Goal: Task Accomplishment & Management: Manage account settings

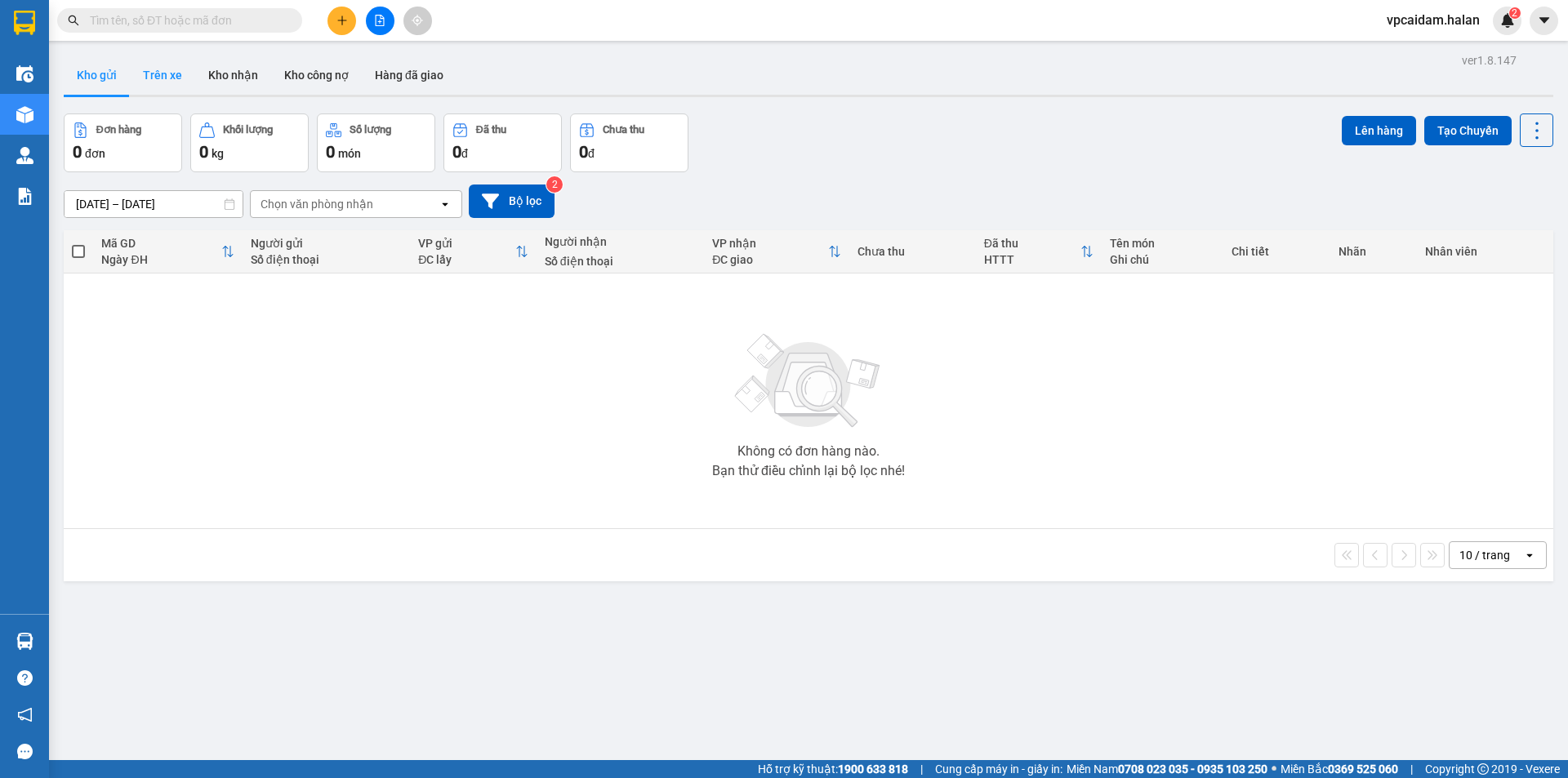
click at [162, 77] on button "Trên xe" at bounding box center [162, 75] width 65 height 40
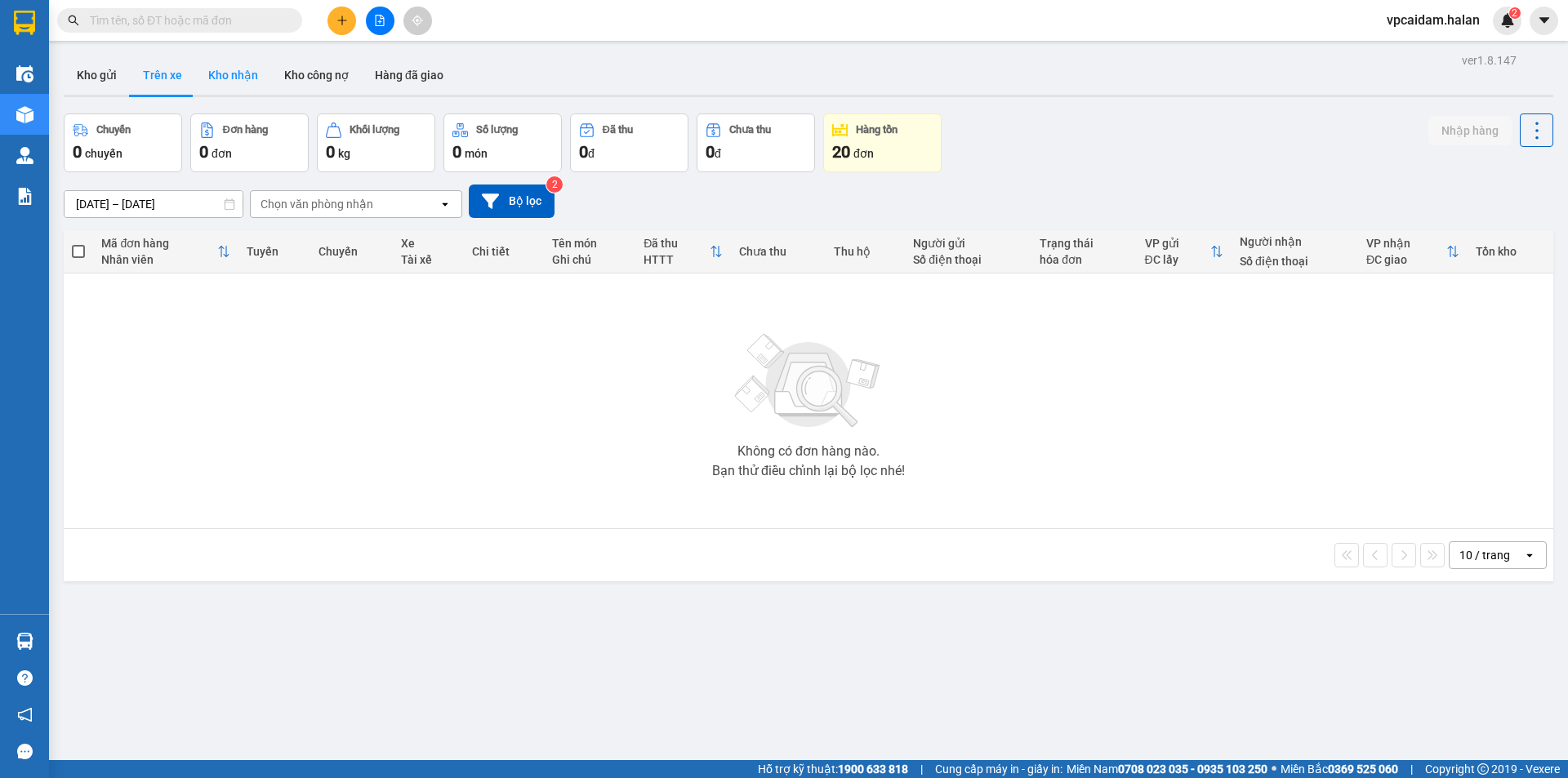
click at [222, 70] on button "Kho nhận" at bounding box center [232, 75] width 76 height 40
type input "[DATE] – [DATE]"
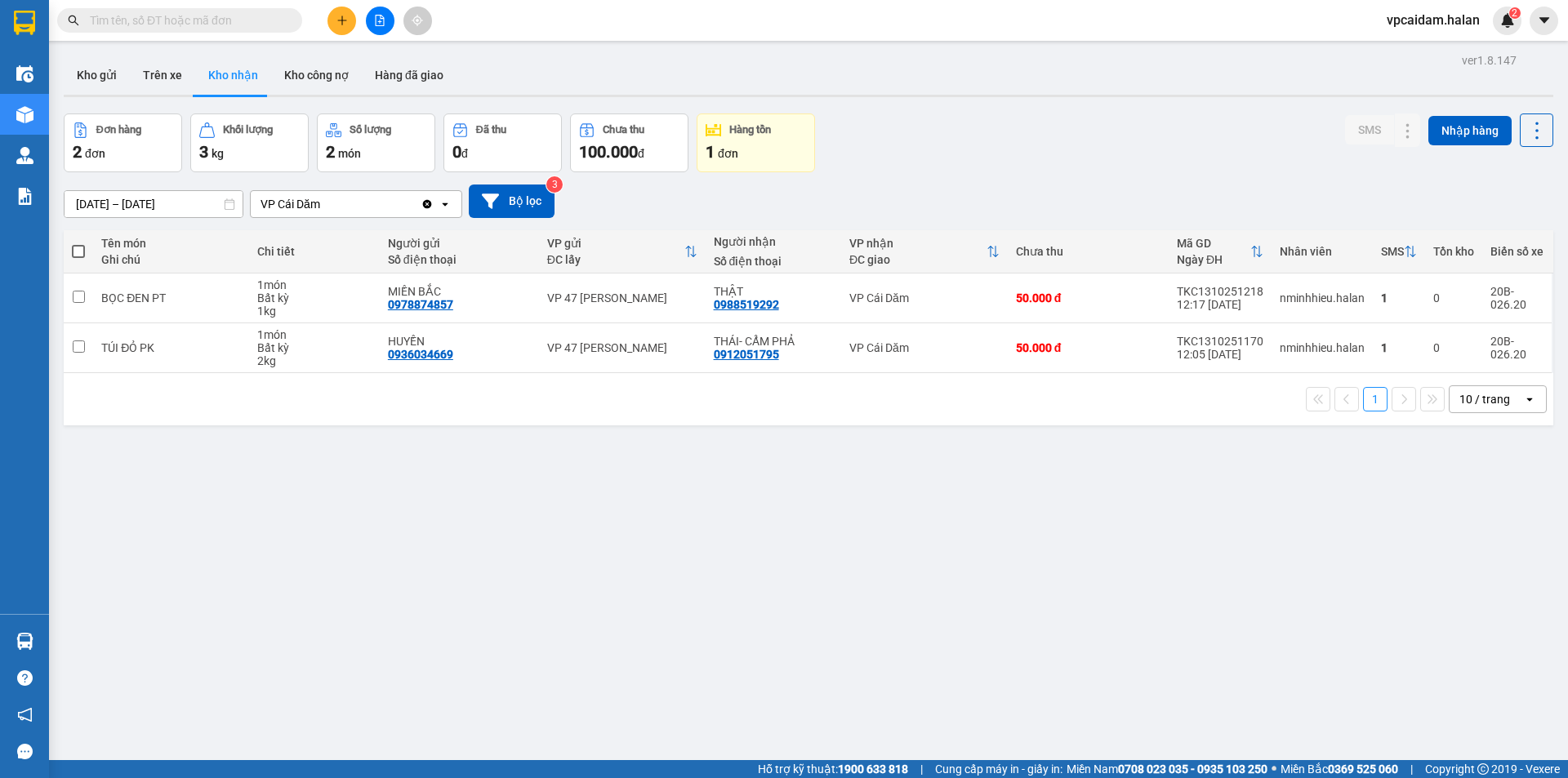
click at [229, 21] on input "text" at bounding box center [186, 21] width 193 height 18
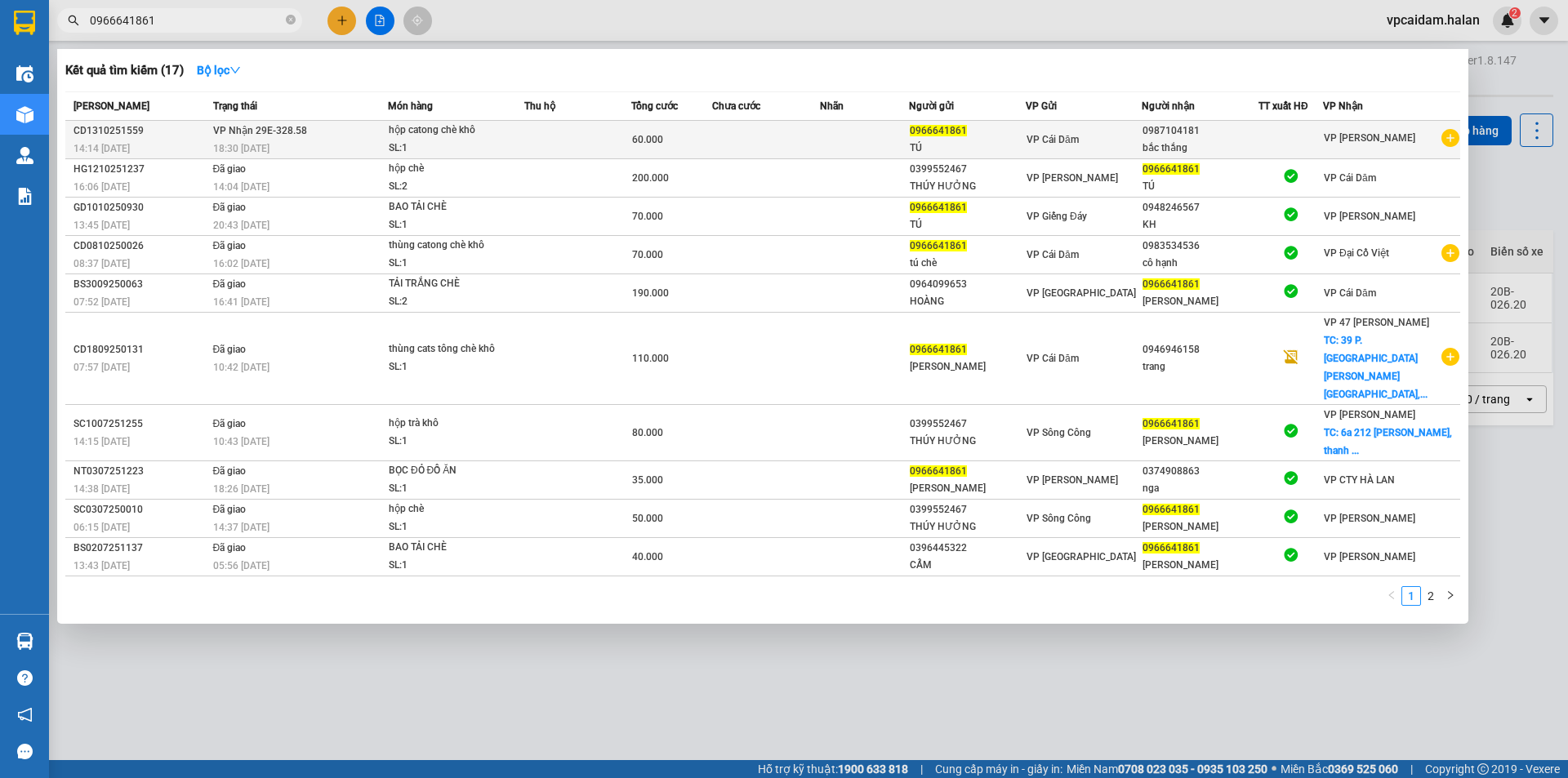
type input "0966641861"
click at [747, 135] on td at bounding box center [765, 139] width 108 height 39
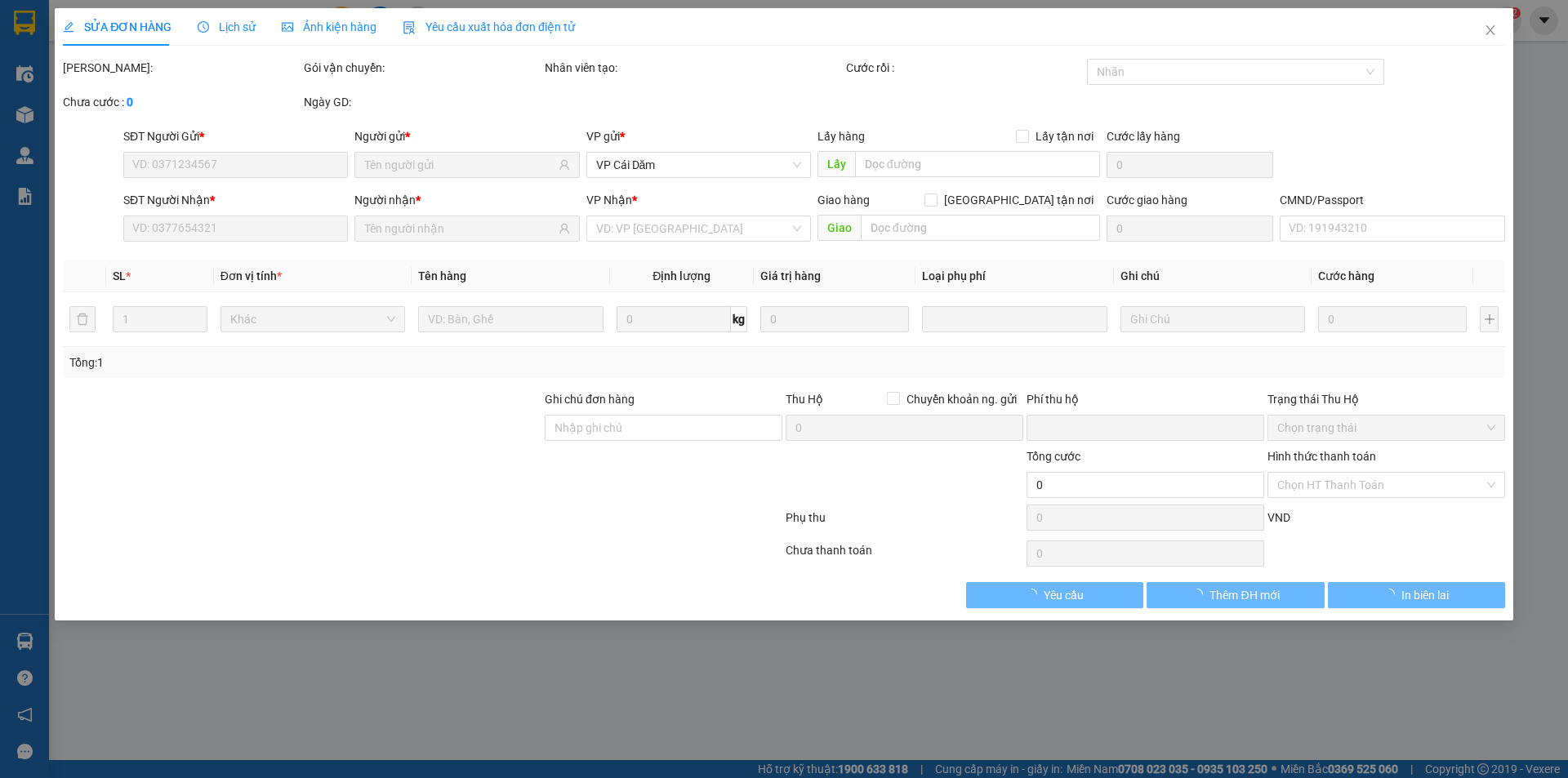
type input "0966641861"
type input "0987104181"
type input "0"
type input "60.000"
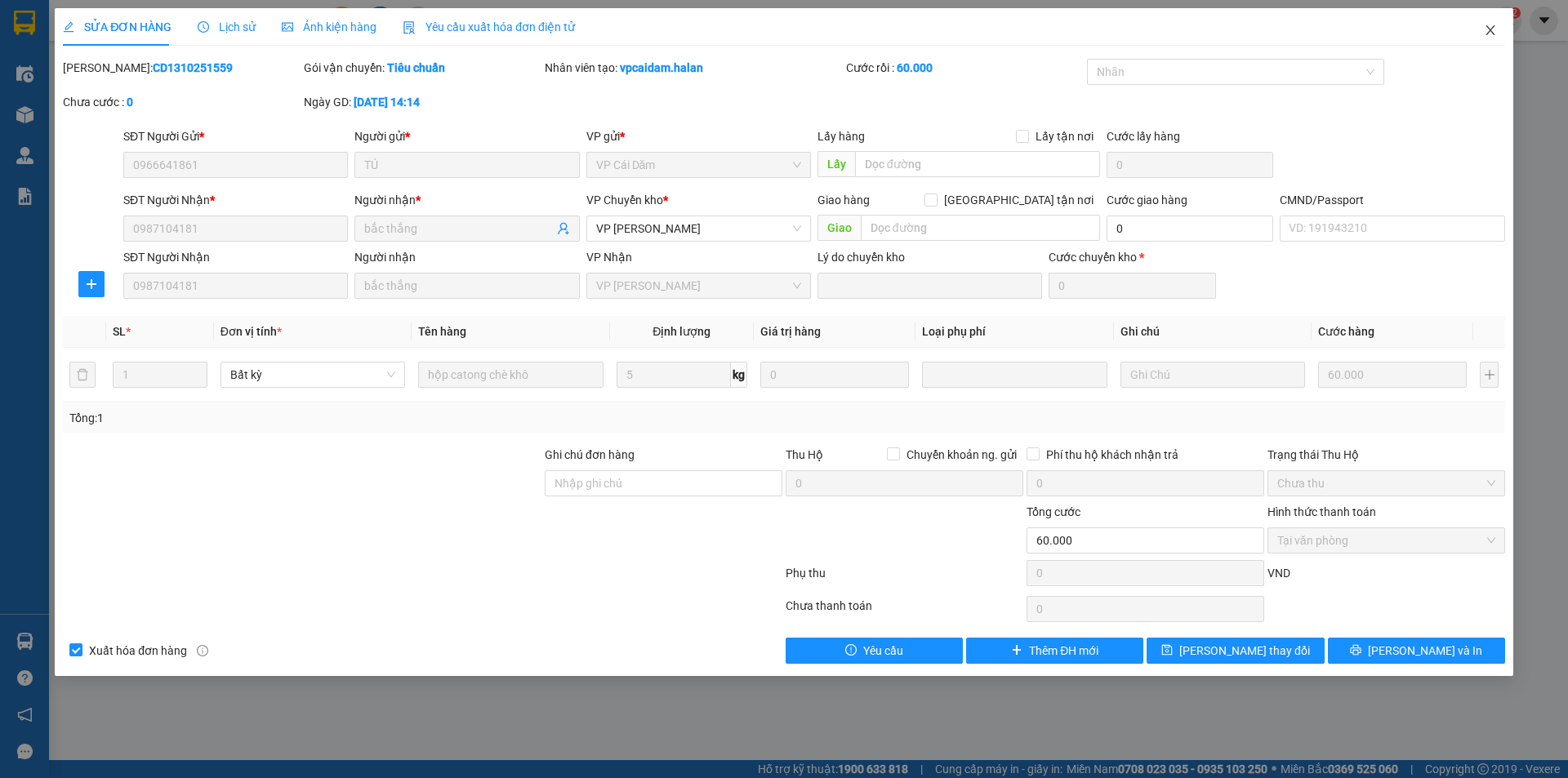
click at [1485, 30] on icon "close" at bounding box center [1490, 30] width 13 height 13
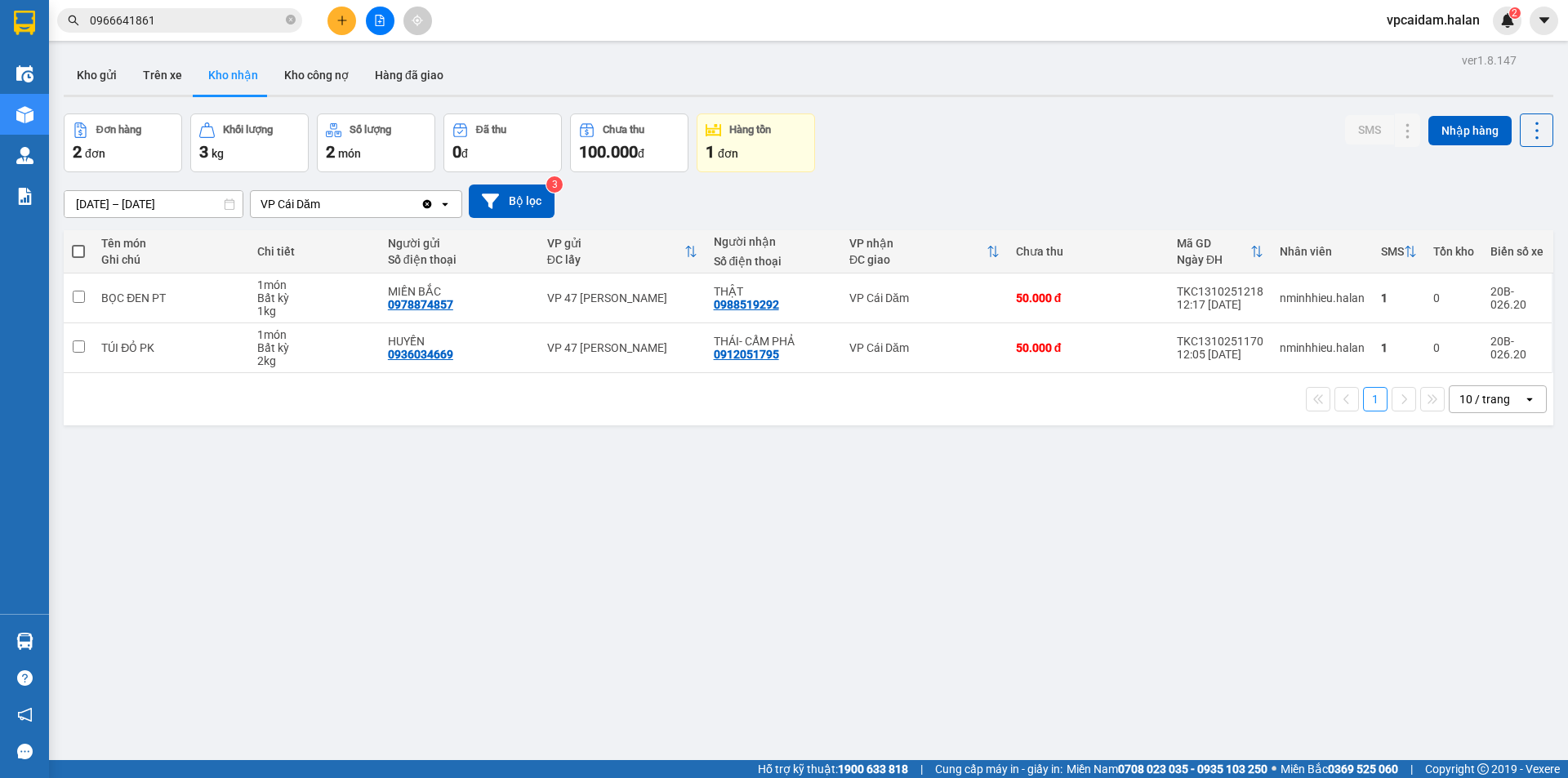
click at [347, 630] on div "ver 1.8.147 Kho gửi Trên xe Kho nhận Kho công nợ Hàng đã giao Đơn hàng 2 đơn Kh…" at bounding box center [809, 438] width 1503 height 778
click at [199, 704] on div "ver 1.8.147 Kho gửi Trên xe Kho nhận Kho công nợ Hàng đã giao Đơn hàng 2 đơn Kh…" at bounding box center [809, 438] width 1503 height 778
click at [564, 259] on div "ĐC lấy" at bounding box center [615, 259] width 137 height 13
click at [574, 261] on div "ĐC lấy" at bounding box center [615, 259] width 137 height 13
click at [248, 746] on div "ver 1.8.147 Kho gửi Trên xe Kho nhận Kho công nợ Hàng đã giao Đơn hàng 2 đơn Kh…" at bounding box center [809, 438] width 1503 height 778
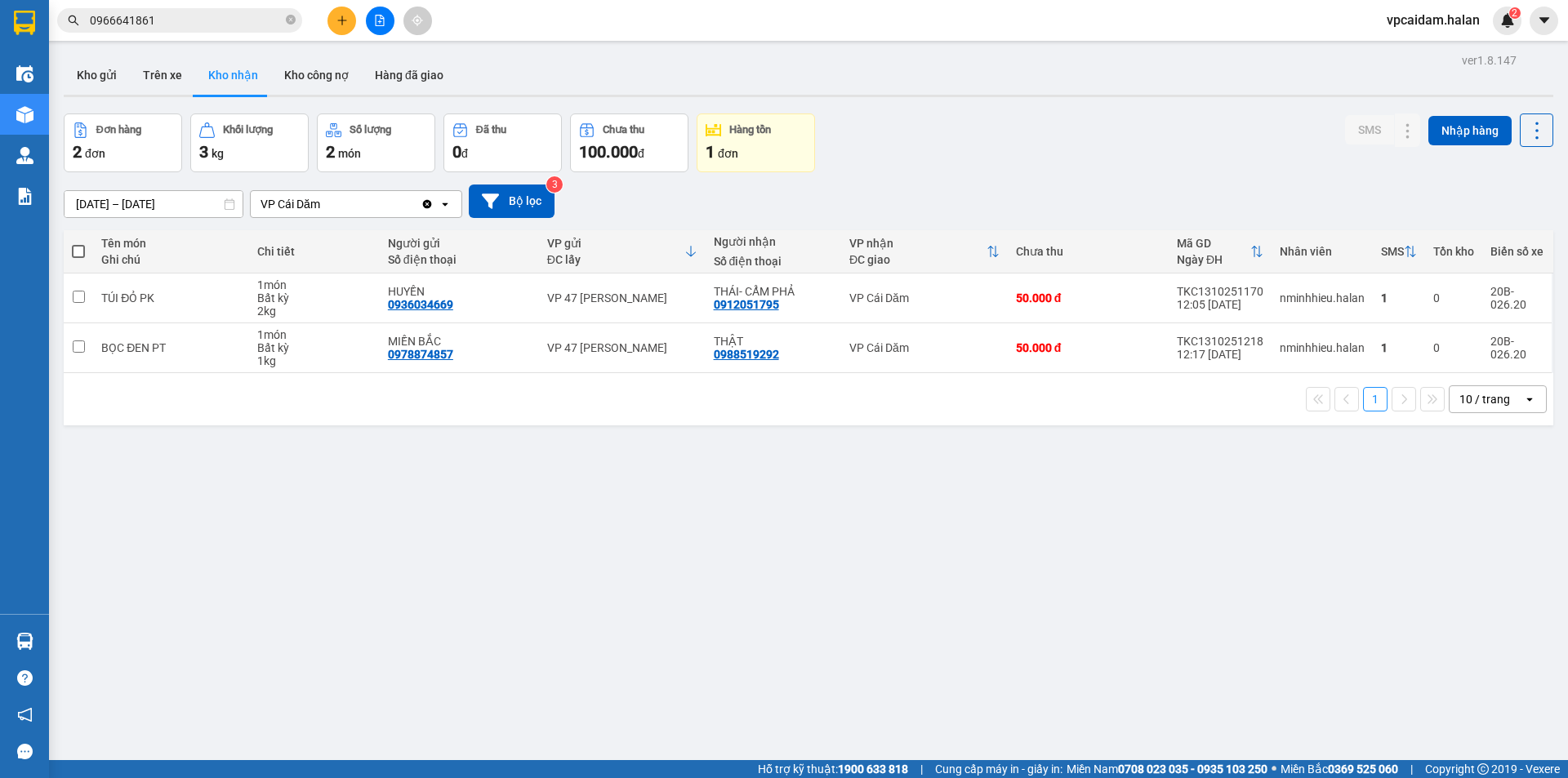
click at [504, 456] on div "ver 1.8.147 Kho gửi Trên xe Kho nhận Kho công nợ Hàng đã giao Đơn hàng 2 đơn Kh…" at bounding box center [809, 438] width 1503 height 778
click at [103, 82] on button "Kho gửi" at bounding box center [96, 75] width 66 height 40
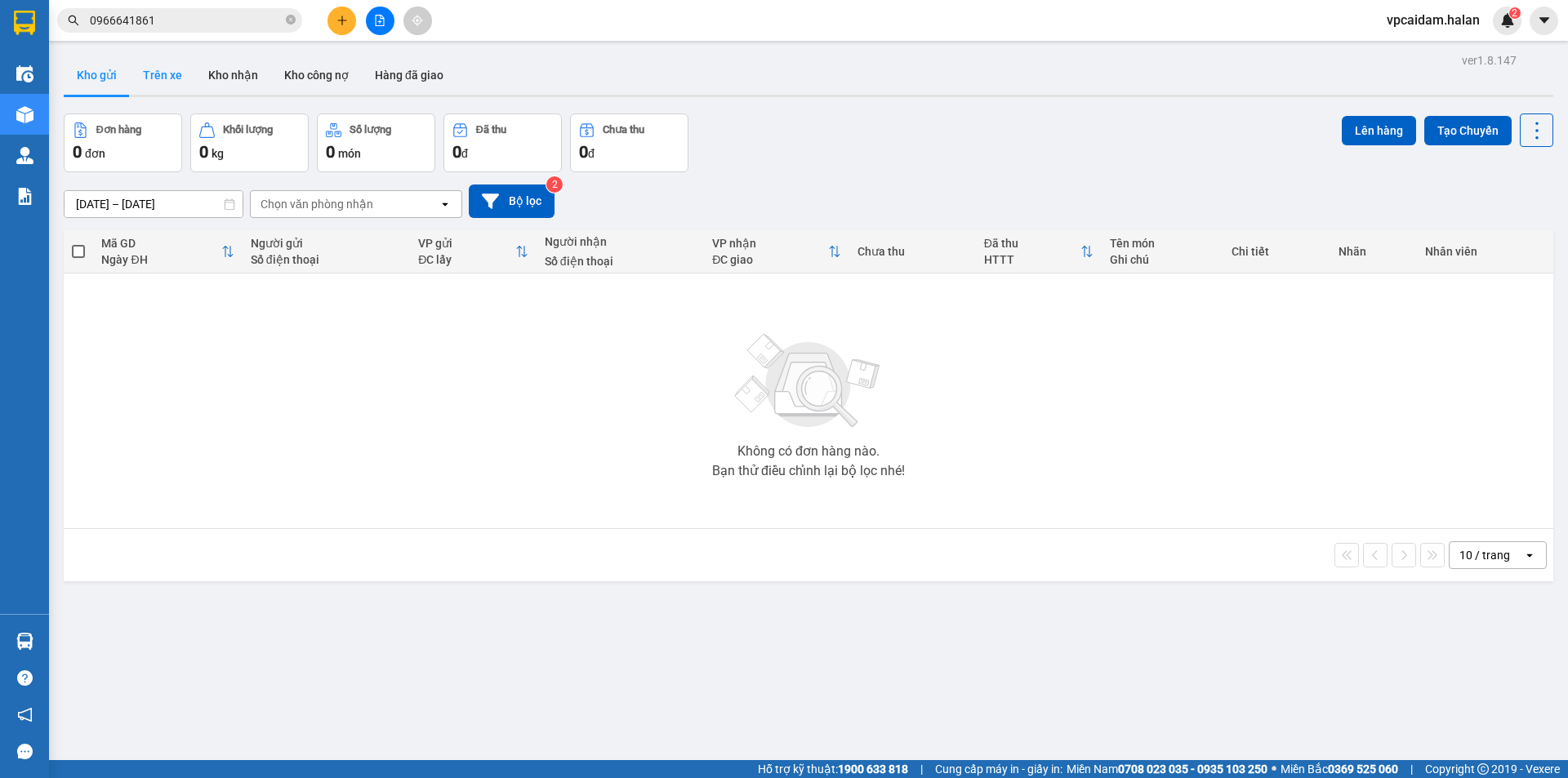
click at [176, 79] on button "Trên xe" at bounding box center [162, 75] width 65 height 40
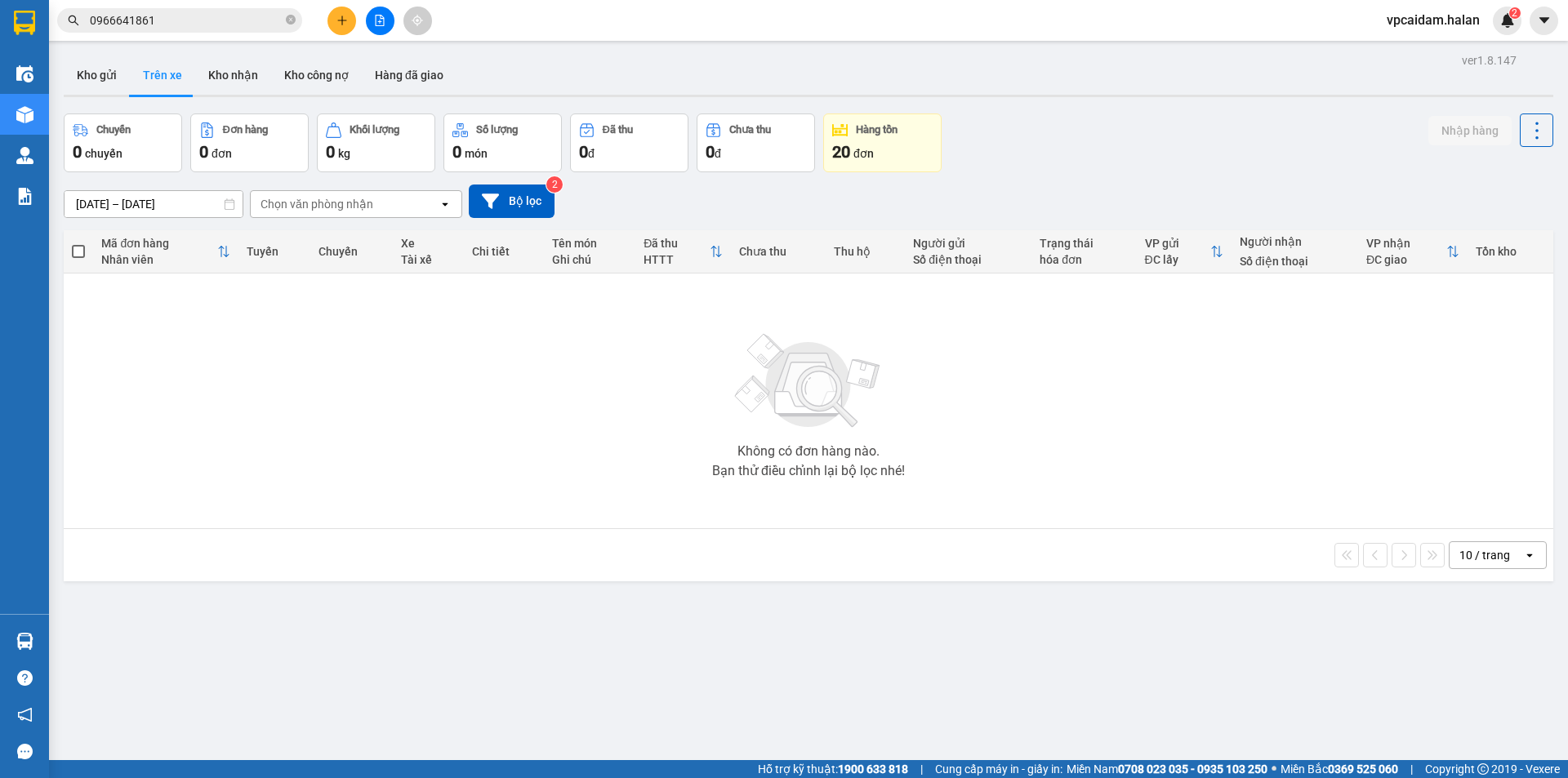
click at [251, 30] on span "0966641861" at bounding box center [180, 20] width 245 height 25
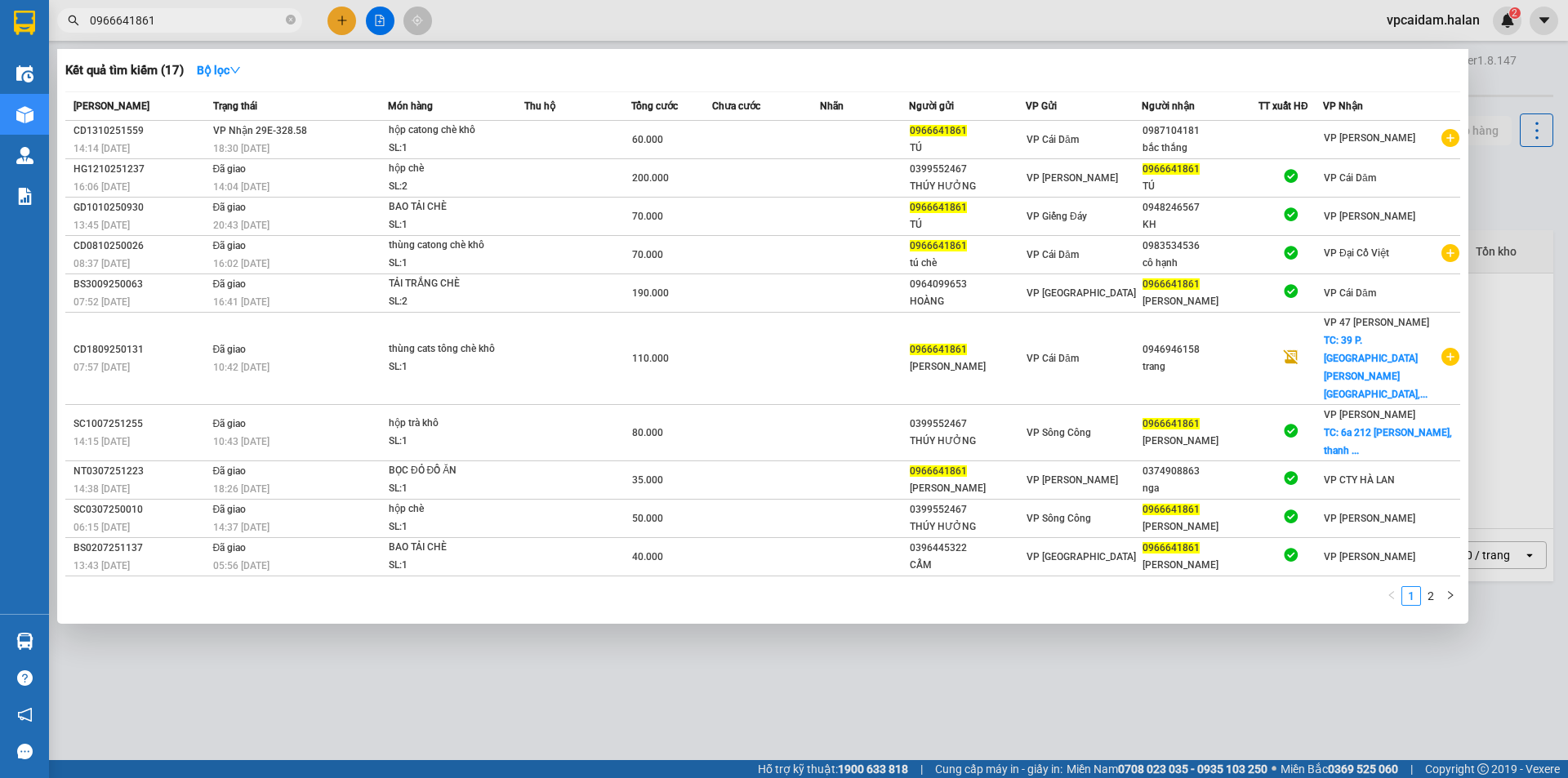
click at [248, 26] on input "0966641861" at bounding box center [186, 21] width 193 height 18
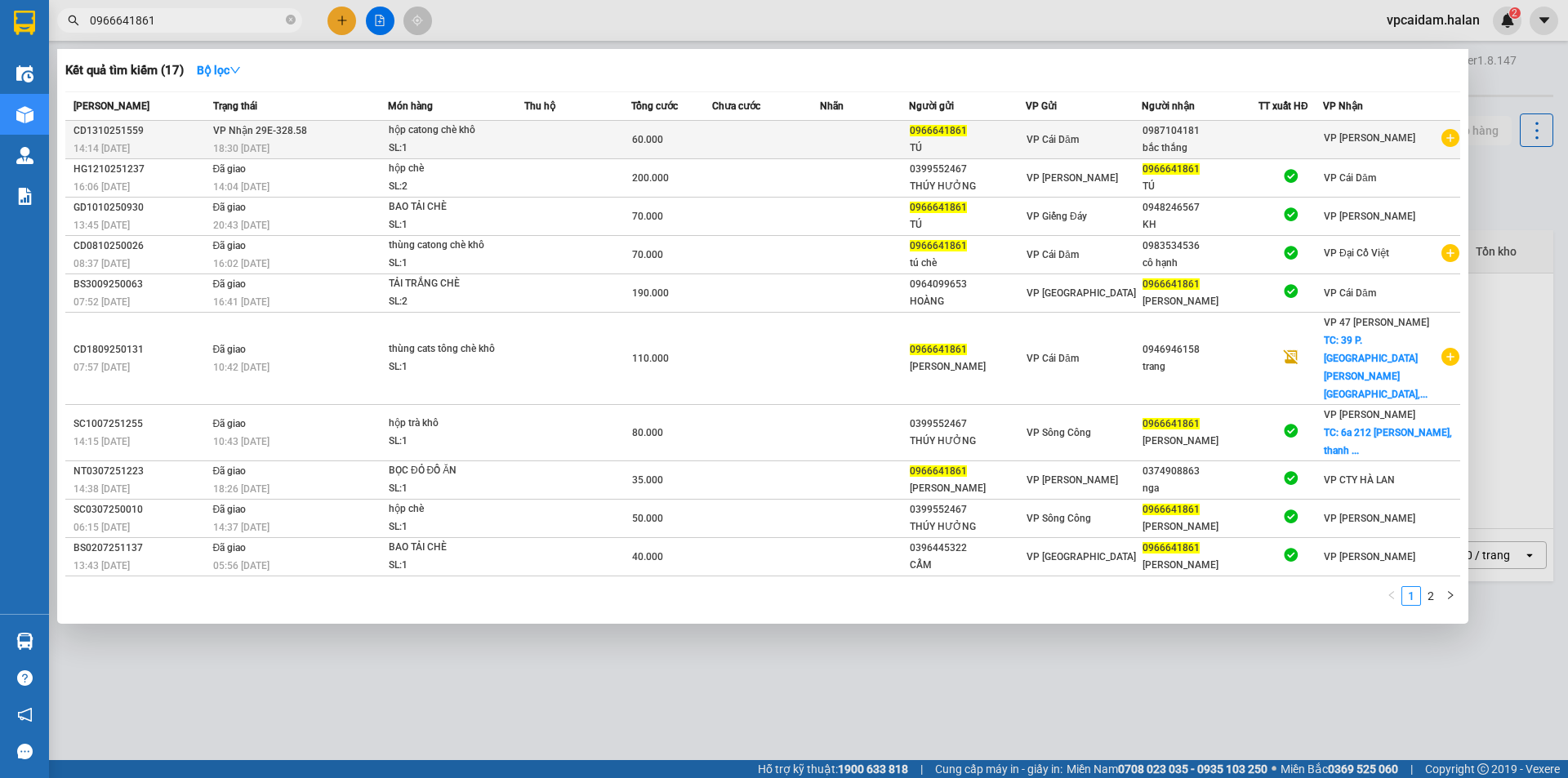
click at [906, 142] on td at bounding box center [864, 139] width 90 height 39
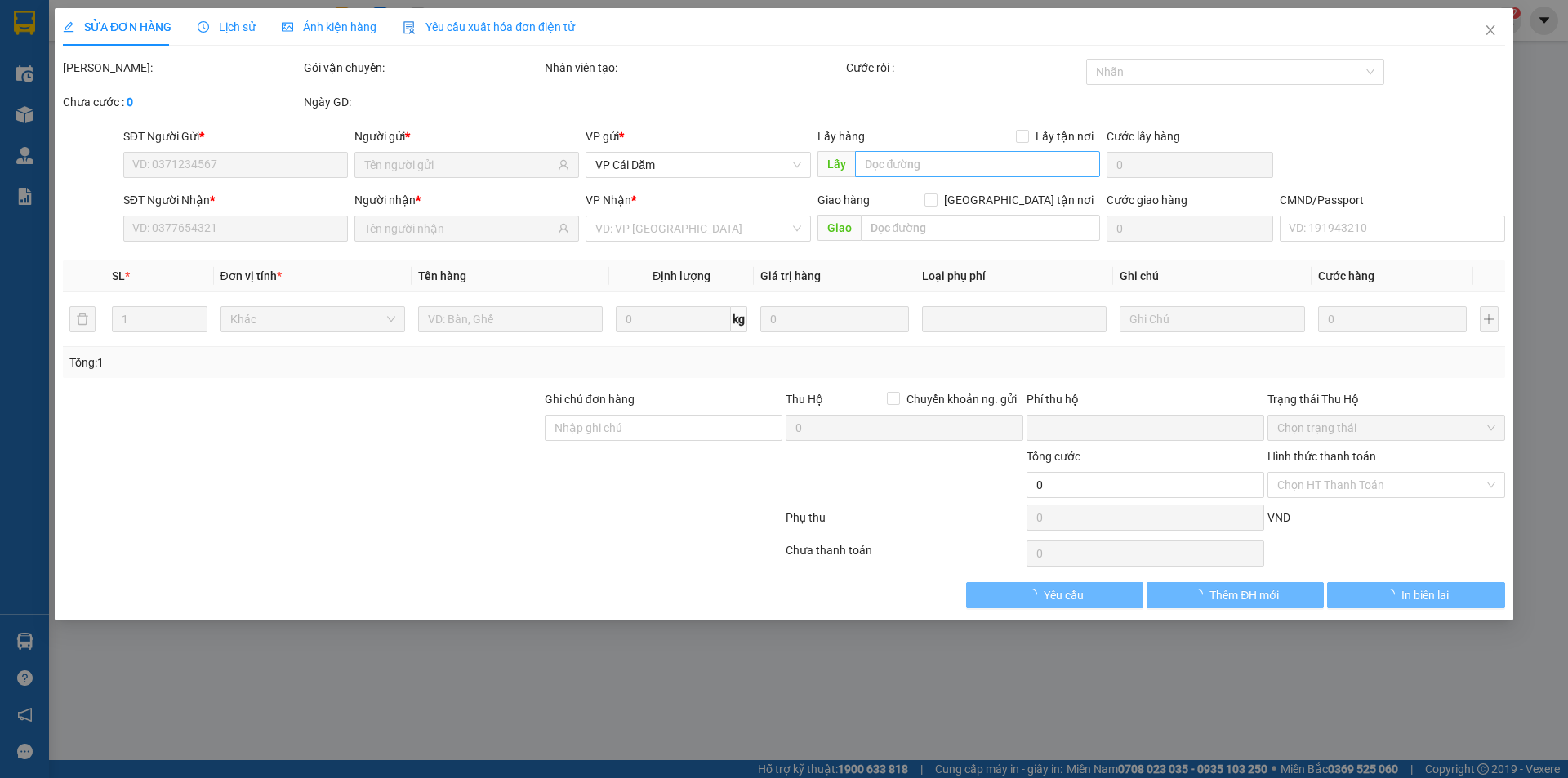
type input "0966641861"
type input "0987104181"
checkbox input "true"
type input "44 P. [PERSON_NAME], [GEOGRAPHIC_DATA], [GEOGRAPHIC_DATA], [GEOGRAPHIC_DATA], […"
type input "0"
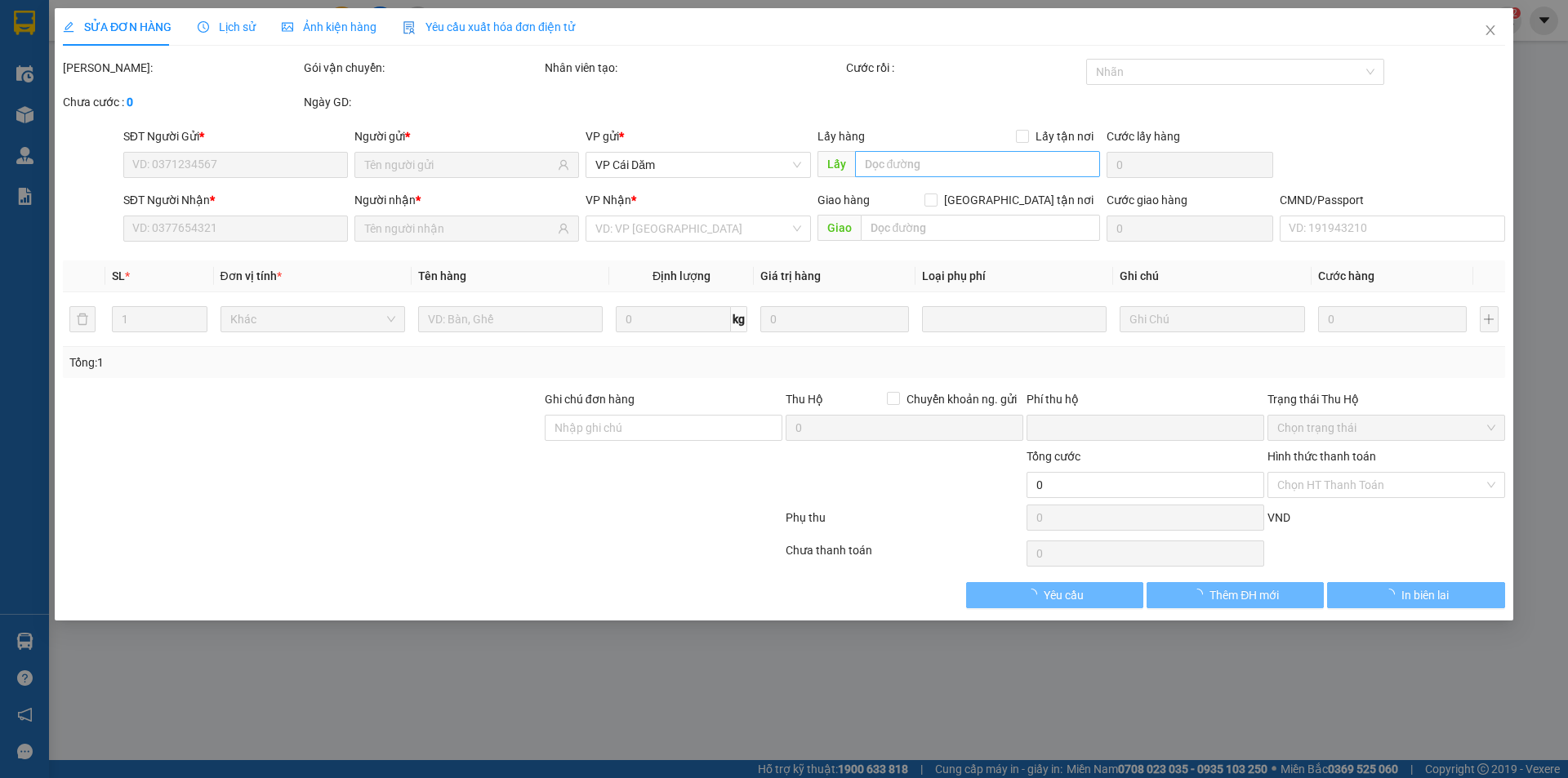
type input "95.000"
type input "35.000"
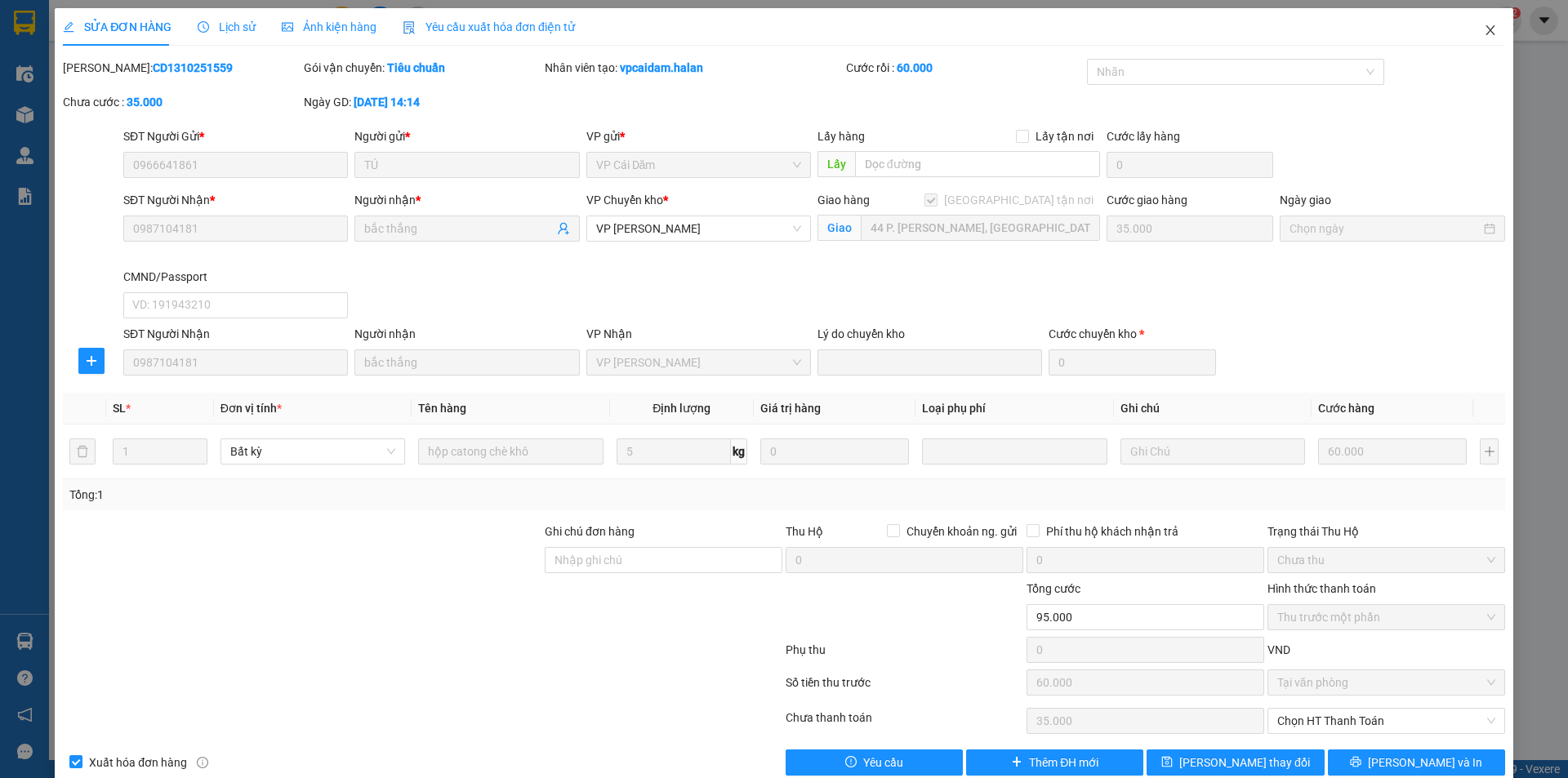
click at [1484, 30] on icon "close" at bounding box center [1490, 30] width 13 height 13
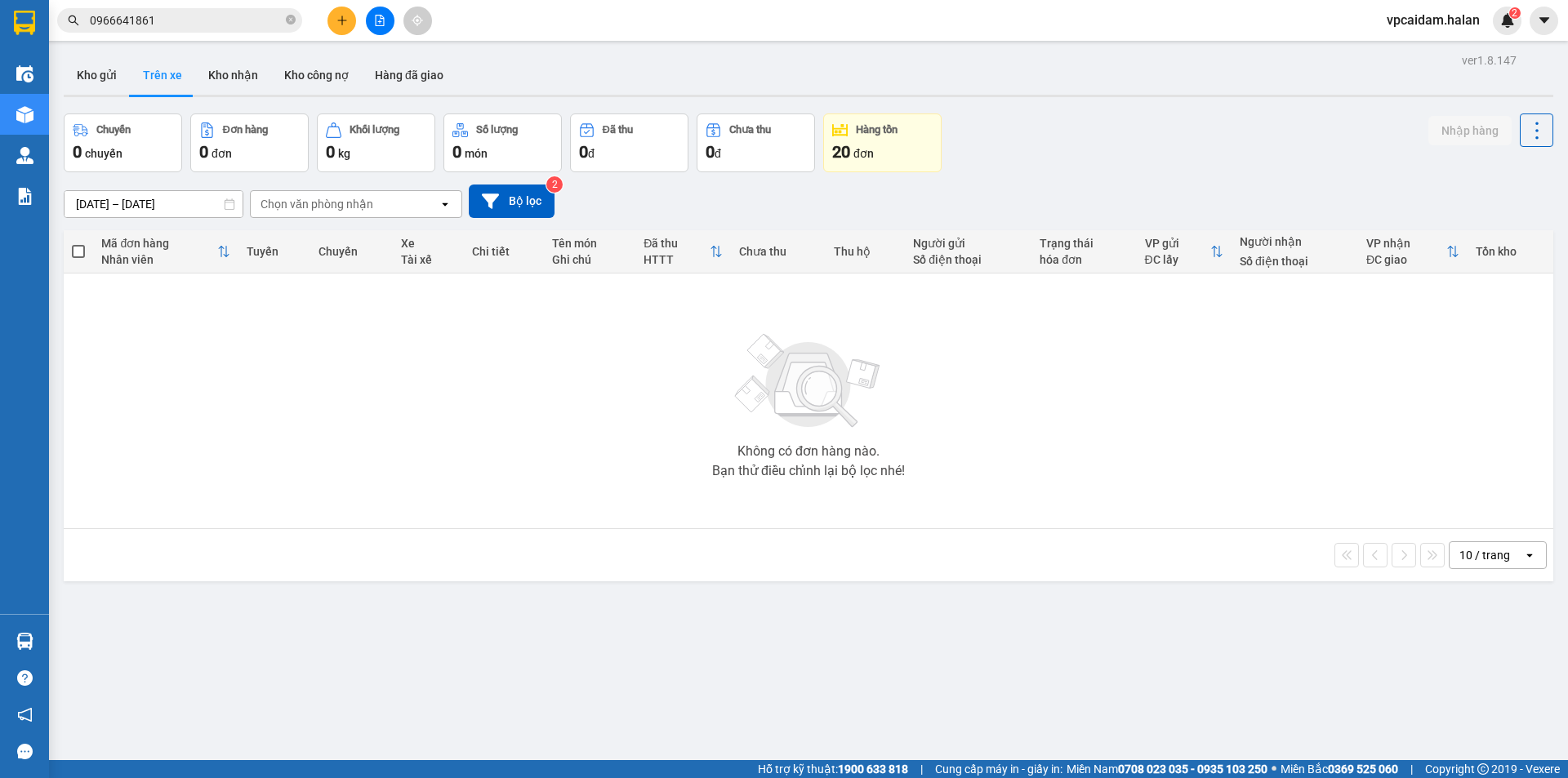
click at [485, 469] on div "Không có đơn hàng nào. Bạn thử điều chỉnh lại bộ lọc nhé!" at bounding box center [809, 401] width 1473 height 245
click at [503, 398] on div "Không có đơn hàng nào. Bạn thử điều chỉnh lại bộ lọc nhé!" at bounding box center [809, 401] width 1473 height 245
click at [476, 436] on div "Không có đơn hàng nào. Bạn thử điều chỉnh lại bộ lọc nhé!" at bounding box center [809, 401] width 1473 height 245
click at [110, 83] on button "Kho gửi" at bounding box center [96, 75] width 66 height 40
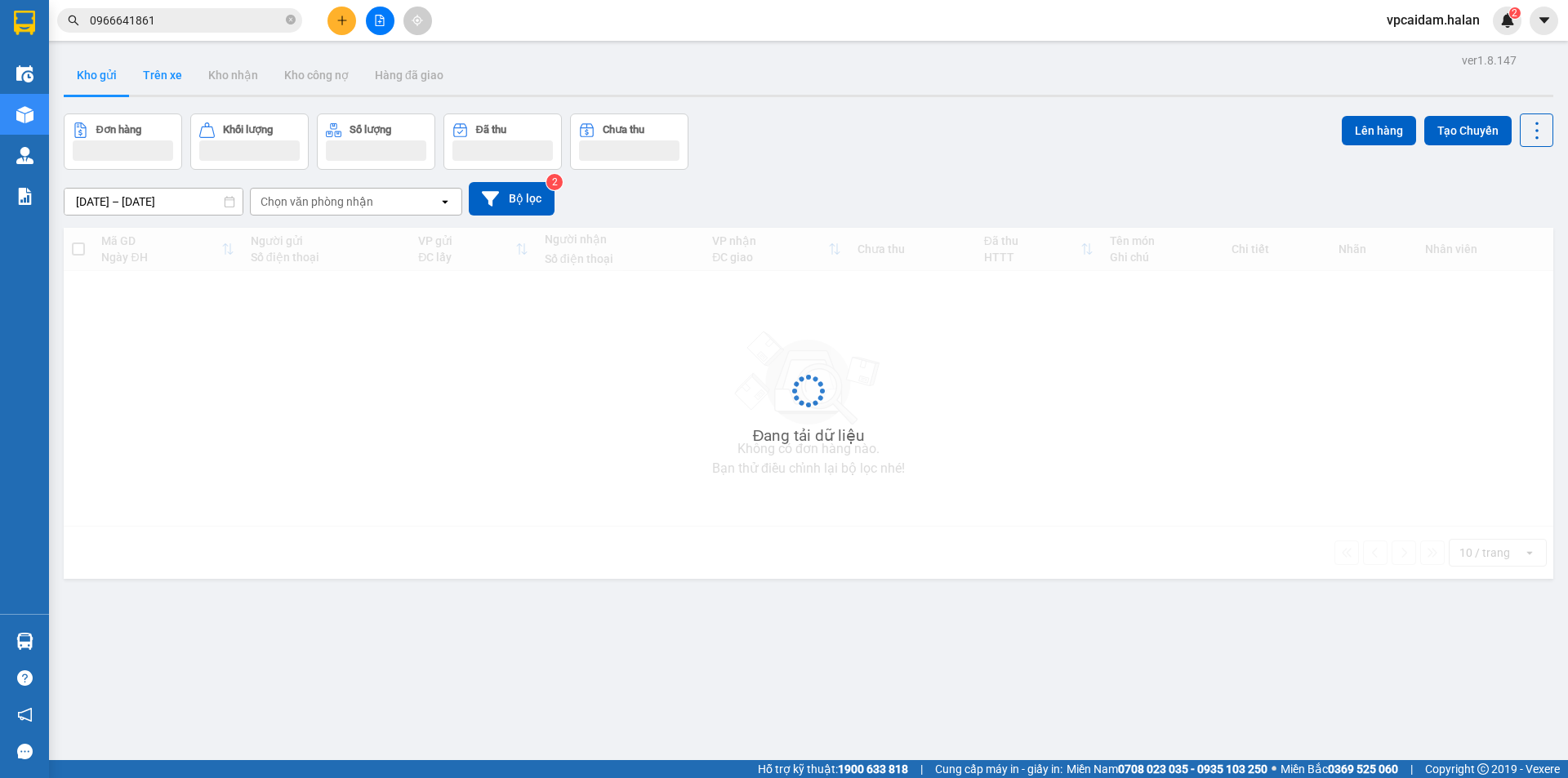
click at [158, 79] on button "Trên xe" at bounding box center [162, 75] width 65 height 40
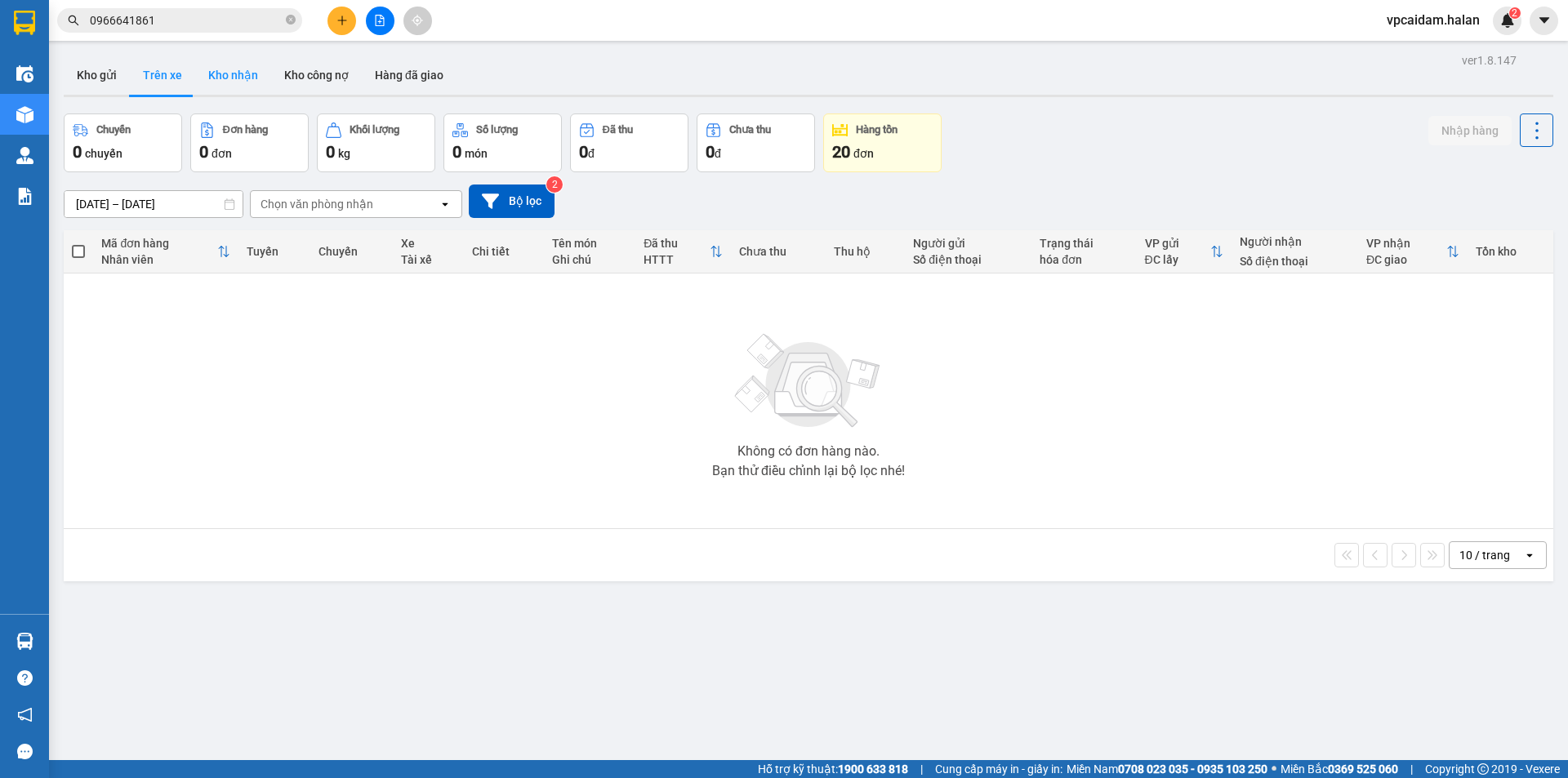
click at [221, 81] on button "Kho nhận" at bounding box center [232, 75] width 76 height 40
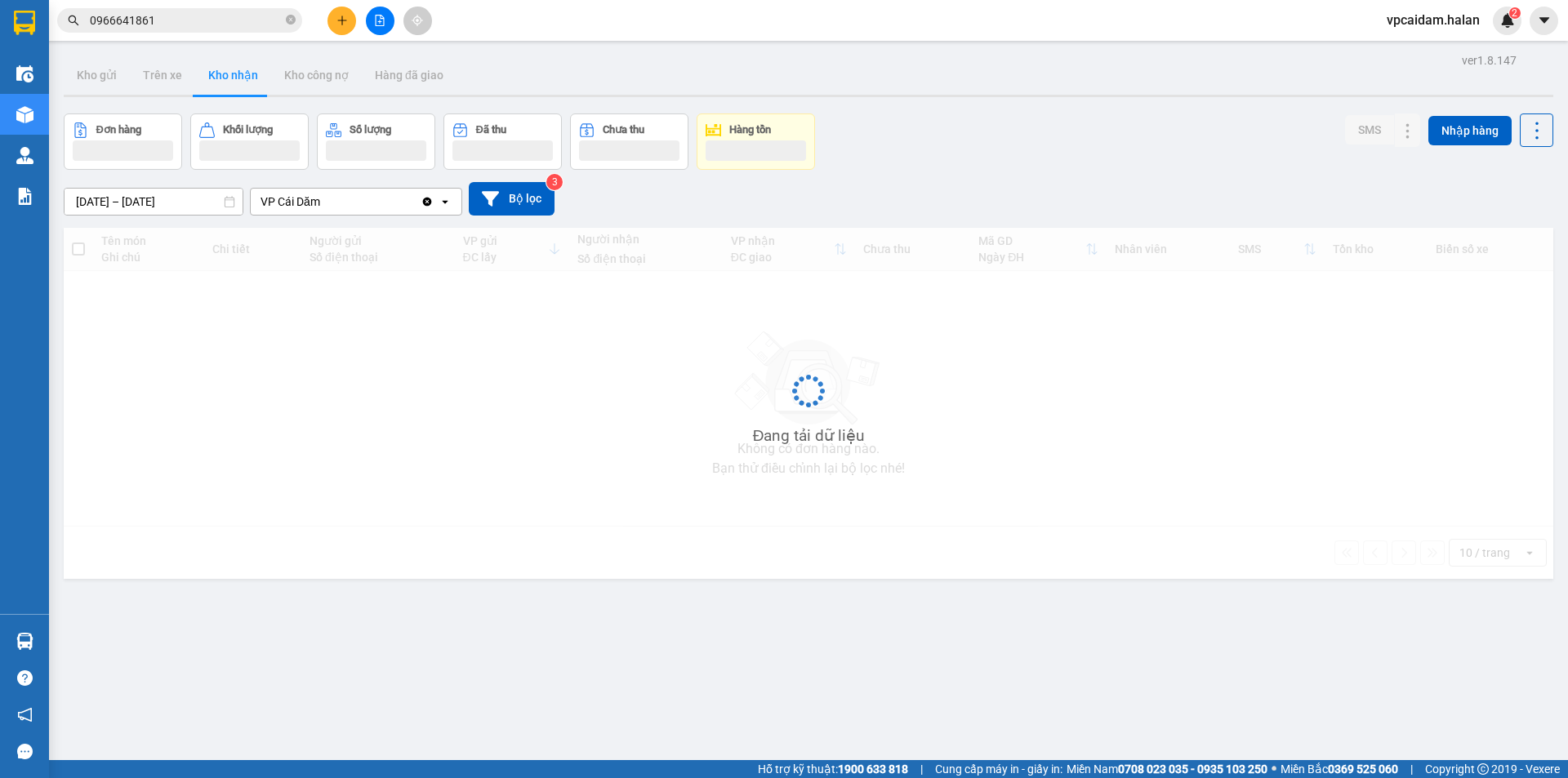
type input "[DATE] – [DATE]"
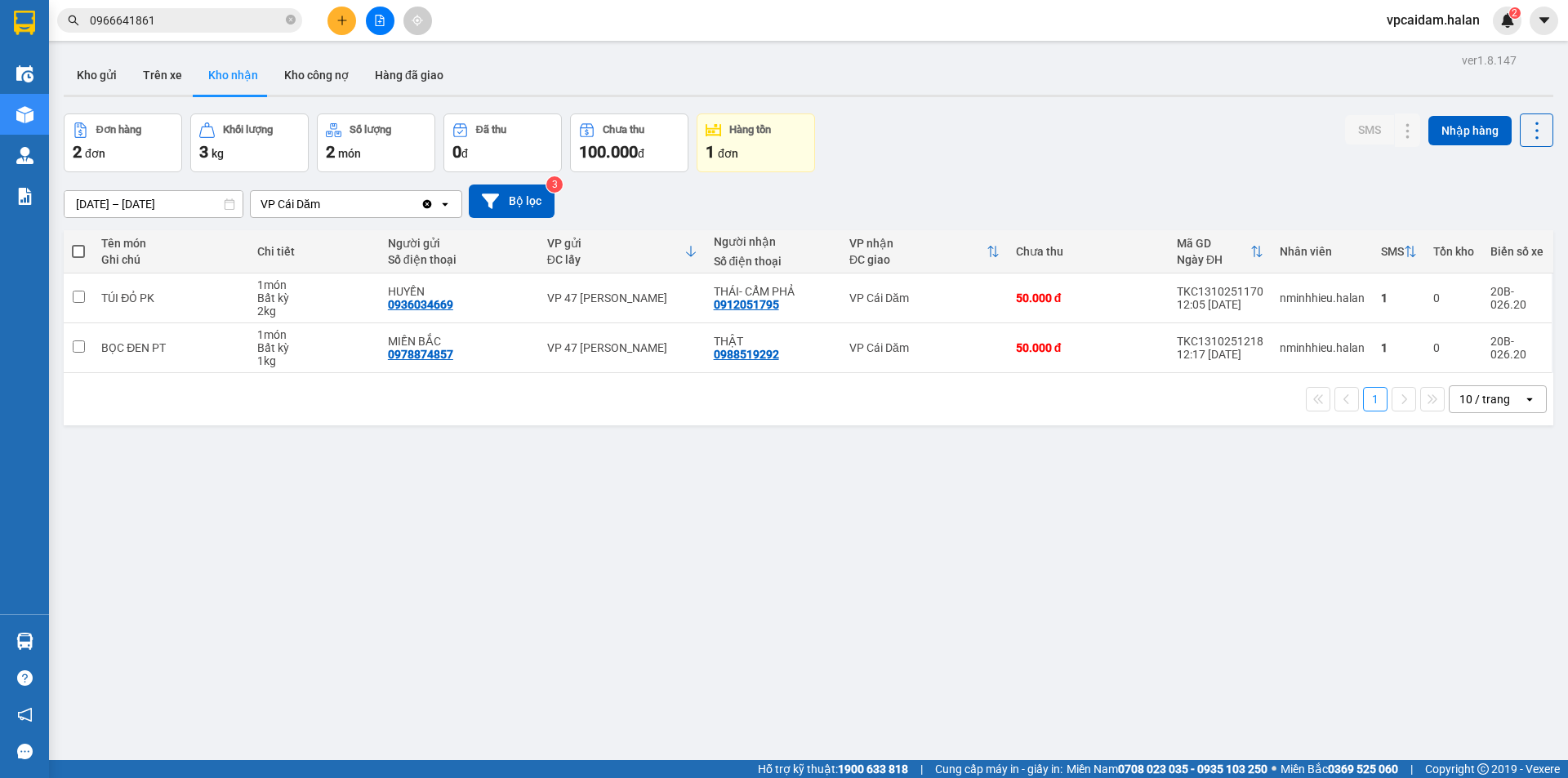
click at [580, 609] on div "ver 1.8.147 Kho gửi Trên xe Kho nhận Kho công nợ Hàng đã giao Đơn hàng 2 đơn Kh…" at bounding box center [809, 438] width 1503 height 778
click at [579, 534] on div "ver 1.8.147 Kho gửi Trên xe Kho nhận Kho công nợ Hàng đã giao Đơn hàng 2 đơn Kh…" at bounding box center [809, 438] width 1503 height 778
click at [486, 504] on div "ver 1.8.147 Kho gửi Trên xe Kho nhận Kho công nợ Hàng đã giao Đơn hàng 2 đơn Kh…" at bounding box center [809, 438] width 1503 height 778
click at [374, 526] on div "ver 1.8.147 Kho gửi Trên xe Kho nhận Kho công nợ Hàng đã giao Đơn hàng 2 đơn Kh…" at bounding box center [809, 438] width 1503 height 778
click at [588, 636] on div "ver 1.8.147 Kho gửi Trên xe Kho nhận Kho công nợ Hàng đã giao Đơn hàng 2 đơn Kh…" at bounding box center [809, 438] width 1503 height 778
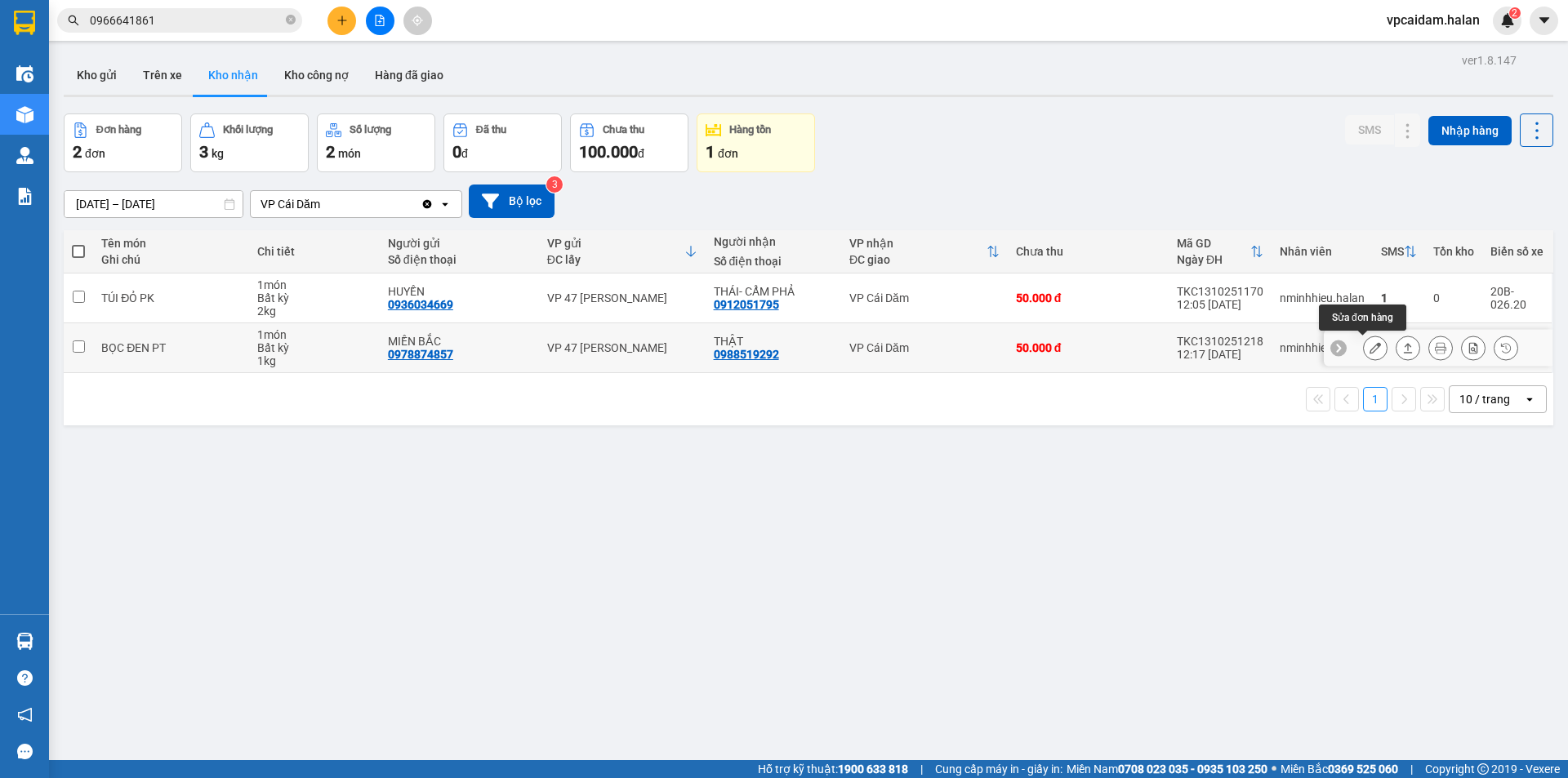
click at [1369, 349] on icon at bounding box center [1375, 348] width 12 height 12
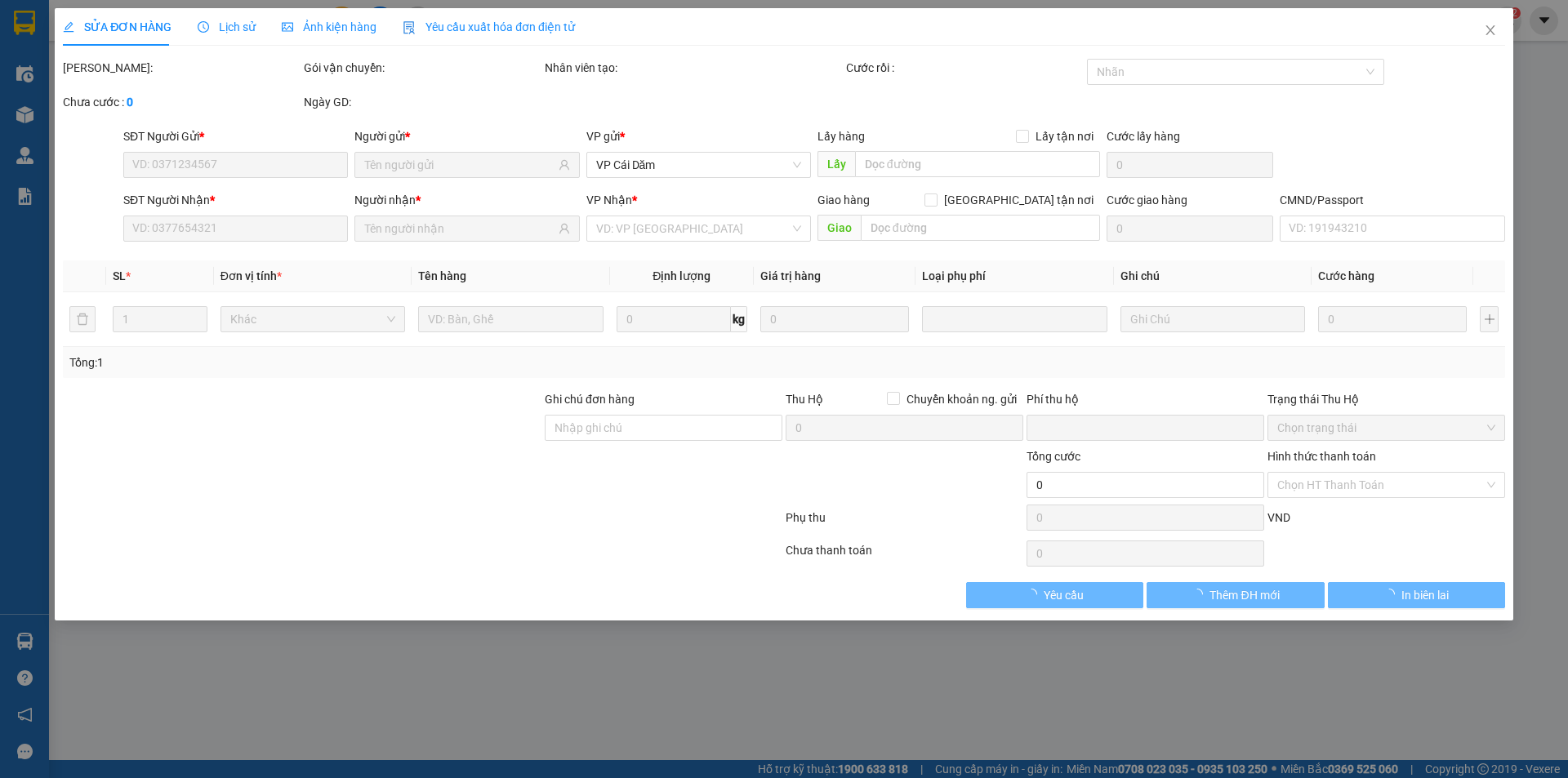
type input "0978874857"
type input "MIỀN BẮC"
type input "0988519292"
type input "THẬT"
type input "0"
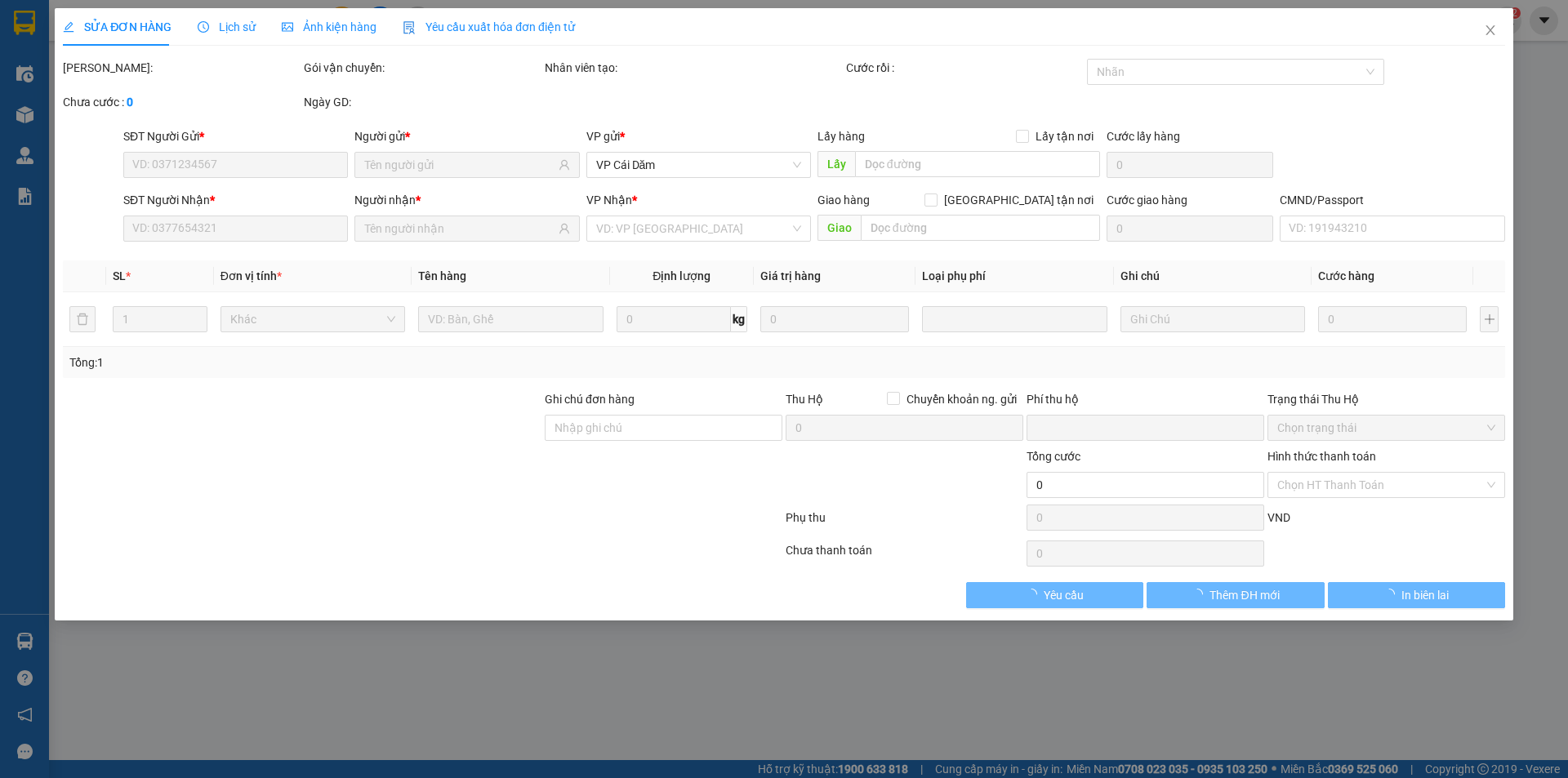
type input "50.000"
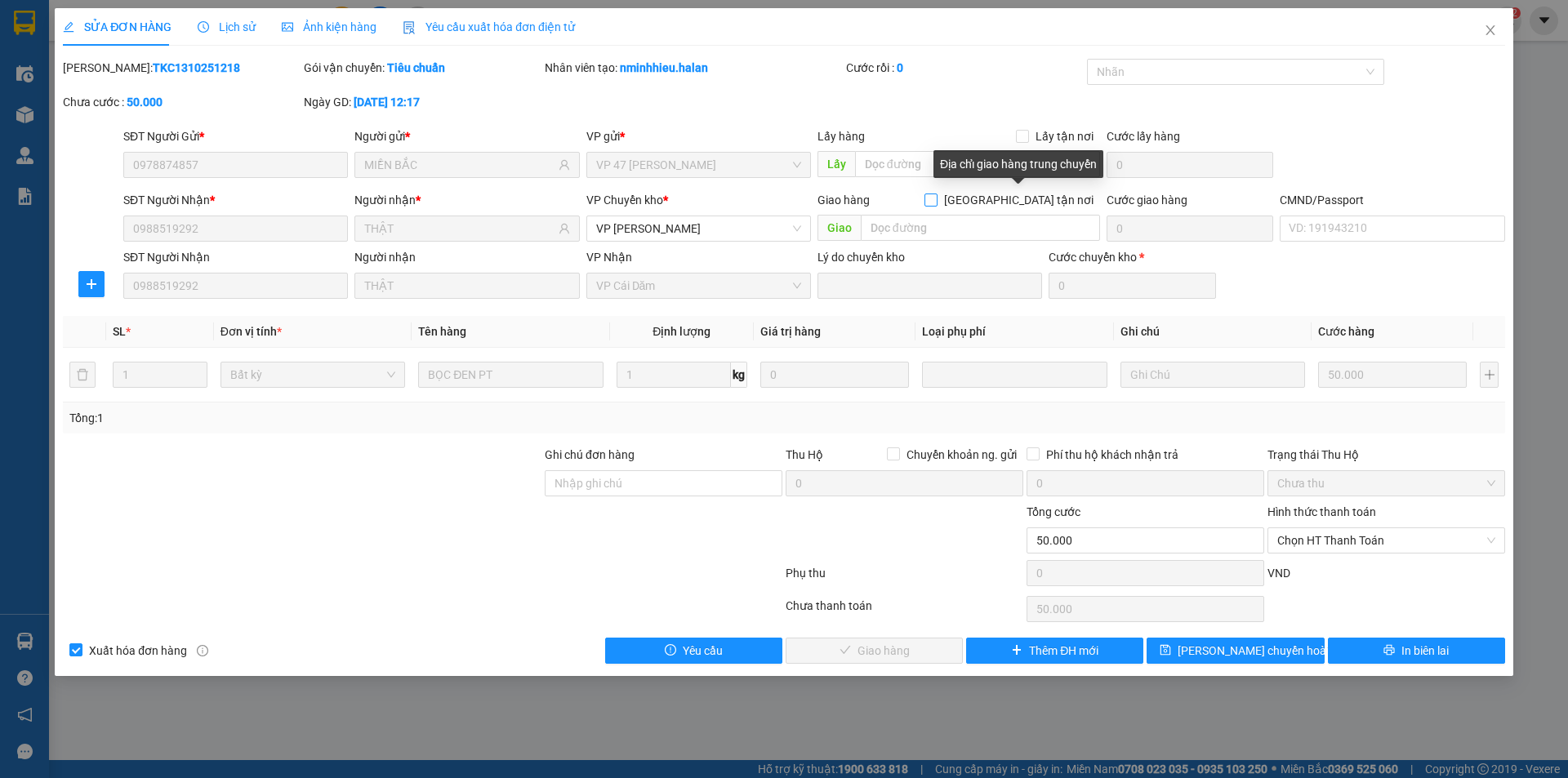
click at [937, 197] on span at bounding box center [930, 200] width 13 height 13
click at [936, 197] on input "[GEOGRAPHIC_DATA] tận nơi" at bounding box center [930, 200] width 12 height 12
checkbox input "true"
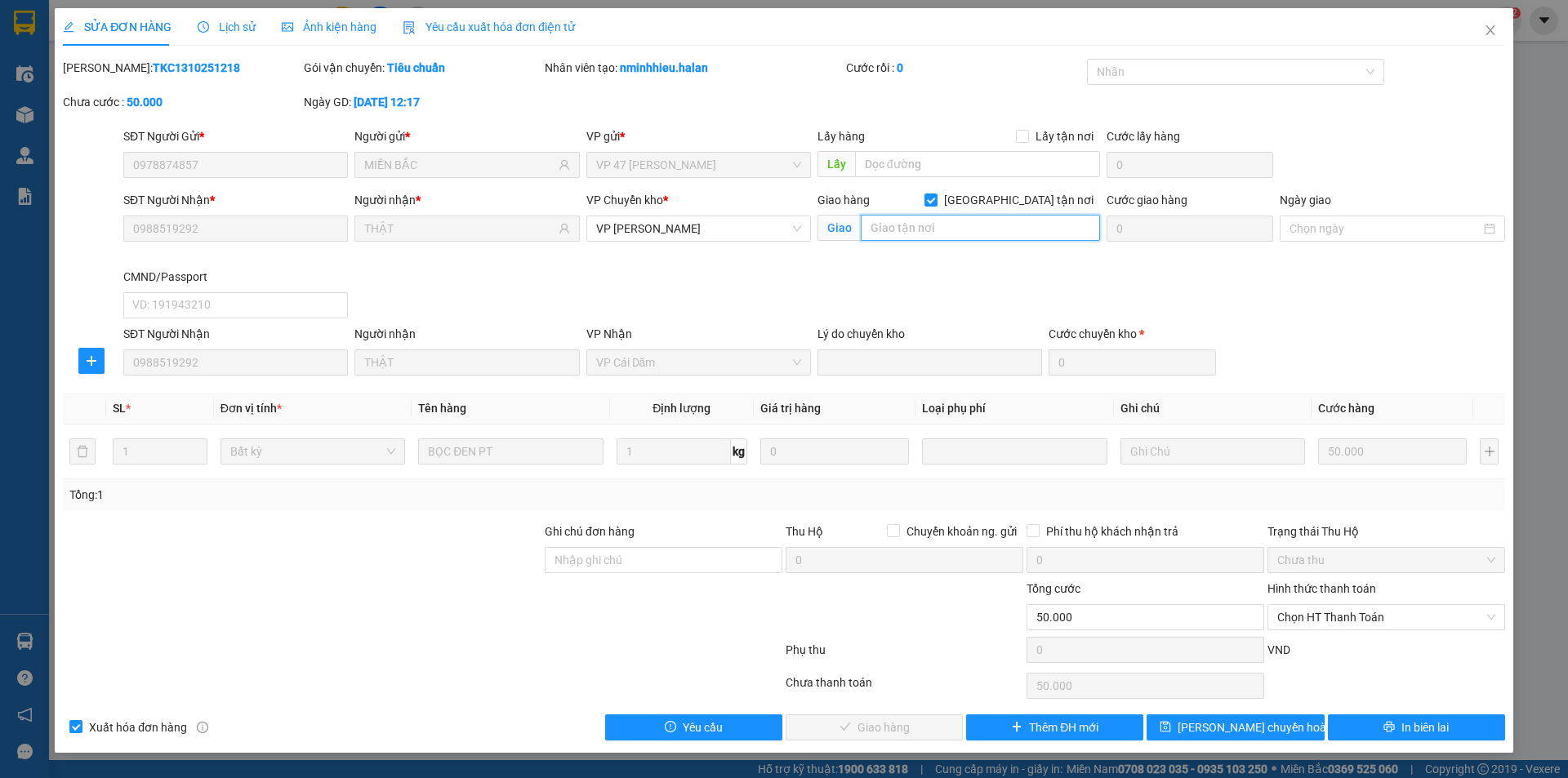
click at [972, 218] on input "text" at bounding box center [981, 227] width 239 height 26
click at [972, 230] on input "tmt coon" at bounding box center [981, 227] width 239 height 26
drag, startPoint x: 1006, startPoint y: 230, endPoint x: 959, endPoint y: 232, distance: 47.0
click at [959, 232] on input "tmt cổng ga bãi cahys" at bounding box center [981, 227] width 239 height 26
click at [1020, 234] on input "tmt cổng ga bãi chyas" at bounding box center [981, 227] width 239 height 26
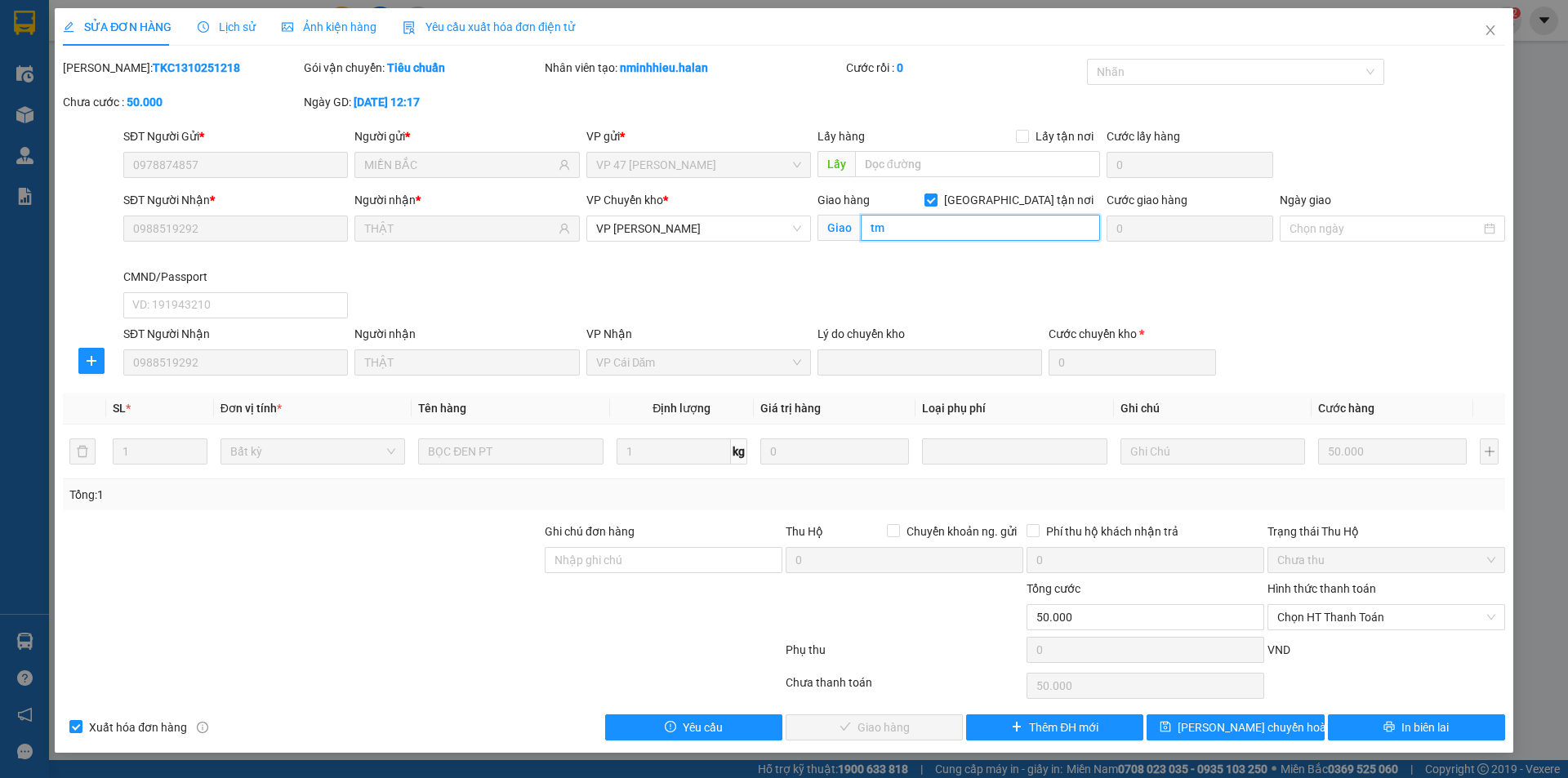
type input "t"
click at [936, 194] on input "[GEOGRAPHIC_DATA] tận nơi" at bounding box center [930, 200] width 12 height 12
checkbox input "false"
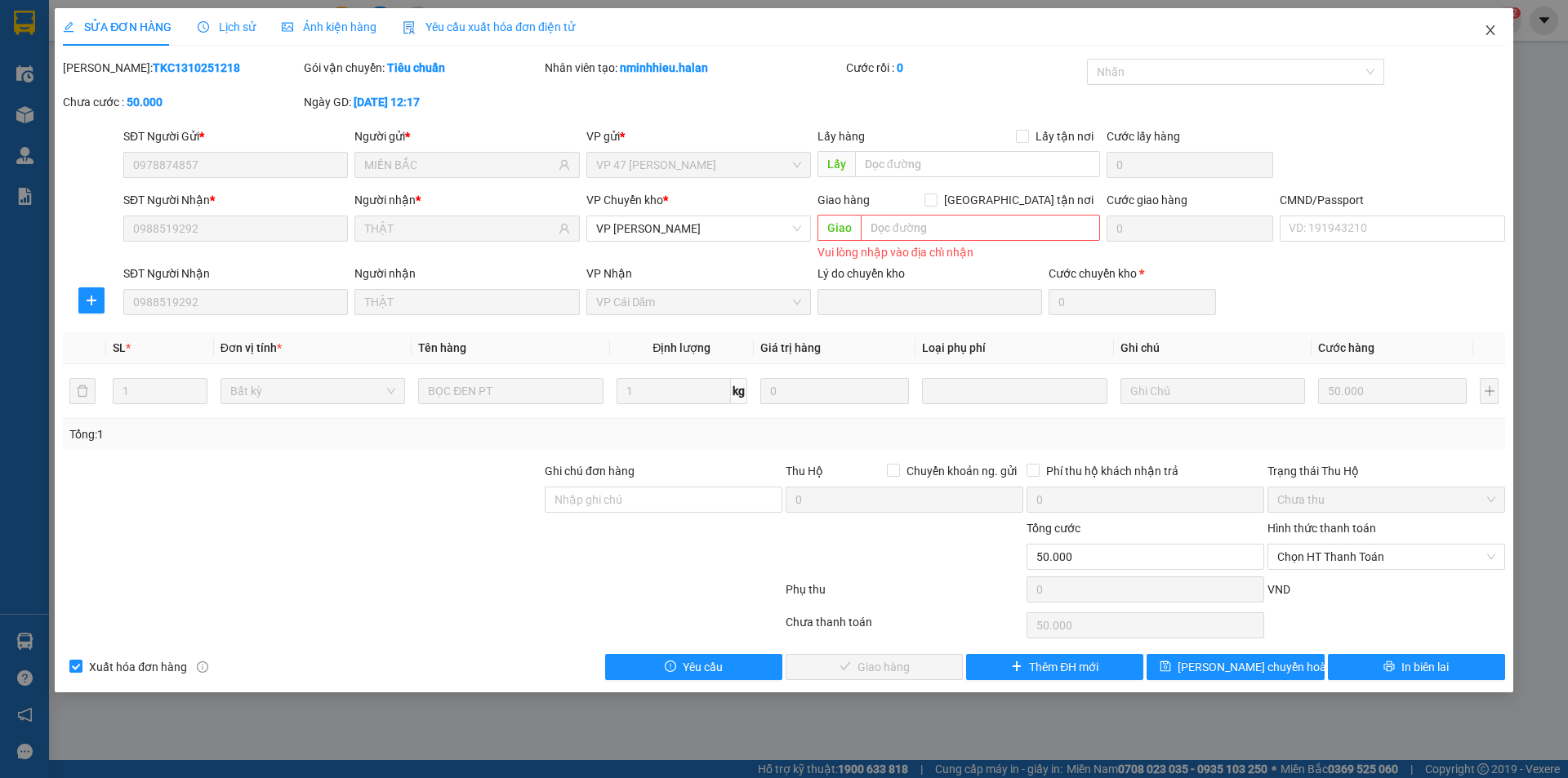
click at [1495, 32] on icon "close" at bounding box center [1490, 30] width 13 height 13
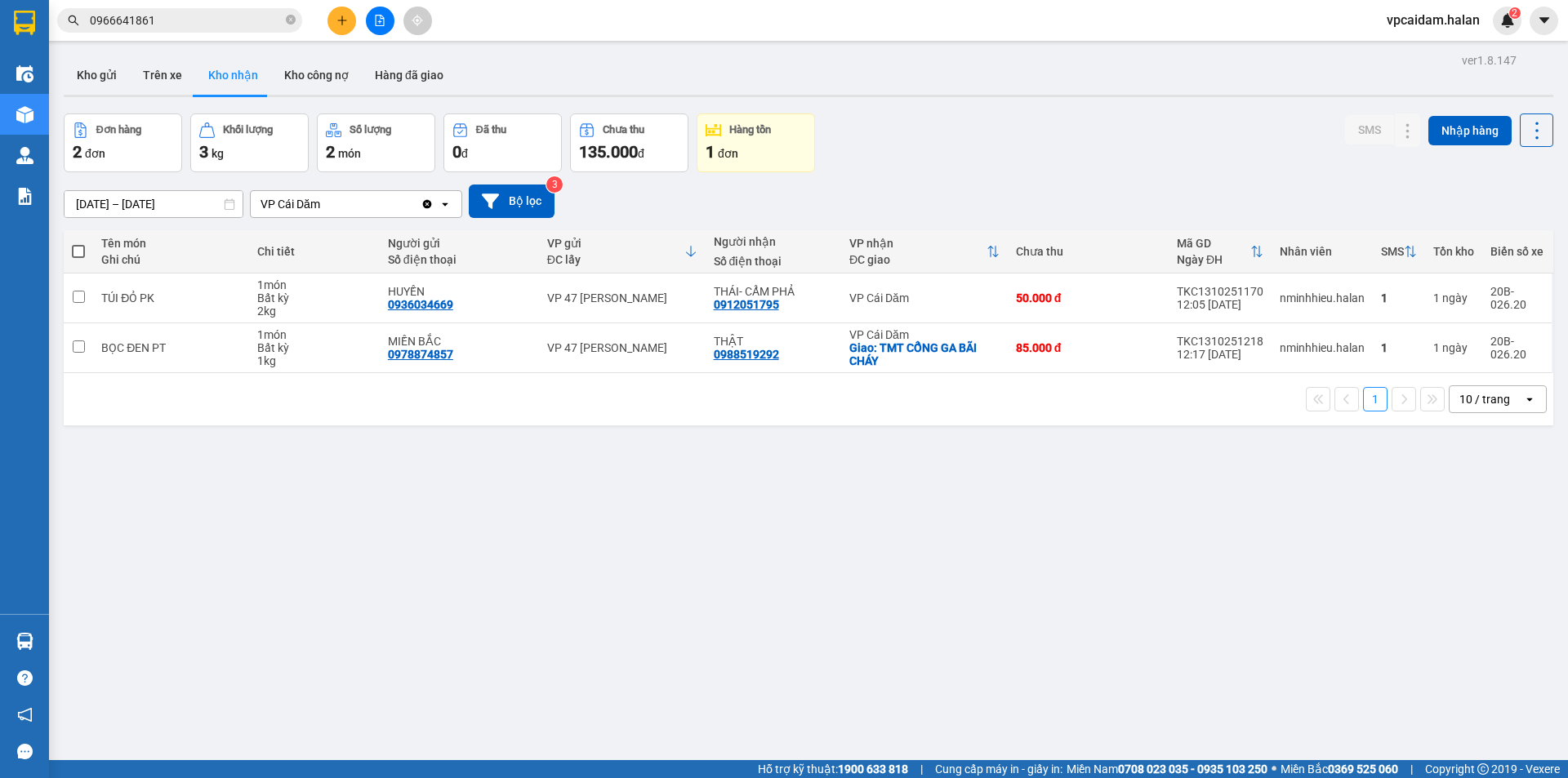
click at [967, 630] on div "ver 1.8.147 Kho gửi Trên xe Kho nhận Kho công nợ Hàng đã giao Đơn hàng 2 đơn Kh…" at bounding box center [809, 438] width 1503 height 778
drag, startPoint x: 1304, startPoint y: 426, endPoint x: 1022, endPoint y: 500, distance: 291.5
click at [1092, 497] on div "ver 1.8.147 Kho gửi Trên xe Kho nhận Kho công nợ Hàng đã giao Đơn hàng 2 đơn Kh…" at bounding box center [809, 438] width 1503 height 778
click at [466, 491] on div "ver 1.8.147 Kho gửi Trên xe Kho nhận Kho công nợ Hàng đã giao Đơn hàng 2 đơn Kh…" at bounding box center [809, 438] width 1503 height 778
click at [433, 546] on div "ver 1.8.147 Kho gửi Trên xe Kho nhận Kho công nợ Hàng đã giao Đơn hàng 2 đơn Kh…" at bounding box center [809, 438] width 1503 height 778
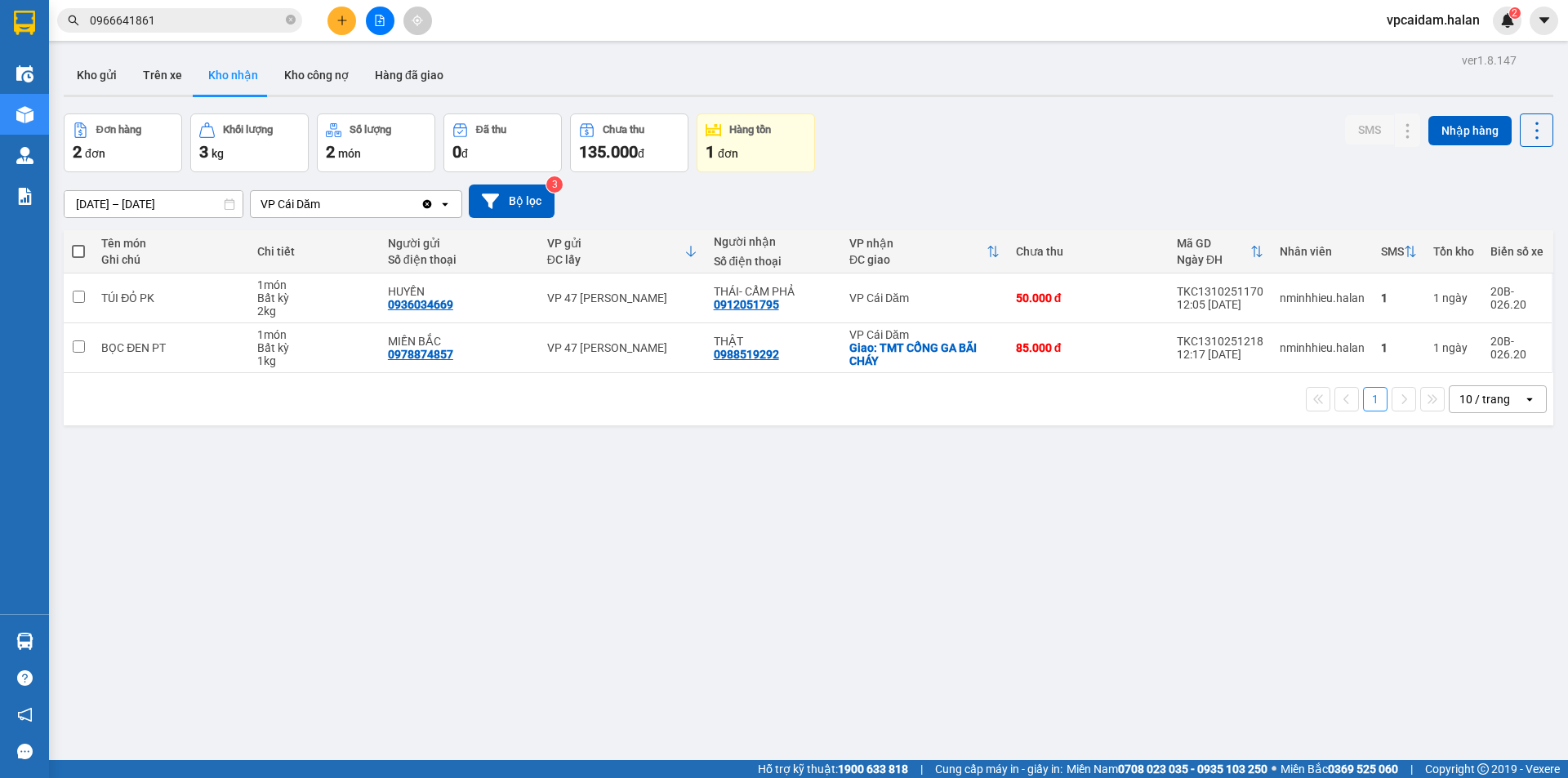
click at [371, 541] on div "ver 1.8.147 Kho gửi Trên xe Kho nhận Kho công nợ Hàng đã giao Đơn hàng 2 đơn Kh…" at bounding box center [809, 438] width 1503 height 778
click at [506, 524] on div "ver 1.8.147 Kho gửi Trên xe Kho nhận Kho công nợ Hàng đã giao Đơn hàng 2 đơn Kh…" at bounding box center [809, 438] width 1503 height 778
click at [434, 573] on div "ver 1.8.147 Kho gửi Trên xe Kho nhận Kho công nợ Hàng đã giao Đơn hàng 2 đơn Kh…" at bounding box center [809, 438] width 1503 height 778
click at [456, 484] on div "ver 1.8.147 Kho gửi Trên xe Kho nhận Kho công nợ Hàng đã giao Đơn hàng 2 đơn Kh…" at bounding box center [809, 438] width 1503 height 778
click at [1372, 346] on button at bounding box center [1374, 348] width 23 height 29
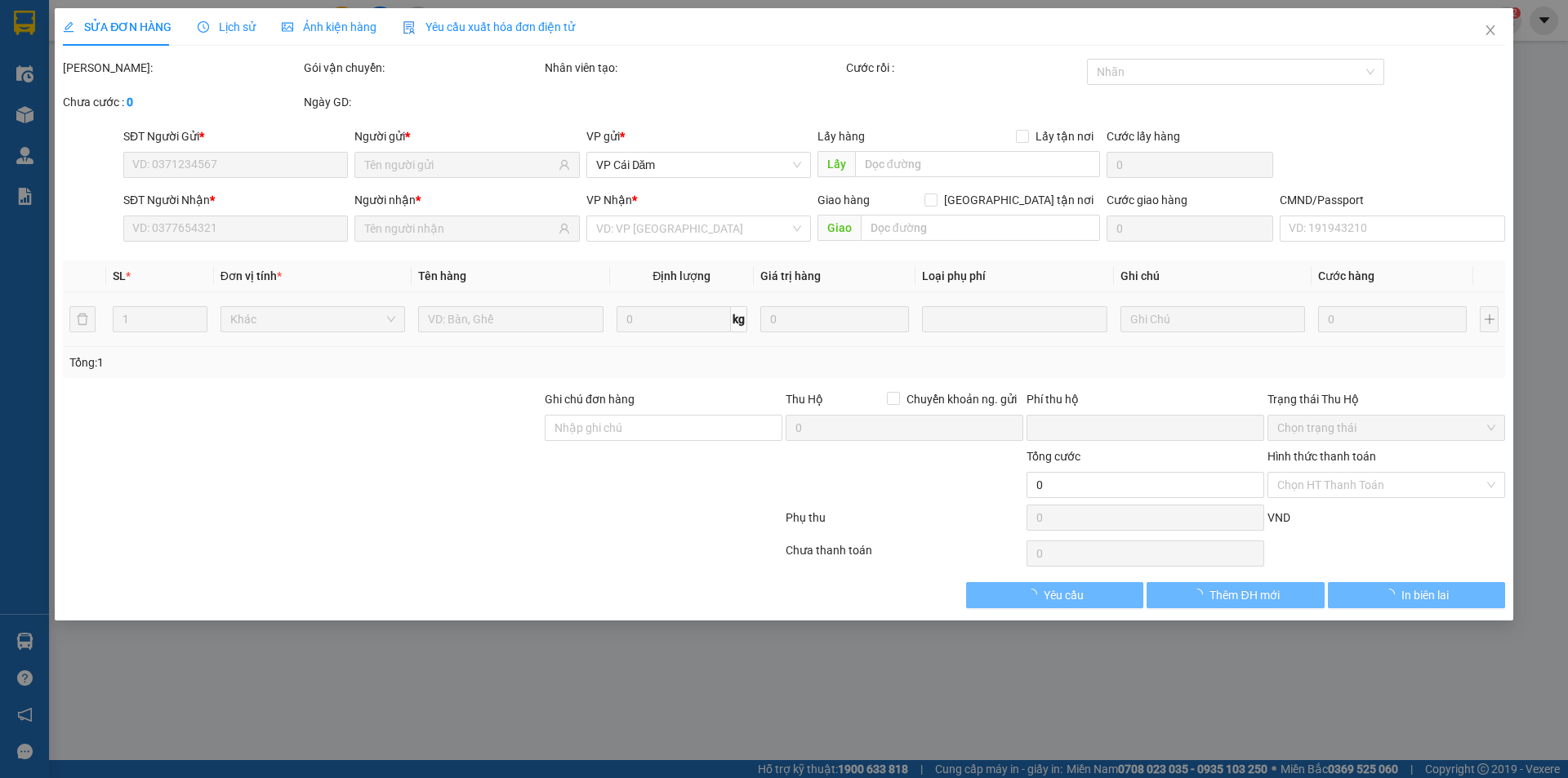
type input "0978874857"
type input "MIỀN BẮC"
type input "0988519292"
type input "THẬT"
checkbox input "true"
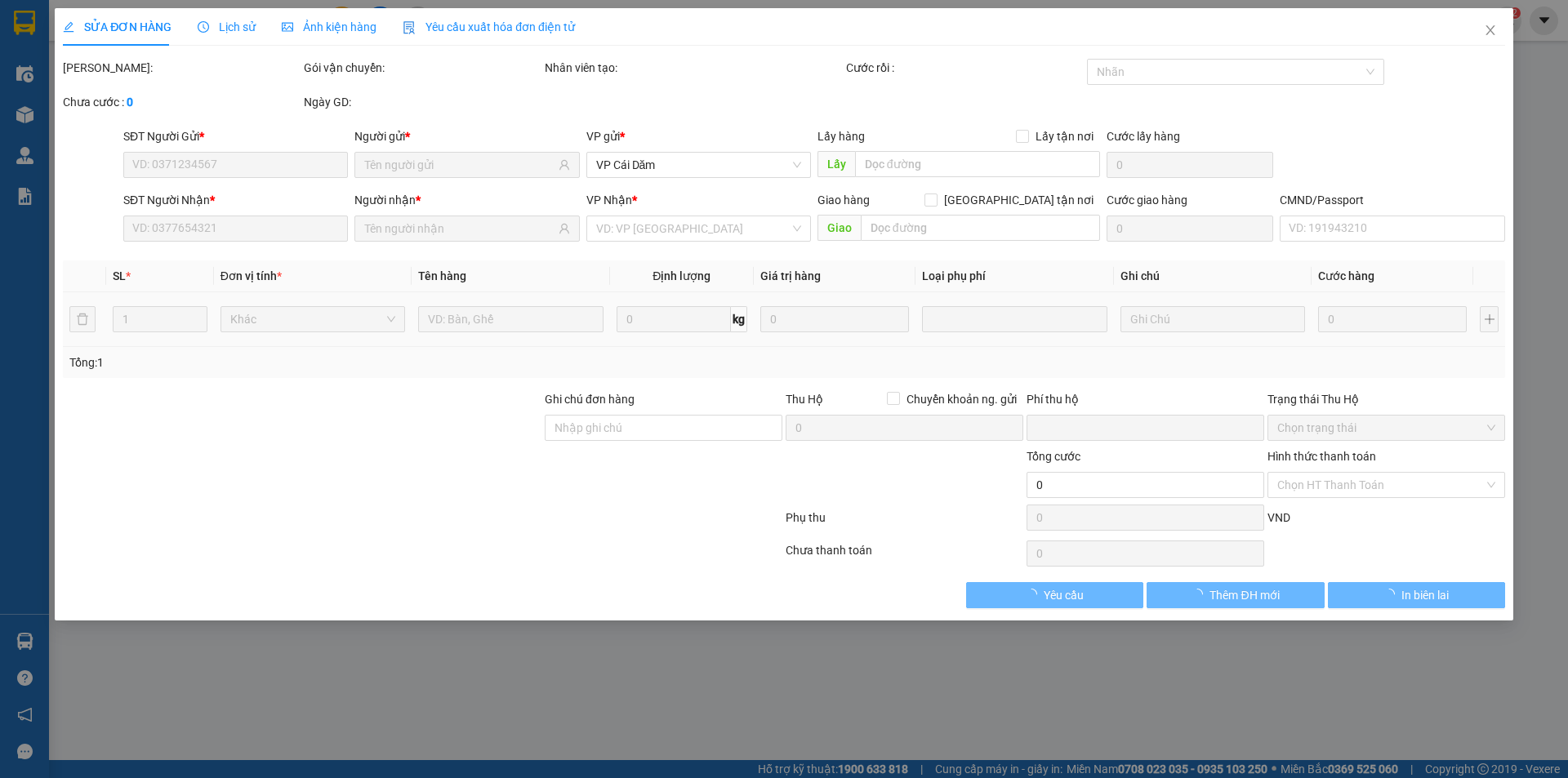
type input "TMT CỔNG GA BÃI CHÁY"
type input "35.000"
type input "0"
type input "85.000"
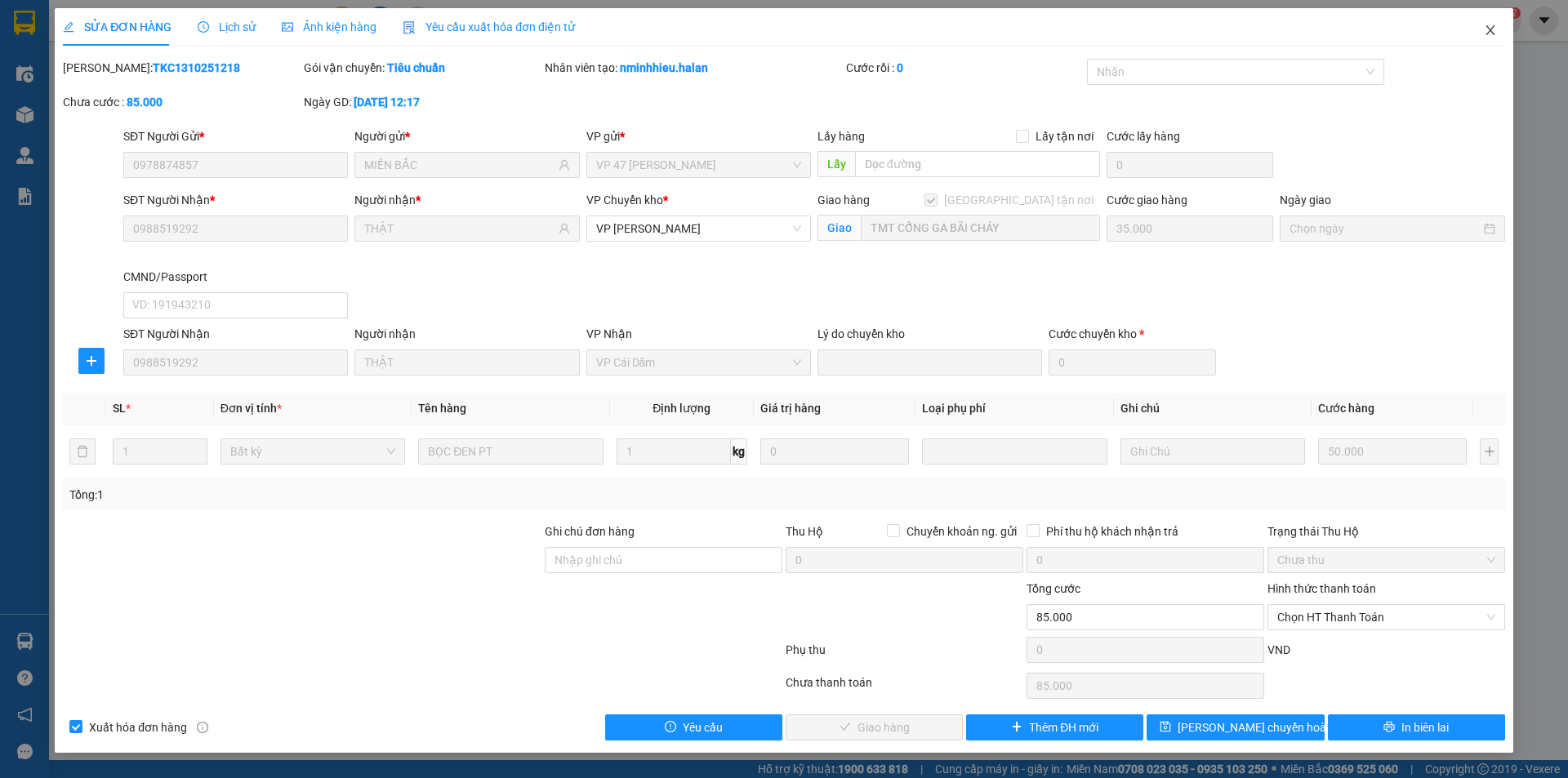
click at [1493, 32] on icon "close" at bounding box center [1490, 30] width 13 height 13
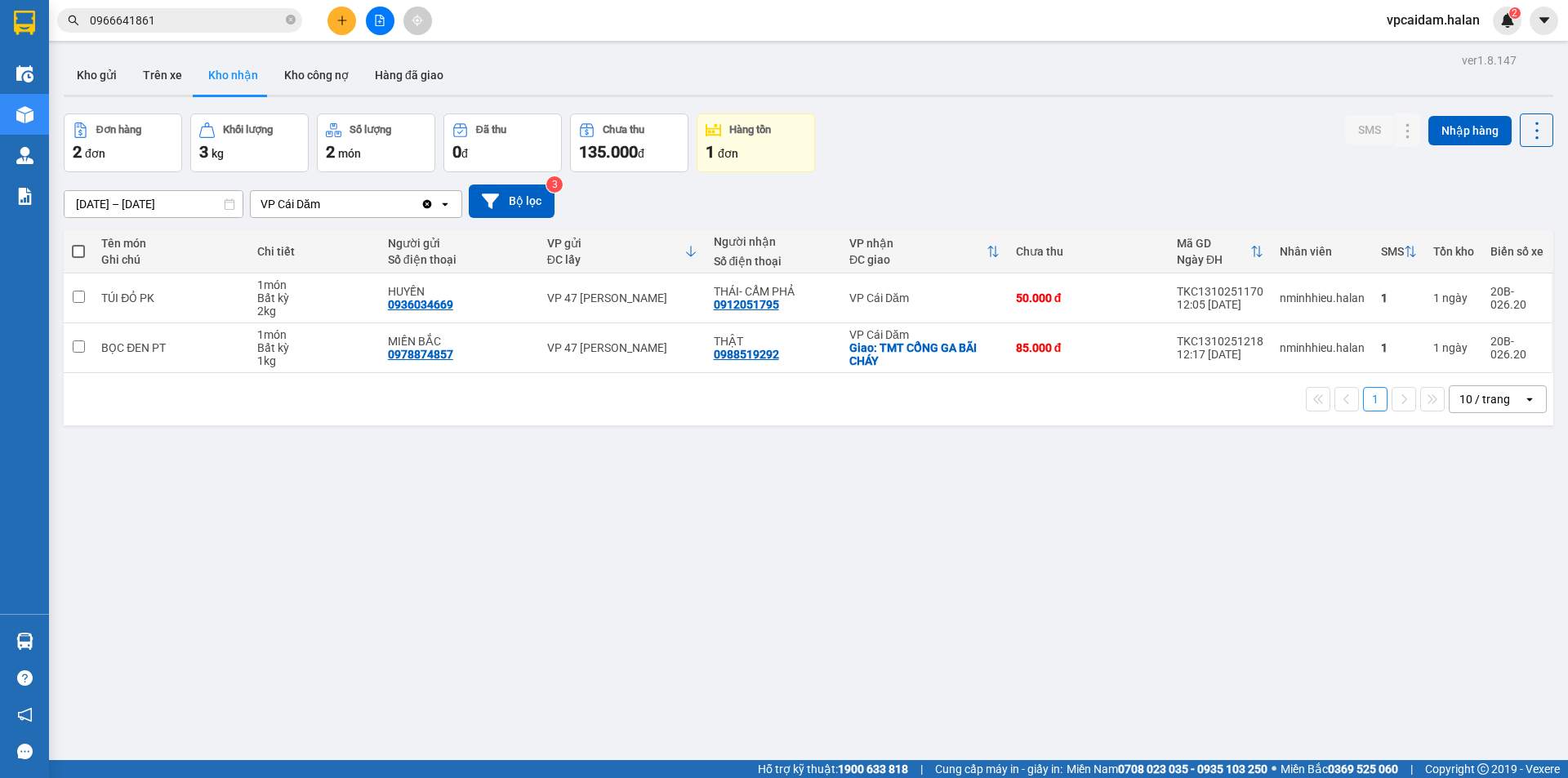
click at [465, 619] on div "ver 1.8.147 Kho gửi Trên xe Kho nhận Kho công nợ Hàng đã giao Đơn hàng 2 đơn Kh…" at bounding box center [809, 438] width 1503 height 778
click at [537, 532] on div "ver 1.8.147 Kho gửi Trên xe Kho nhận Kho công nợ Hàng đã giao Đơn hàng 2 đơn Kh…" at bounding box center [809, 438] width 1503 height 778
click at [330, 569] on div "ver 1.8.147 Kho gửi Trên xe Kho nhận Kho công nợ Hàng đã giao Đơn hàng 2 đơn Kh…" at bounding box center [809, 438] width 1503 height 778
click at [330, 586] on div "ver 1.8.147 Kho gửi Trên xe Kho nhận Kho công nợ Hàng đã giao Đơn hàng 2 đơn Kh…" at bounding box center [809, 438] width 1503 height 778
click at [1369, 350] on icon at bounding box center [1375, 348] width 12 height 12
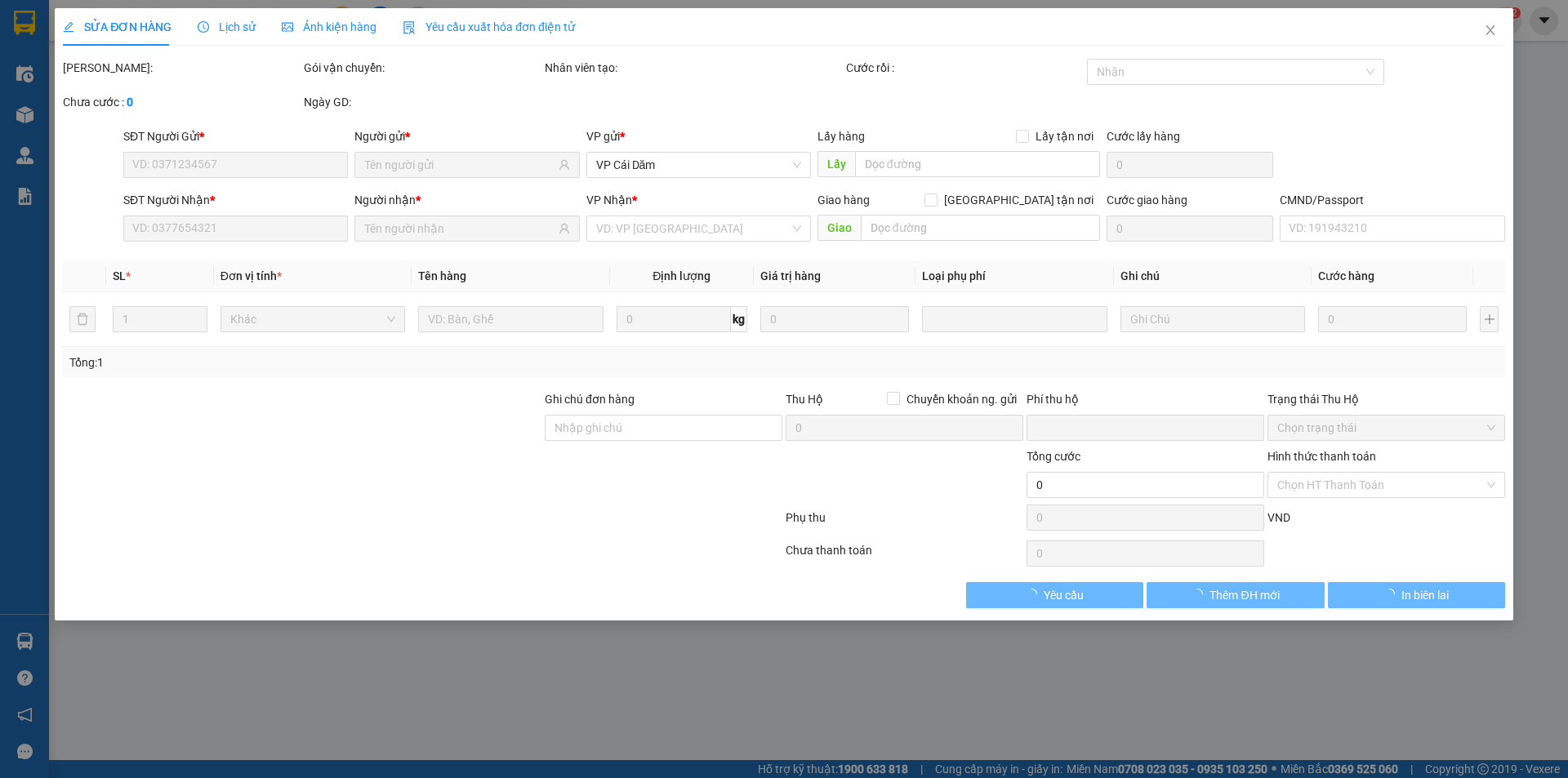
type input "0978874857"
type input "MIỀN BẮC"
type input "0988519292"
type input "THẬT"
checkbox input "true"
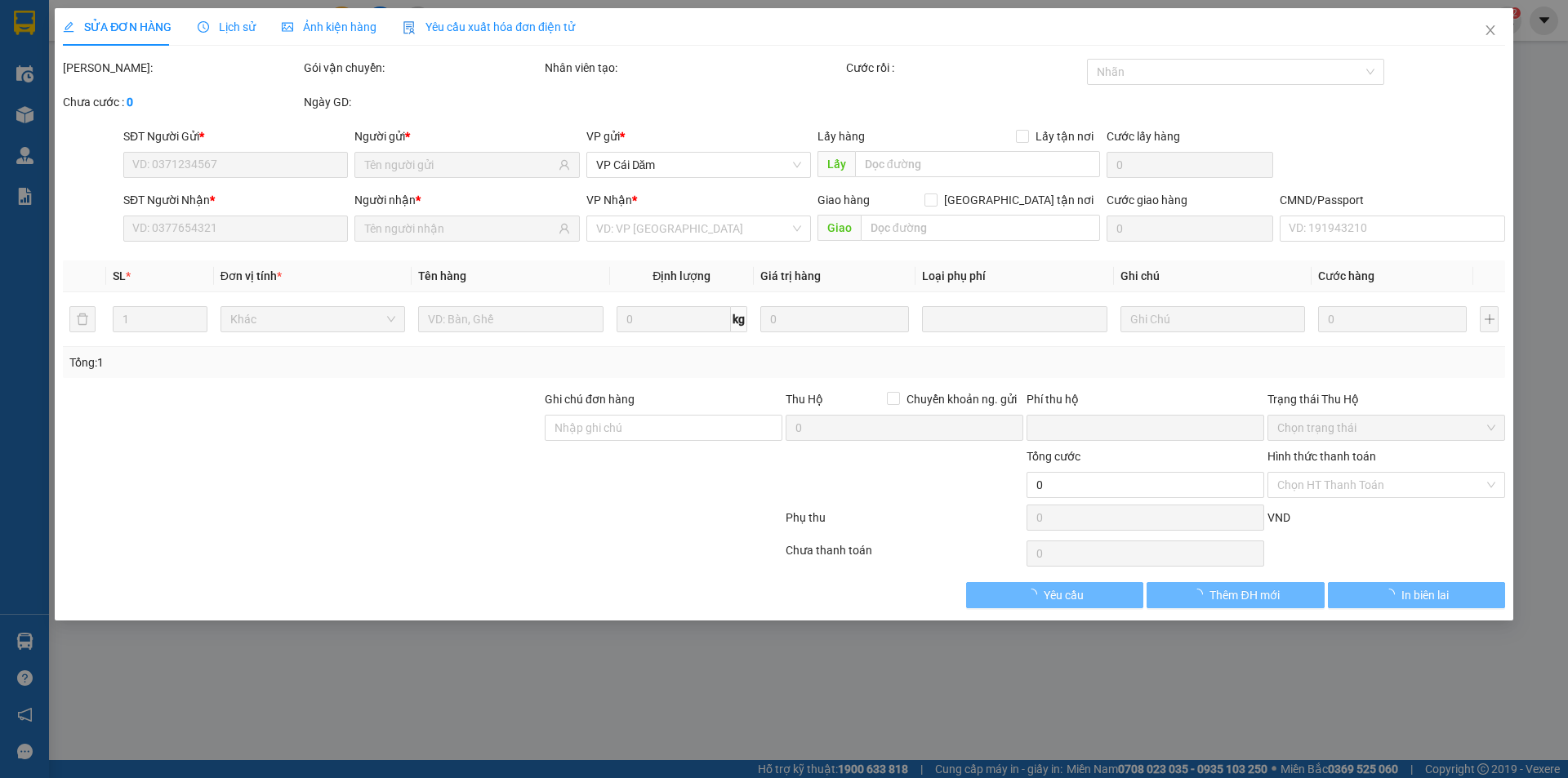
type input "TMT CỔNG GA BÃI CHÁY"
type input "35.000"
type input "0"
type input "85.000"
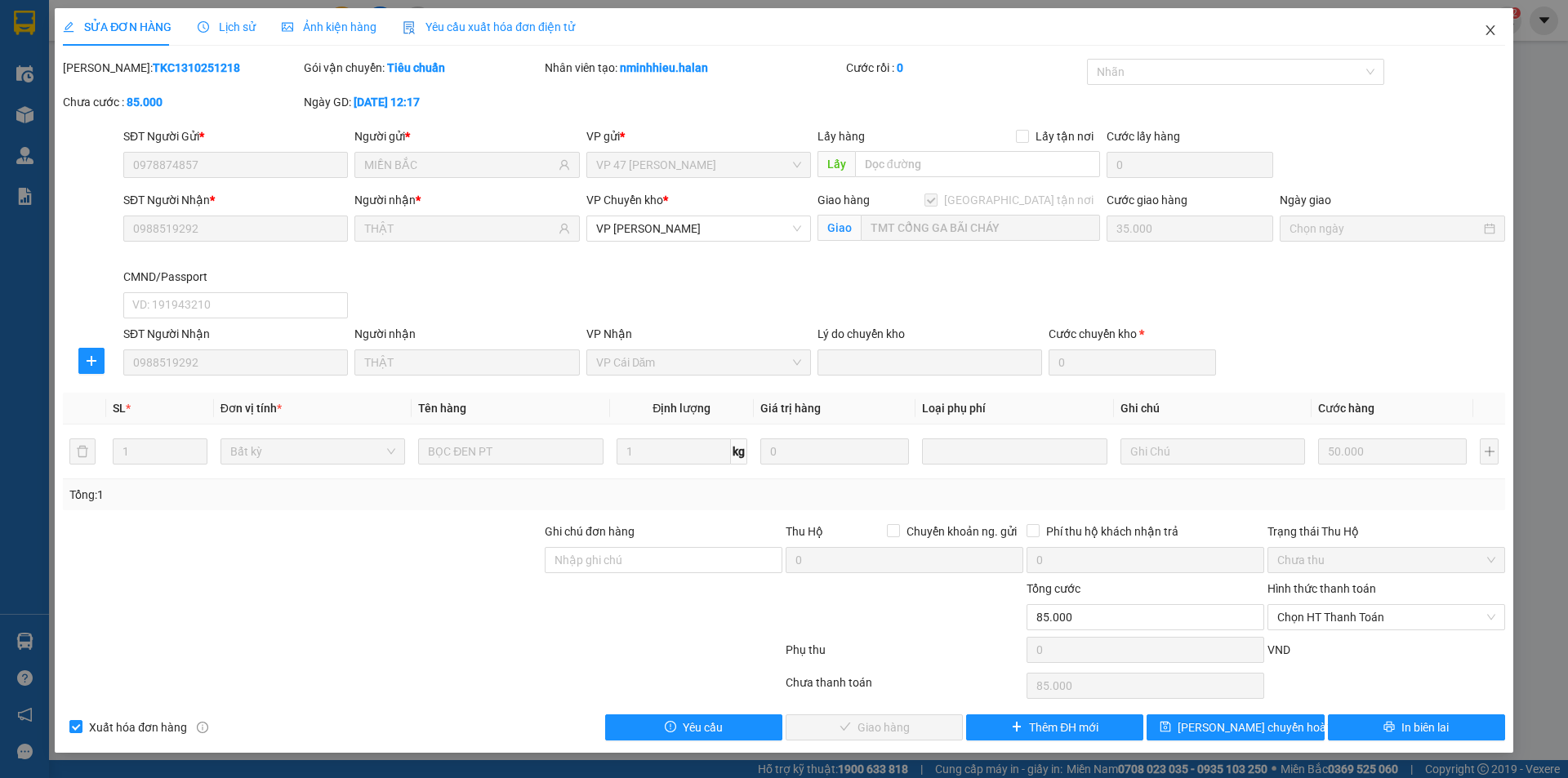
click at [1486, 30] on icon "close" at bounding box center [1490, 30] width 13 height 13
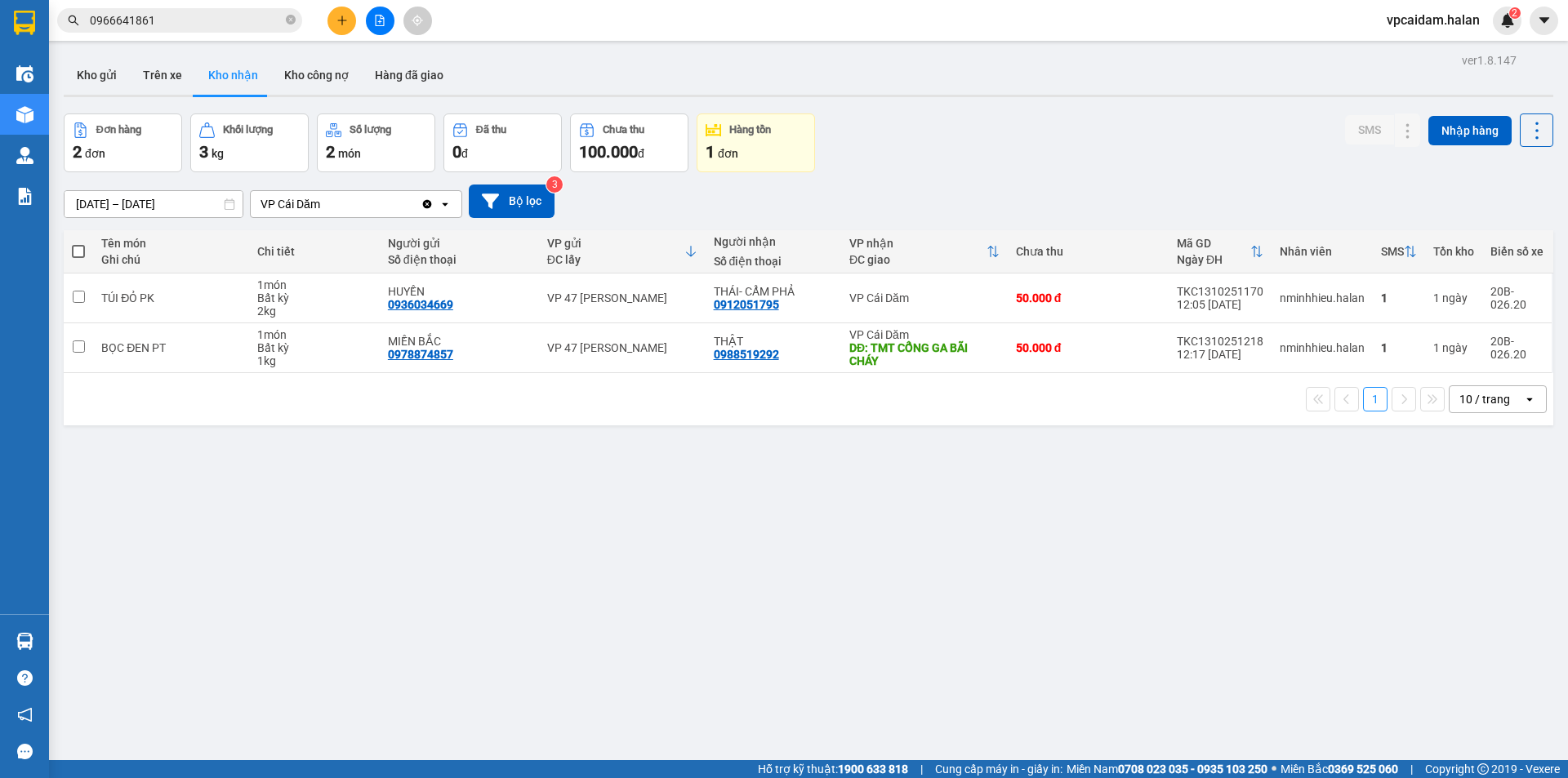
click at [350, 673] on div "ver 1.8.147 Kho gửi Trên xe Kho nhận Kho công nợ Hàng đã giao Đơn hàng 2 đơn Kh…" at bounding box center [809, 438] width 1503 height 778
click at [310, 536] on div "ver 1.8.147 Kho gửi Trên xe Kho nhận Kho công nợ Hàng đã giao Đơn hàng 2 đơn Kh…" at bounding box center [809, 438] width 1503 height 778
click at [120, 684] on div "ver 1.8.147 Kho gửi Trên xe Kho nhận Kho công nợ Hàng đã giao Đơn hàng 2 đơn Kh…" at bounding box center [809, 438] width 1503 height 778
drag, startPoint x: 504, startPoint y: 504, endPoint x: 310, endPoint y: 596, distance: 214.7
click at [496, 506] on div "ver 1.8.147 Kho gửi Trên xe Kho nhận Kho công nợ Hàng đã giao Đơn hàng 2 đơn Kh…" at bounding box center [809, 438] width 1503 height 778
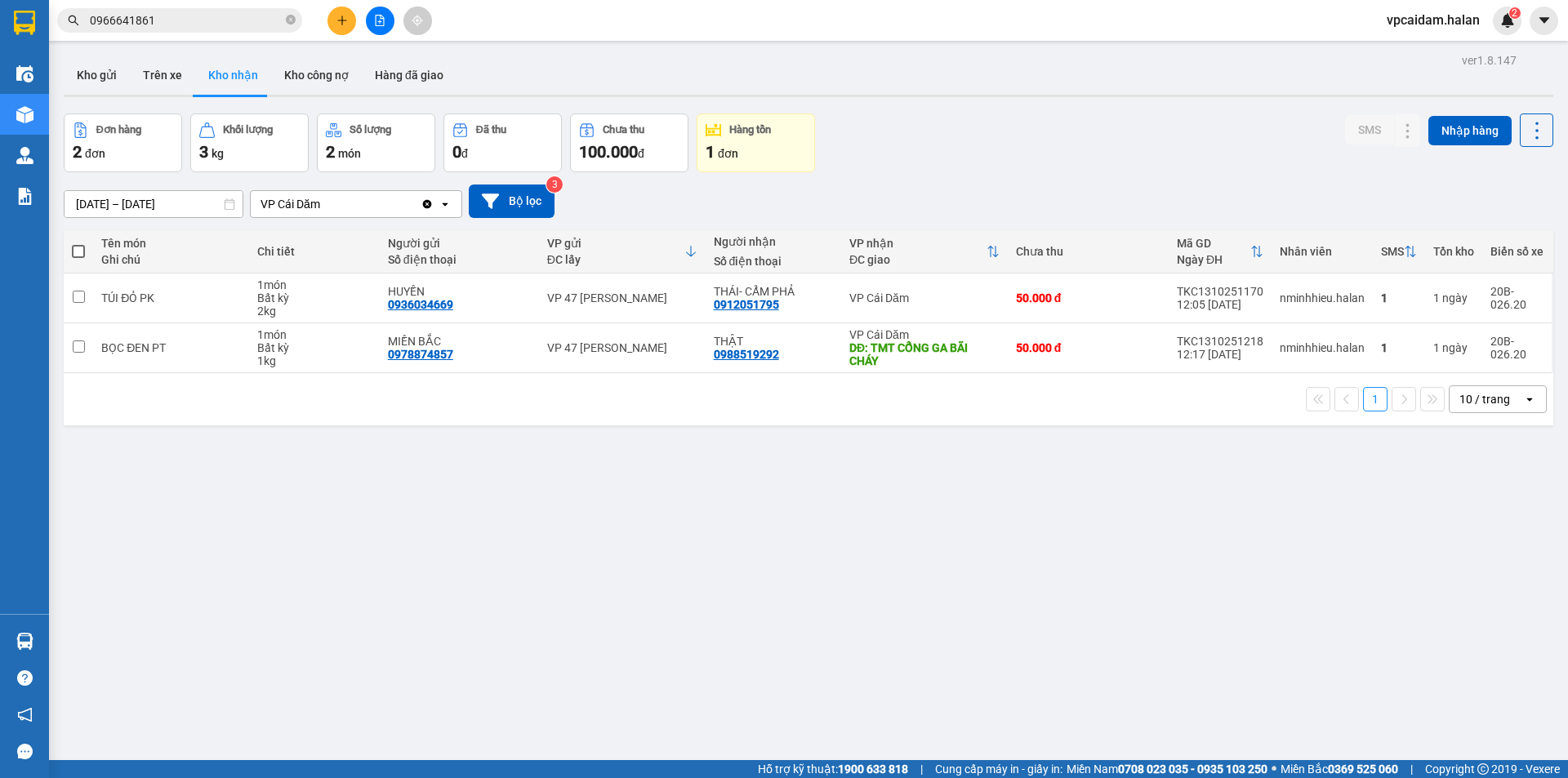
click at [484, 529] on div "ver 1.8.147 Kho gửi Trên xe Kho nhận Kho công nợ Hàng đã giao Đơn hàng 2 đơn Kh…" at bounding box center [809, 438] width 1503 height 778
click at [408, 557] on div "ver 1.8.147 Kho gửi Trên xe Kho nhận Kho công nợ Hàng đã giao Đơn hàng 2 đơn Kh…" at bounding box center [809, 438] width 1503 height 778
click at [437, 599] on div "ver 1.8.147 Kho gửi Trên xe Kho nhận Kho công nợ Hàng đã giao Đơn hàng 2 đơn Kh…" at bounding box center [809, 438] width 1503 height 778
click at [1369, 345] on icon at bounding box center [1375, 348] width 12 height 12
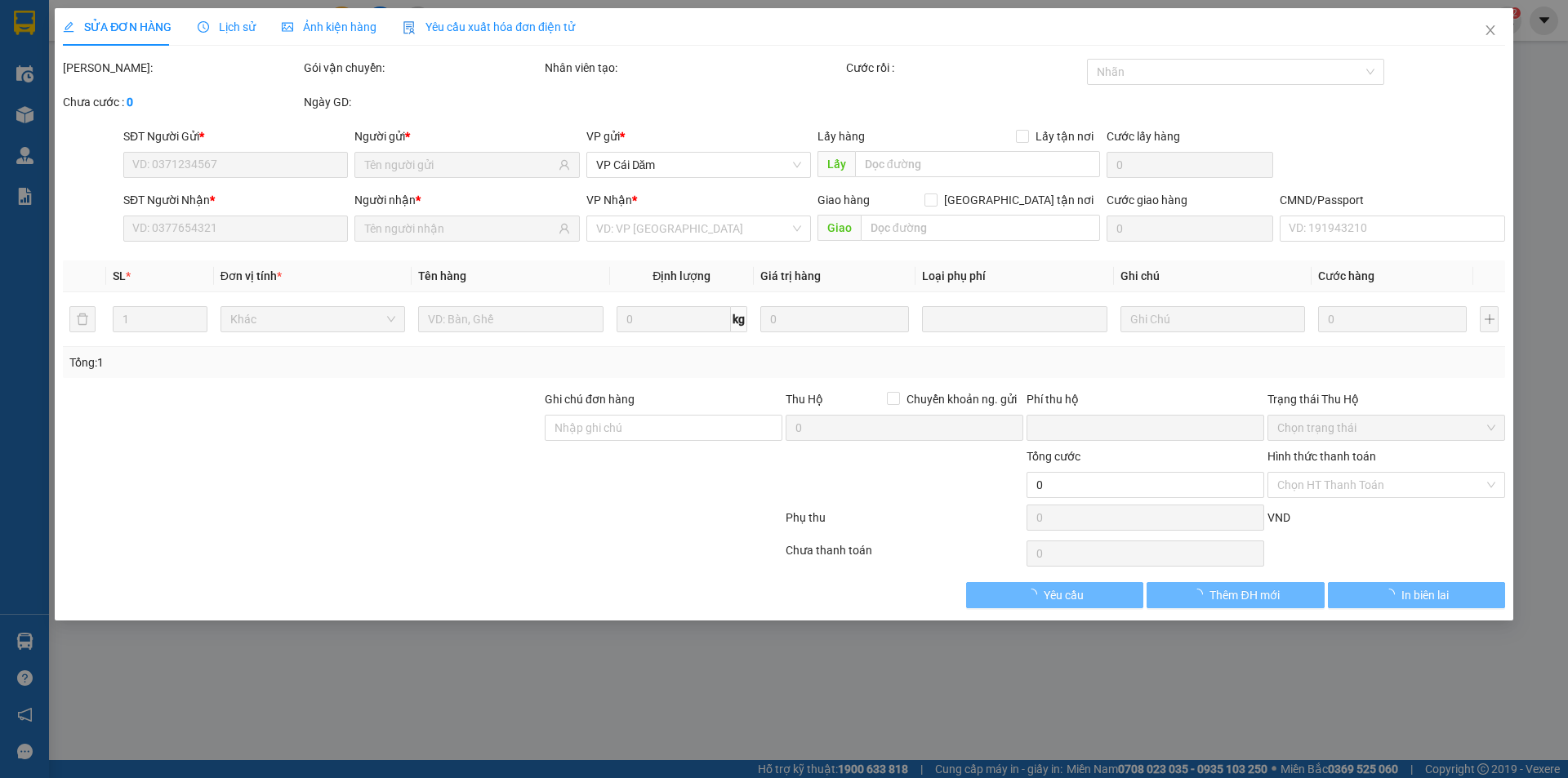
type input "0978874857"
type input "MIỀN BẮC"
type input "0988519292"
type input "THẬT"
type input "TMT CỔNG GA BÃI CHÁY"
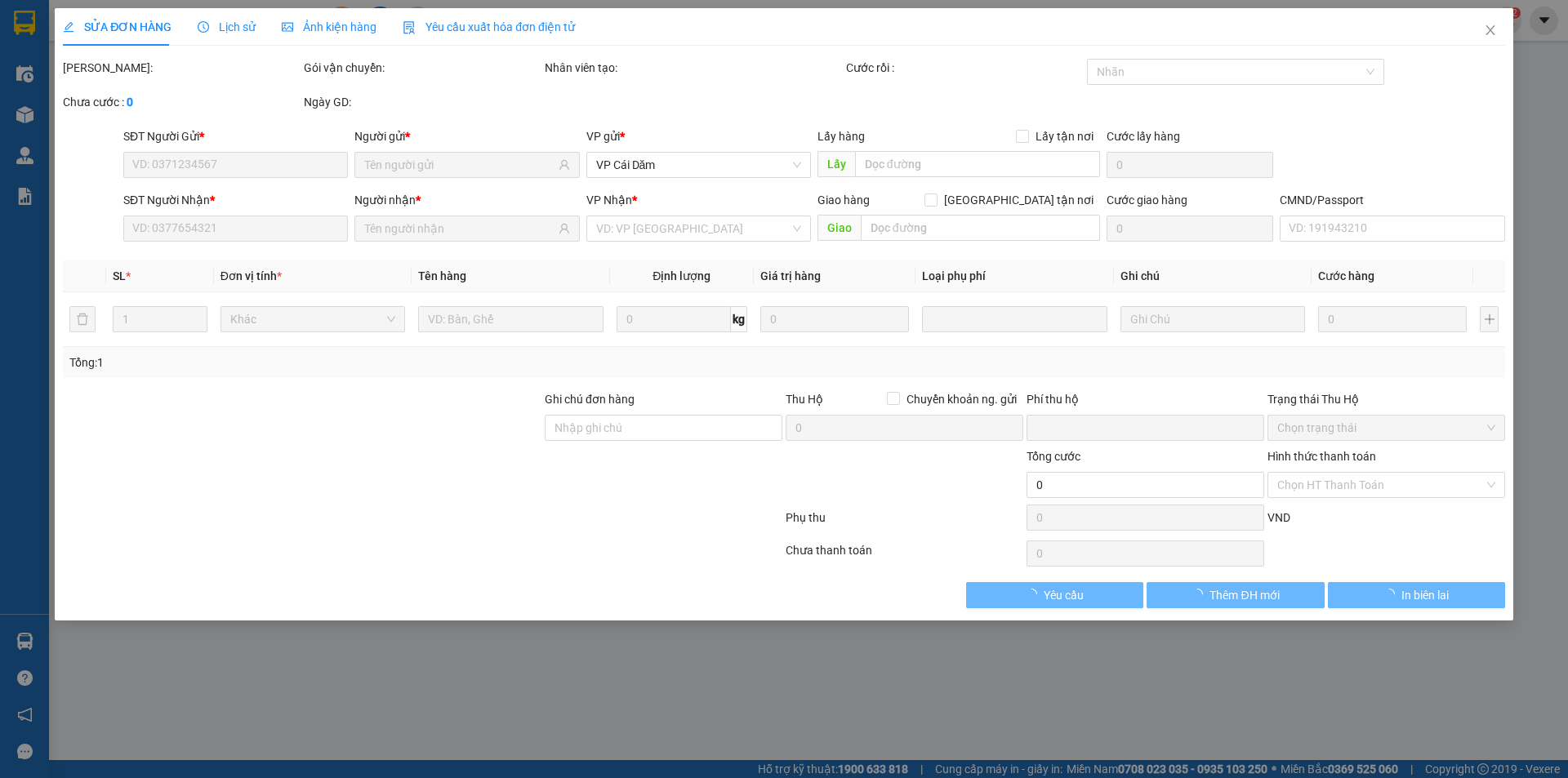
type input "0"
type input "50.000"
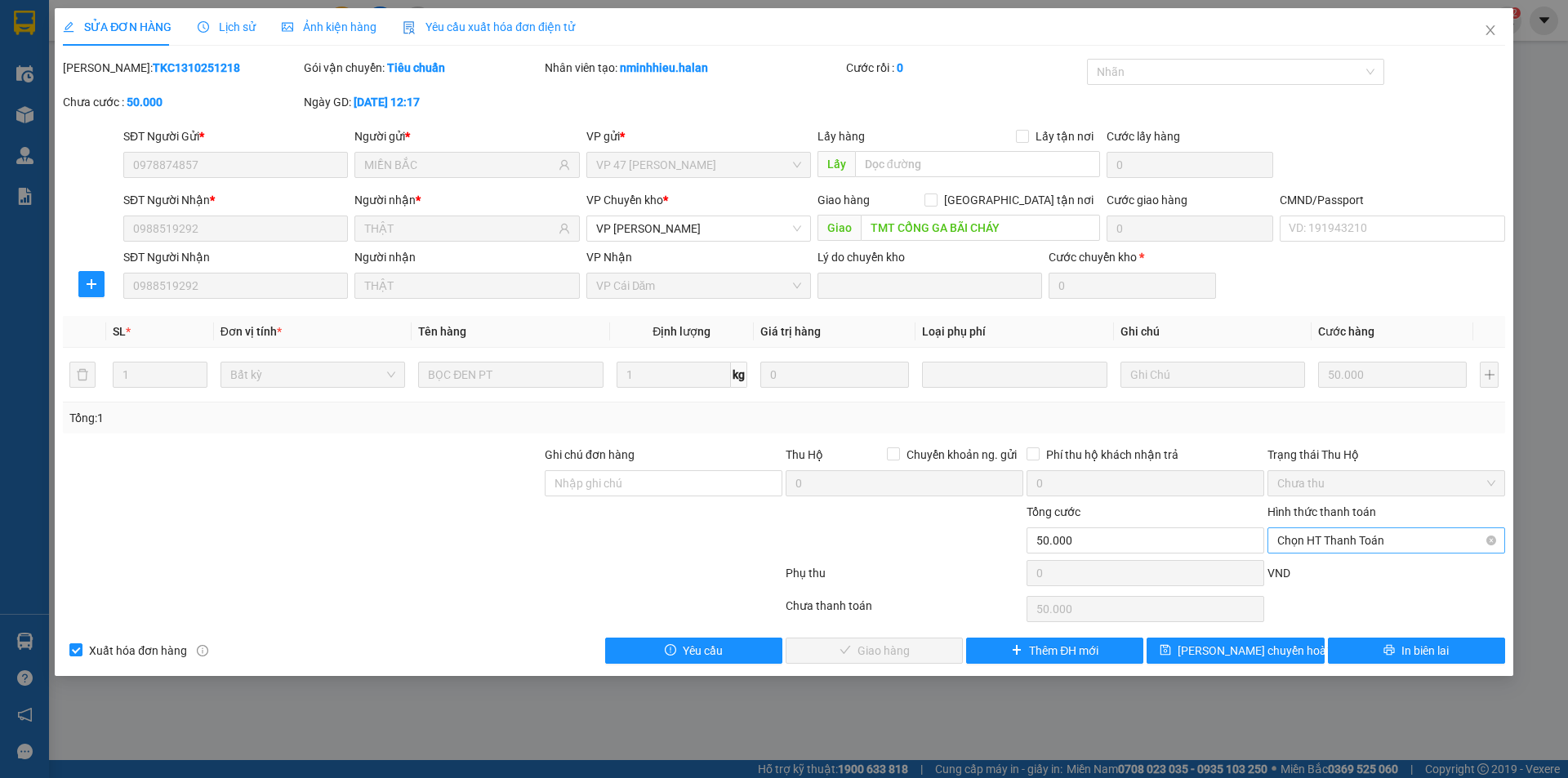
click at [1324, 542] on span "Chọn HT Thanh Toán" at bounding box center [1386, 540] width 218 height 25
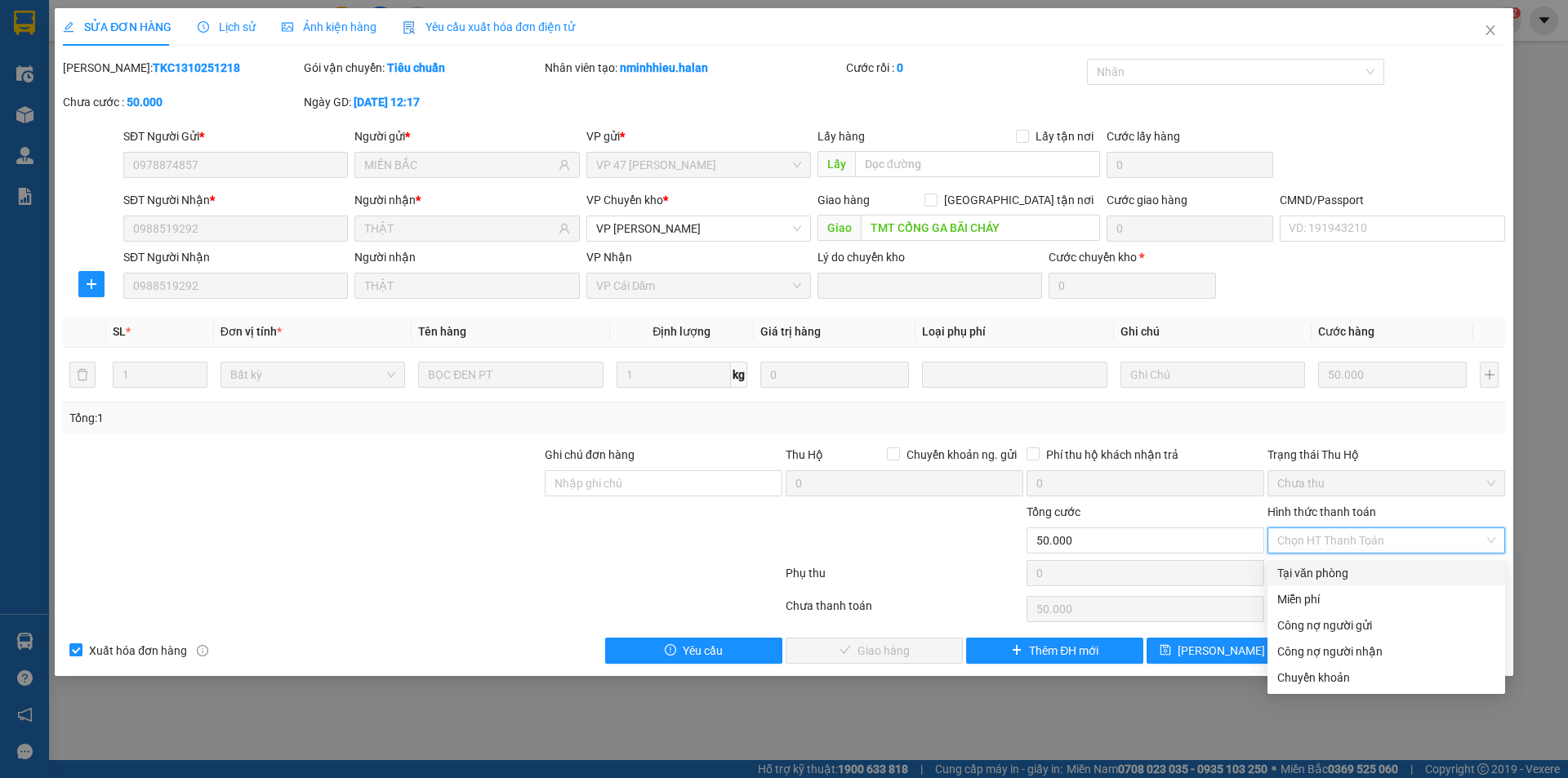
drag, startPoint x: 1337, startPoint y: 576, endPoint x: 1284, endPoint y: 579, distance: 53.1
click at [1336, 575] on div "Tại văn phòng" at bounding box center [1386, 573] width 218 height 18
type input "0"
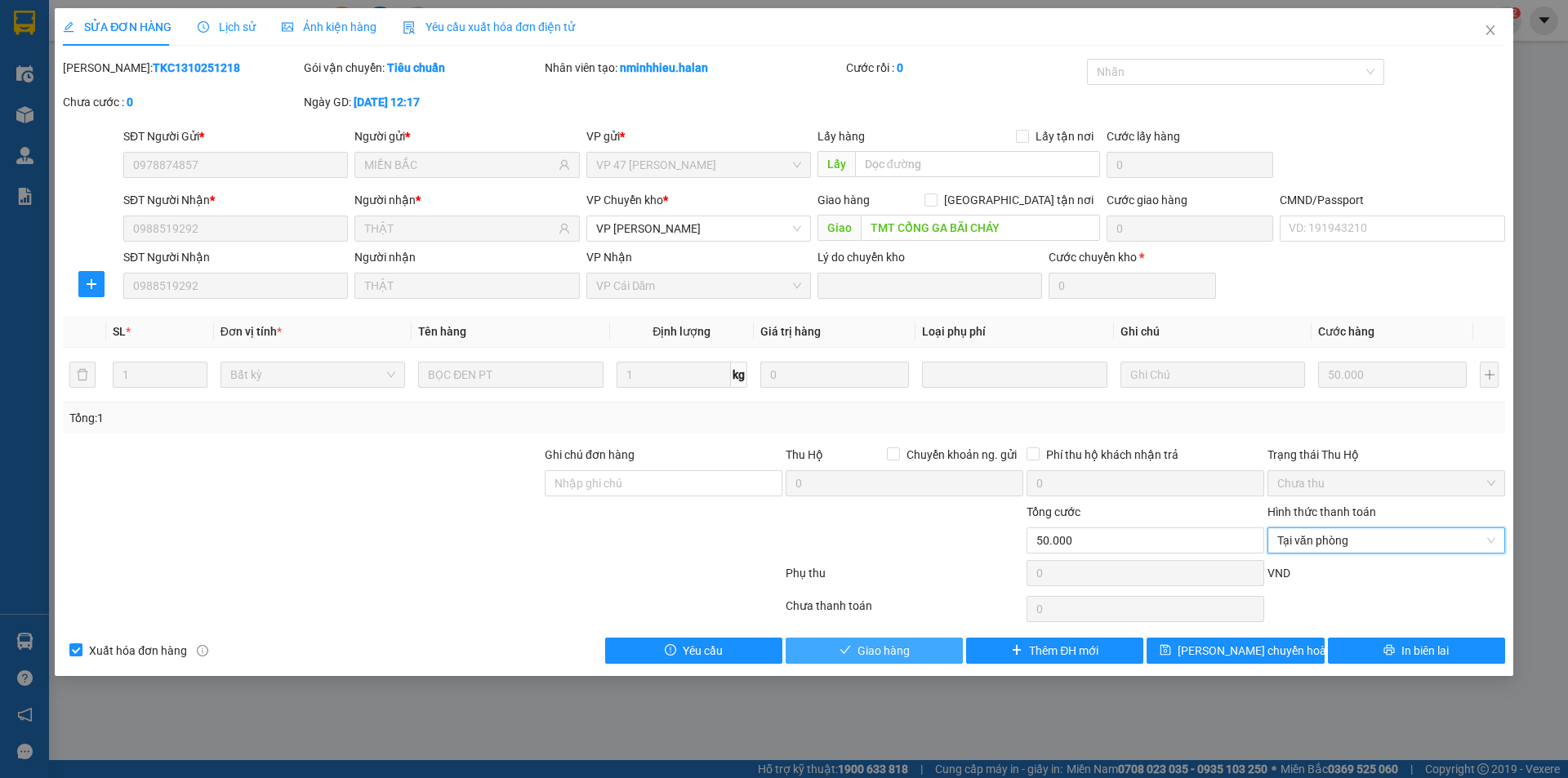
click at [902, 650] on span "Giao hàng" at bounding box center [883, 650] width 52 height 18
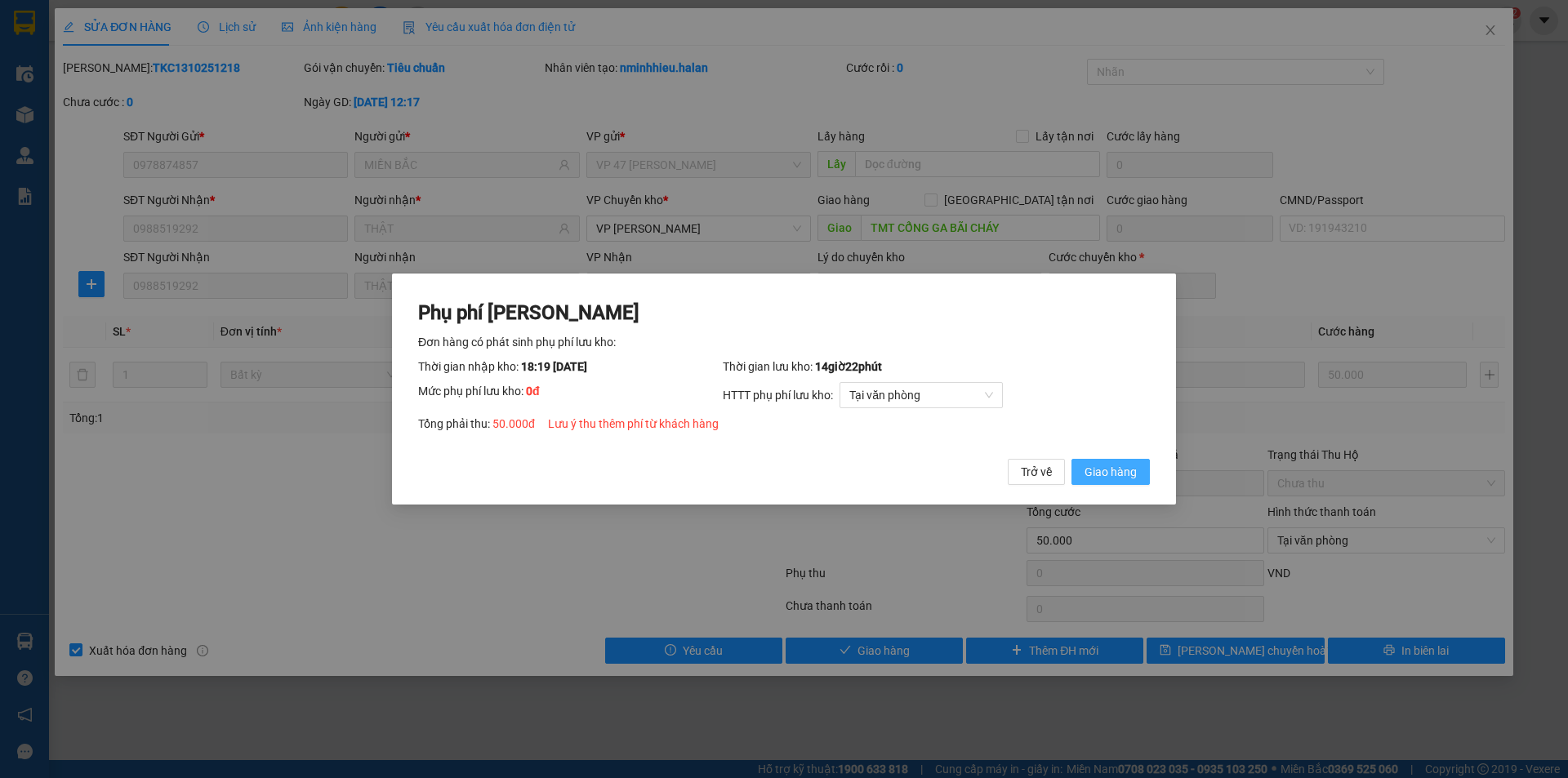
click at [1122, 469] on span "Giao hàng" at bounding box center [1110, 472] width 52 height 18
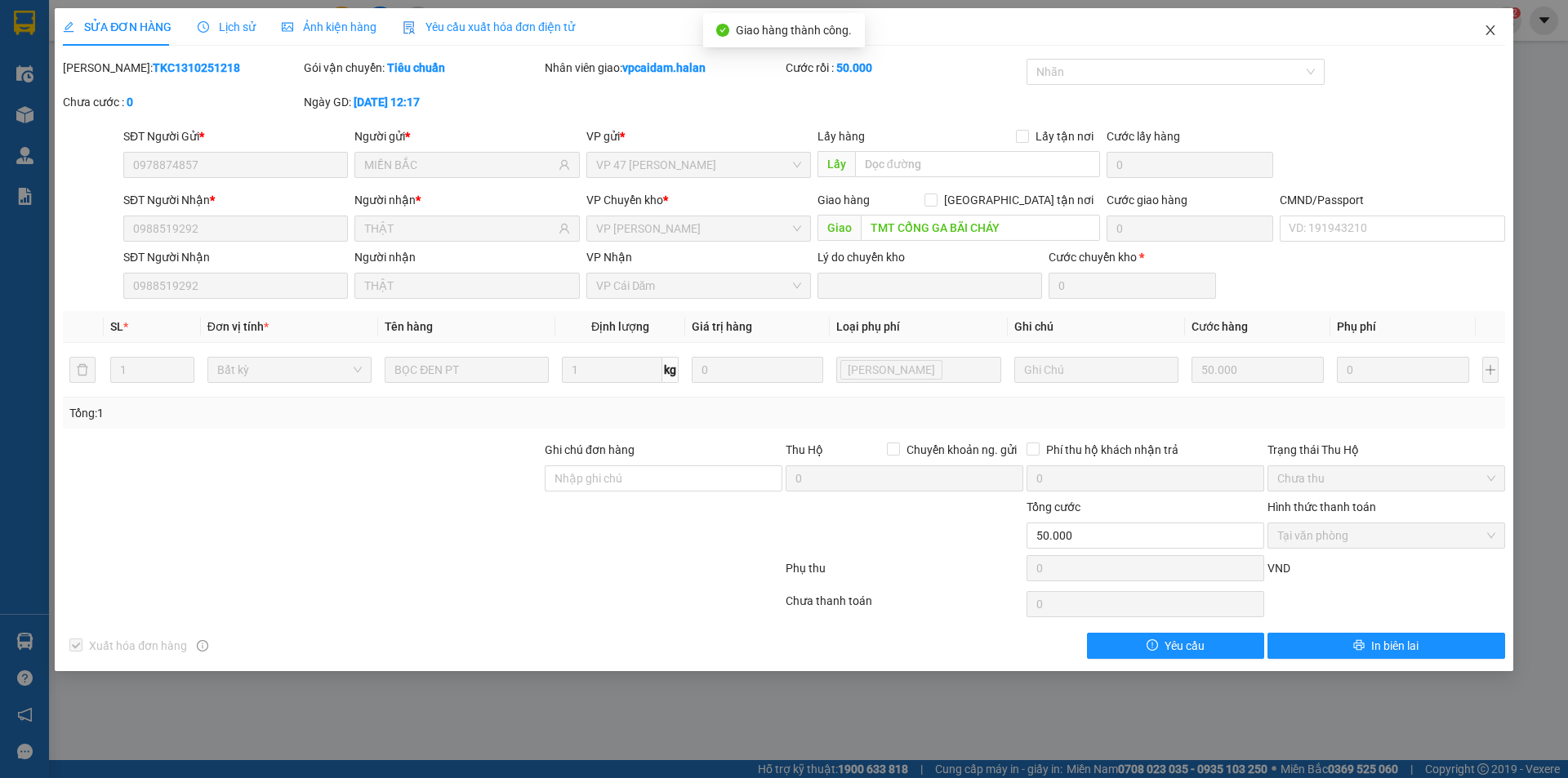
click at [1491, 30] on icon "close" at bounding box center [1490, 31] width 9 height 10
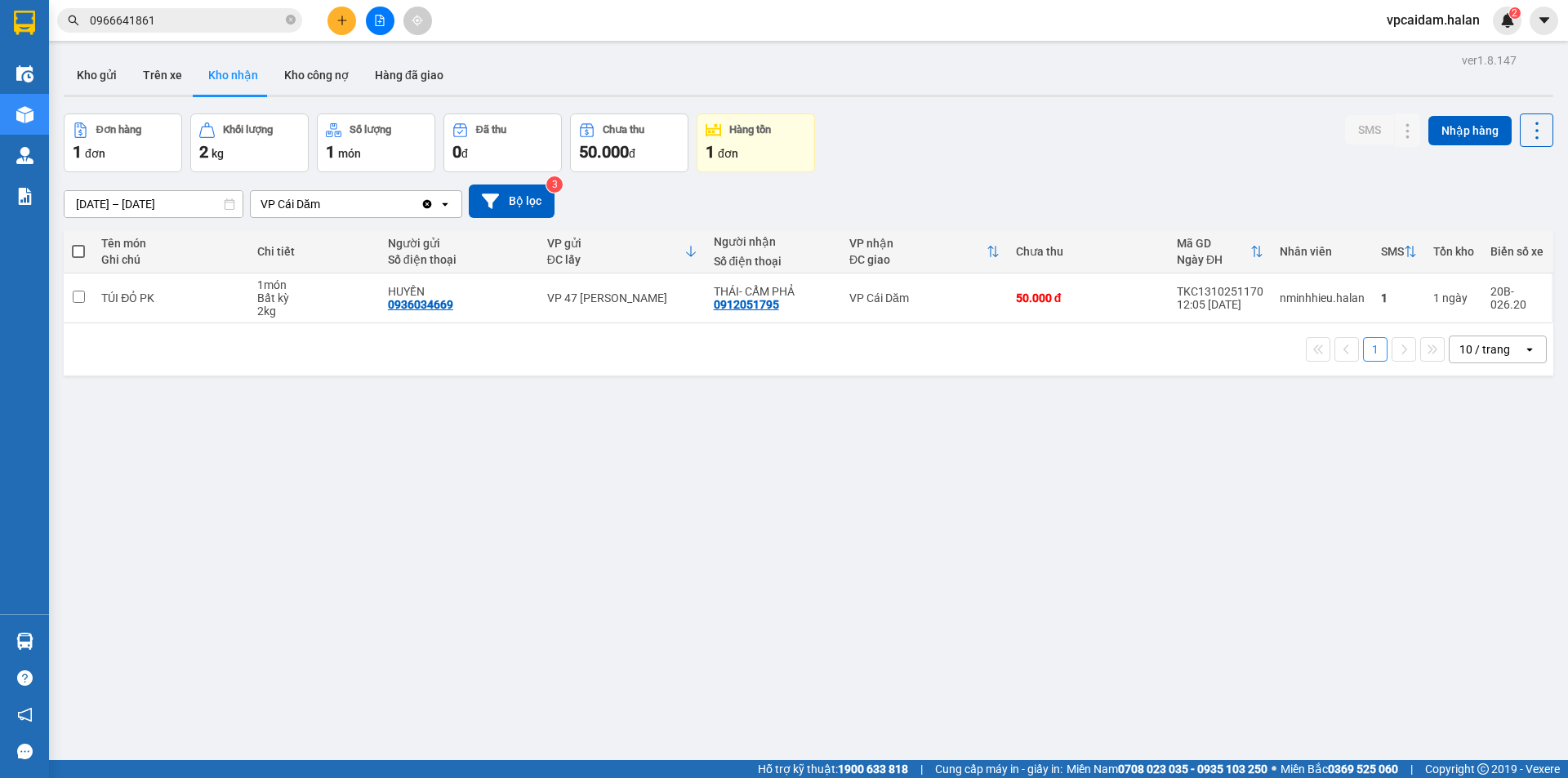
click at [491, 519] on div "ver 1.8.147 Kho gửi Trên xe Kho nhận Kho công nợ Hàng đã giao Đơn hàng 1 đơn Kh…" at bounding box center [809, 438] width 1503 height 778
click at [164, 77] on button "Trên xe" at bounding box center [162, 75] width 65 height 40
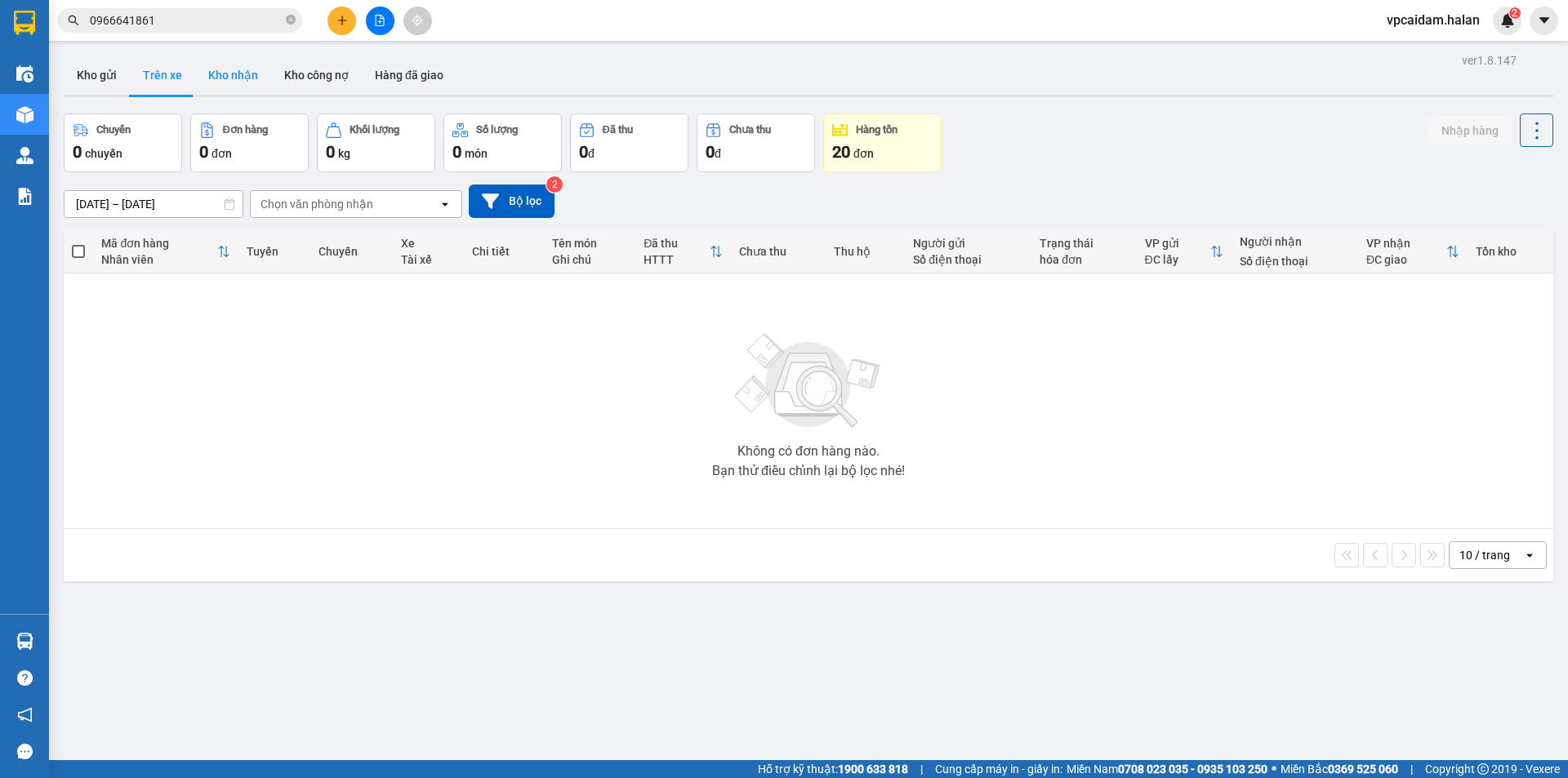
click at [223, 77] on button "Kho nhận" at bounding box center [232, 75] width 76 height 40
type input "[DATE] – [DATE]"
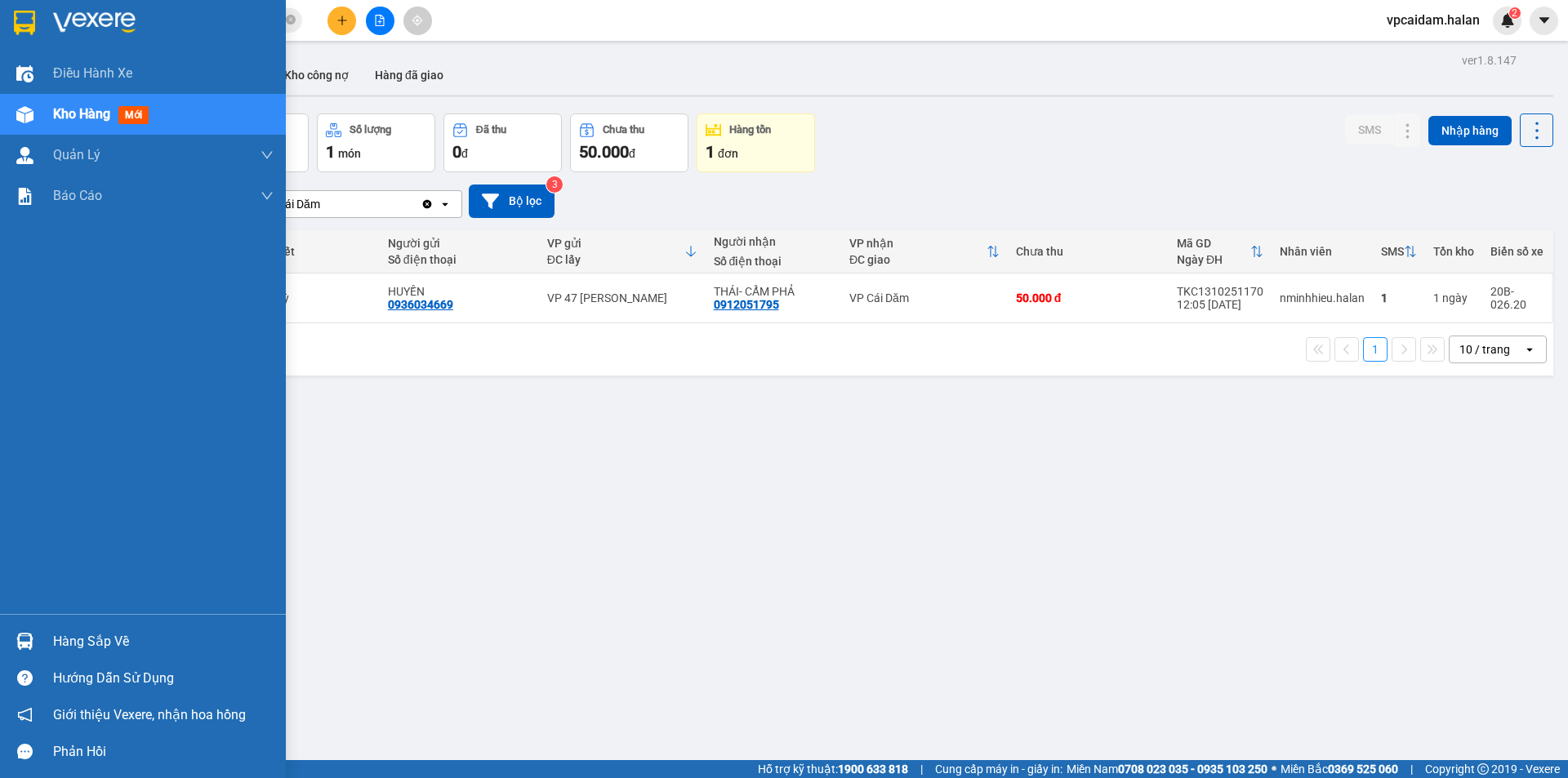
click at [60, 627] on div "Hàng sắp về" at bounding box center [142, 641] width 286 height 37
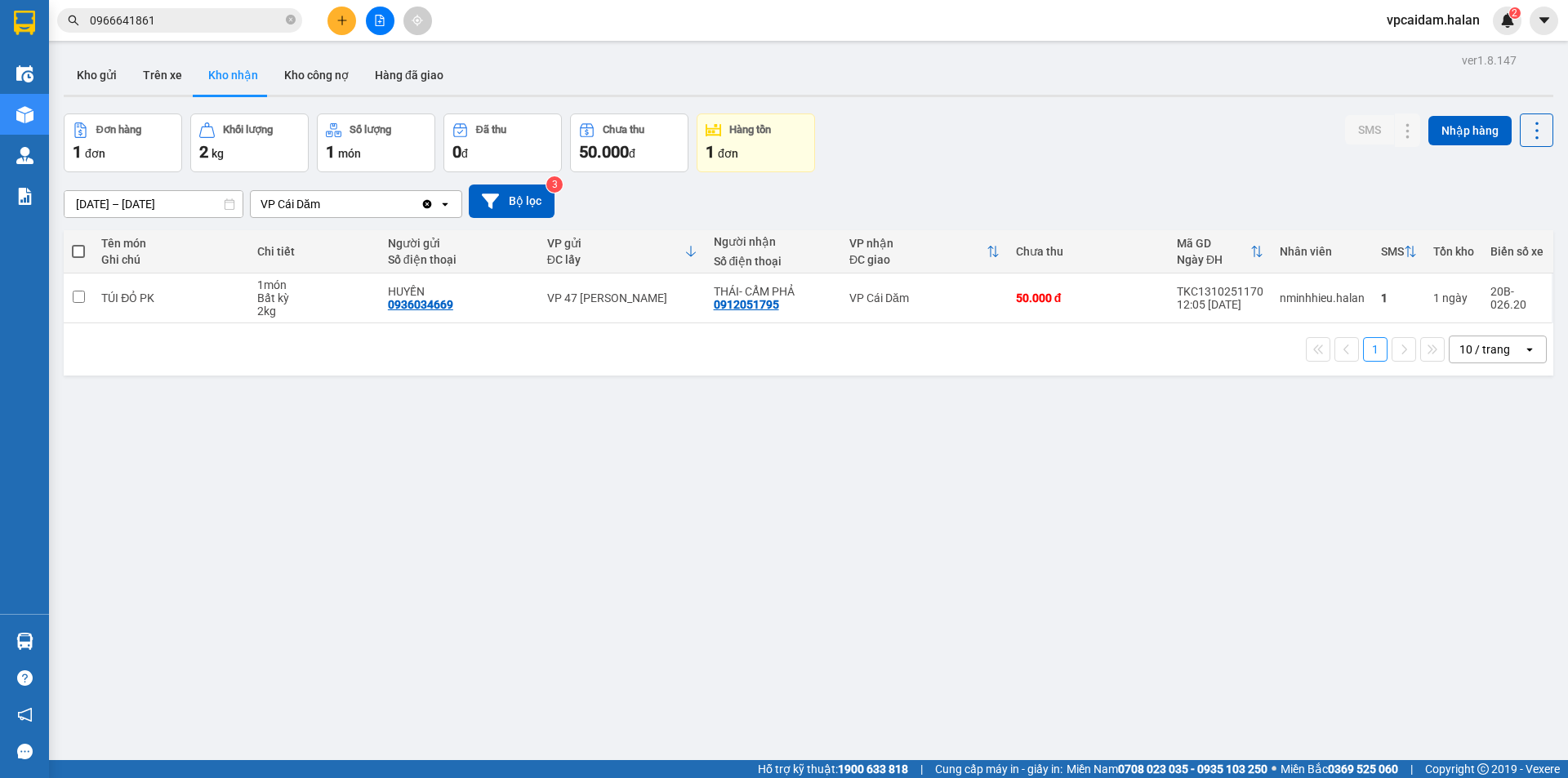
click at [420, 488] on section "Kết quả tìm kiếm ( 17 ) Bộ lọc Mã ĐH Trạng thái Món hàng Thu hộ Tổng cước Chưa …" at bounding box center [784, 389] width 1568 height 778
click at [456, 540] on div "ver 1.8.147 Kho gửi Trên xe Kho nhận Kho công nợ Hàng đã giao Đơn hàng 1 đơn Kh…" at bounding box center [809, 438] width 1503 height 778
click at [345, 29] on button at bounding box center [341, 21] width 29 height 29
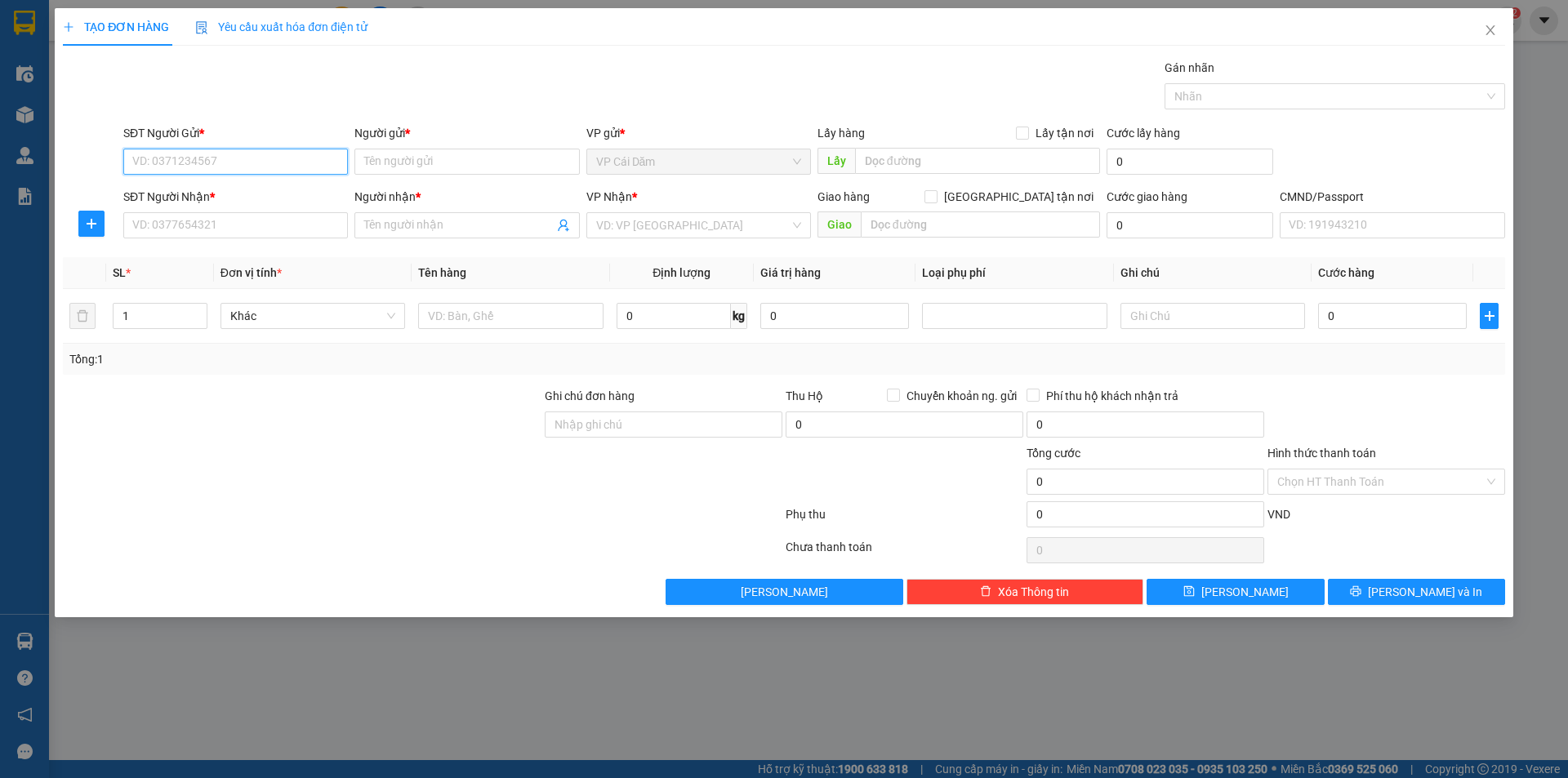
click at [190, 158] on input "SĐT Người Gửi *" at bounding box center [235, 161] width 224 height 26
click at [392, 152] on input "Người gửi *" at bounding box center [467, 161] width 224 height 26
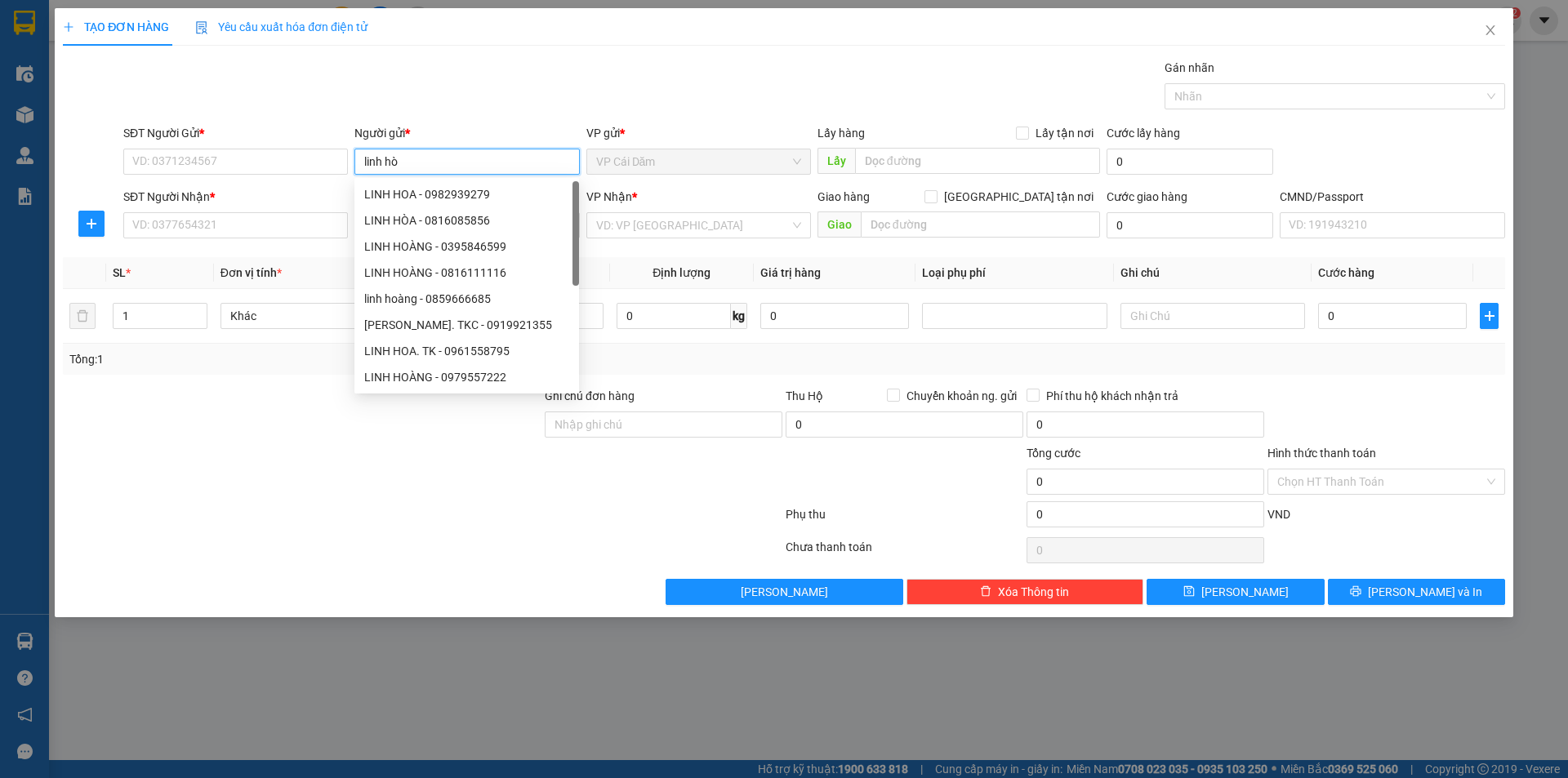
type input "linh hòa"
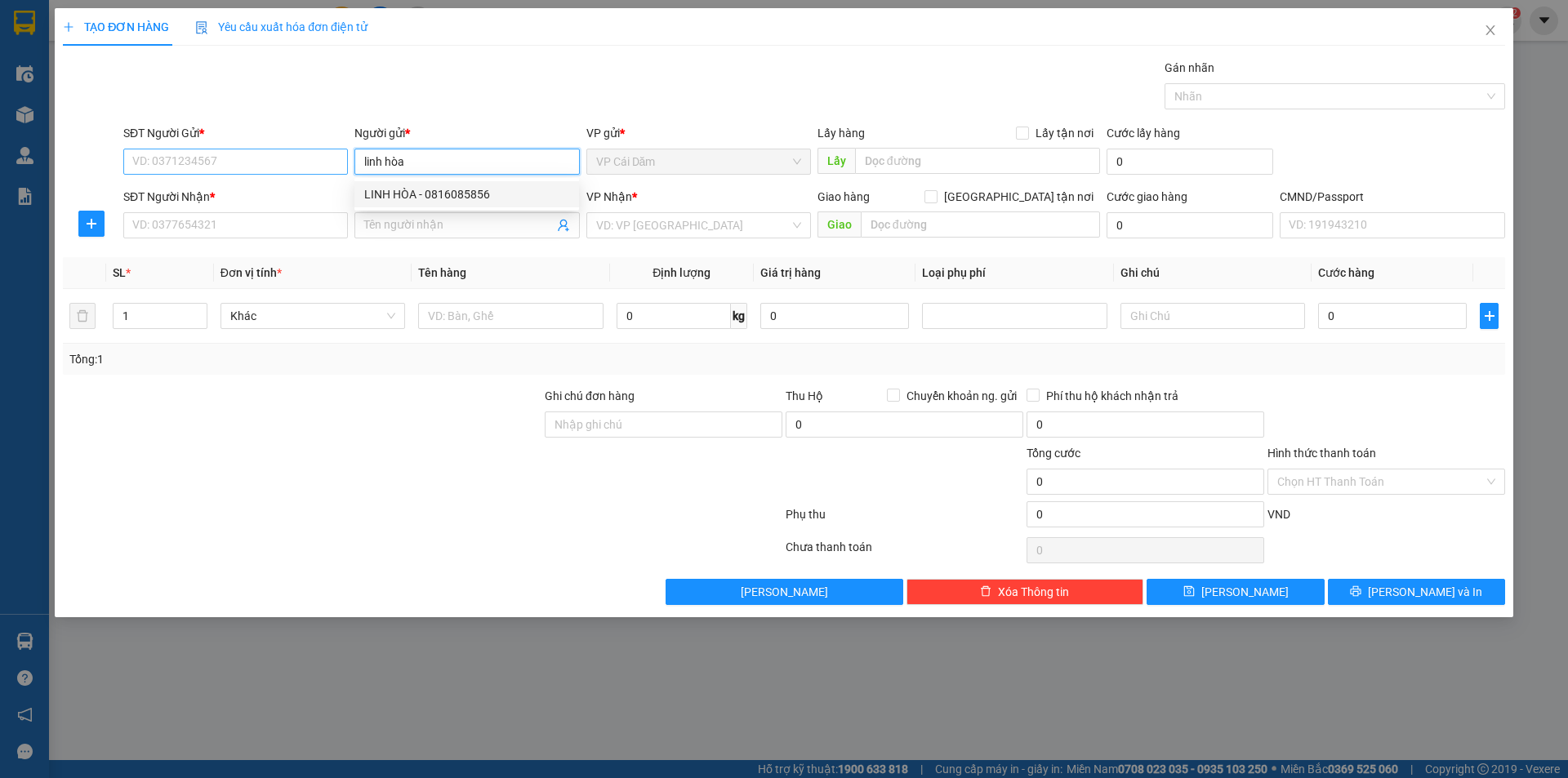
drag, startPoint x: 413, startPoint y: 167, endPoint x: 326, endPoint y: 169, distance: 87.0
click at [326, 169] on div "SĐT Người Gửi * VD: 0371234567 Người gửi * linh hòa VP gửi * VP Cái Dăm Lấy hàn…" at bounding box center [814, 153] width 1388 height 57
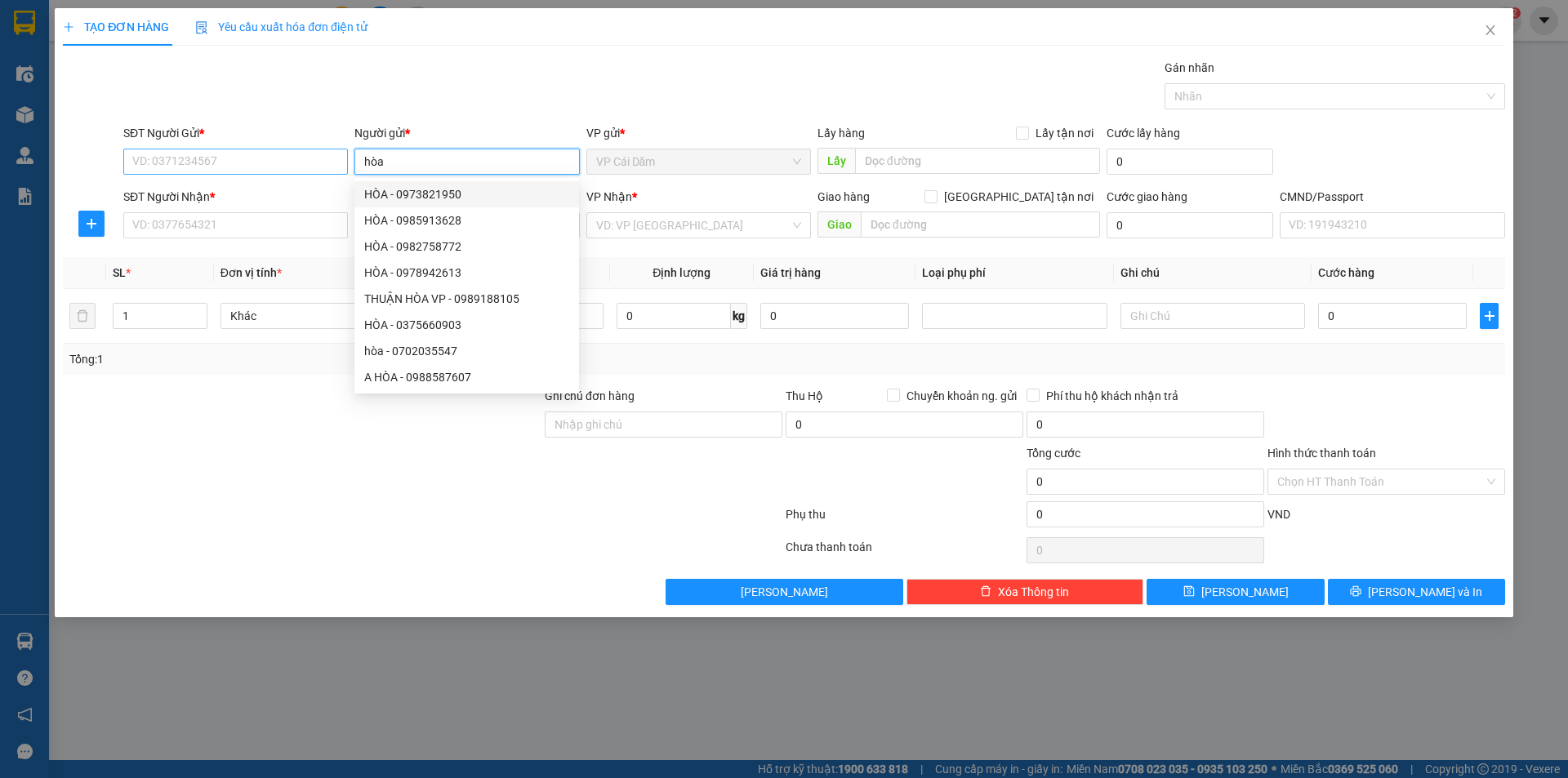
drag, startPoint x: 457, startPoint y: 164, endPoint x: 290, endPoint y: 164, distance: 167.0
click at [324, 168] on div "SĐT Người Gửi * VD: 0371234567 Người gửi * hòa VP gửi * VP Cái Dăm Lấy hàng Lấy…" at bounding box center [814, 153] width 1388 height 57
type input "hòa"
click at [277, 164] on input "SĐT Người Gửi *" at bounding box center [235, 161] width 224 height 26
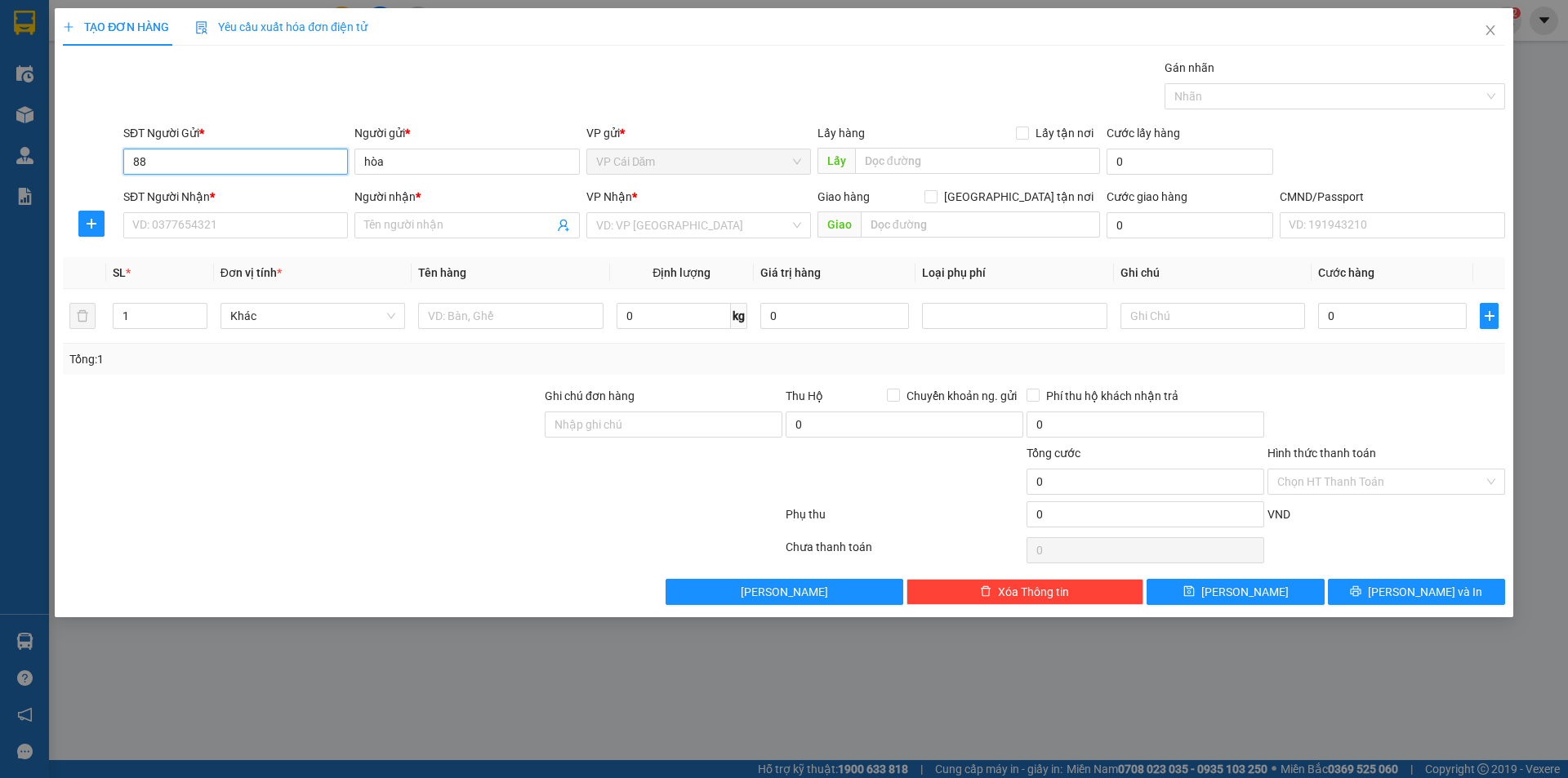
type input "8"
click at [480, 683] on div "TẠO ĐƠN HÀNG Yêu cầu xuất hóa đơn điện tử Transit Pickup Surcharge Ids Transit …" at bounding box center [784, 389] width 1568 height 778
click at [270, 162] on input "SĐT Người Gửi *" at bounding box center [235, 161] width 224 height 26
click at [270, 164] on input "036489" at bounding box center [235, 161] width 224 height 26
click at [264, 189] on div "0364898988 - HOÀ" at bounding box center [235, 195] width 205 height 18
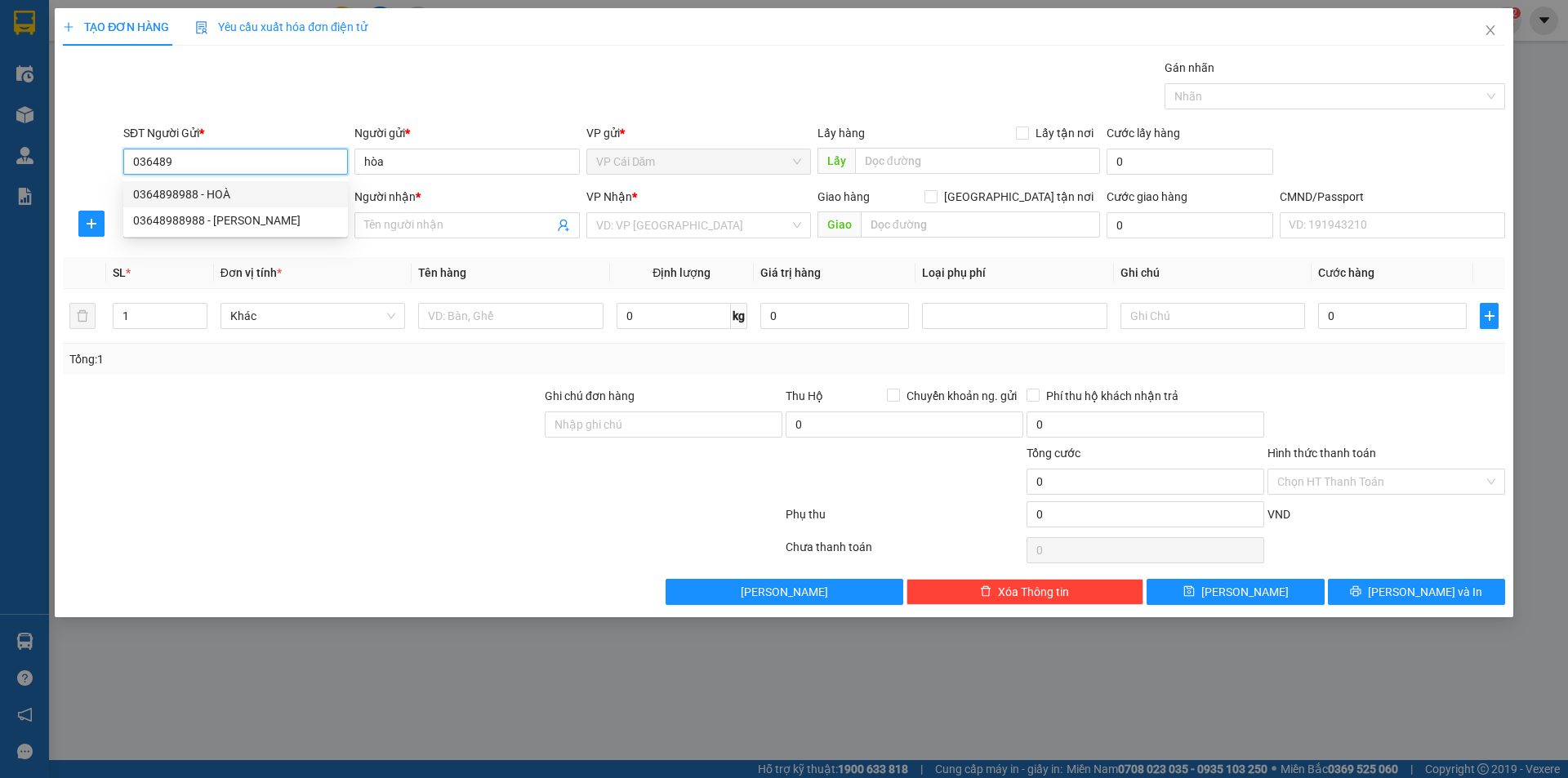
type input "0364898988"
type input "HOÀ"
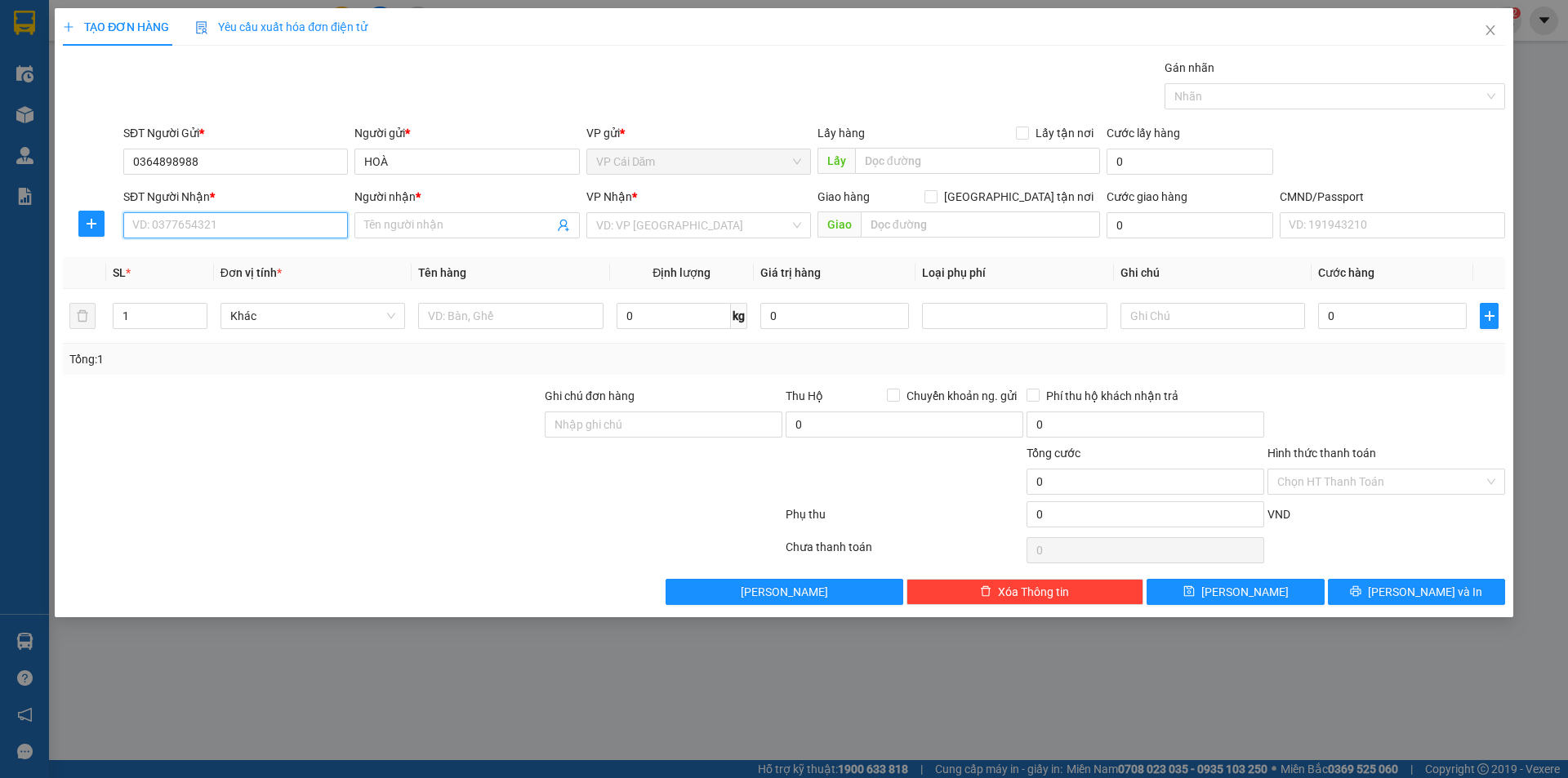
click at [272, 227] on input "SĐT Người Nhận *" at bounding box center [235, 225] width 224 height 26
type input "0912175393"
click at [458, 224] on input "Người nhận *" at bounding box center [458, 225] width 189 height 18
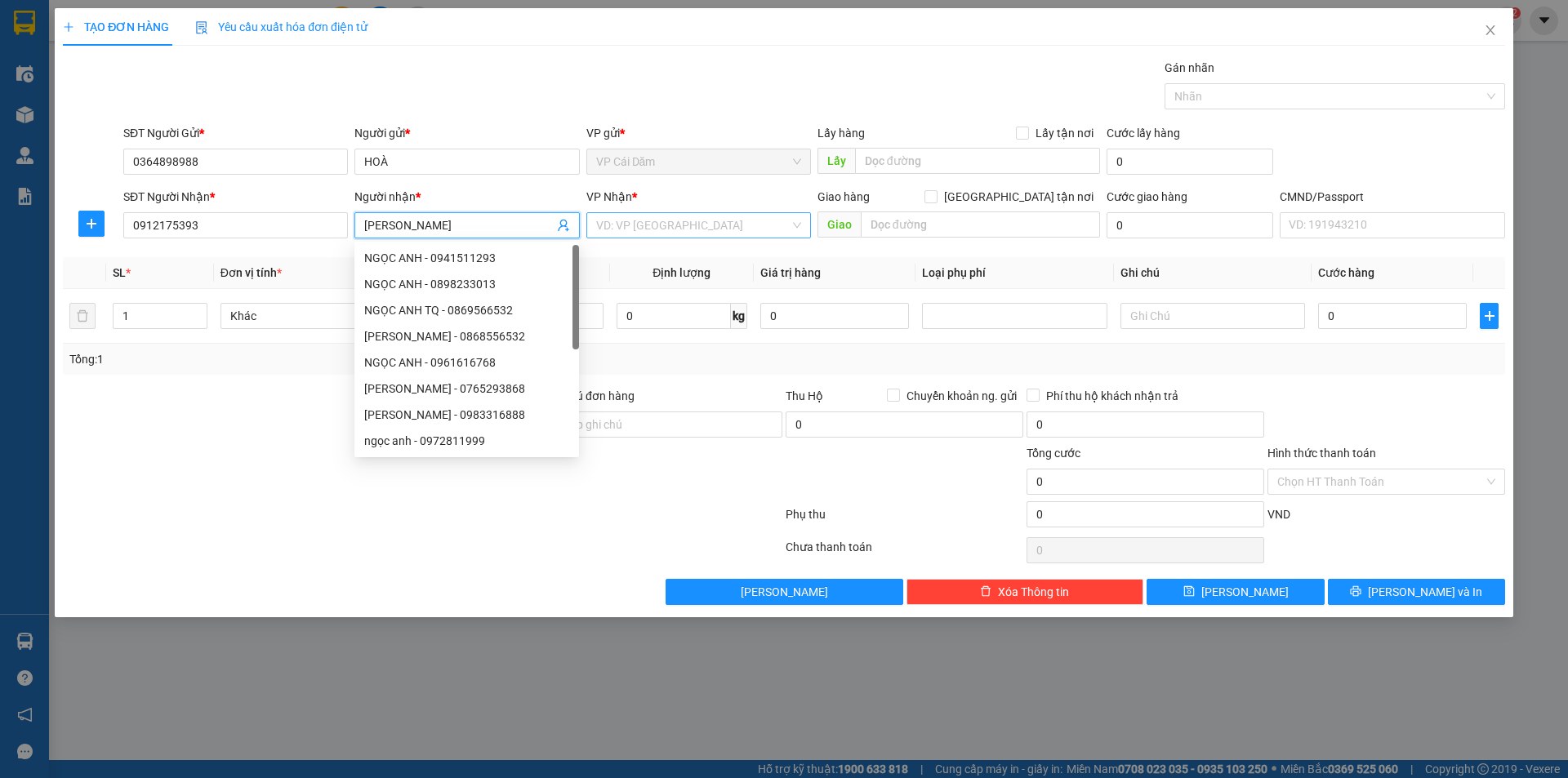
type input "[PERSON_NAME]"
click at [668, 234] on input "search" at bounding box center [693, 225] width 194 height 25
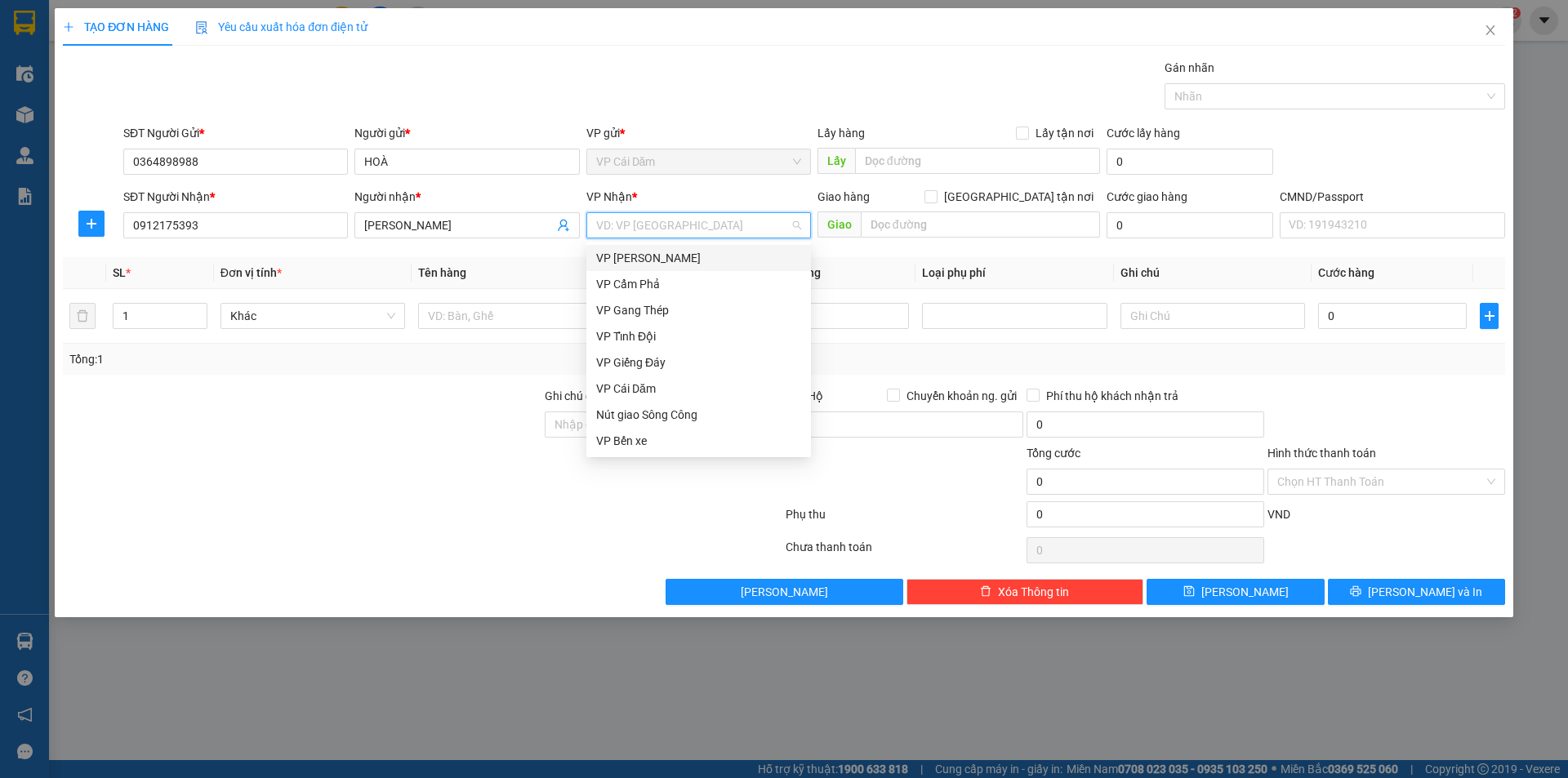
click at [668, 259] on div "VP [PERSON_NAME]" at bounding box center [698, 258] width 205 height 18
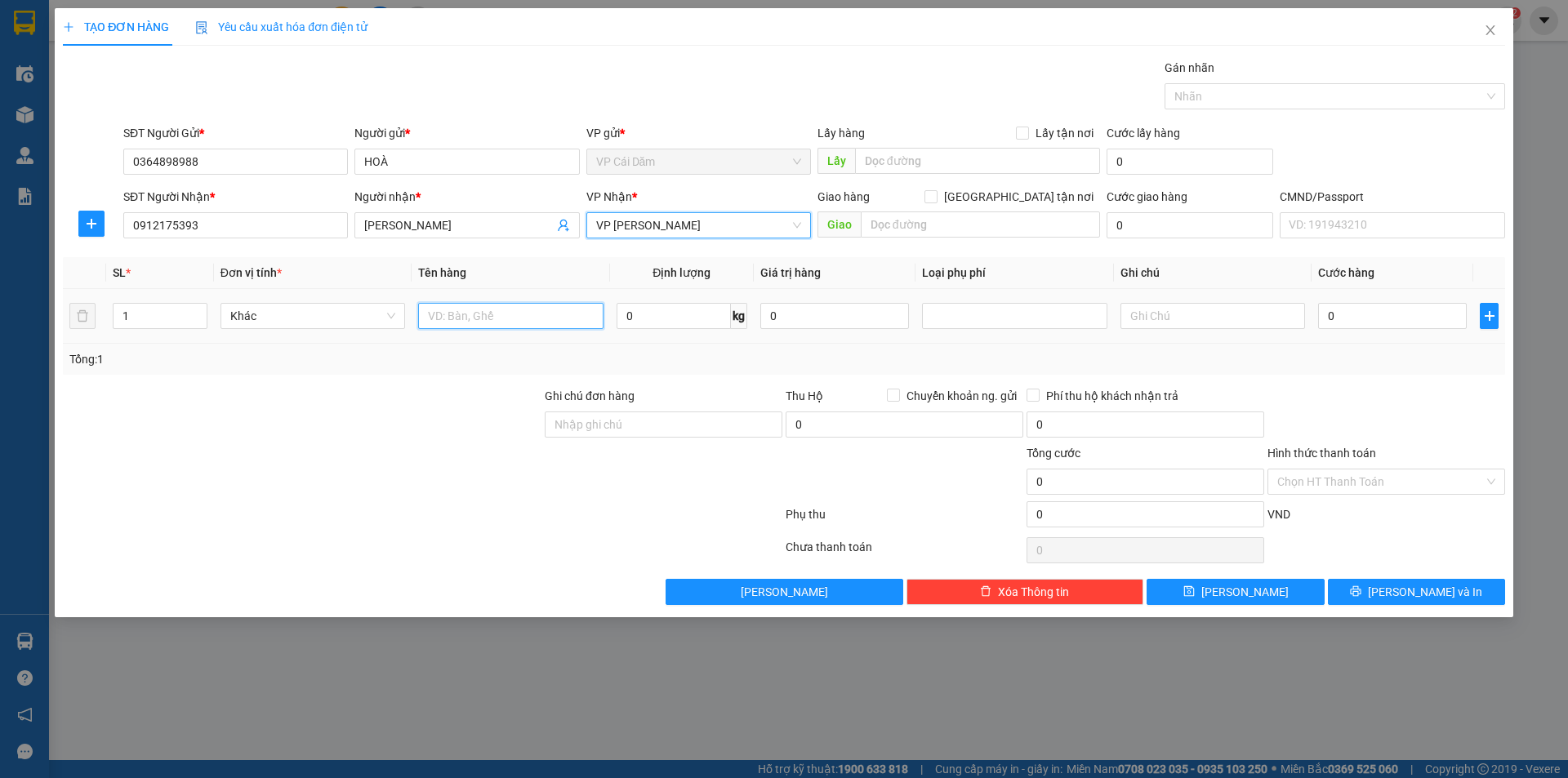
click at [488, 318] on input "text" at bounding box center [510, 315] width 185 height 26
type input "bọc đen quần áo"
click at [666, 320] on input "0" at bounding box center [674, 315] width 115 height 26
type input "1"
click at [1350, 318] on input "0" at bounding box center [1392, 315] width 148 height 26
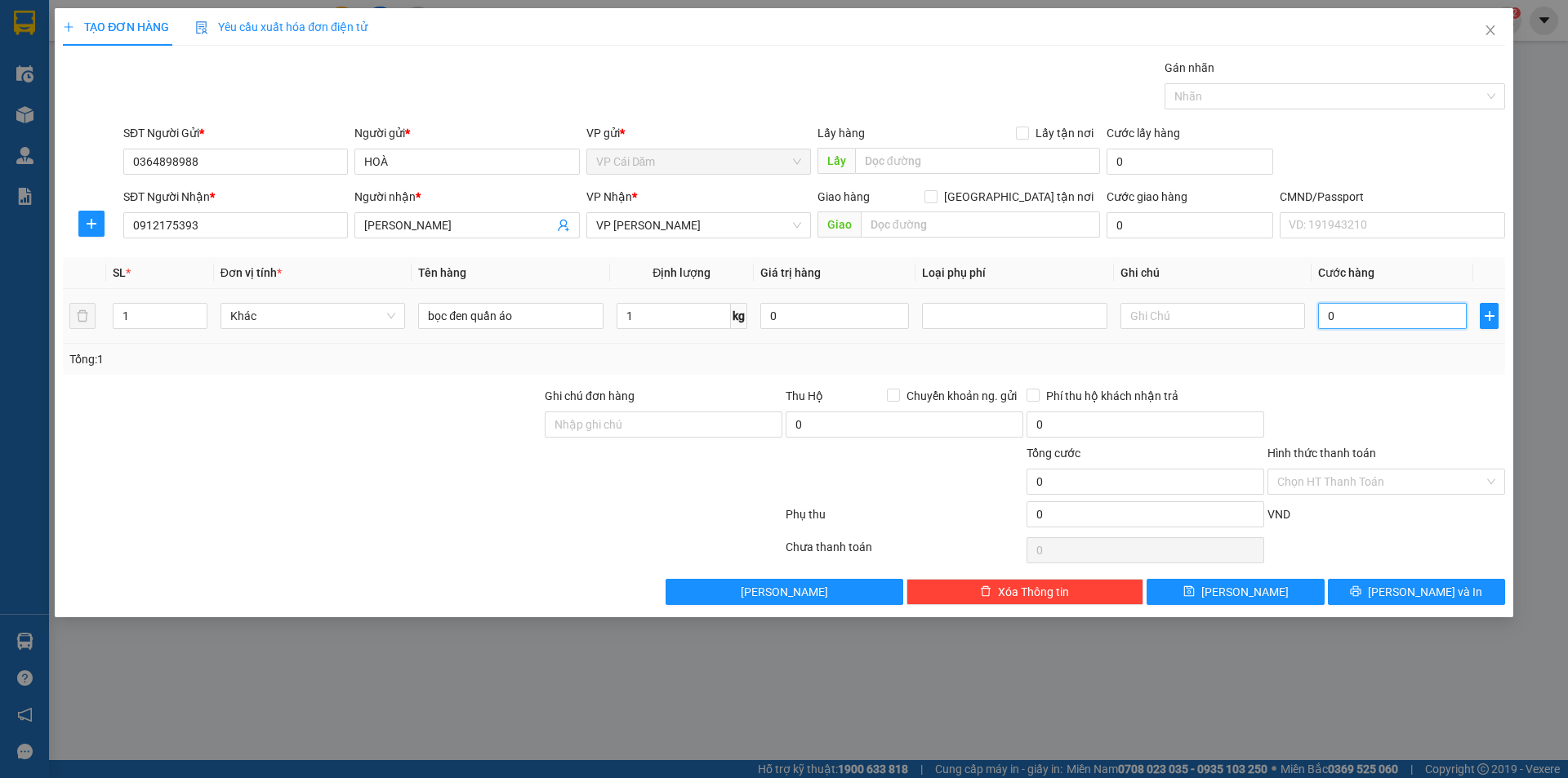
type input "5"
type input "50"
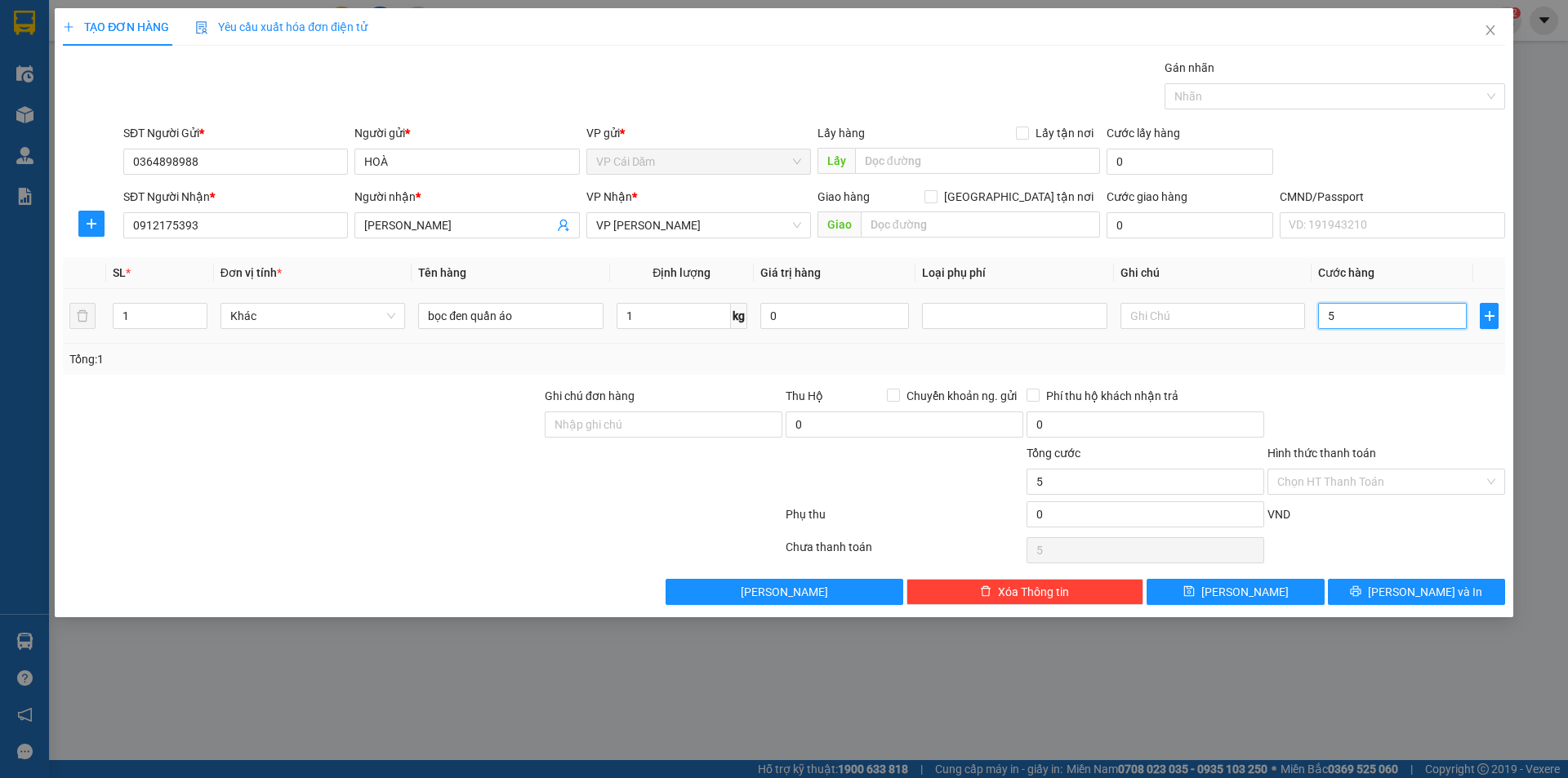
type input "50"
type input "500"
type input "5.000"
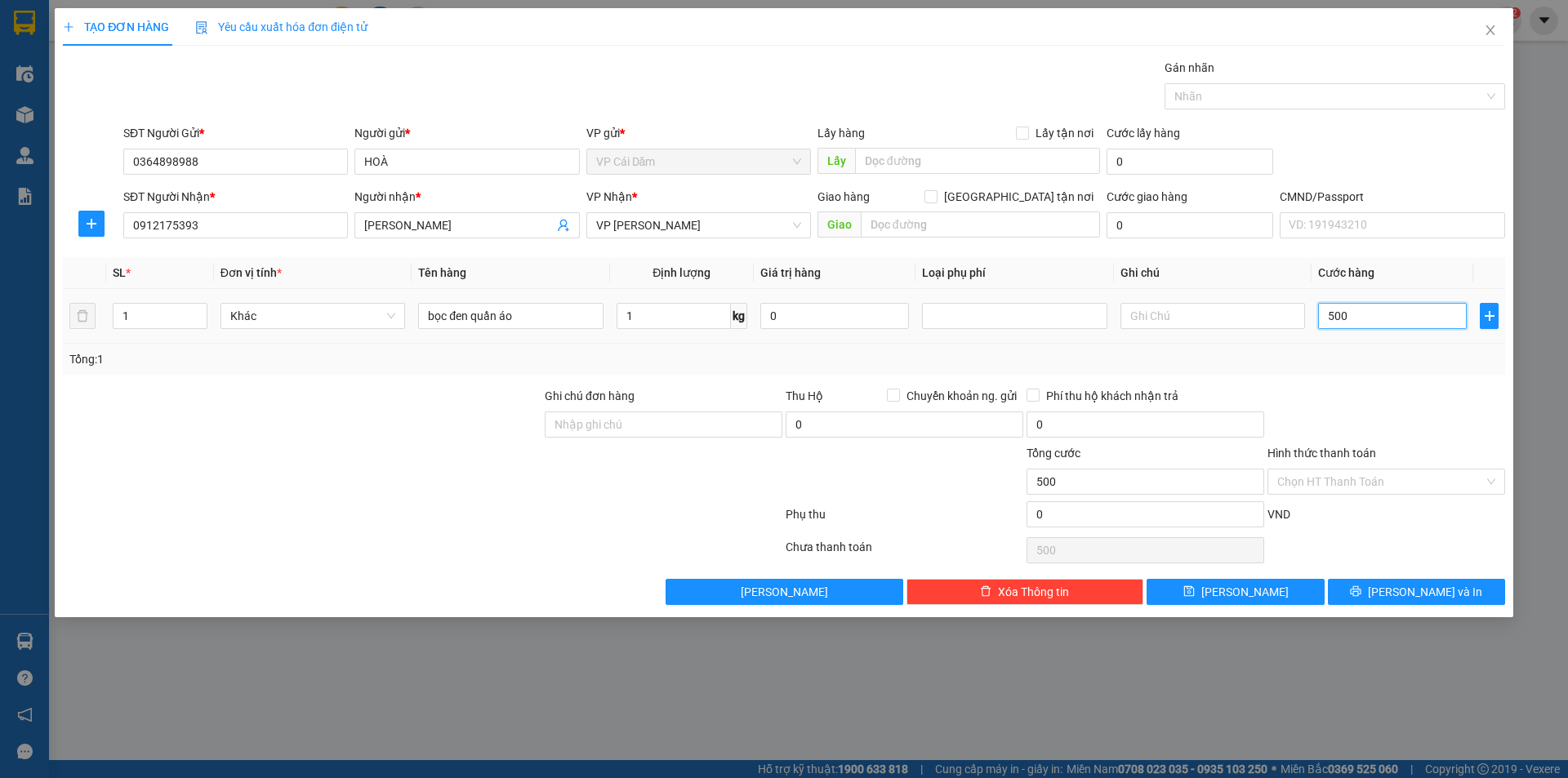
type input "5.000"
type input "50.000"
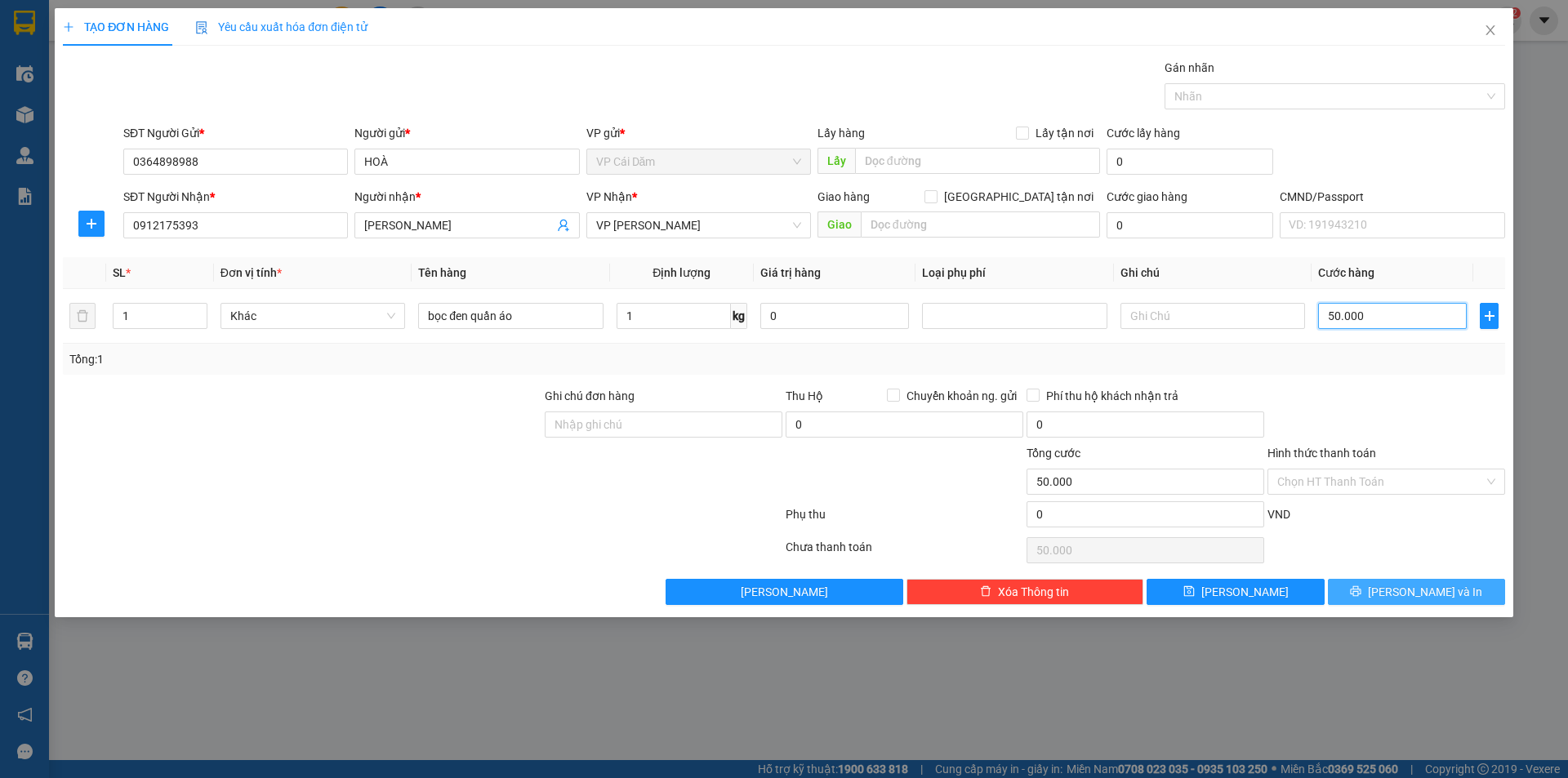
type input "50.000"
click at [1414, 588] on span "[PERSON_NAME] và In" at bounding box center [1426, 592] width 115 height 18
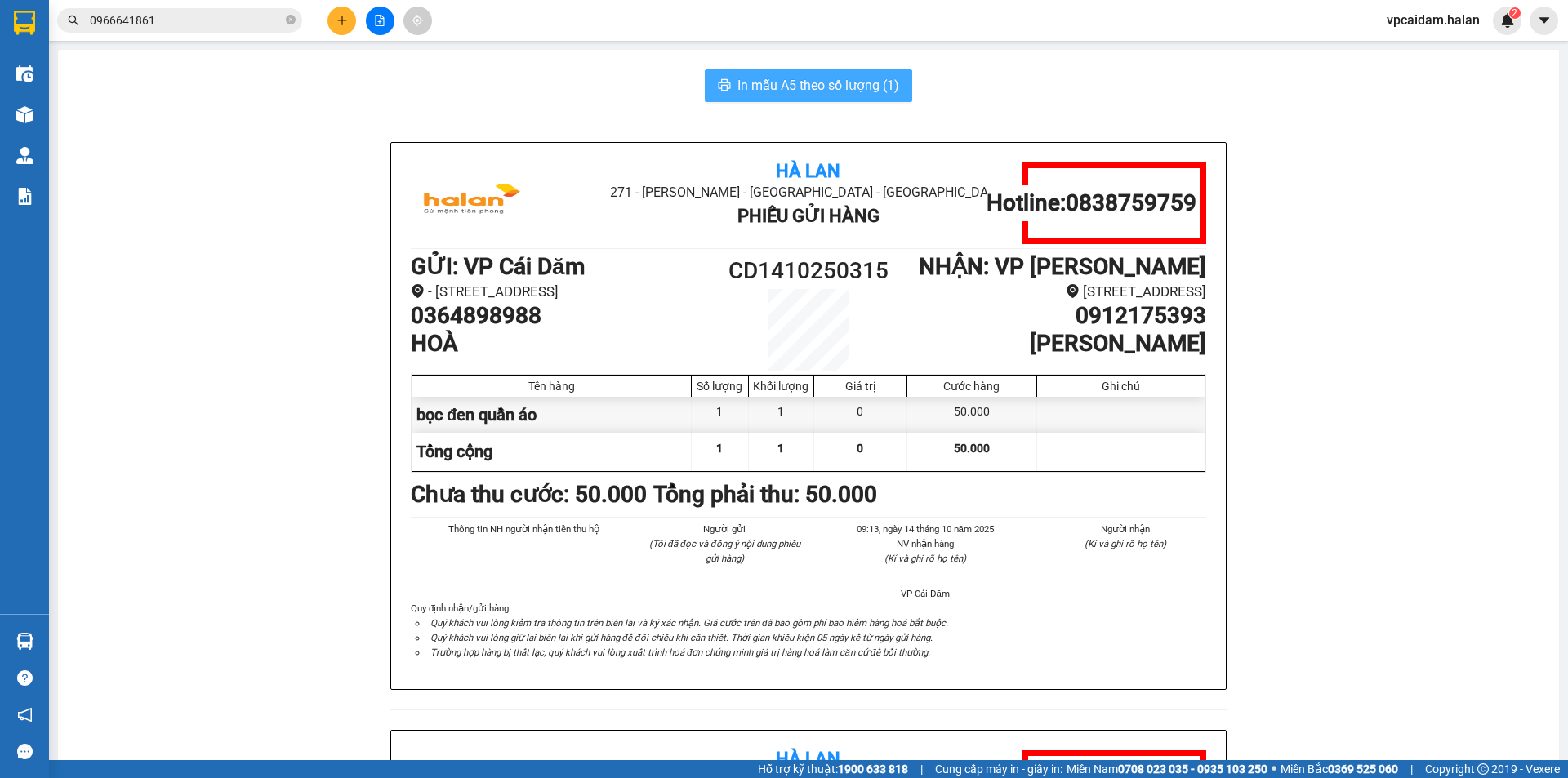
click at [847, 78] on span "In mẫu A5 theo số lượng (1)" at bounding box center [819, 85] width 162 height 21
click at [816, 88] on span "In mẫu A5 theo số lượng (1)" at bounding box center [819, 85] width 162 height 21
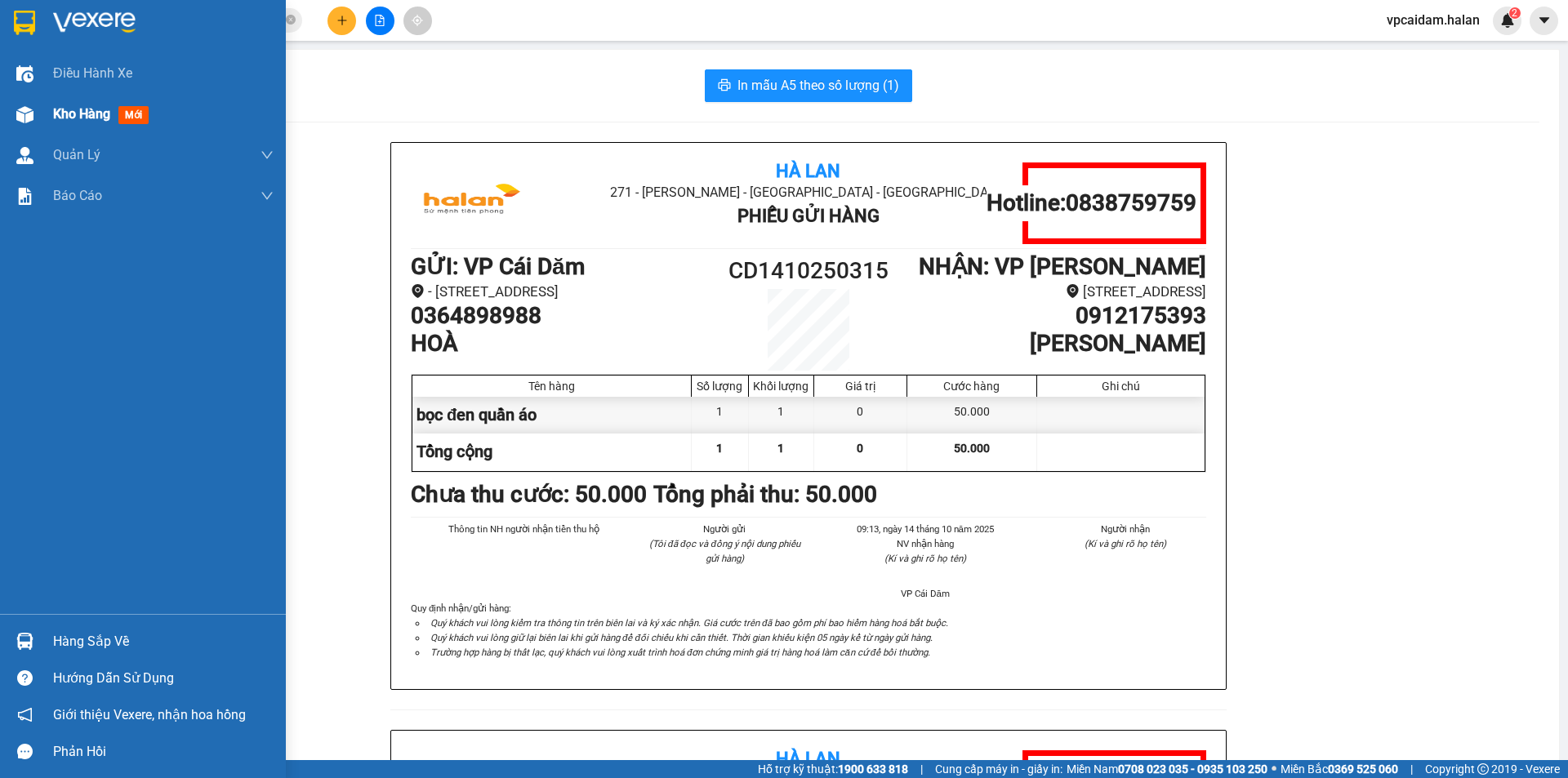
click at [49, 128] on div "Kho hàng mới" at bounding box center [142, 114] width 286 height 41
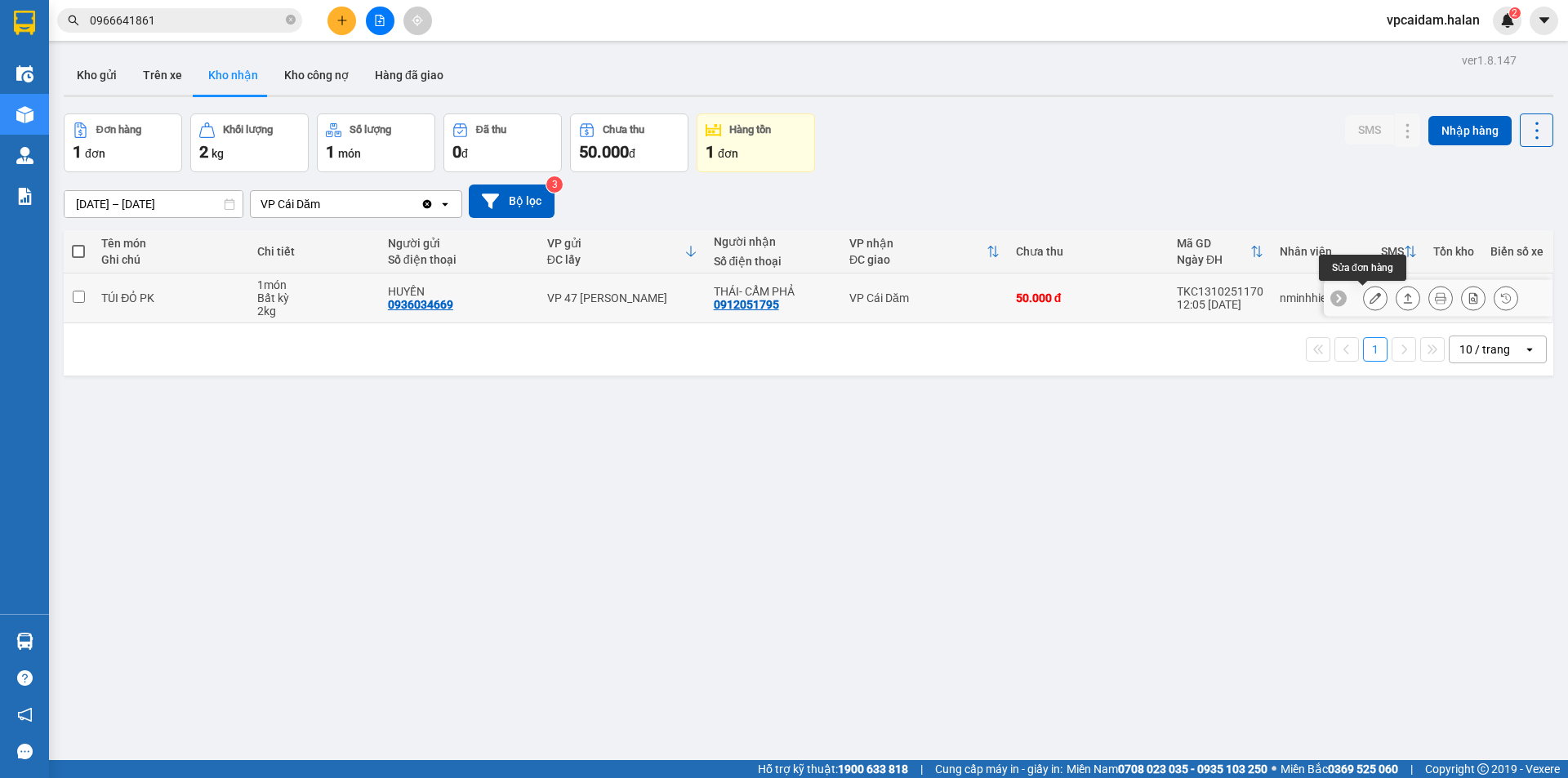
click at [1368, 303] on button at bounding box center [1374, 298] width 23 height 29
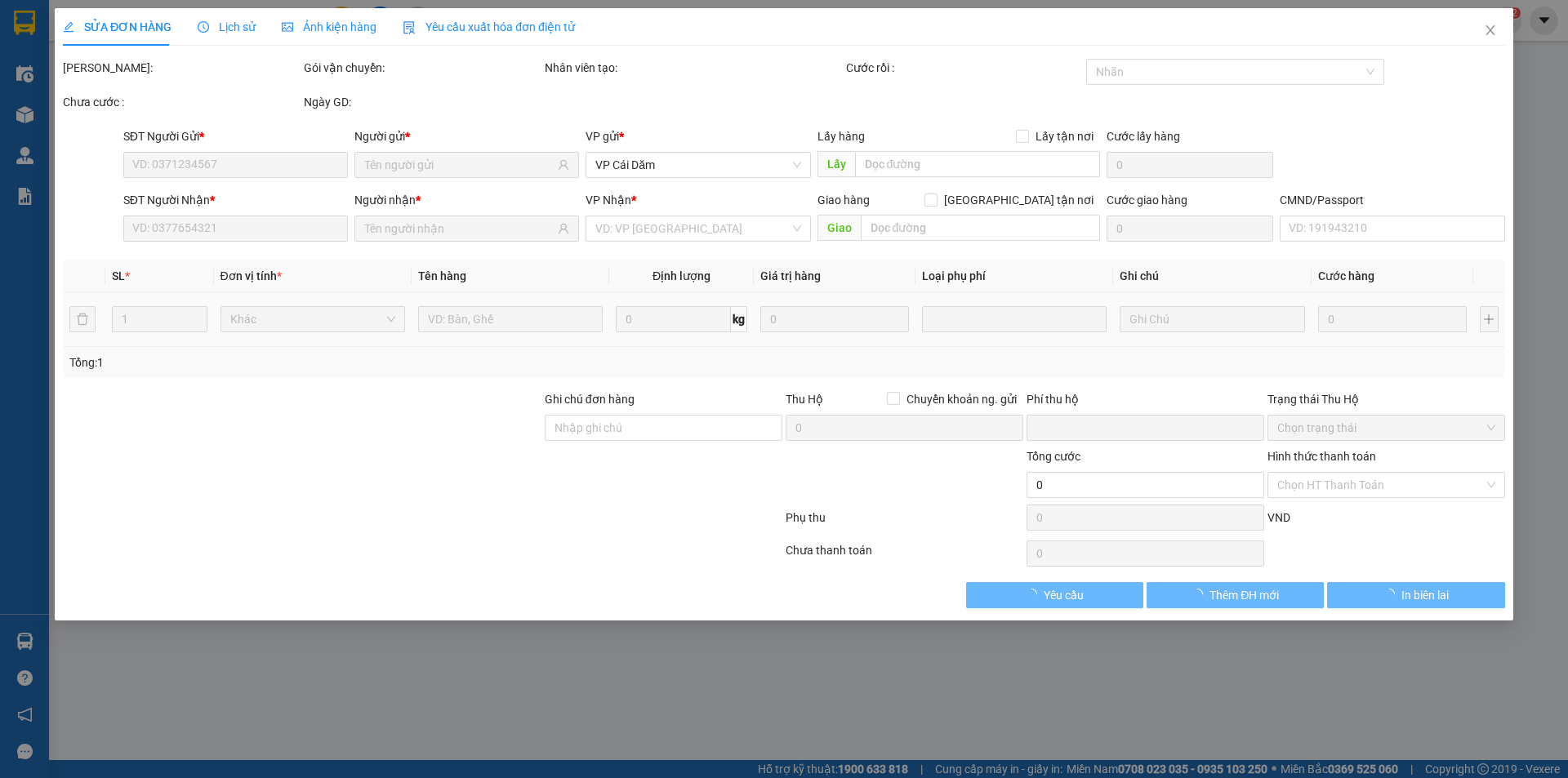
type input "0936034669"
type input "HUYỀN"
type input "0912051795"
type input "THÁI- CẨM PHẢ"
type input "0"
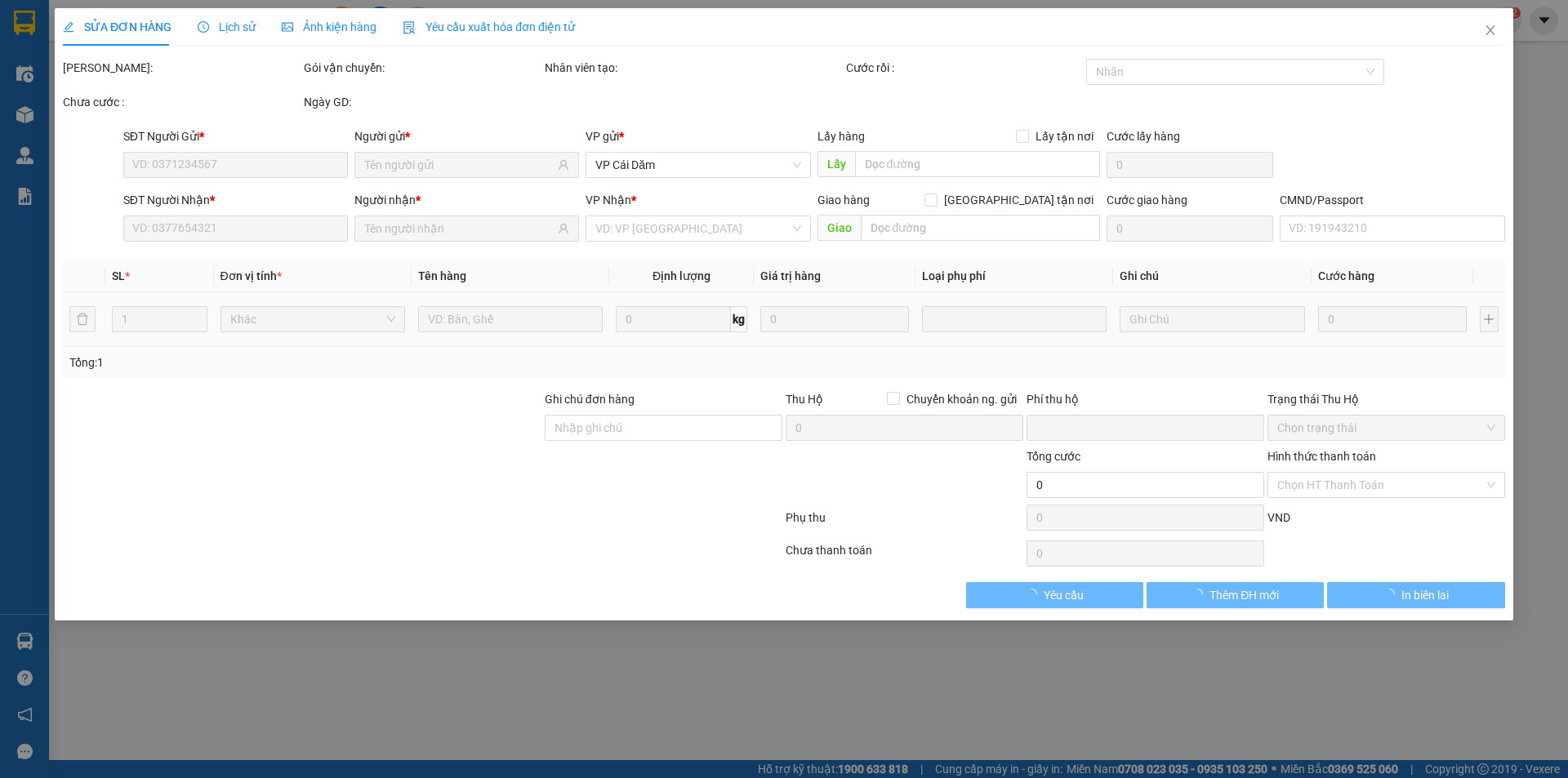
type input "50.000"
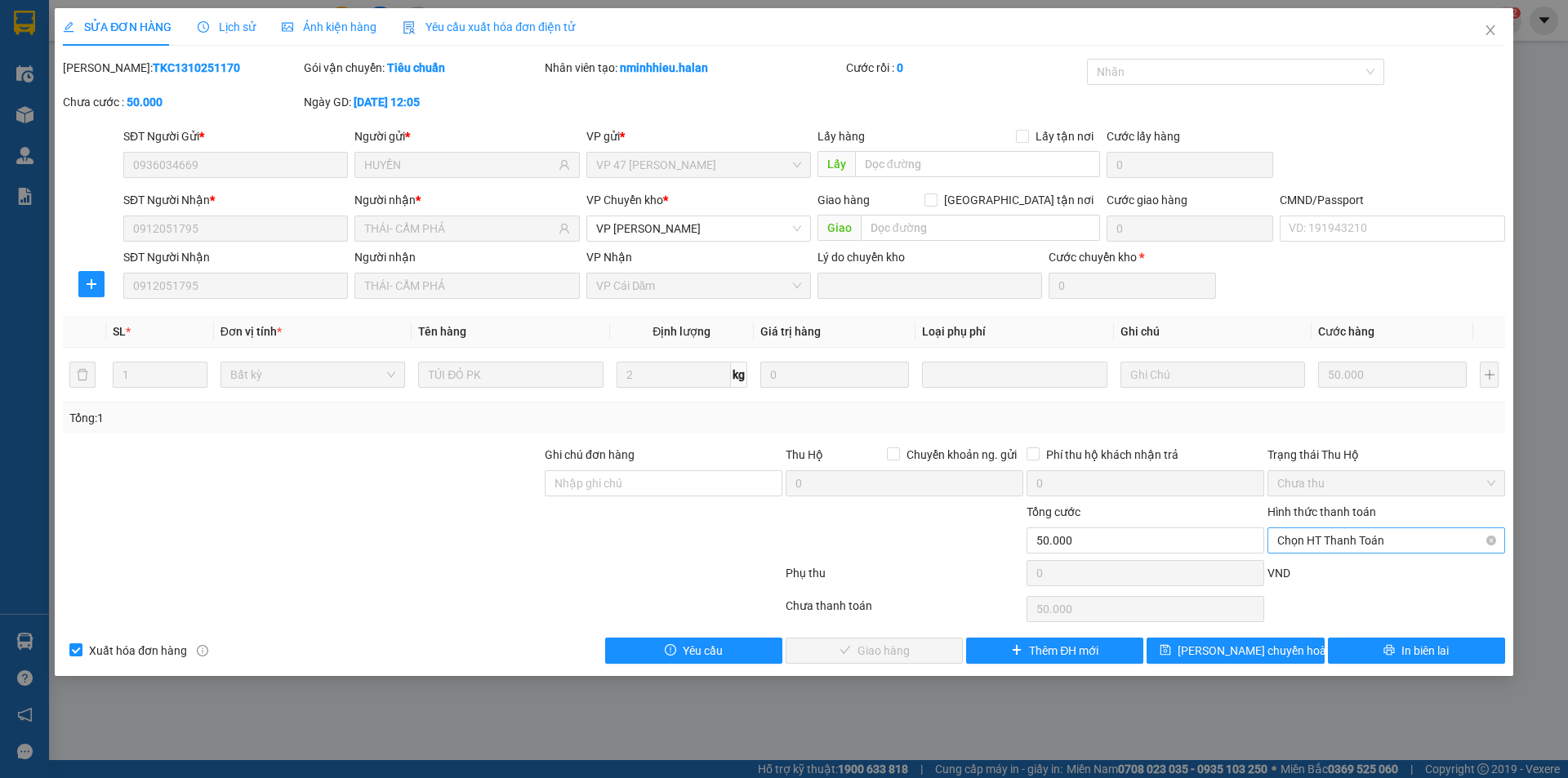
click at [1341, 549] on span "Chọn HT Thanh Toán" at bounding box center [1386, 540] width 218 height 25
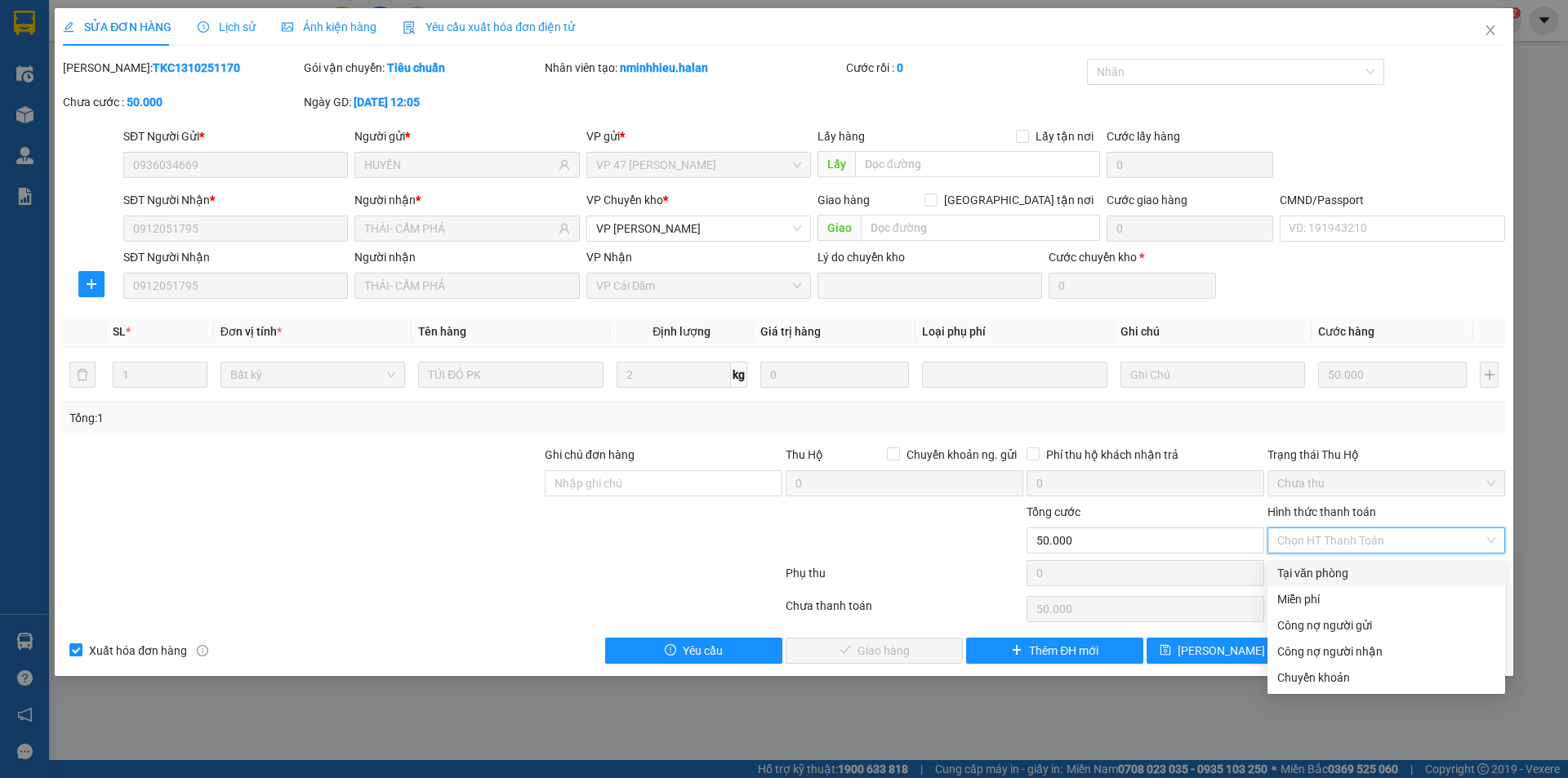
click at [1331, 581] on div "Tại văn phòng" at bounding box center [1386, 573] width 237 height 26
type input "0"
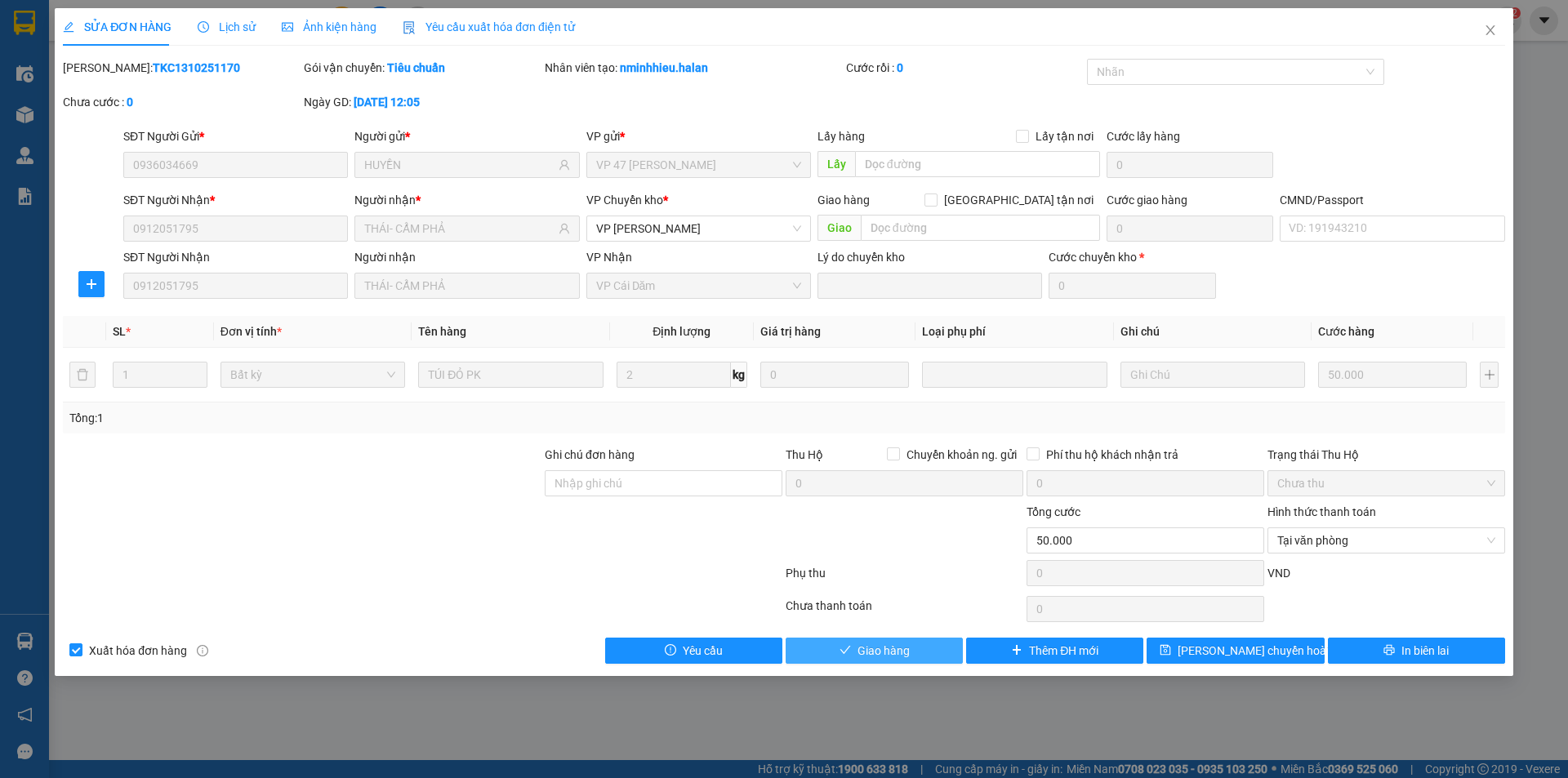
click at [891, 652] on span "Giao hàng" at bounding box center [883, 650] width 52 height 18
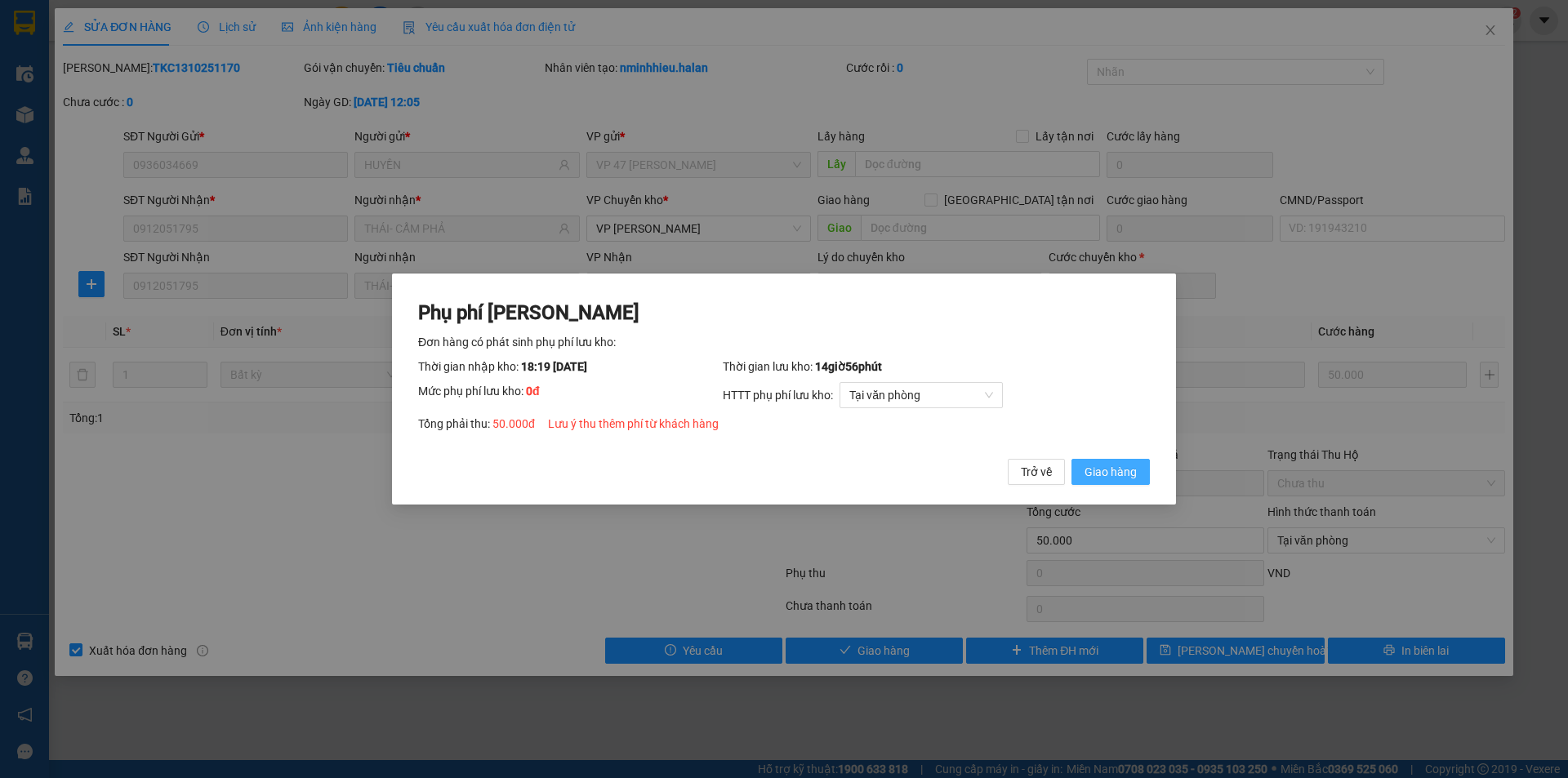
click at [1115, 467] on span "Giao hàng" at bounding box center [1110, 472] width 52 height 18
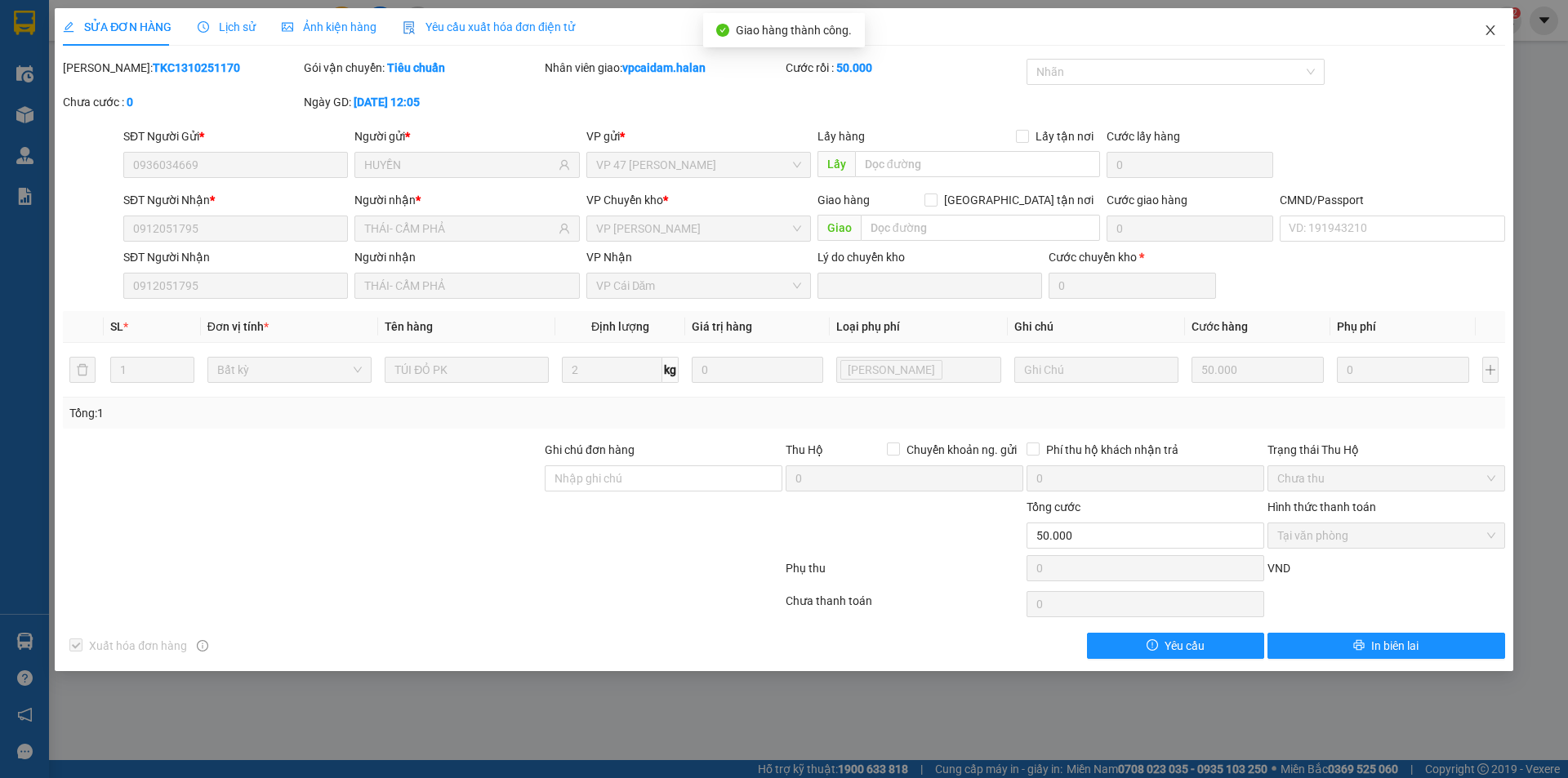
click at [1492, 26] on icon "close" at bounding box center [1490, 30] width 13 height 13
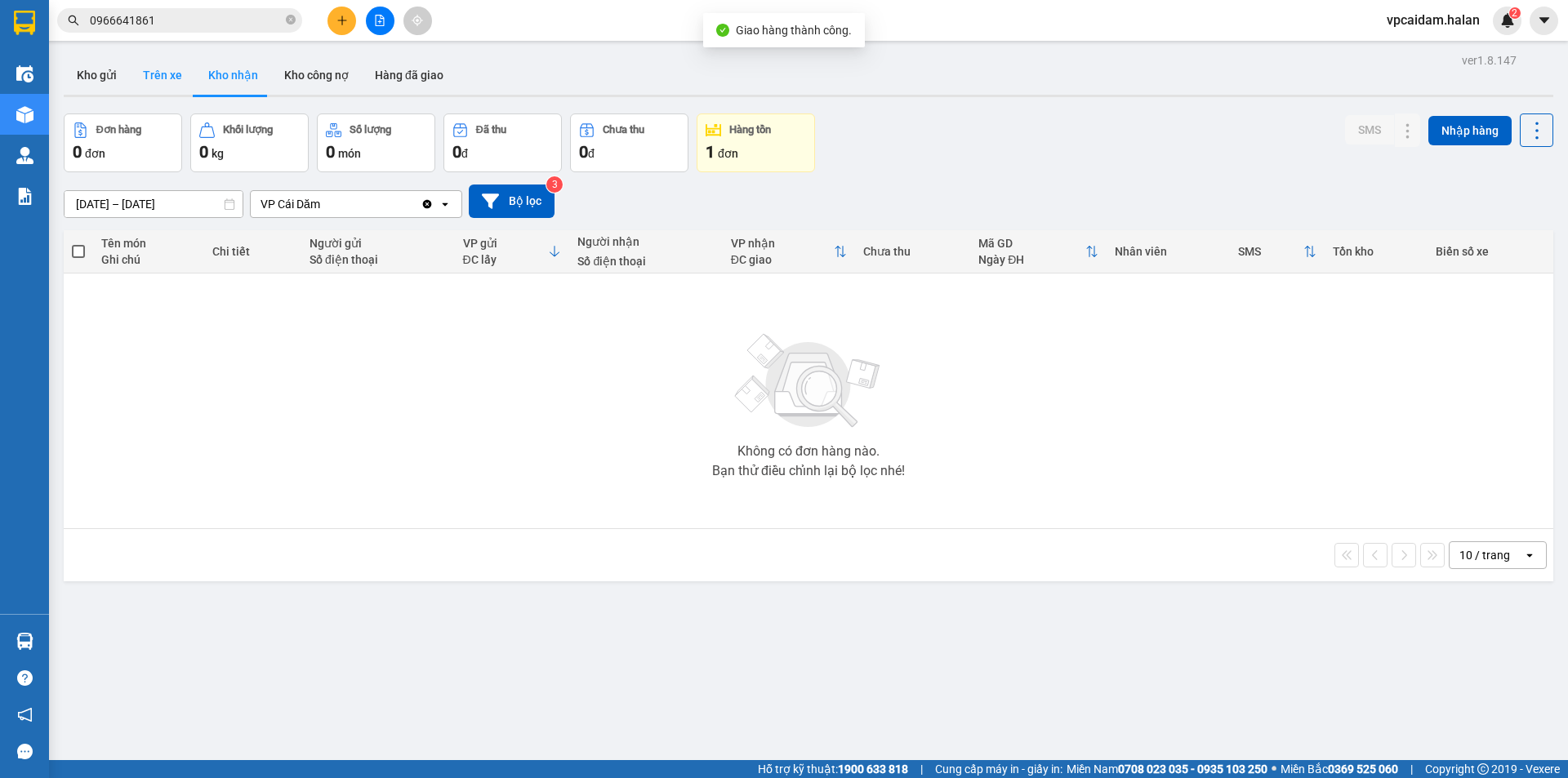
click at [148, 79] on button "Trên xe" at bounding box center [162, 75] width 65 height 40
type input "[DATE] – [DATE]"
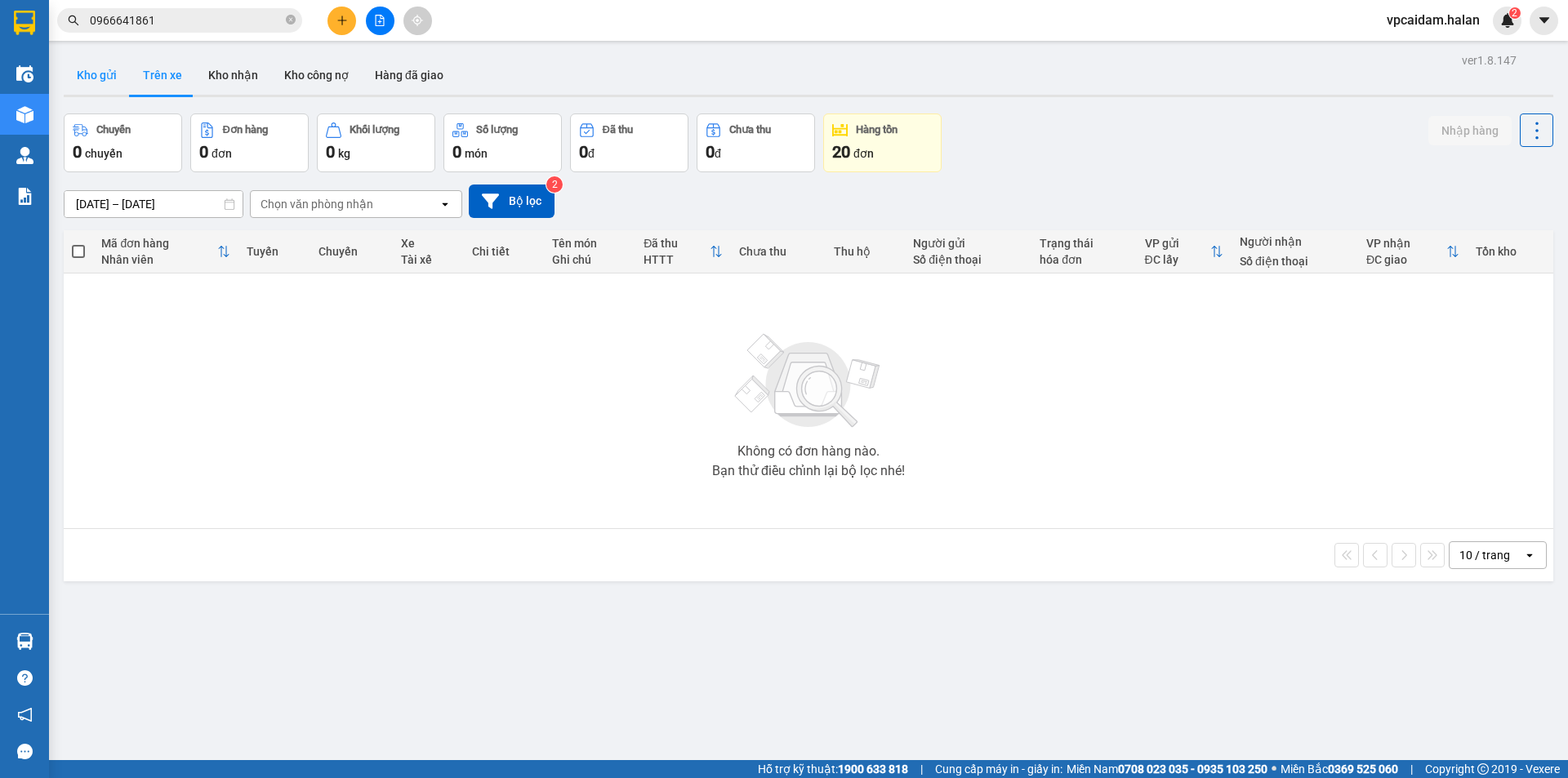
click at [112, 80] on button "Kho gửi" at bounding box center [96, 75] width 66 height 40
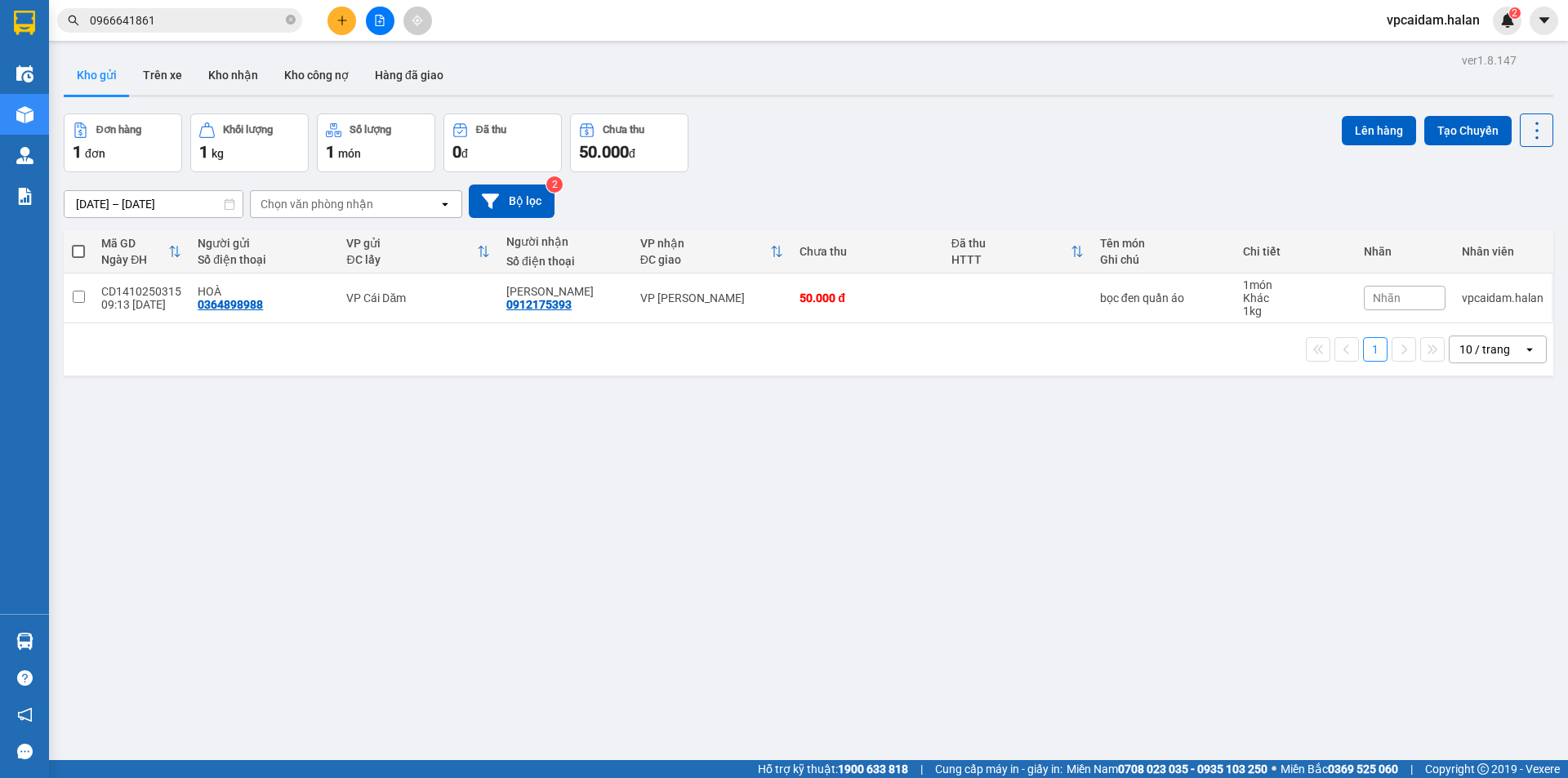
click at [418, 622] on div "ver 1.8.147 Kho gửi Trên xe Kho nhận Kho công nợ Hàng đã giao Đơn hàng 1 đơn Kh…" at bounding box center [809, 438] width 1503 height 778
click at [345, 25] on icon "plus" at bounding box center [342, 21] width 12 height 12
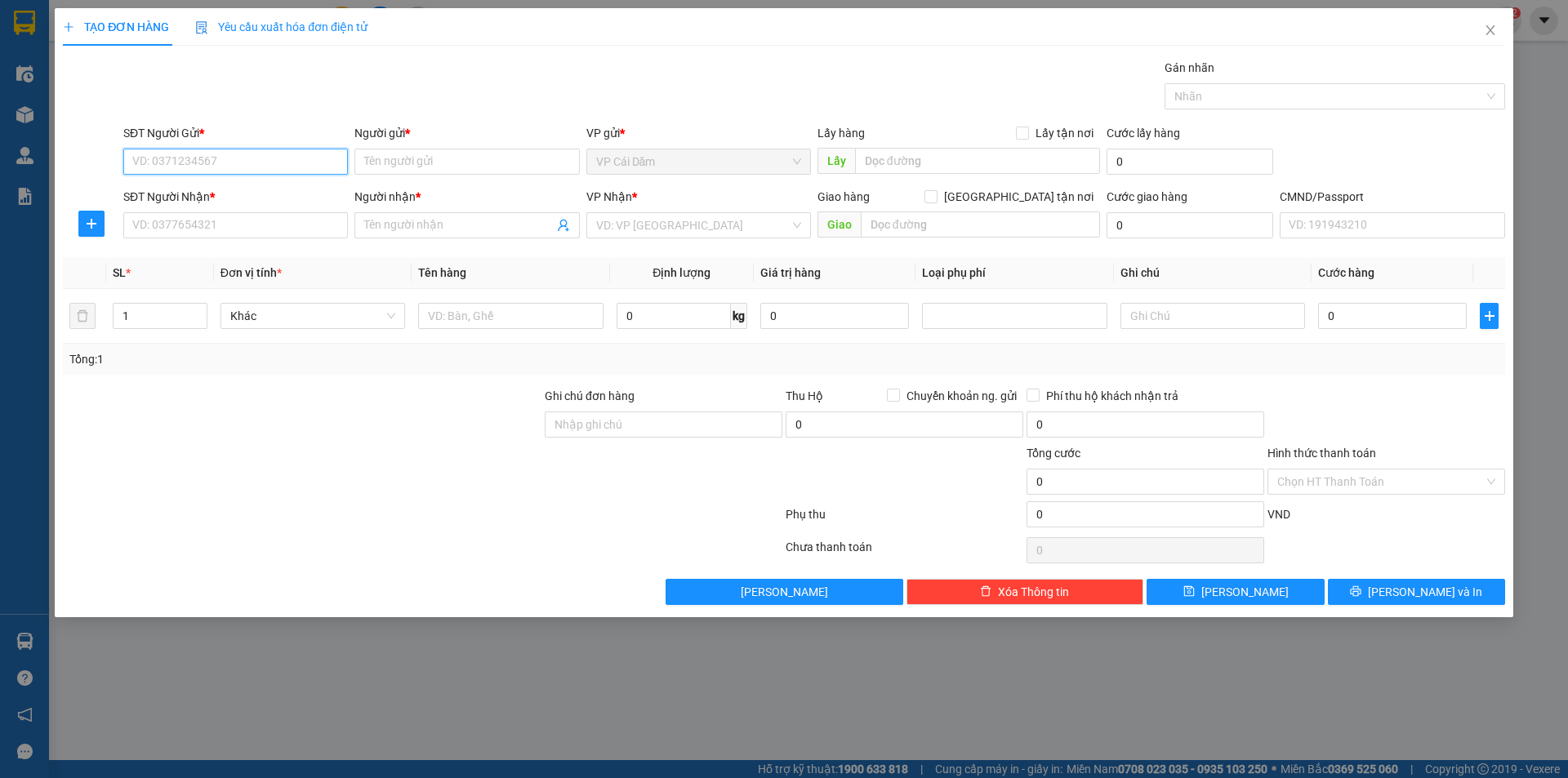
click at [295, 162] on input "SĐT Người Gửi *" at bounding box center [235, 161] width 224 height 26
drag, startPoint x: 233, startPoint y: 167, endPoint x: 259, endPoint y: 182, distance: 30.0
click at [232, 167] on input "SĐT Người Gửi *" at bounding box center [235, 161] width 224 height 26
click at [195, 158] on input "SĐT Người Gửi *" at bounding box center [235, 161] width 224 height 26
click at [93, 227] on icon "plus" at bounding box center [91, 223] width 13 height 13
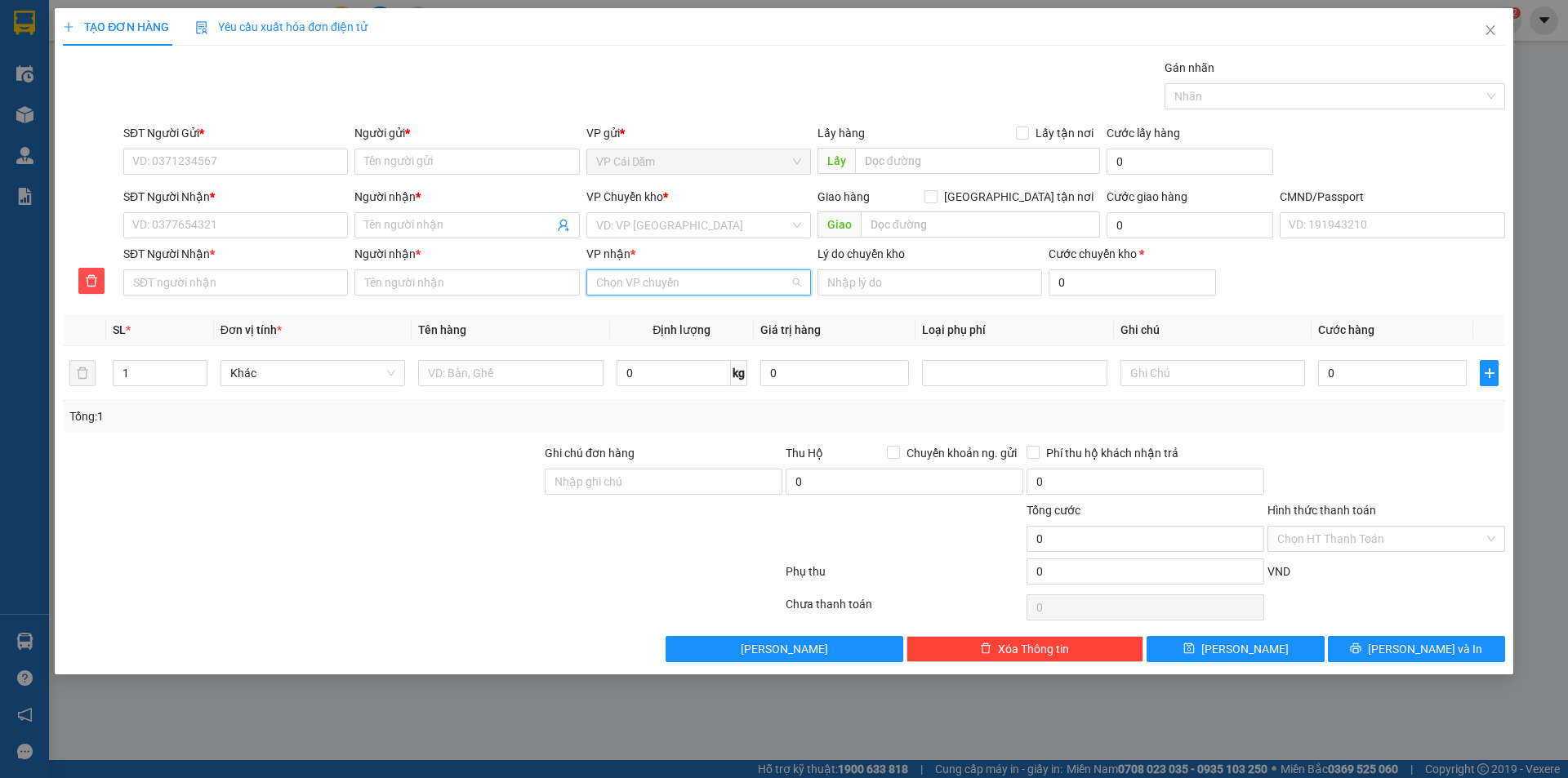
click at [645, 279] on input "VP nhận *" at bounding box center [693, 282] width 194 height 25
click at [259, 177] on div "SĐT Người Gửi * VD: 0371234567" at bounding box center [235, 153] width 224 height 57
click at [246, 157] on input "SĐT Người Gửi *" at bounding box center [235, 161] width 224 height 26
click at [232, 169] on input "SĐT Người Gửi *" at bounding box center [235, 161] width 224 height 26
click at [504, 225] on input "Người nhận *" at bounding box center [458, 225] width 189 height 18
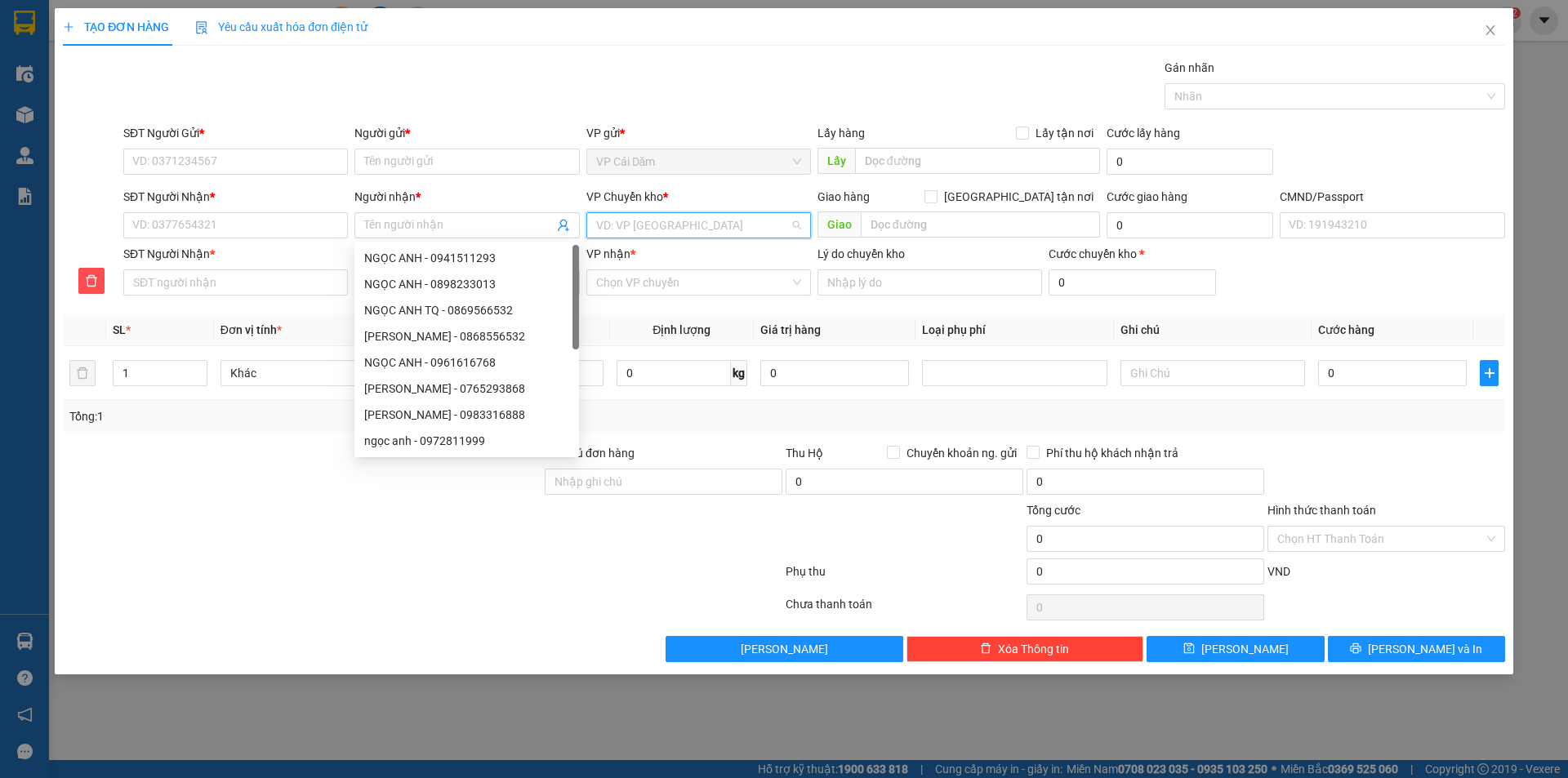
click at [667, 235] on input "search" at bounding box center [693, 225] width 194 height 25
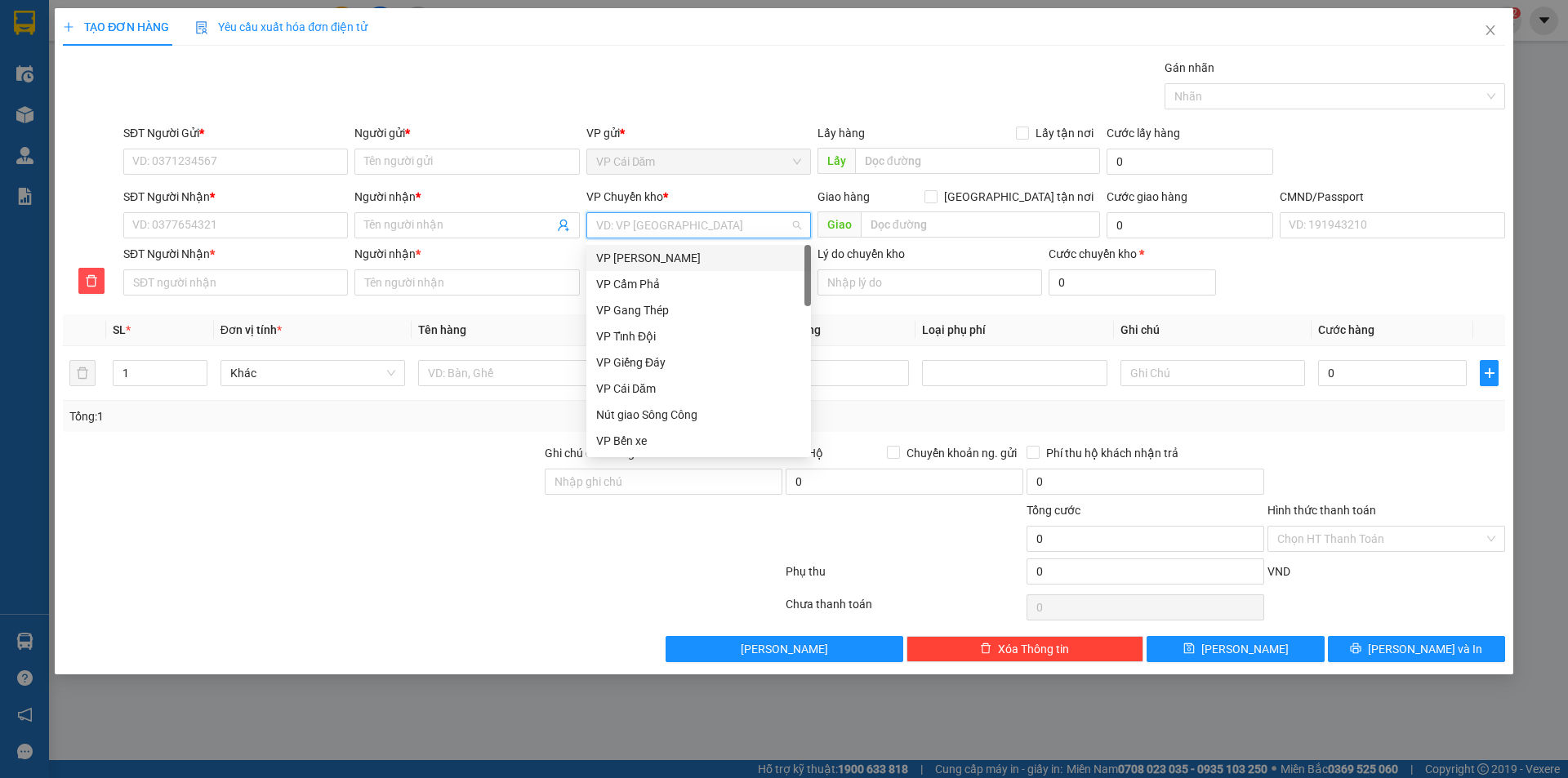
click at [698, 229] on input "search" at bounding box center [693, 225] width 194 height 25
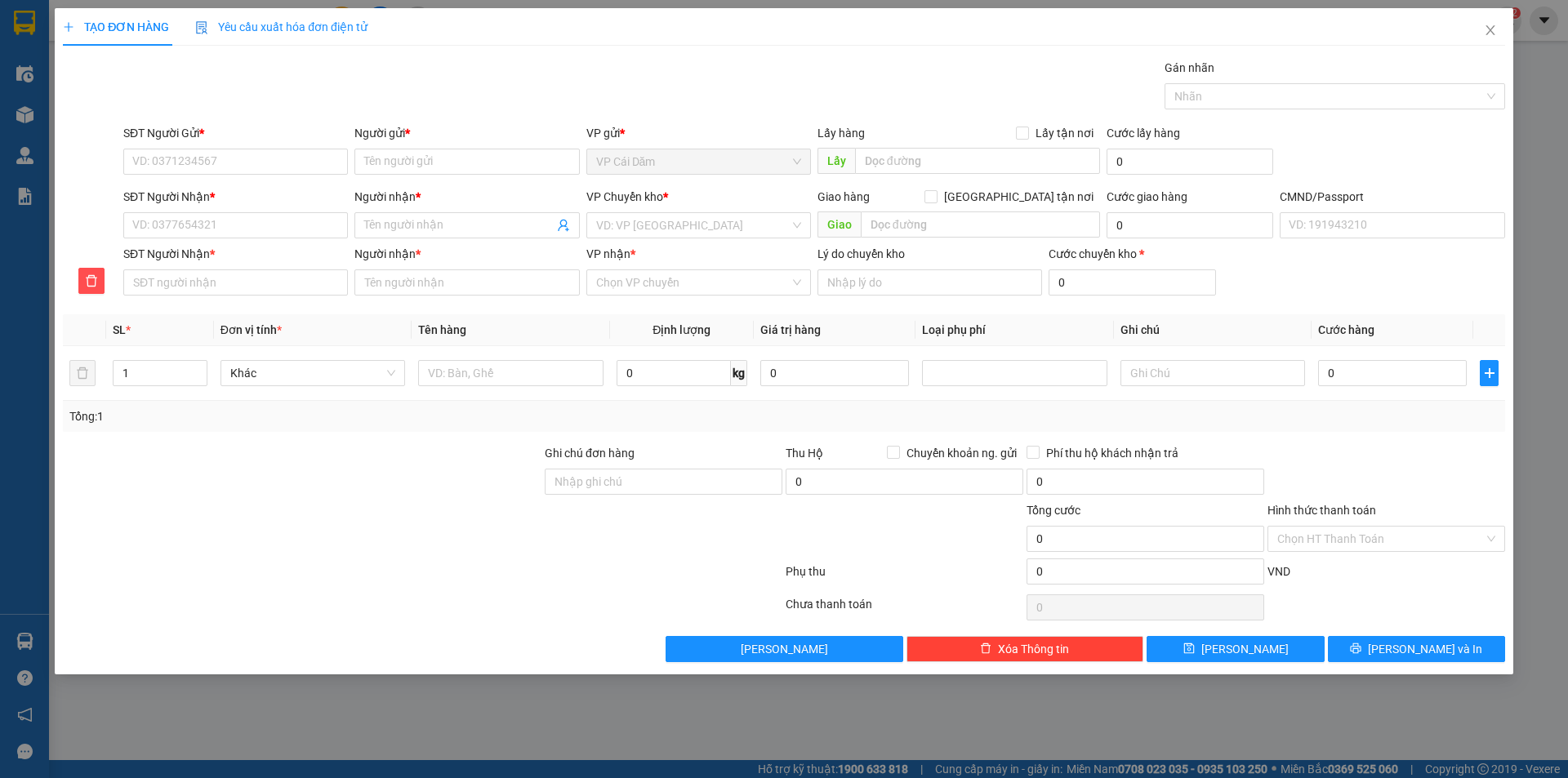
click at [489, 97] on div "Gói vận chuyển * Tiêu chuẩn Gán nhãn Nhãn" at bounding box center [814, 87] width 1388 height 57
click at [660, 225] on input "search" at bounding box center [693, 225] width 194 height 25
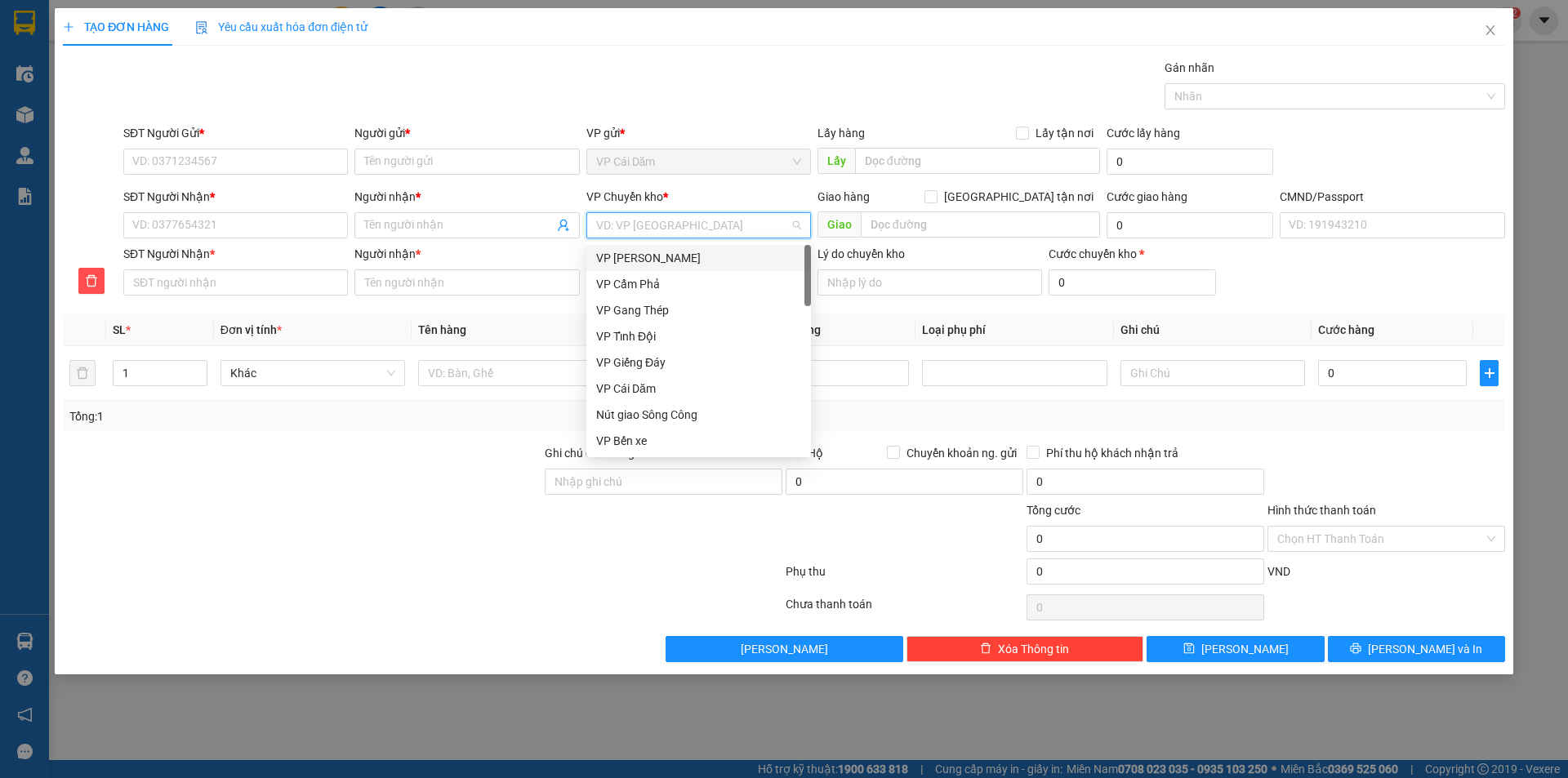
click at [670, 262] on div "VP [PERSON_NAME]" at bounding box center [698, 258] width 205 height 18
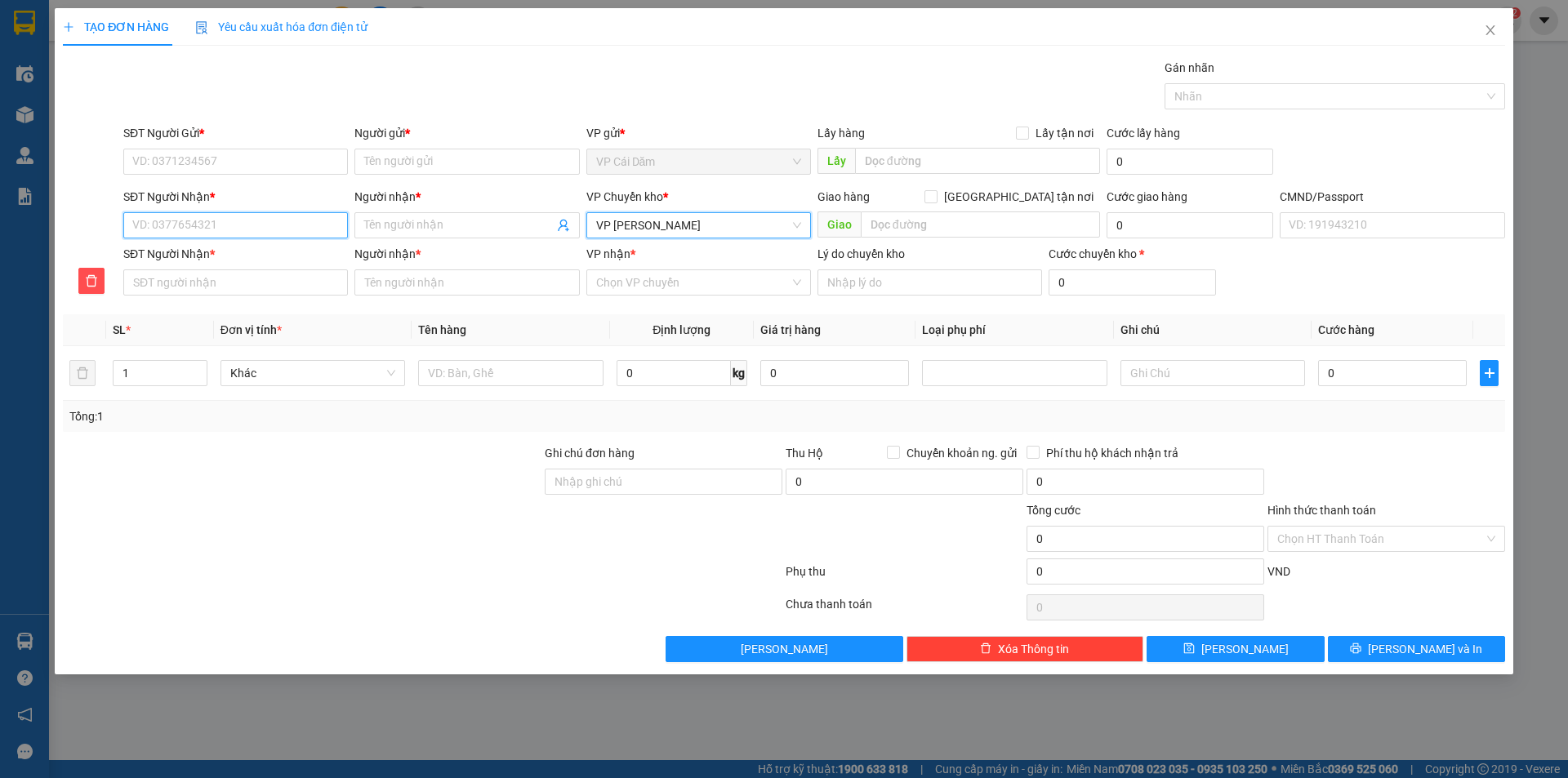
click at [275, 226] on input "SĐT Người Nhận *" at bounding box center [235, 225] width 224 height 26
click at [256, 170] on input "SĐT Người Gửi *" at bounding box center [235, 161] width 224 height 26
click at [260, 170] on input "SĐT Người Gửi *" at bounding box center [235, 161] width 224 height 26
click at [249, 153] on input "SĐT Người Gửi *" at bounding box center [235, 161] width 224 height 26
click at [250, 154] on input "SĐT Người Gửi *" at bounding box center [235, 161] width 224 height 26
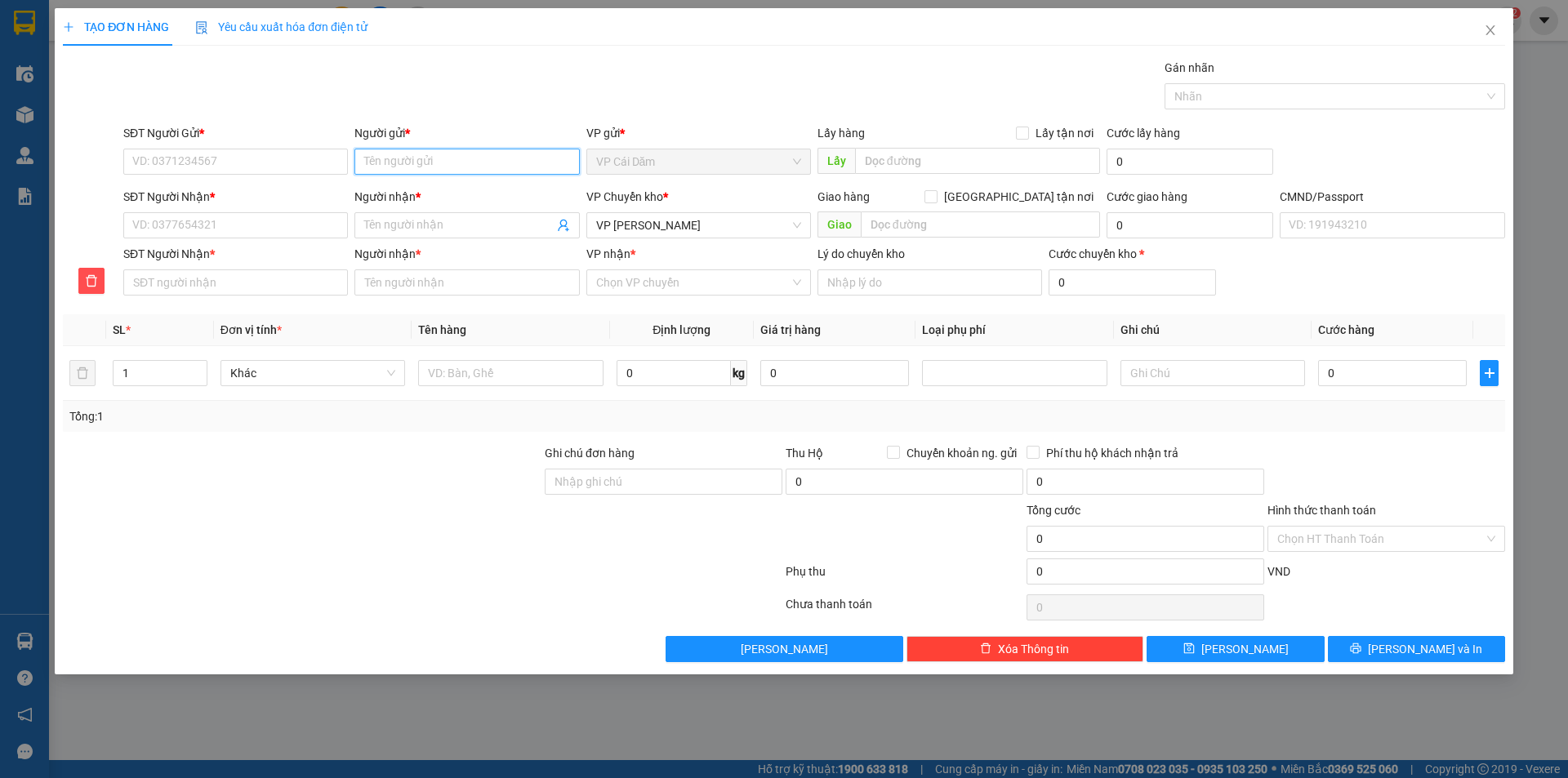
click at [468, 155] on input "Người gửi *" at bounding box center [467, 161] width 224 height 26
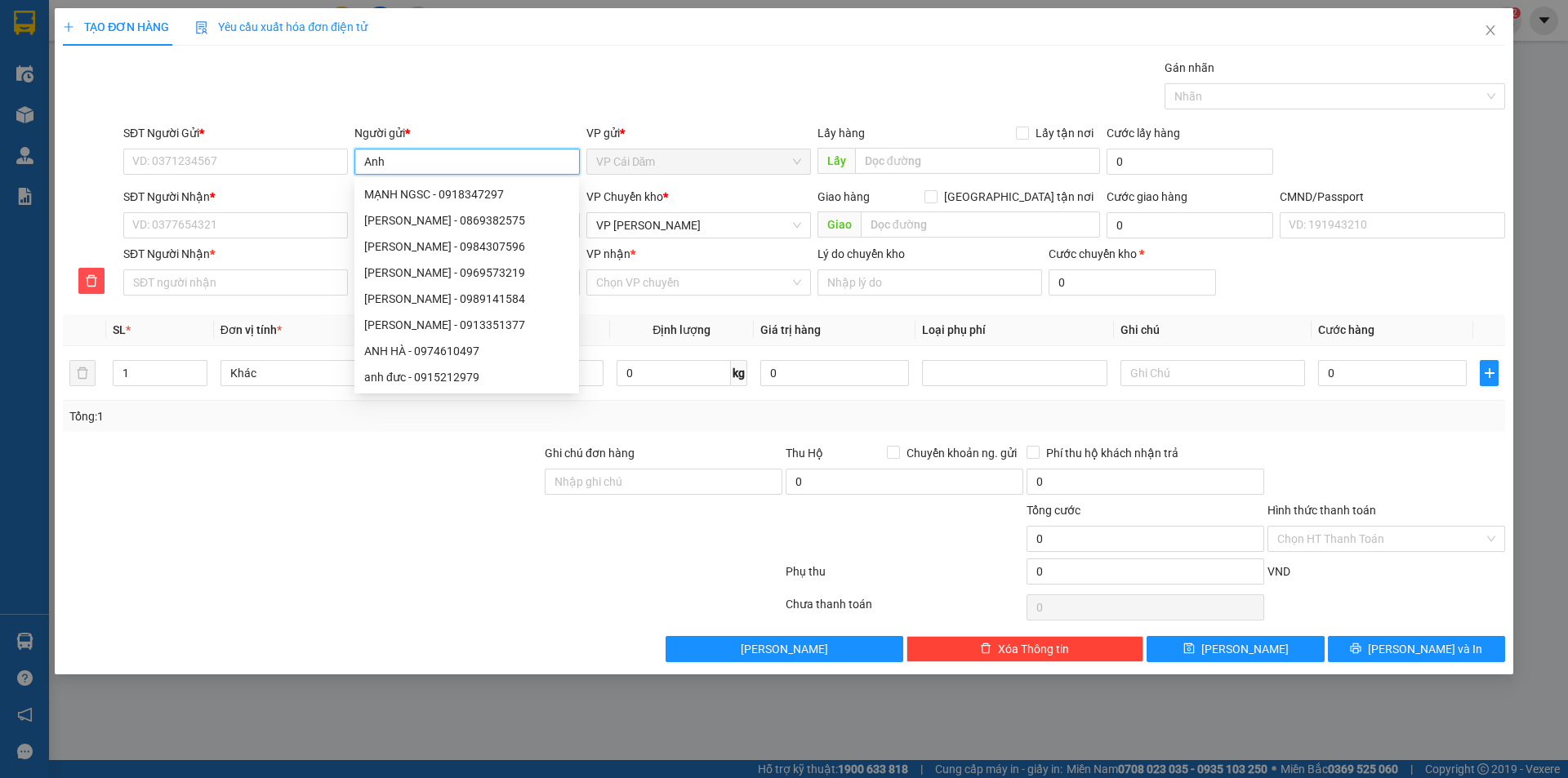
type input "Anh"
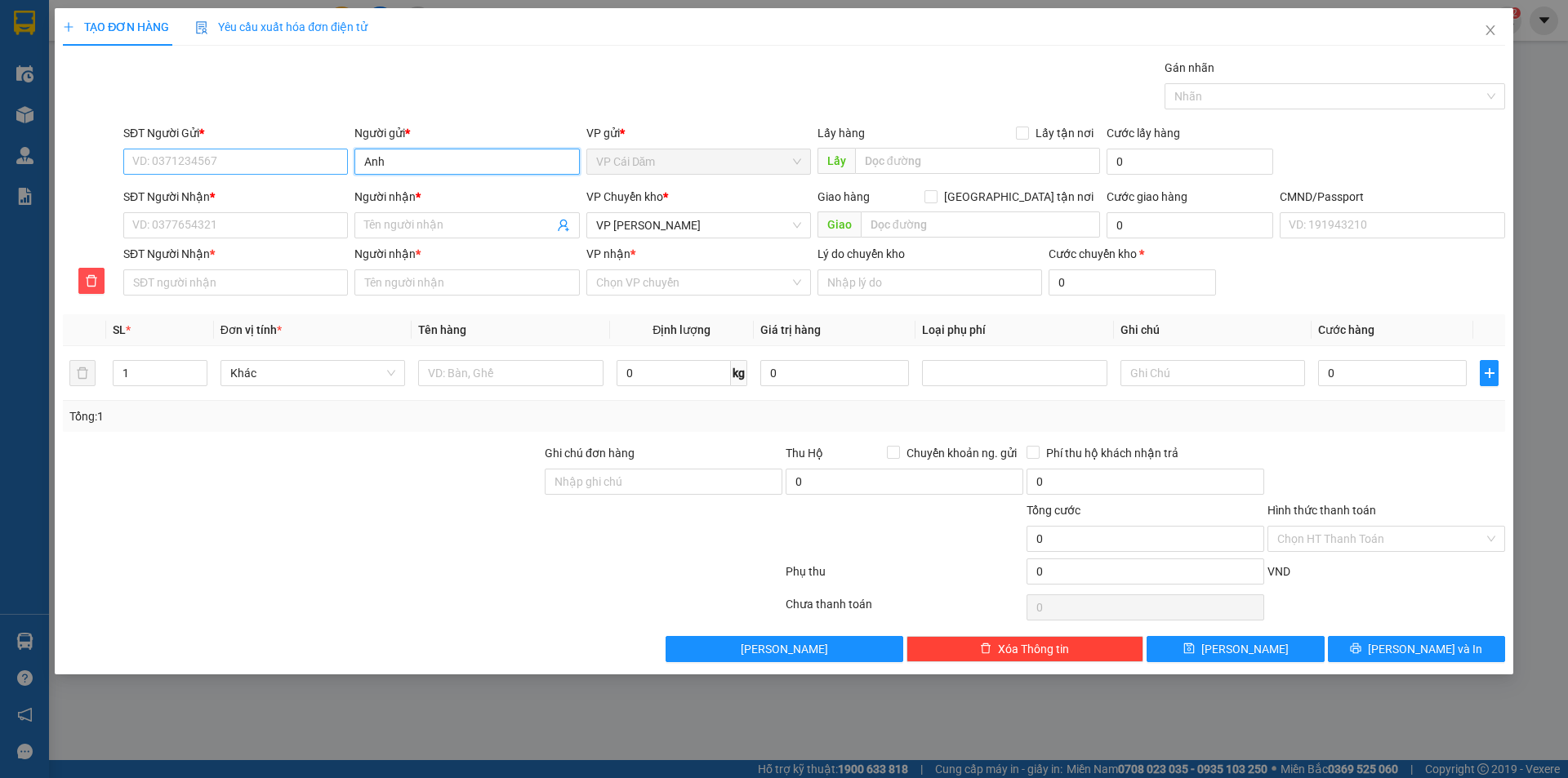
drag, startPoint x: 366, startPoint y: 162, endPoint x: 296, endPoint y: 162, distance: 70.0
click at [296, 162] on div "SĐT Người Gửi * VD: 0371234567 Người gửi * [PERSON_NAME] VP gửi * VP Cái Dăm Lấ…" at bounding box center [814, 153] width 1388 height 57
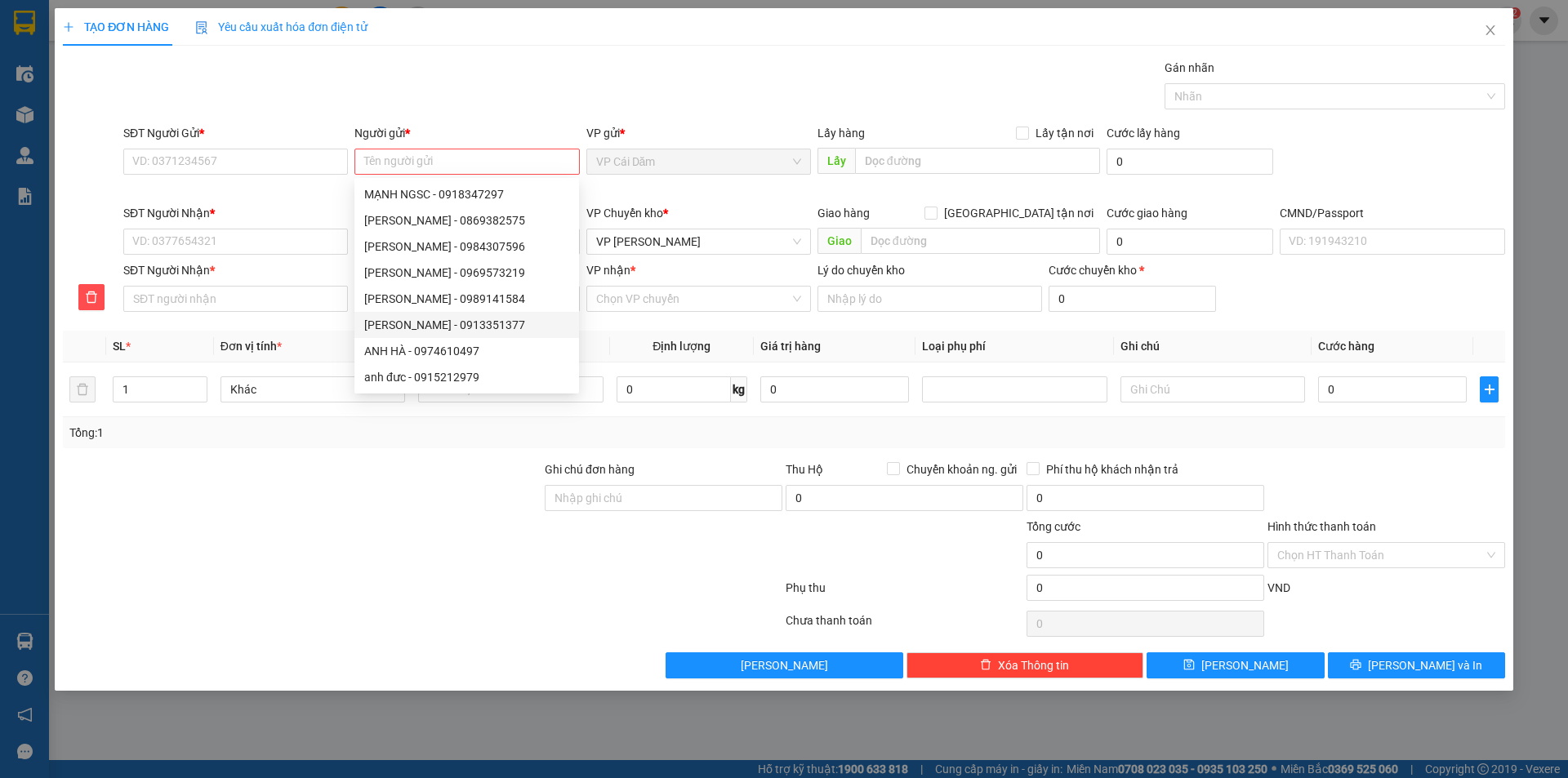
click at [416, 519] on div at bounding box center [302, 547] width 481 height 57
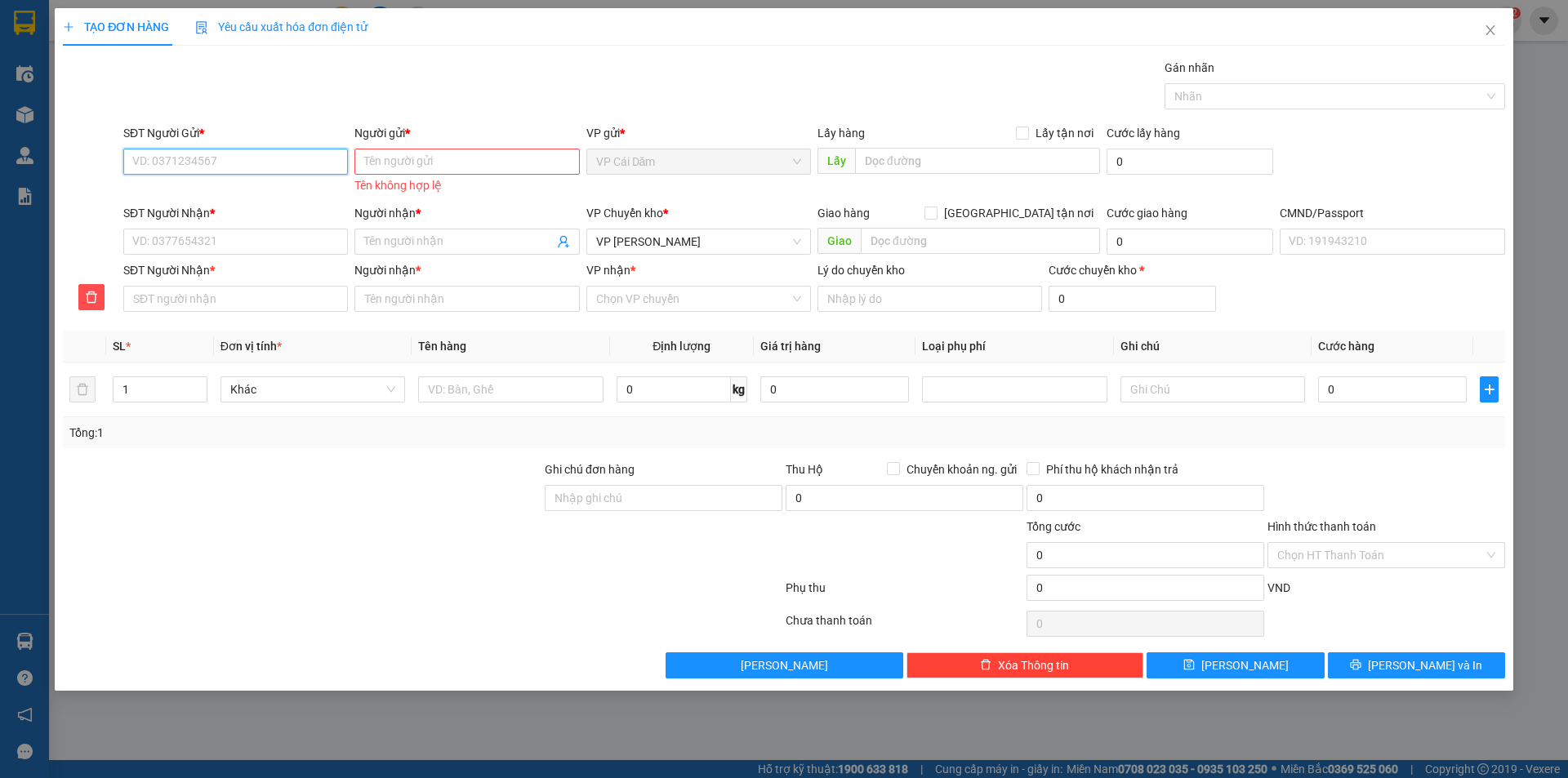
click at [244, 173] on input "SĐT Người Gửi *" at bounding box center [235, 161] width 224 height 26
click at [238, 157] on input "SĐT Người Gửi *" at bounding box center [235, 161] width 224 height 26
click at [400, 162] on input "Người gửi *" at bounding box center [467, 161] width 224 height 26
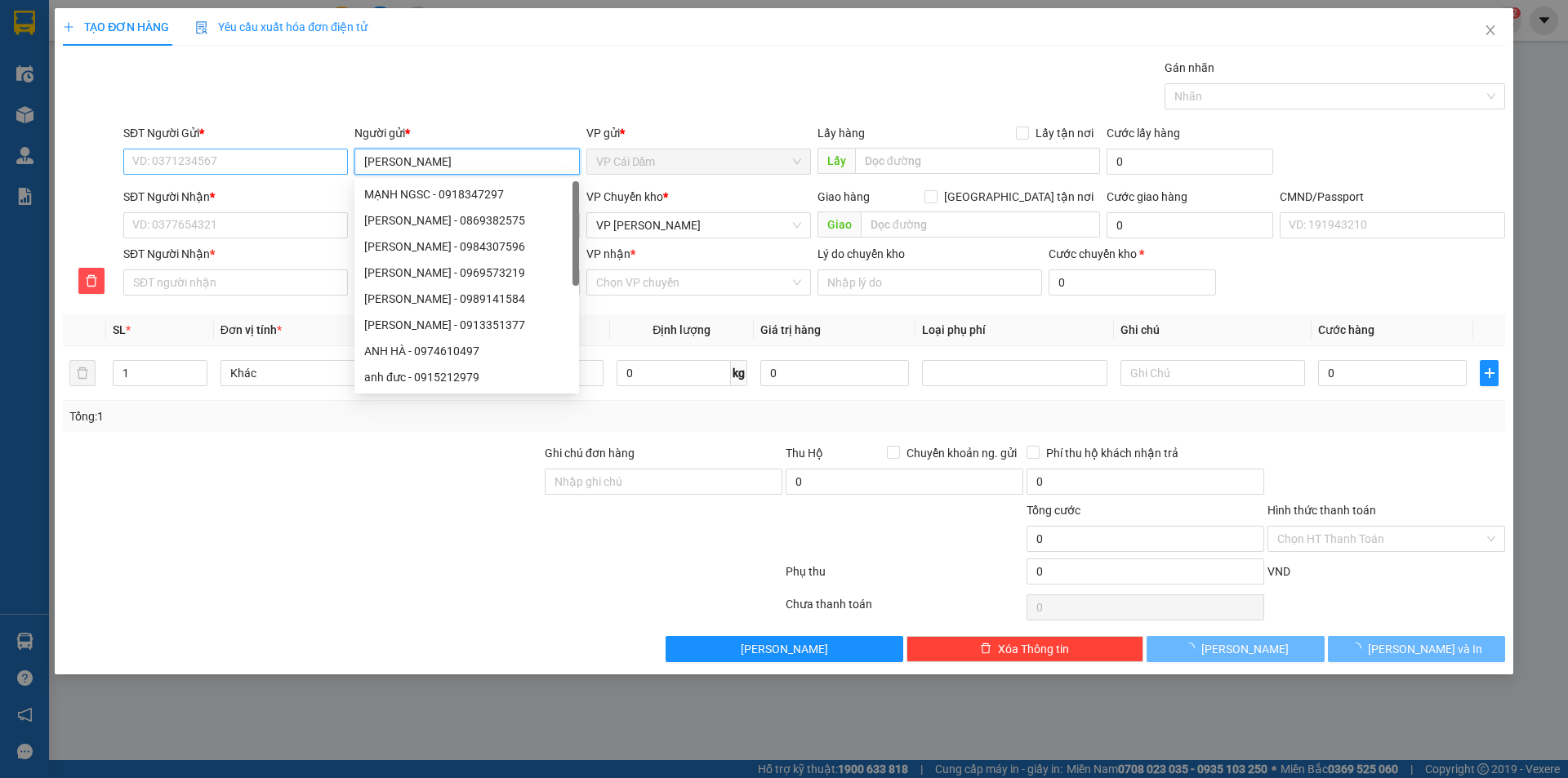
type input "[PERSON_NAME]"
click at [224, 158] on input "SĐT Người Gửi *" at bounding box center [235, 161] width 224 height 26
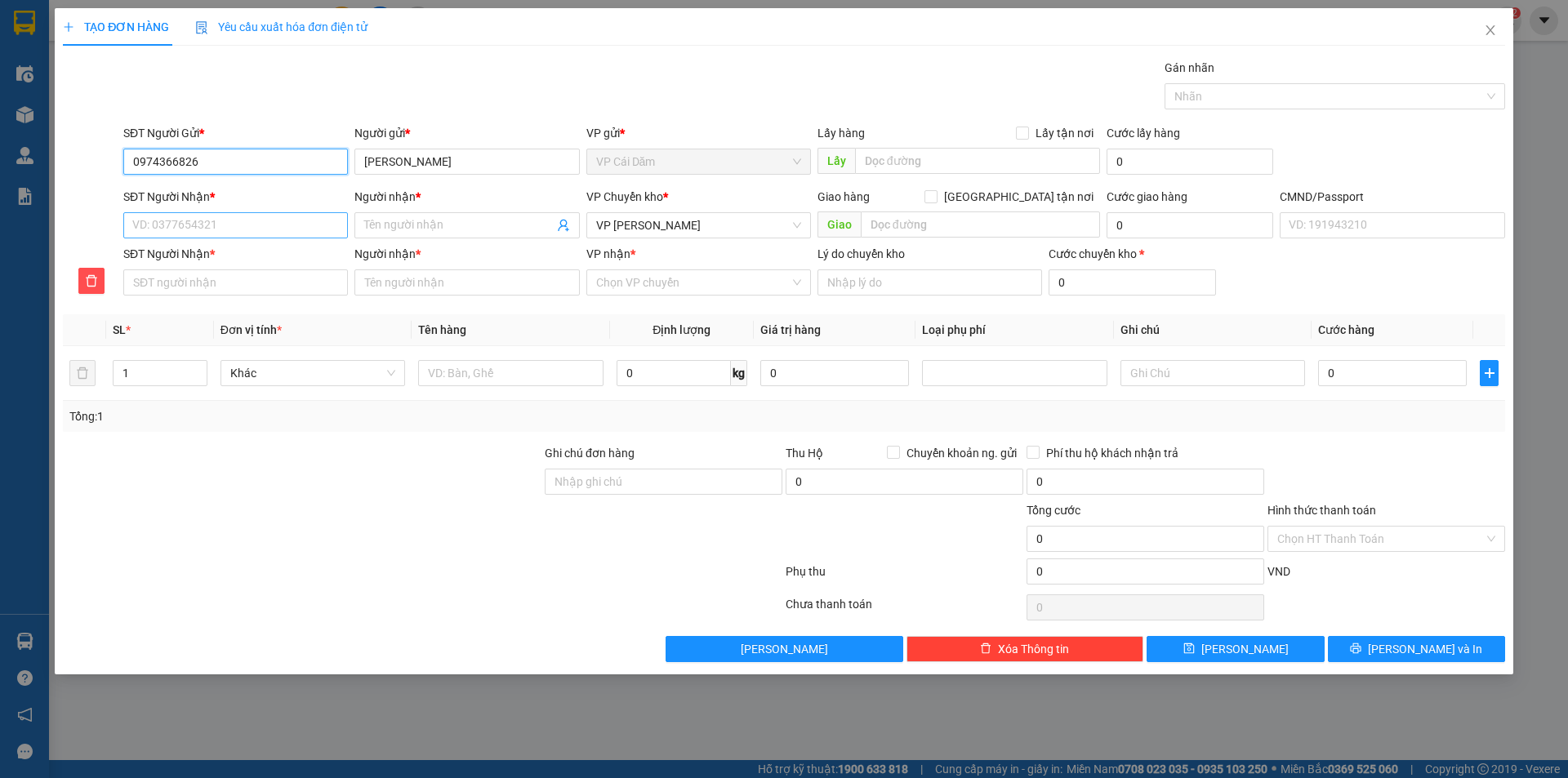
type input "0974366826"
click at [209, 217] on input "SĐT Người Nhận *" at bounding box center [235, 225] width 224 height 26
click at [1029, 195] on span "[GEOGRAPHIC_DATA] tận nơi" at bounding box center [1018, 197] width 162 height 18
click at [936, 195] on input "[GEOGRAPHIC_DATA] tận nơi" at bounding box center [930, 196] width 12 height 12
checkbox input "true"
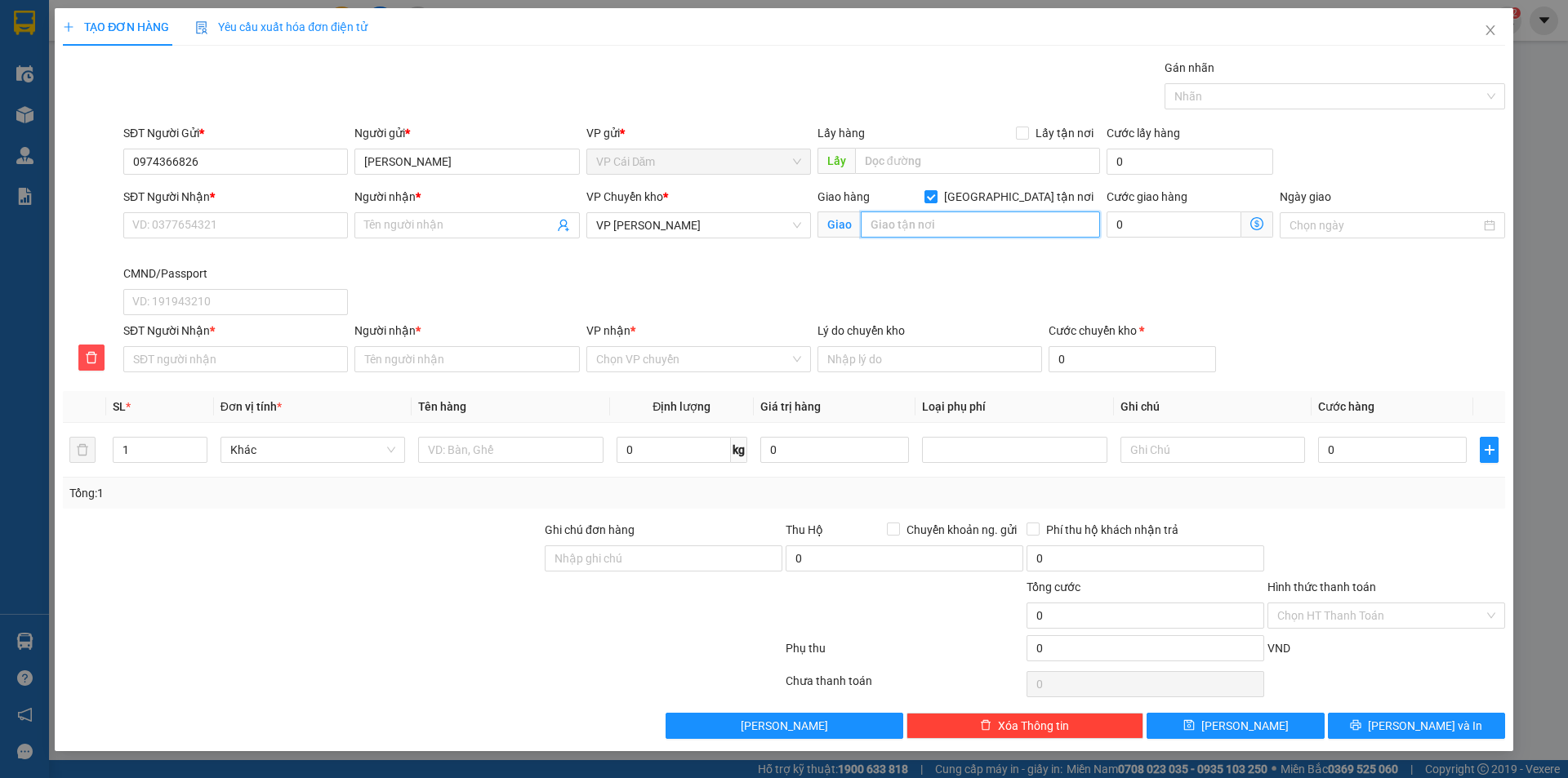
click at [915, 225] on input "text" at bounding box center [981, 224] width 239 height 26
drag, startPoint x: 236, startPoint y: 158, endPoint x: 113, endPoint y: 158, distance: 123.0
click at [113, 158] on div "SĐT Người Gửi * 0974366826 0974366826 Người gửi * [PERSON_NAME] VP gửi * VP Cái…" at bounding box center [784, 153] width 1445 height 57
drag, startPoint x: 231, startPoint y: 224, endPoint x: 312, endPoint y: 220, distance: 81.1
click at [232, 224] on input "SĐT Người Nhận *" at bounding box center [235, 225] width 224 height 26
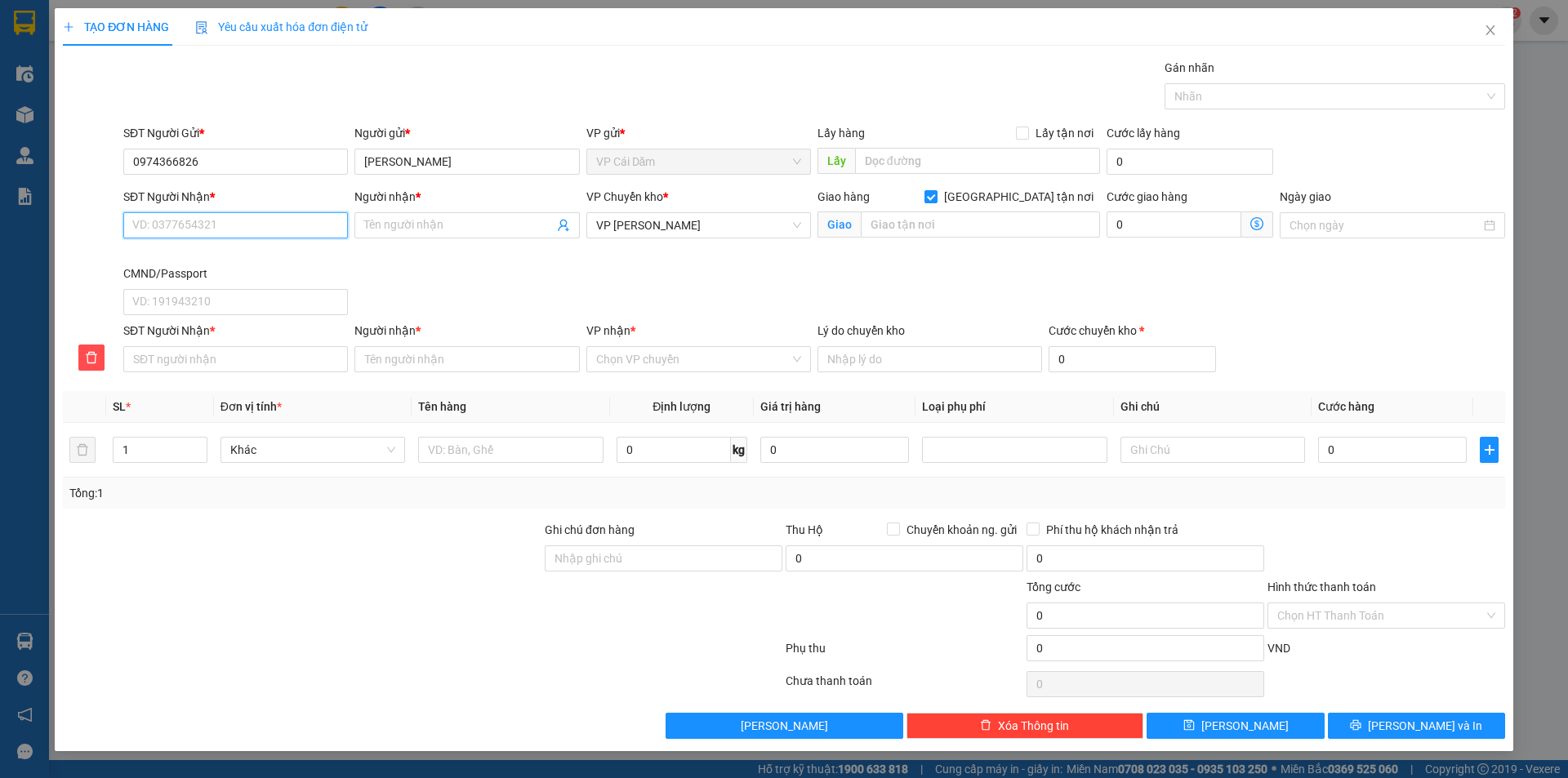
paste input "0974366826"
type input "0974366826"
click at [388, 227] on input "Người nhận *" at bounding box center [458, 225] width 189 height 18
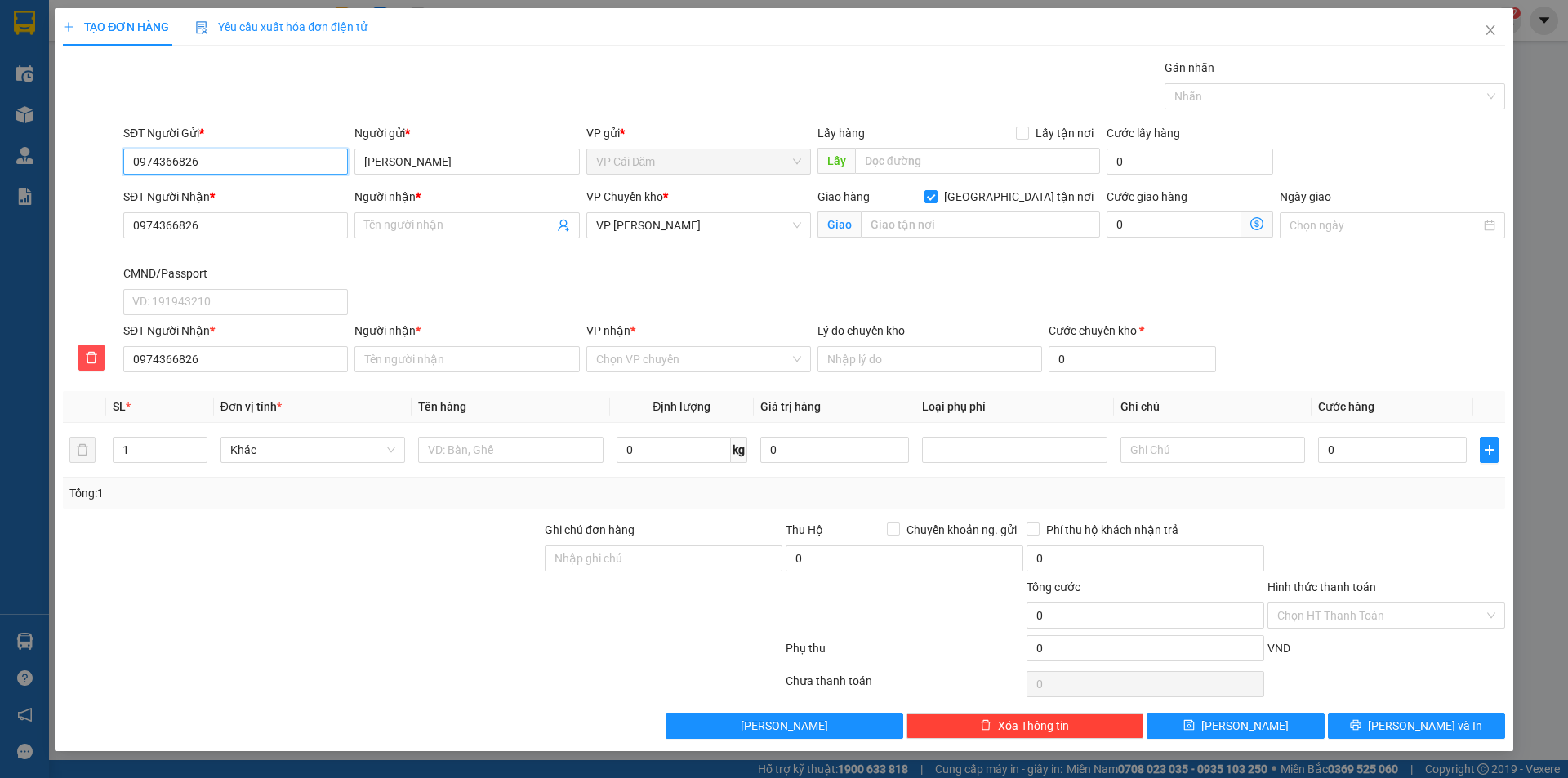
drag, startPoint x: 299, startPoint y: 167, endPoint x: 132, endPoint y: 164, distance: 167.0
click at [132, 164] on input "0974366826" at bounding box center [235, 161] width 224 height 26
drag, startPoint x: 437, startPoint y: 162, endPoint x: 361, endPoint y: 162, distance: 76.0
click at [371, 161] on input "[PERSON_NAME]" at bounding box center [467, 161] width 224 height 26
click at [439, 164] on input "[PERSON_NAME]" at bounding box center [467, 161] width 224 height 26
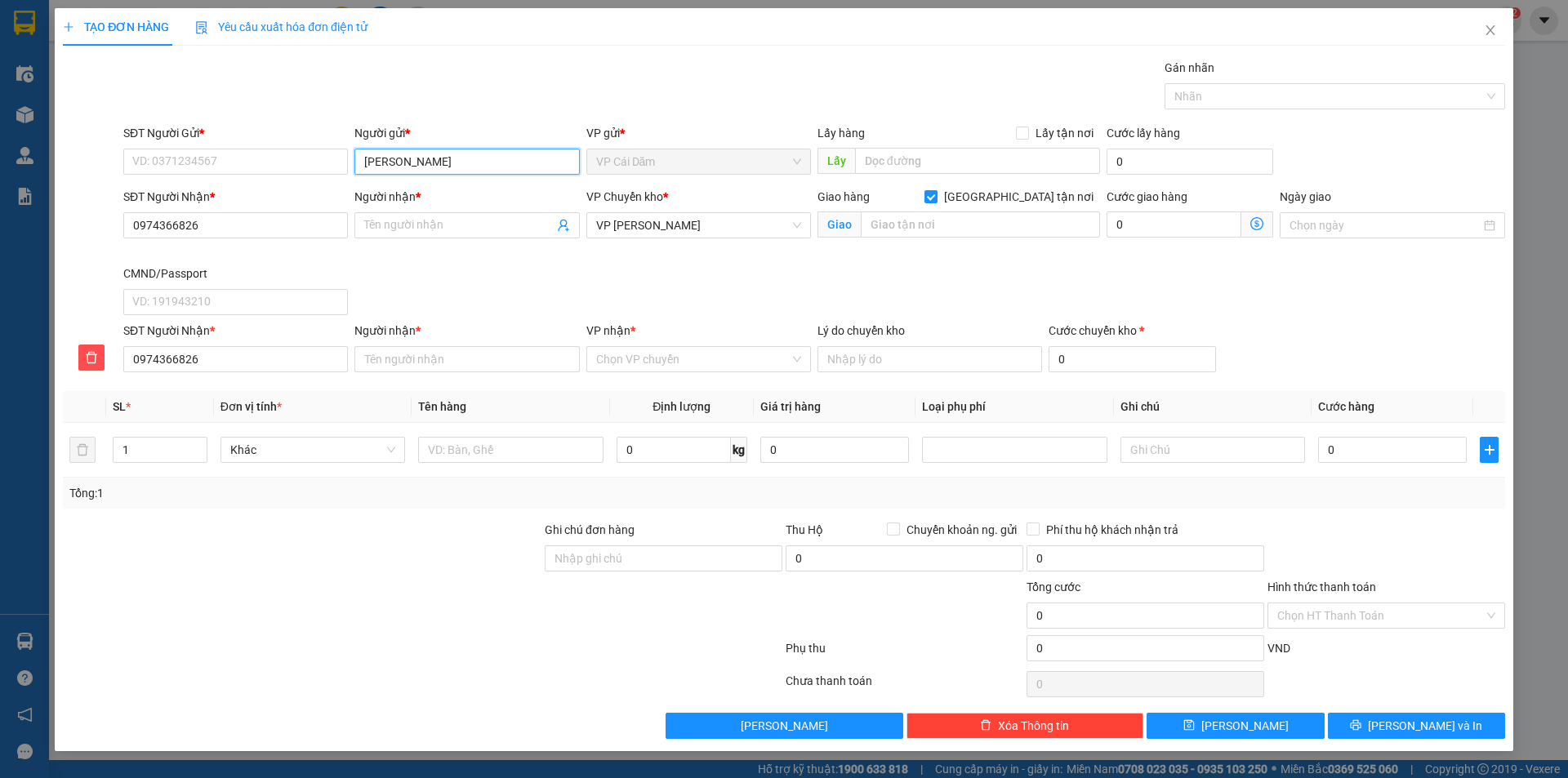
type input "lê"
type input "trọng tấn"
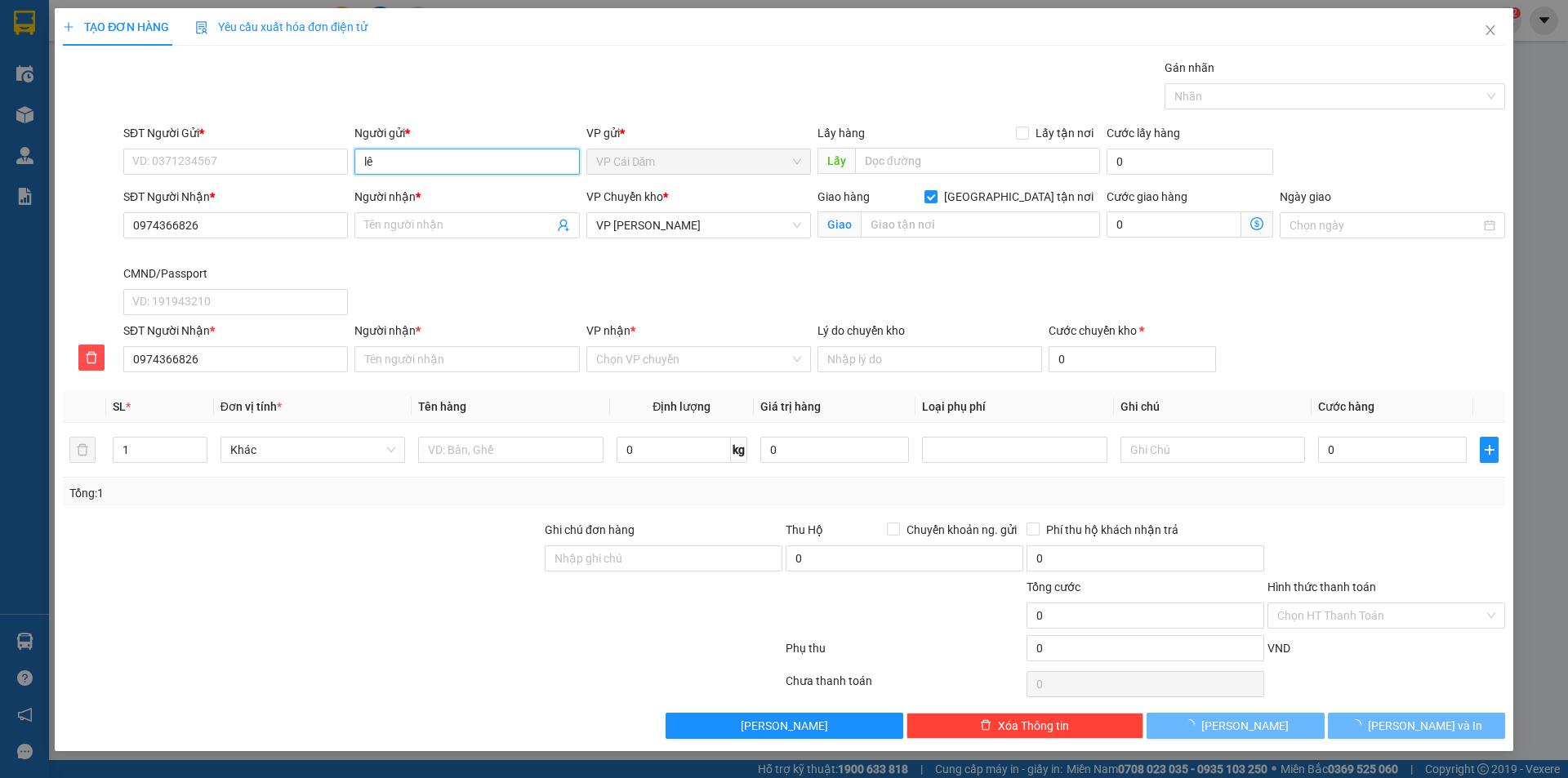
click at [416, 162] on input "lê" at bounding box center [467, 161] width 224 height 26
type input "l"
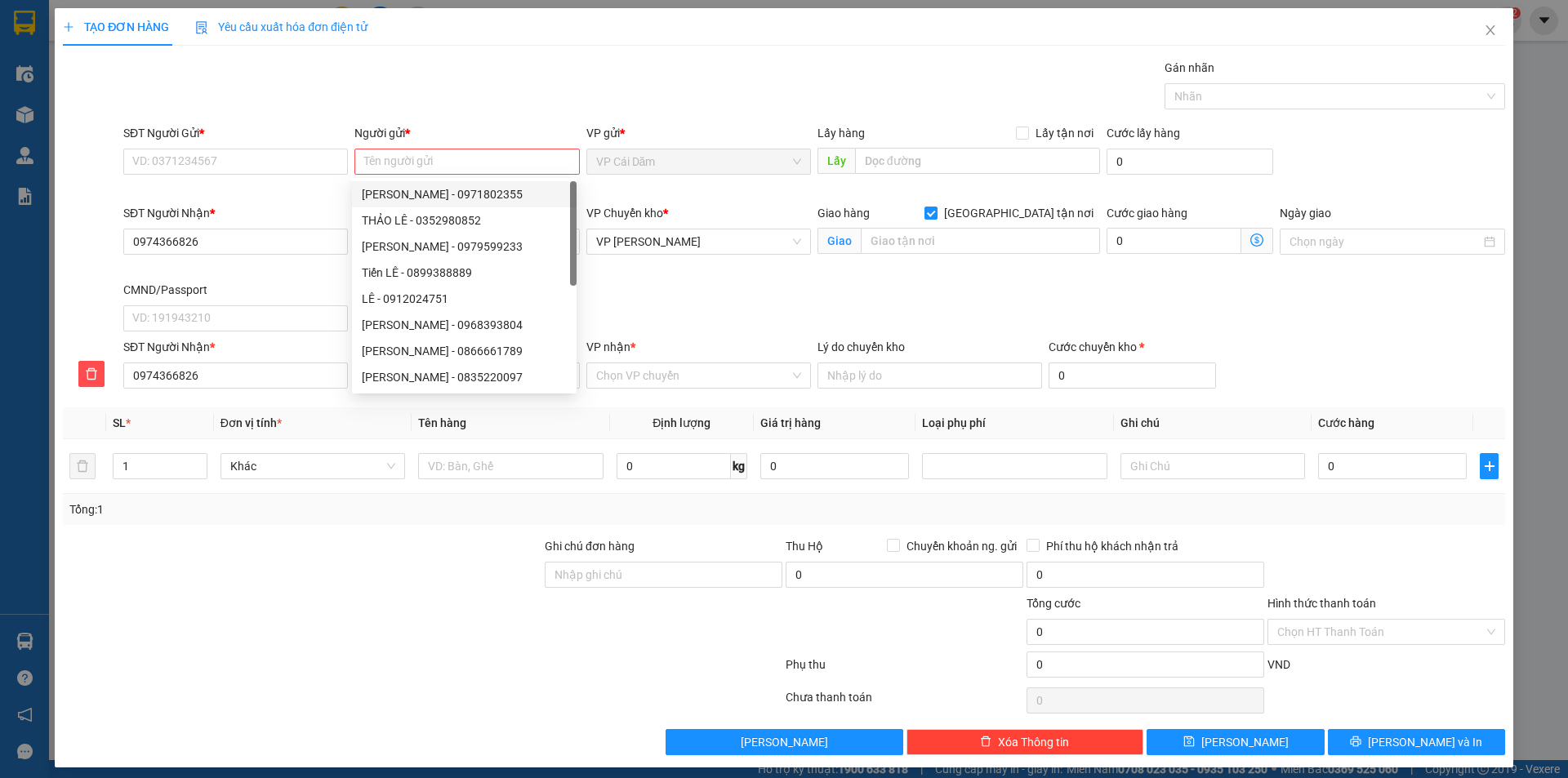
click at [289, 195] on div "SĐT Người Gửi * VD: 0371234567" at bounding box center [235, 161] width 231 height 73
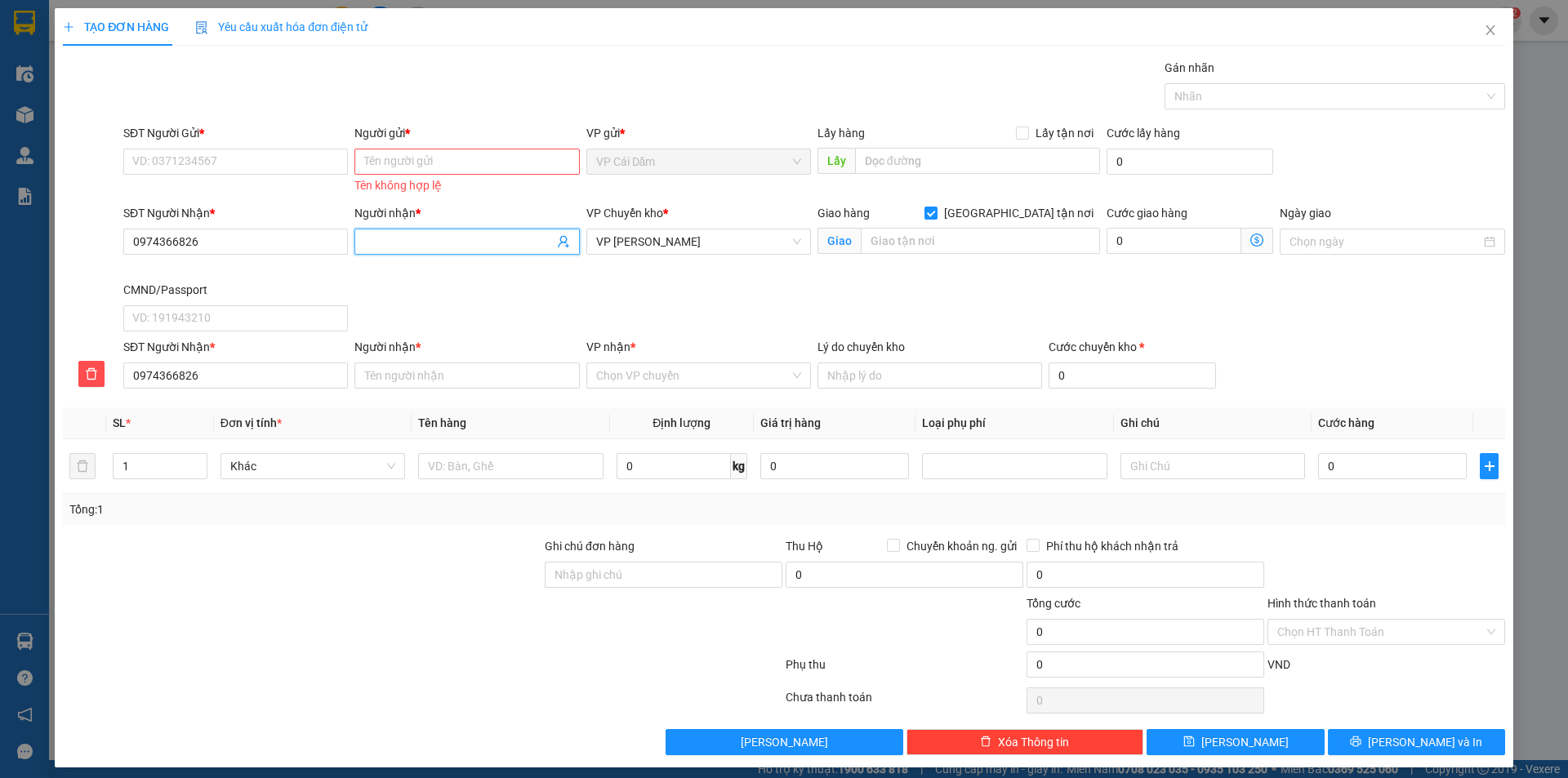
click at [382, 237] on input "Người nhận *" at bounding box center [458, 241] width 189 height 18
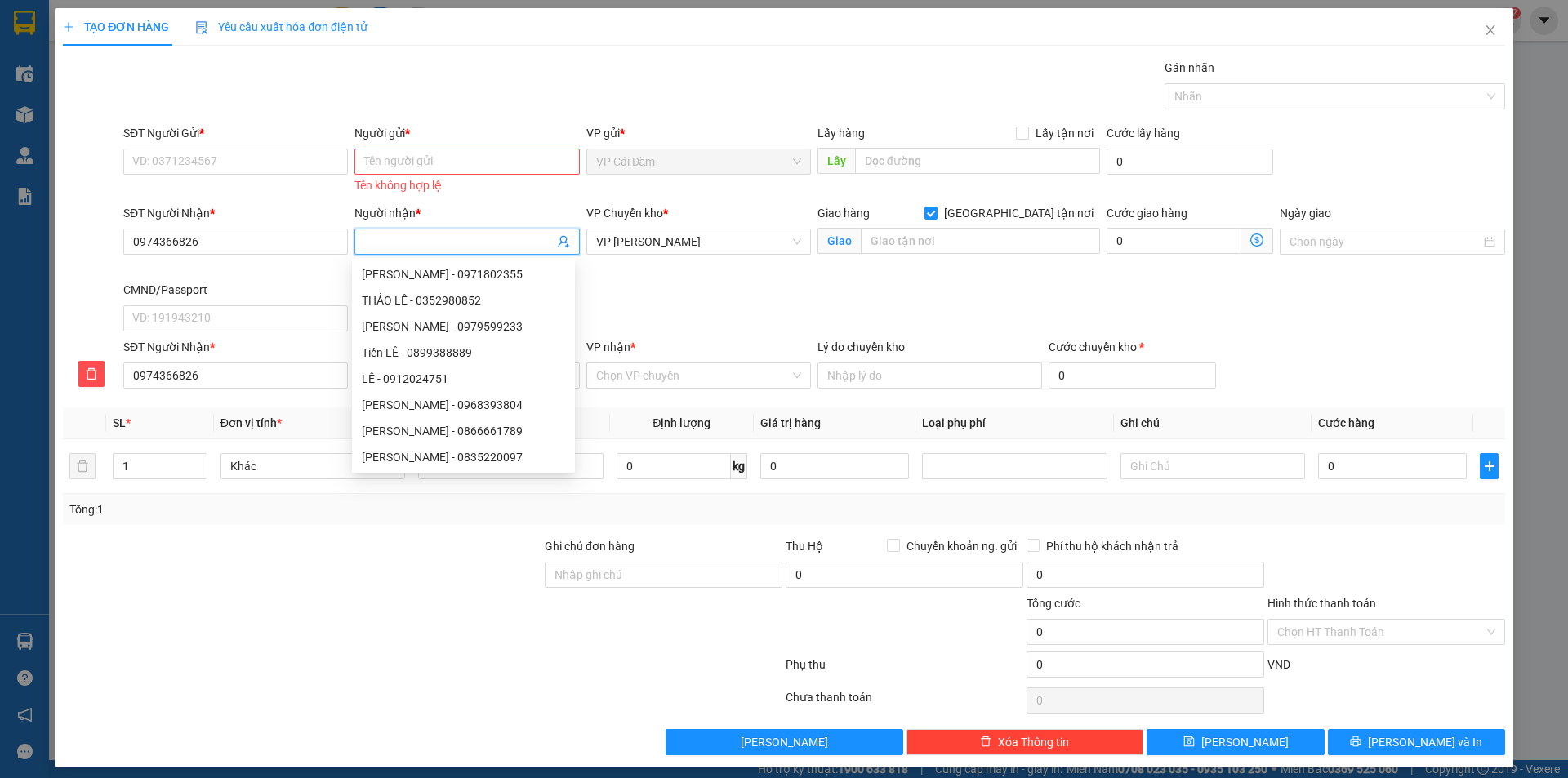
type input "e"
type input "e l"
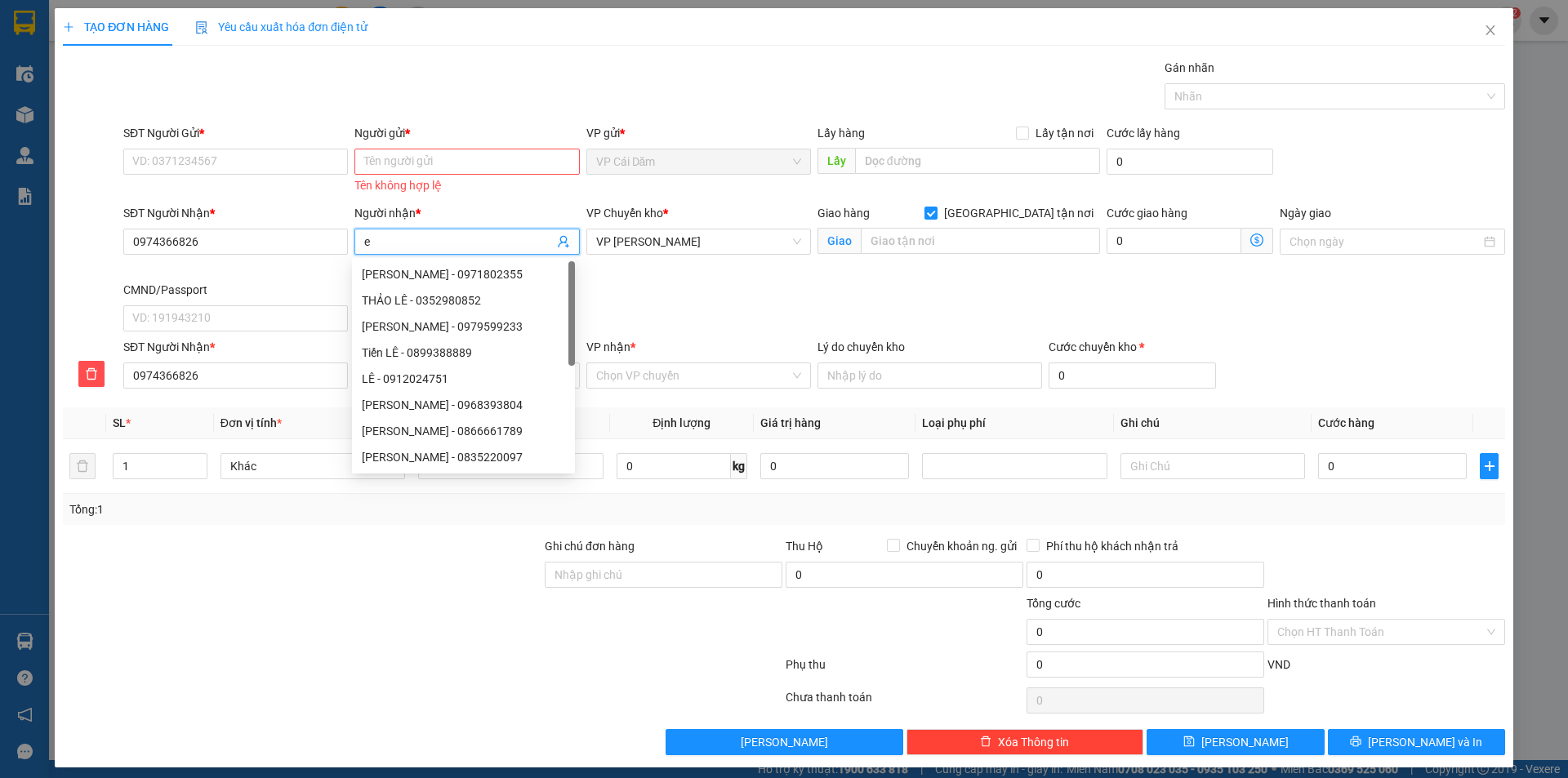
type input "e l"
type input "e lo"
type input "e lon"
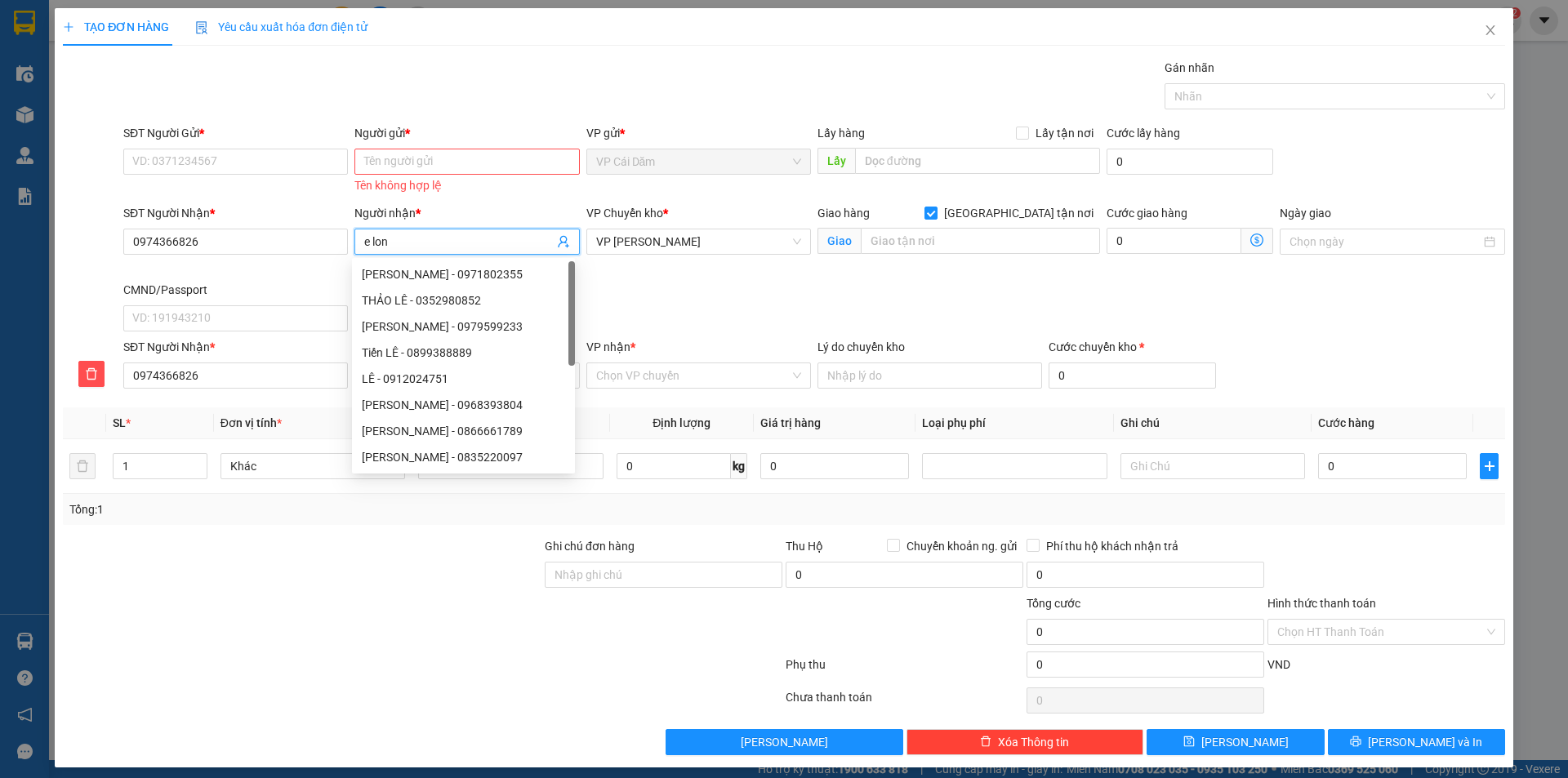
type input "e long"
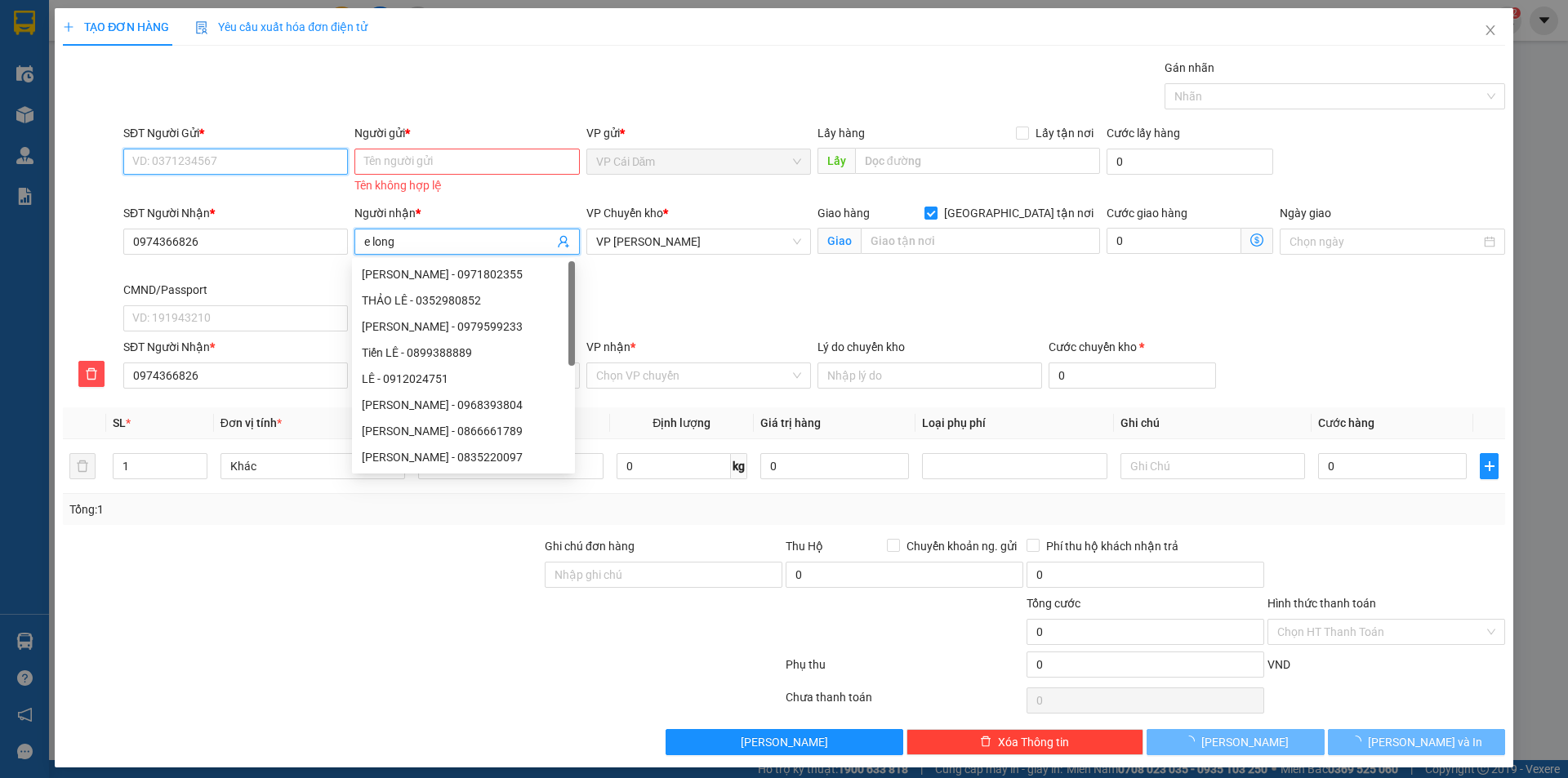
click at [207, 160] on input "SĐT Người Gửi *" at bounding box center [235, 161] width 224 height 26
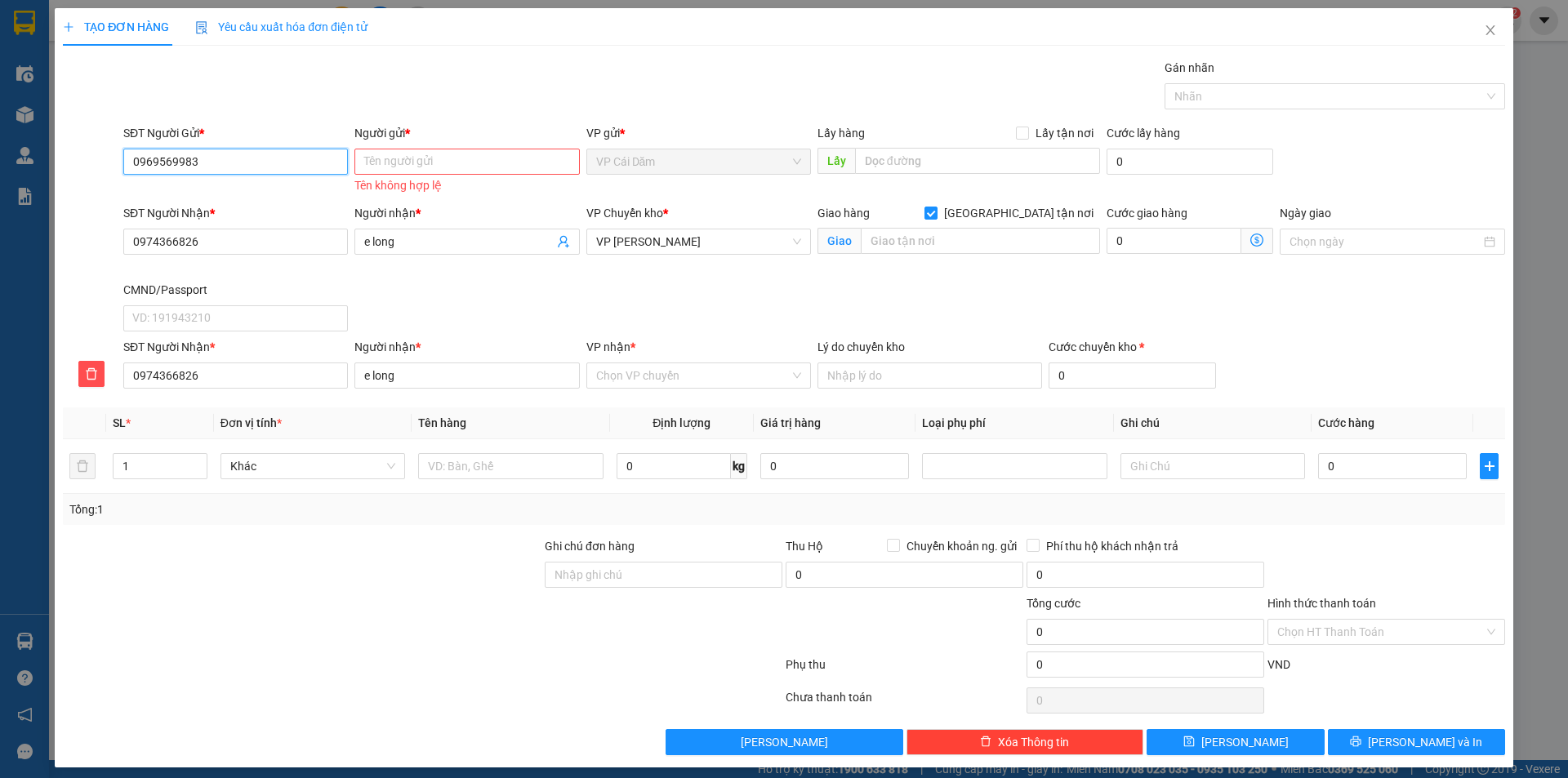
type input "0969569983"
click at [393, 164] on input "Người gửi *" at bounding box center [467, 161] width 224 height 26
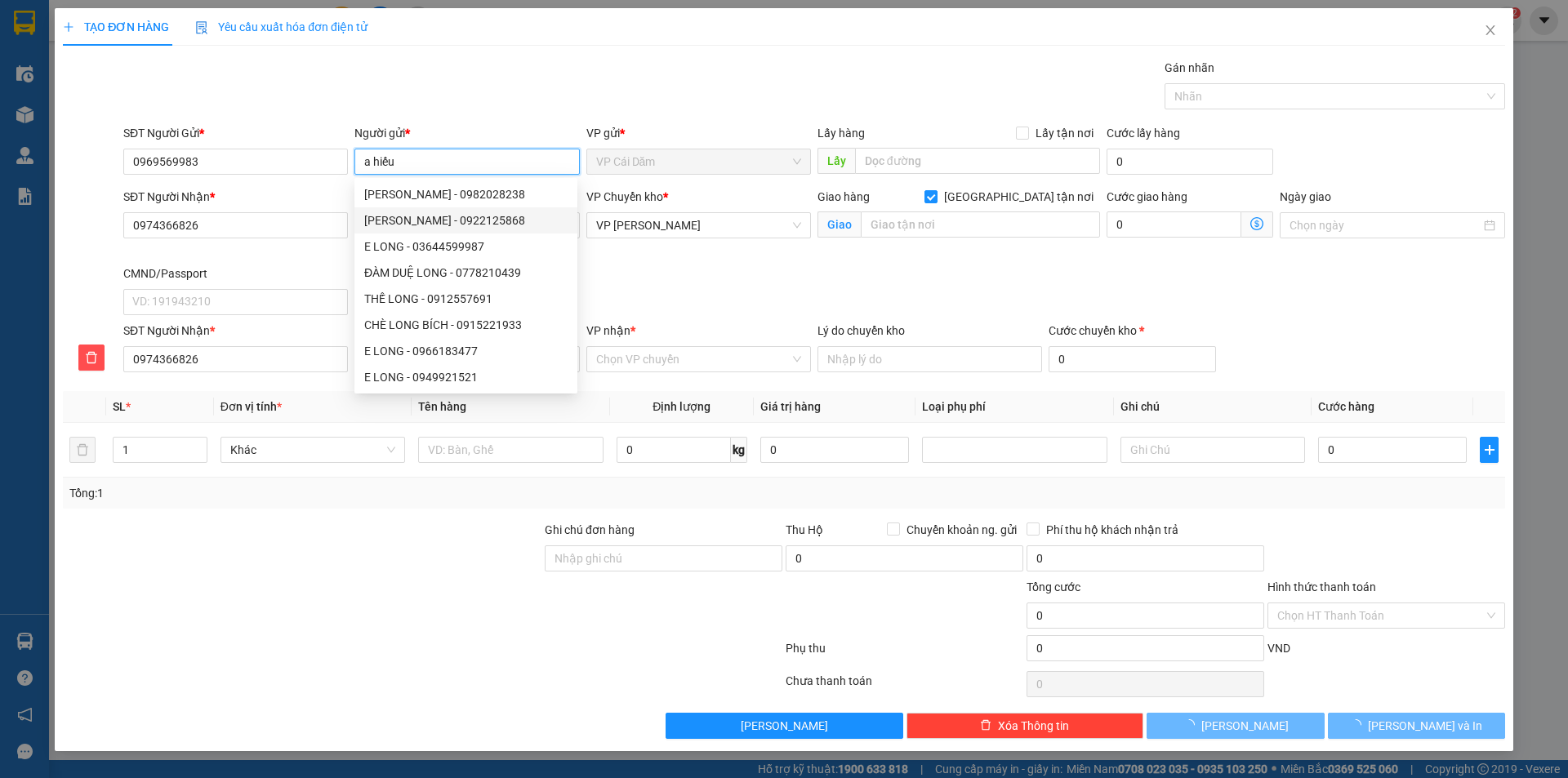
type input "a hiếu"
click at [727, 277] on div "SĐT Người Nhận * 0974366826 Người nhận * e long VP Chuyển kho * VP Cổ Linh Giao…" at bounding box center [814, 254] width 1388 height 133
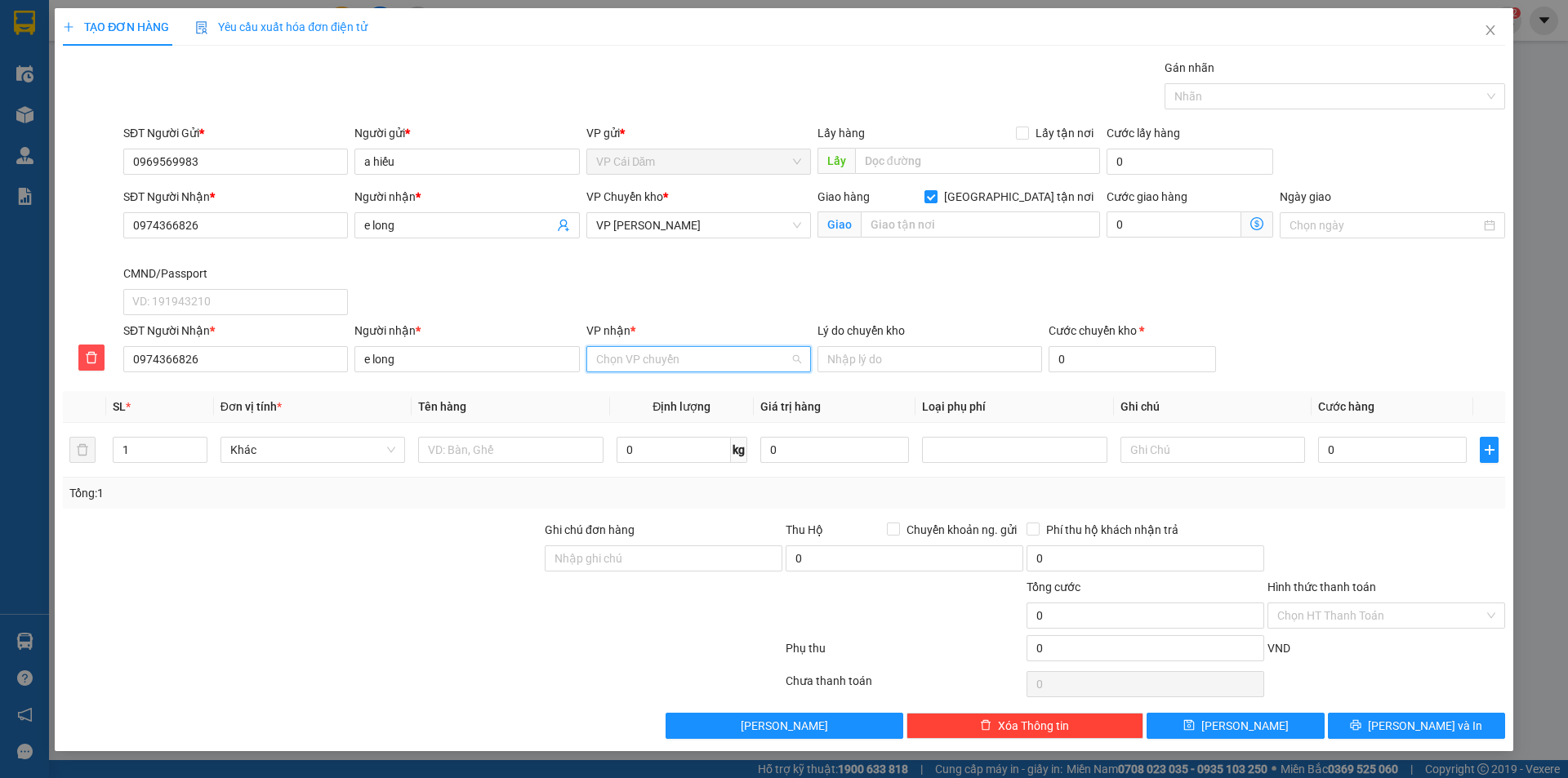
click at [659, 364] on input "VP nhận *" at bounding box center [693, 359] width 194 height 25
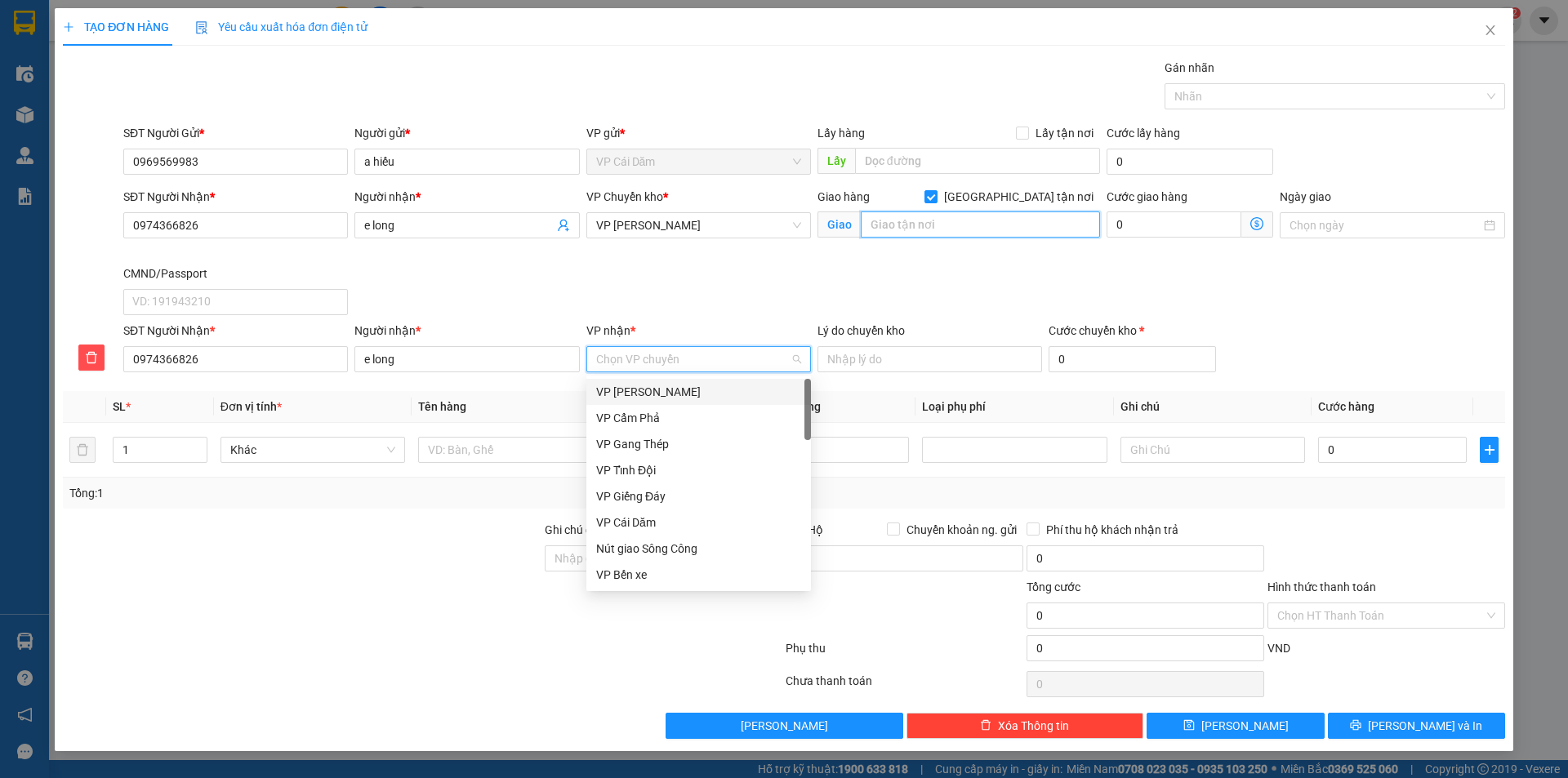
click at [933, 223] on input "text" at bounding box center [981, 224] width 239 height 26
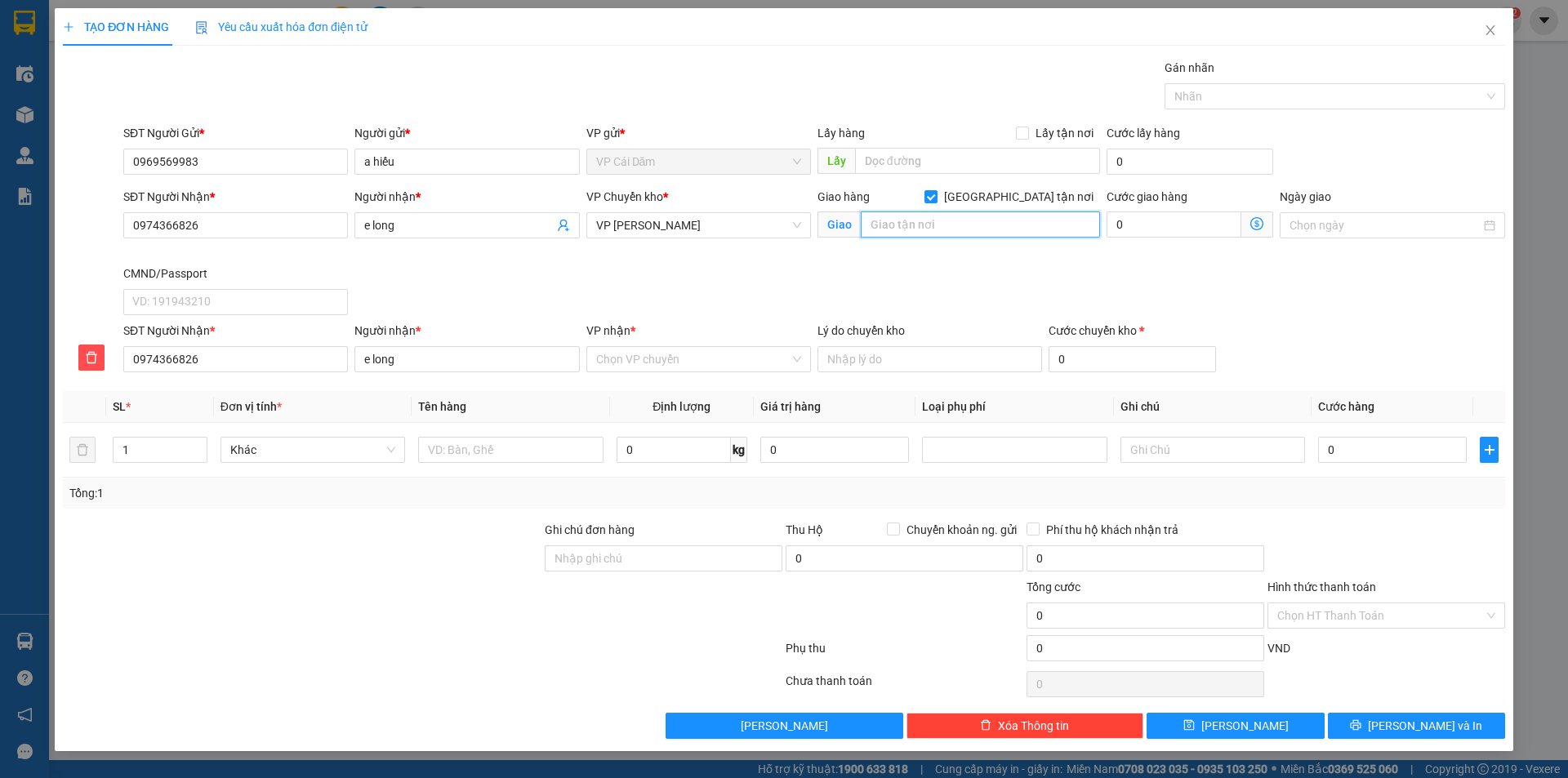
paste input "C27 Đ. [PERSON_NAME], [PERSON_NAME], [GEOGRAPHIC_DATA], [GEOGRAPHIC_DATA] 10000…"
click at [796, 228] on span "VP [PERSON_NAME]" at bounding box center [698, 225] width 205 height 25
type input "C27 Đ. [PERSON_NAME], [PERSON_NAME], [GEOGRAPHIC_DATA], [GEOGRAPHIC_DATA] 10000…"
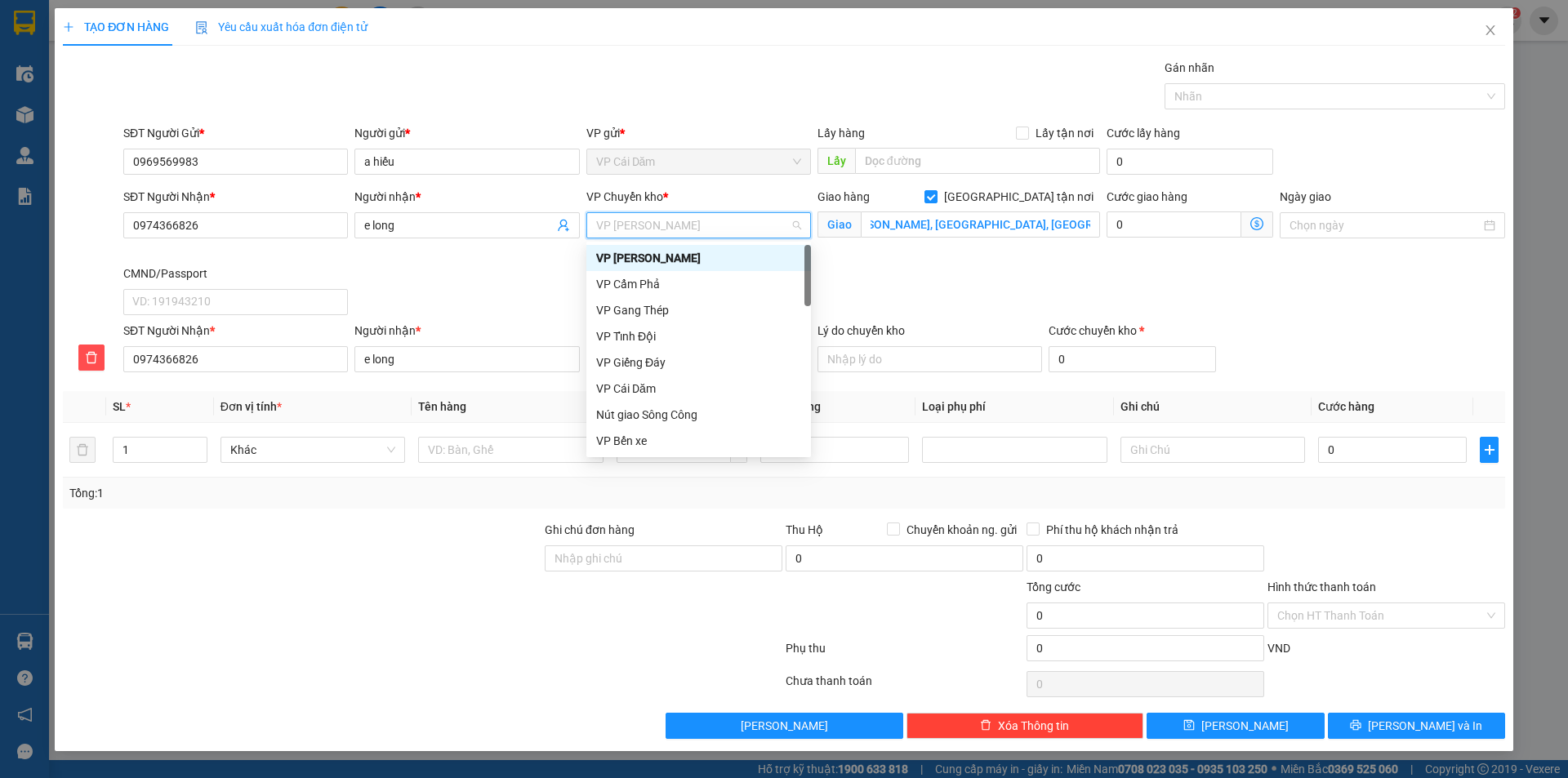
scroll to position [0, 0]
type input "ha"
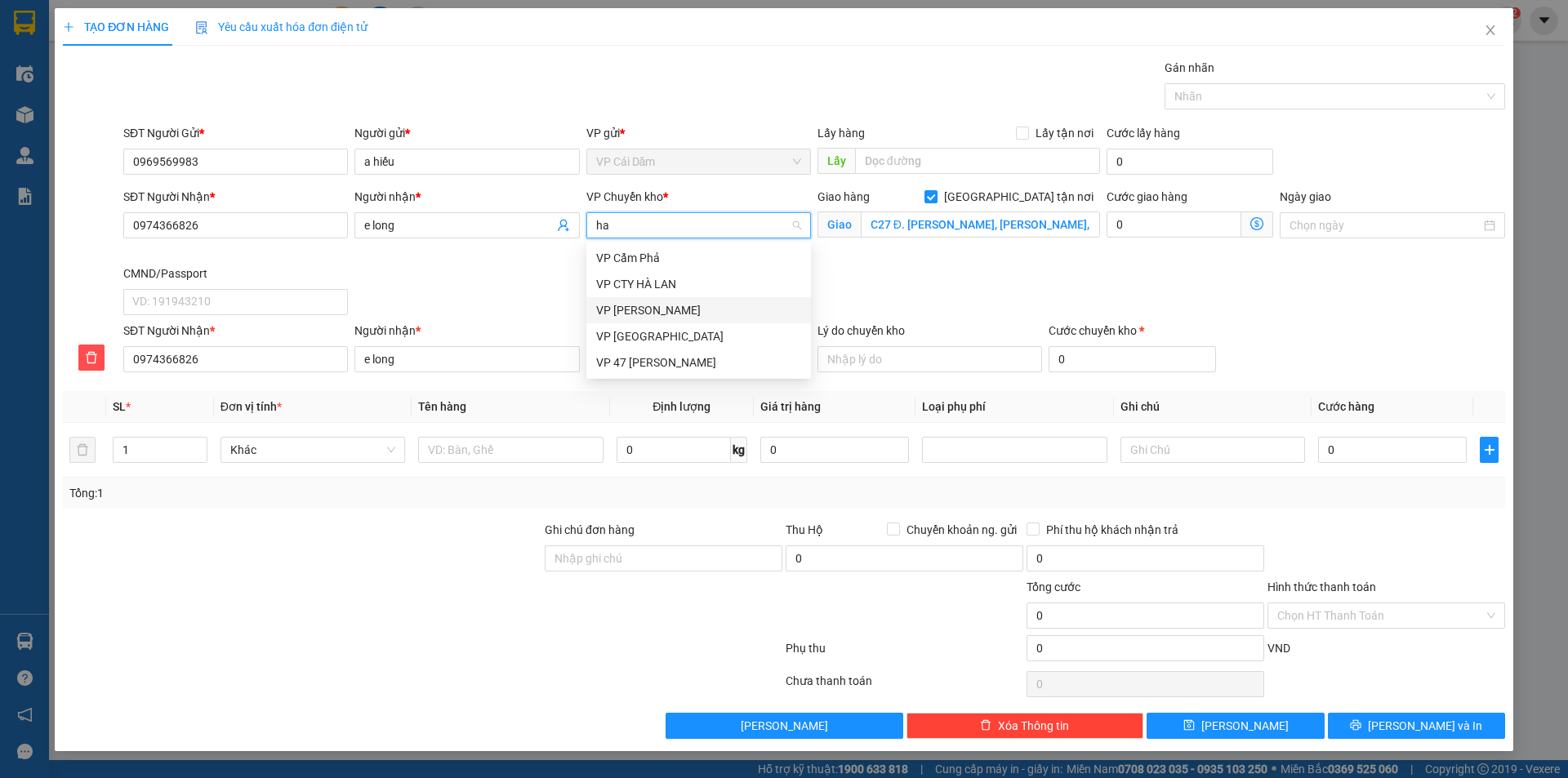
click at [653, 313] on div "VP [PERSON_NAME]" at bounding box center [698, 310] width 205 height 18
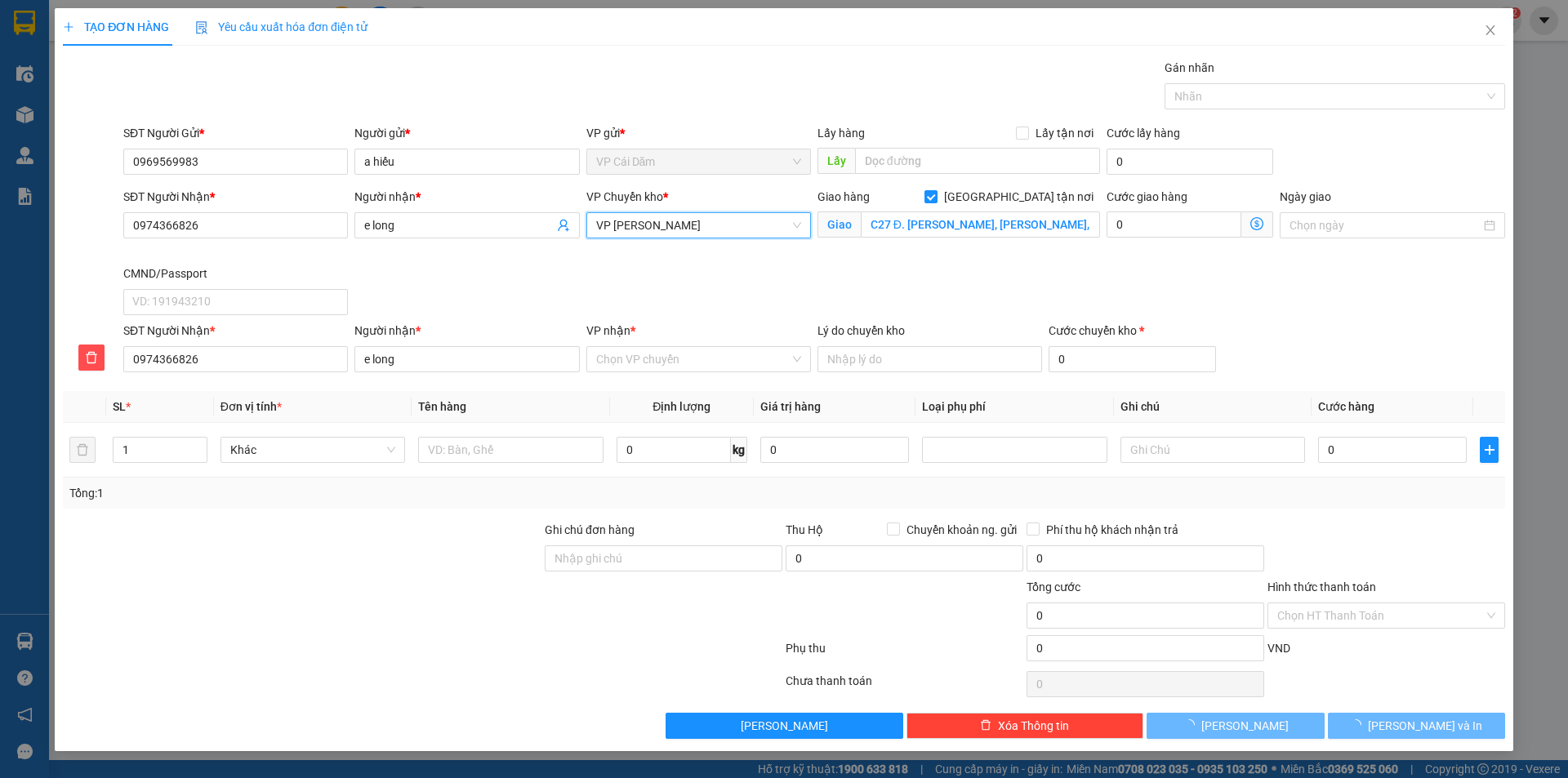
click at [664, 232] on span "VP [PERSON_NAME]" at bounding box center [698, 225] width 205 height 25
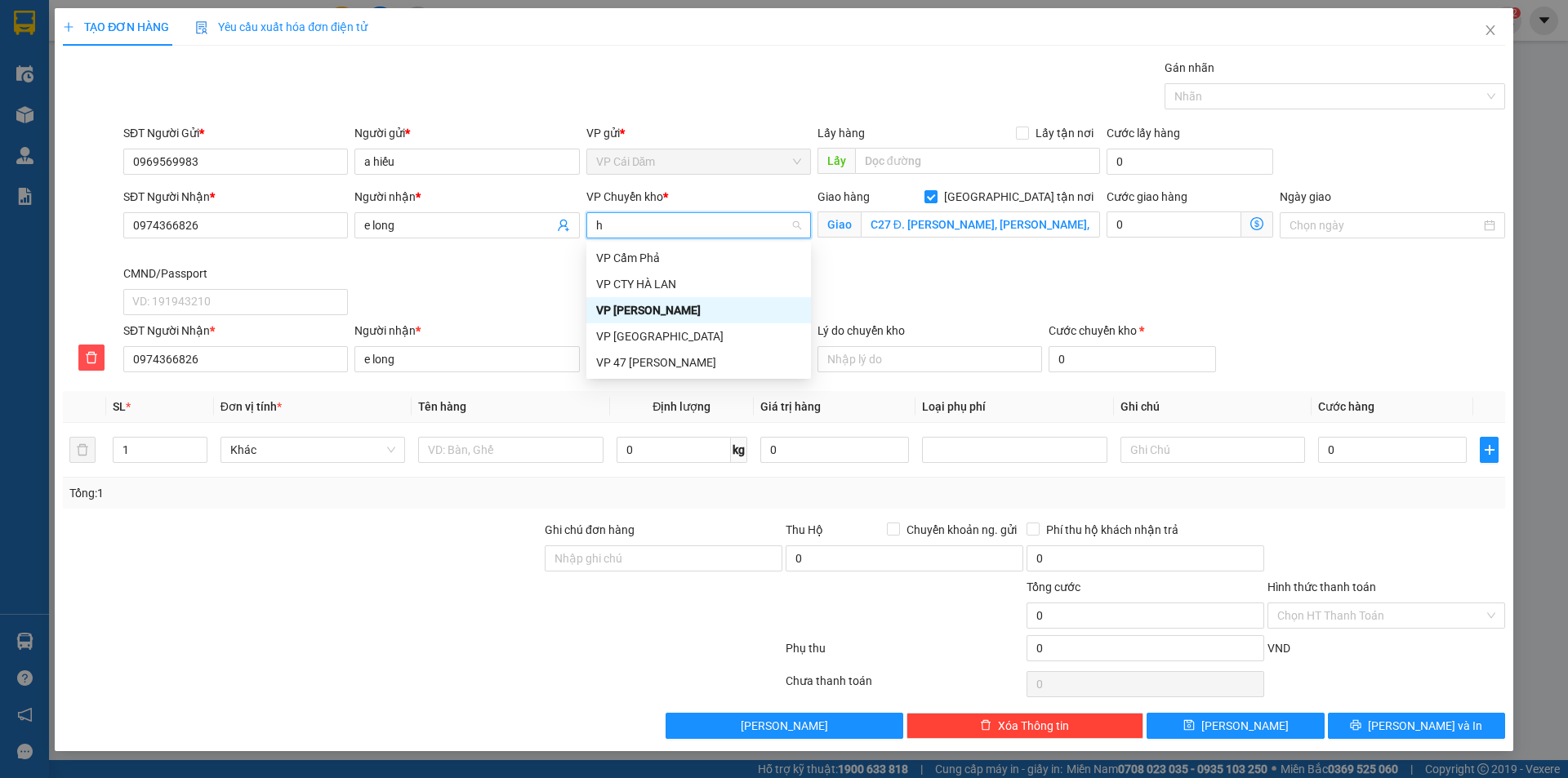
type input "hà"
click at [659, 333] on div "VP [GEOGRAPHIC_DATA]" at bounding box center [698, 336] width 205 height 18
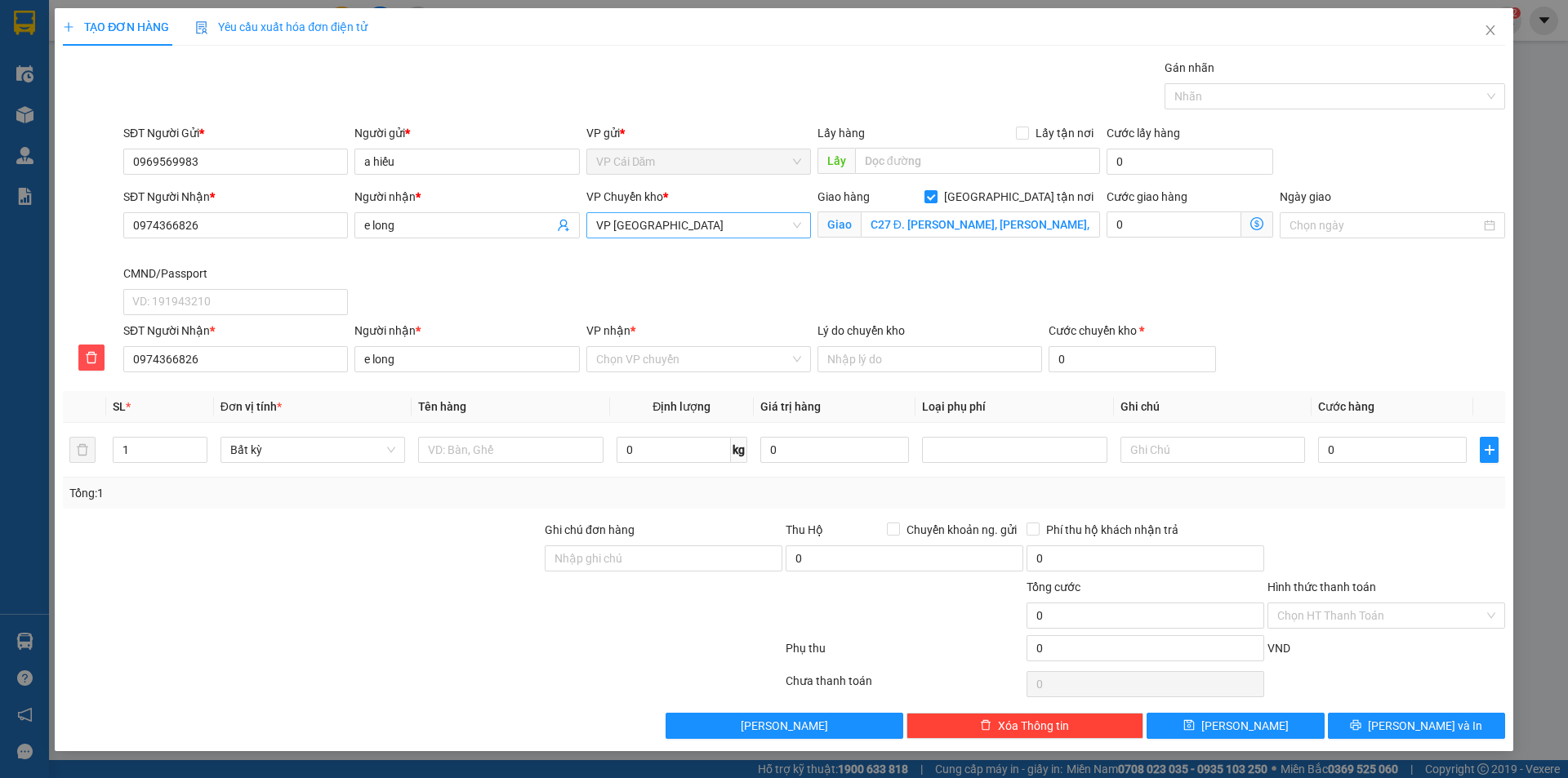
click at [1258, 226] on icon "dollar-circle" at bounding box center [1257, 223] width 13 height 13
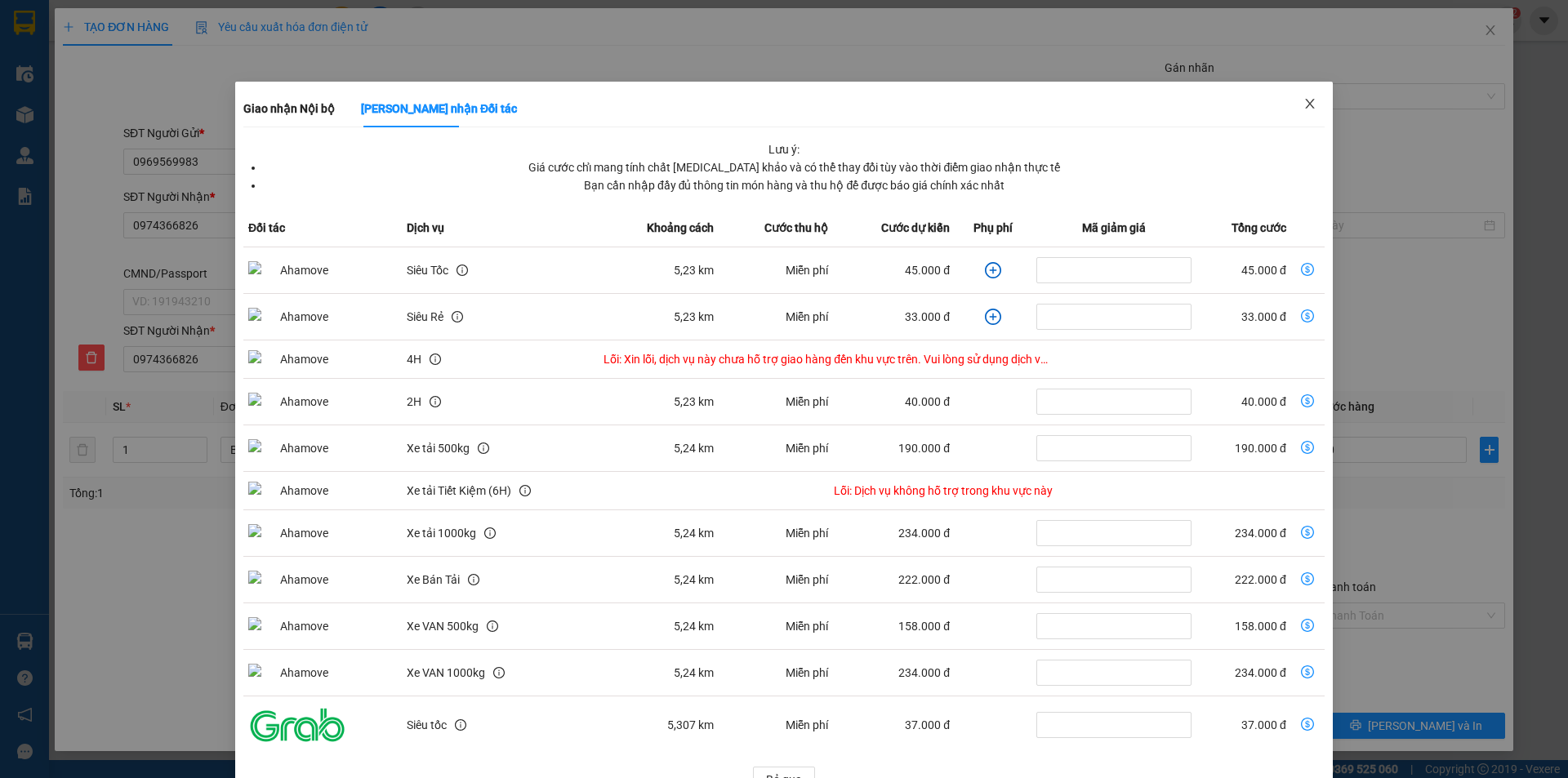
click at [1303, 105] on icon "close" at bounding box center [1309, 103] width 13 height 13
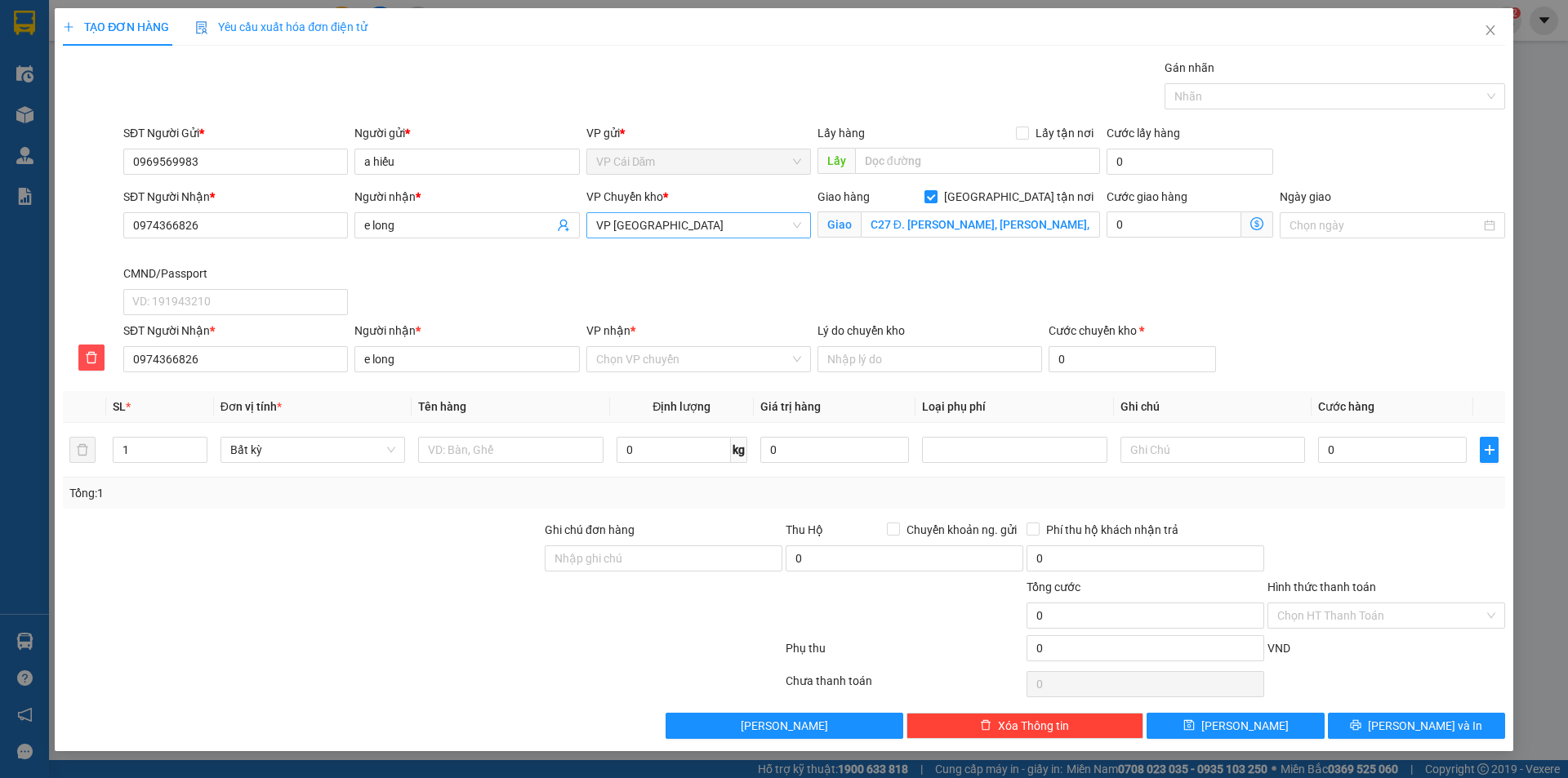
click at [673, 222] on span "VP [GEOGRAPHIC_DATA]" at bounding box center [698, 225] width 205 height 25
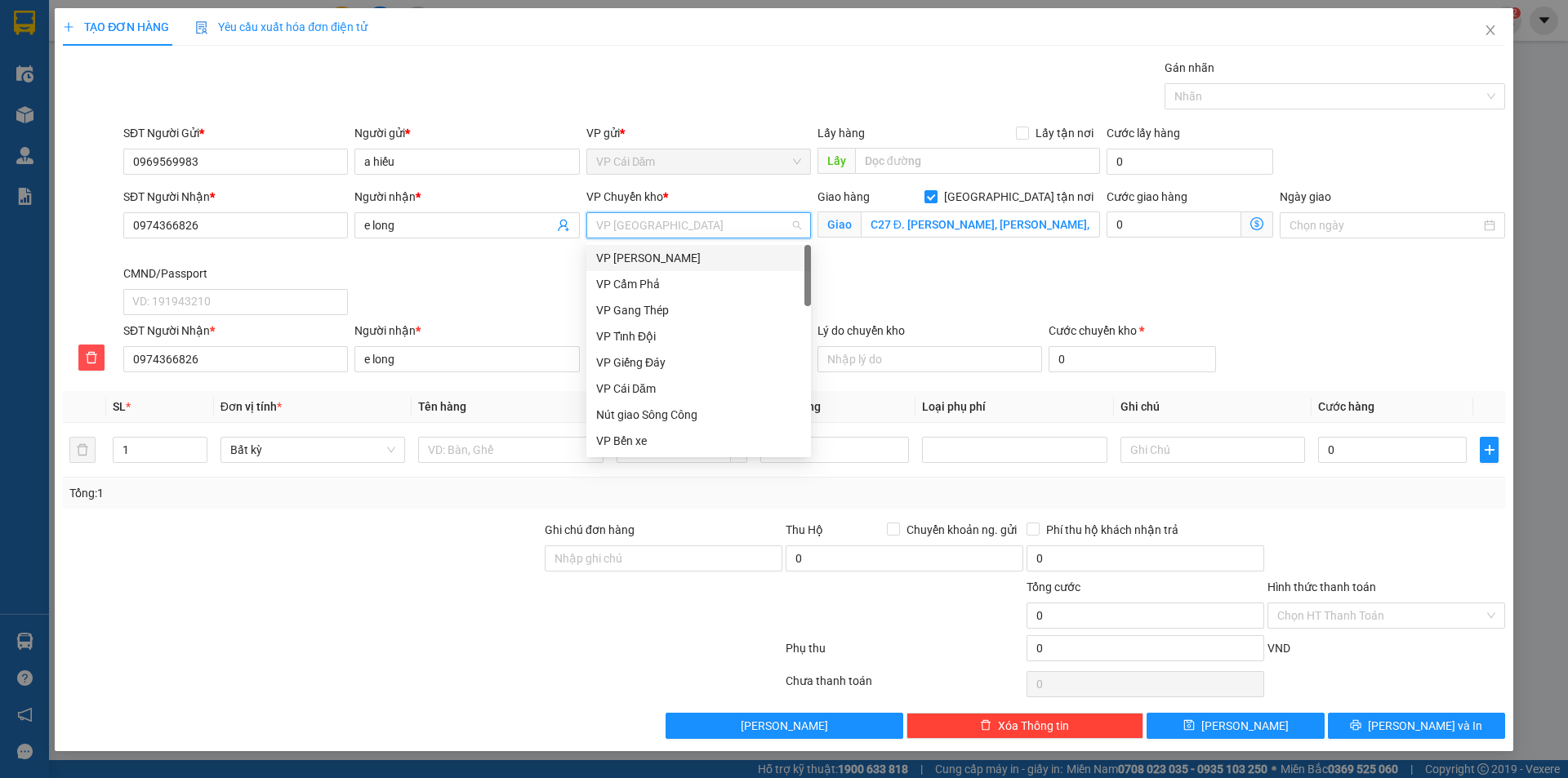
click at [651, 256] on div "VP [PERSON_NAME]" at bounding box center [698, 258] width 205 height 18
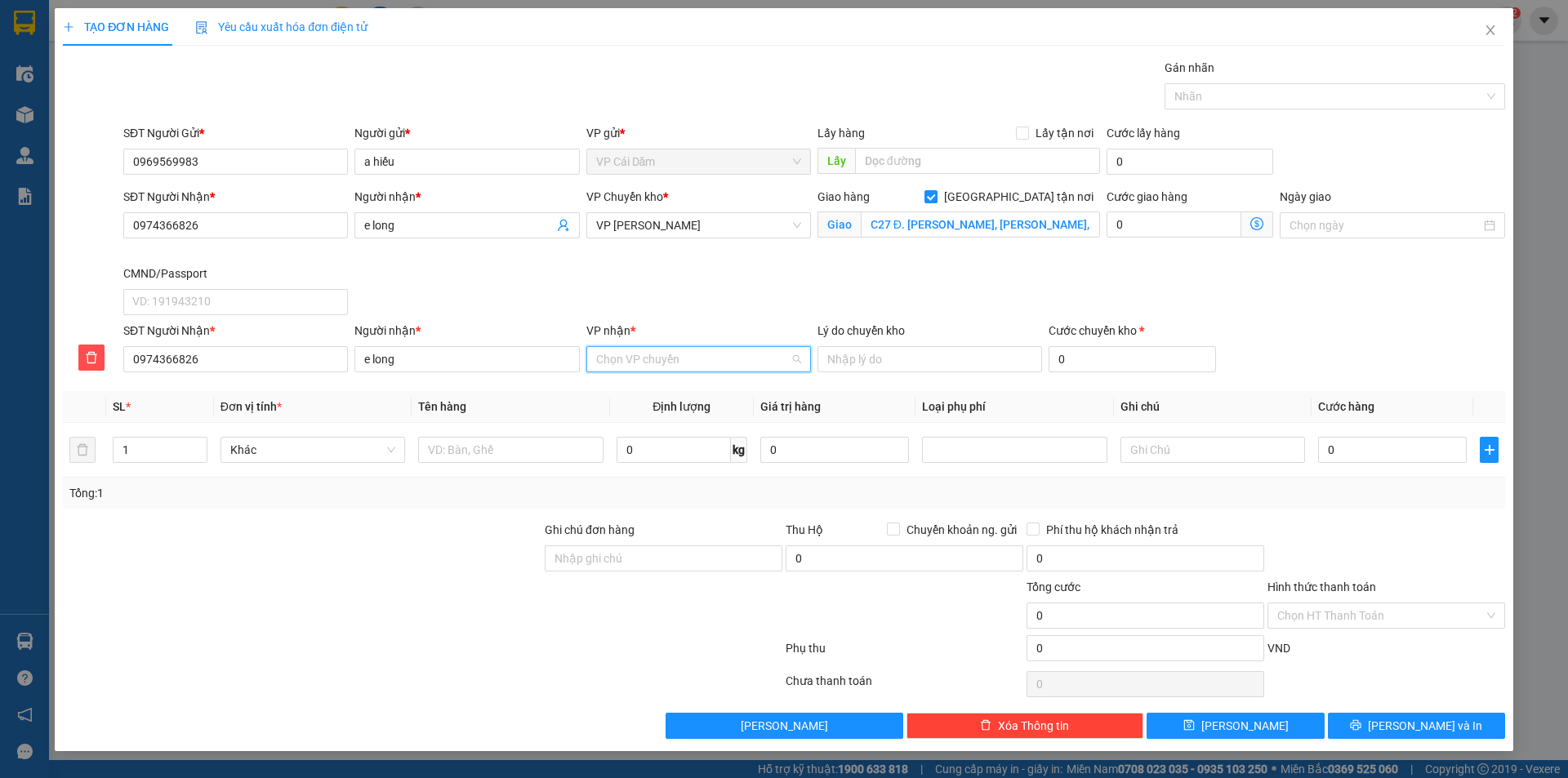
click at [656, 356] on input "VP nhận *" at bounding box center [693, 359] width 194 height 25
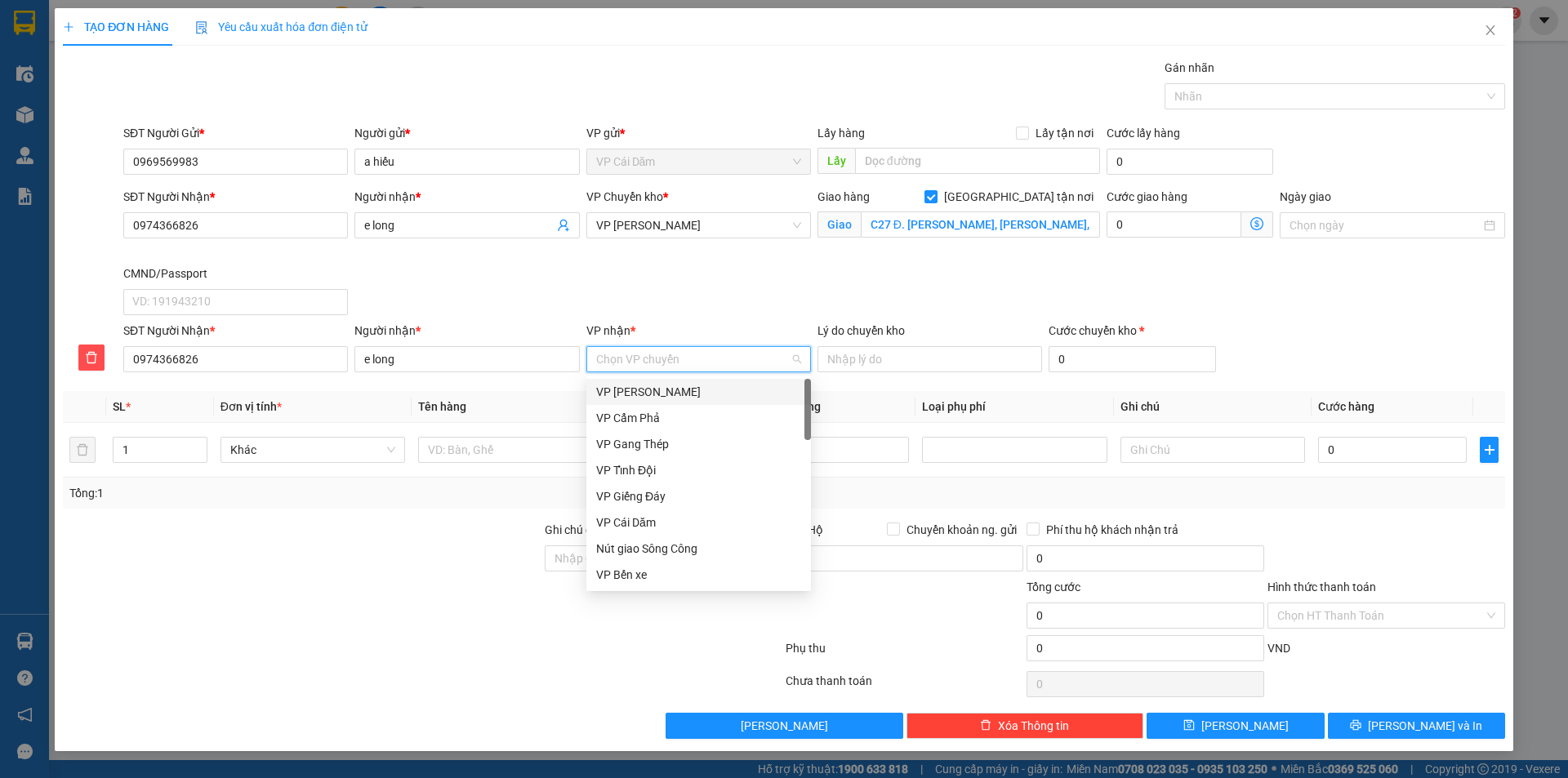
click at [659, 362] on input "VP nhận *" at bounding box center [693, 359] width 194 height 25
type input "hà"
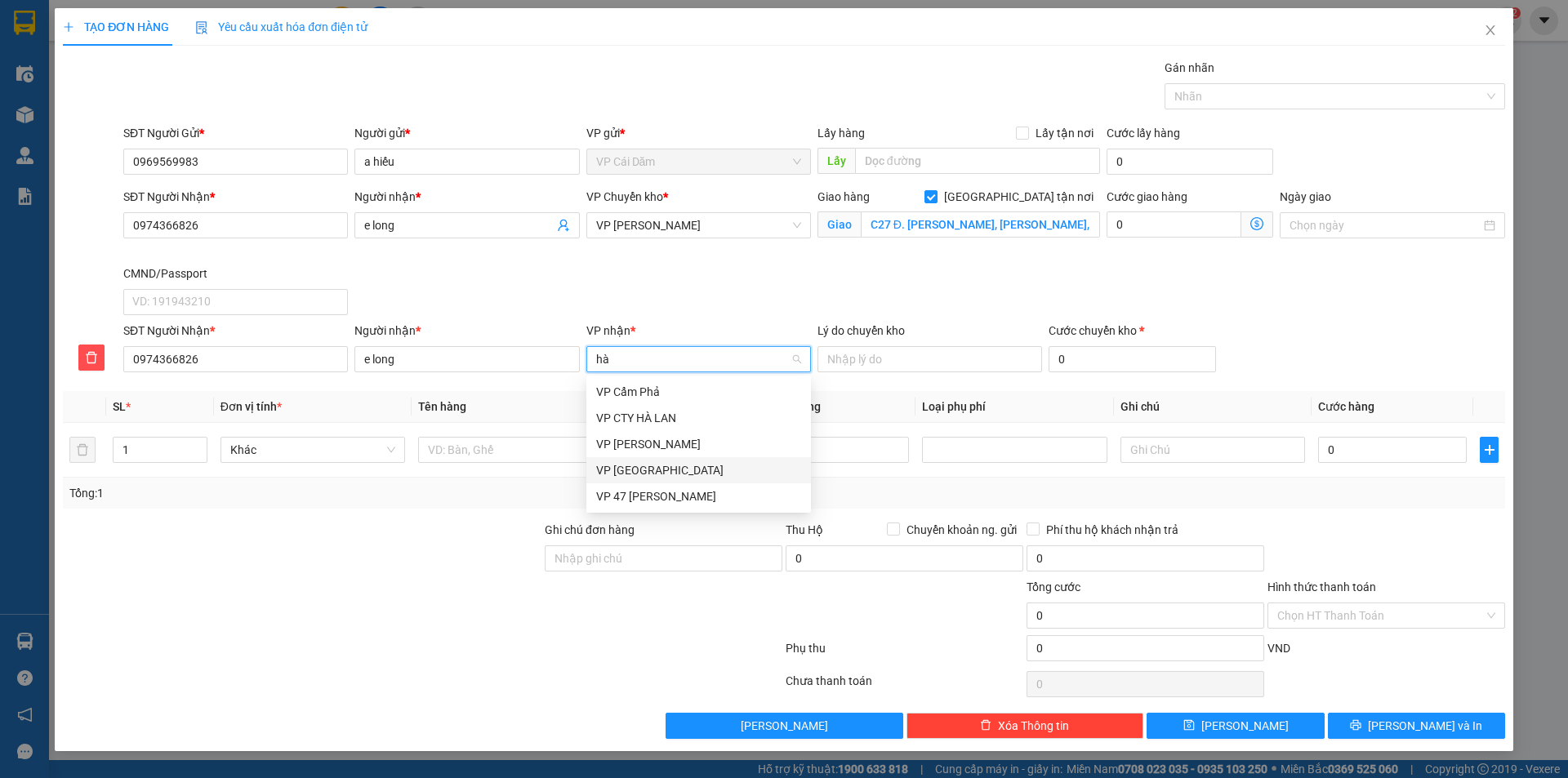
click at [651, 467] on div "VP [GEOGRAPHIC_DATA]" at bounding box center [698, 471] width 205 height 18
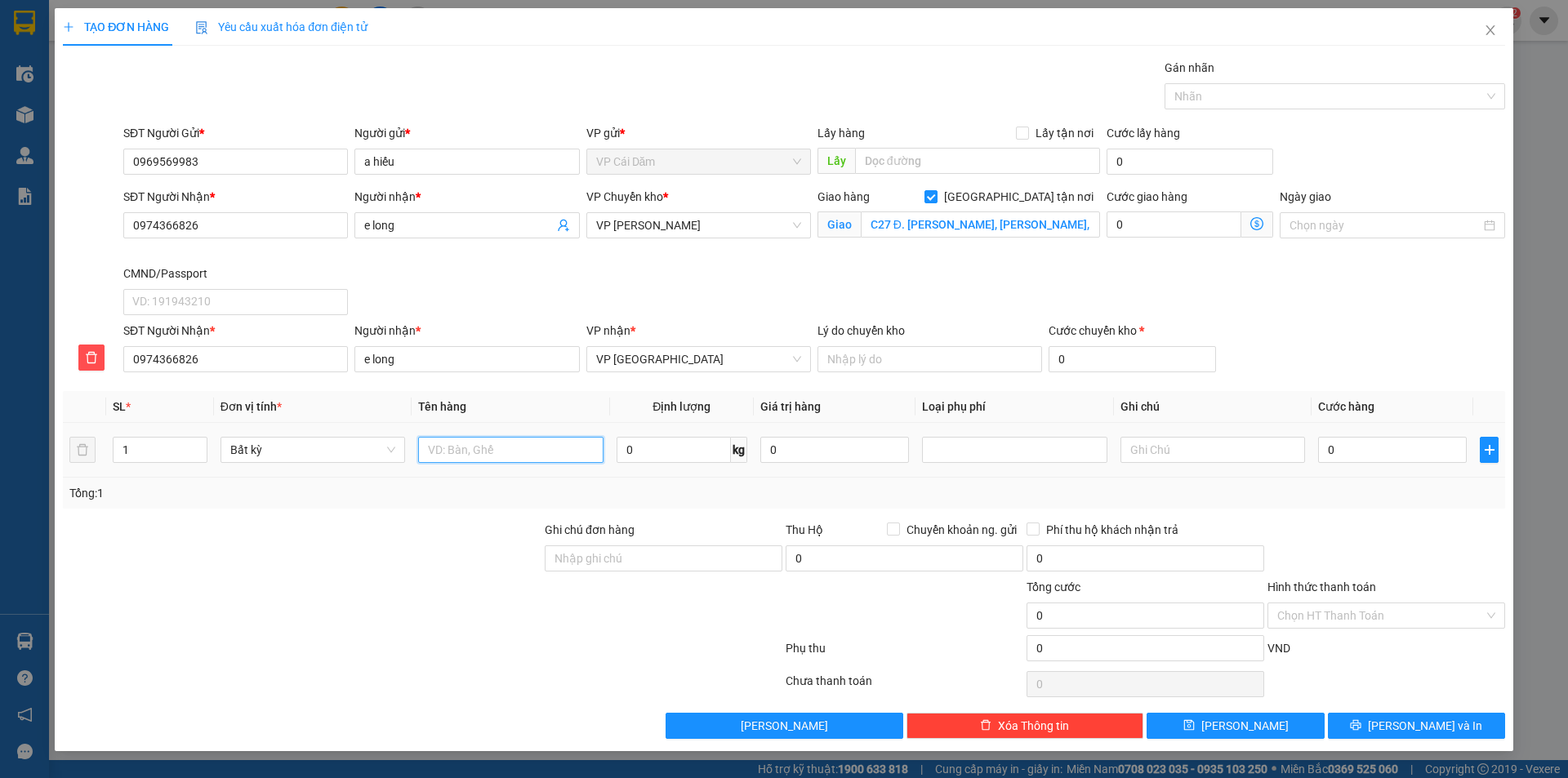
click at [514, 460] on input "text" at bounding box center [510, 450] width 185 height 26
type input "phong bì"
click at [669, 453] on input "0" at bounding box center [674, 450] width 115 height 26
type input "0.5"
click at [1261, 223] on icon "dollar-circle" at bounding box center [1257, 223] width 13 height 13
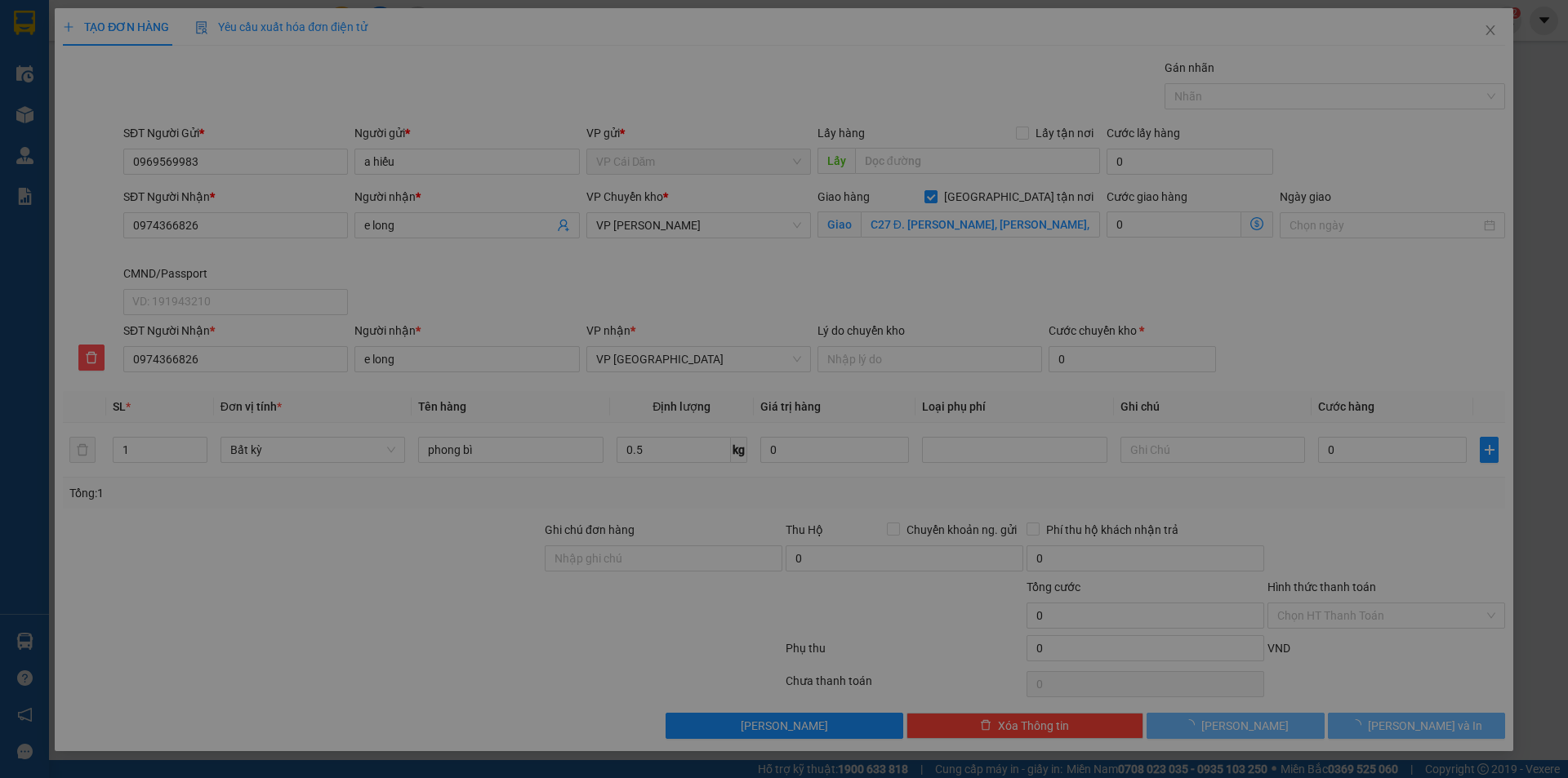
type input "50.000"
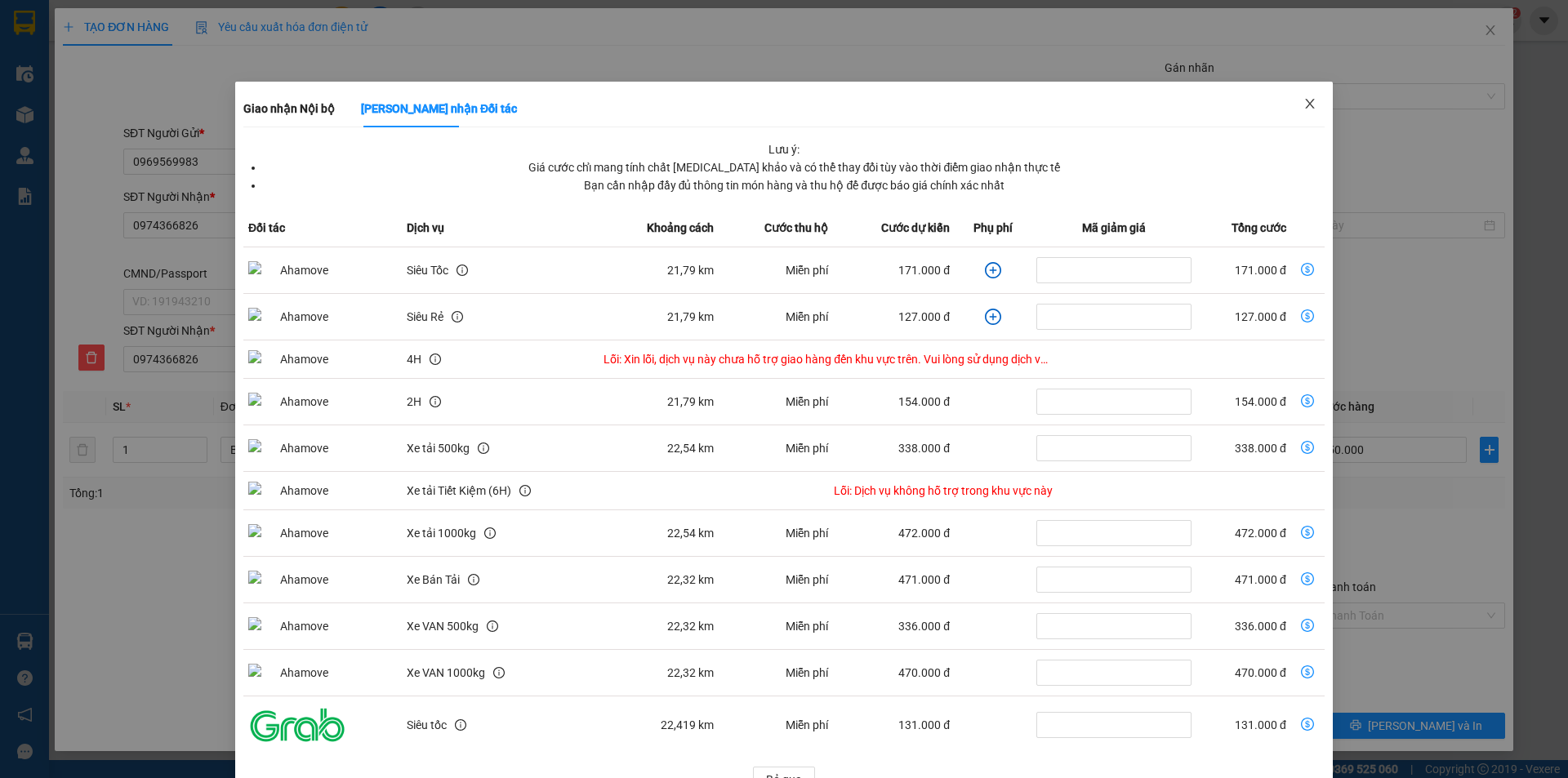
click at [1303, 102] on icon "close" at bounding box center [1309, 103] width 13 height 13
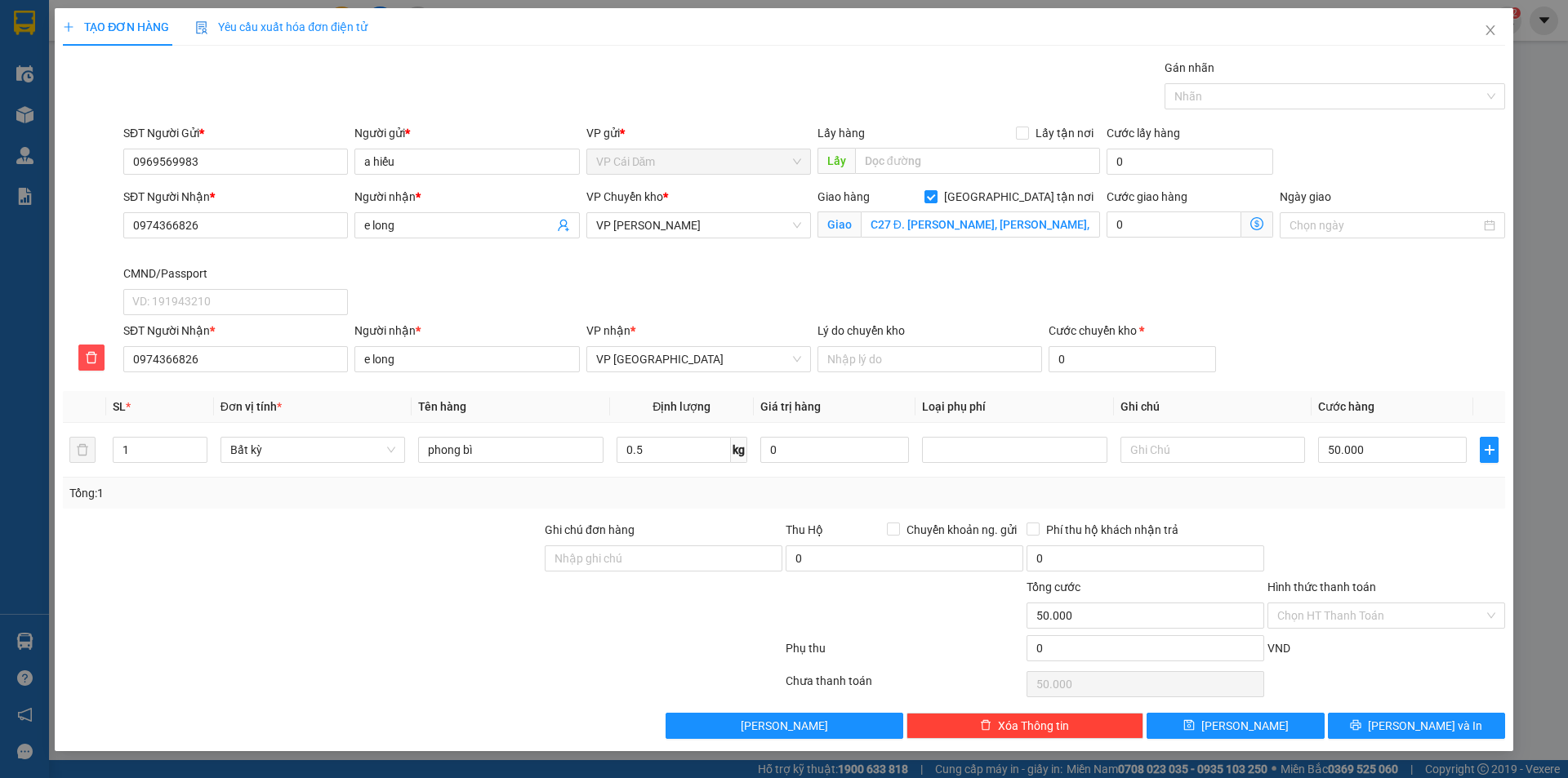
click at [1259, 225] on icon "dollar-circle" at bounding box center [1257, 223] width 13 height 13
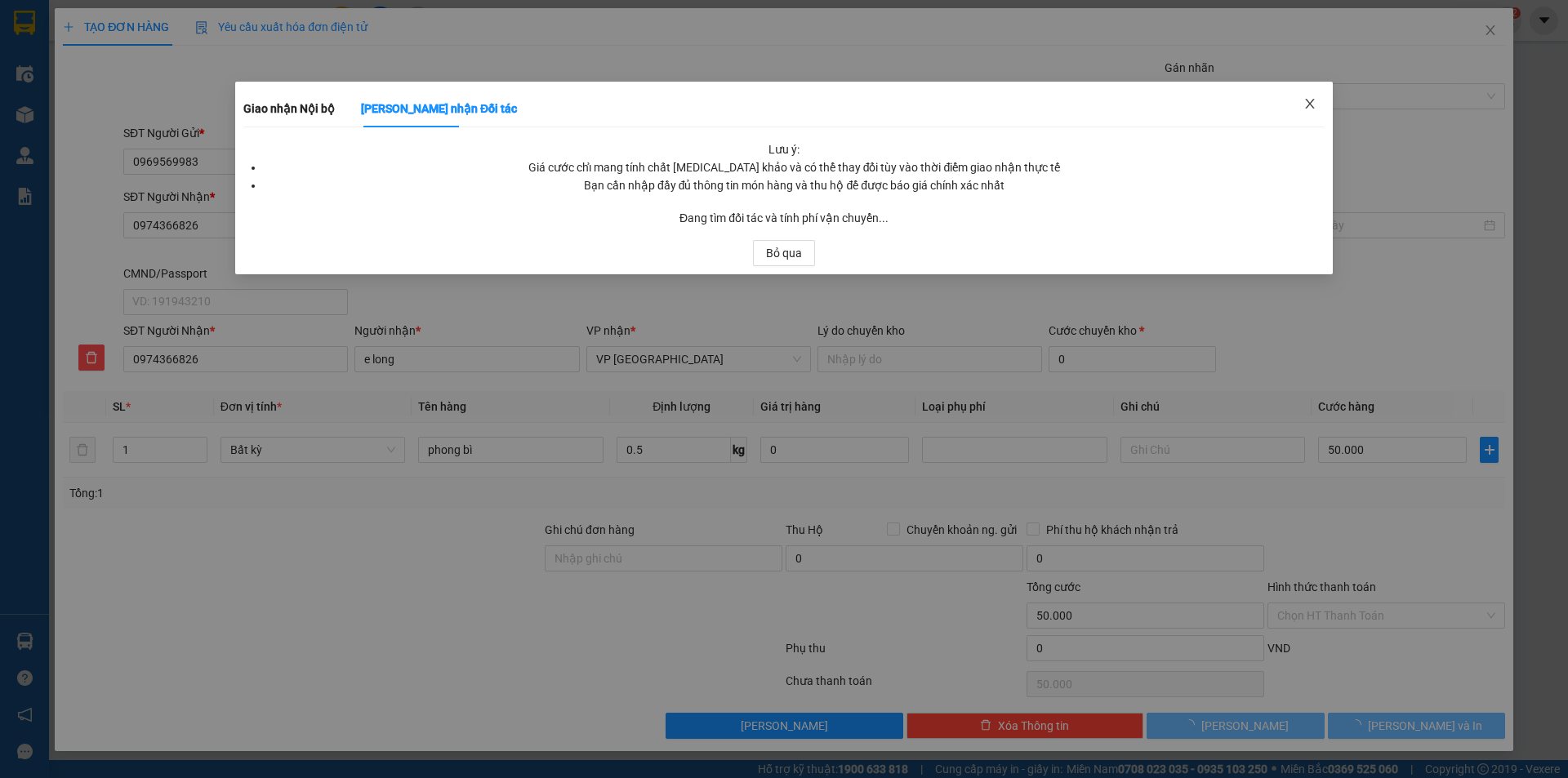
click at [1320, 103] on span "Close" at bounding box center [1310, 105] width 45 height 45
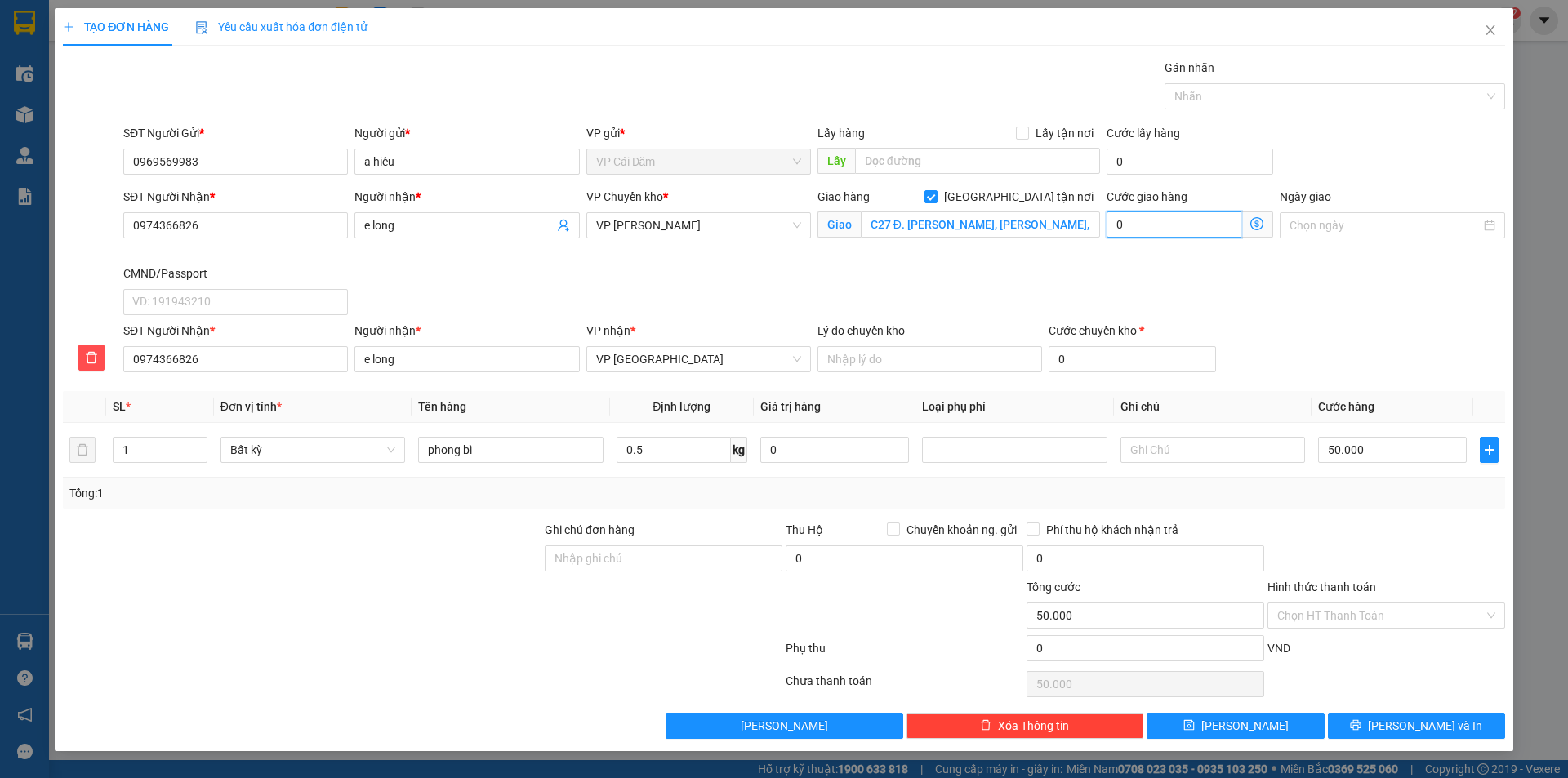
click at [1203, 227] on input "0" at bounding box center [1174, 224] width 134 height 26
click at [748, 358] on span "VP [GEOGRAPHIC_DATA]" at bounding box center [698, 359] width 205 height 25
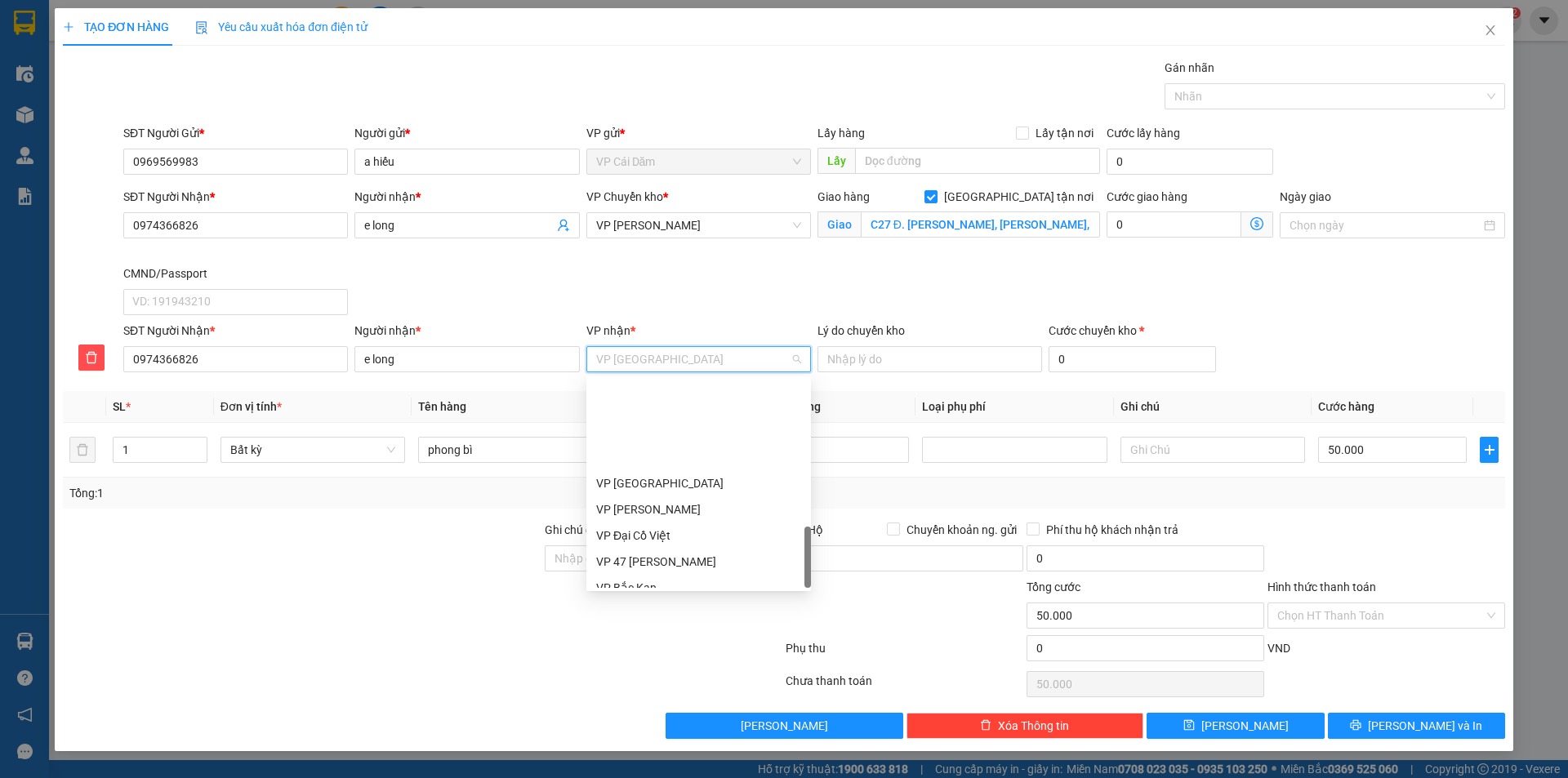
scroll to position [679, 0]
click at [657, 359] on span "VP [GEOGRAPHIC_DATA]" at bounding box center [698, 359] width 205 height 25
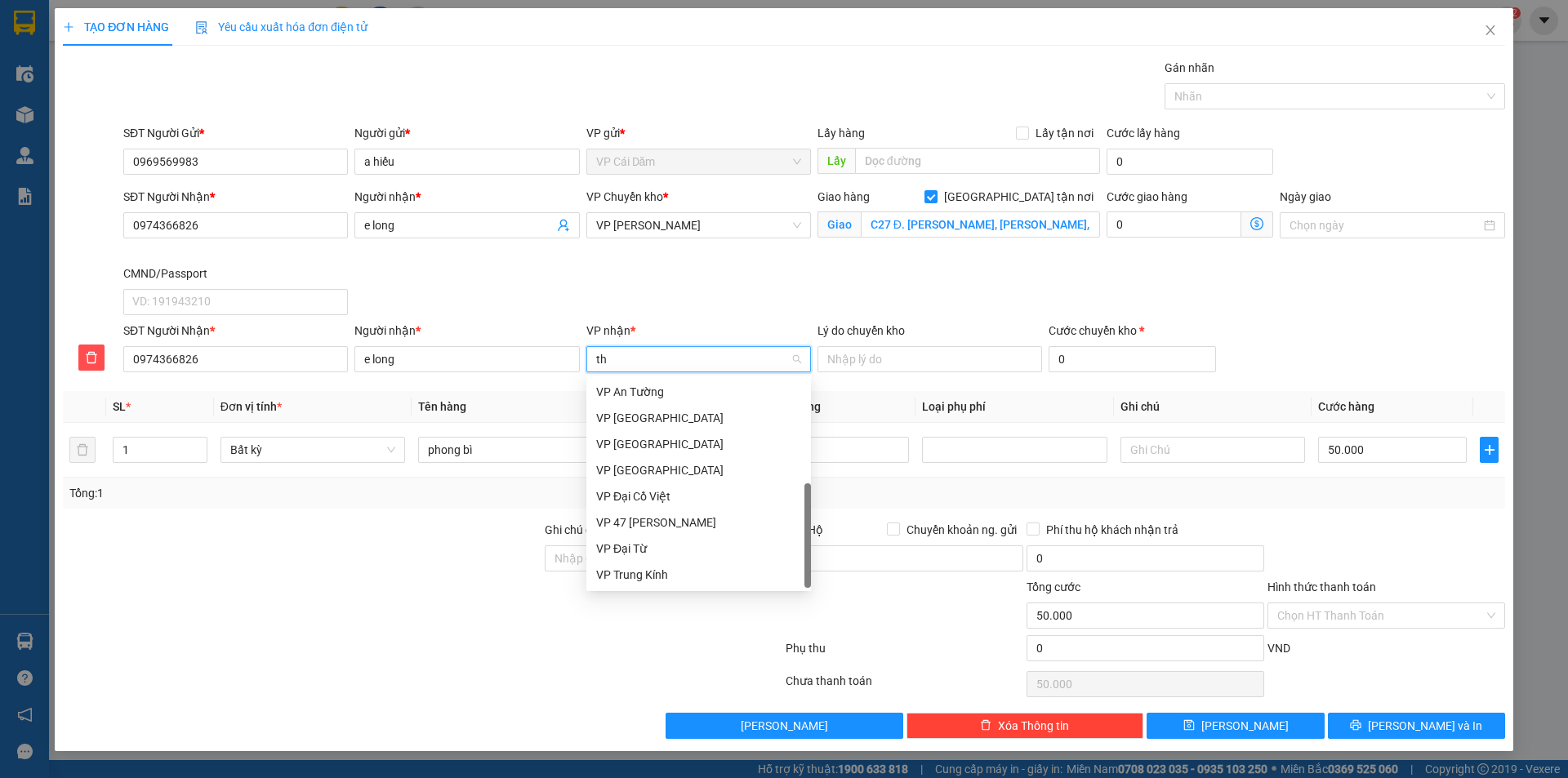
scroll to position [0, 0]
type input "thi"
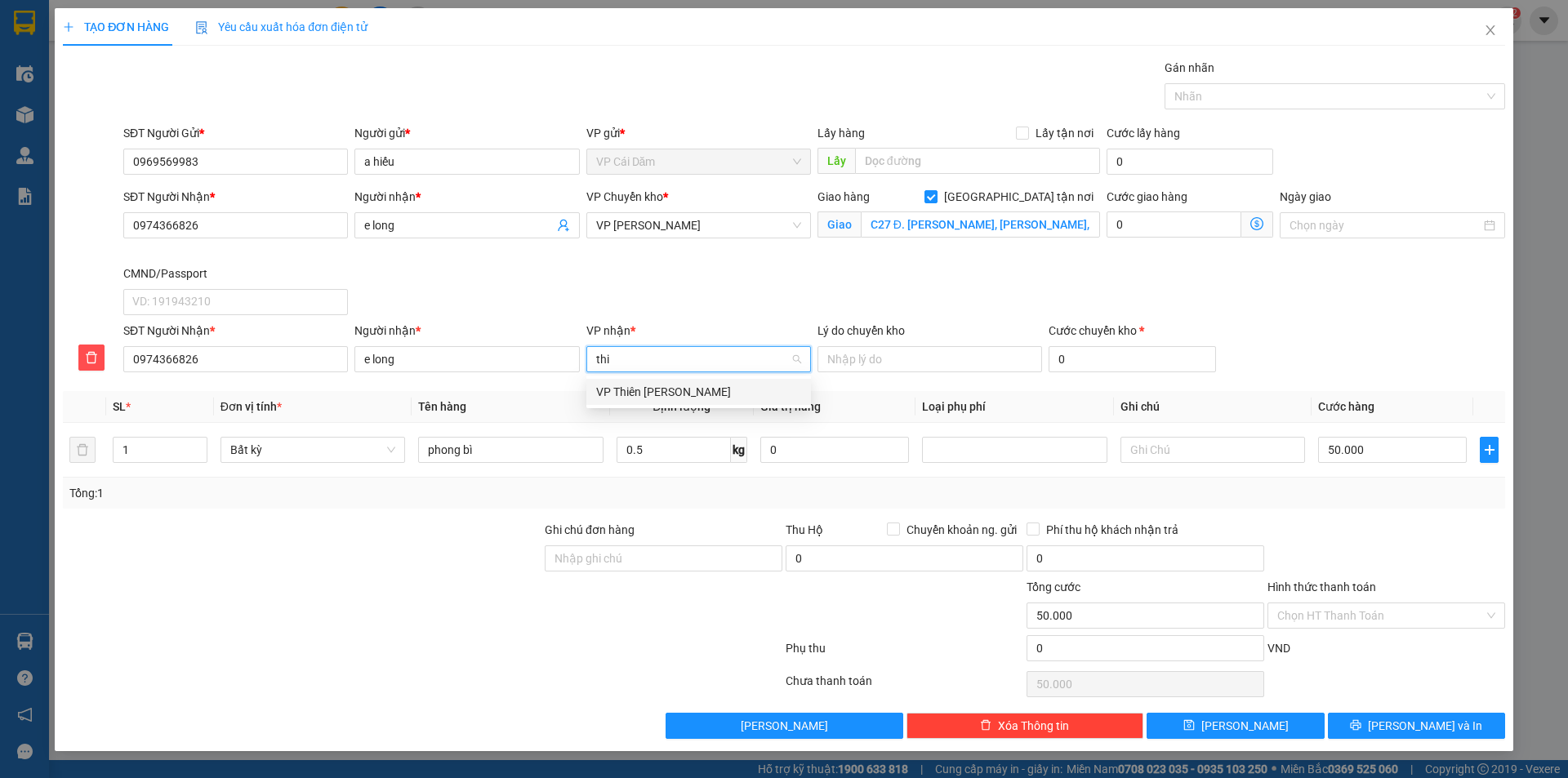
click at [682, 394] on div "VP Thiên [PERSON_NAME]" at bounding box center [698, 391] width 205 height 18
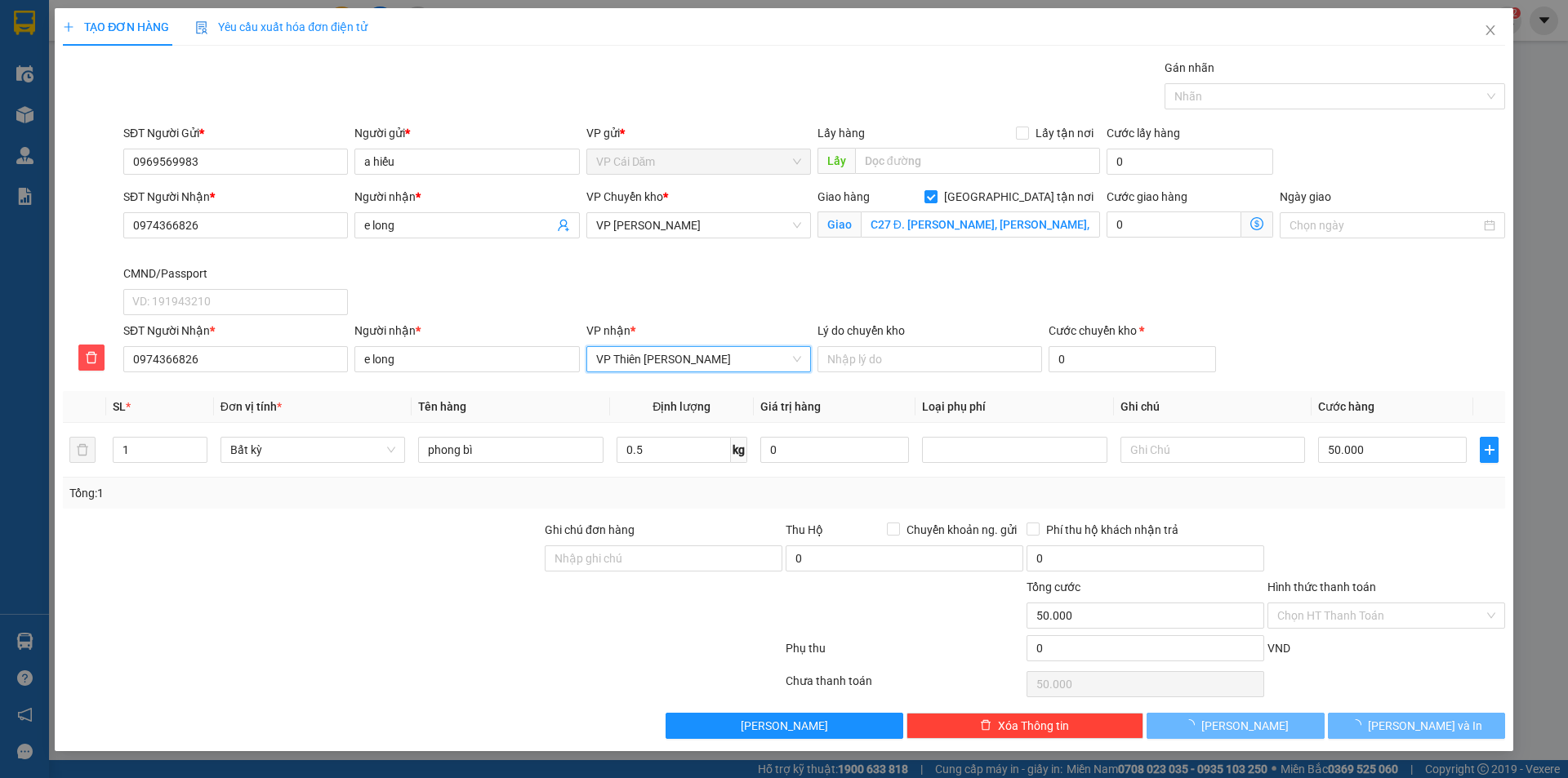
click at [899, 269] on div "SĐT Người Nhận * 0974366826 Người nhận * e long VP Chuyển kho * VP Cổ Linh Giao…" at bounding box center [814, 254] width 1388 height 133
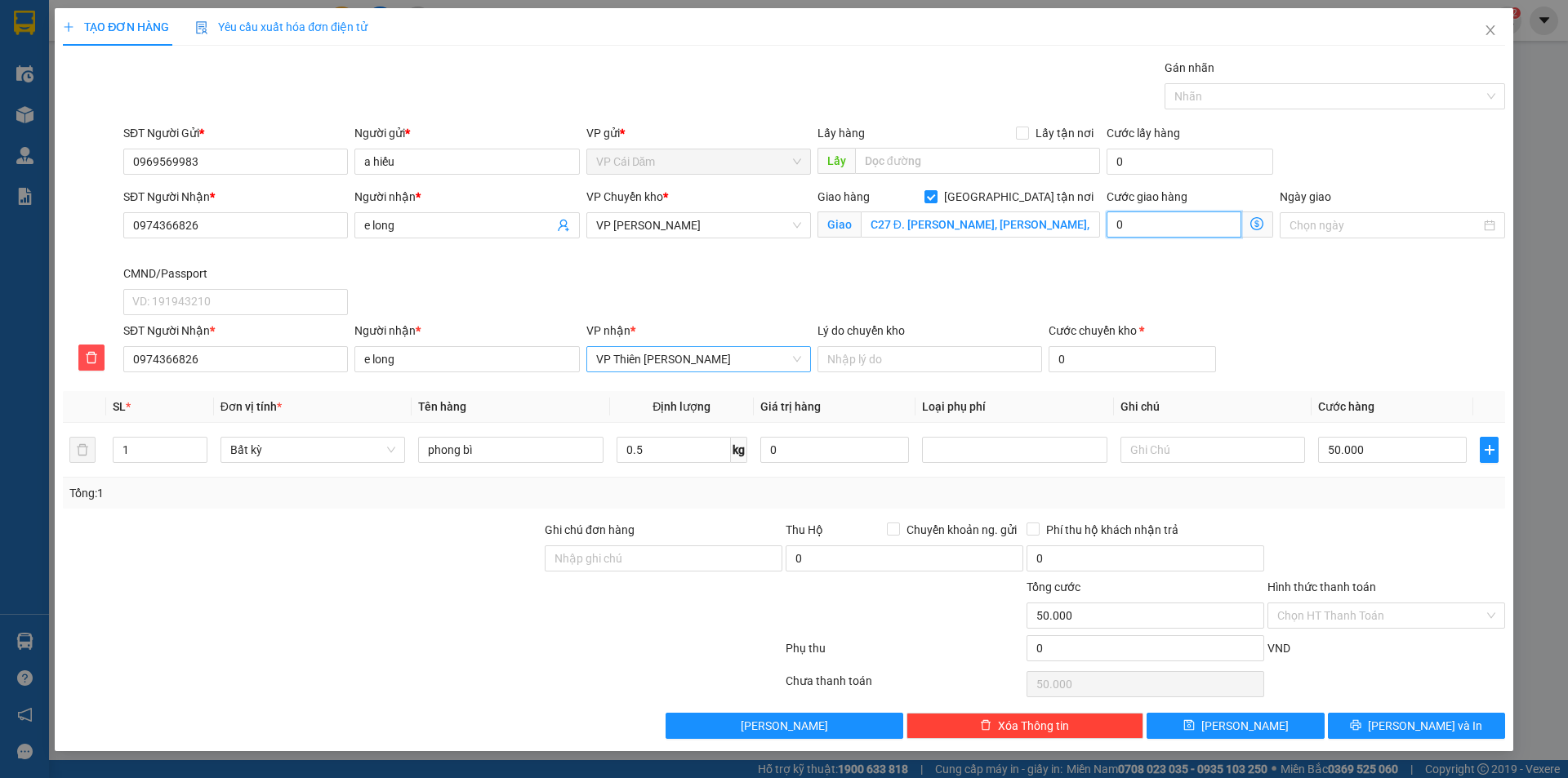
click at [1213, 224] on input "0" at bounding box center [1174, 224] width 134 height 26
click at [1153, 229] on input "0" at bounding box center [1174, 224] width 134 height 26
type input "0"
drag, startPoint x: 1139, startPoint y: 226, endPoint x: 1095, endPoint y: 232, distance: 44.4
click at [1095, 232] on div "SĐT Người Nhận * 0974366826 Người nhận * e long VP Chuyển kho * VP Cổ Linh Giao…" at bounding box center [814, 254] width 1388 height 133
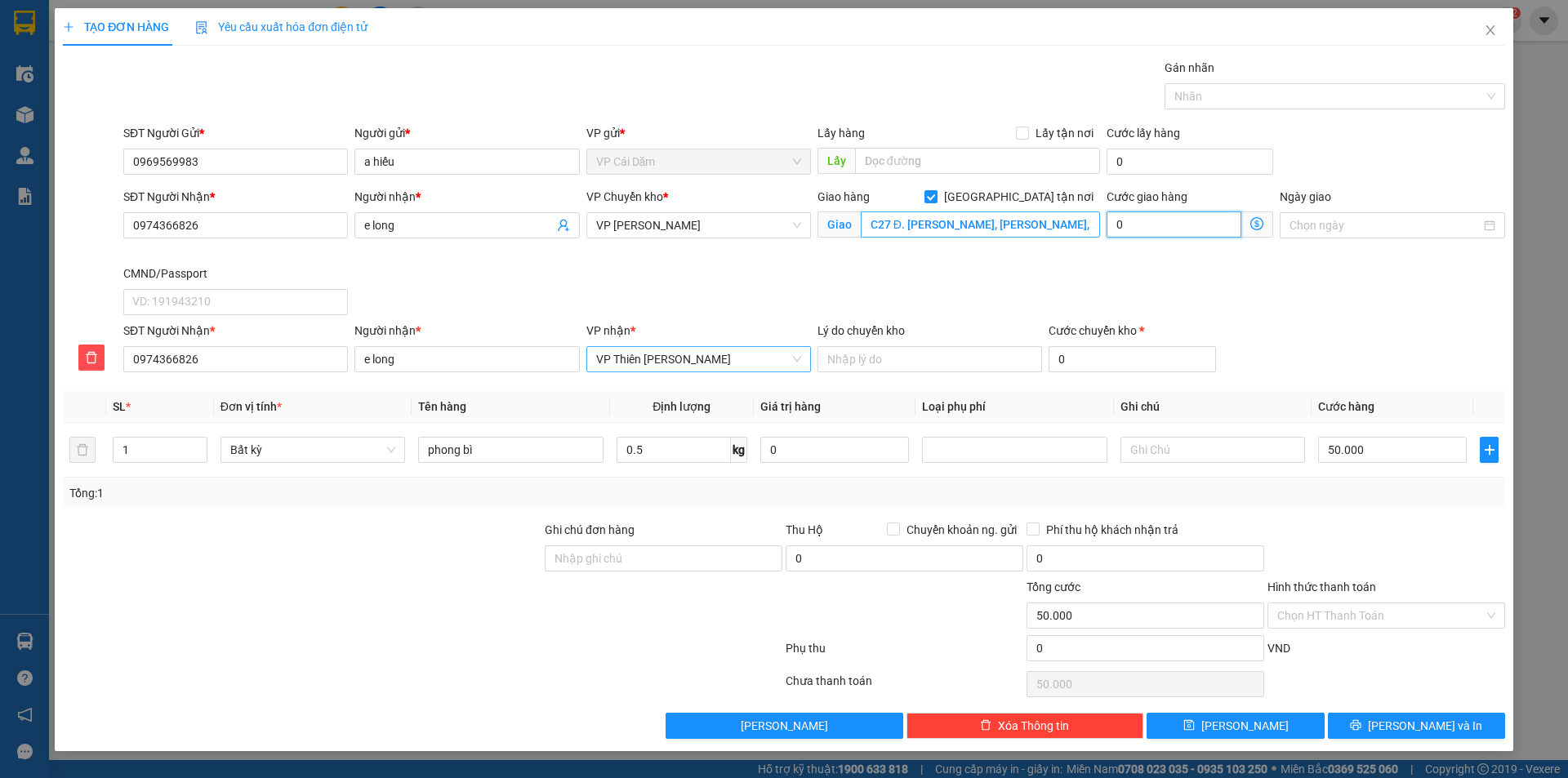
type input "50.003"
type input "3"
type input "50.036"
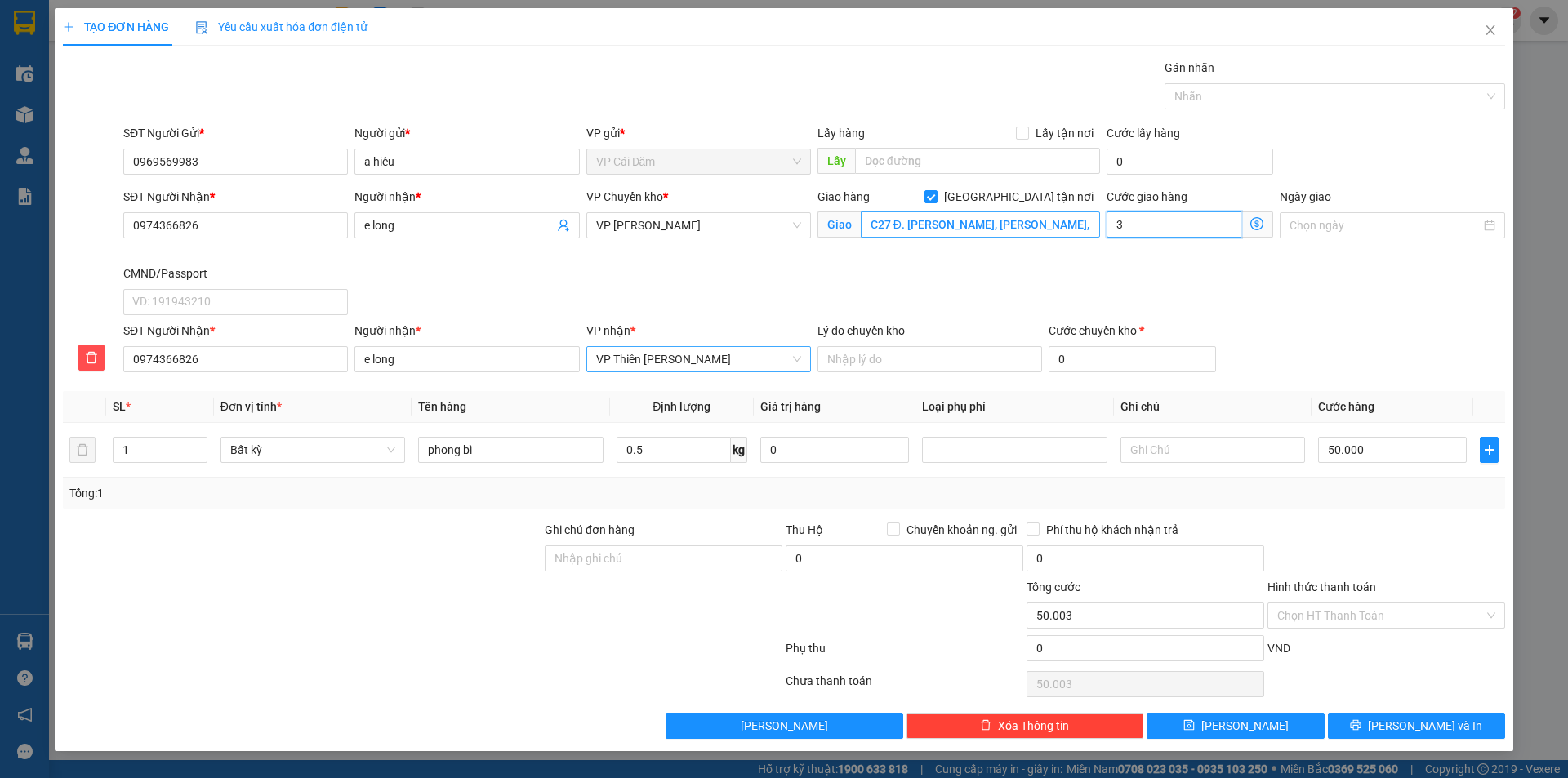
type input "36"
type input "50.003"
type input "3"
type input "50.035"
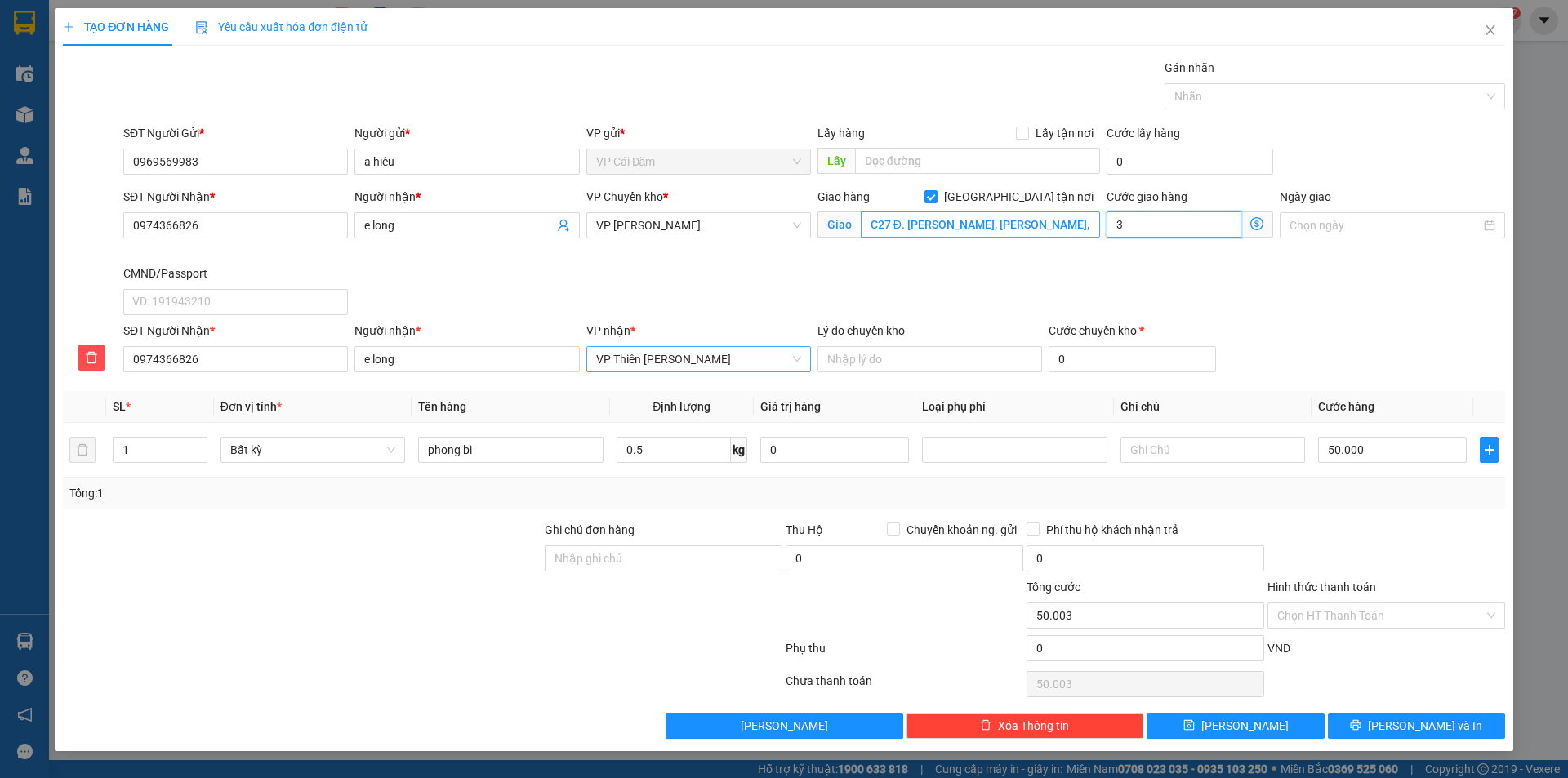
type input "50.035"
type input "35"
type input "50.350"
type input "350"
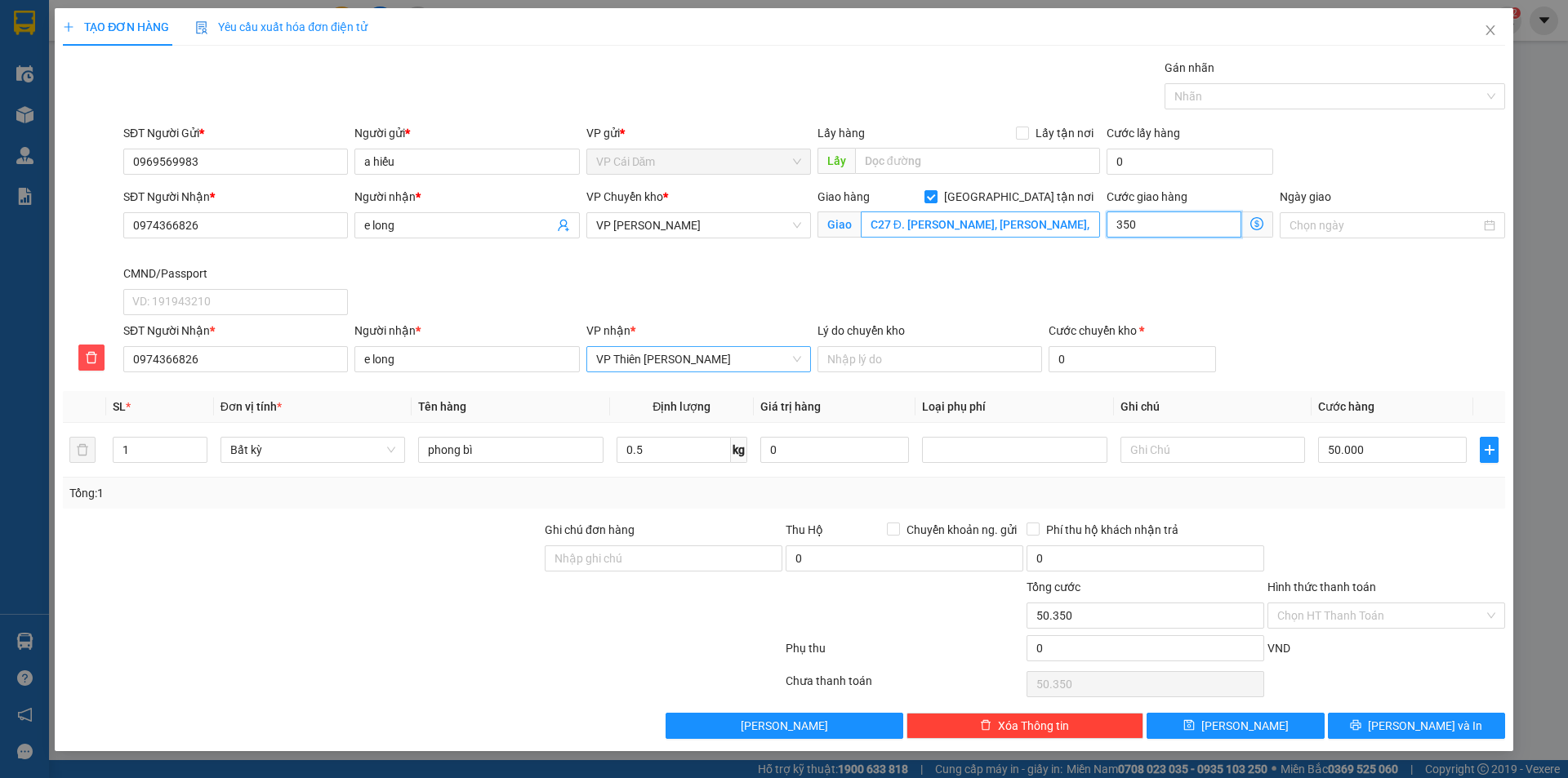
type input "53.500"
type input "3.500"
type input "85.000"
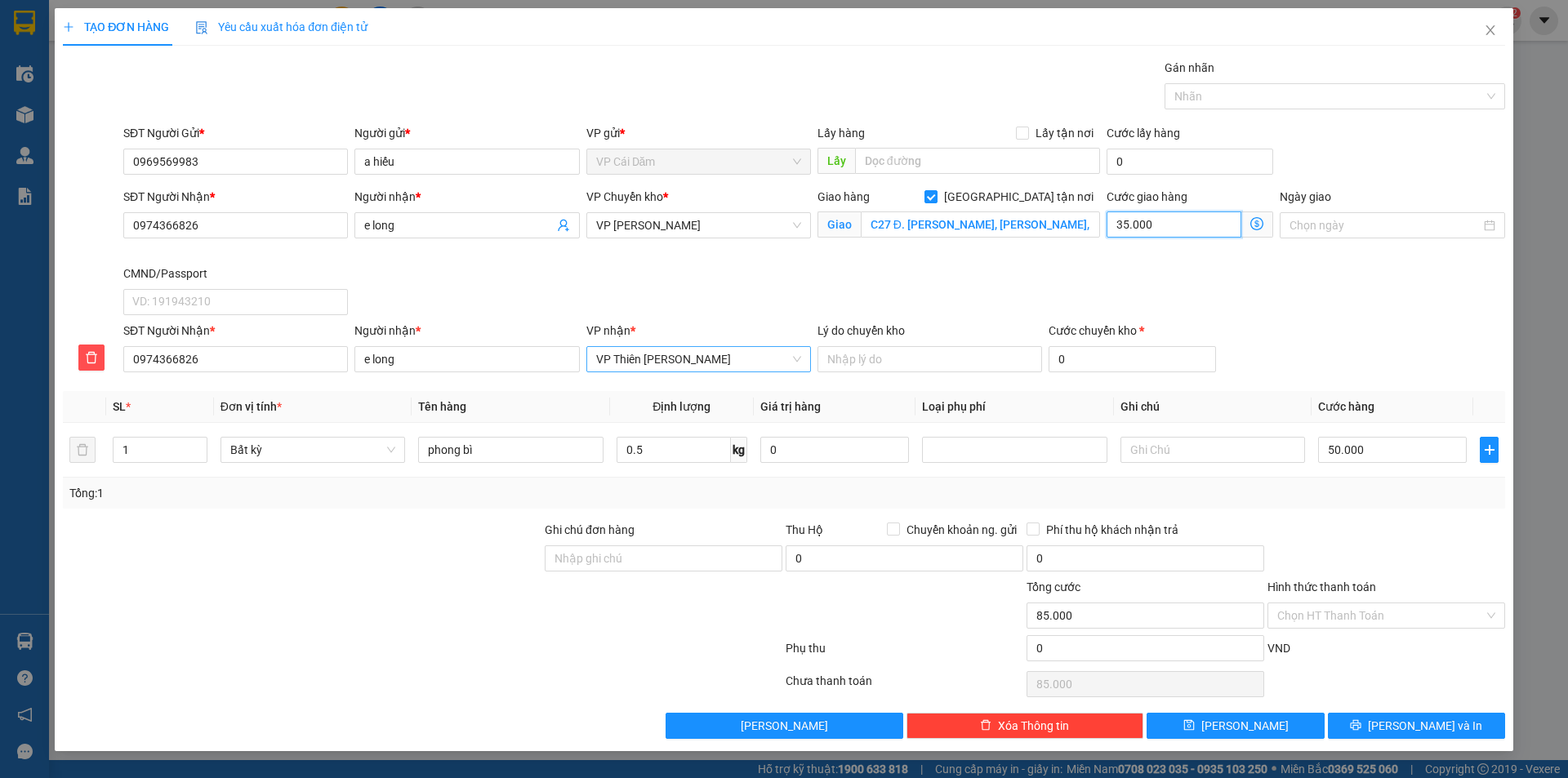
type input "35.000"
click at [1263, 289] on div "SĐT Người Nhận * 0974366826 Người nhận * e long VP Chuyển kho * VP Cổ Linh Giao…" at bounding box center [814, 254] width 1388 height 133
click at [1365, 616] on input "Hình thức thanh toán" at bounding box center [1380, 615] width 207 height 25
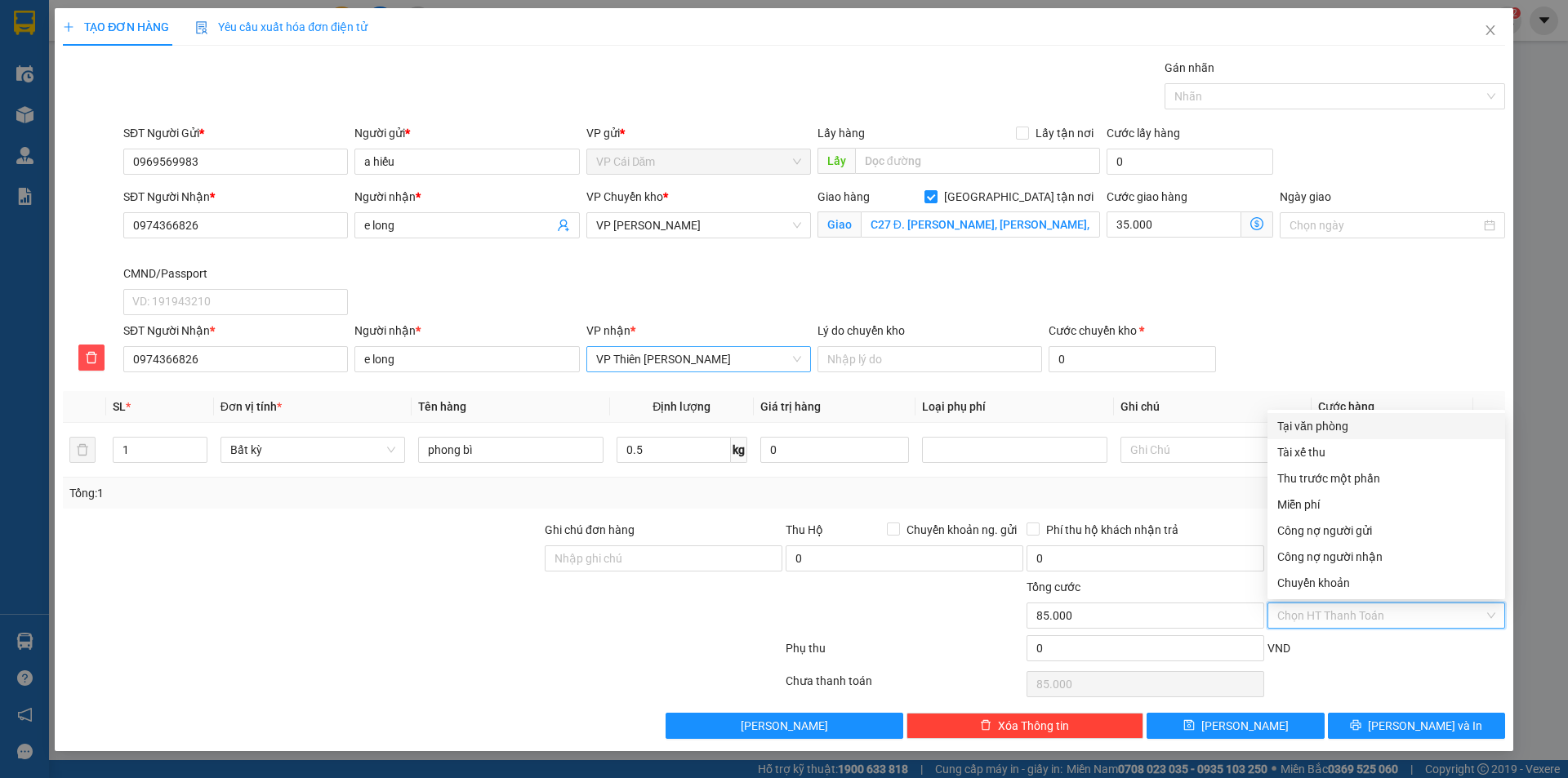
click at [1318, 428] on div "Tại văn phòng" at bounding box center [1386, 426] width 218 height 18
type input "0"
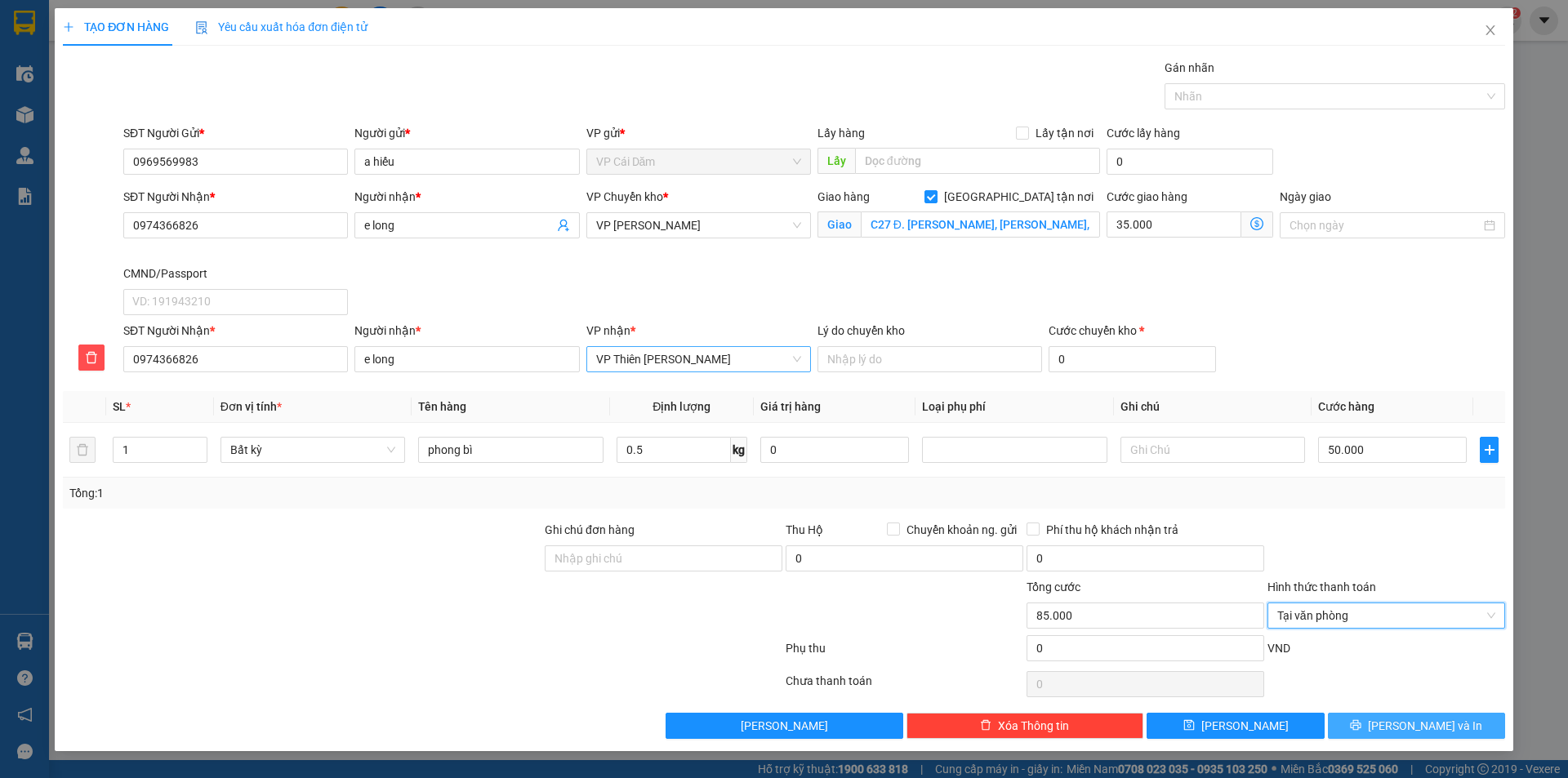
click at [1425, 730] on span "[PERSON_NAME] và In" at bounding box center [1426, 726] width 115 height 18
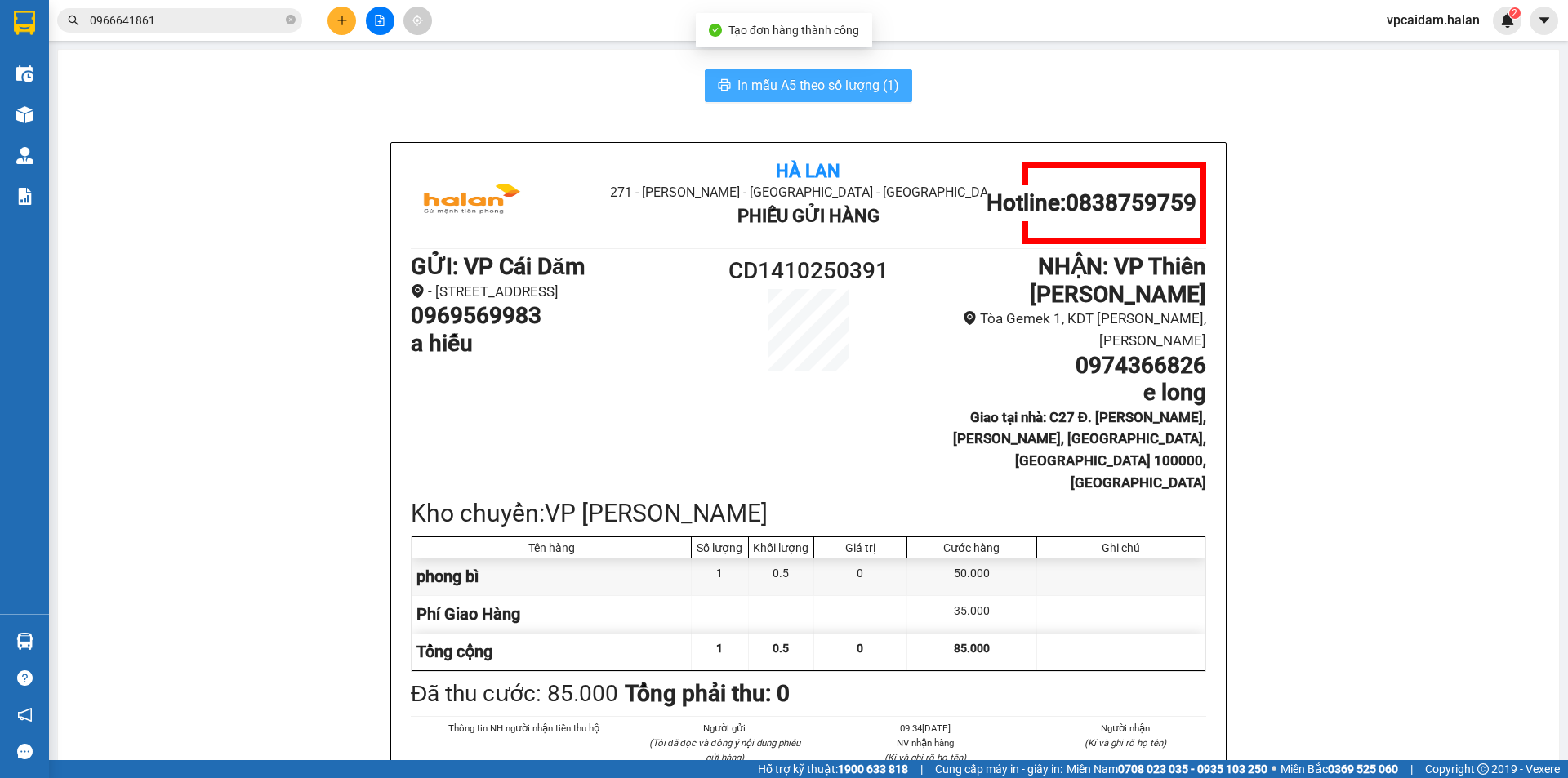
click at [816, 80] on span "In mẫu A5 theo số lượng (1)" at bounding box center [819, 85] width 162 height 21
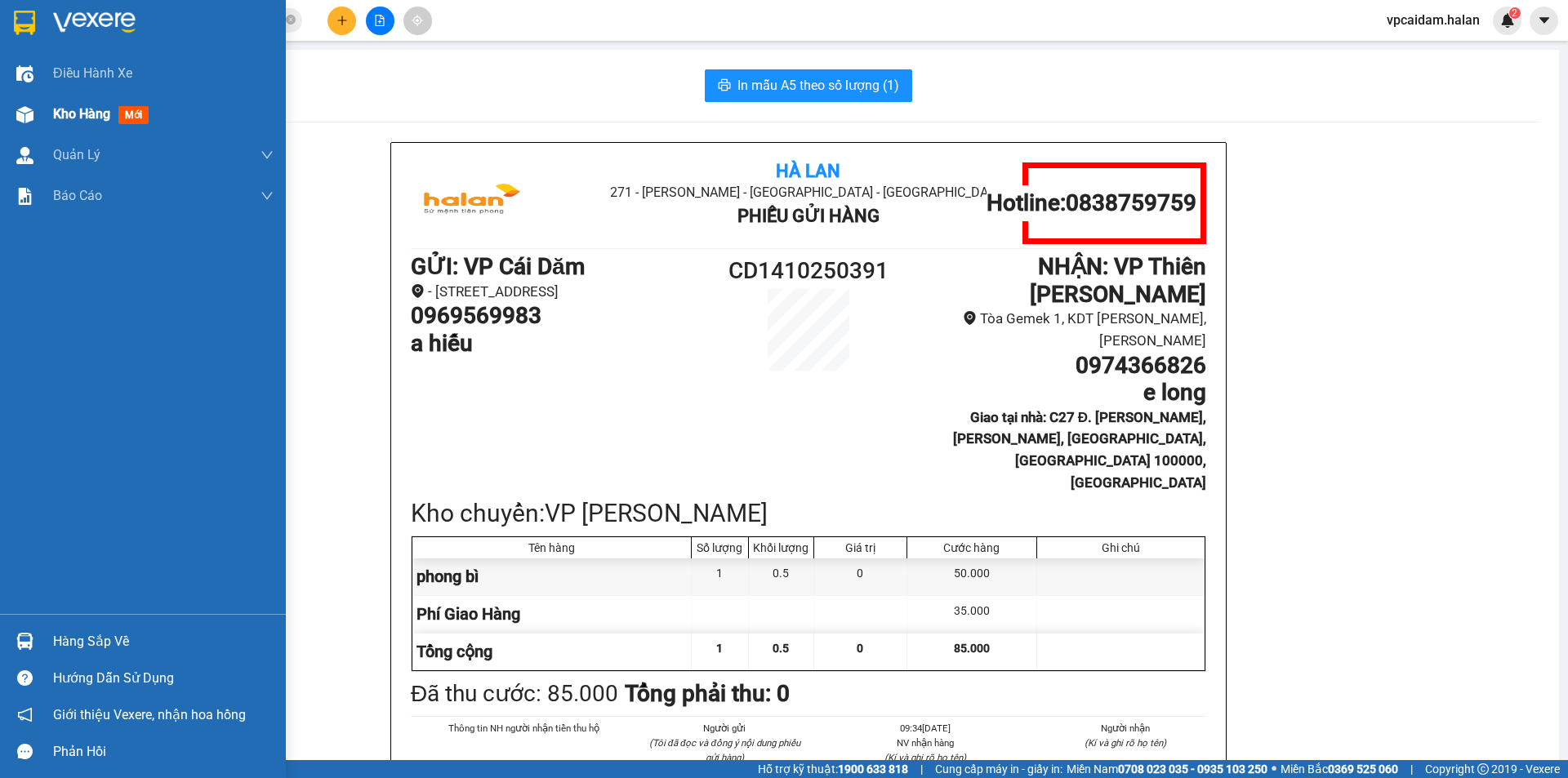
click at [51, 123] on div "Kho hàng mới" at bounding box center [142, 114] width 286 height 41
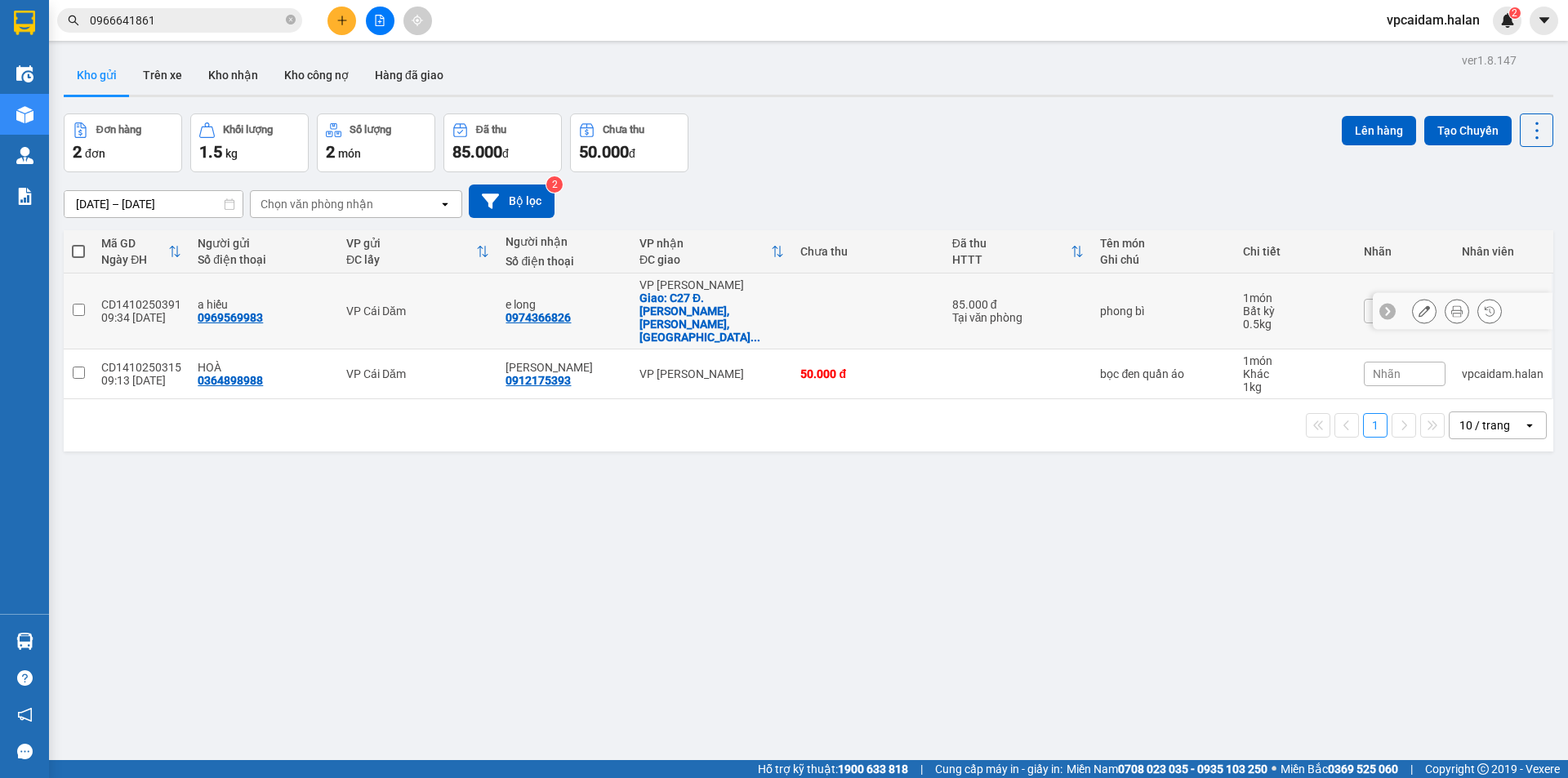
click at [79, 303] on input "checkbox" at bounding box center [79, 309] width 12 height 12
checkbox input "true"
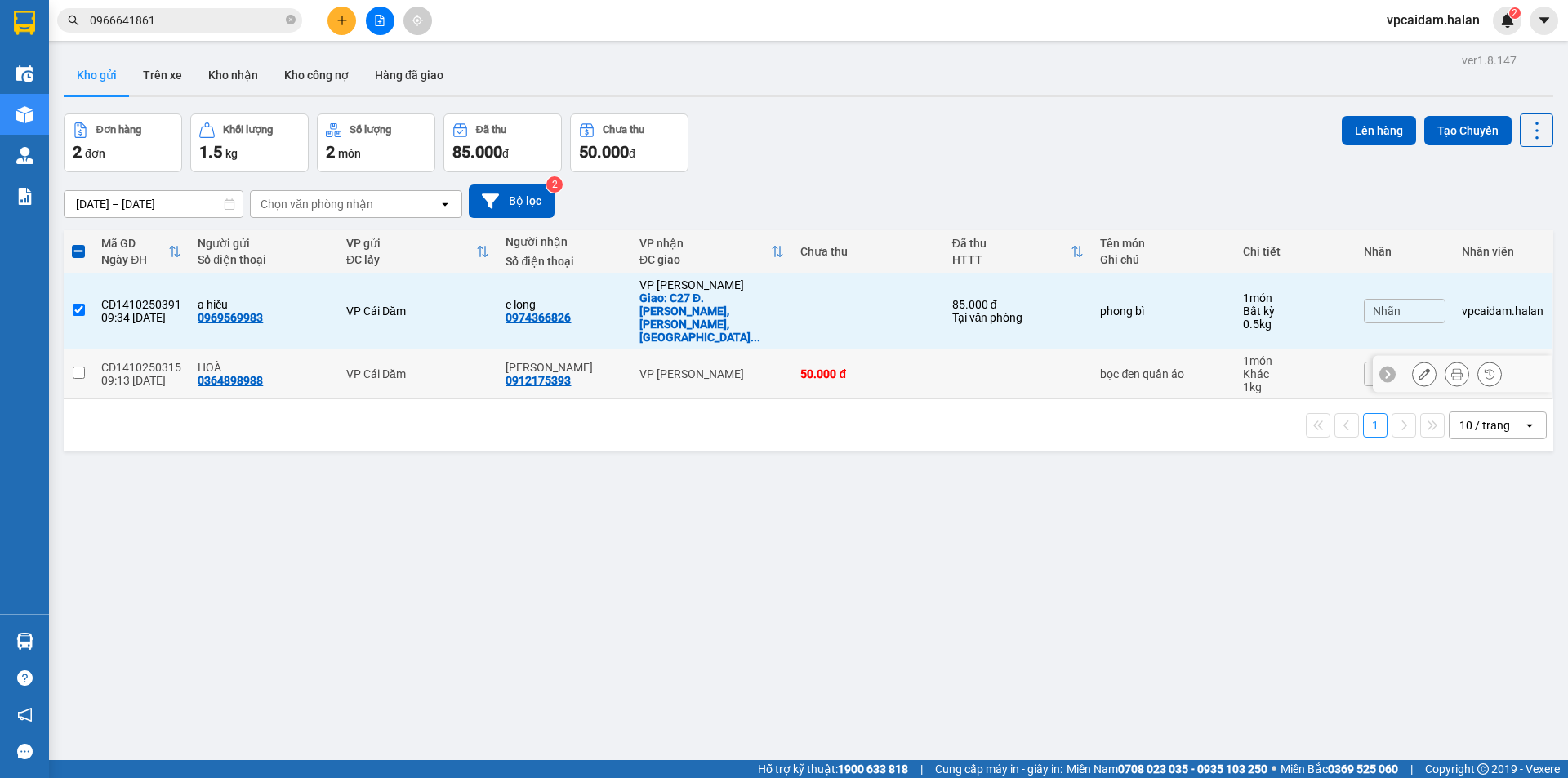
click at [82, 367] on input "checkbox" at bounding box center [79, 373] width 12 height 12
checkbox input "true"
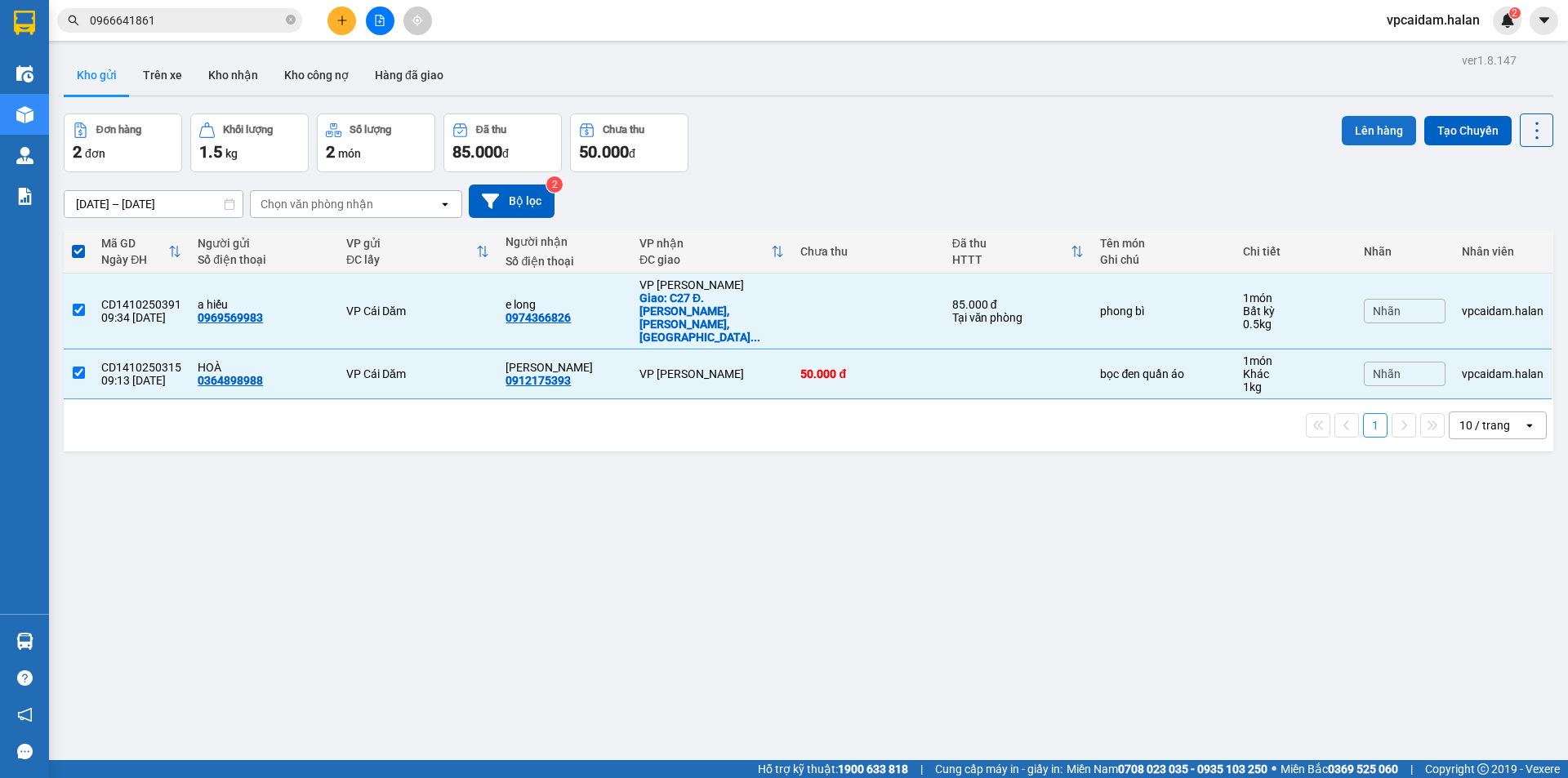
click at [1369, 130] on button "Lên hàng" at bounding box center [1378, 130] width 74 height 30
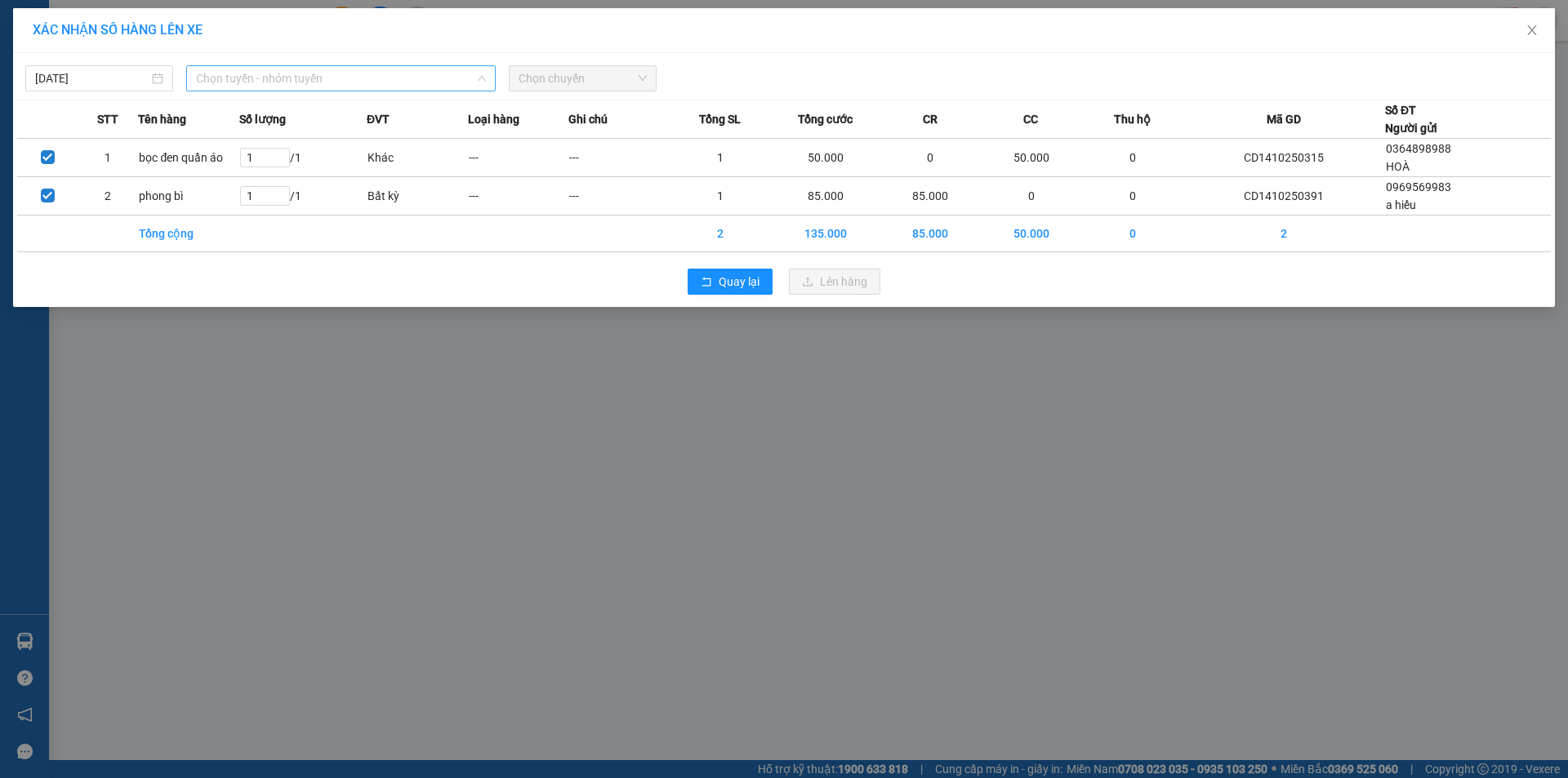
click at [451, 79] on span "Chọn tuyến - nhóm tuyến" at bounding box center [340, 78] width 290 height 25
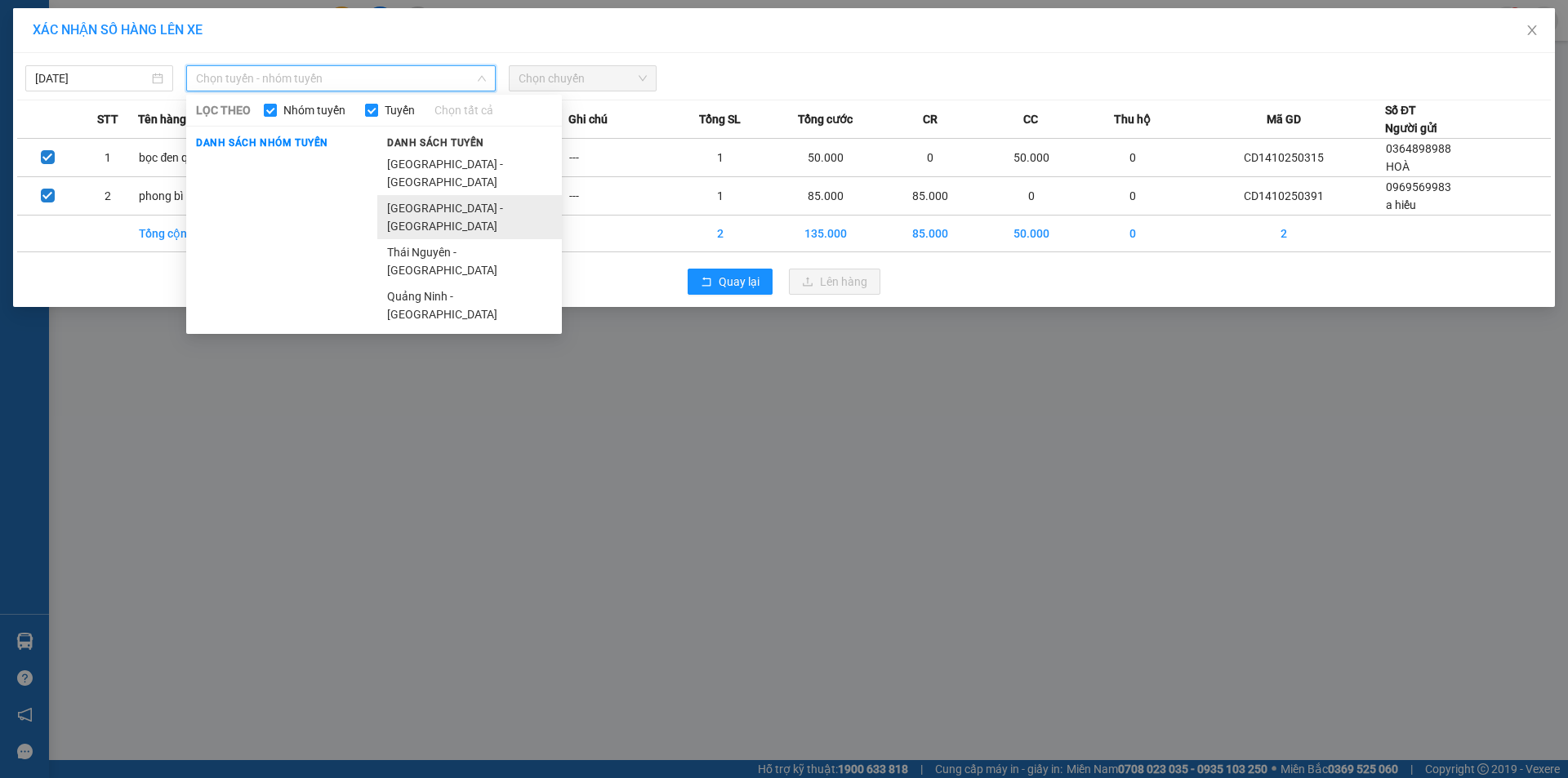
click at [461, 195] on li "[GEOGRAPHIC_DATA] - [GEOGRAPHIC_DATA]" at bounding box center [470, 216] width 185 height 44
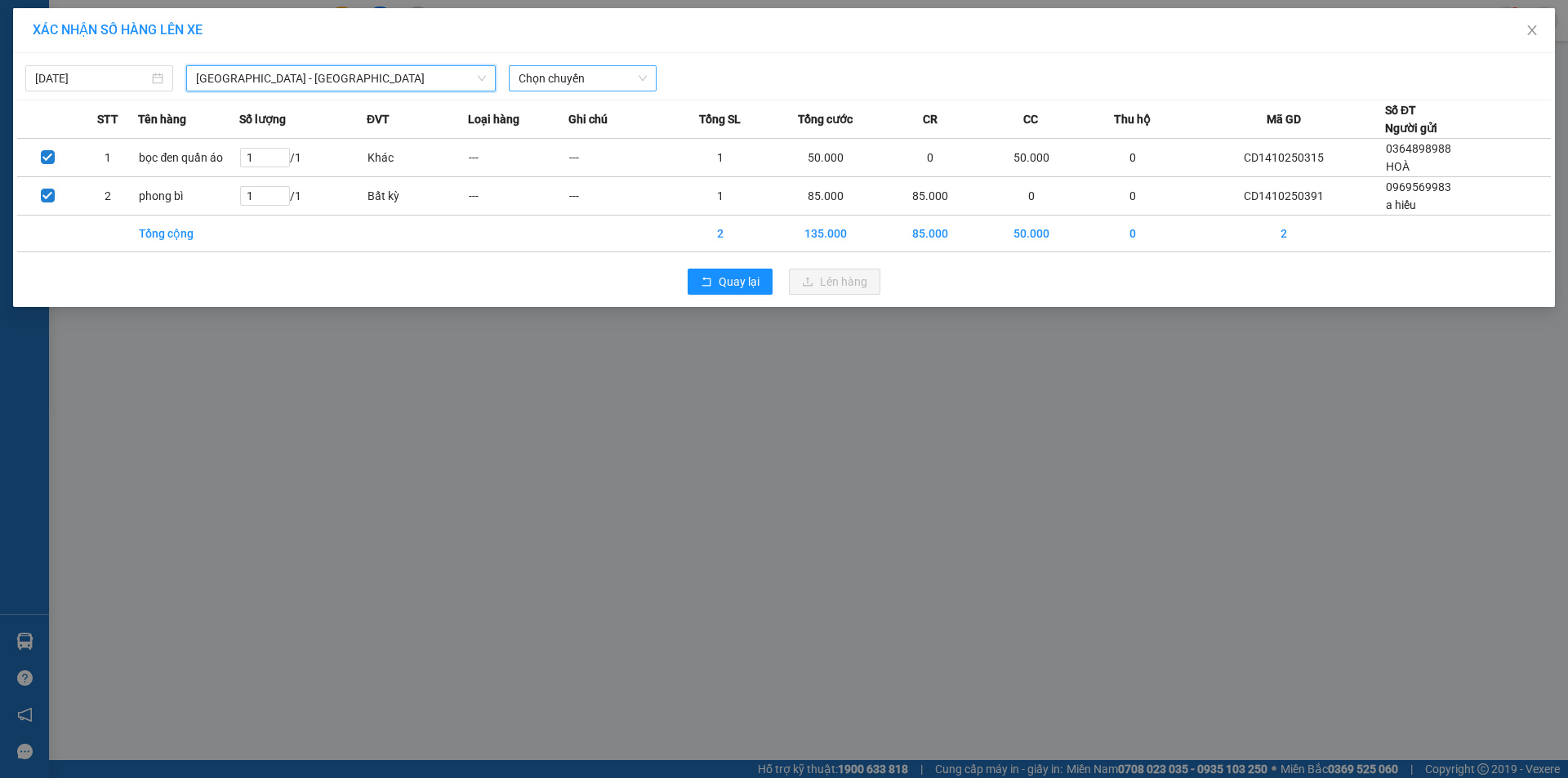
click at [583, 86] on span "Chọn chuyến" at bounding box center [583, 78] width 129 height 25
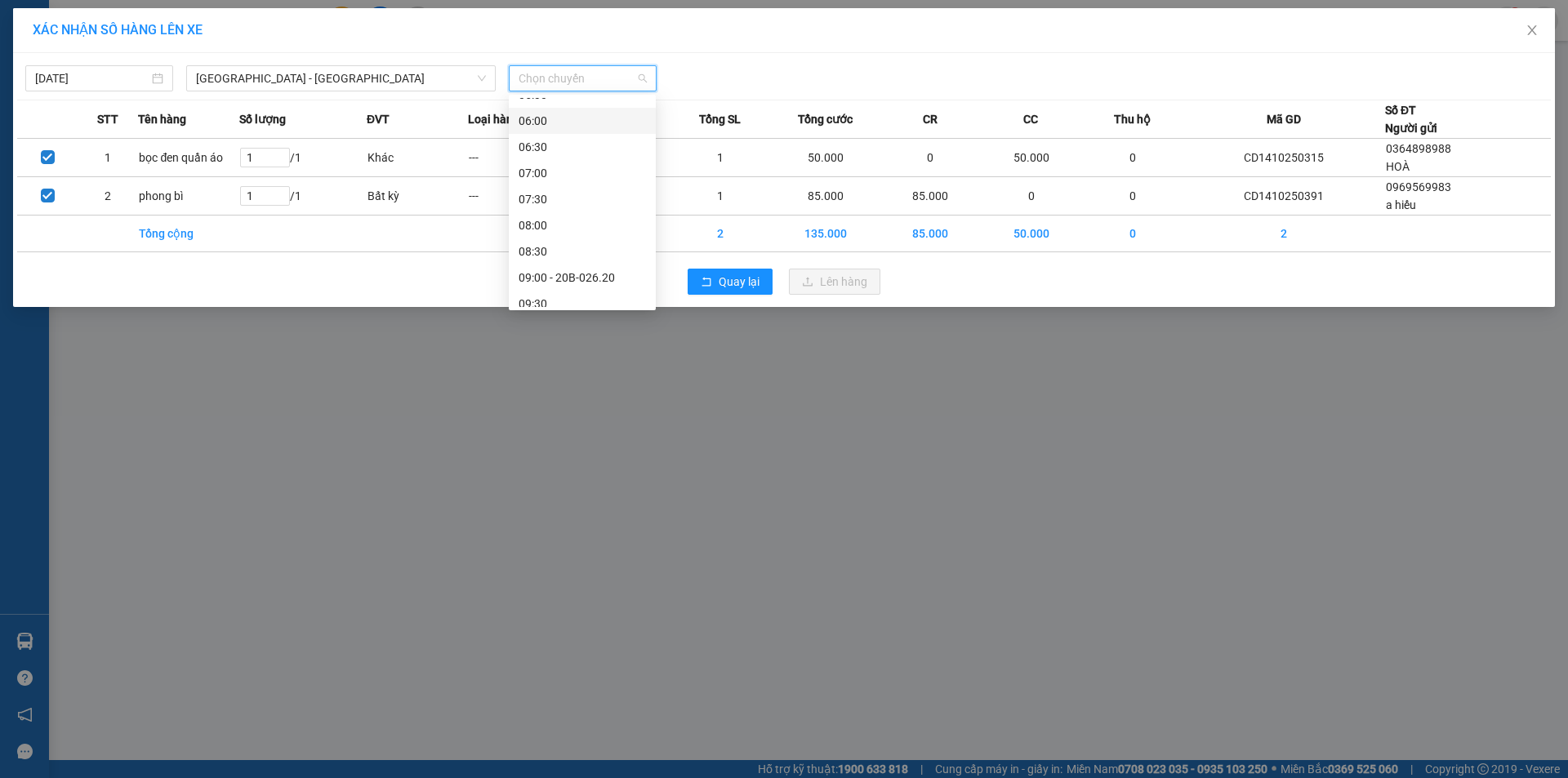
scroll to position [245, 0]
click at [1535, 33] on icon "close" at bounding box center [1531, 30] width 13 height 13
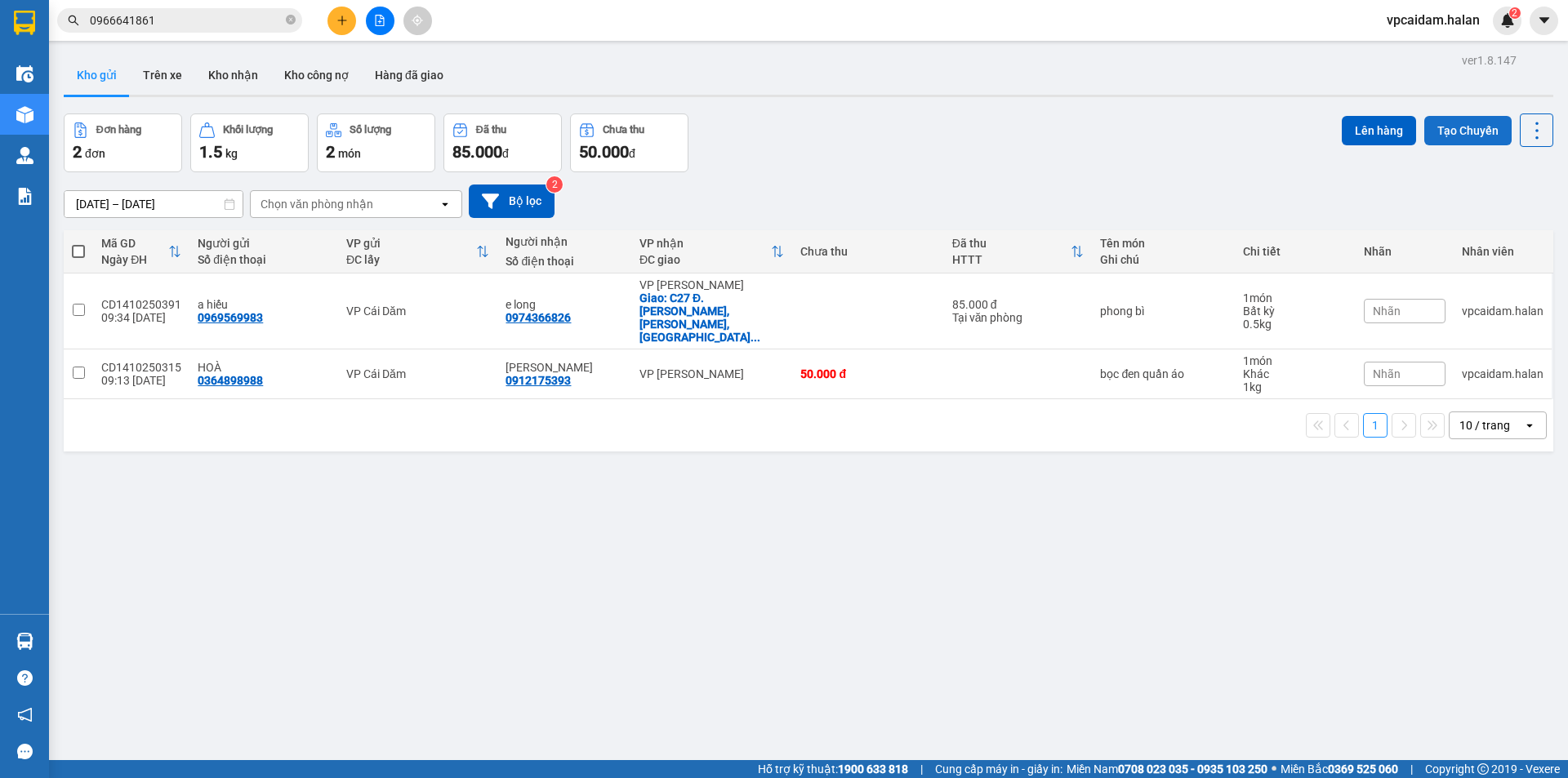
click at [1464, 132] on button "Tạo Chuyến" at bounding box center [1468, 130] width 87 height 30
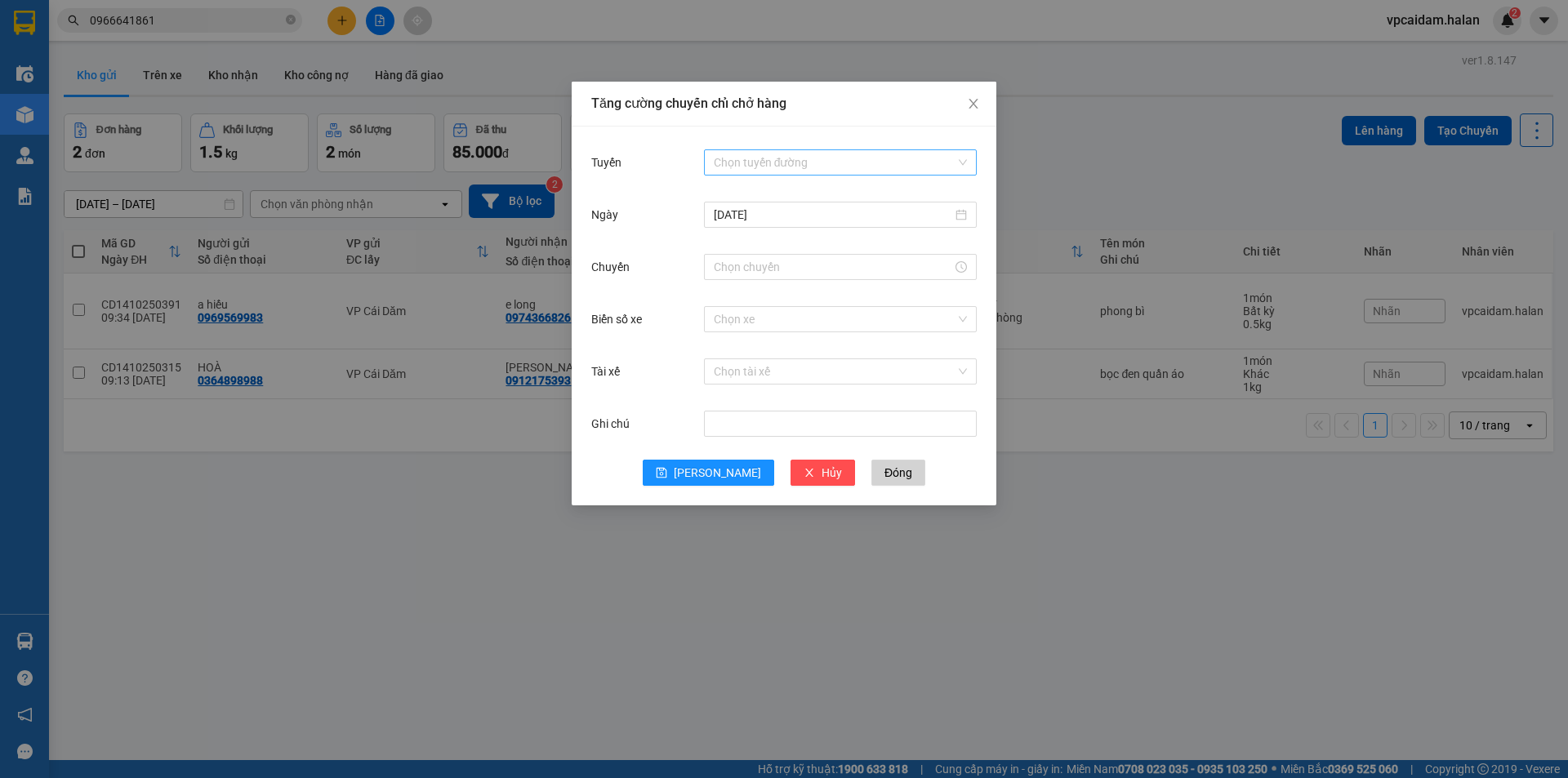
click at [782, 168] on input "Tuyến" at bounding box center [834, 162] width 242 height 25
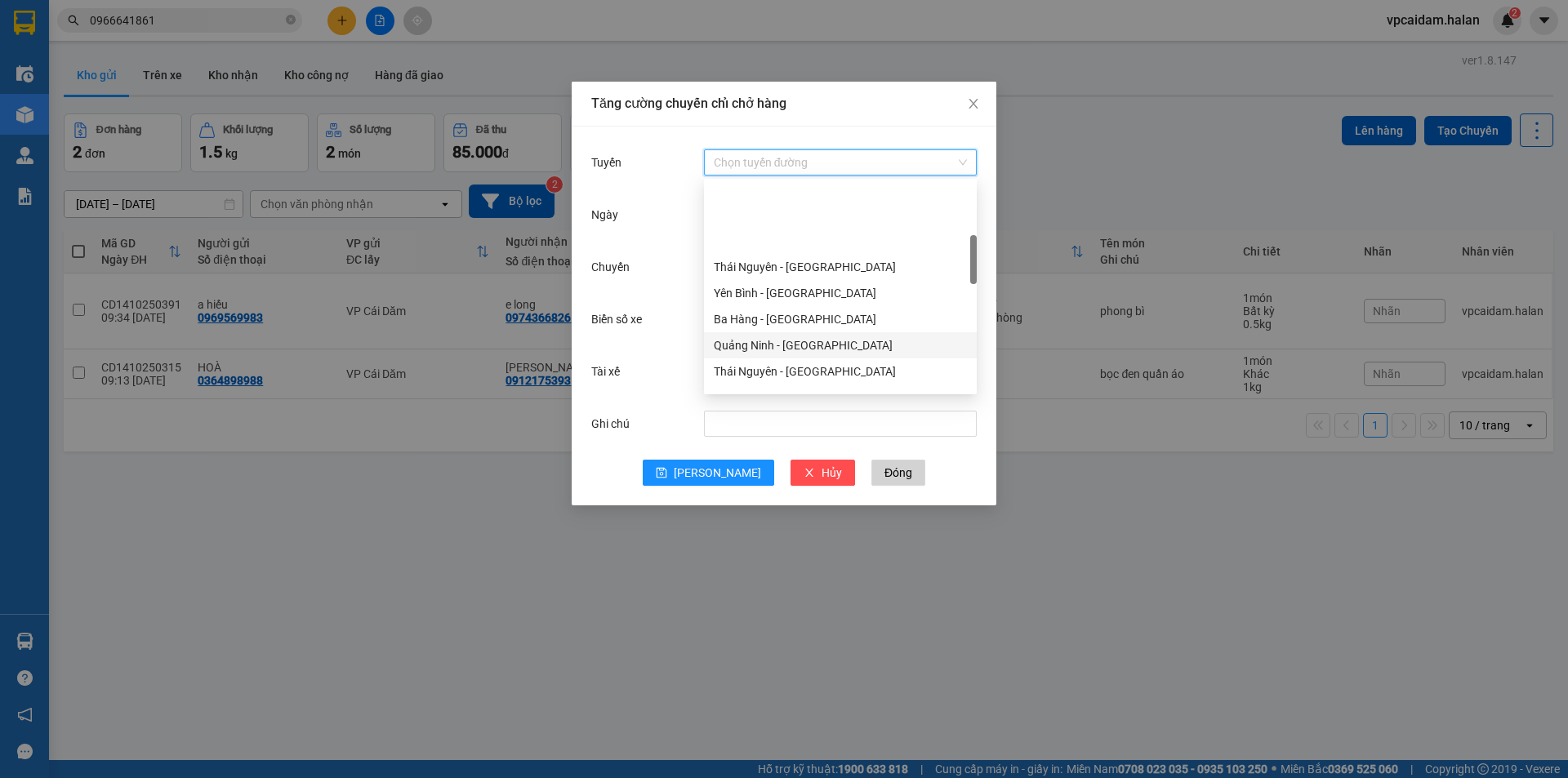
scroll to position [245, 0]
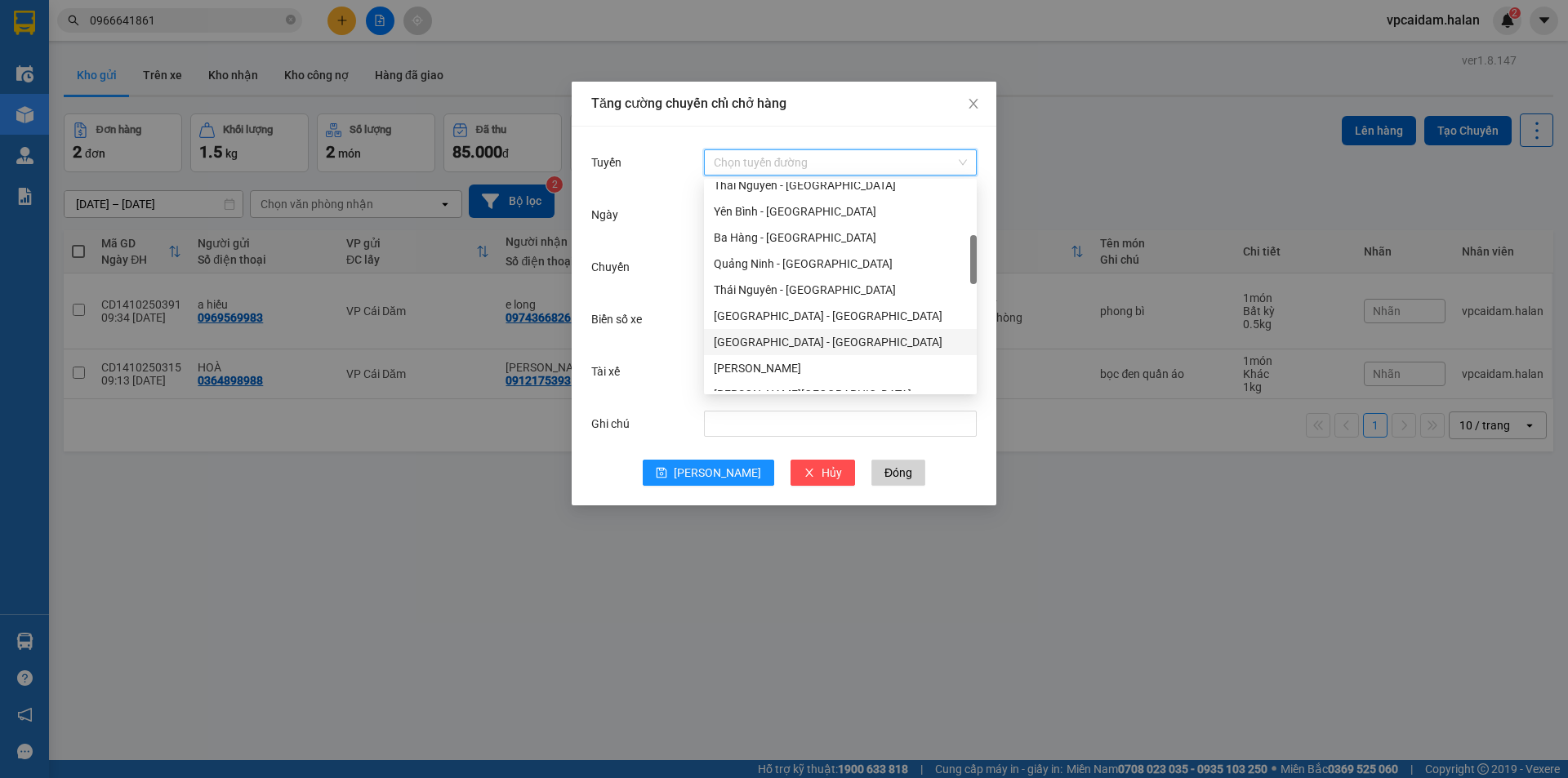
click at [807, 343] on div "[GEOGRAPHIC_DATA] - [GEOGRAPHIC_DATA]" at bounding box center [840, 342] width 253 height 18
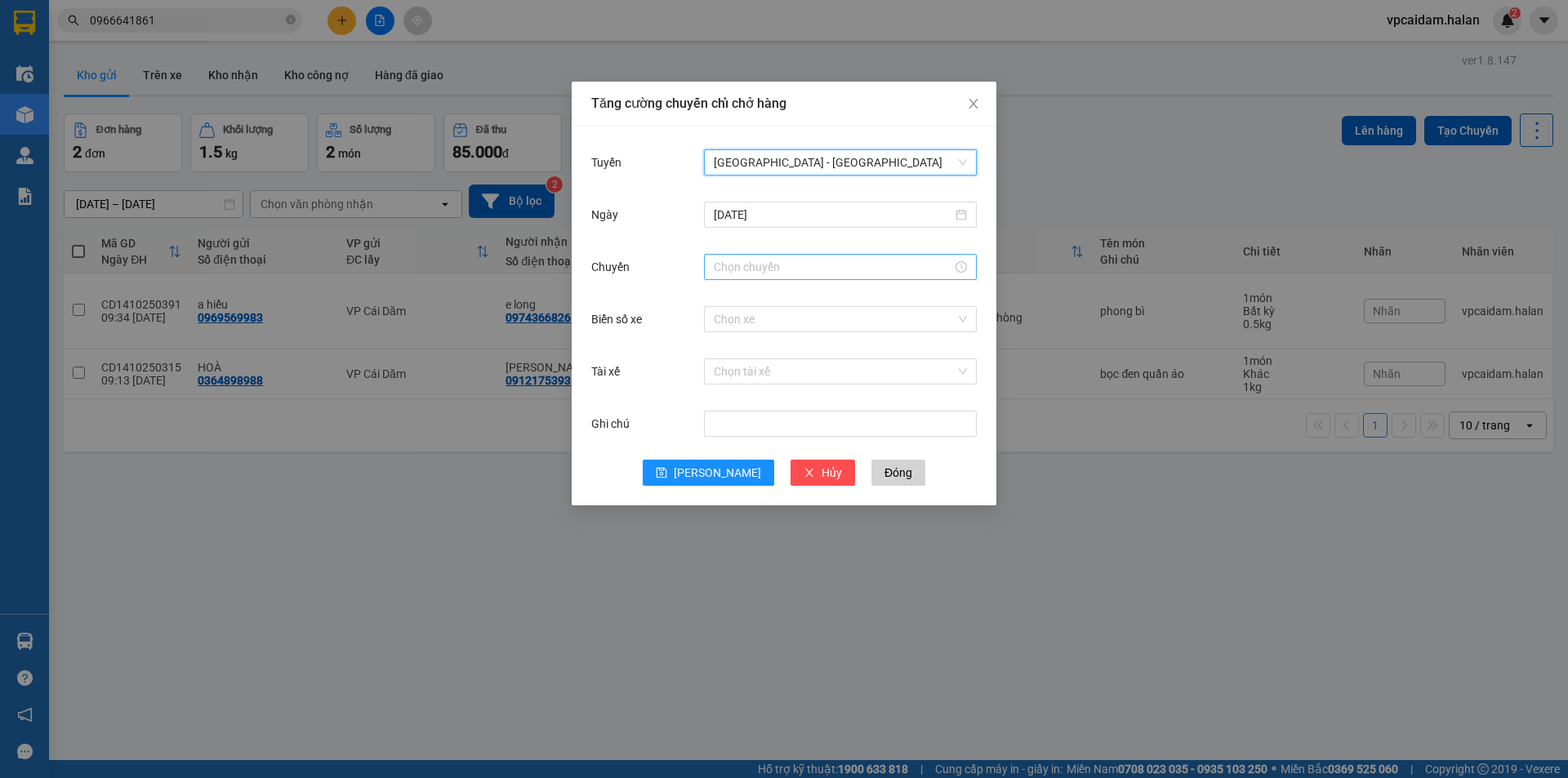
click at [767, 266] on input "Chuyến" at bounding box center [832, 267] width 238 height 18
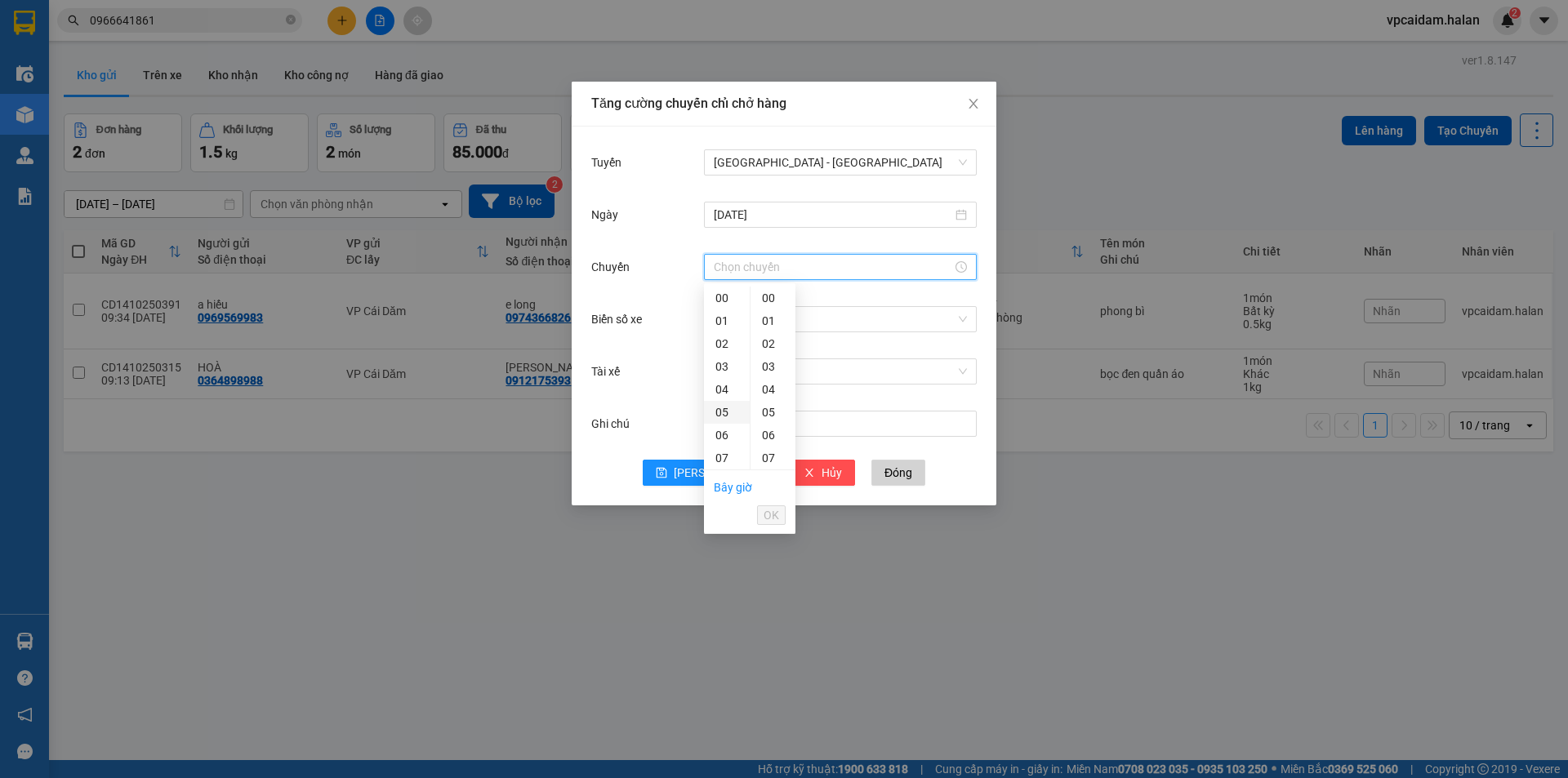
scroll to position [82, 0]
click at [724, 425] on div "09" at bounding box center [727, 421] width 45 height 23
click at [767, 324] on div "01" at bounding box center [772, 320] width 44 height 23
type input "09:01"
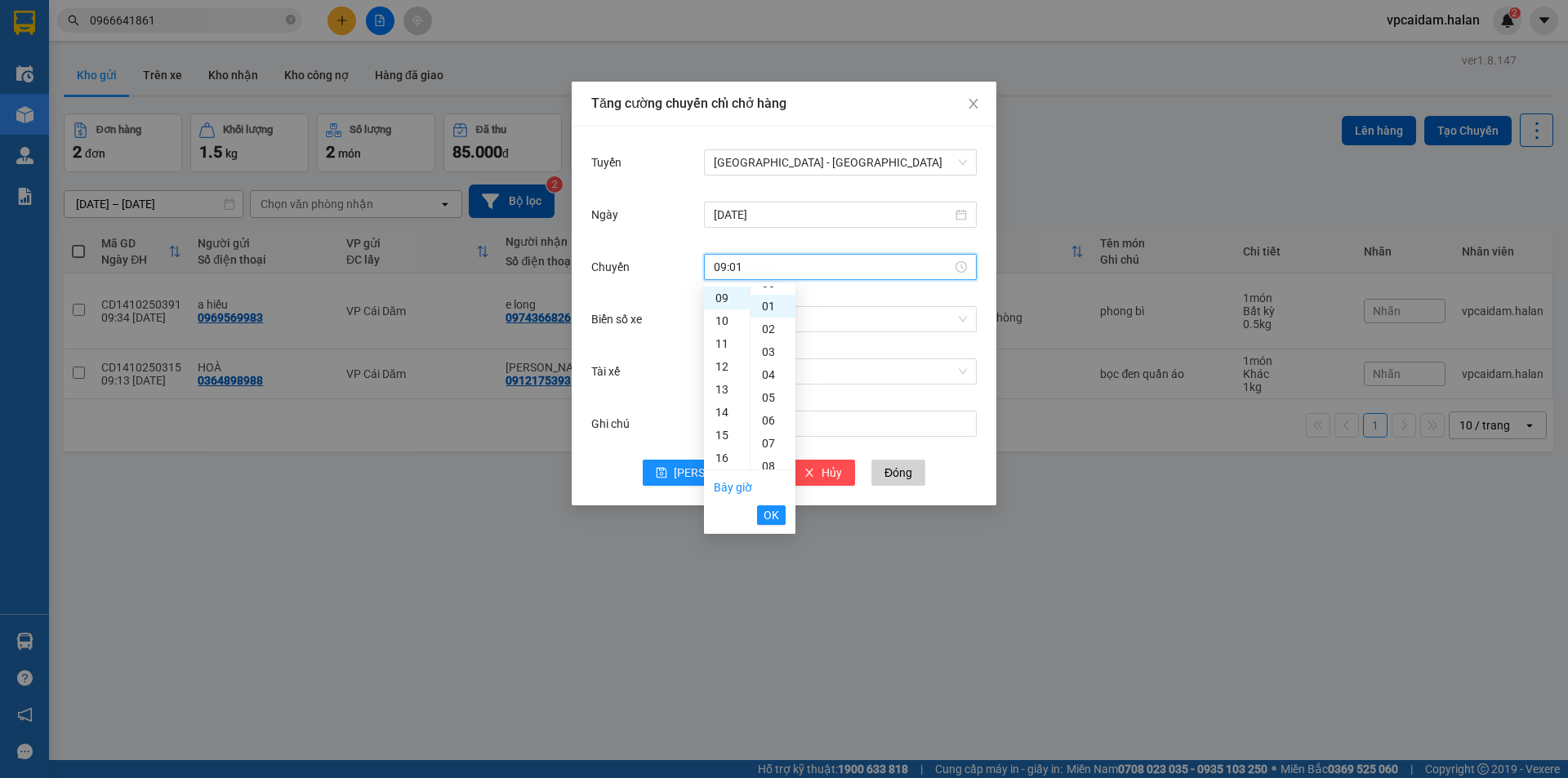
scroll to position [23, 0]
click at [774, 521] on span "OK" at bounding box center [771, 515] width 16 height 18
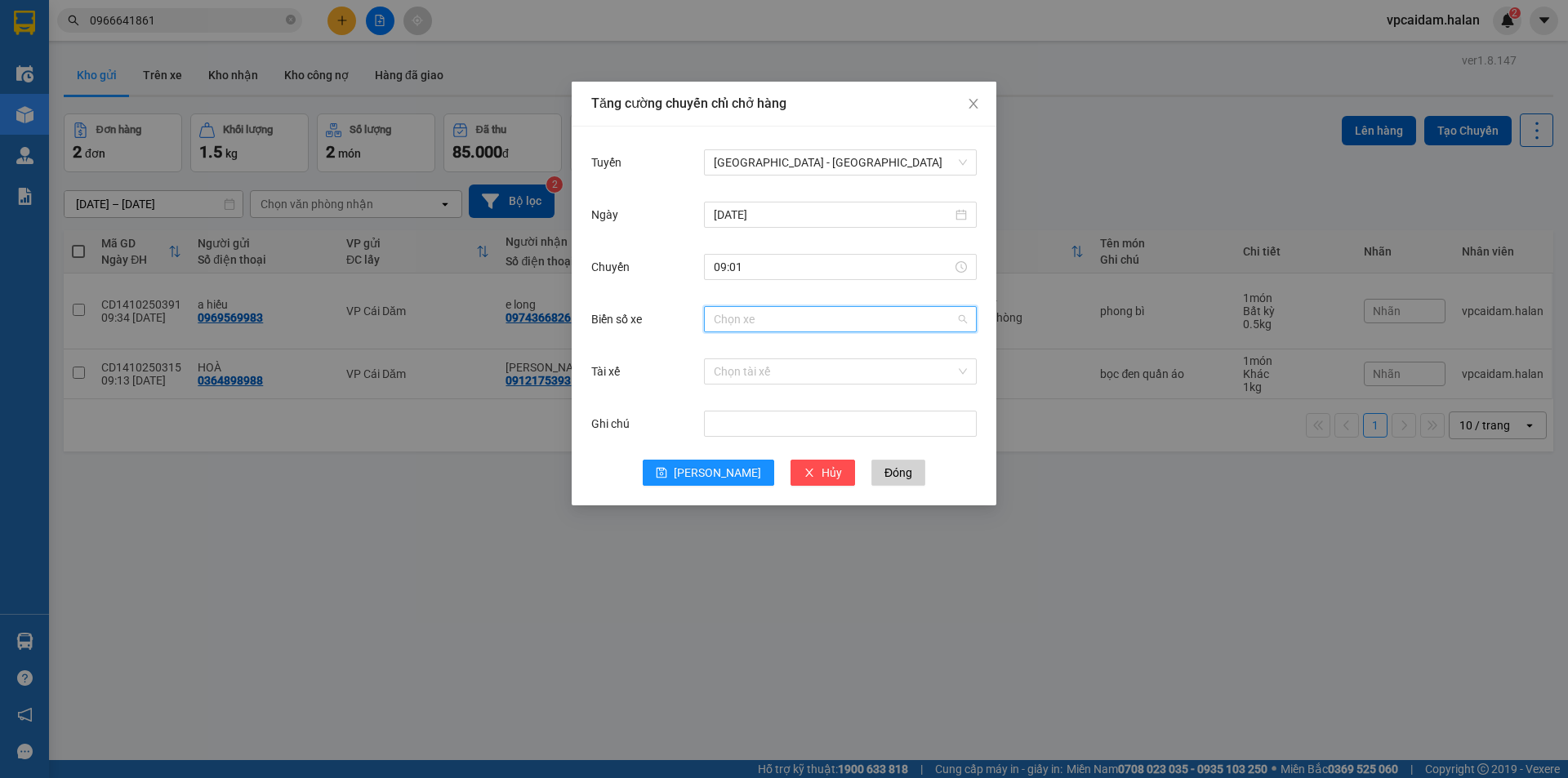
click at [787, 325] on input "Biển số xe" at bounding box center [834, 319] width 242 height 25
type input "332"
click at [772, 387] on div "29E-332.38" at bounding box center [840, 378] width 253 height 18
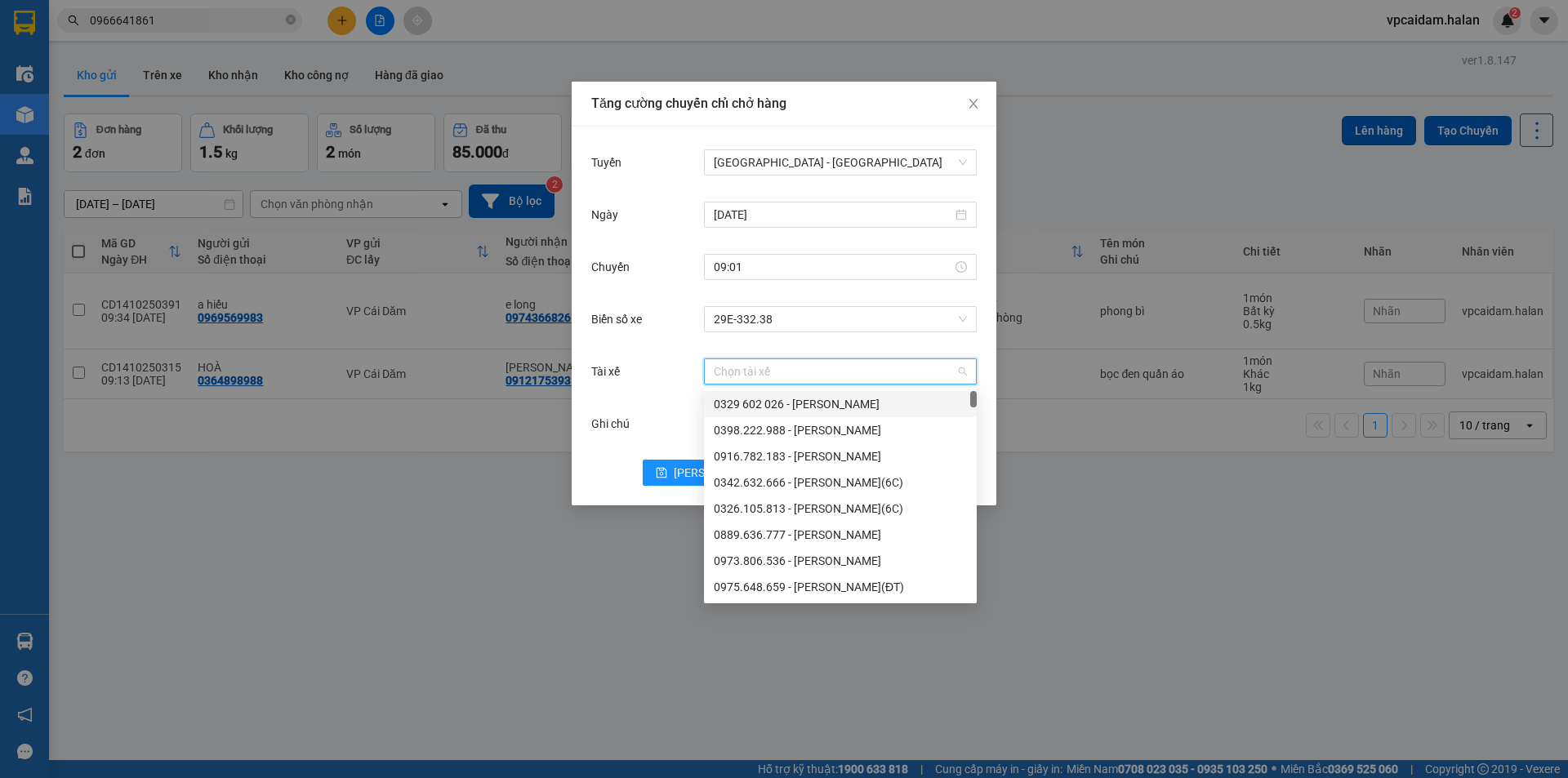
drag, startPoint x: 763, startPoint y: 361, endPoint x: 783, endPoint y: 377, distance: 25.6
click at [763, 362] on input "Tài xế" at bounding box center [834, 371] width 242 height 25
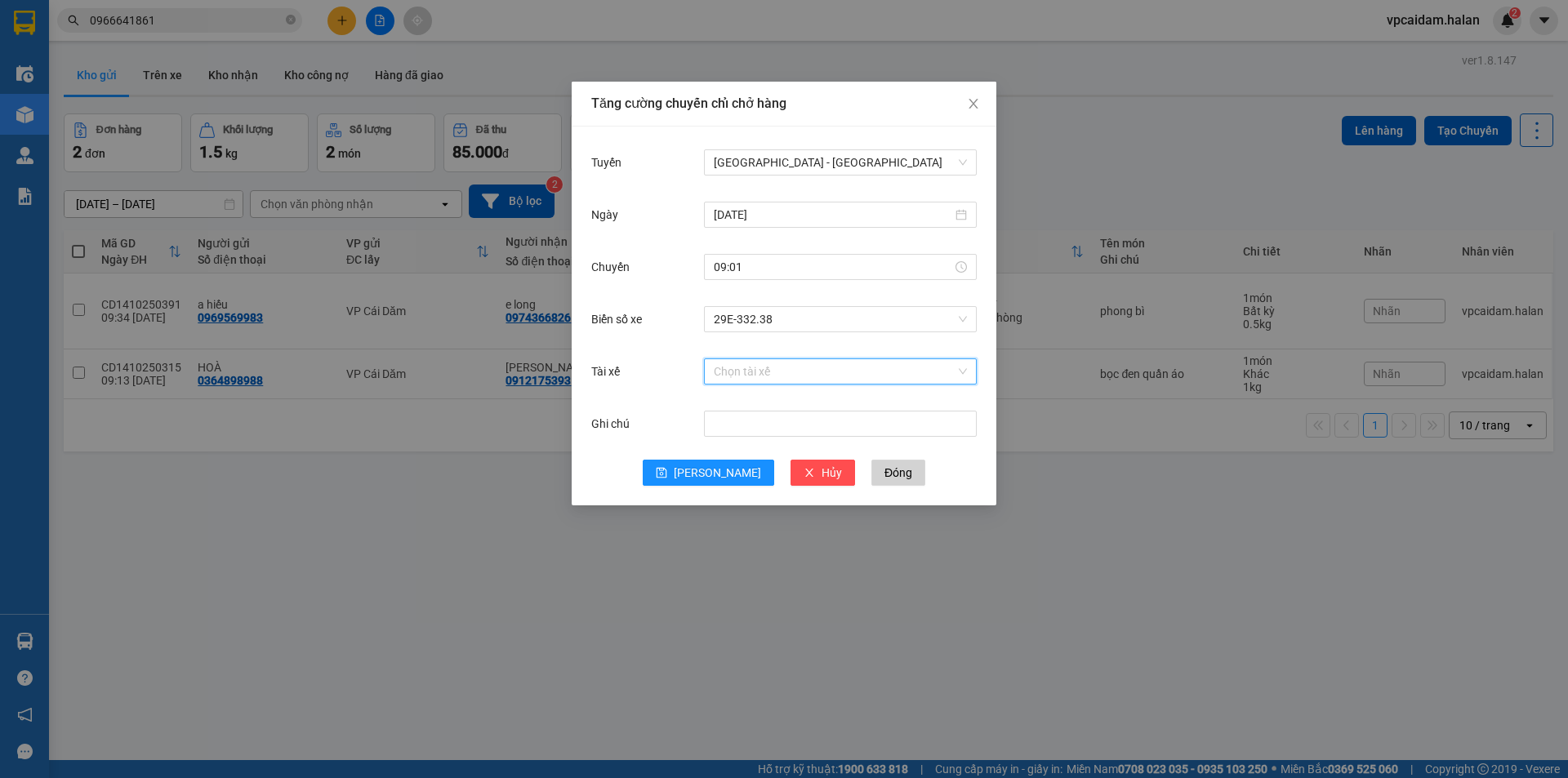
click at [760, 364] on input "Tài xế" at bounding box center [834, 371] width 242 height 25
type input "[PERSON_NAME]"
click at [872, 431] on div "QN.[PERSON_NAME] _0988555158" at bounding box center [840, 430] width 253 height 18
click at [711, 475] on span "[PERSON_NAME]" at bounding box center [717, 473] width 87 height 18
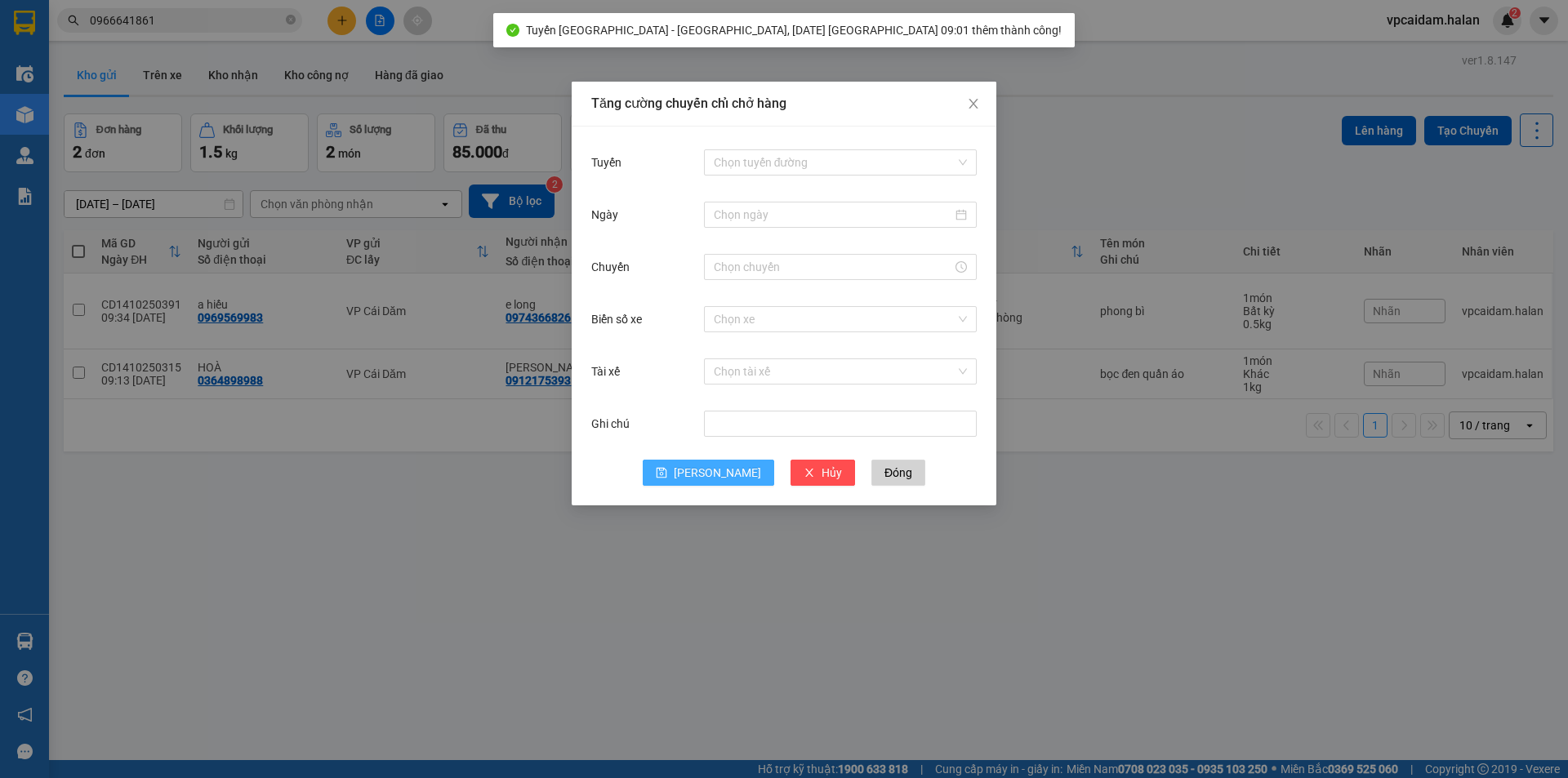
click at [1155, 516] on div "Tăng cường chuyến chỉ chở hàng Tuyến Chọn tuyến đường Ngày Chuyến Biển số xe Ch…" at bounding box center [784, 389] width 1568 height 778
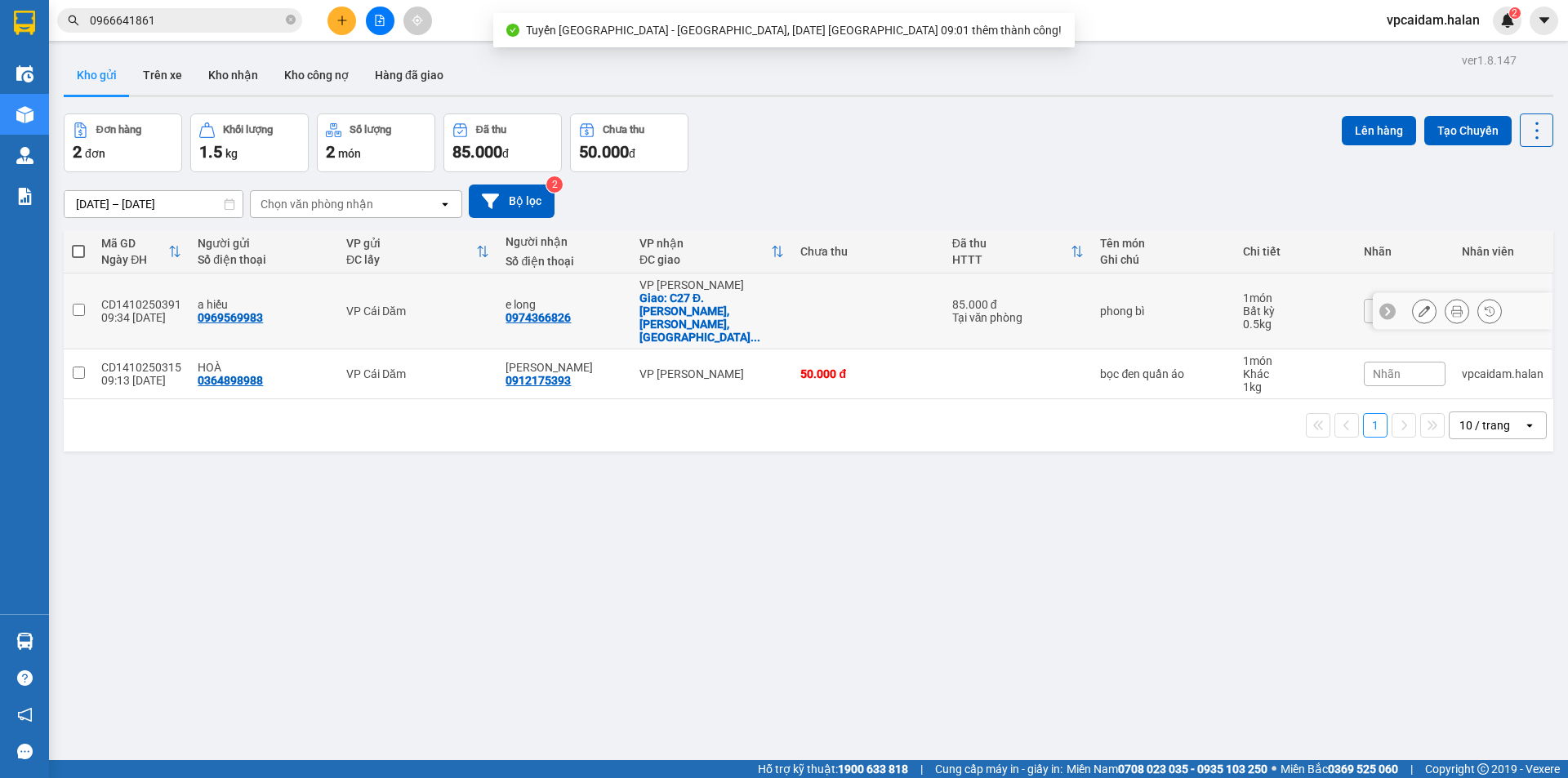
click at [87, 299] on td at bounding box center [78, 311] width 30 height 76
checkbox input "true"
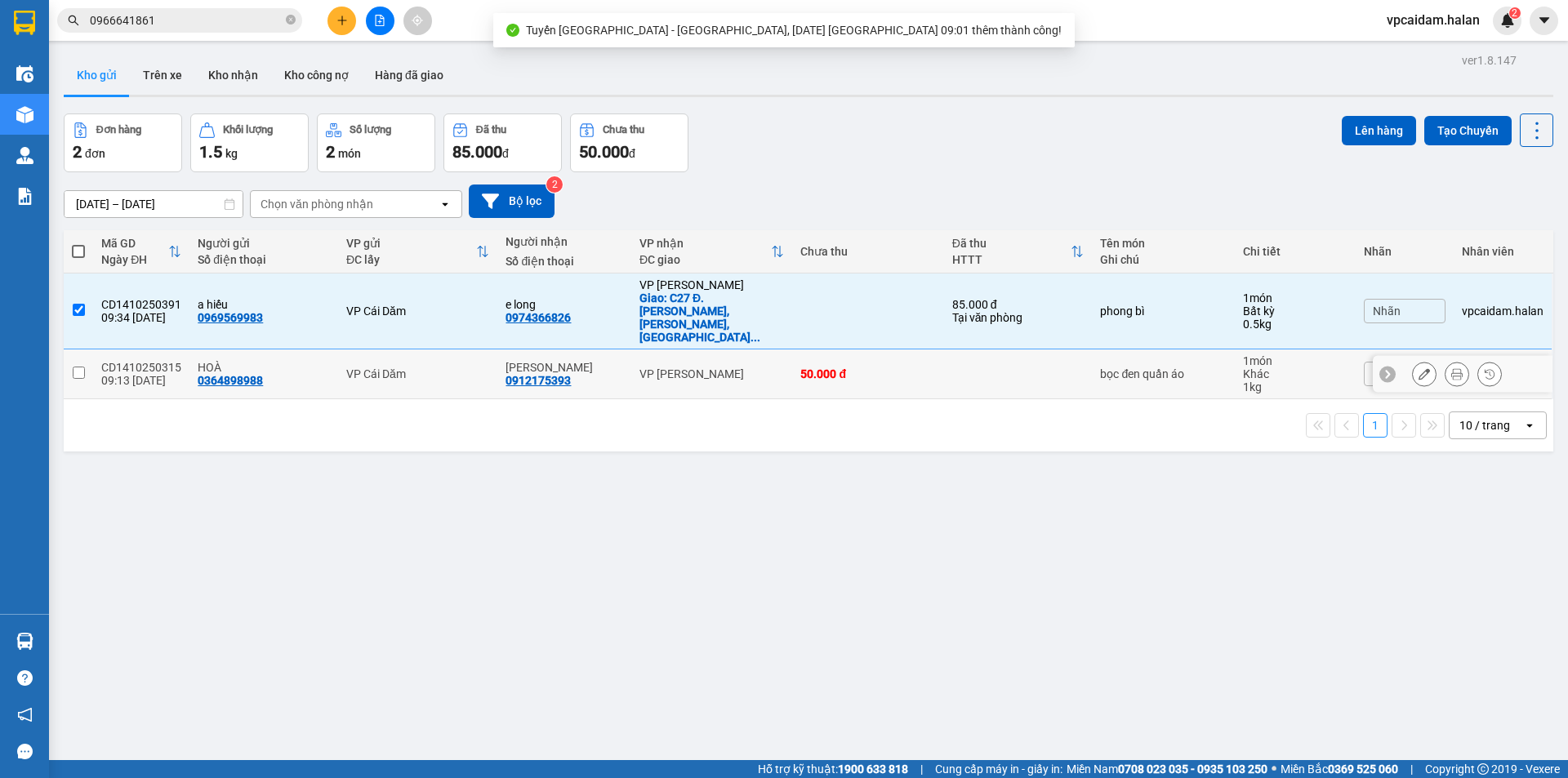
click at [79, 367] on input "checkbox" at bounding box center [79, 373] width 12 height 12
checkbox input "true"
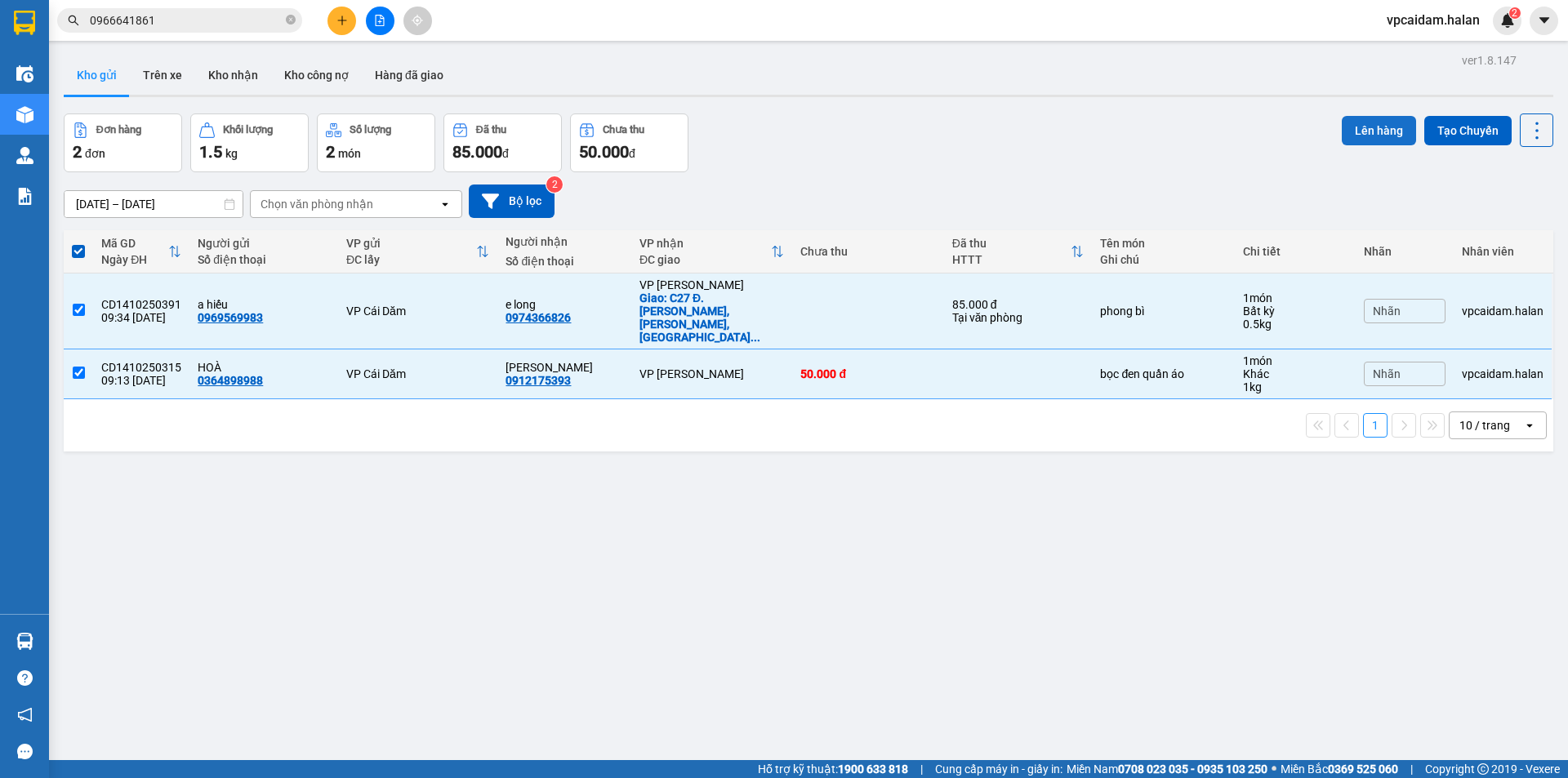
click at [1373, 137] on button "Lên hàng" at bounding box center [1378, 130] width 74 height 30
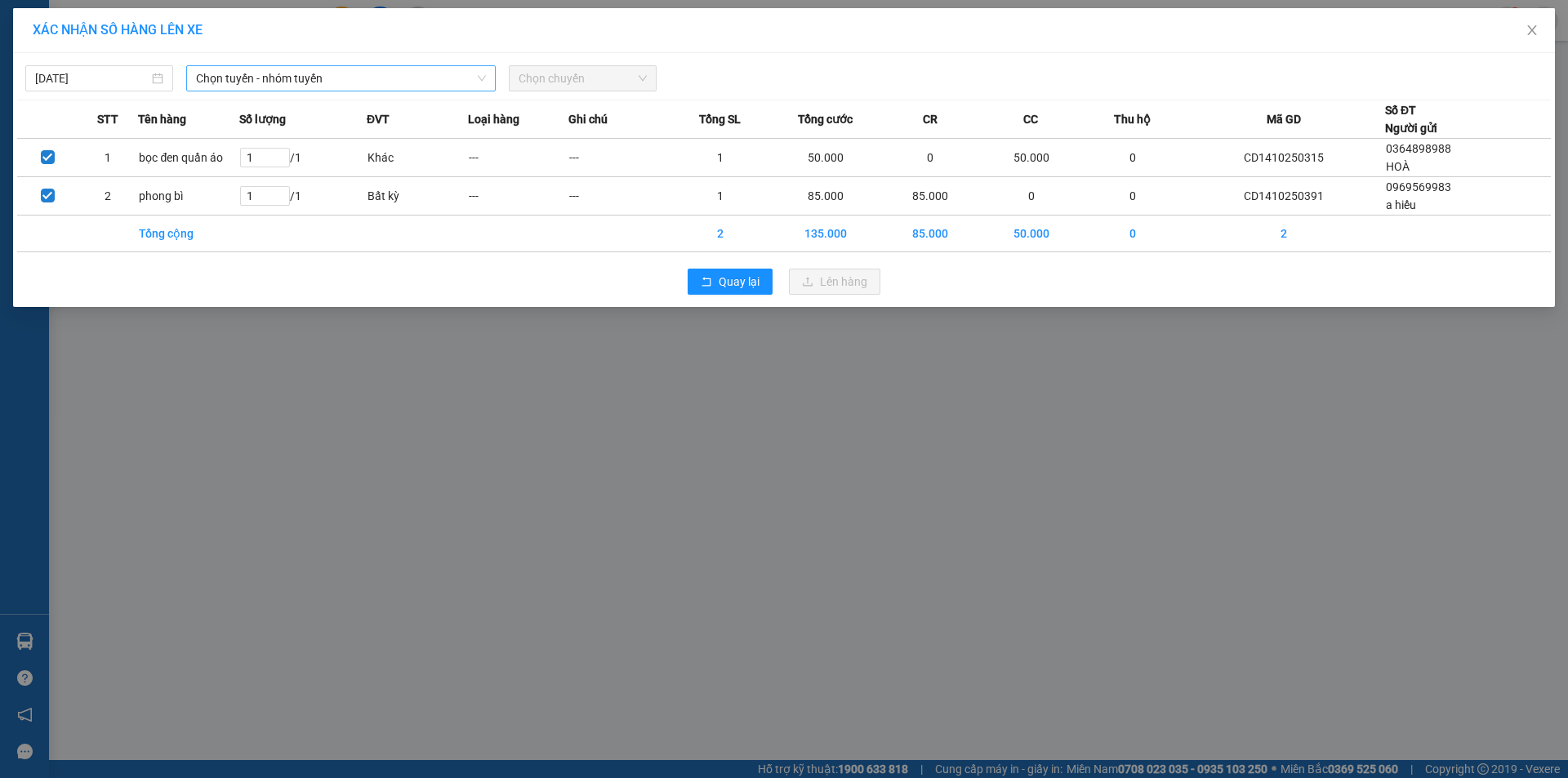
click at [361, 80] on span "Chọn tuyến - nhóm tuyến" at bounding box center [340, 78] width 290 height 25
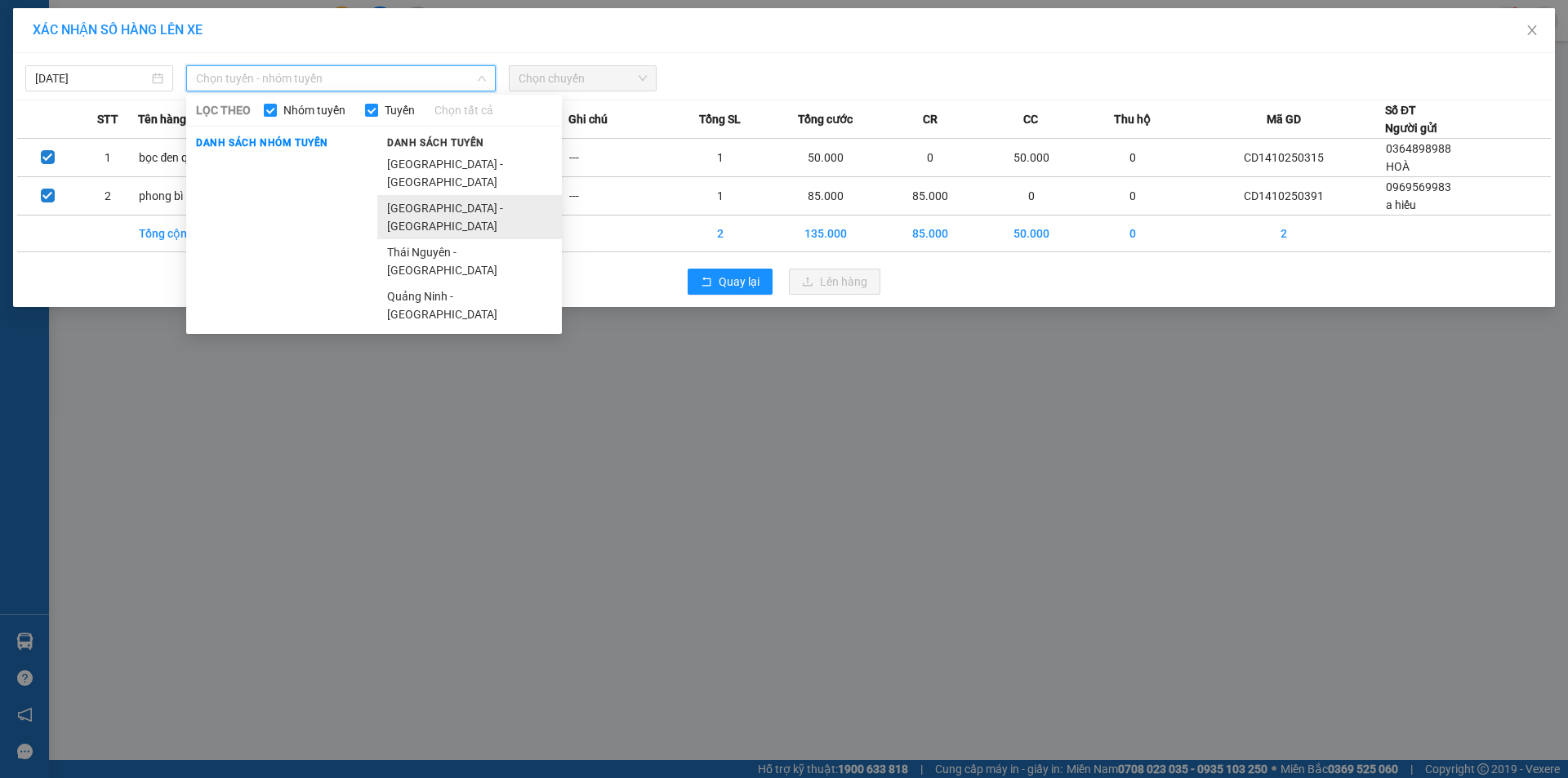
click at [458, 195] on li "[GEOGRAPHIC_DATA] - [GEOGRAPHIC_DATA]" at bounding box center [470, 216] width 185 height 44
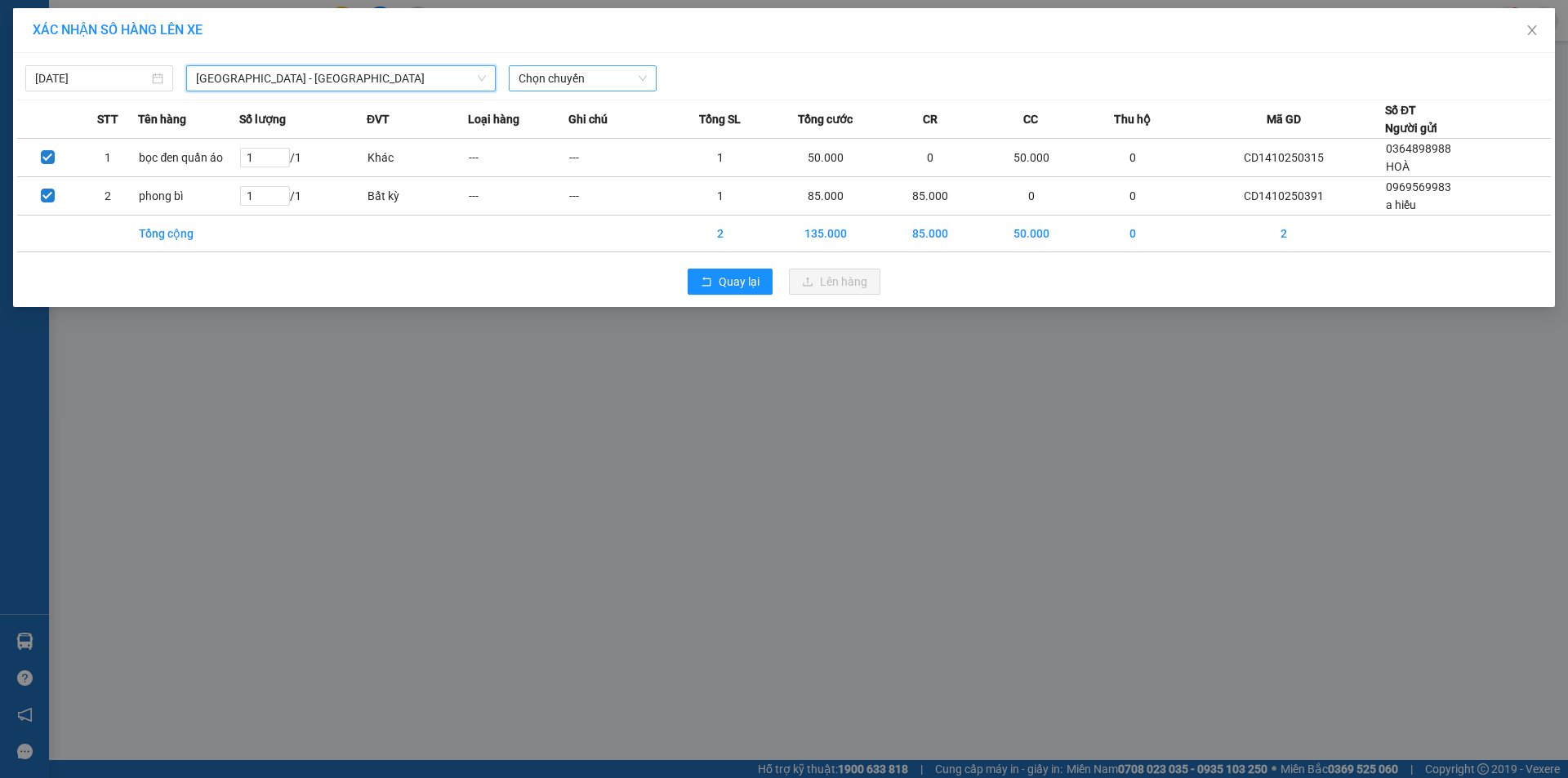
click at [613, 81] on span "Chọn chuyến" at bounding box center [583, 78] width 129 height 25
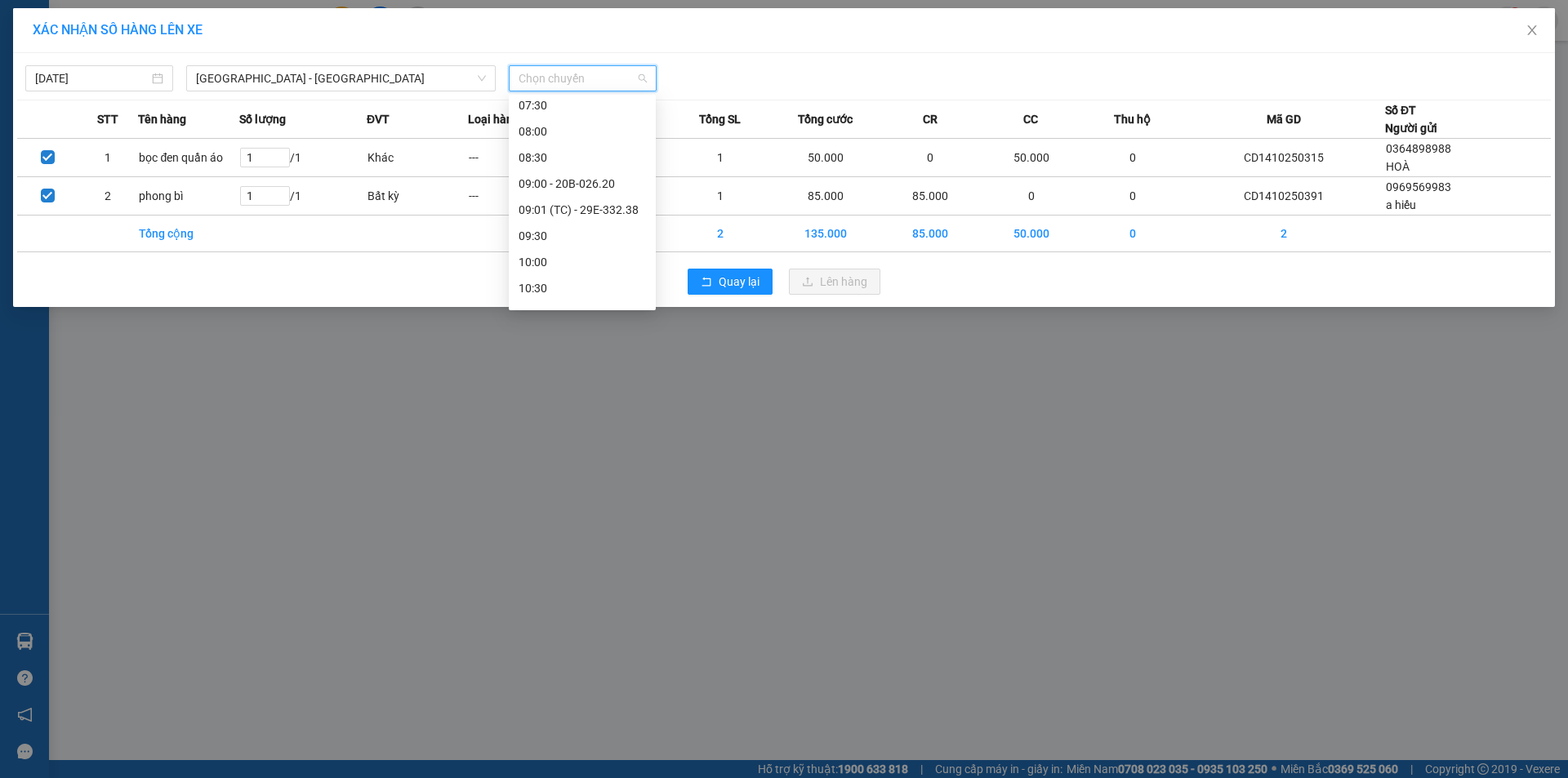
scroll to position [245, 0]
click at [592, 185] on div "09:01 (TC) - 29E-332.38" at bounding box center [582, 180] width 128 height 18
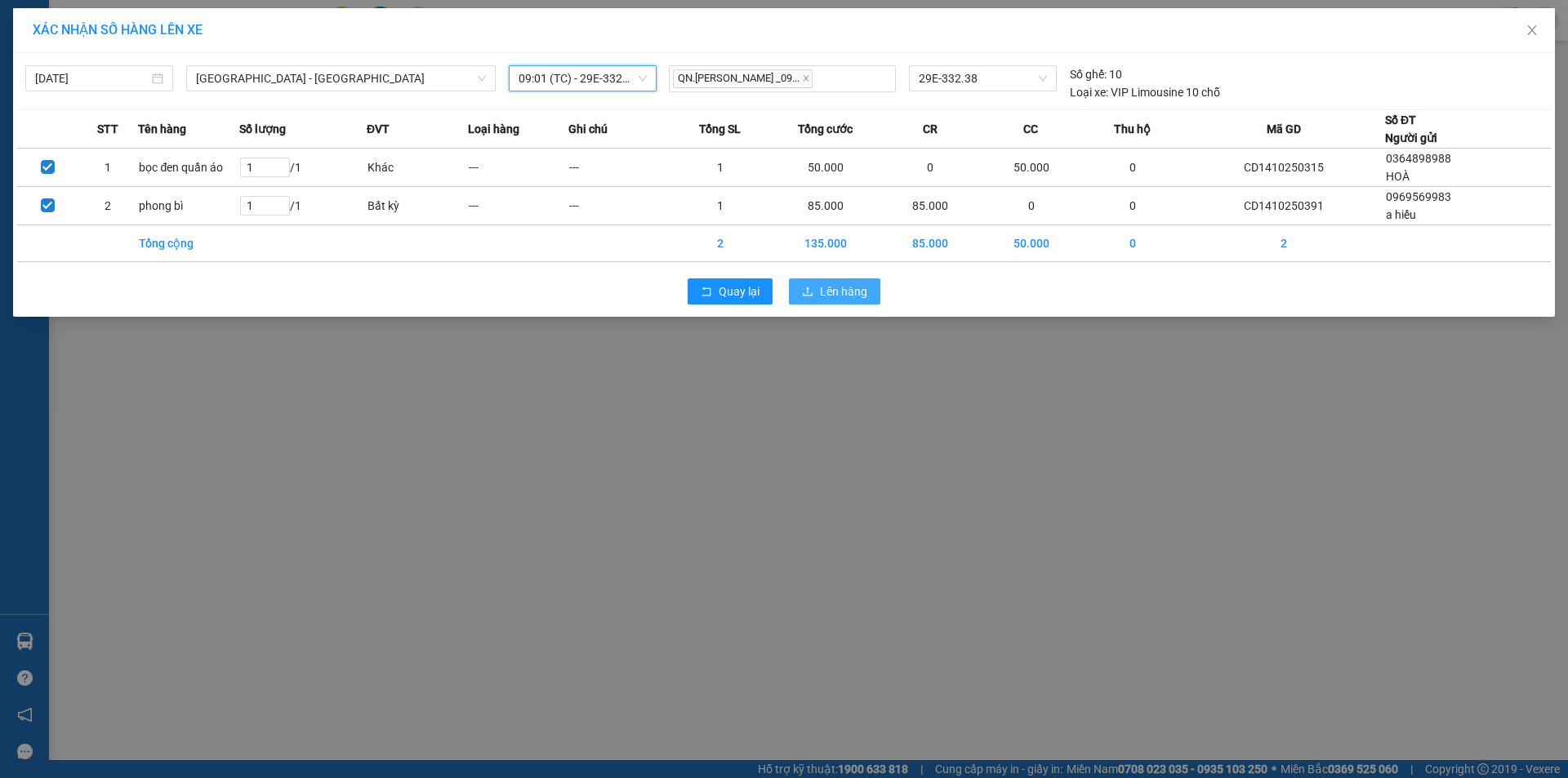
click at [850, 296] on span "Lên hàng" at bounding box center [843, 292] width 47 height 18
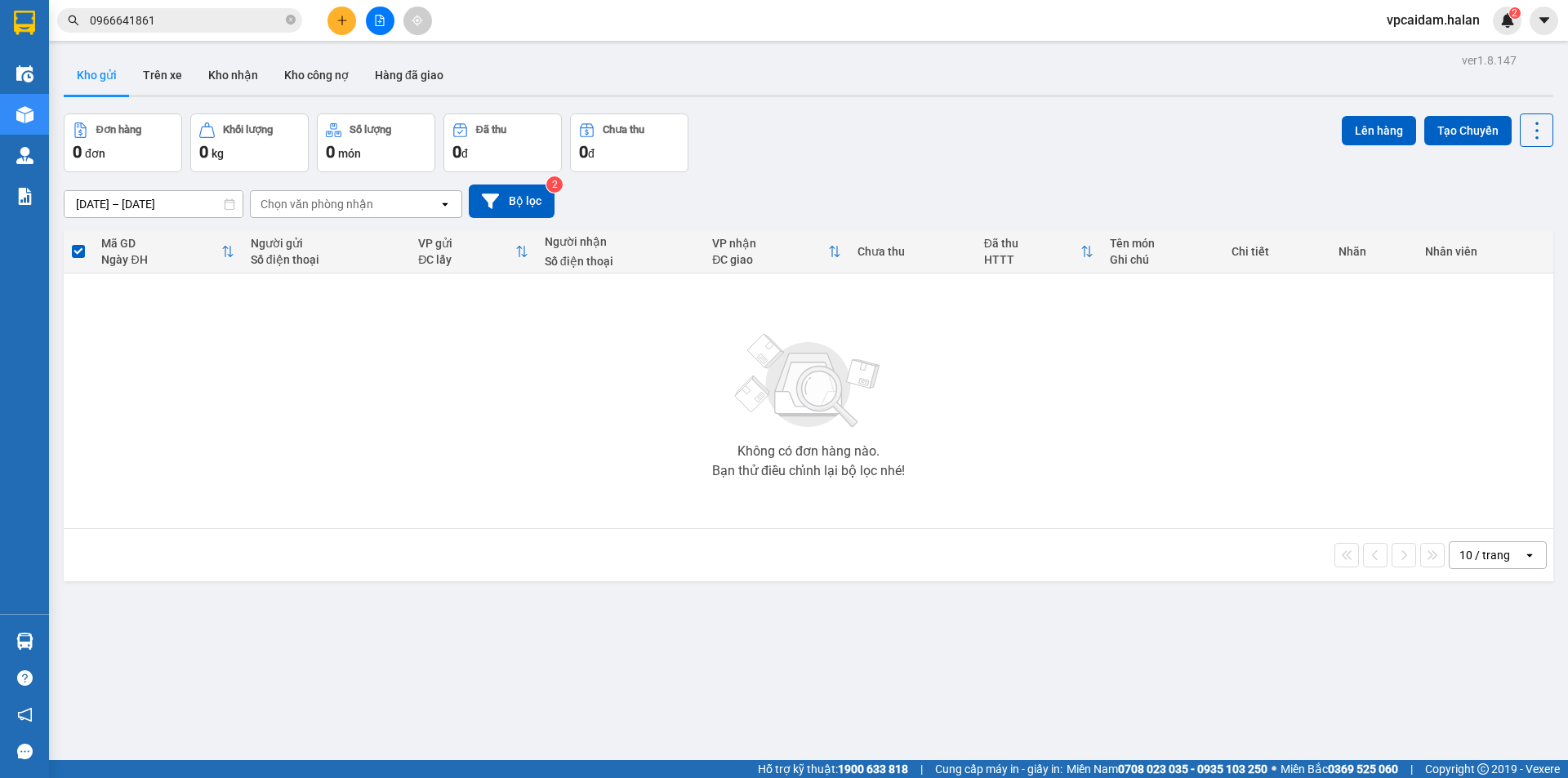
click at [426, 467] on div "Không có đơn hàng nào. Bạn thử điều chỉnh lại bộ lọc nhé!" at bounding box center [809, 401] width 1473 height 245
click at [291, 528] on td "Không có đơn hàng nào. Bạn thử điều chỉnh lại bộ lọc nhé!" at bounding box center [808, 401] width 1490 height 256
click at [195, 76] on button "Kho nhận" at bounding box center [232, 75] width 76 height 40
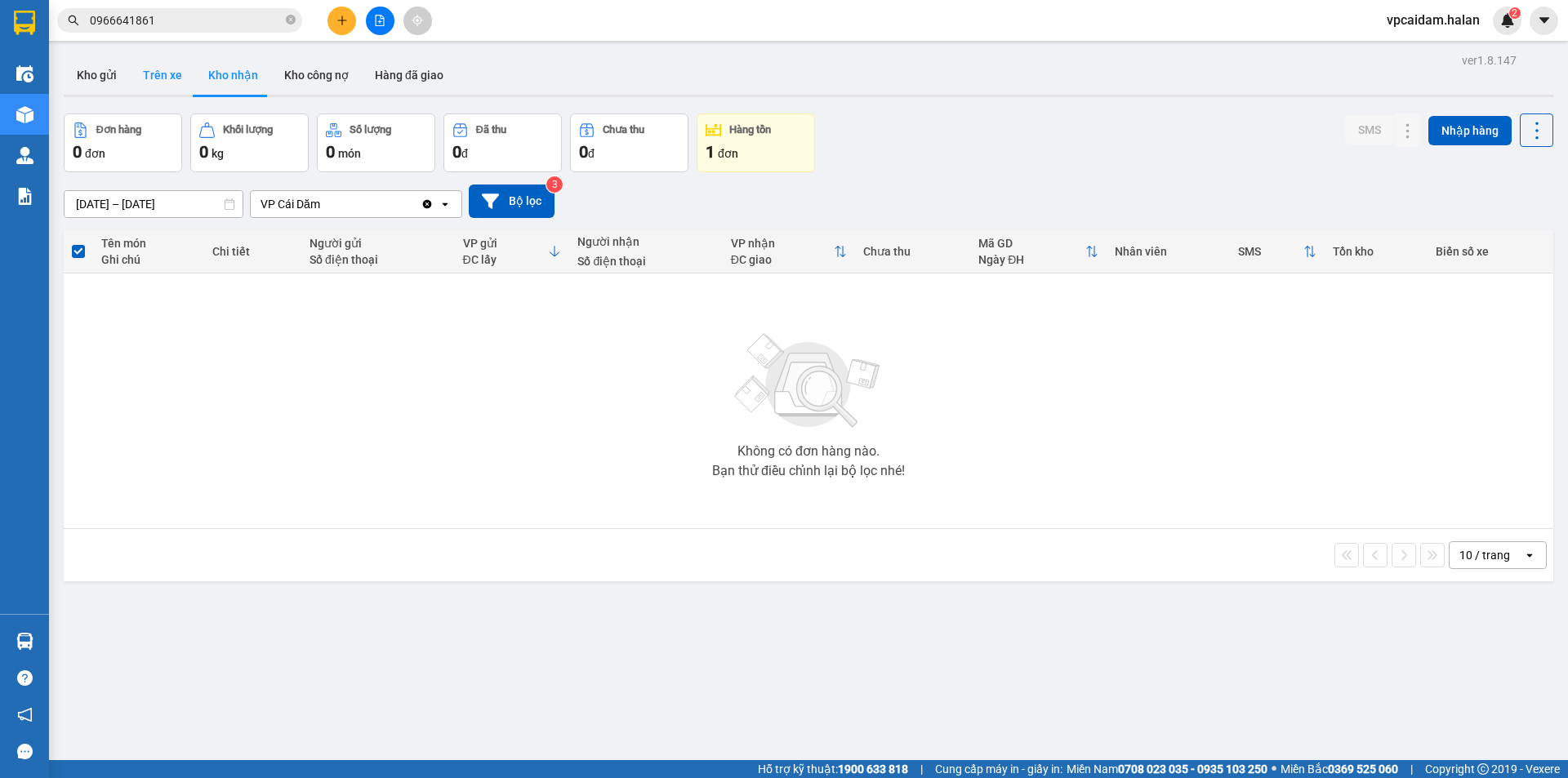
click at [167, 80] on button "Trên xe" at bounding box center [162, 75] width 65 height 40
type input "[DATE] – [DATE]"
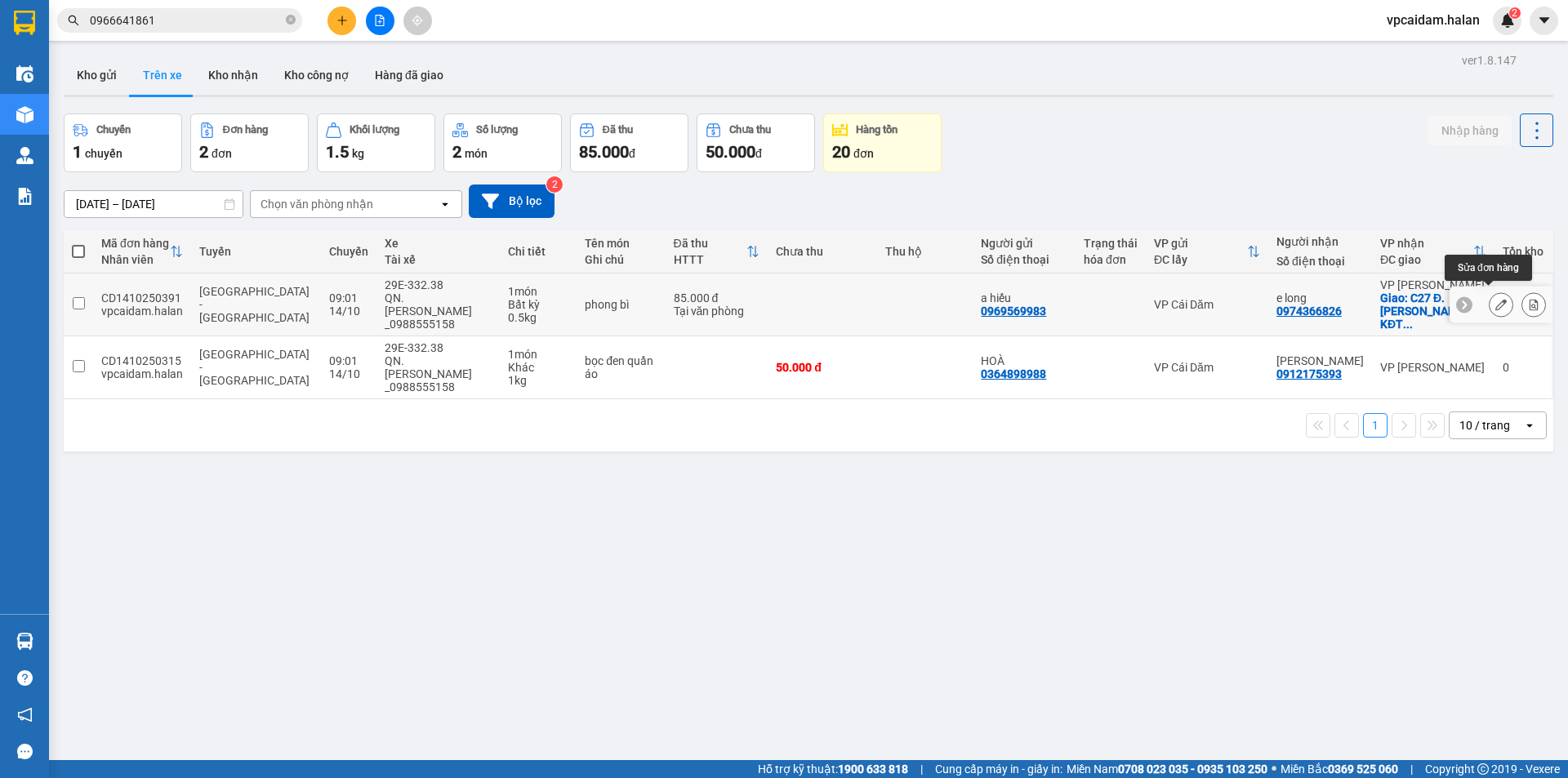
click at [1495, 299] on icon at bounding box center [1501, 304] width 12 height 12
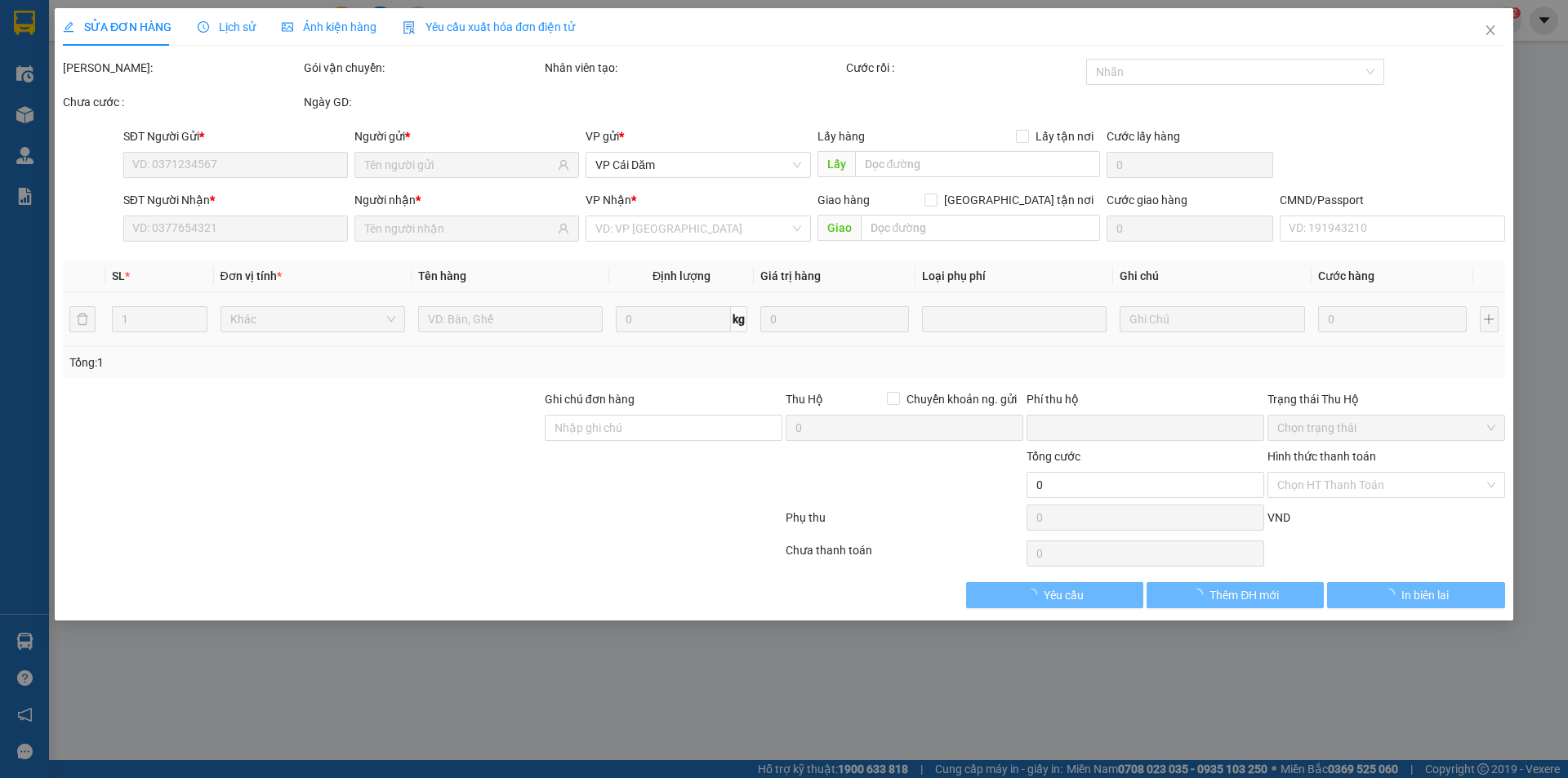
type input "0969569983"
type input "0974366826"
checkbox input "true"
type input "C27 Đ. [PERSON_NAME], [PERSON_NAME], [GEOGRAPHIC_DATA], [GEOGRAPHIC_DATA] 10000…"
type input "0"
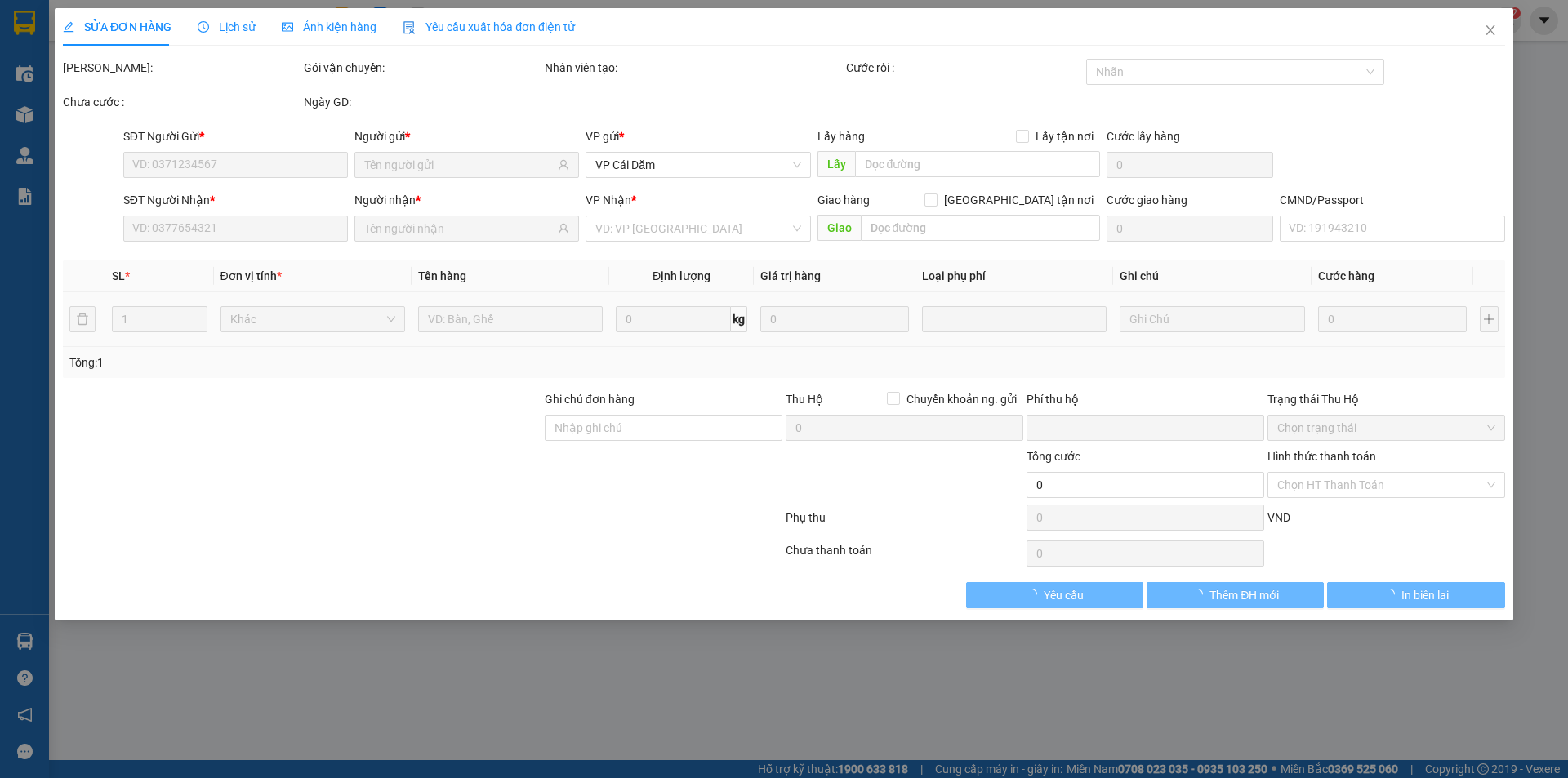
type input "85.000"
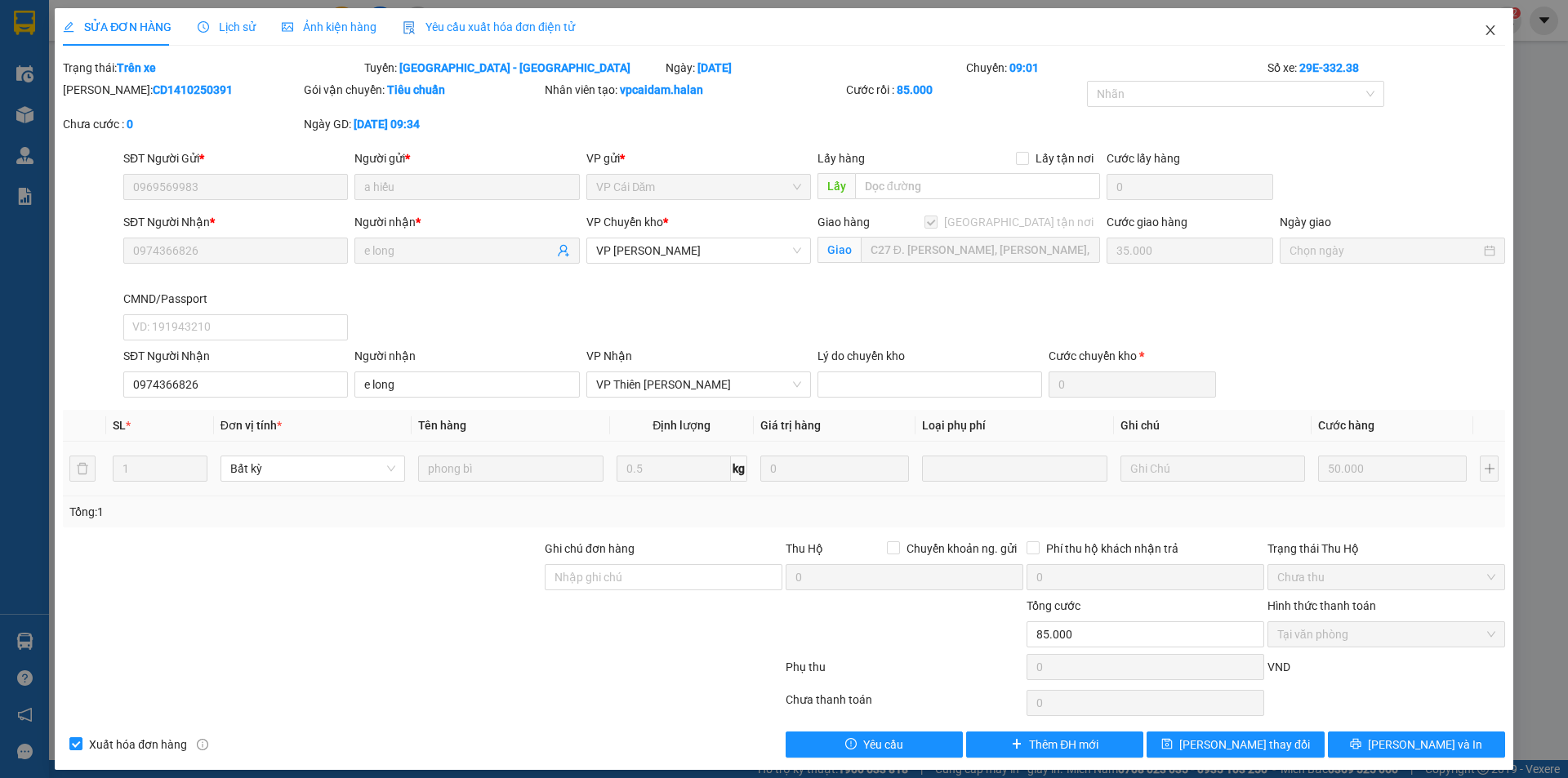
click at [1486, 29] on icon "close" at bounding box center [1490, 31] width 9 height 10
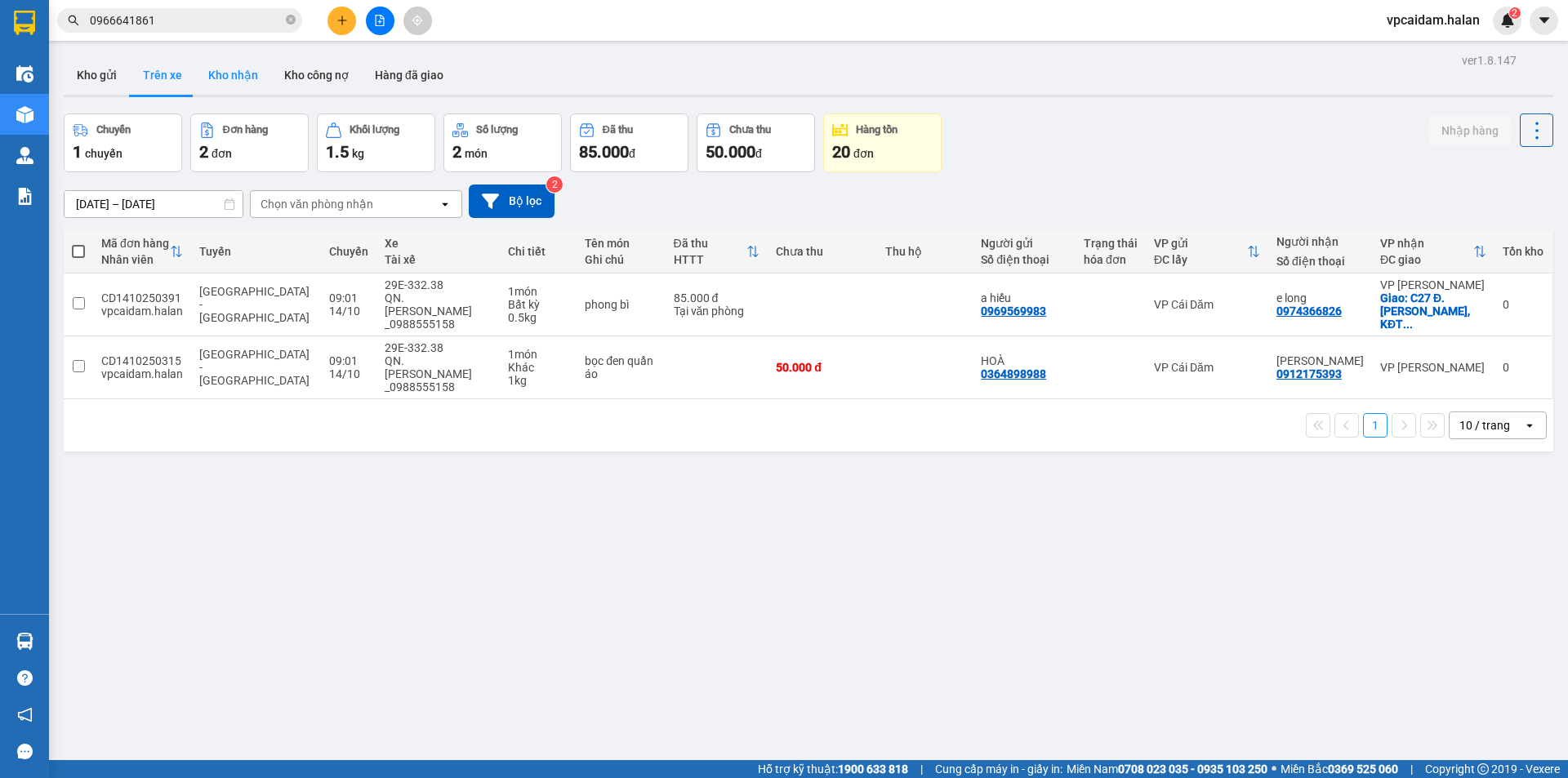
click at [240, 69] on button "Kho nhận" at bounding box center [232, 75] width 76 height 40
type input "[DATE] – [DATE]"
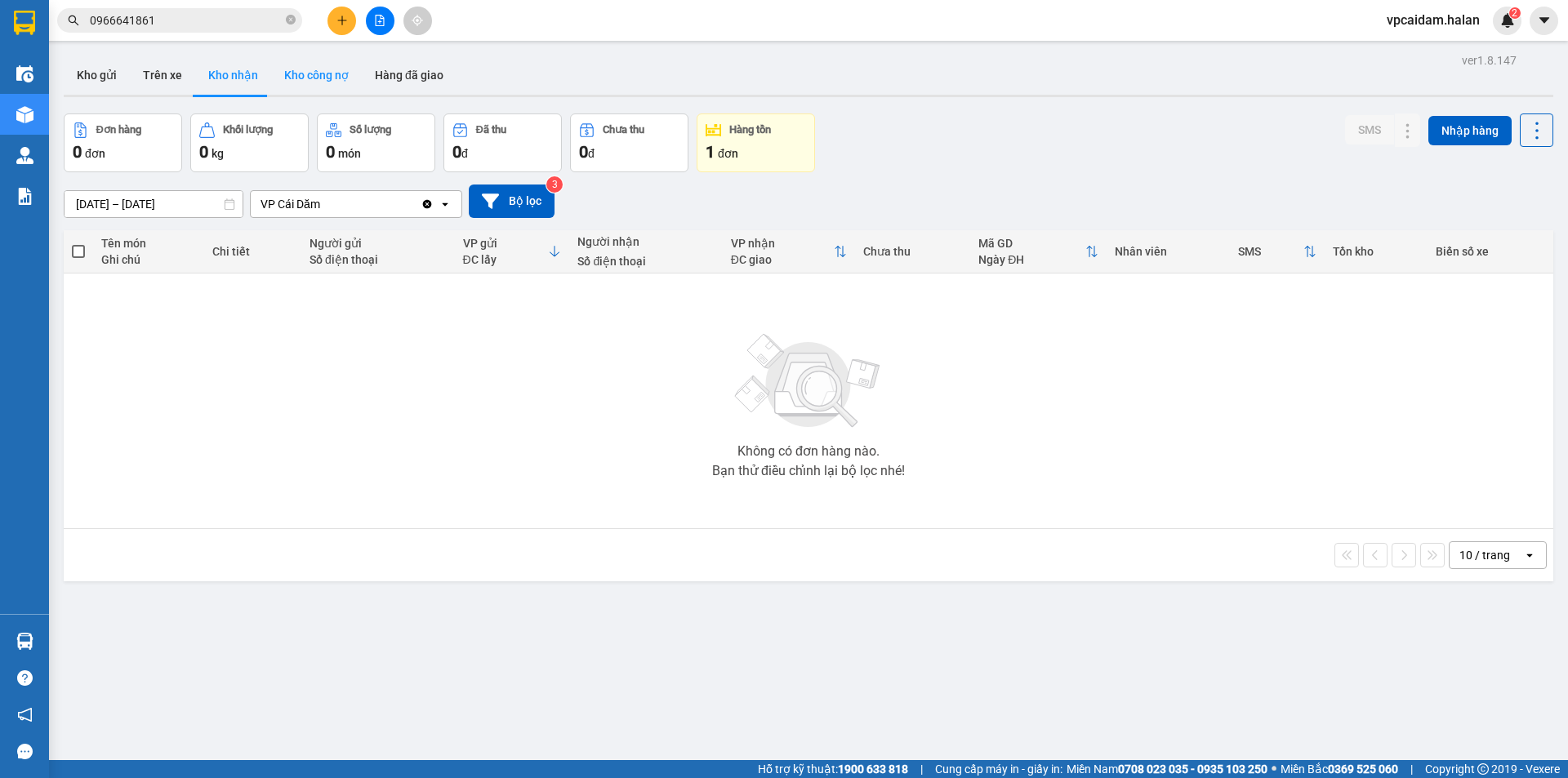
click at [297, 75] on button "Kho công nợ" at bounding box center [316, 75] width 91 height 40
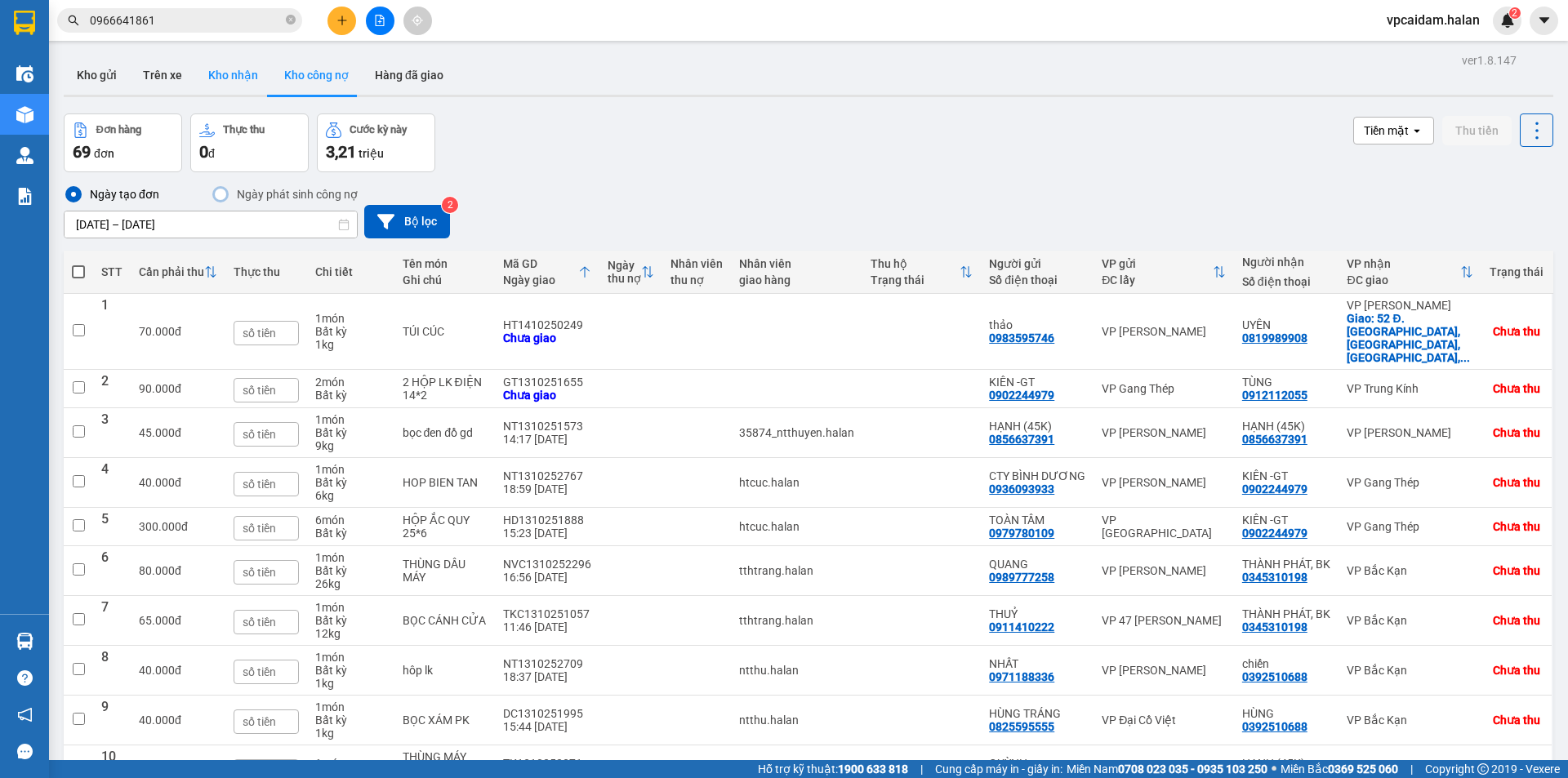
click at [226, 77] on button "Kho nhận" at bounding box center [232, 75] width 76 height 40
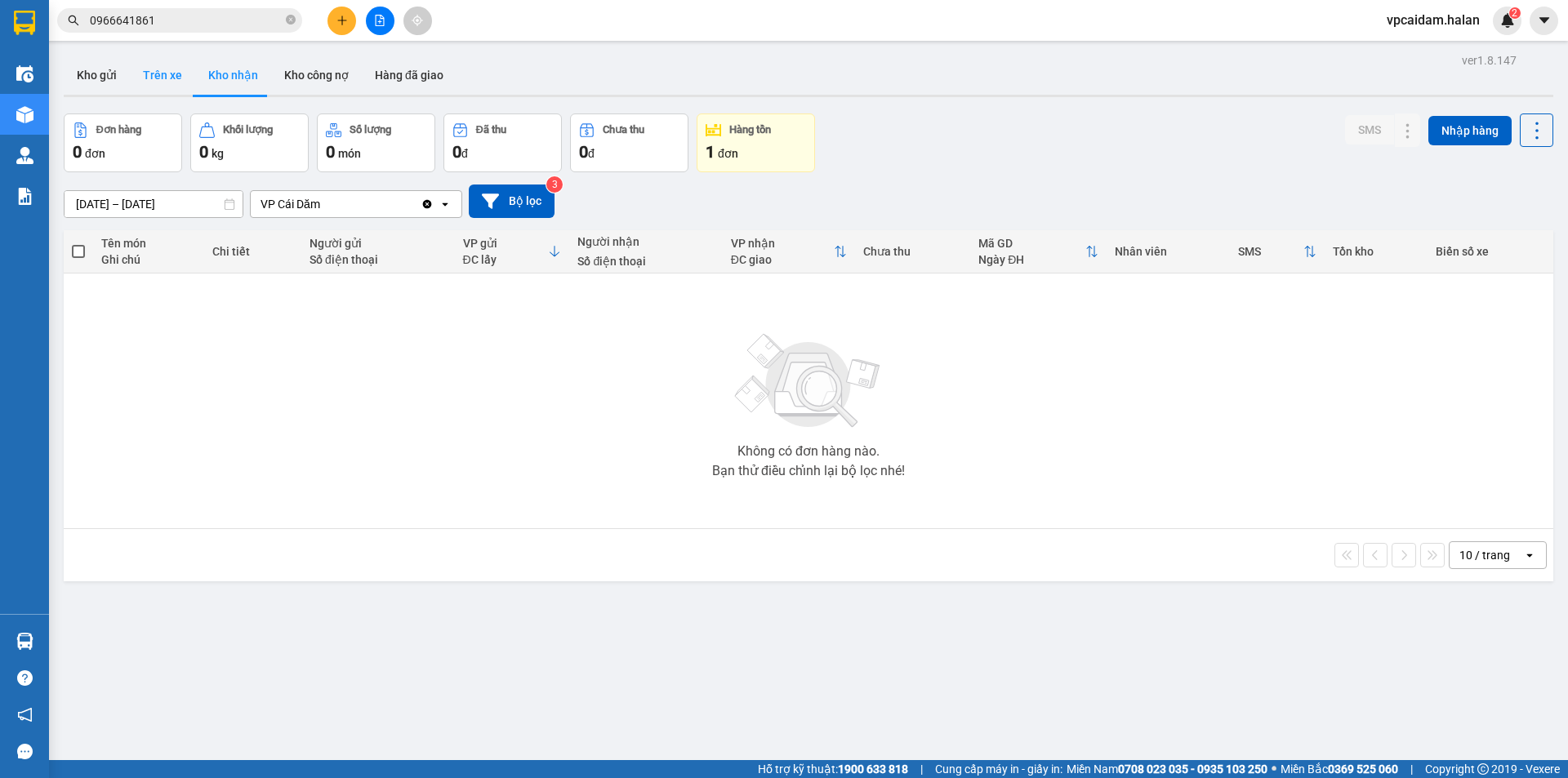
click at [162, 77] on button "Trên xe" at bounding box center [162, 75] width 65 height 40
type input "[DATE] – [DATE]"
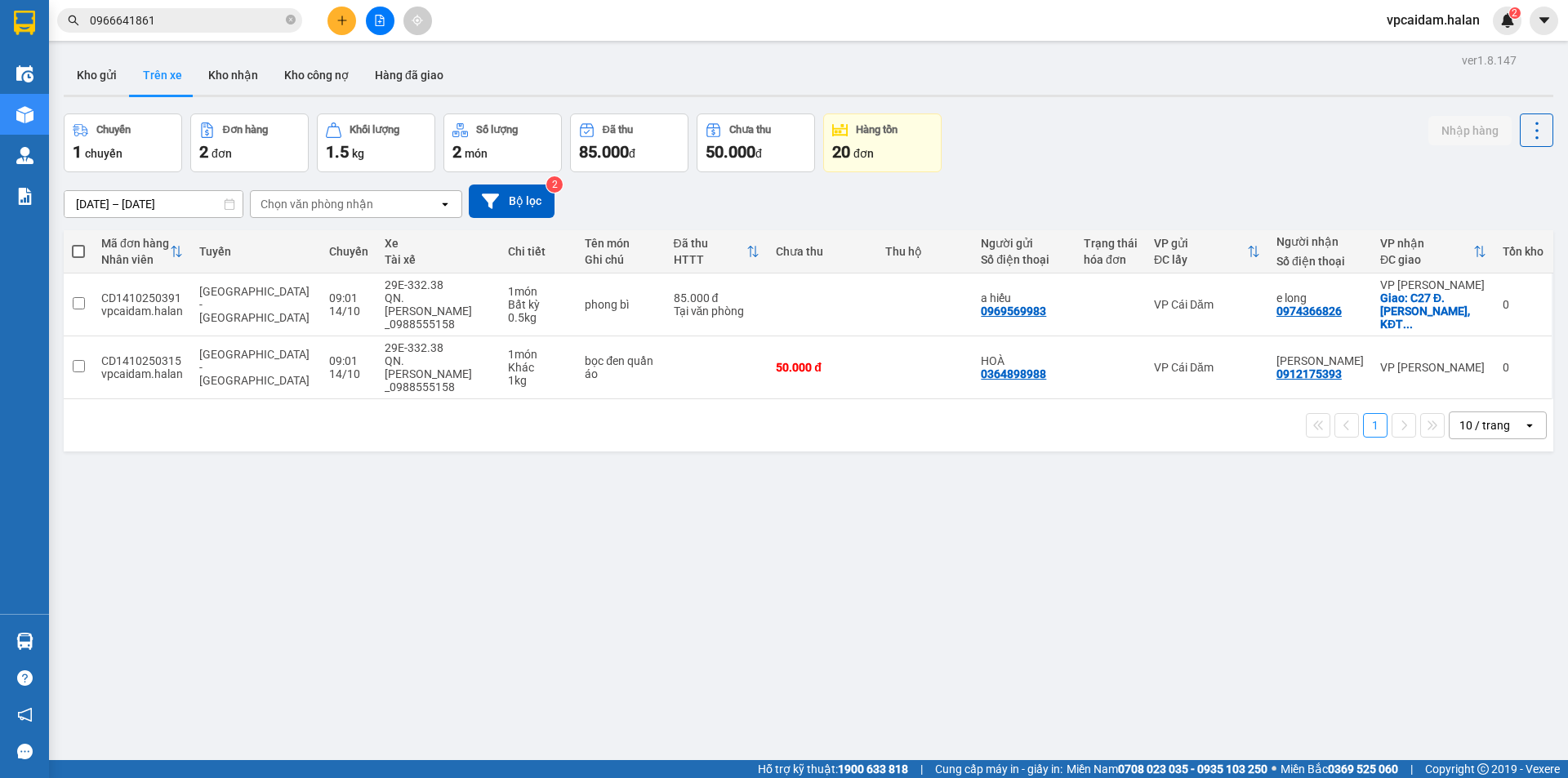
click at [382, 585] on div "ver 1.8.147 Kho gửi Trên xe Kho nhận Kho công nợ Hàng đã giao Chuyến 1 chuyến Đ…" at bounding box center [809, 438] width 1503 height 778
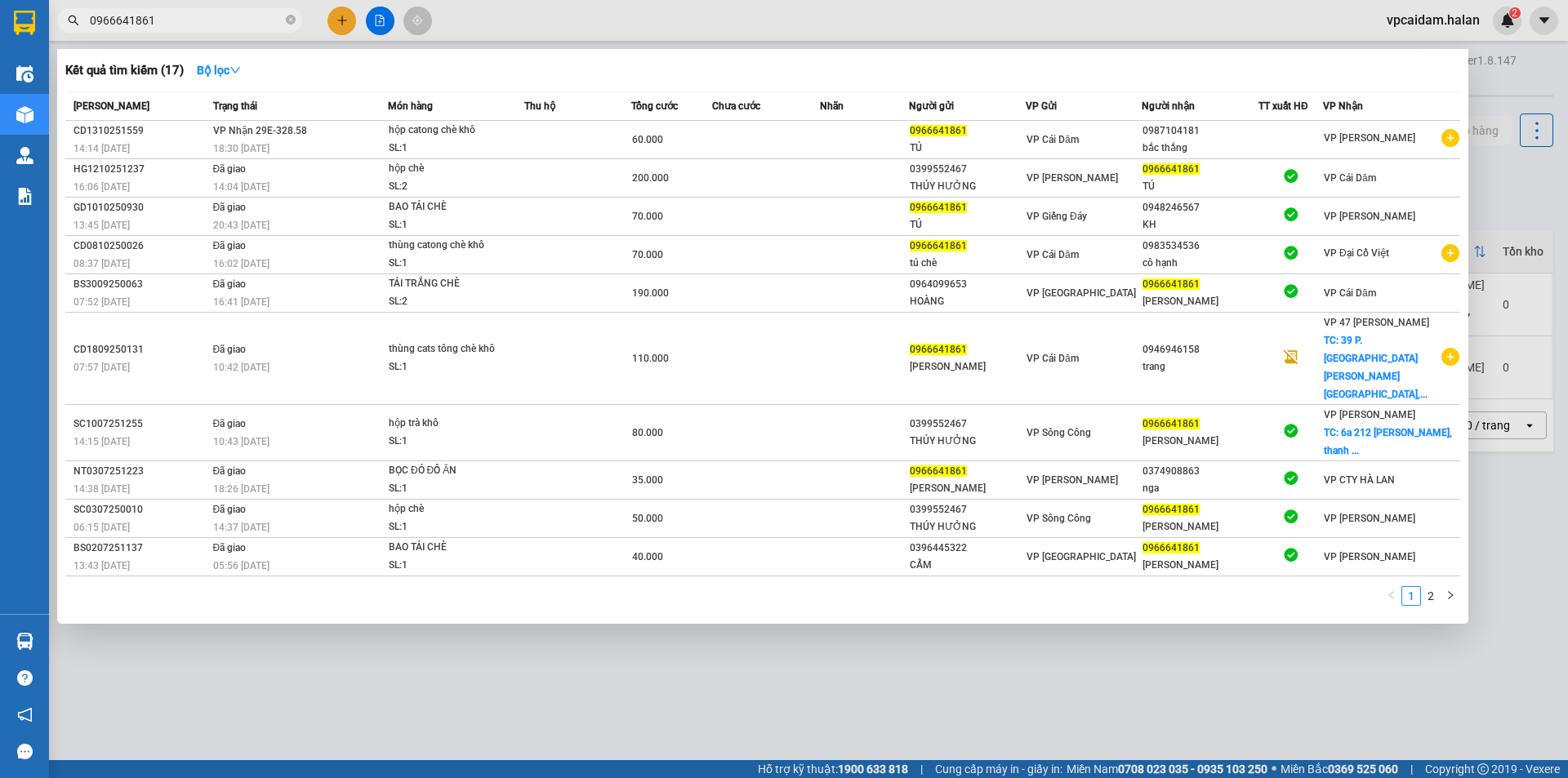
drag, startPoint x: 228, startPoint y: 29, endPoint x: 63, endPoint y: 20, distance: 165.2
click at [63, 20] on span "0966641861" at bounding box center [180, 20] width 245 height 25
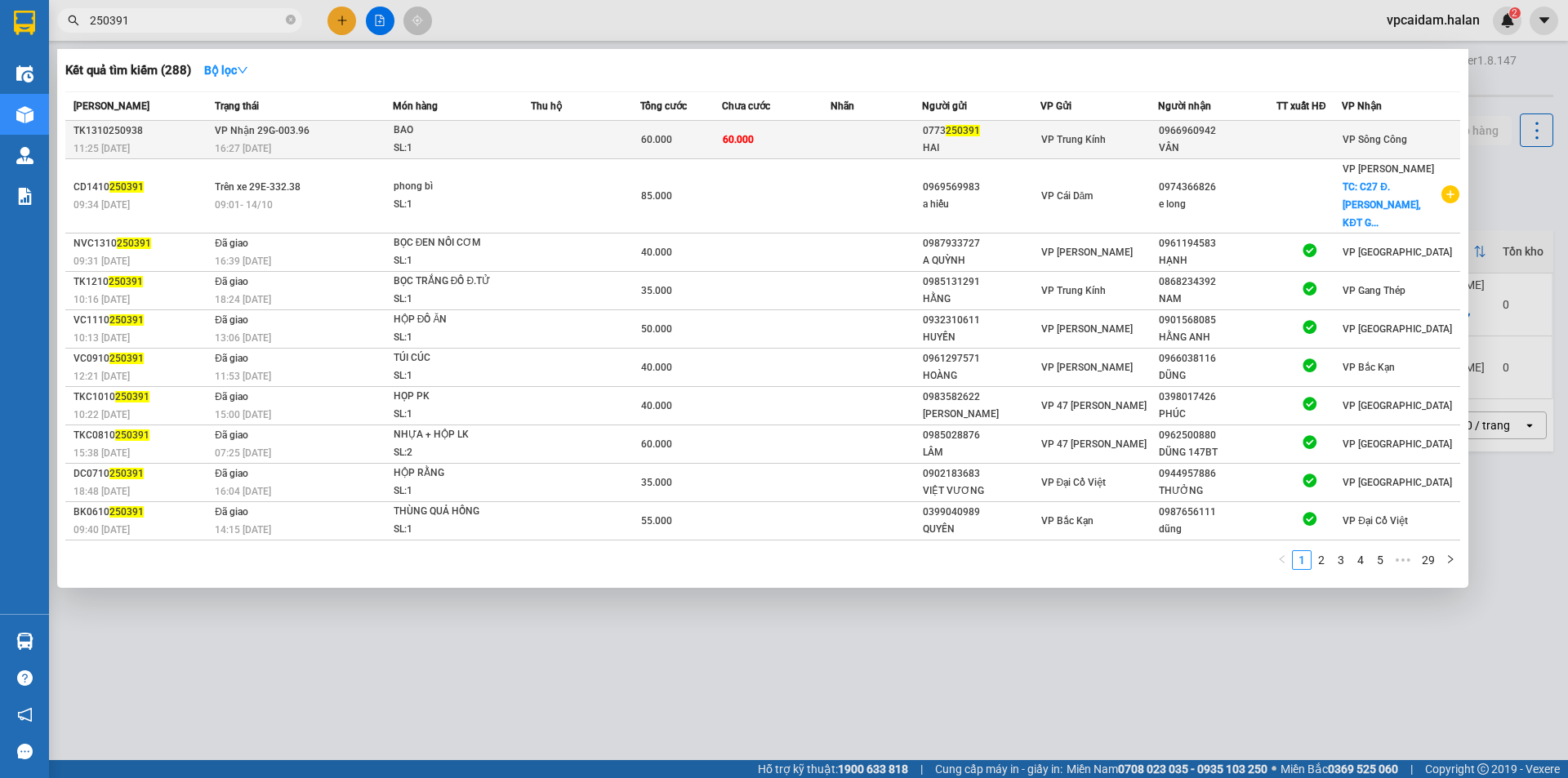
type input "250391"
click at [836, 138] on td at bounding box center [876, 139] width 91 height 39
click at [822, 148] on td "60.000" at bounding box center [776, 139] width 110 height 39
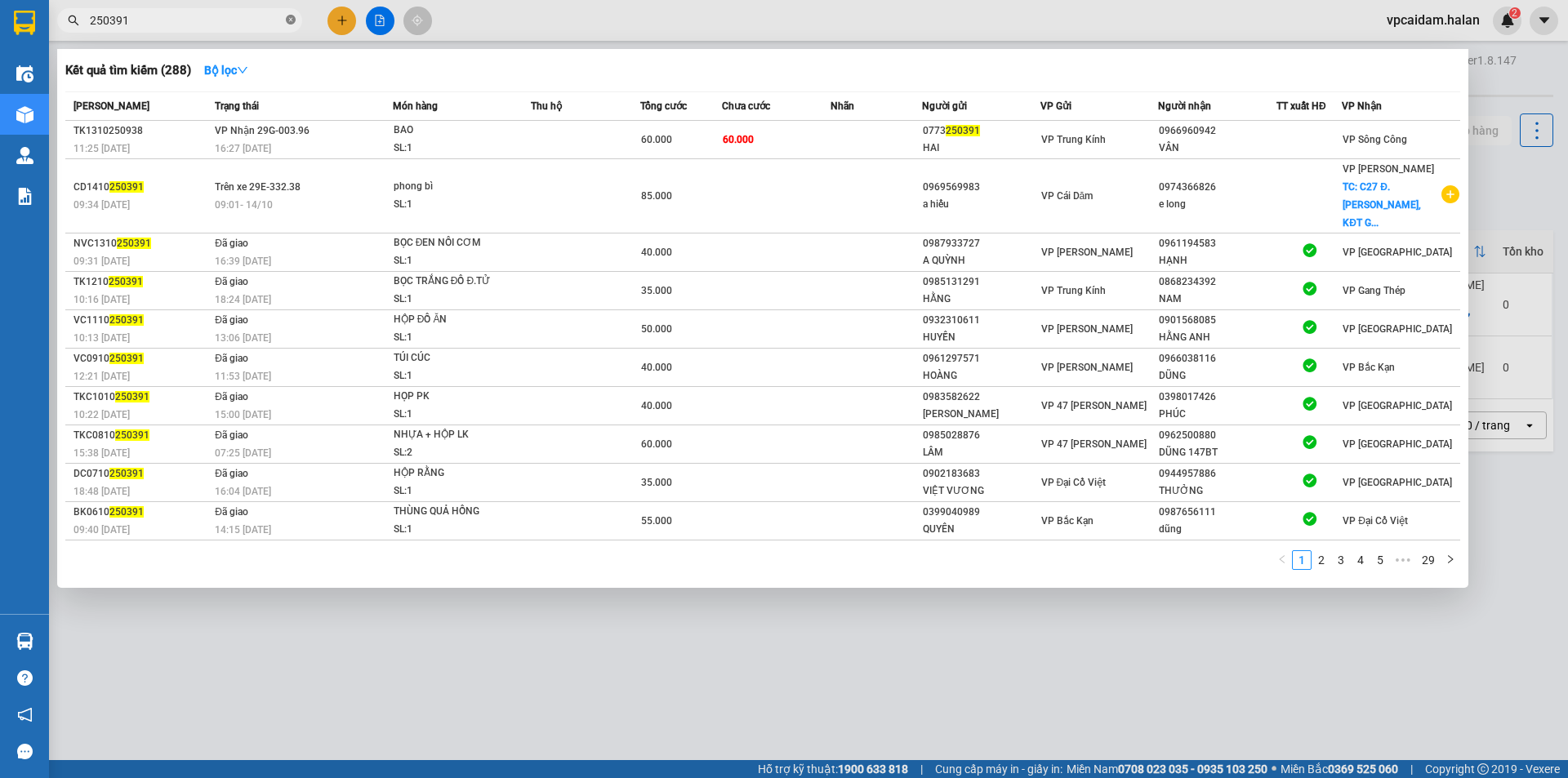
click at [288, 19] on icon "close-circle" at bounding box center [291, 20] width 10 height 10
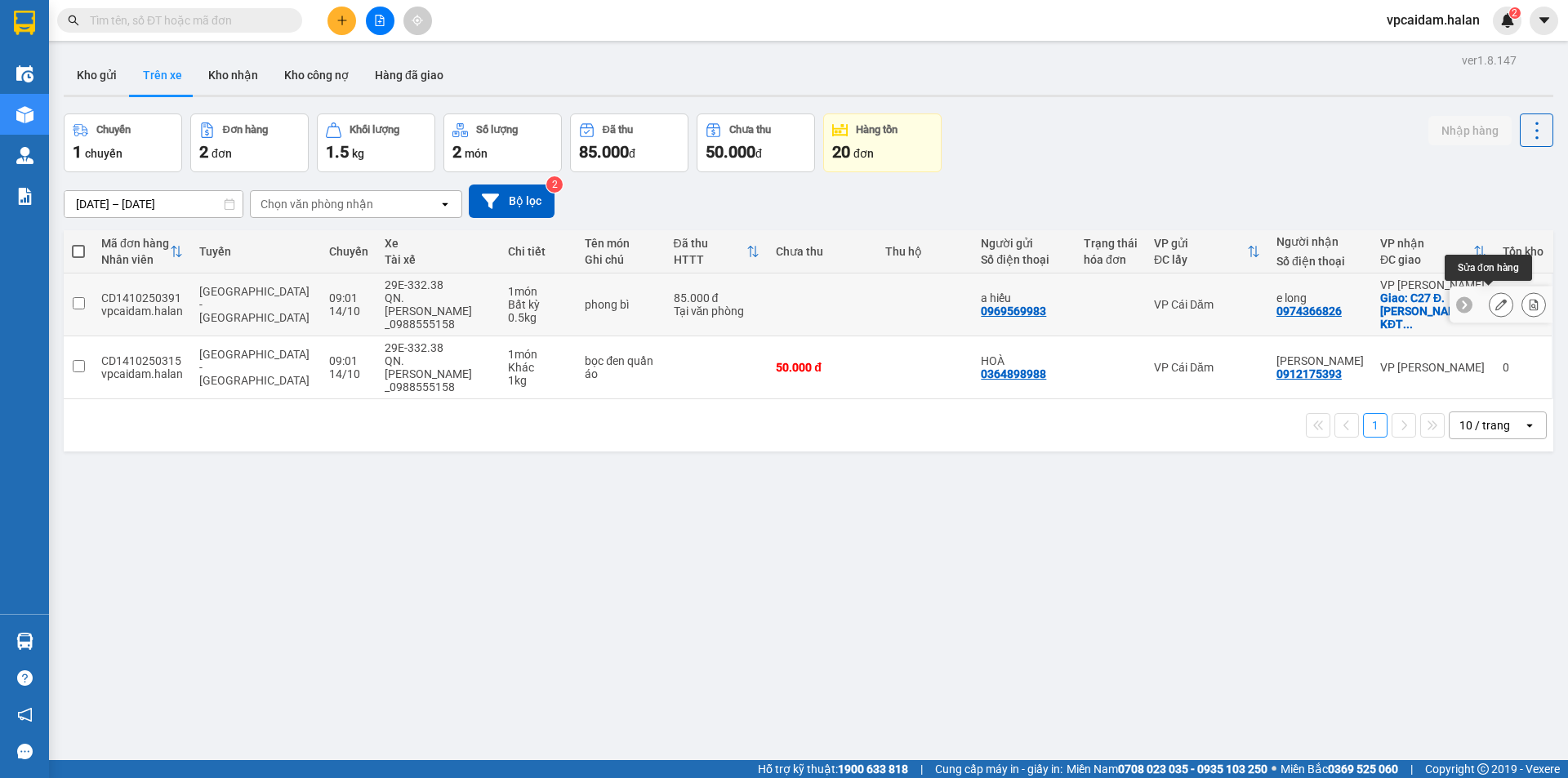
click at [1495, 299] on icon at bounding box center [1501, 304] width 12 height 12
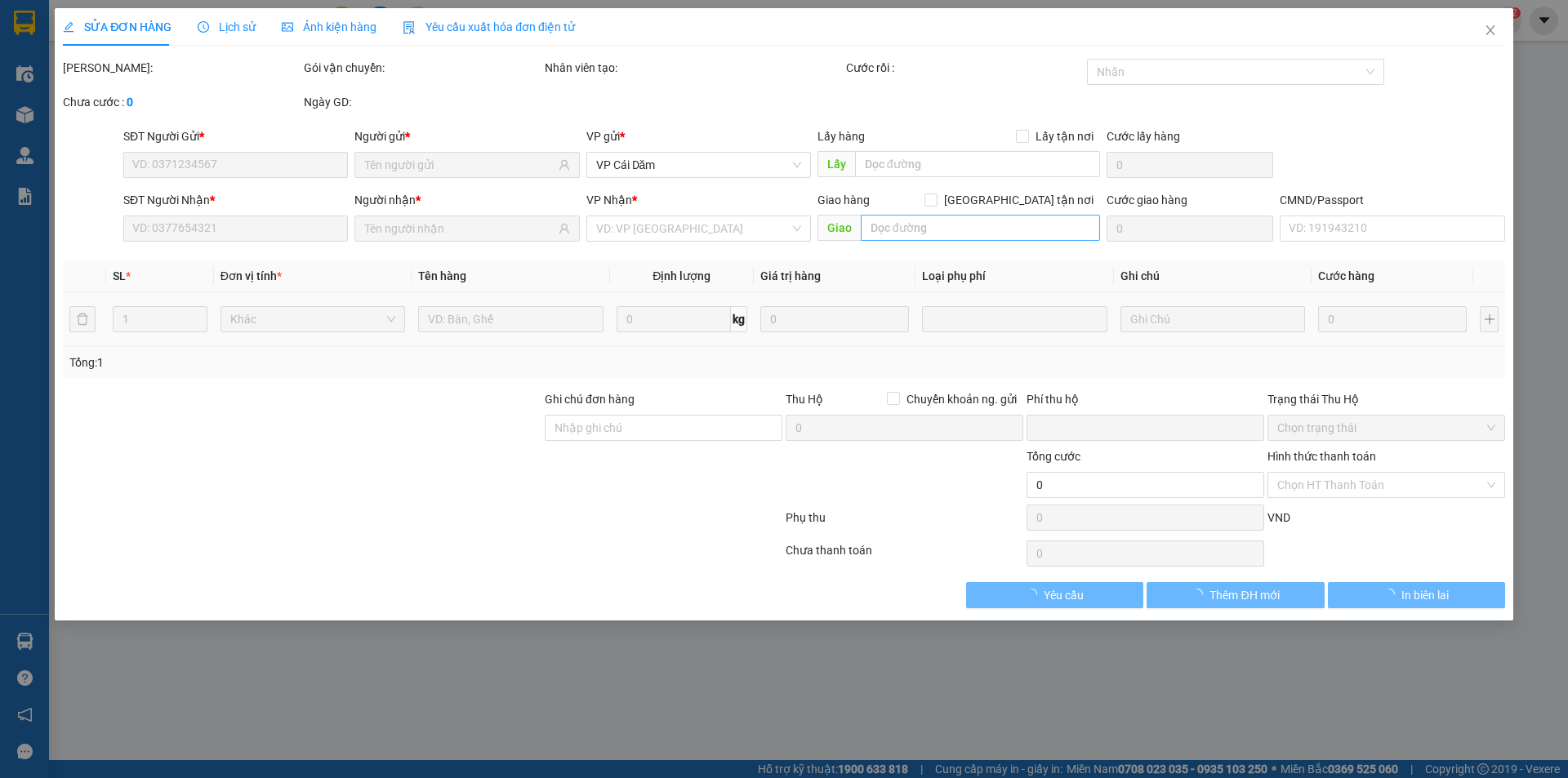
type input "0969569983"
type input "0974366826"
checkbox input "true"
type input "C27 Đ. [PERSON_NAME], [PERSON_NAME], [GEOGRAPHIC_DATA], [GEOGRAPHIC_DATA] 10000…"
type input "0"
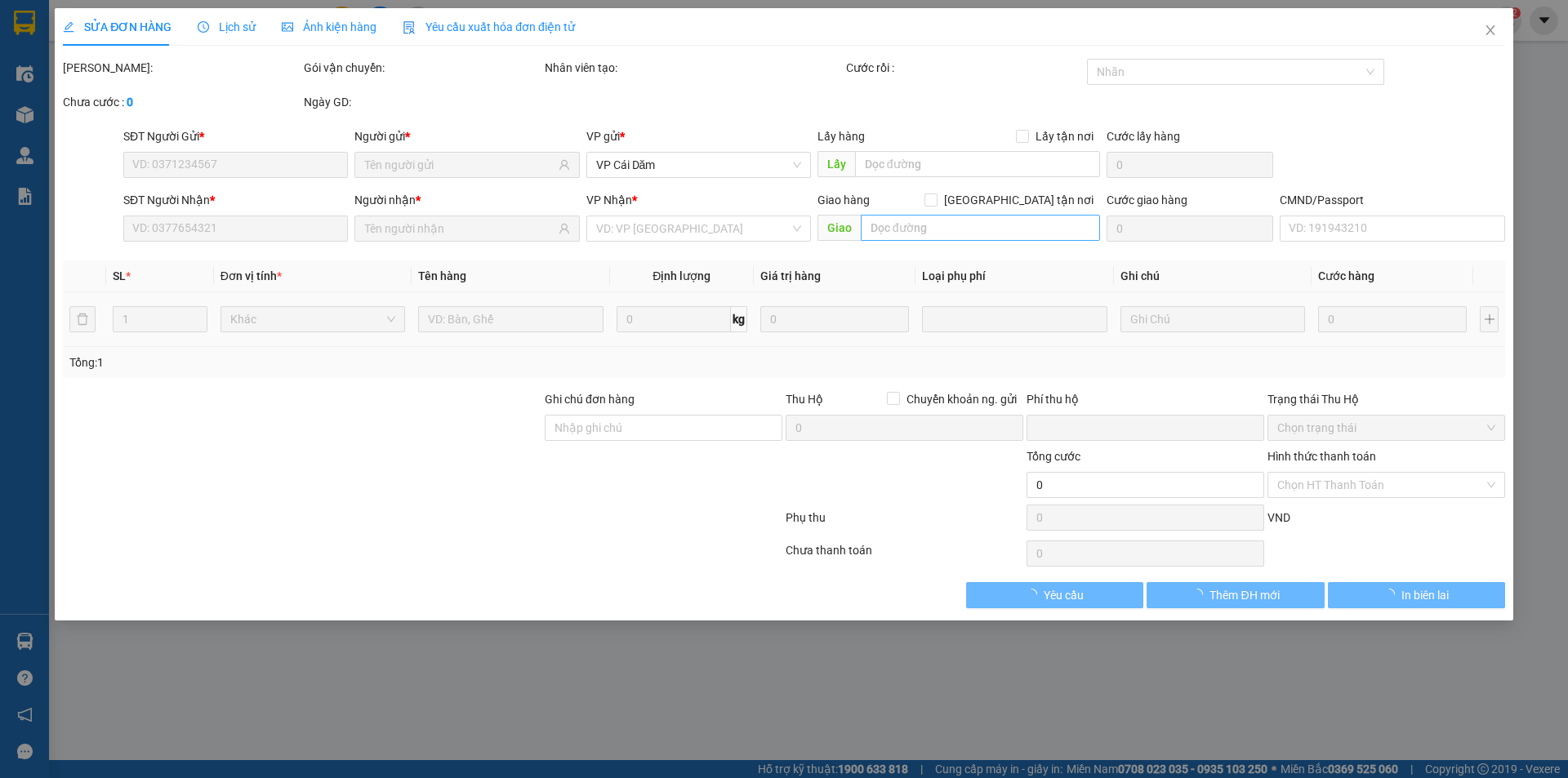
type input "85.000"
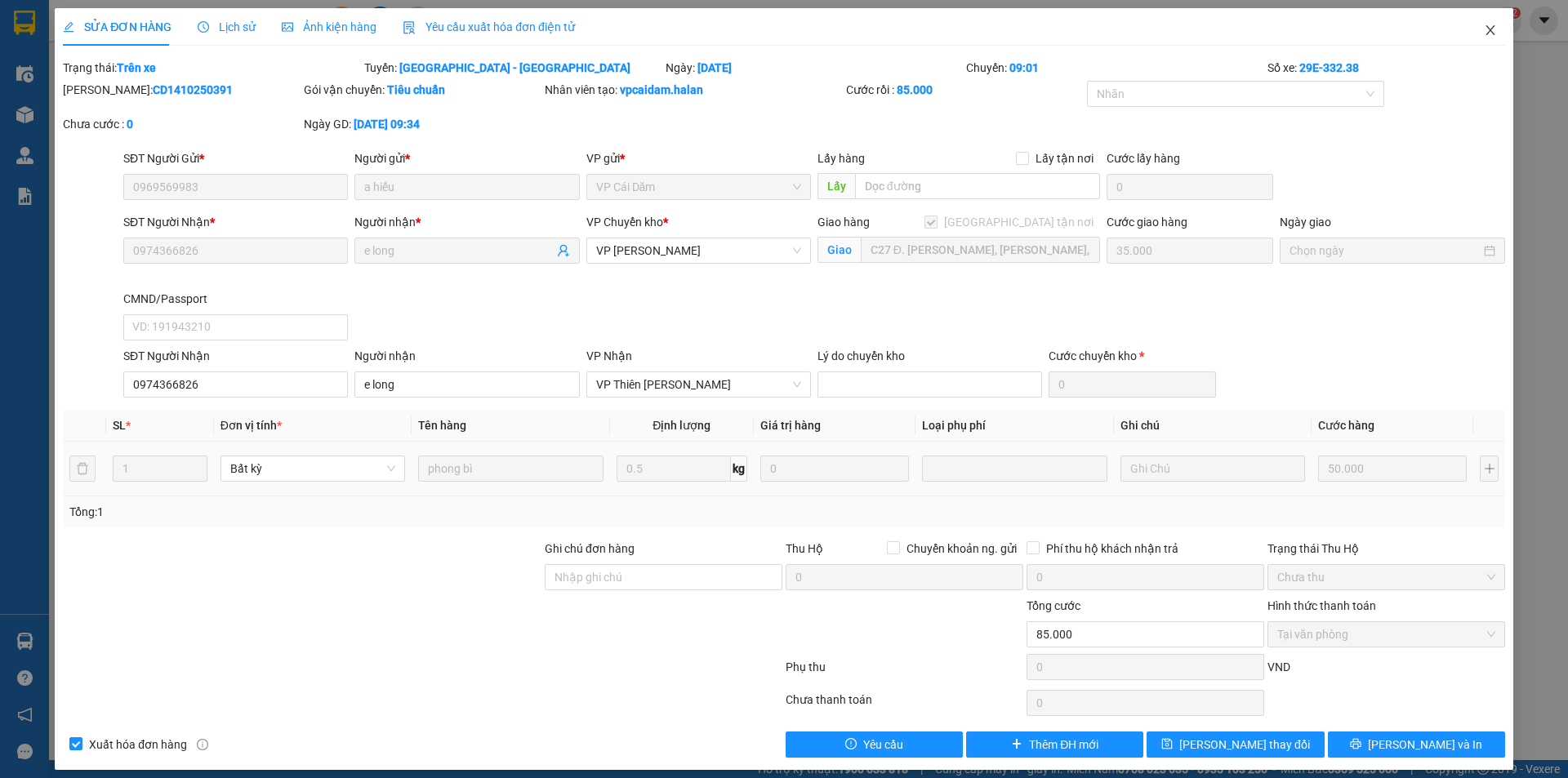
click at [1484, 27] on icon "close" at bounding box center [1490, 30] width 13 height 13
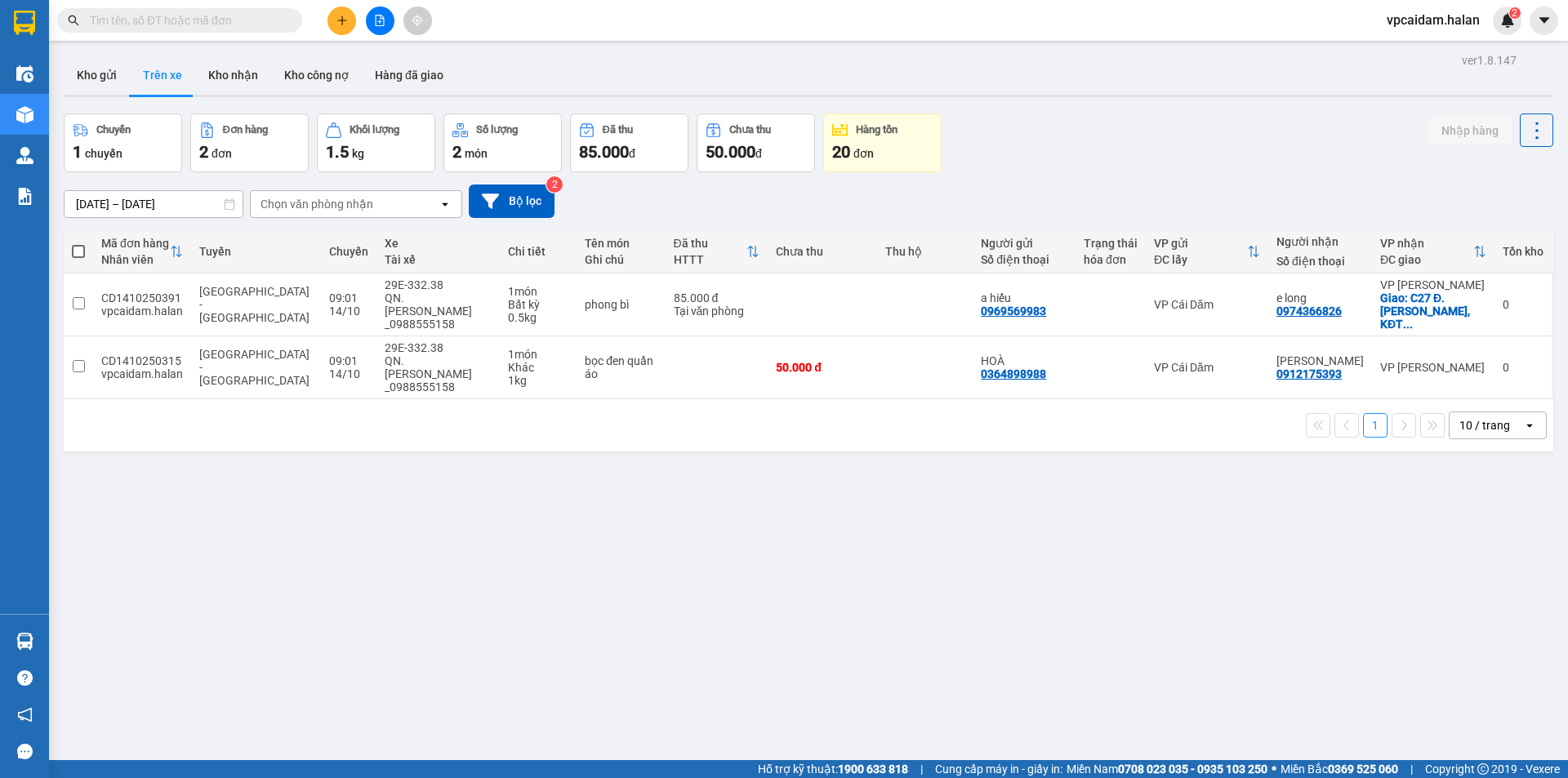
click at [376, 627] on div "ver 1.8.147 Kho gửi Trên xe Kho nhận Kho công nợ Hàng đã giao Chuyến 1 chuyến Đ…" at bounding box center [809, 438] width 1503 height 778
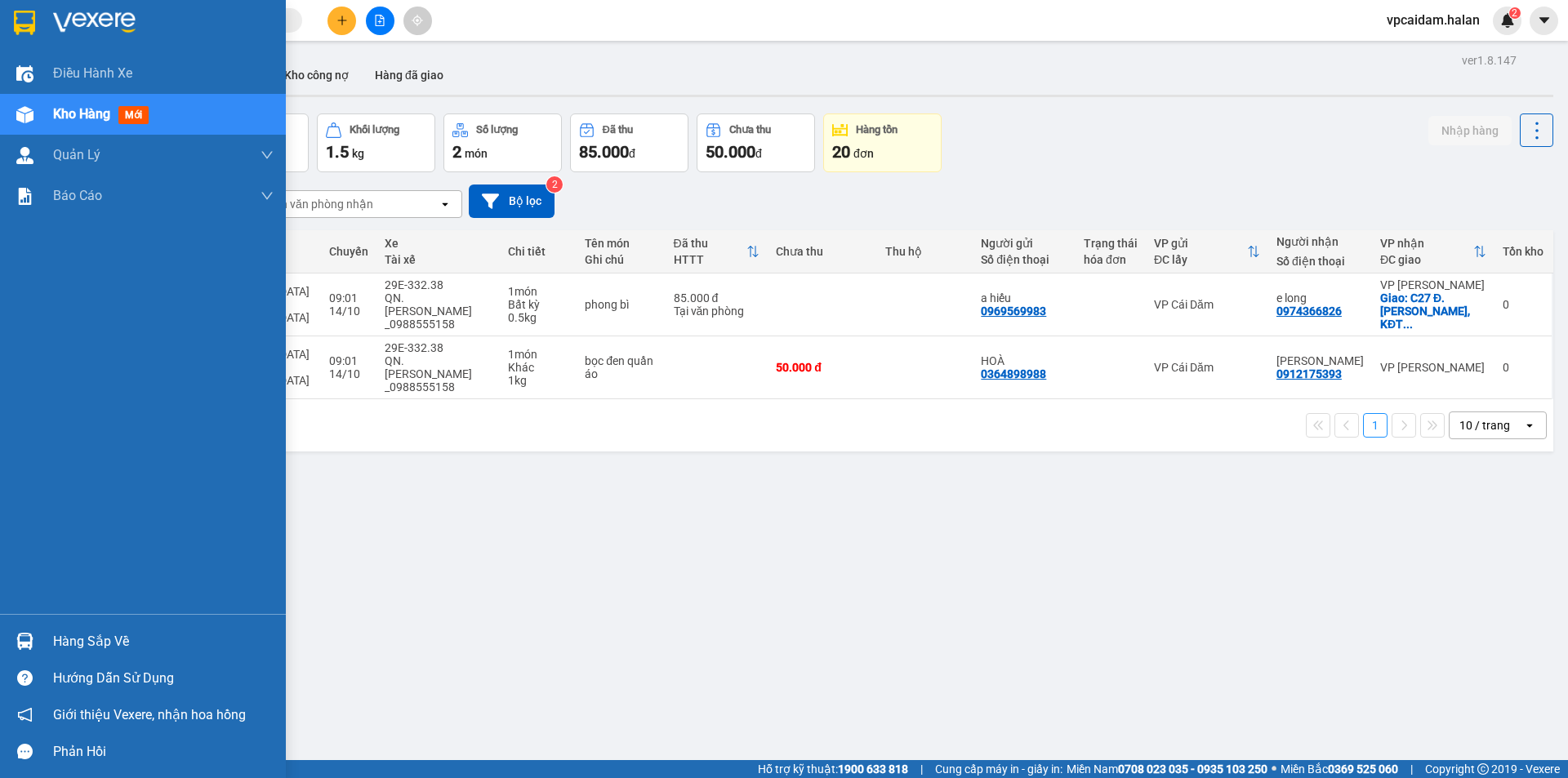
click at [52, 659] on div "Hàng sắp về" at bounding box center [142, 641] width 286 height 37
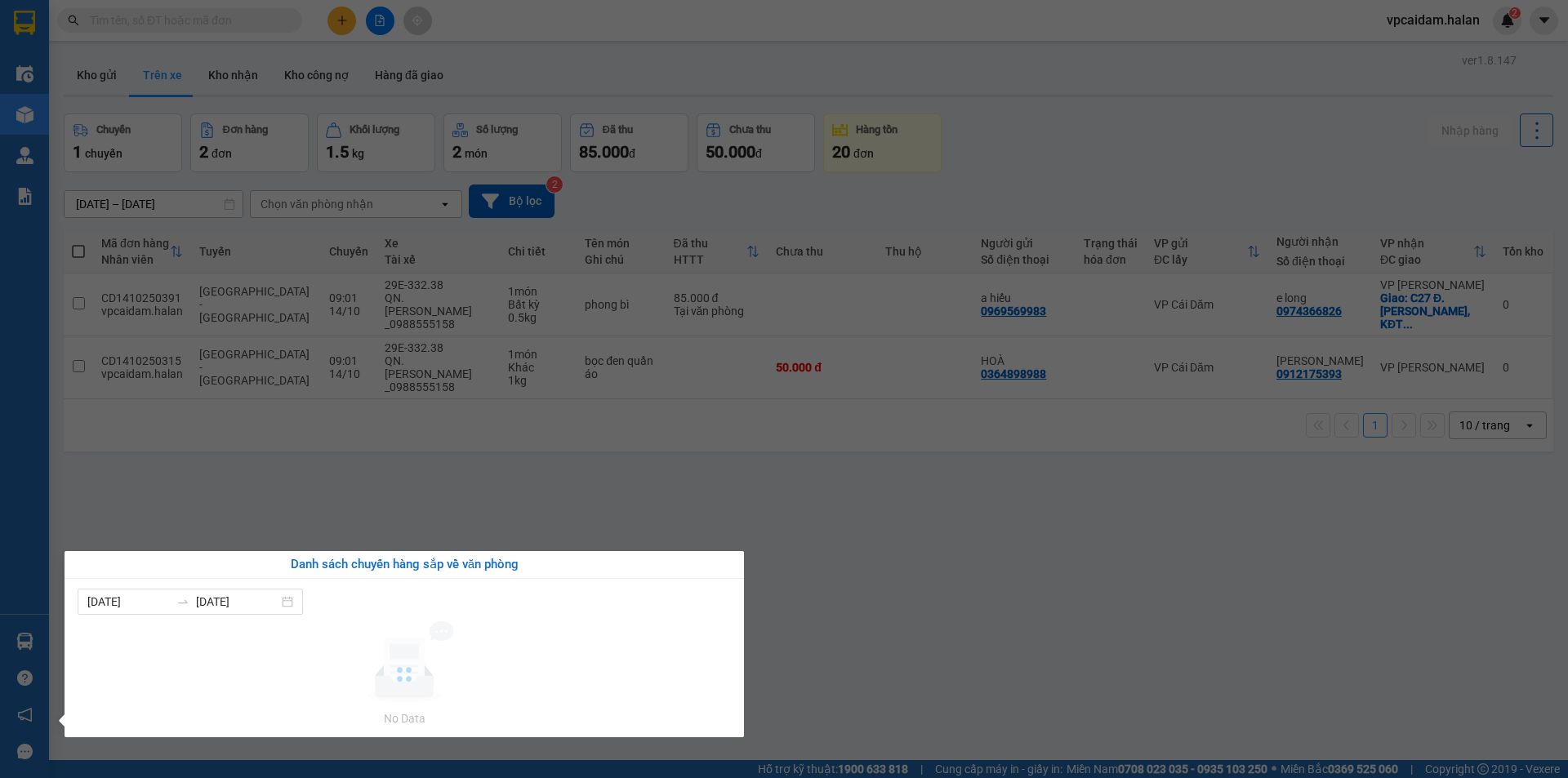
click at [299, 501] on section "Kết quả tìm kiếm ( 288 ) Bộ lọc Mã ĐH Trạng thái Món hàng Thu hộ Tổng cước Chưa…" at bounding box center [784, 389] width 1568 height 778
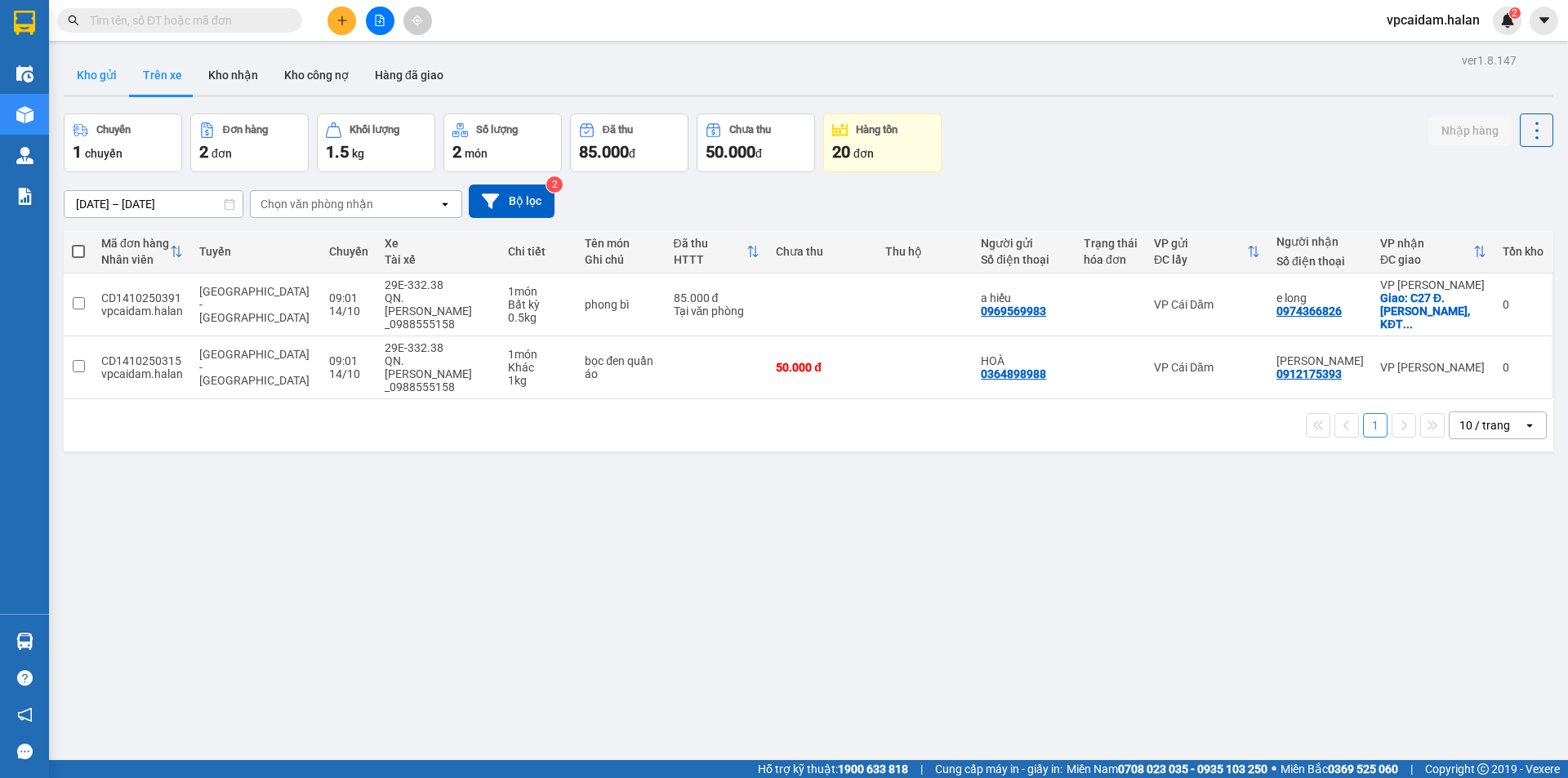
click at [123, 78] on button "Kho gửi" at bounding box center [96, 75] width 66 height 40
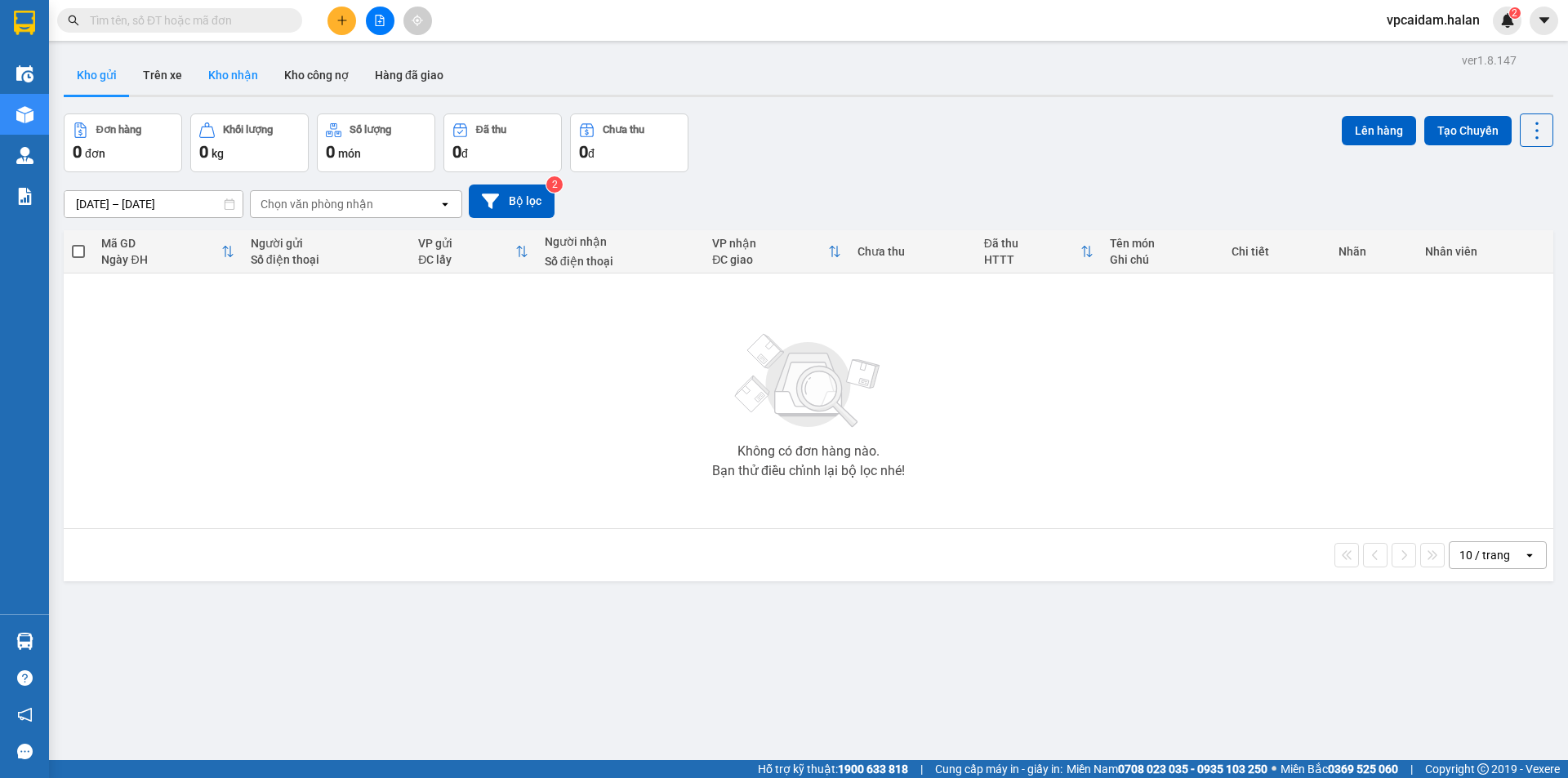
click at [237, 75] on button "Kho nhận" at bounding box center [232, 75] width 76 height 40
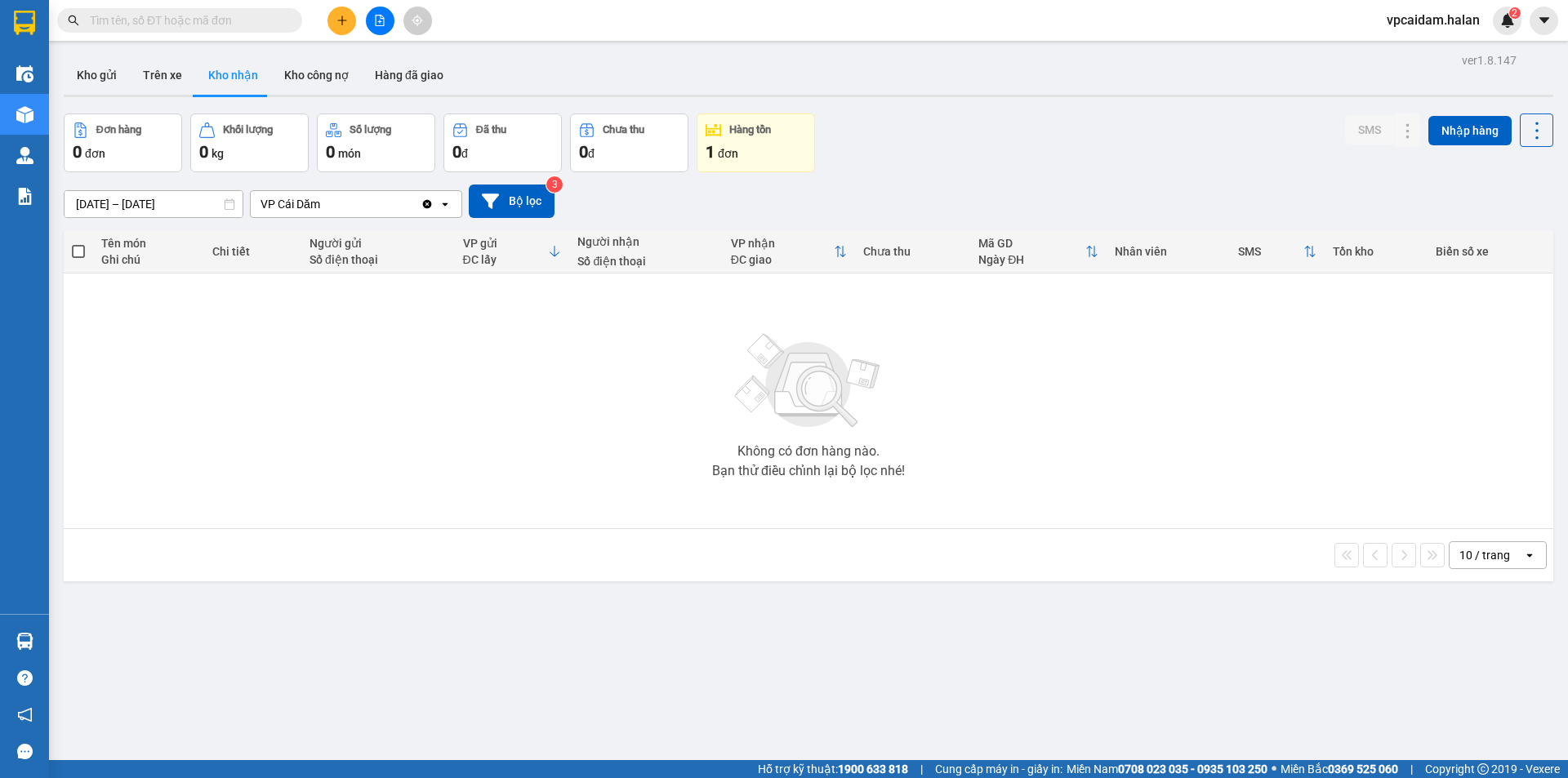
click at [424, 388] on div "Không có đơn hàng nào. Bạn thử điều chỉnh lại bộ lọc nhé!" at bounding box center [809, 401] width 1473 height 245
click at [171, 65] on button "Trên xe" at bounding box center [162, 75] width 65 height 40
type input "[DATE] – [DATE]"
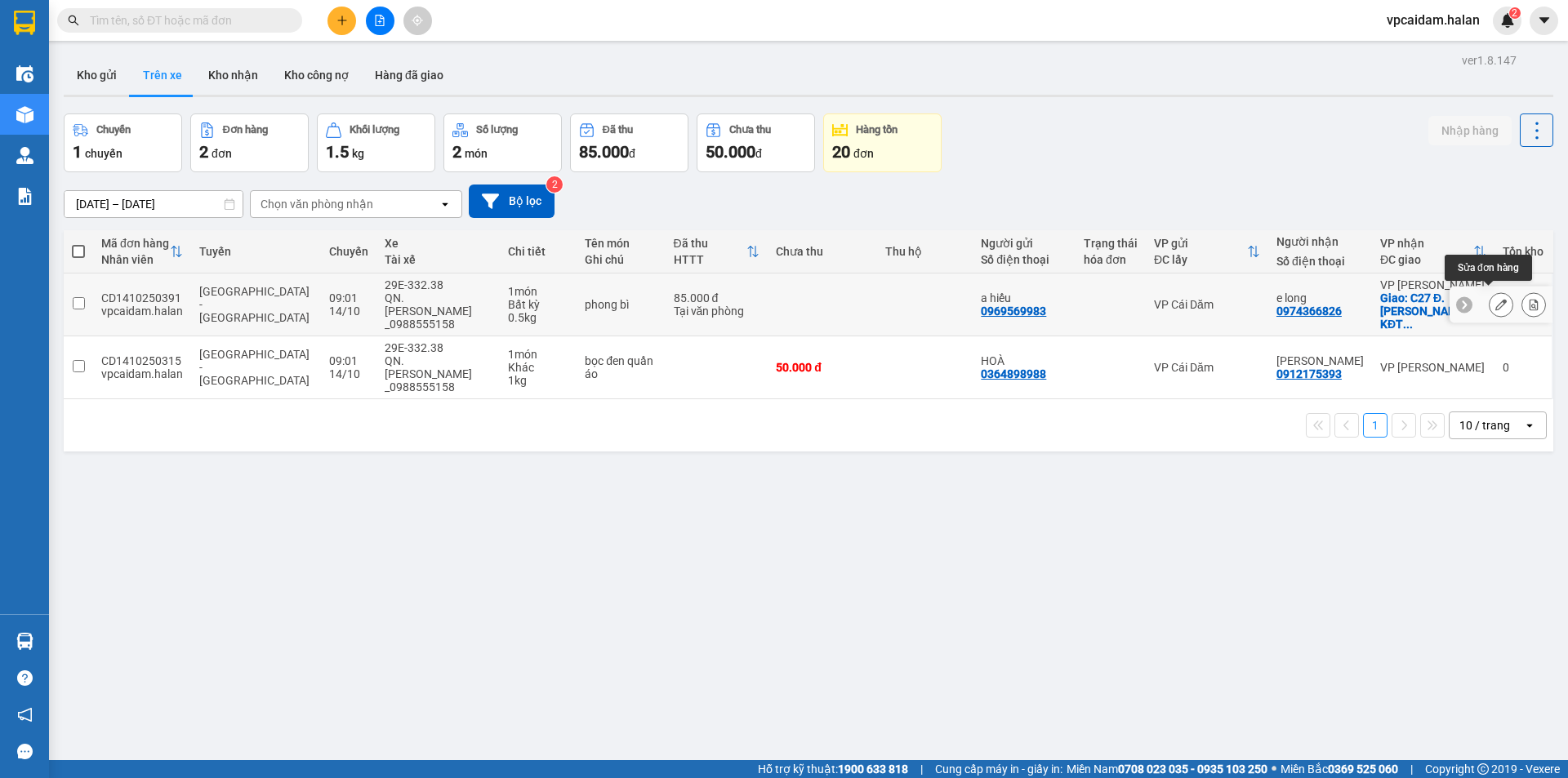
click at [1495, 299] on icon at bounding box center [1501, 304] width 12 height 12
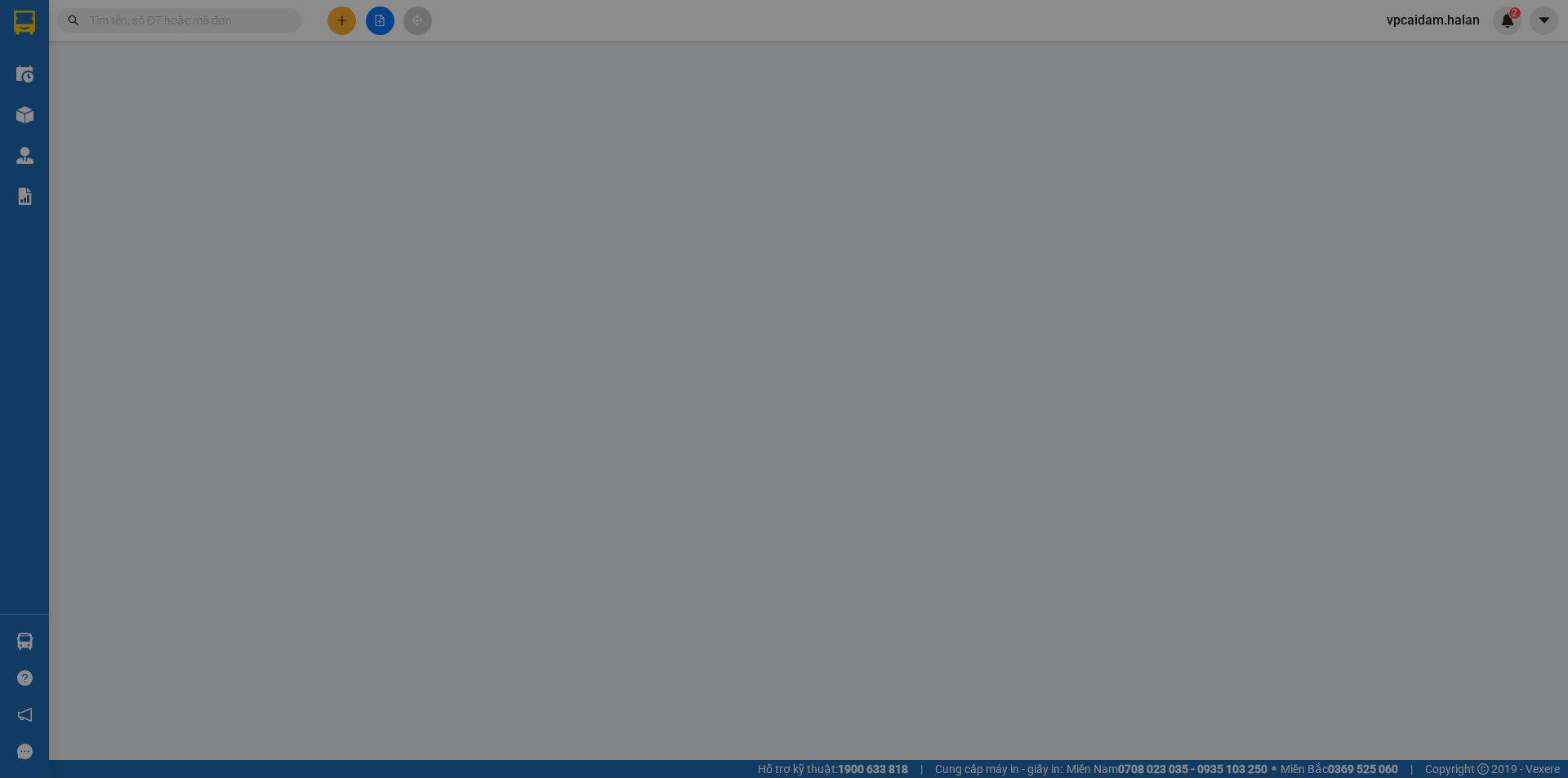
type input "0969569983"
type input "0974366826"
checkbox input "true"
type input "C27 Đ. [PERSON_NAME], [PERSON_NAME], [GEOGRAPHIC_DATA], [GEOGRAPHIC_DATA] 10000…"
type input "0"
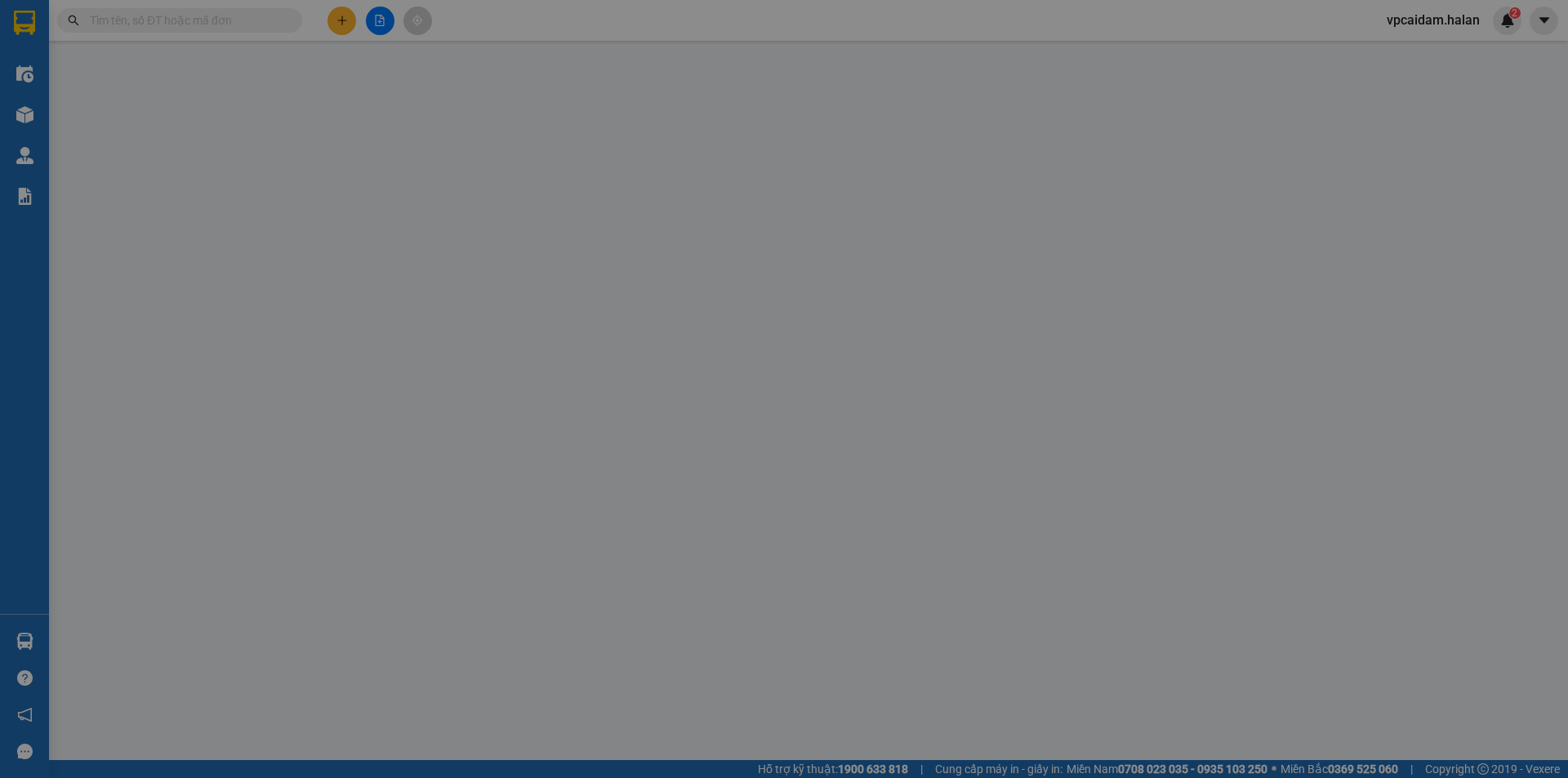
type input "85.000"
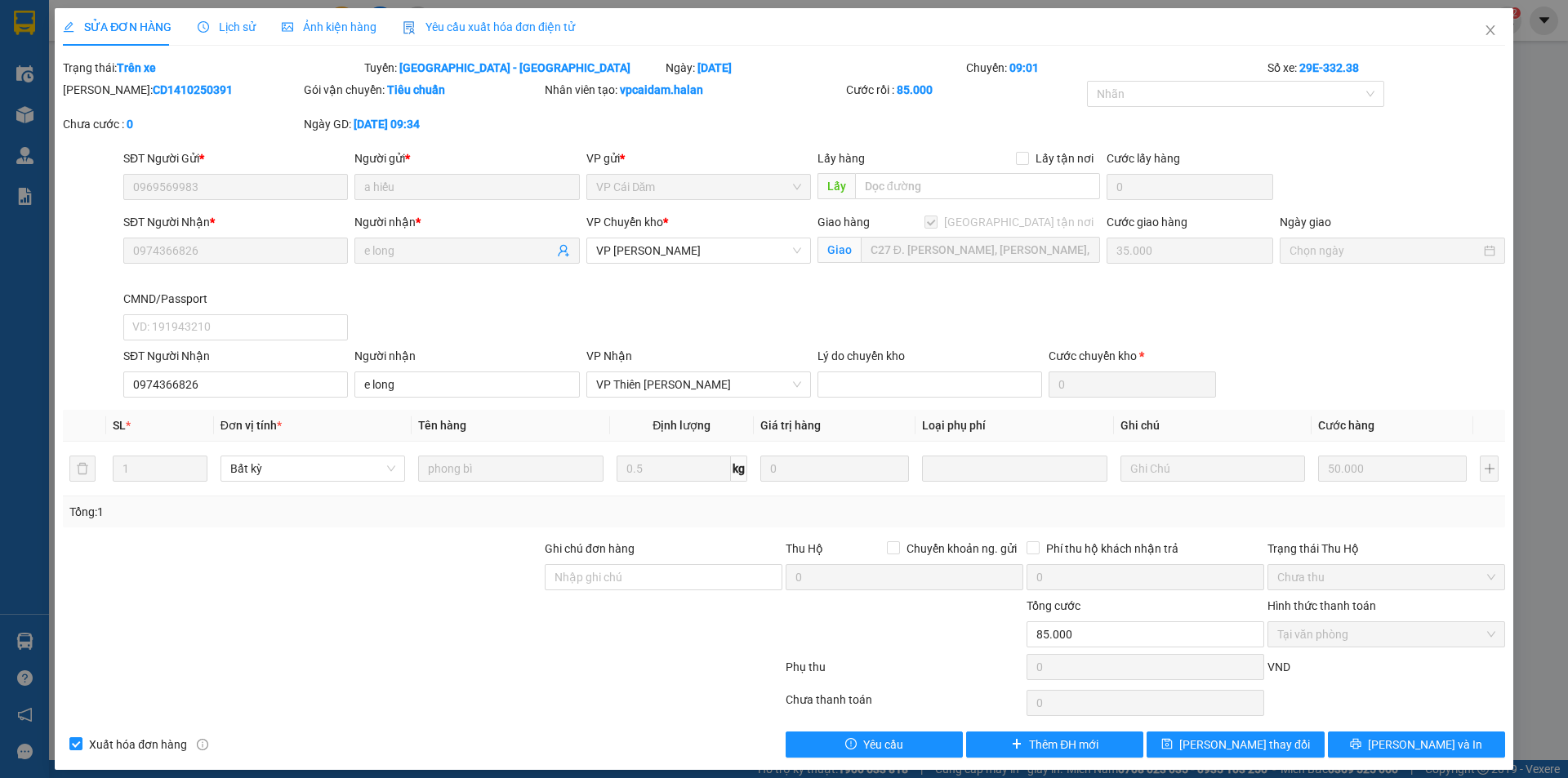
click at [389, 673] on div at bounding box center [422, 670] width 723 height 33
click at [1484, 30] on icon "close" at bounding box center [1490, 30] width 13 height 13
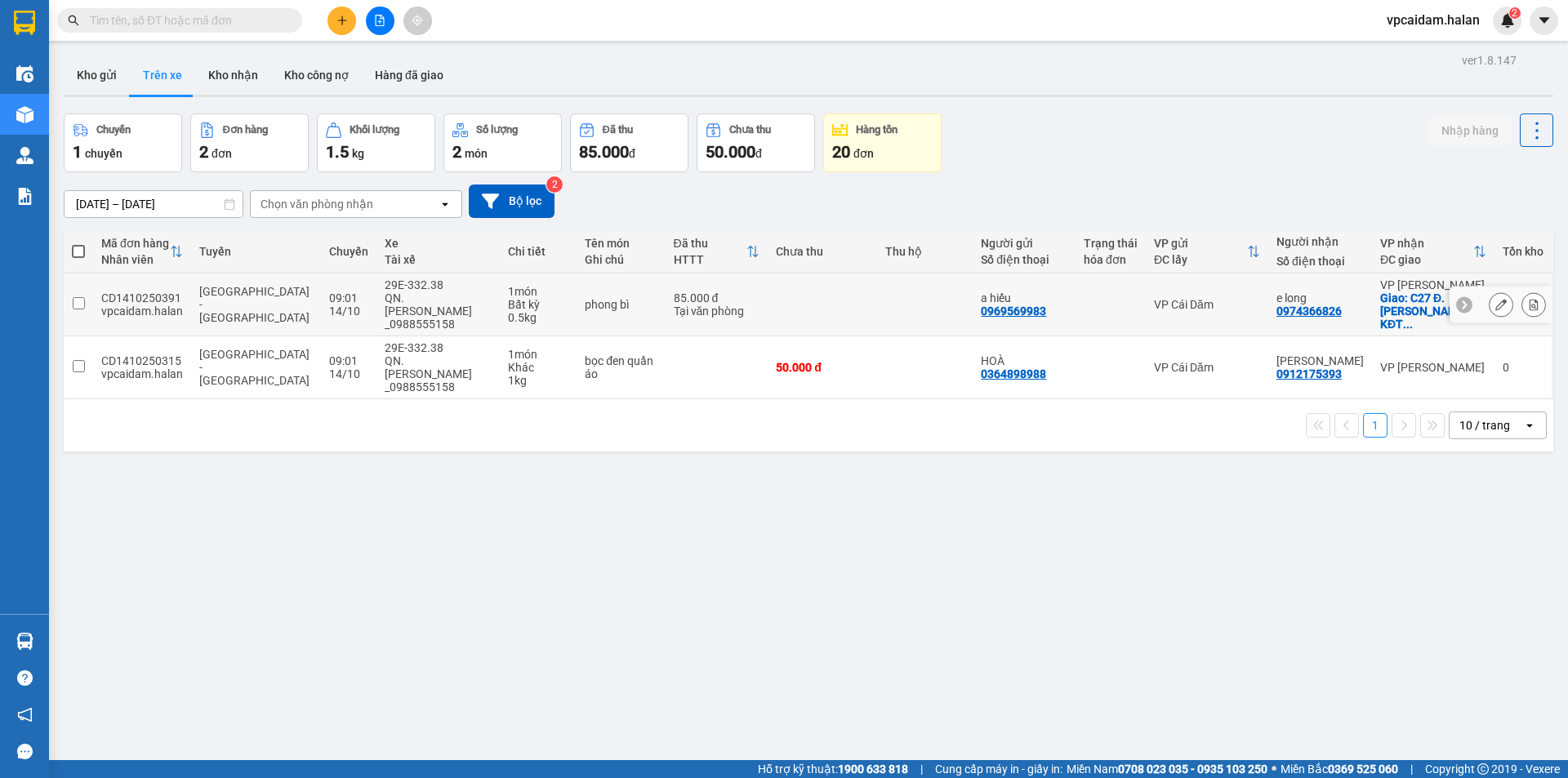
click at [1011, 304] on div "0969569983" at bounding box center [1013, 310] width 65 height 13
click at [1495, 299] on icon at bounding box center [1501, 304] width 12 height 12
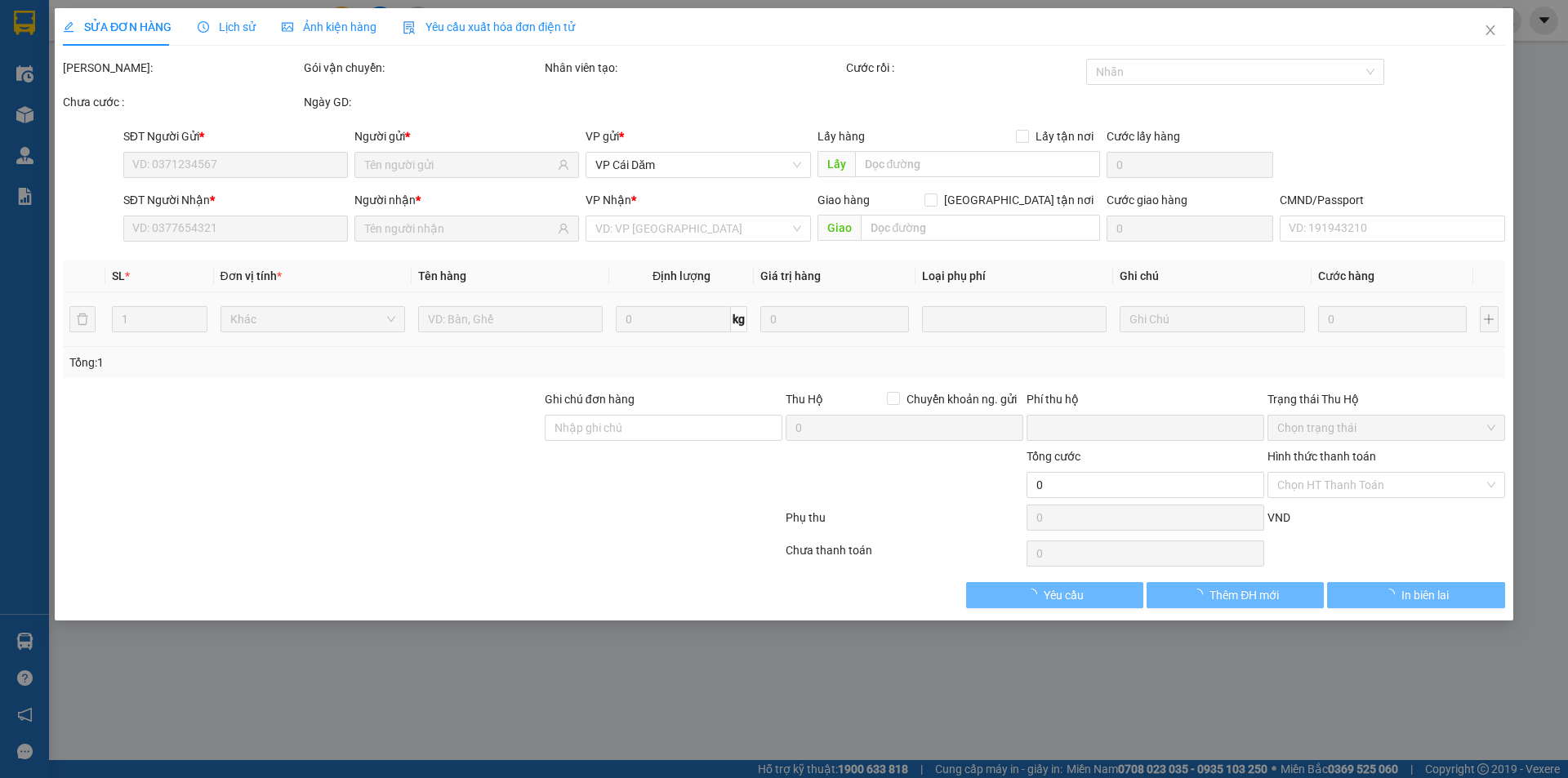
type input "0969569983"
type input "0974366826"
checkbox input "true"
type input "C27 Đ. [PERSON_NAME], [PERSON_NAME], [GEOGRAPHIC_DATA], [GEOGRAPHIC_DATA] 10000…"
type input "0"
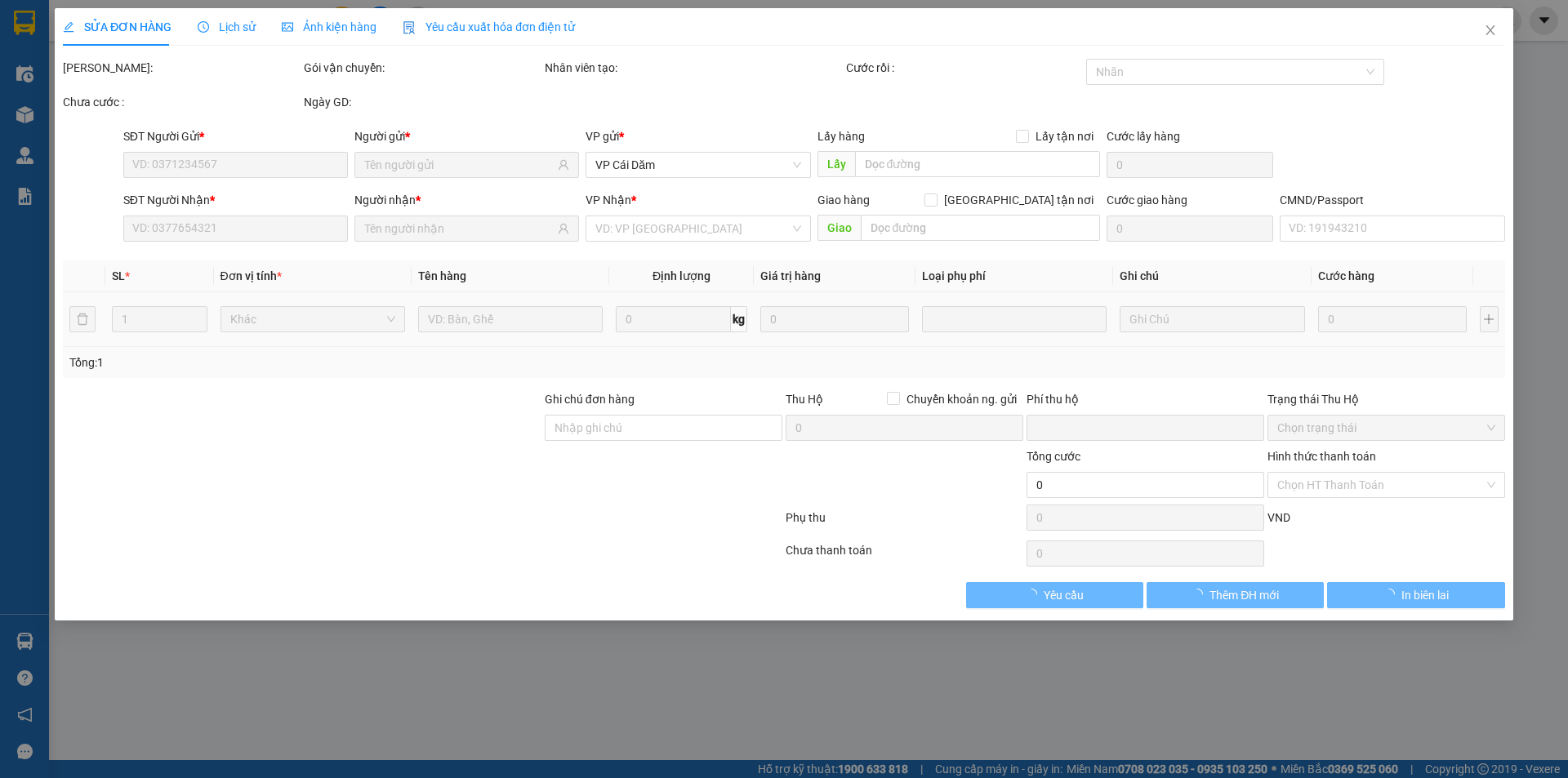
type input "85.000"
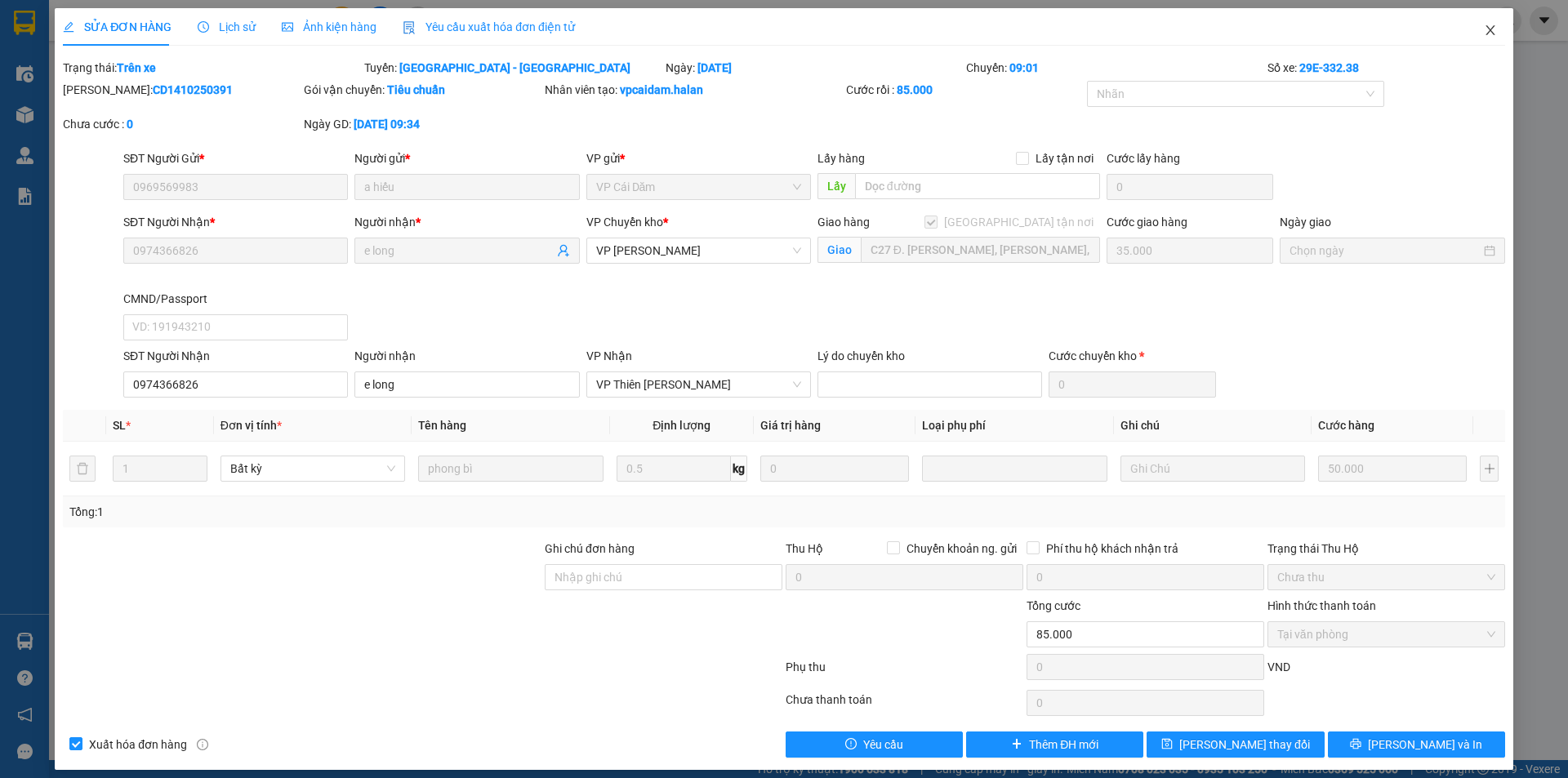
click at [1484, 30] on icon "close" at bounding box center [1490, 30] width 13 height 13
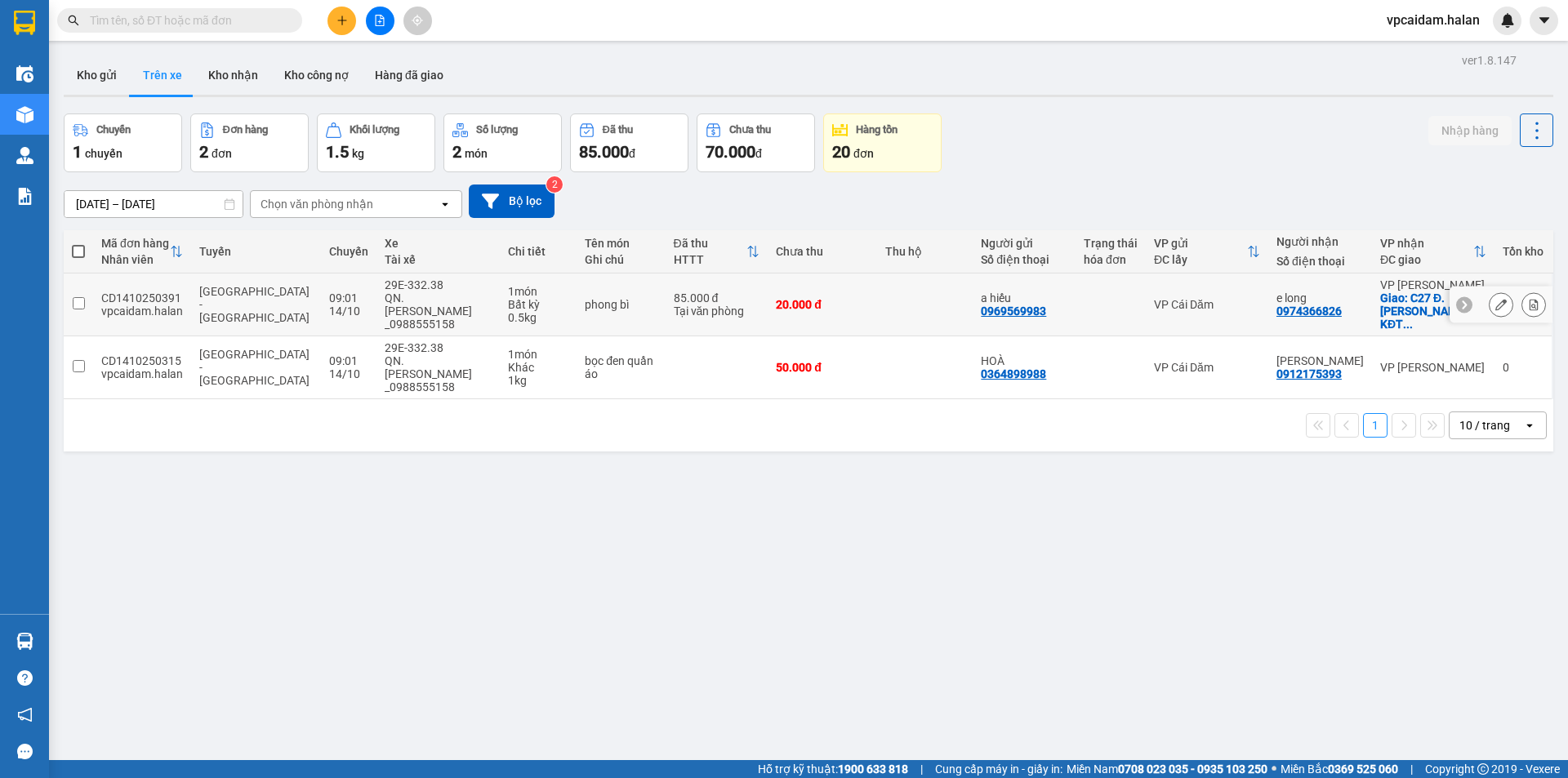
click at [1491, 305] on button at bounding box center [1501, 304] width 23 height 29
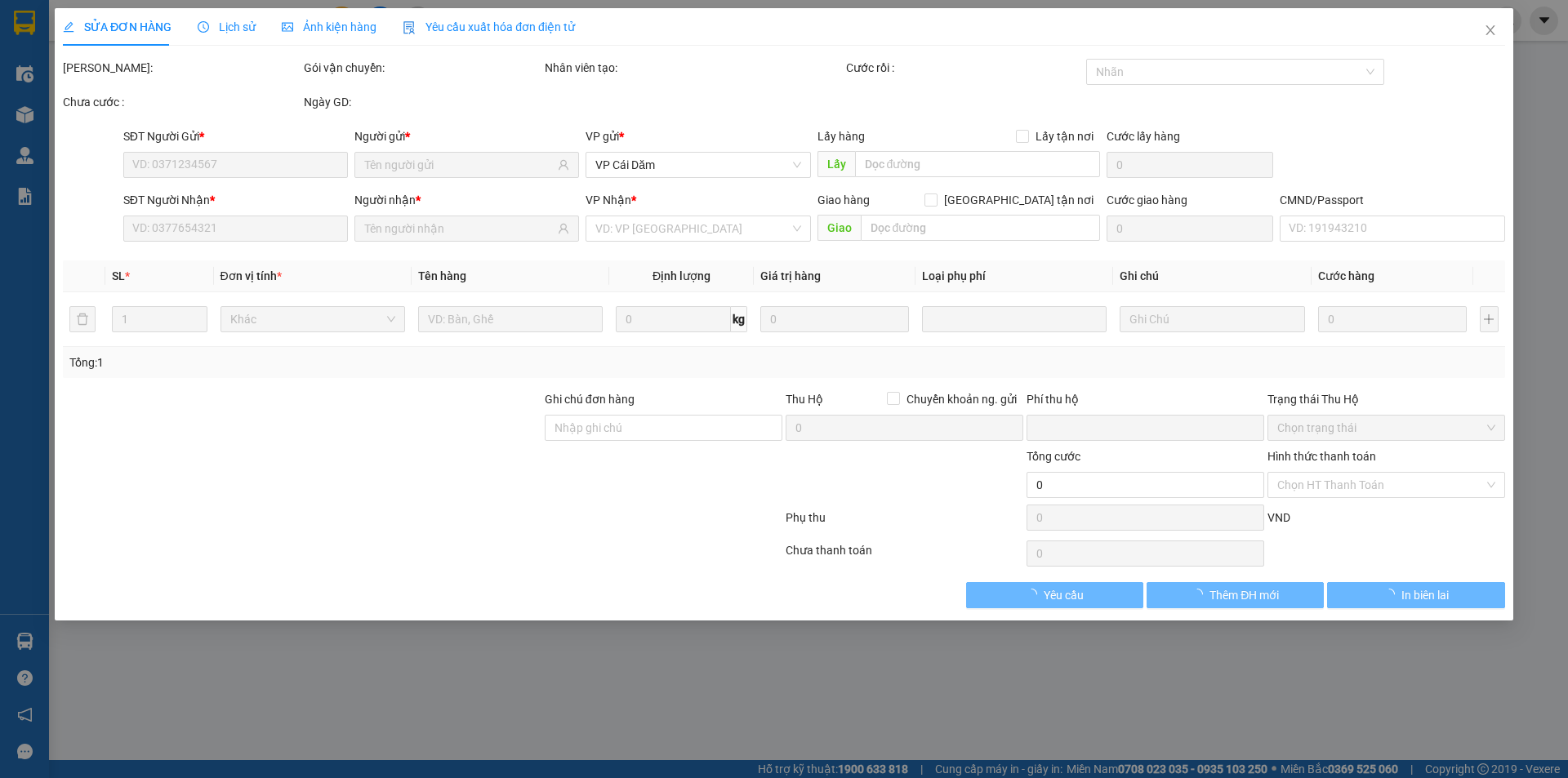
type input "0969569983"
type input "0974366826"
checkbox input "true"
type input "C27 Đ. [PERSON_NAME], [PERSON_NAME], [GEOGRAPHIC_DATA], [GEOGRAPHIC_DATA] 10000…"
type input "0"
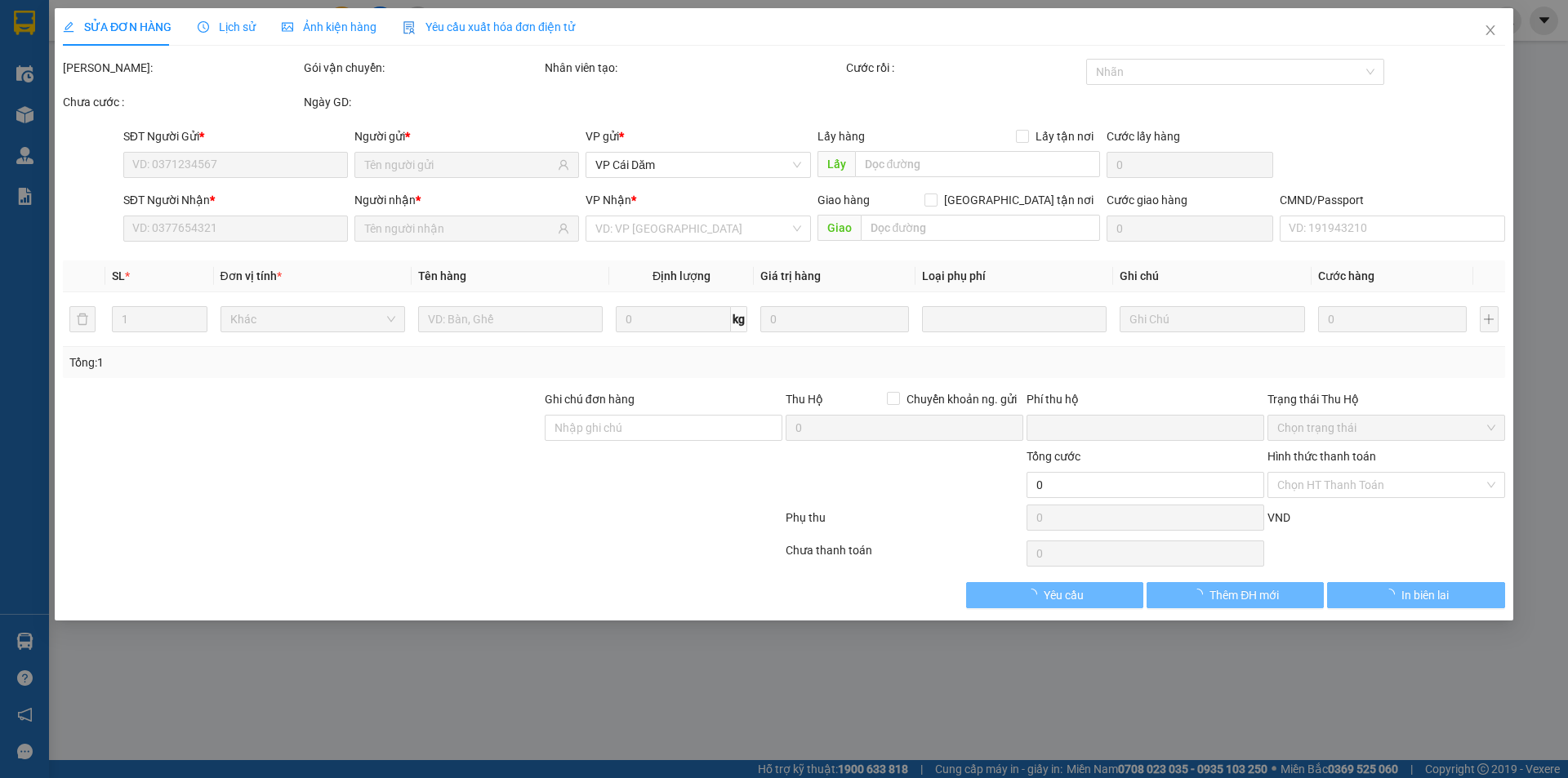
type input "105.000"
type input "20.000"
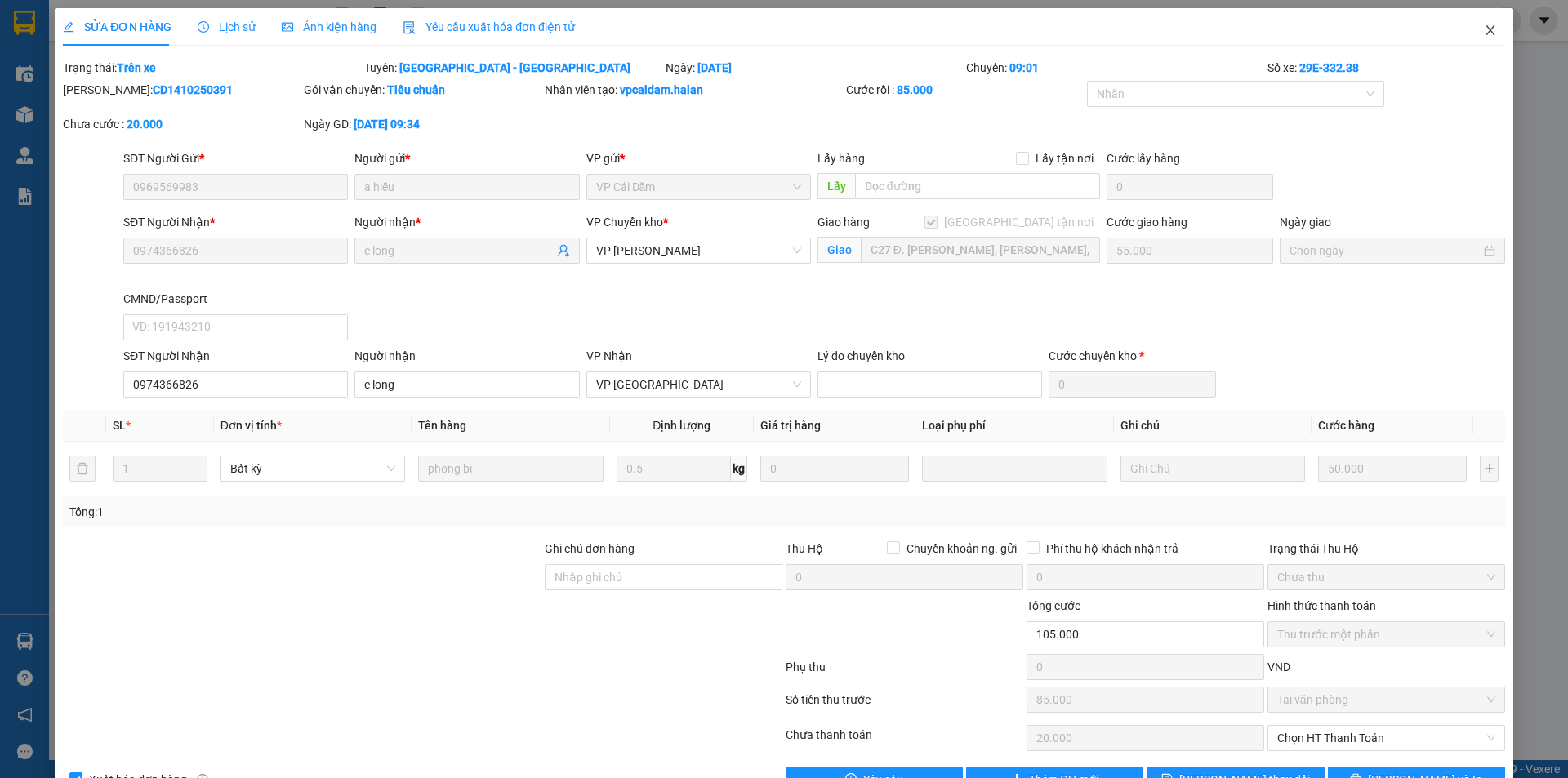
click at [1484, 32] on icon "close" at bounding box center [1490, 30] width 13 height 13
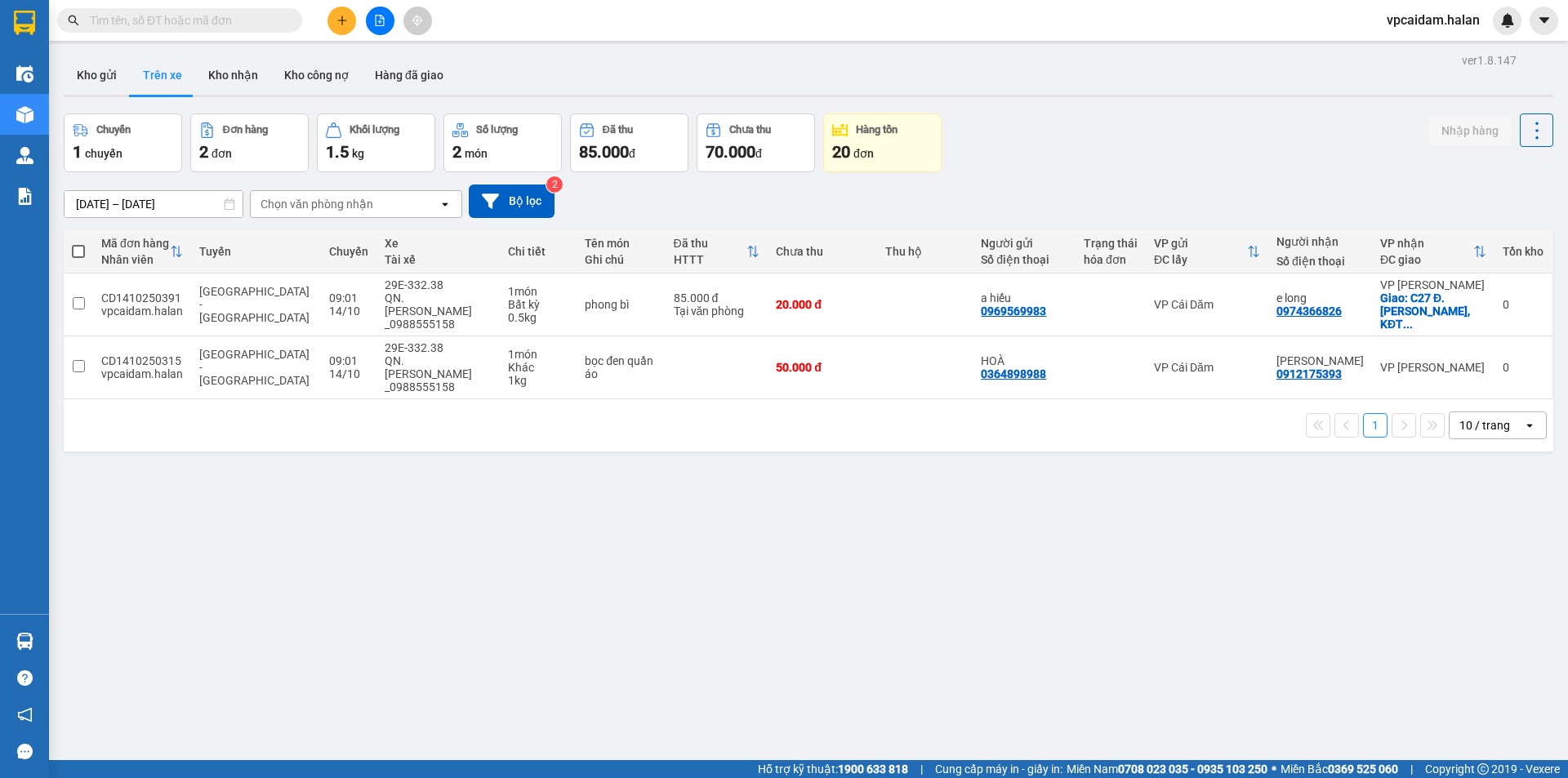
click at [458, 495] on div "ver 1.8.147 Kho gửi Trên xe Kho nhận Kho công nợ Hàng đã giao Chuyến 1 chuyến Đ…" at bounding box center [809, 438] width 1503 height 778
click at [415, 466] on div "ver 1.8.147 Kho gửi Trên xe Kho nhận Kho công nợ Hàng đã giao Chuyến 1 chuyến Đ…" at bounding box center [809, 438] width 1503 height 778
click at [1495, 299] on icon at bounding box center [1501, 304] width 12 height 12
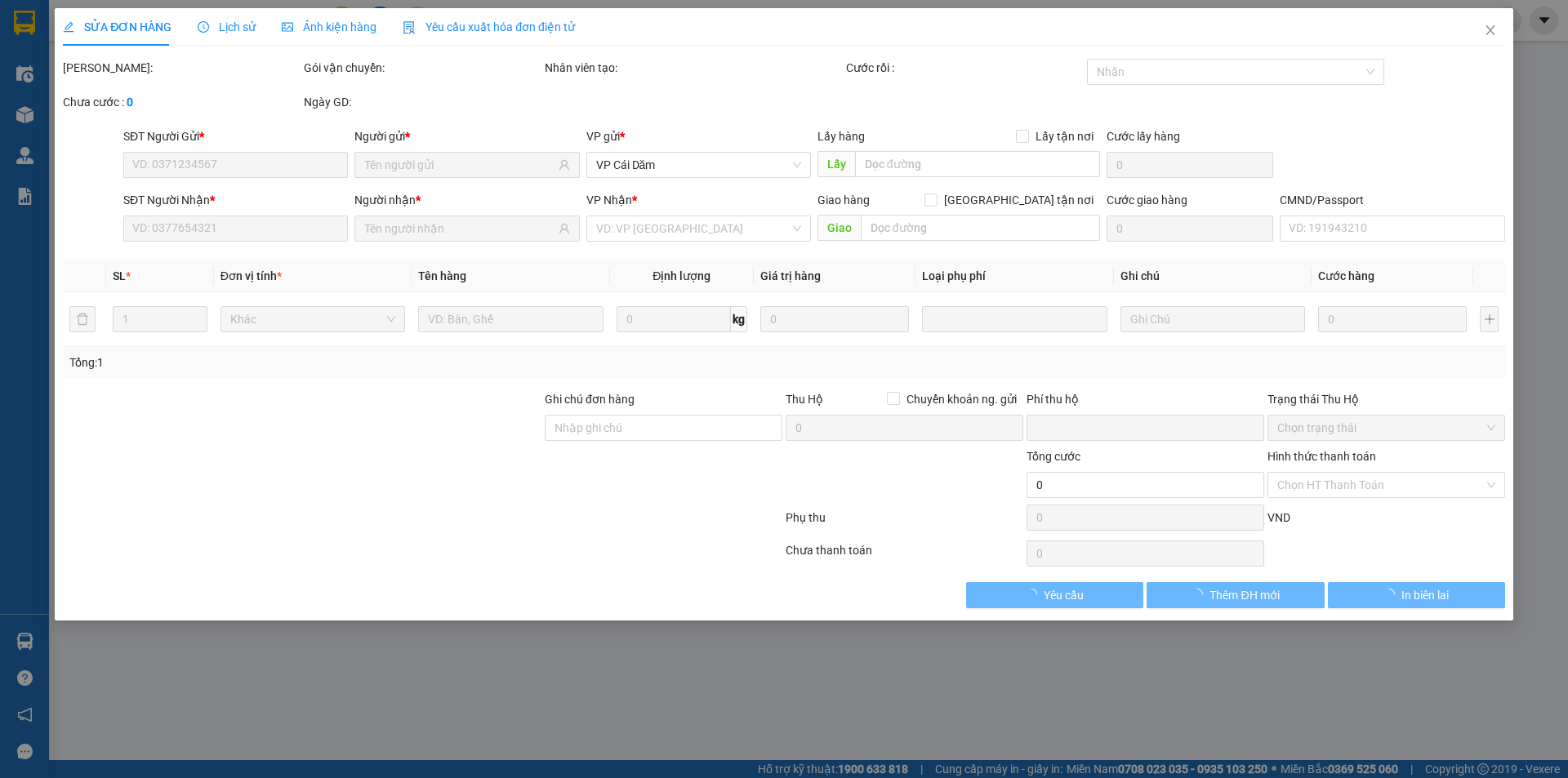
type input "0969569983"
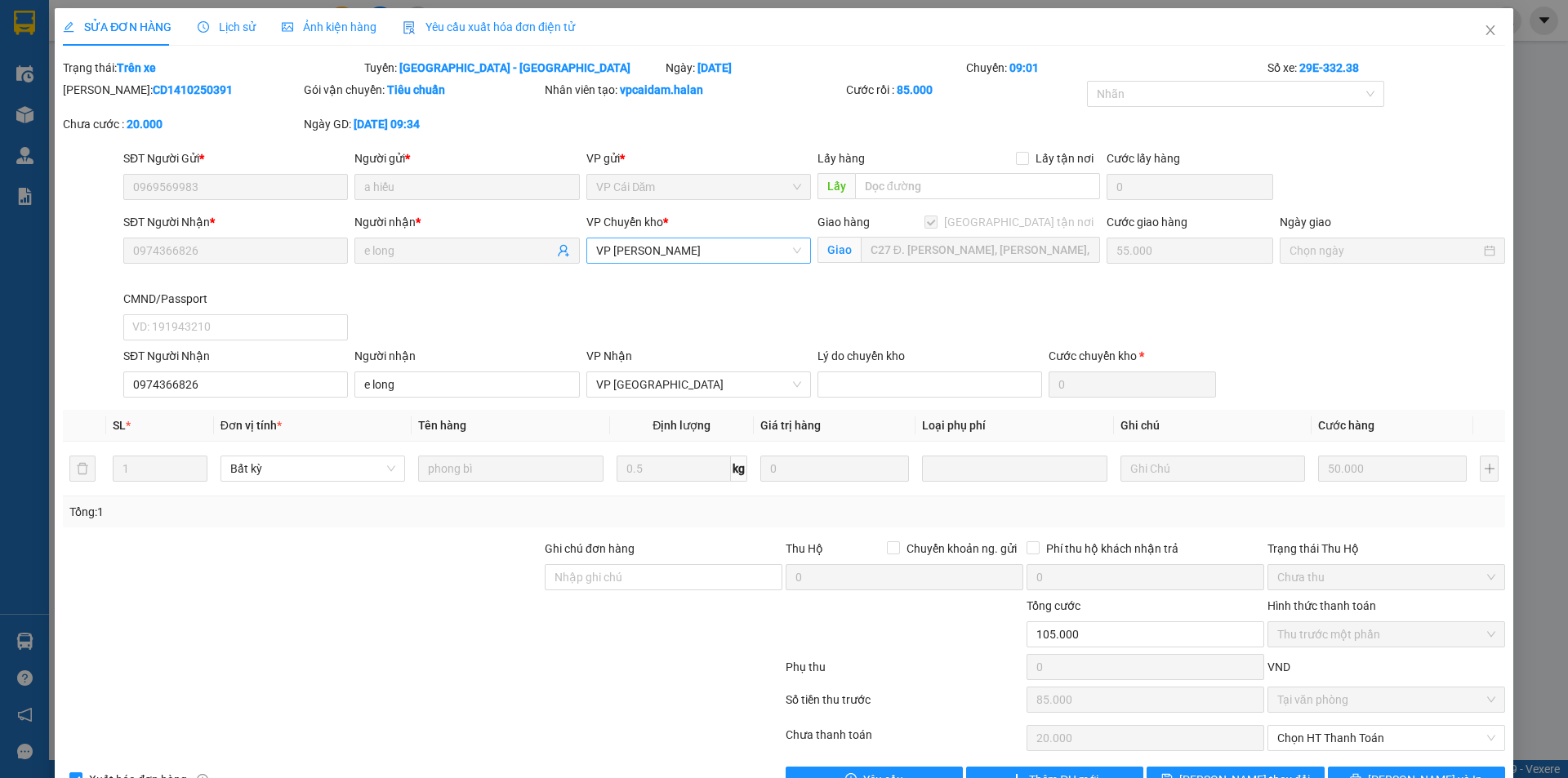
click at [767, 248] on span "VP [PERSON_NAME]" at bounding box center [698, 250] width 205 height 25
drag, startPoint x: 955, startPoint y: 299, endPoint x: 965, endPoint y: 297, distance: 10.2
click at [958, 299] on div "SĐT Người Nhận * 0974366826 Người nhận * e long VP Chuyển kho * VP Cổ Linh Giao…" at bounding box center [814, 280] width 1388 height 133
click at [1484, 27] on icon "close" at bounding box center [1490, 30] width 13 height 13
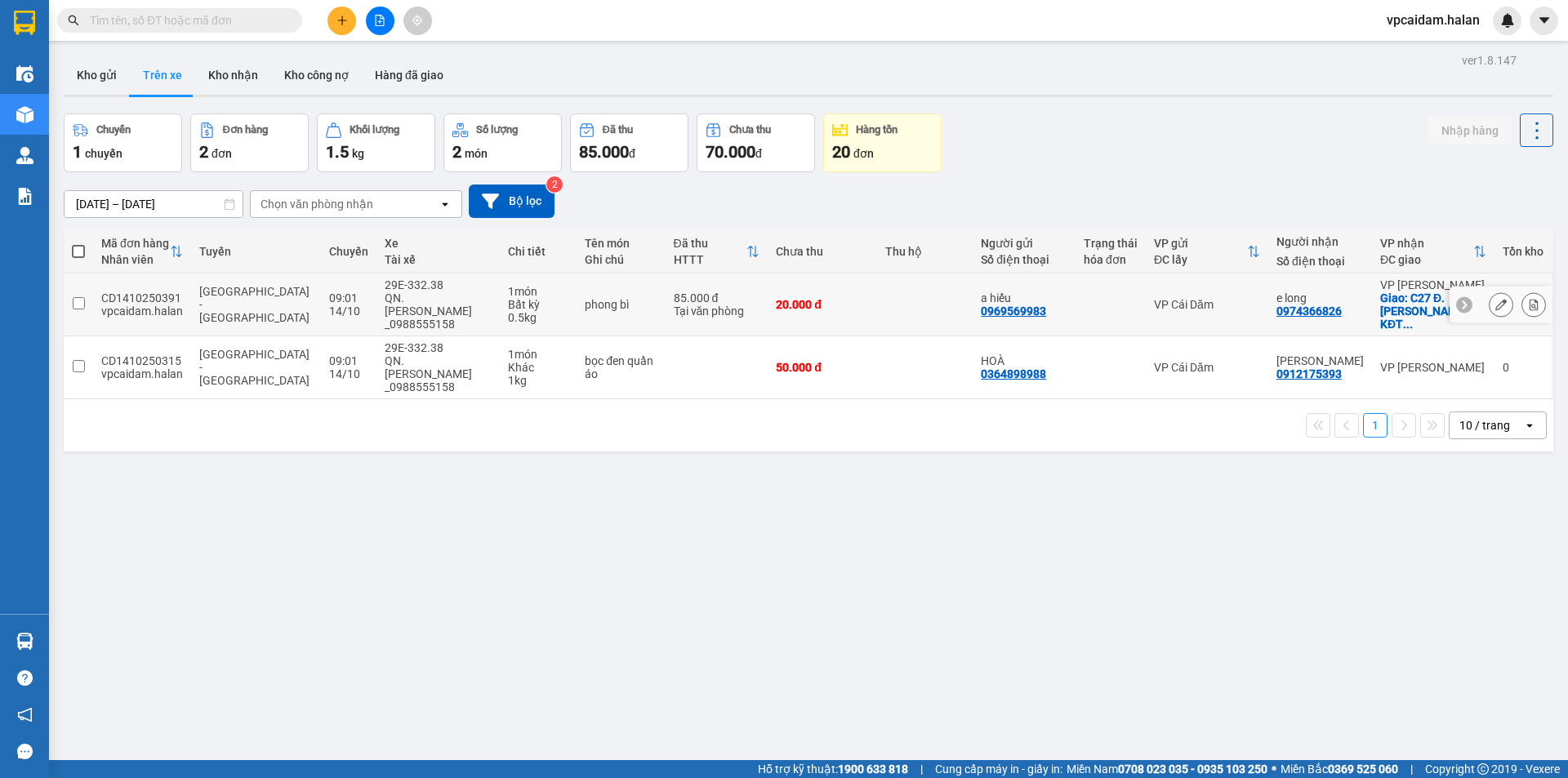
click at [82, 298] on input "checkbox" at bounding box center [79, 303] width 12 height 12
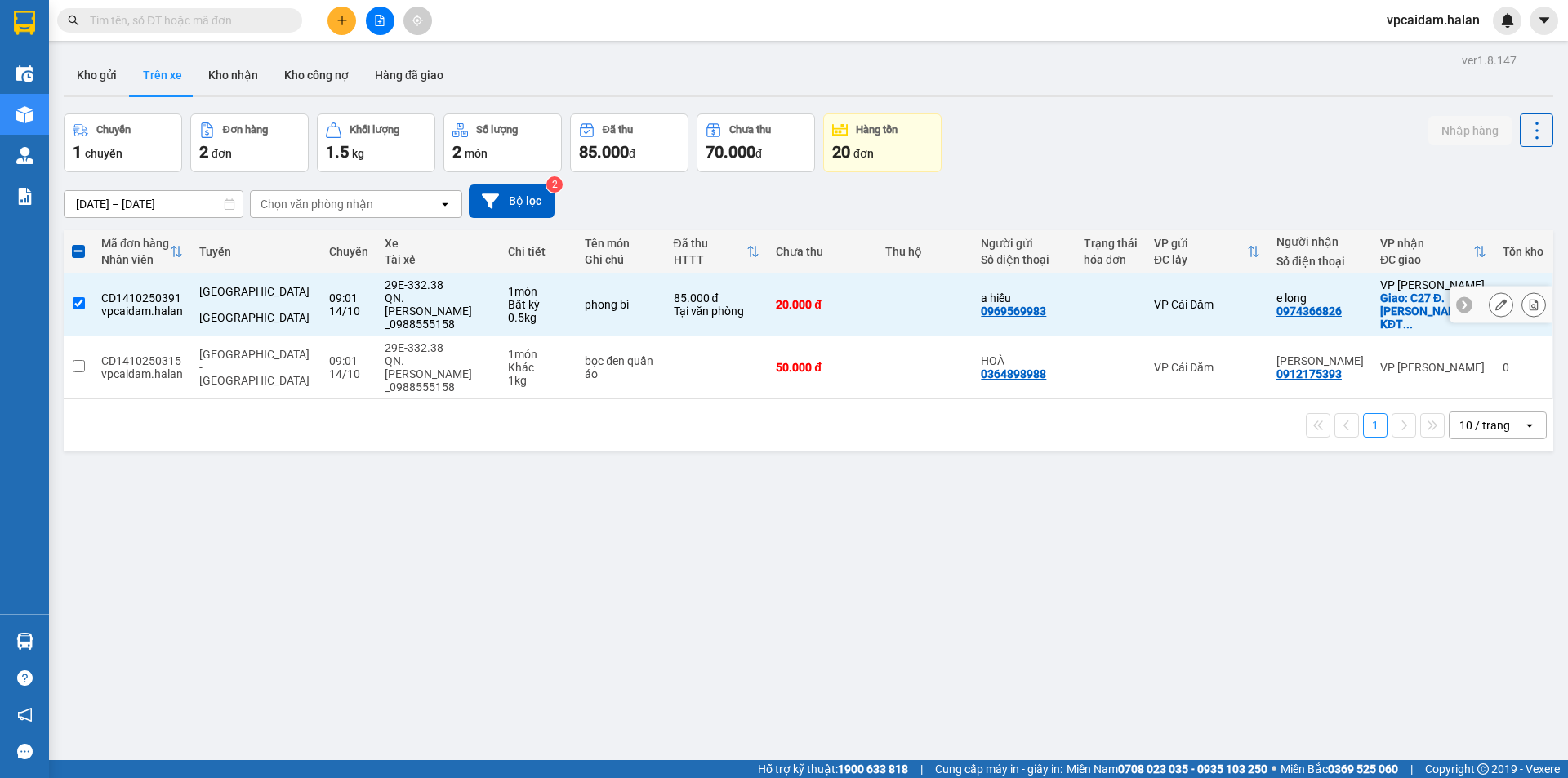
click at [77, 298] on input "checkbox" at bounding box center [79, 303] width 12 height 12
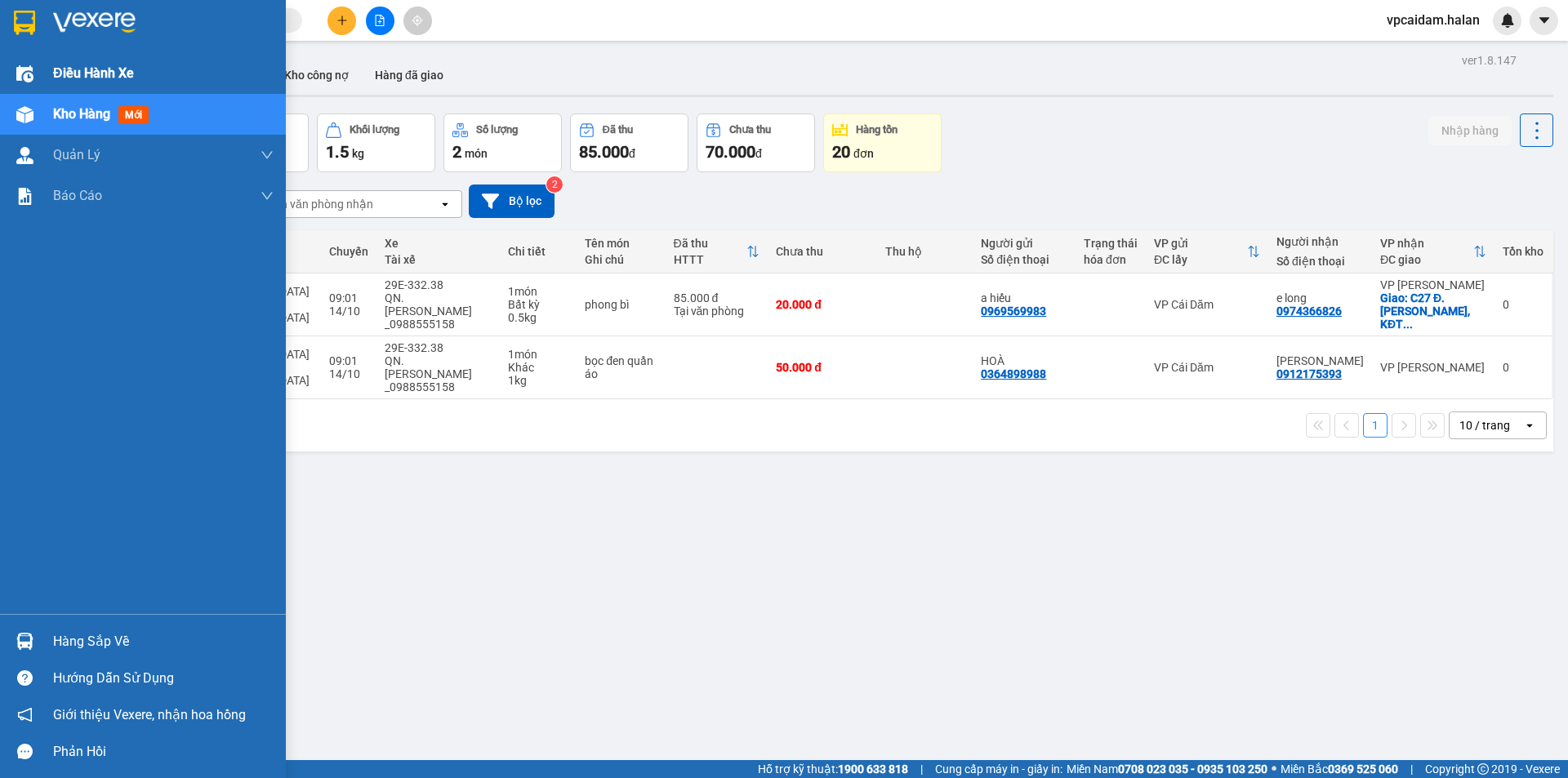
click at [62, 75] on span "Điều hành xe" at bounding box center [94, 73] width 81 height 21
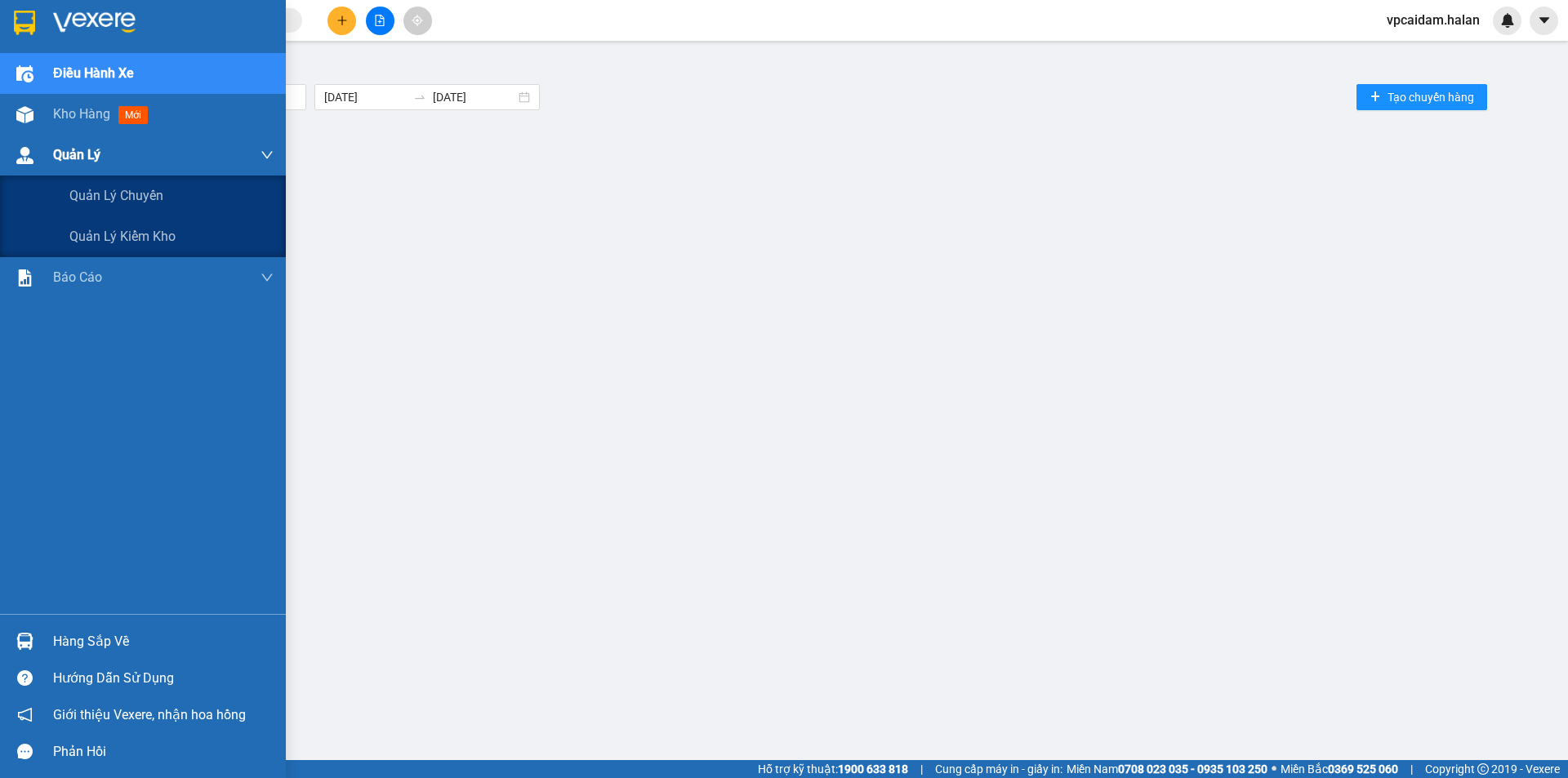
click at [92, 159] on span "Quản Lý" at bounding box center [77, 154] width 47 height 21
click at [167, 200] on div "Quản lý chuyến" at bounding box center [171, 196] width 205 height 41
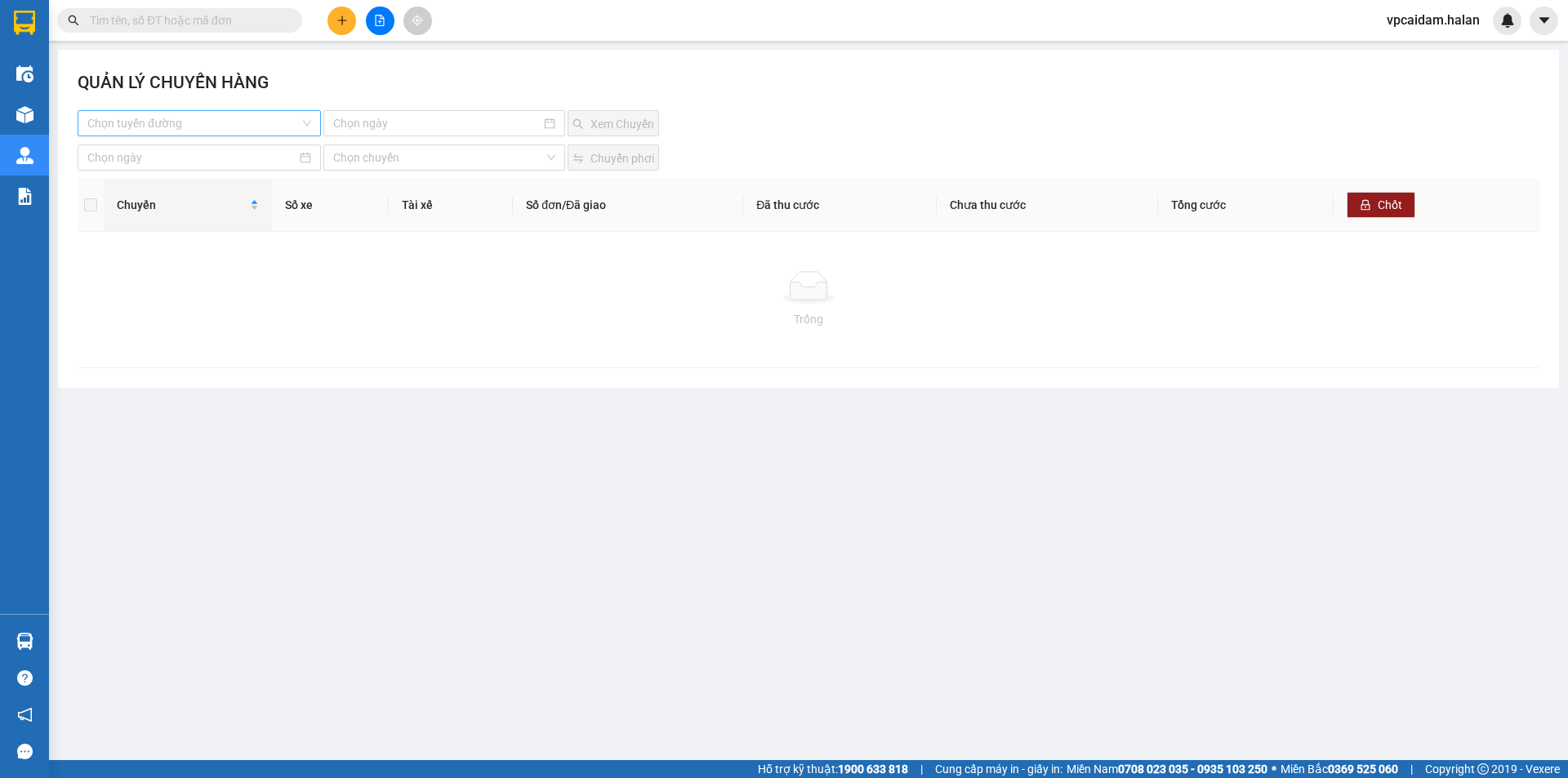
click at [230, 132] on input "search" at bounding box center [193, 123] width 213 height 25
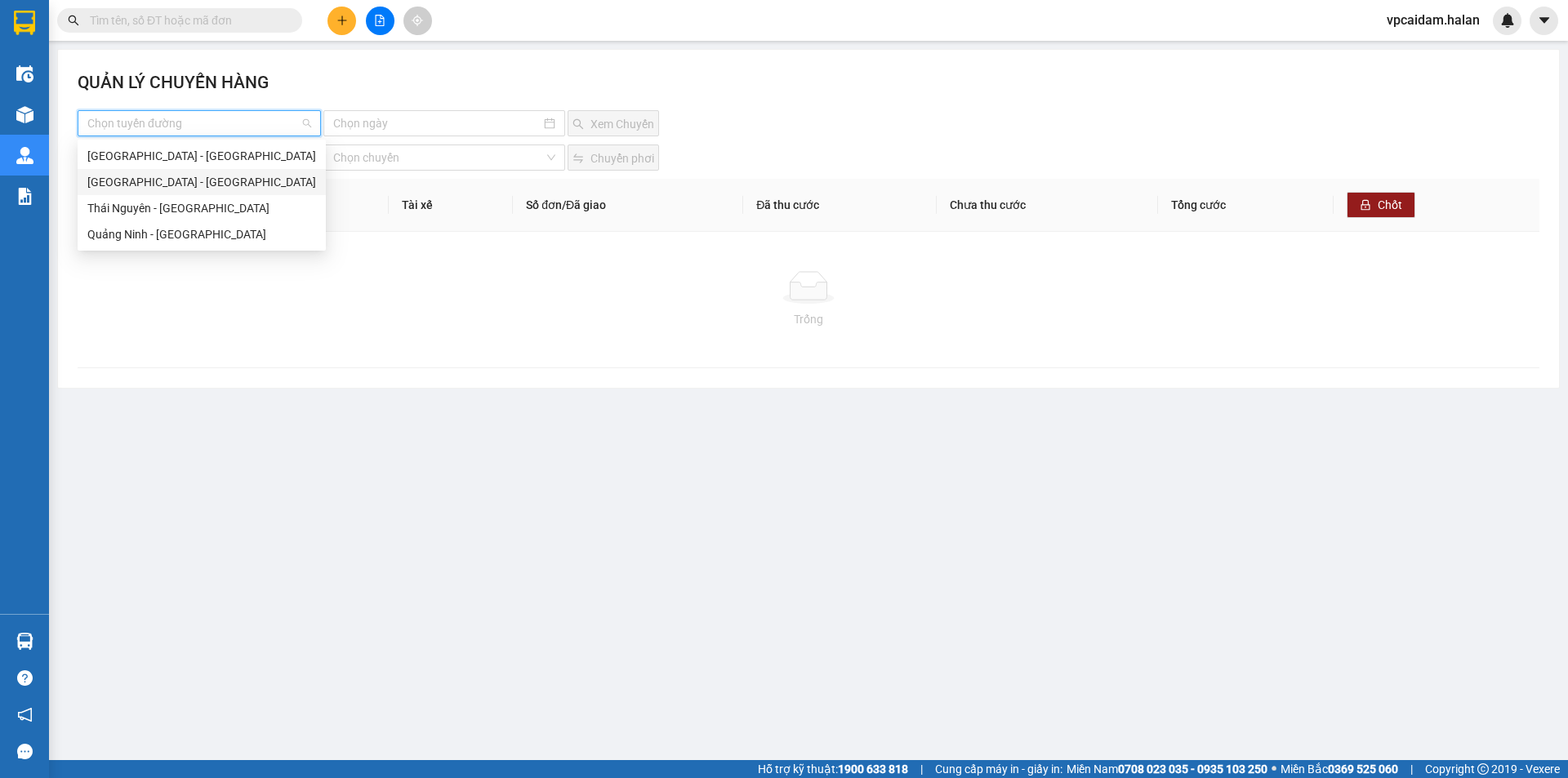
click at [196, 180] on div "[GEOGRAPHIC_DATA] - [GEOGRAPHIC_DATA]" at bounding box center [201, 182] width 228 height 18
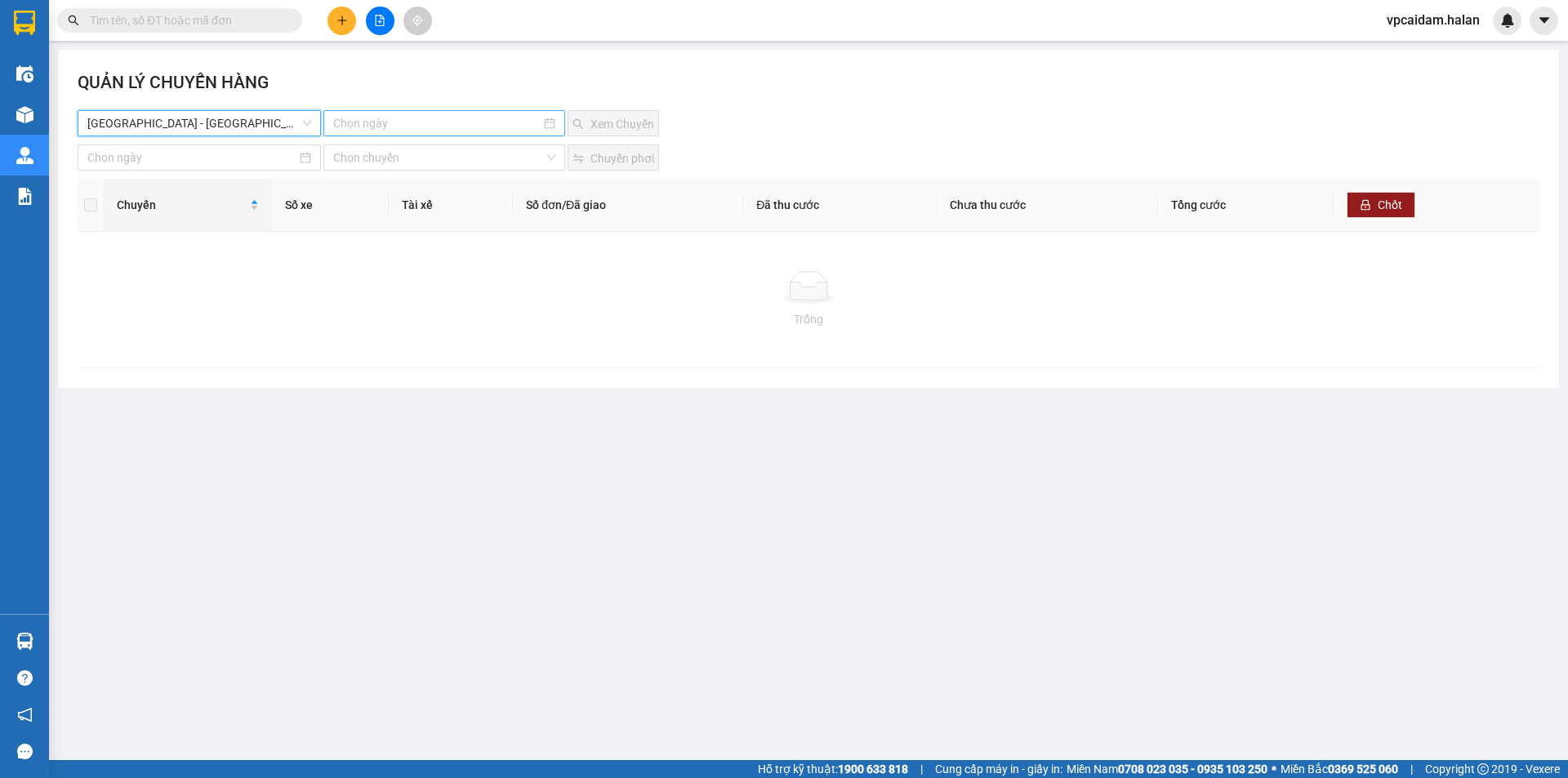
click at [408, 129] on input at bounding box center [436, 124] width 207 height 18
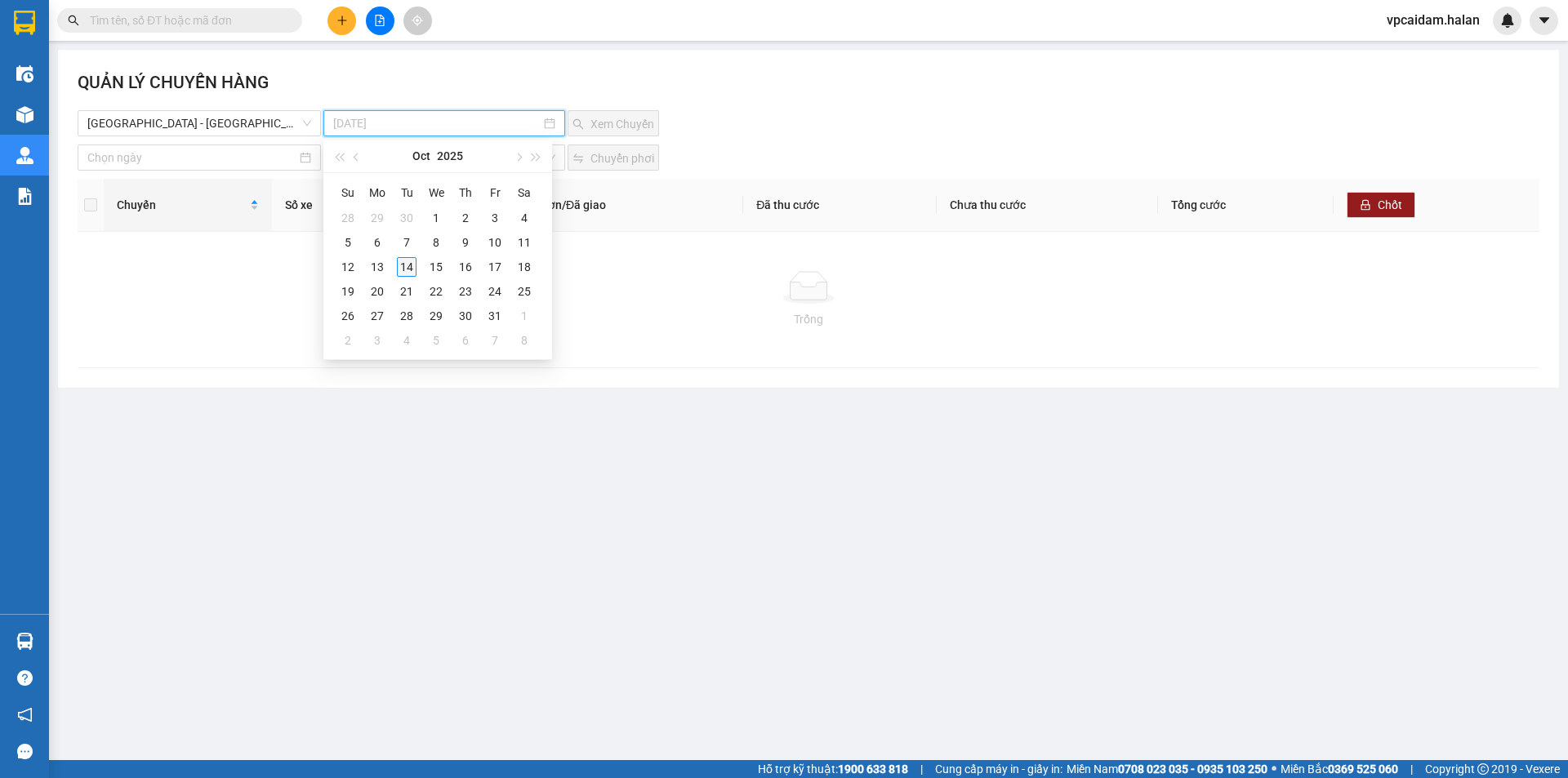
click at [411, 264] on div "14" at bounding box center [406, 267] width 20 height 20
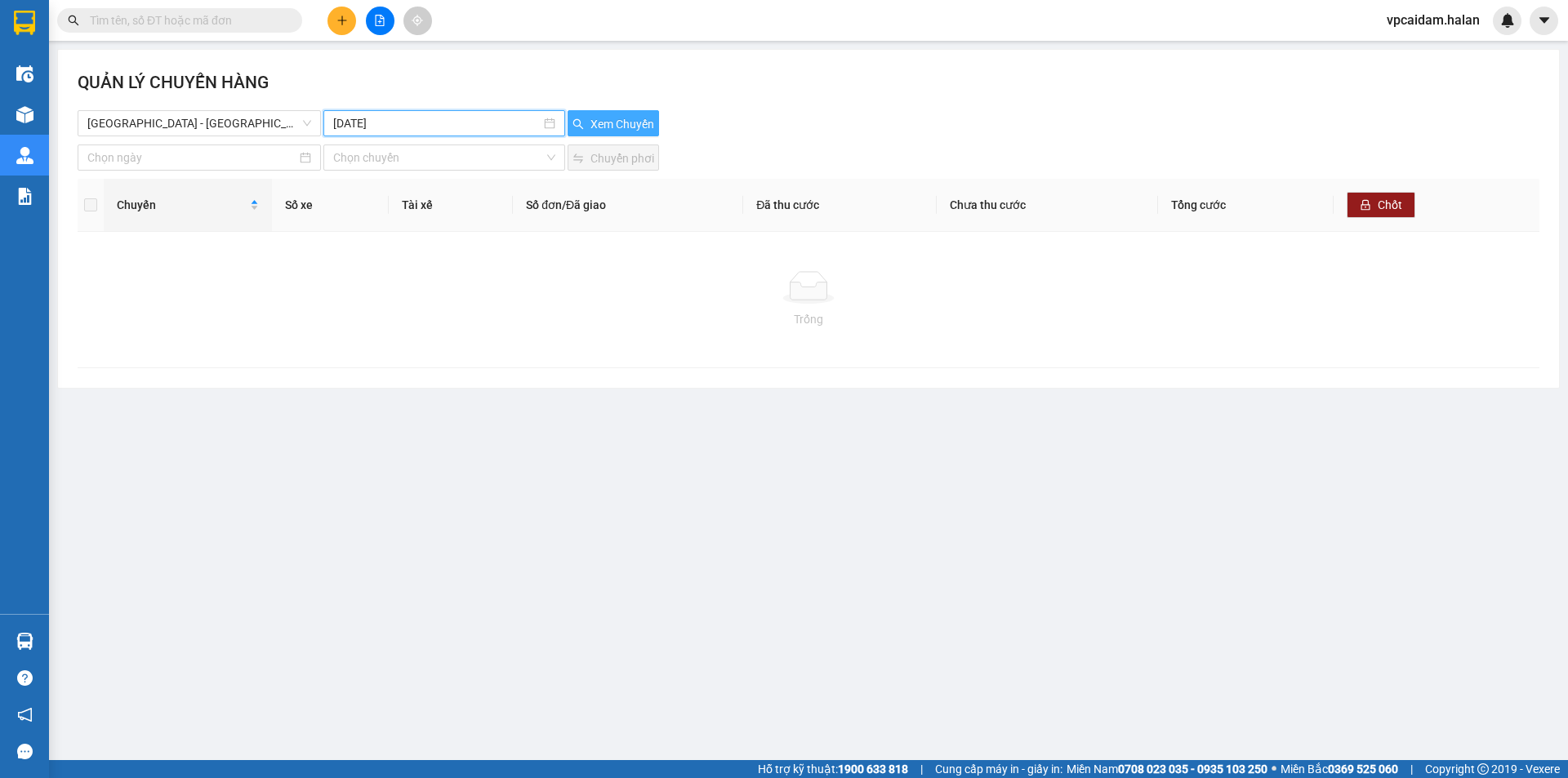
click at [613, 126] on span "Xem Chuyến" at bounding box center [622, 124] width 63 height 18
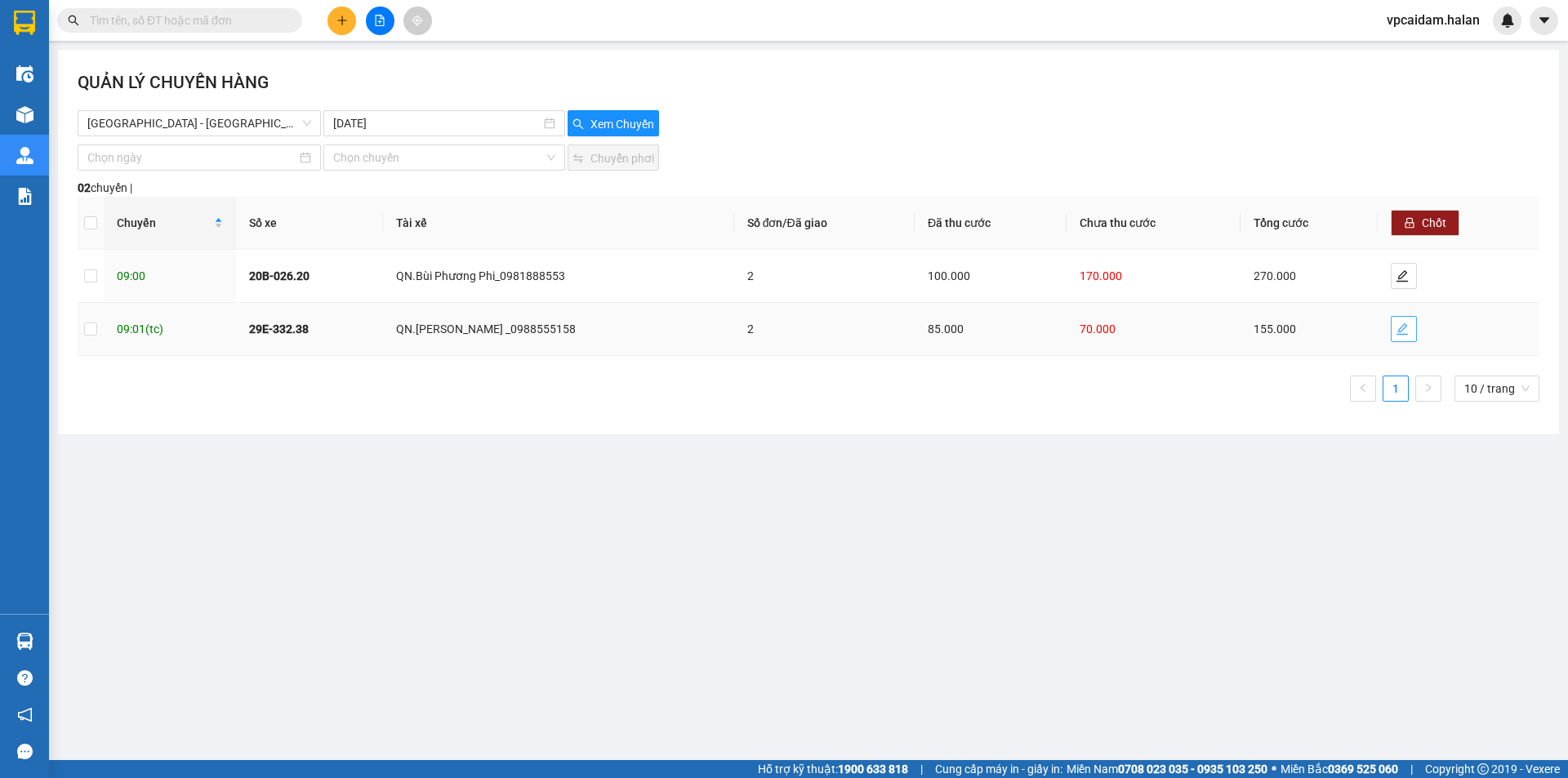
click at [1411, 331] on span "edit" at bounding box center [1404, 328] width 25 height 13
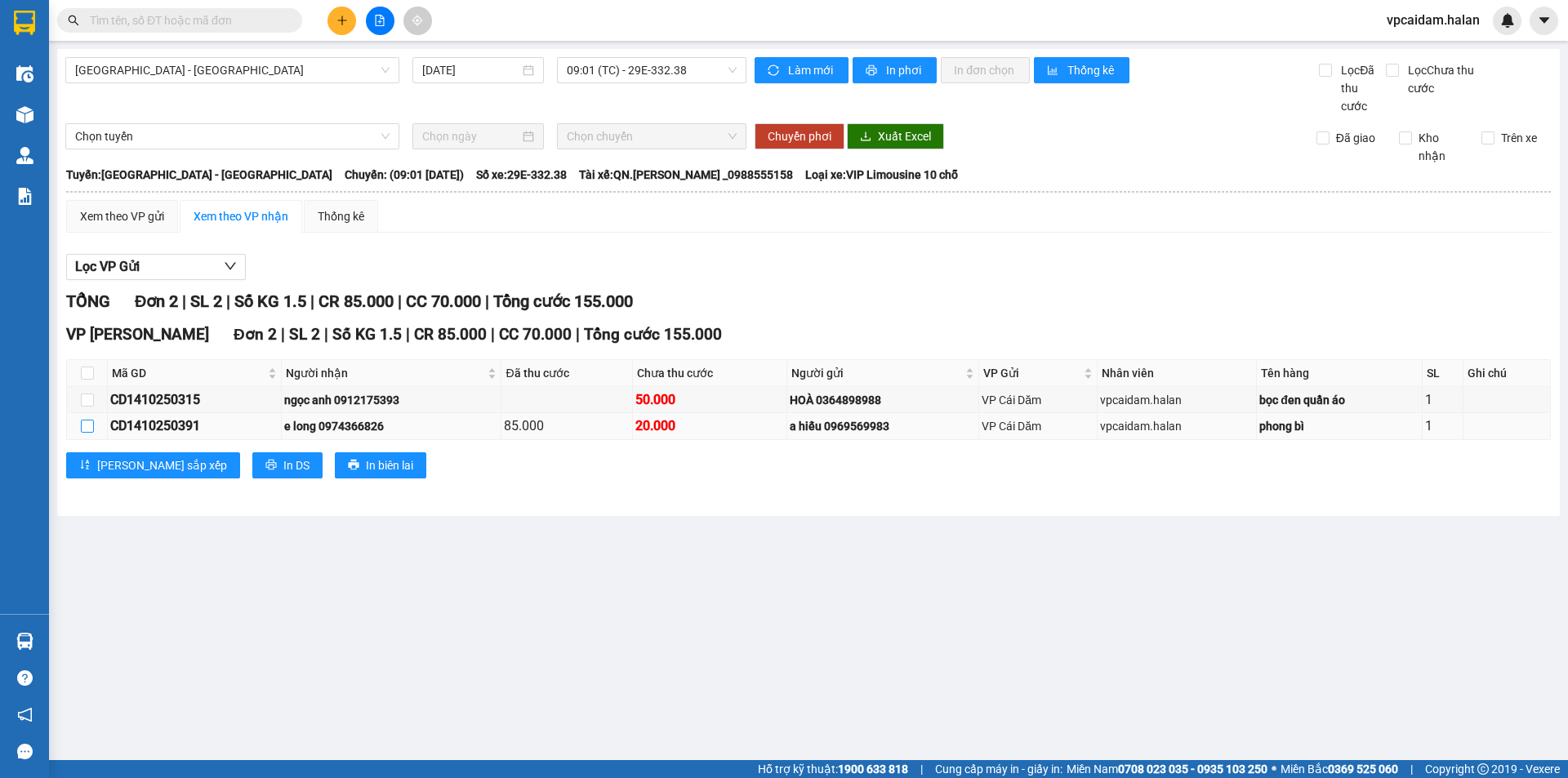
click at [92, 423] on input "checkbox" at bounding box center [87, 426] width 13 height 13
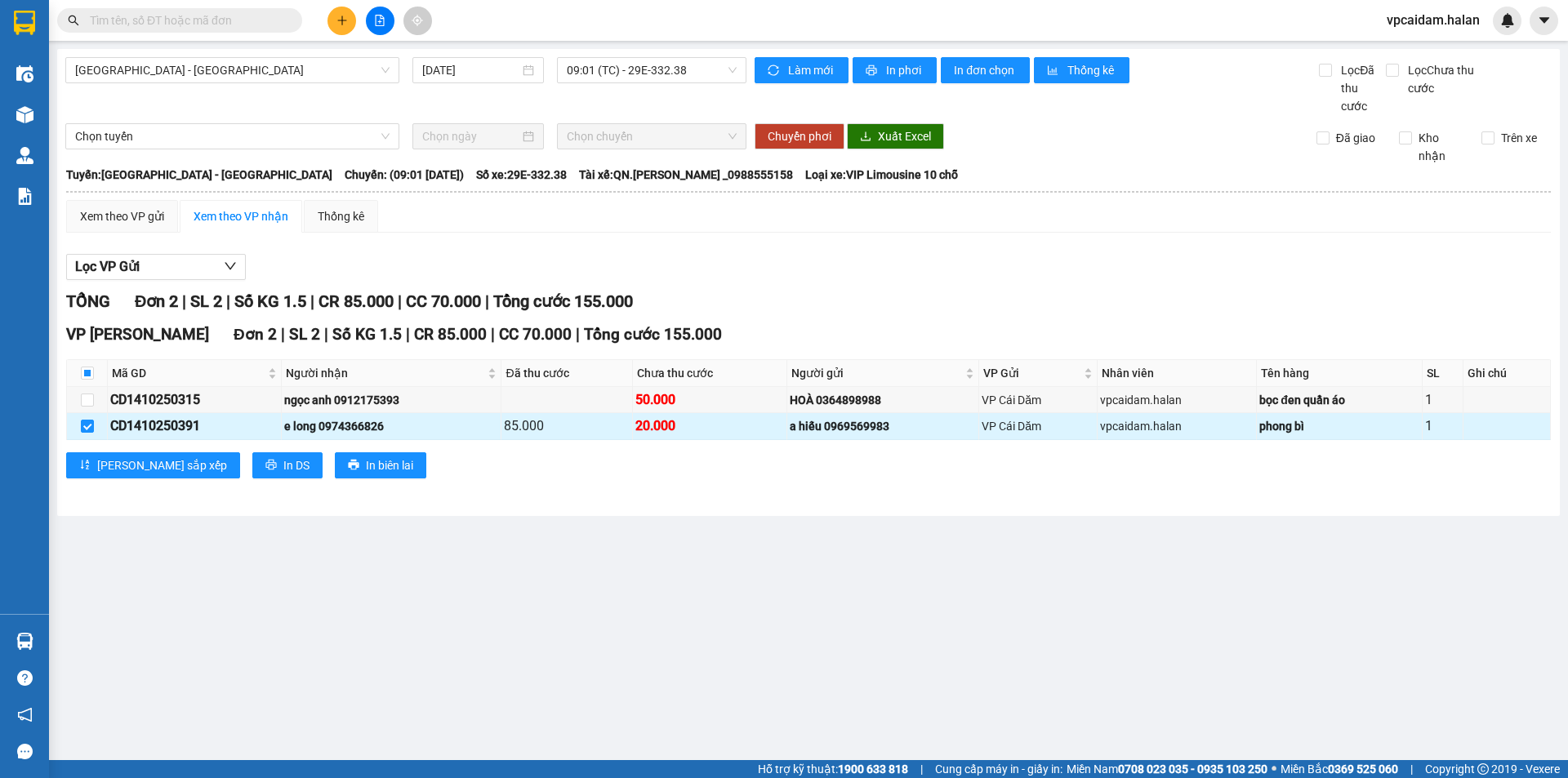
click at [1309, 424] on div "phong bì" at bounding box center [1340, 426] width 160 height 18
click at [427, 421] on div "e long 0974366826" at bounding box center [391, 426] width 214 height 18
click at [141, 211] on div "Xem theo VP gửi" at bounding box center [122, 216] width 84 height 18
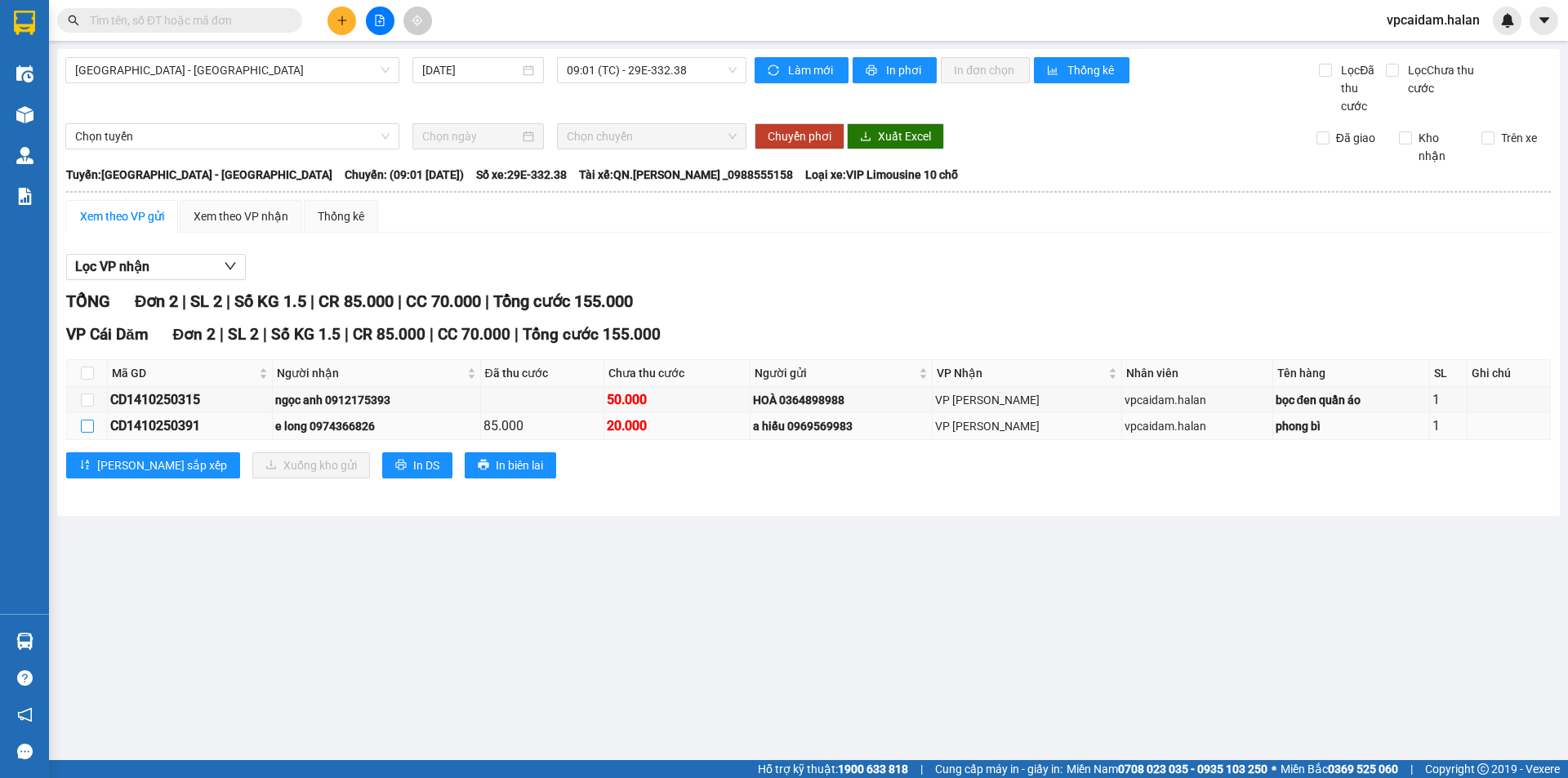
click at [93, 423] on input "checkbox" at bounding box center [87, 426] width 13 height 13
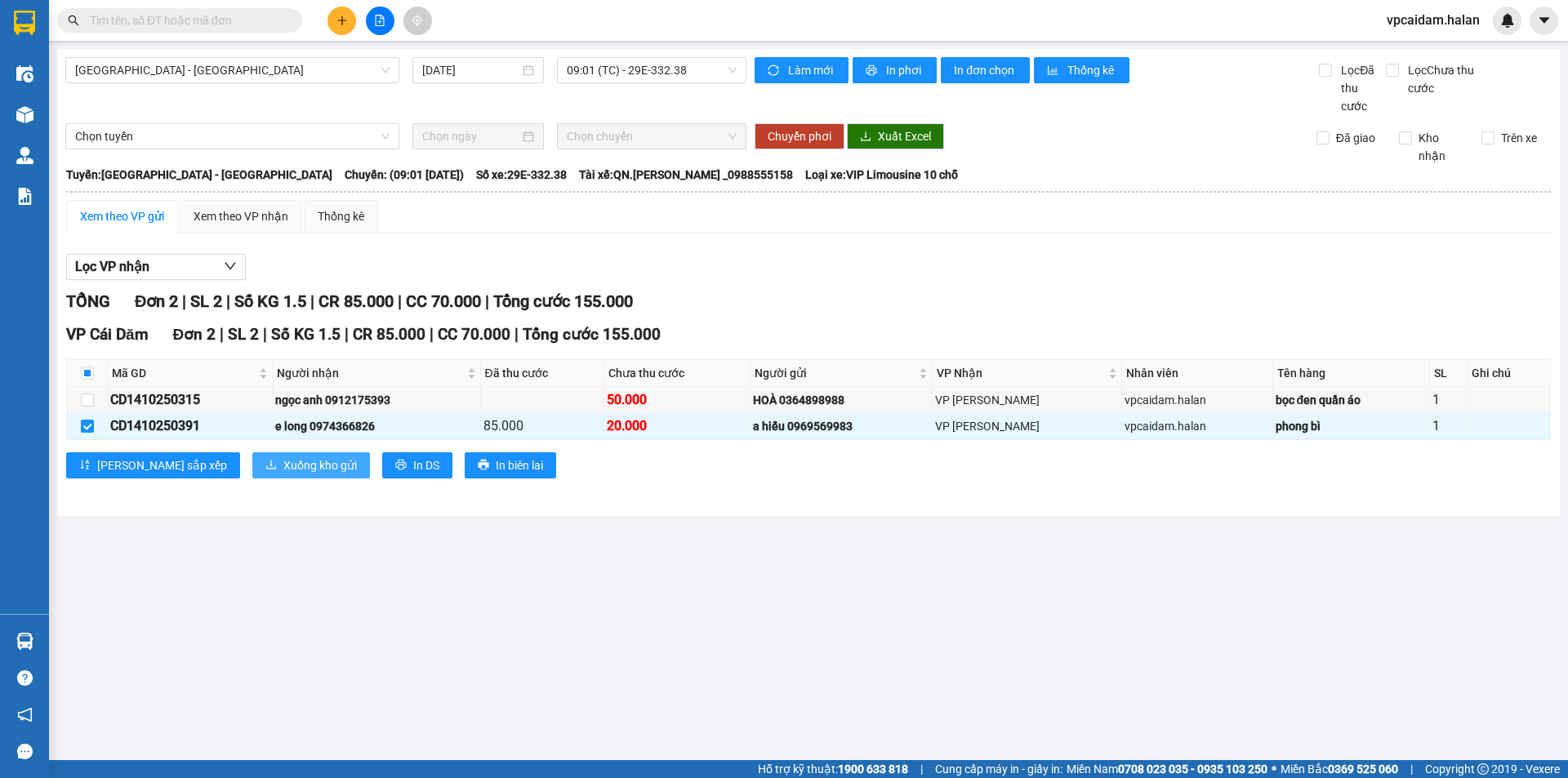
click at [284, 469] on span "Xuống kho gửi" at bounding box center [320, 466] width 73 height 18
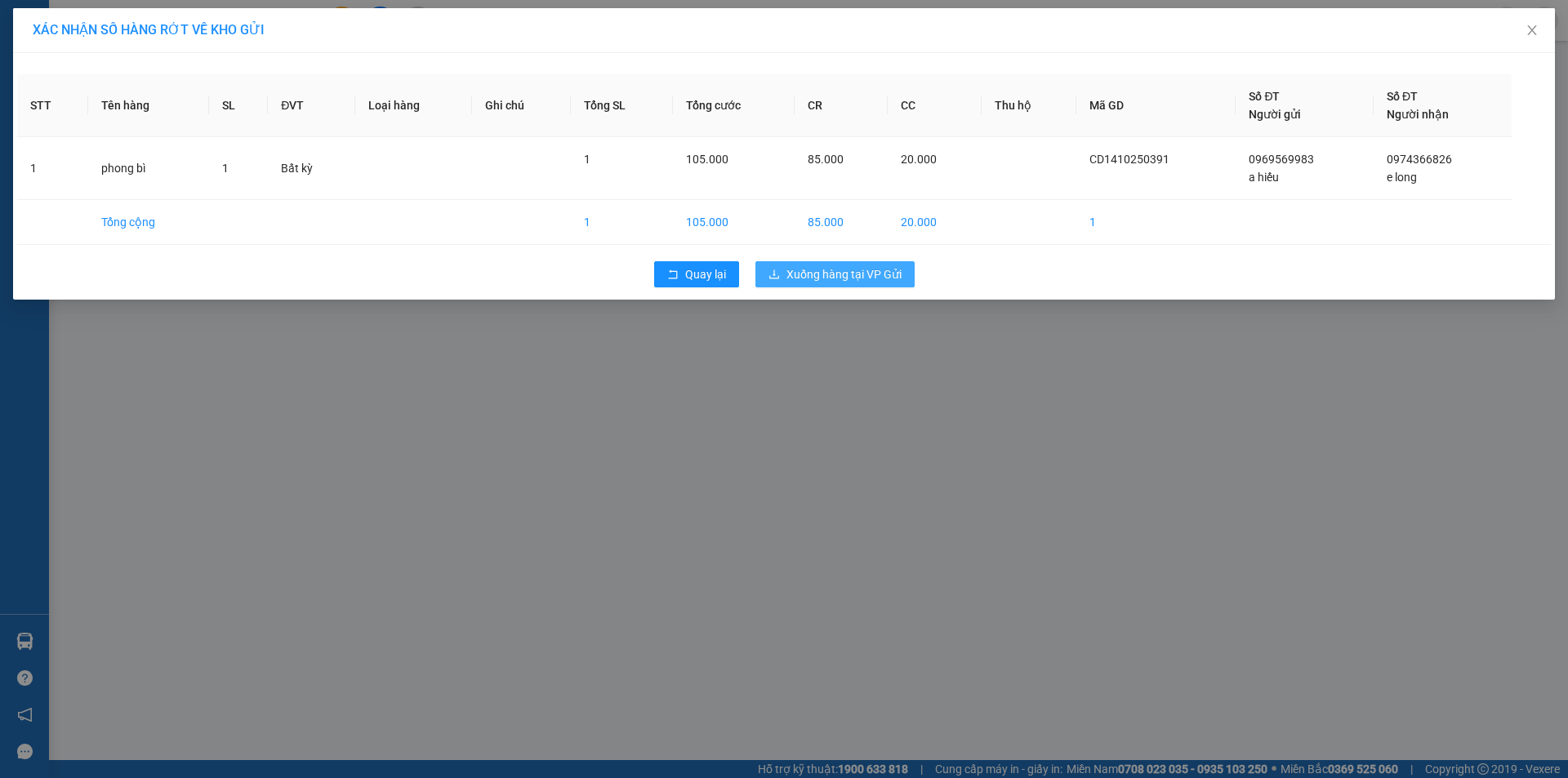
click at [850, 279] on span "Xuống hàng tại VP Gửi" at bounding box center [843, 274] width 115 height 18
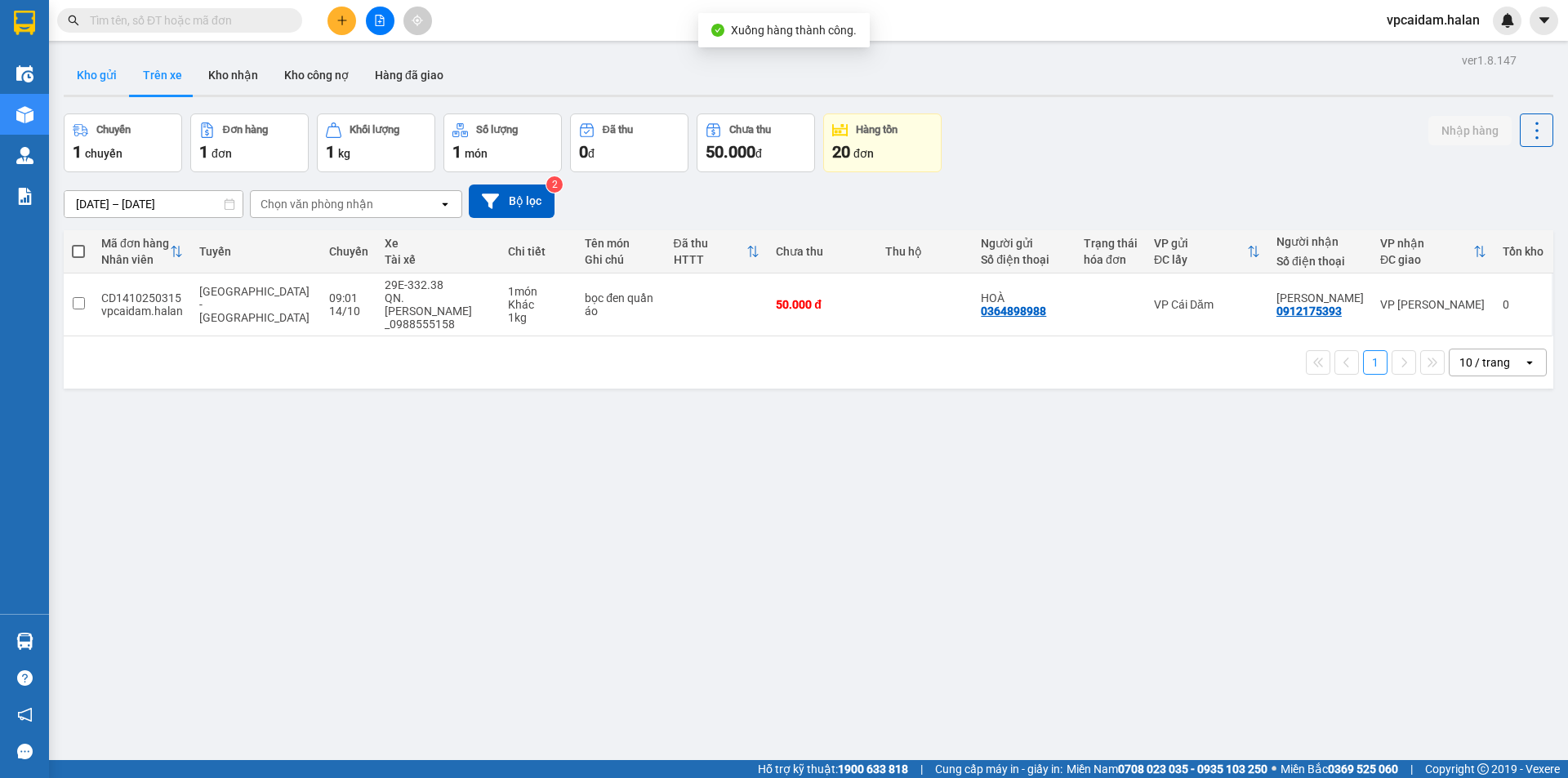
click at [105, 73] on button "Kho gửi" at bounding box center [96, 75] width 66 height 40
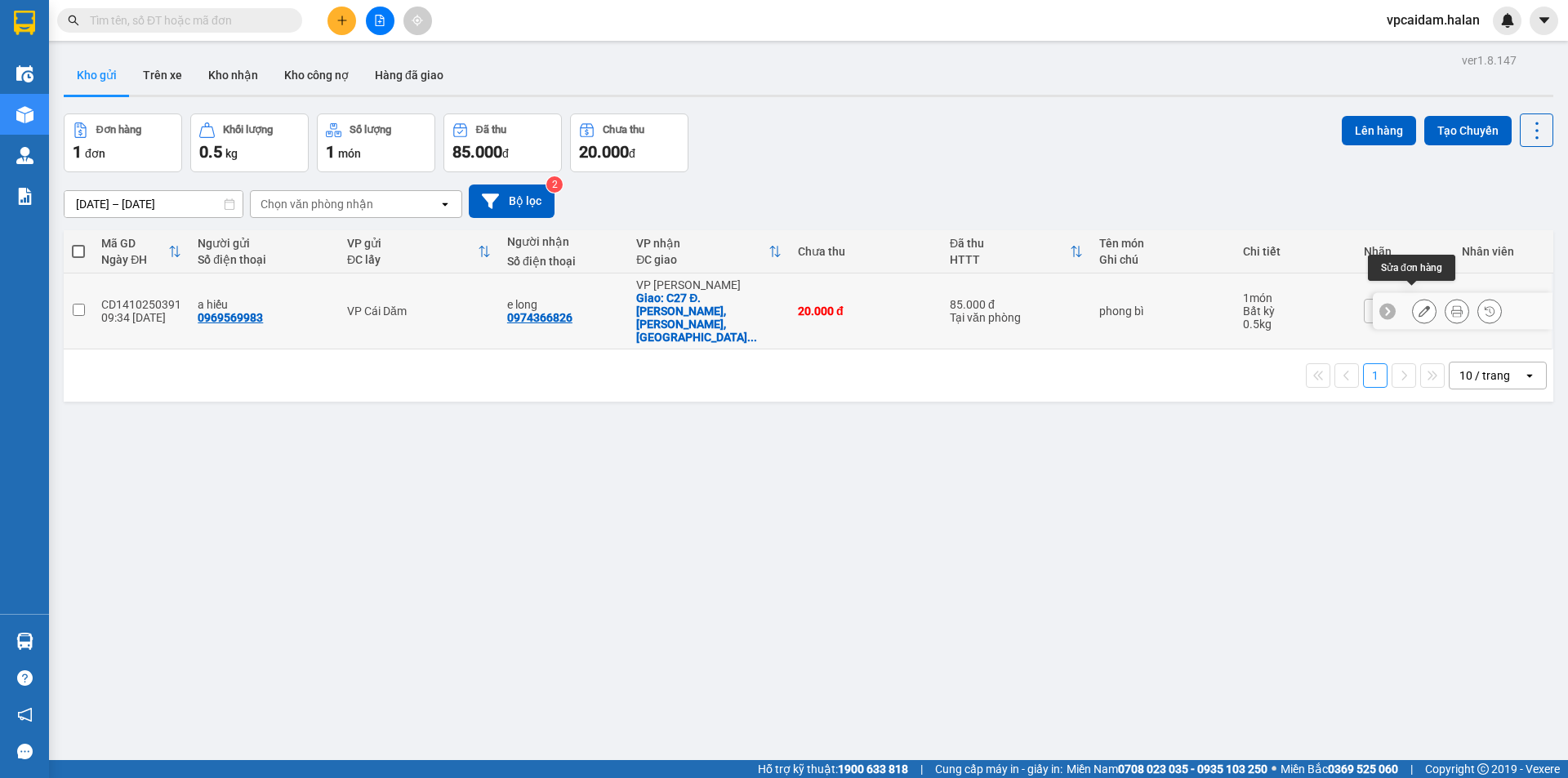
click at [1420, 300] on button at bounding box center [1424, 311] width 23 height 29
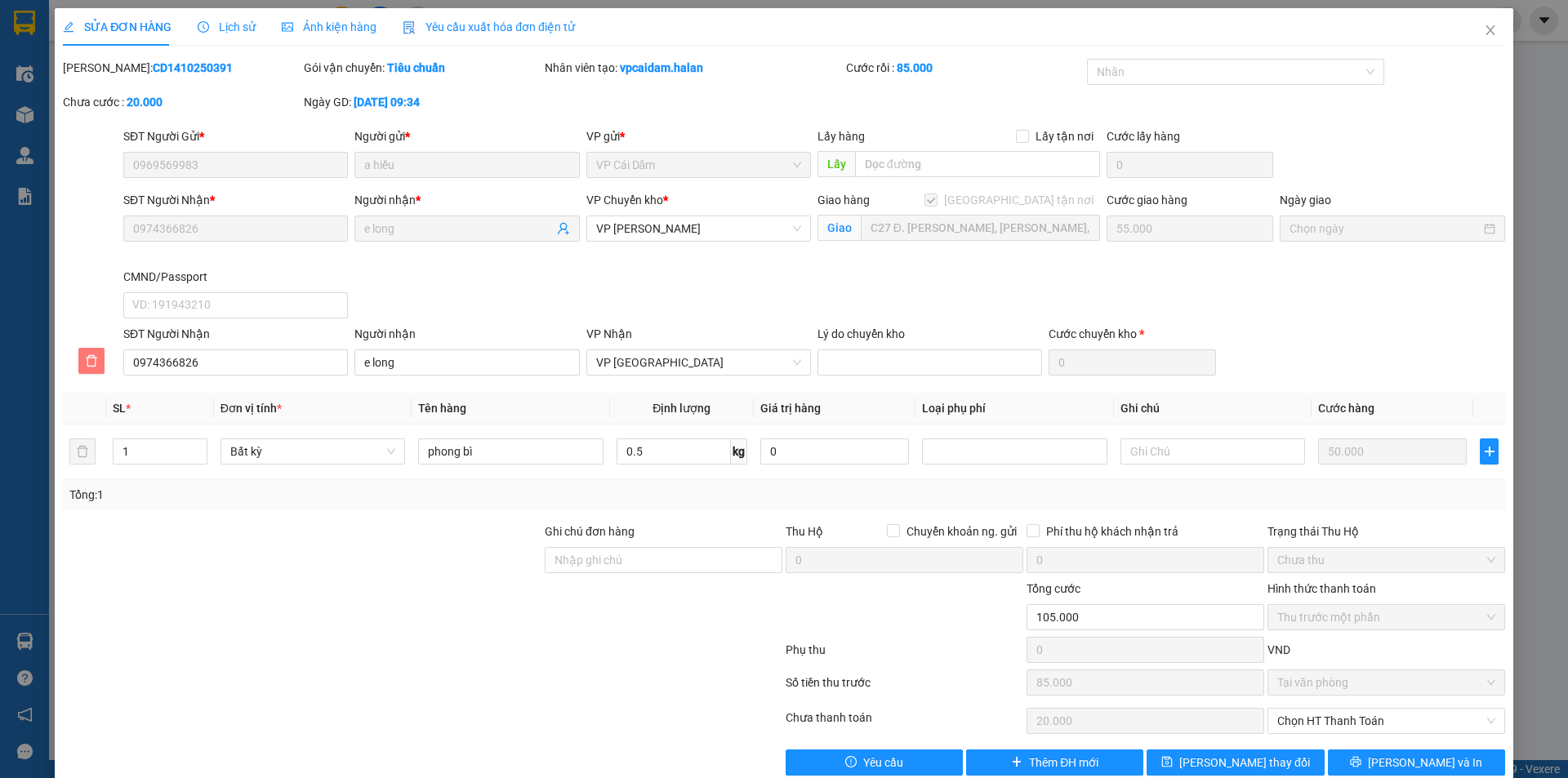
click at [94, 351] on button "button" at bounding box center [91, 361] width 26 height 26
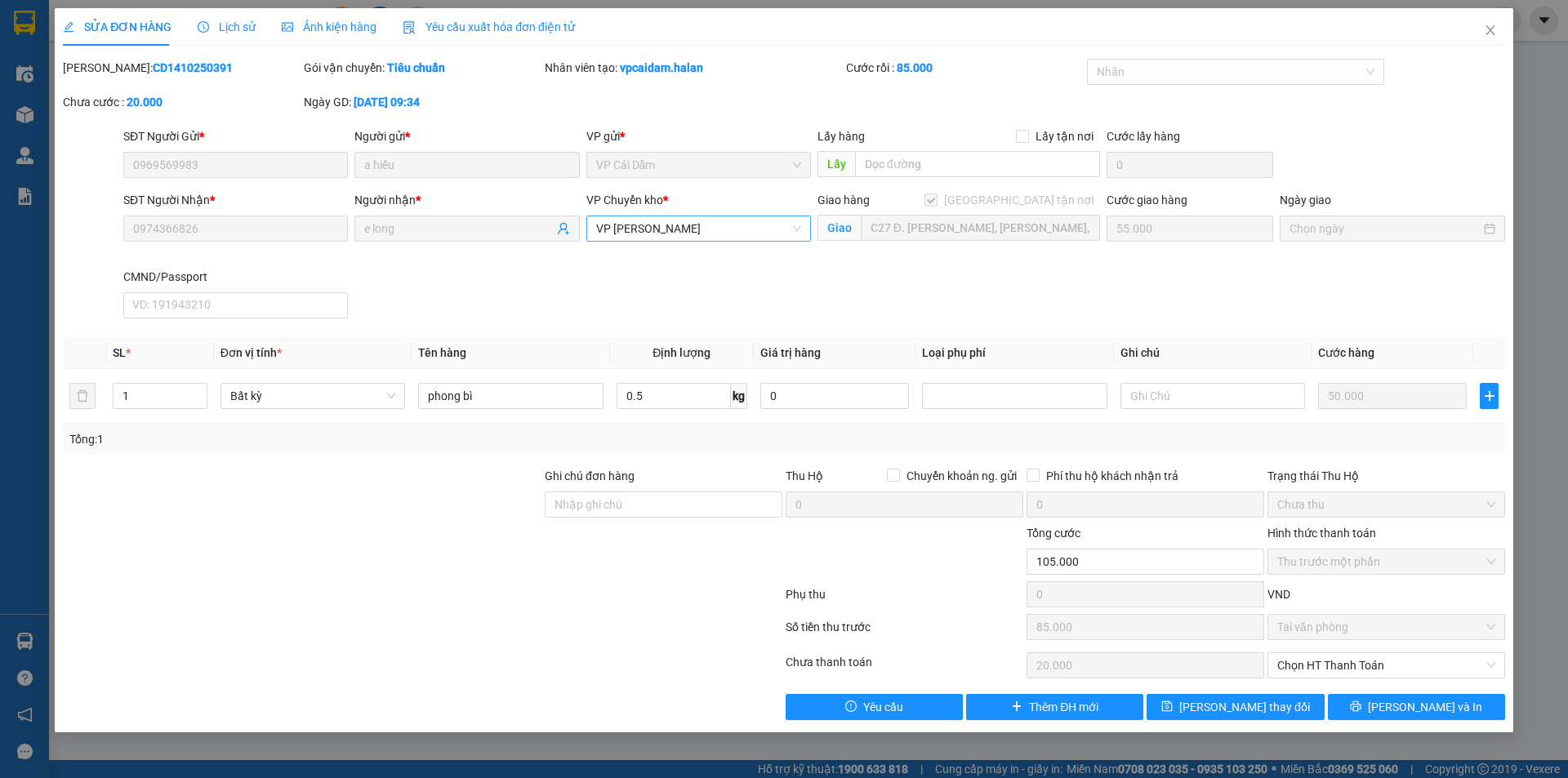
drag, startPoint x: 745, startPoint y: 227, endPoint x: 741, endPoint y: 238, distance: 11.7
click at [744, 228] on span "VP [PERSON_NAME]" at bounding box center [698, 228] width 205 height 25
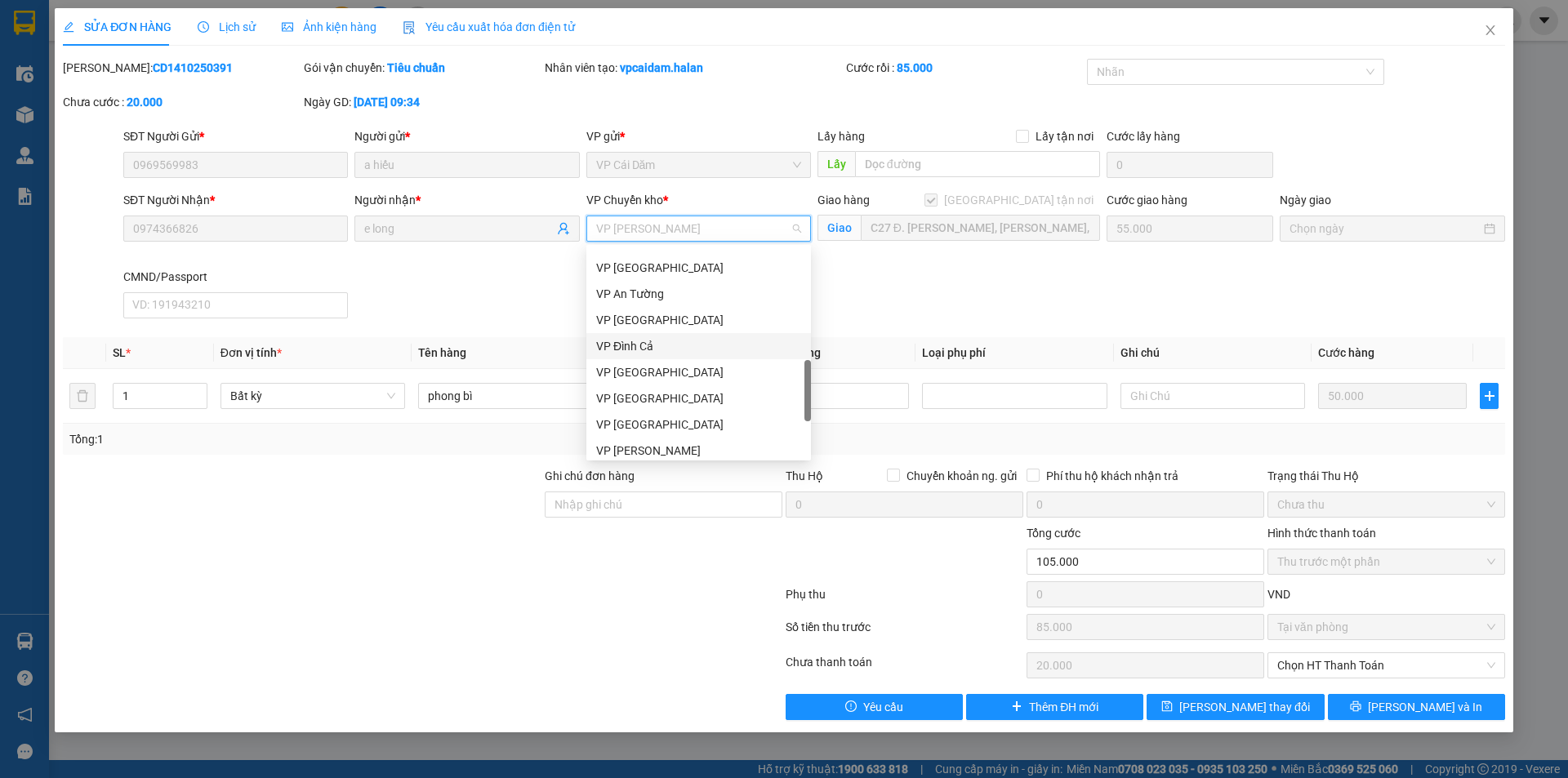
scroll to position [679, 0]
click at [696, 227] on span "VP [PERSON_NAME]" at bounding box center [698, 228] width 205 height 25
click at [500, 291] on div "SĐT Người Nhận * 0974366826 Người nhận * e long VP Chuyển kho * VP Cổ Linh Giao…" at bounding box center [814, 257] width 1388 height 133
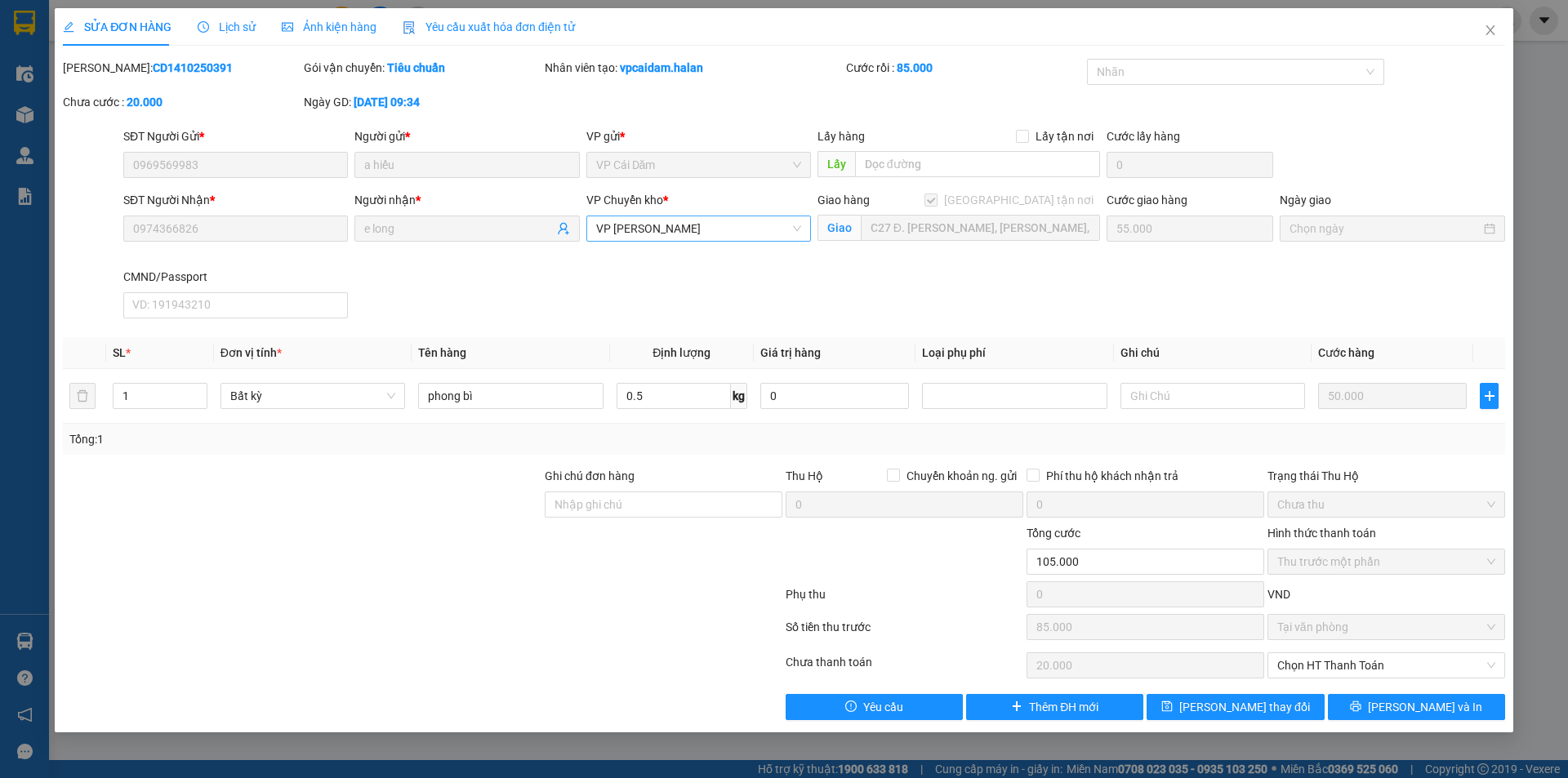
click at [729, 227] on span "VP [PERSON_NAME]" at bounding box center [698, 228] width 205 height 25
click at [914, 270] on div "SĐT Người Nhận * 0974366826 Người nhận * e long VP Chuyển kho * VP Cổ Linh Giao…" at bounding box center [814, 257] width 1388 height 133
click at [795, 222] on span "VP [PERSON_NAME]" at bounding box center [698, 228] width 205 height 25
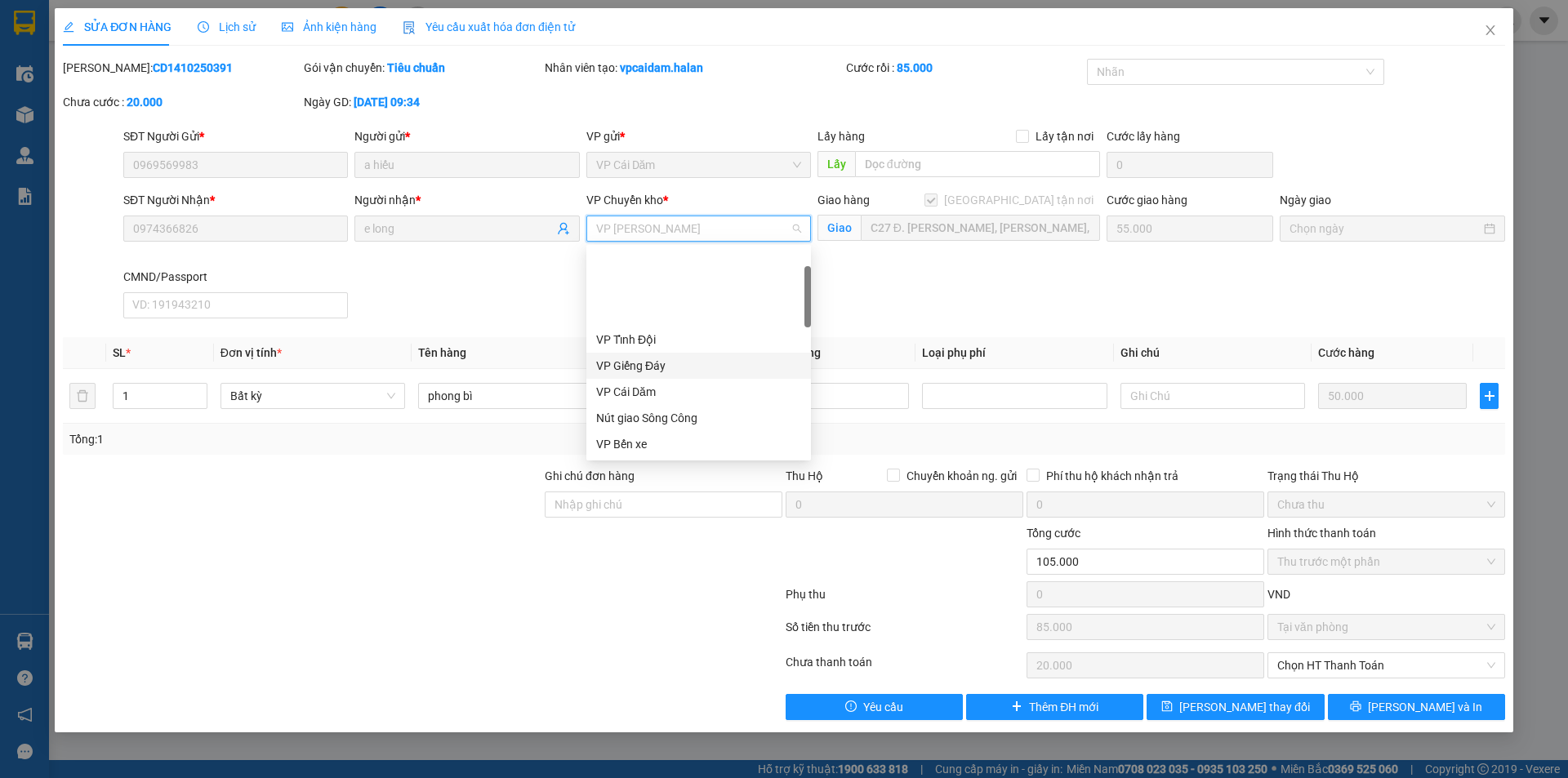
scroll to position [245, 0]
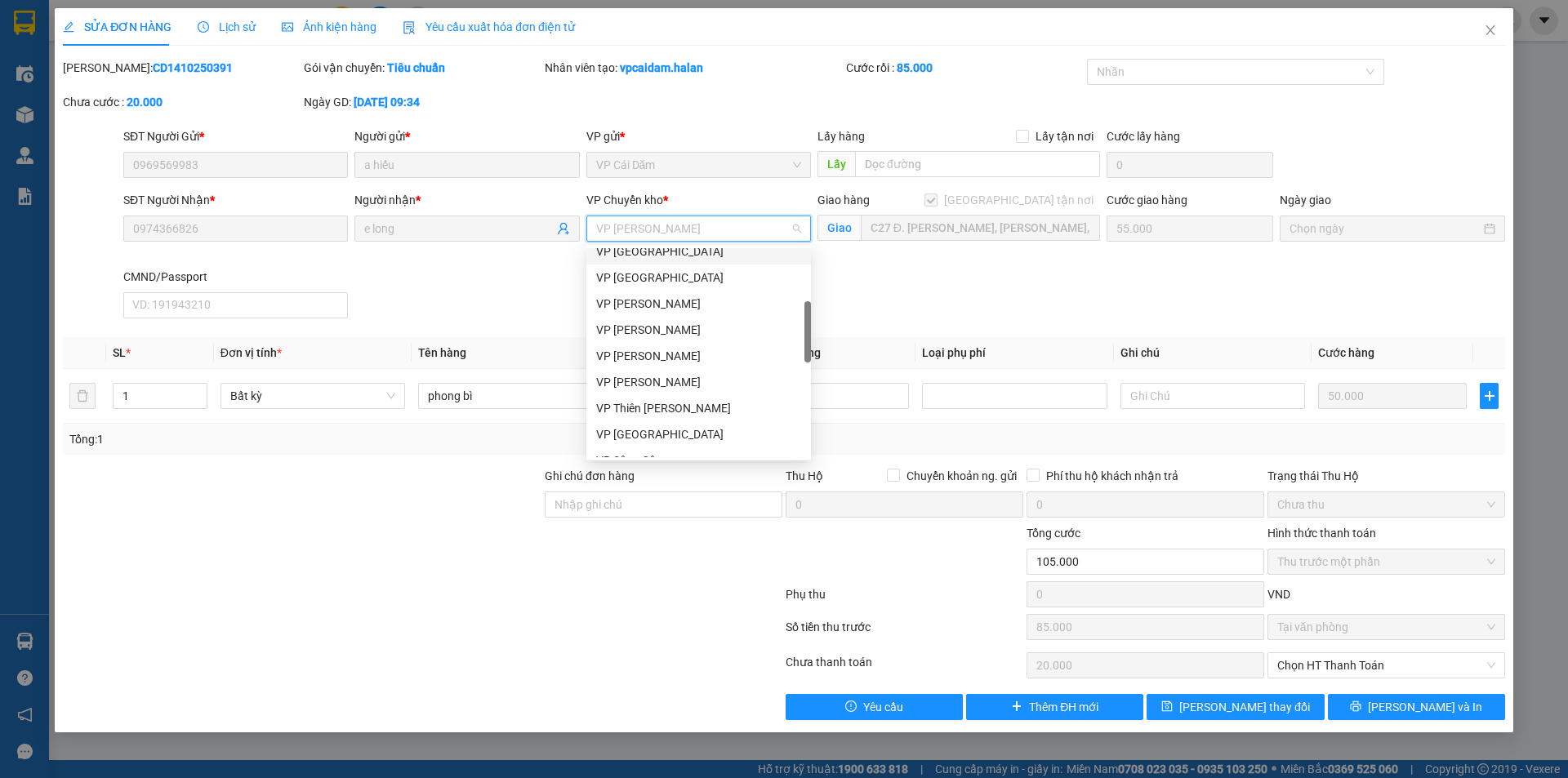
click at [657, 227] on span "VP [PERSON_NAME]" at bounding box center [698, 228] width 205 height 25
click at [1253, 708] on span "[PERSON_NAME] thay đổi" at bounding box center [1245, 707] width 131 height 18
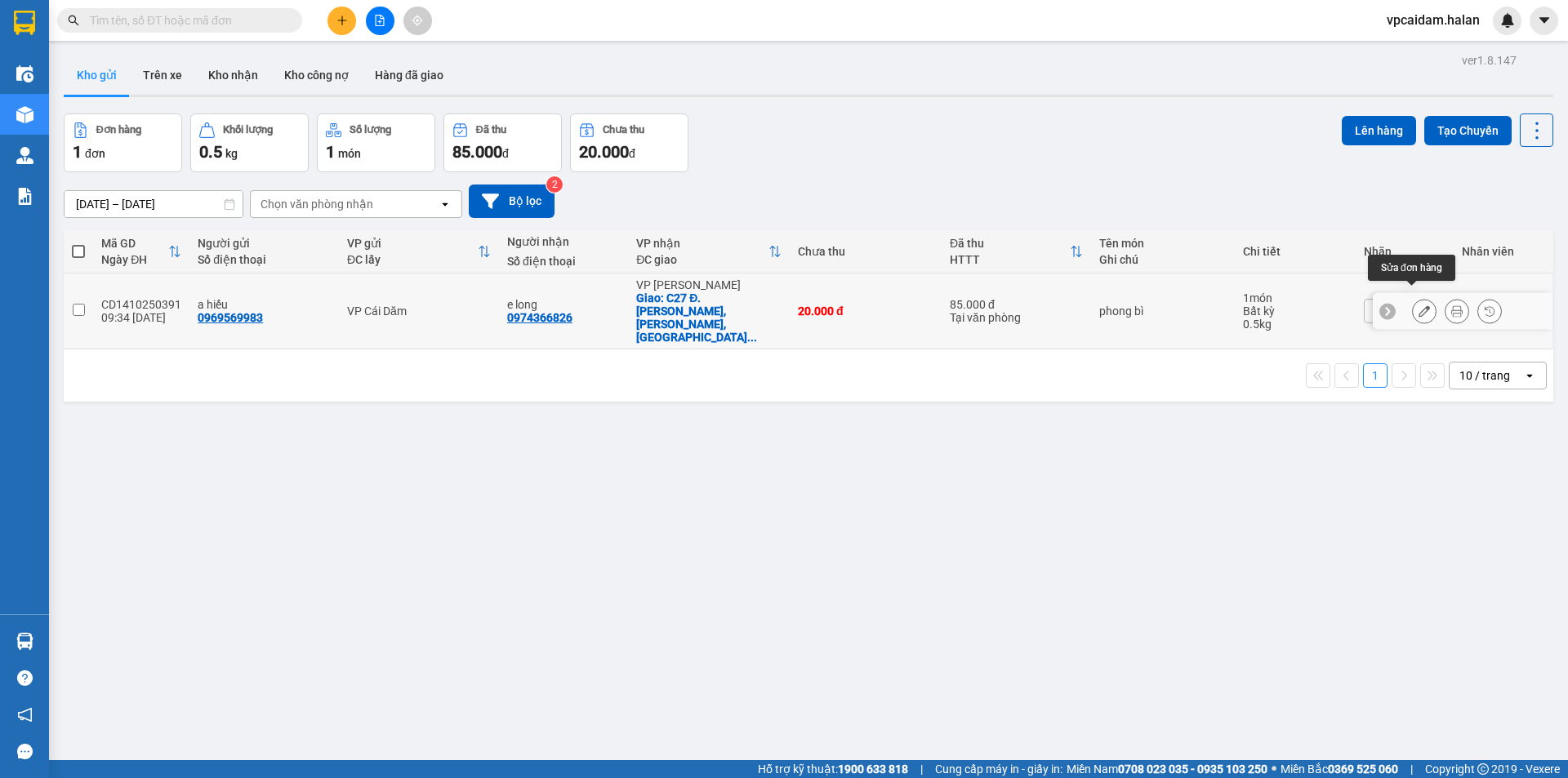
click at [1419, 305] on icon at bounding box center [1425, 311] width 12 height 12
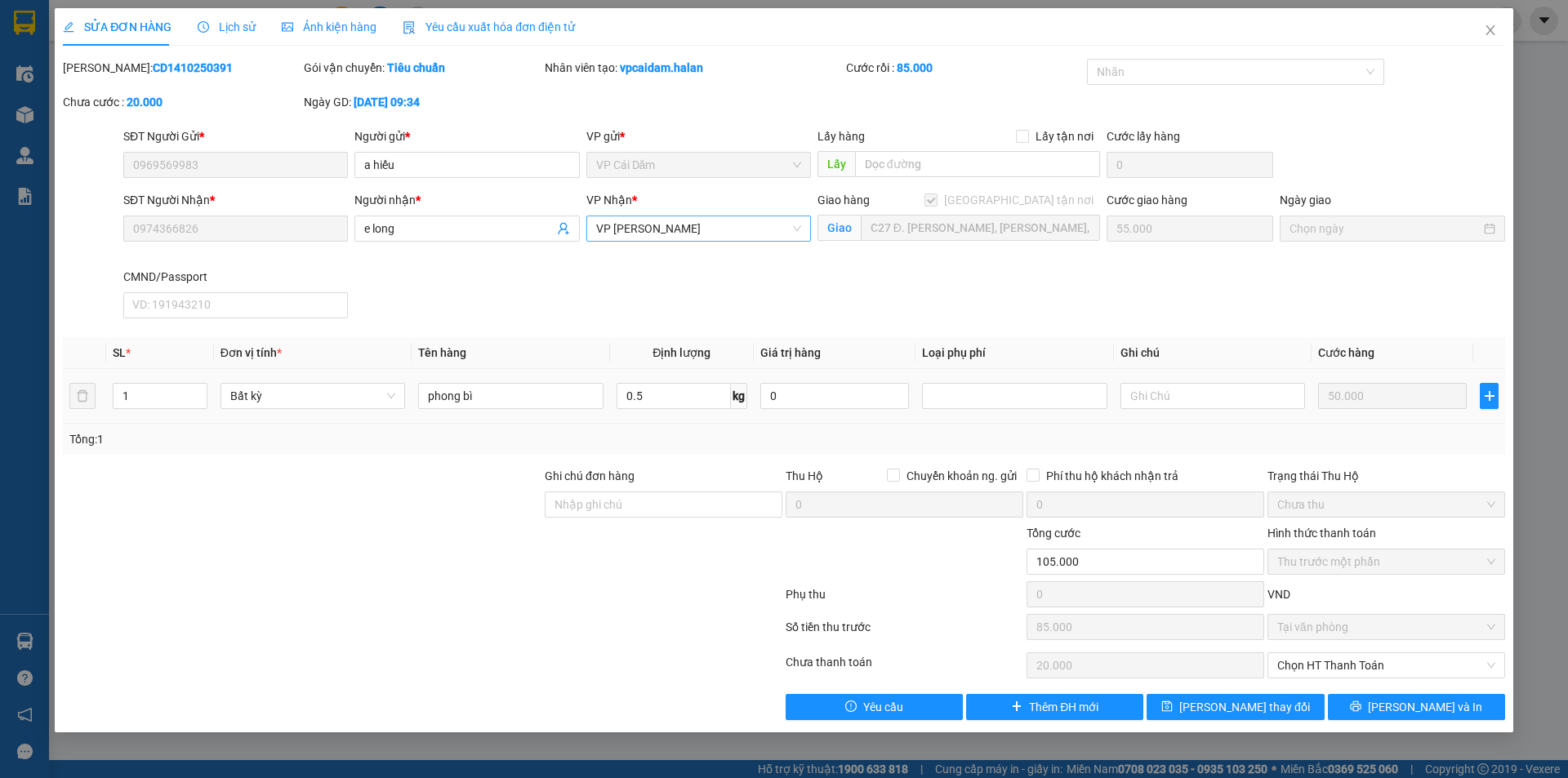
click at [664, 230] on span "VP [PERSON_NAME]" at bounding box center [698, 228] width 205 height 25
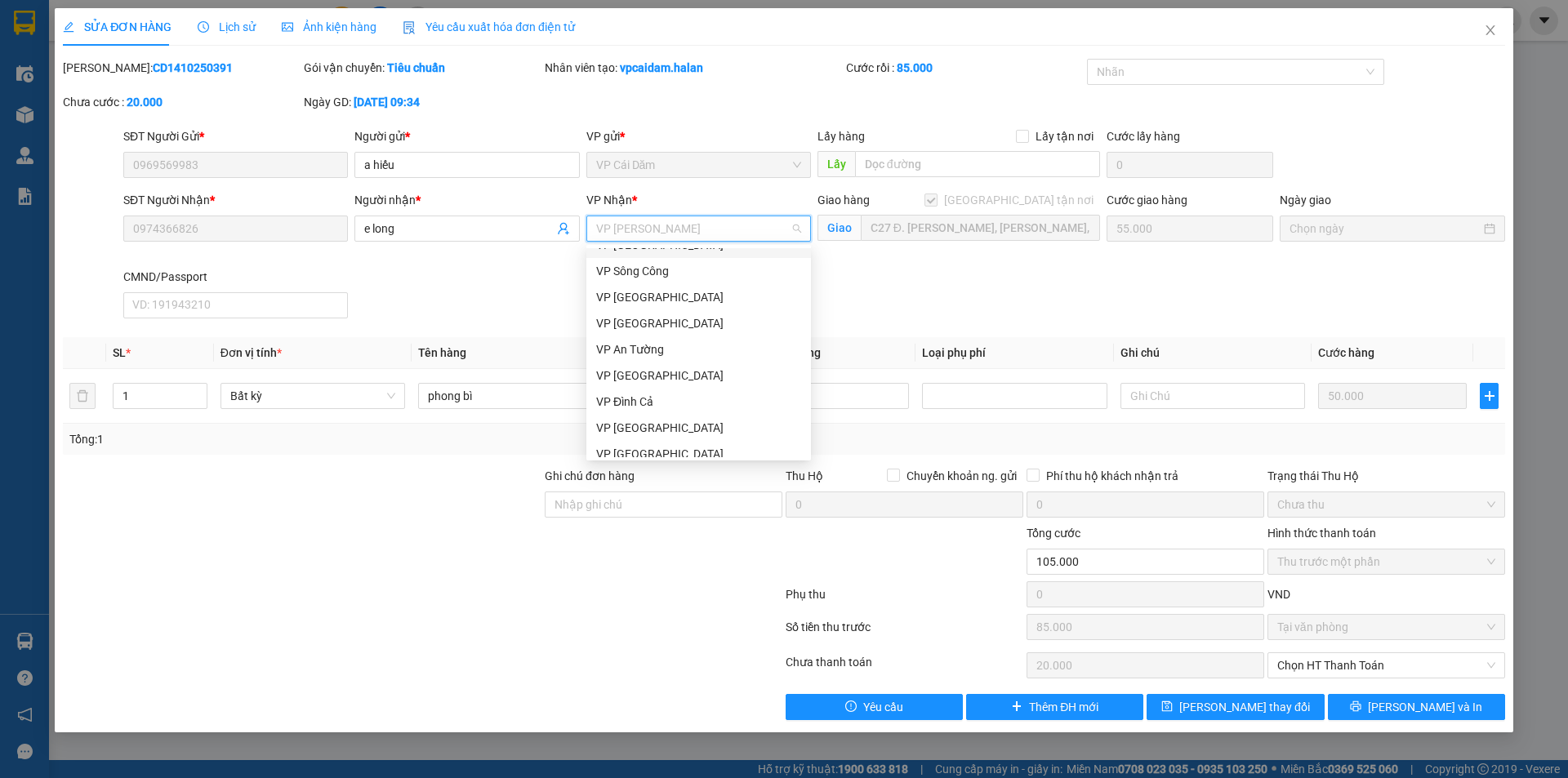
click at [676, 223] on span "VP [PERSON_NAME]" at bounding box center [698, 228] width 205 height 25
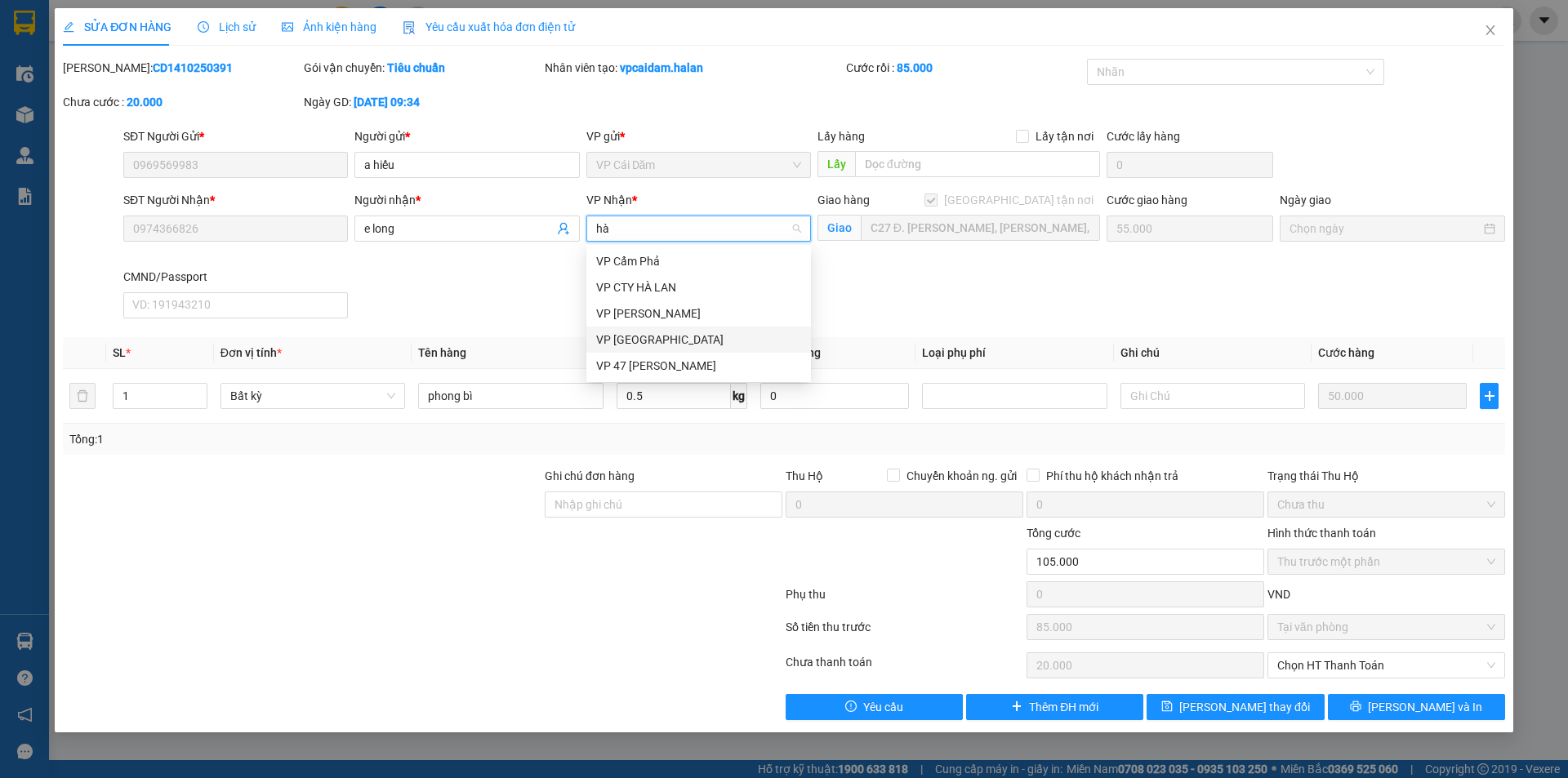
click at [655, 339] on div "VP [GEOGRAPHIC_DATA]" at bounding box center [698, 340] width 205 height 18
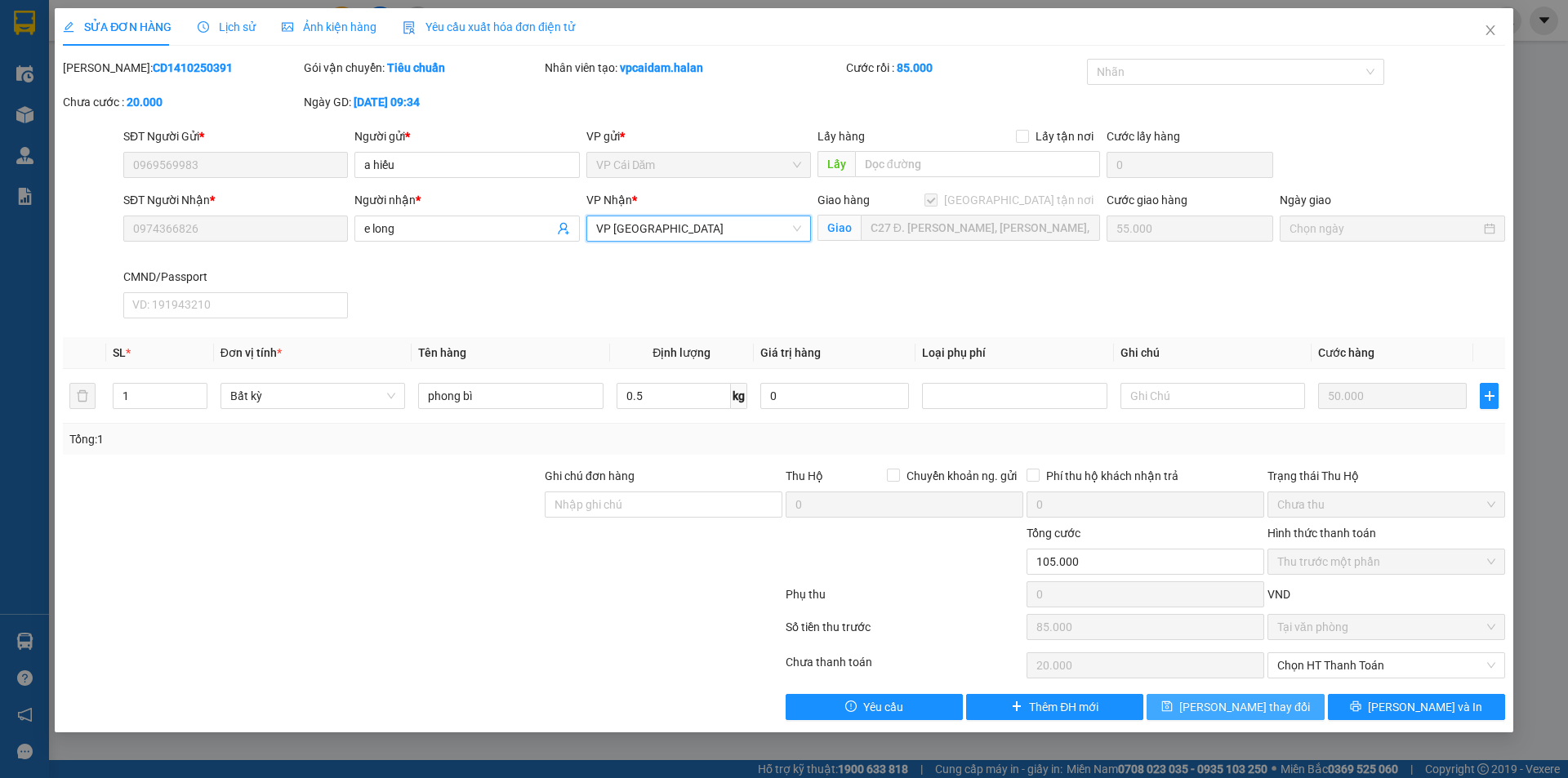
click at [1261, 706] on span "[PERSON_NAME] thay đổi" at bounding box center [1245, 707] width 131 height 18
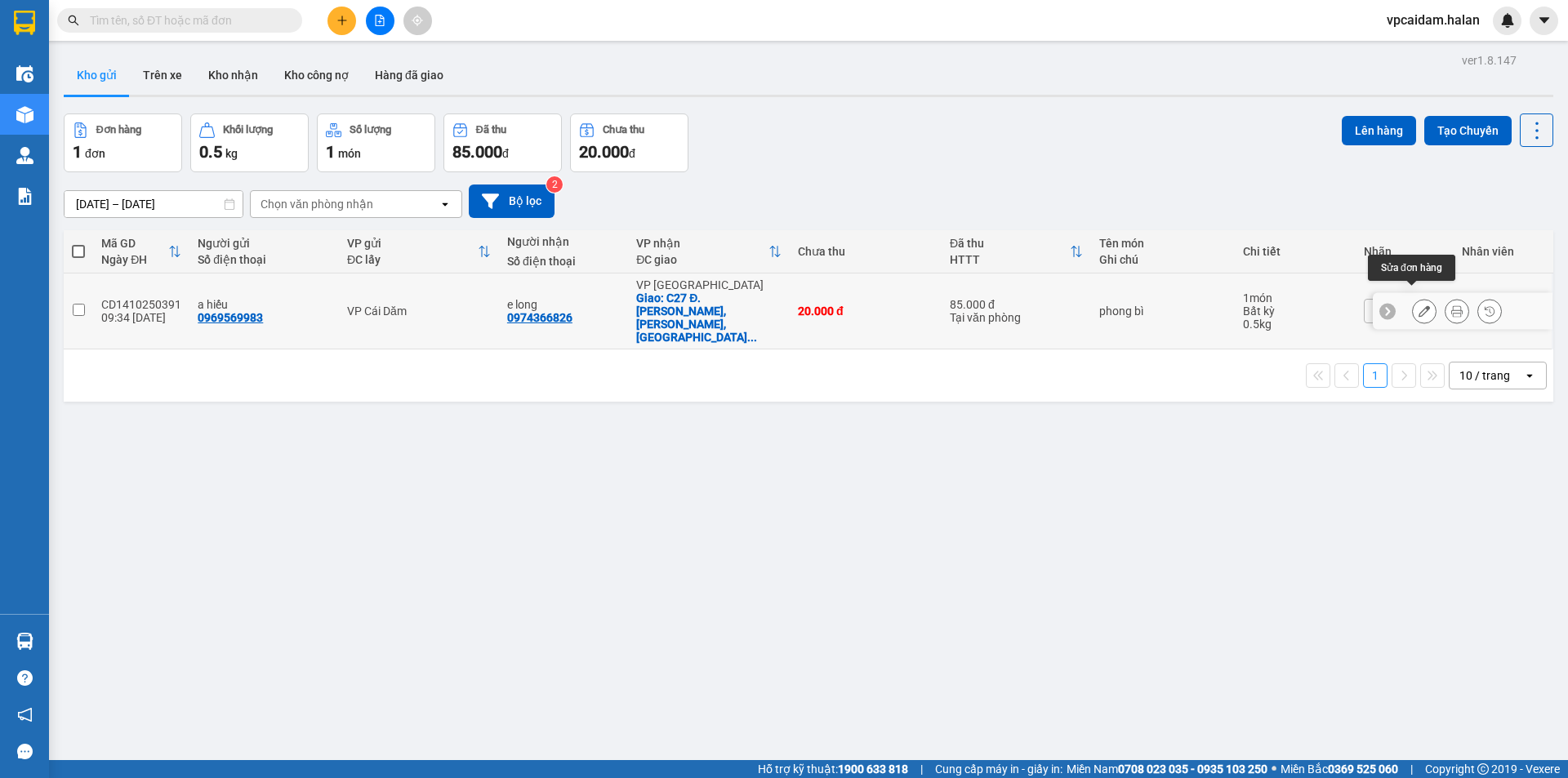
click at [1419, 305] on icon at bounding box center [1425, 311] width 12 height 12
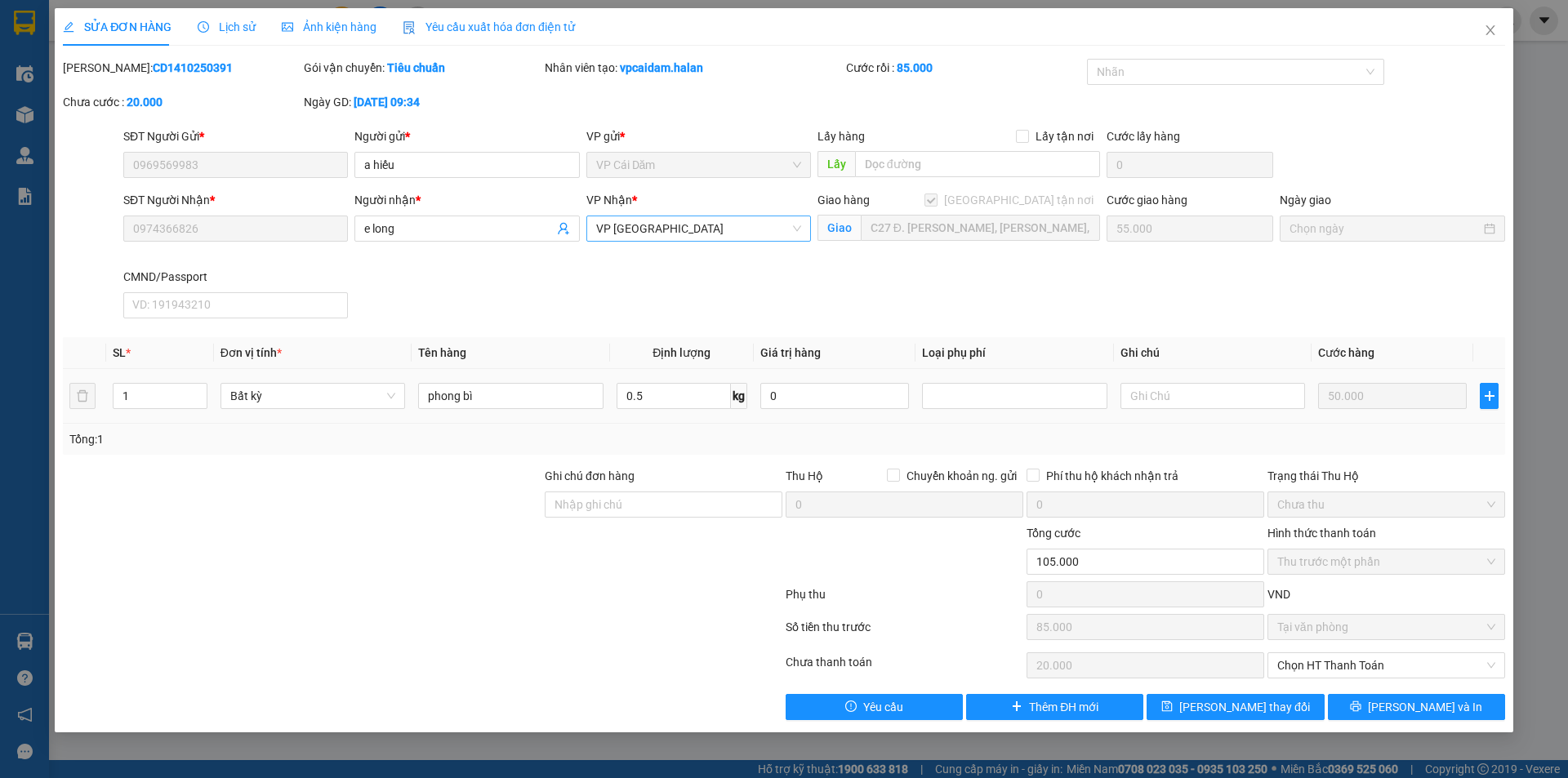
click at [709, 227] on span "VP [GEOGRAPHIC_DATA]" at bounding box center [698, 228] width 205 height 25
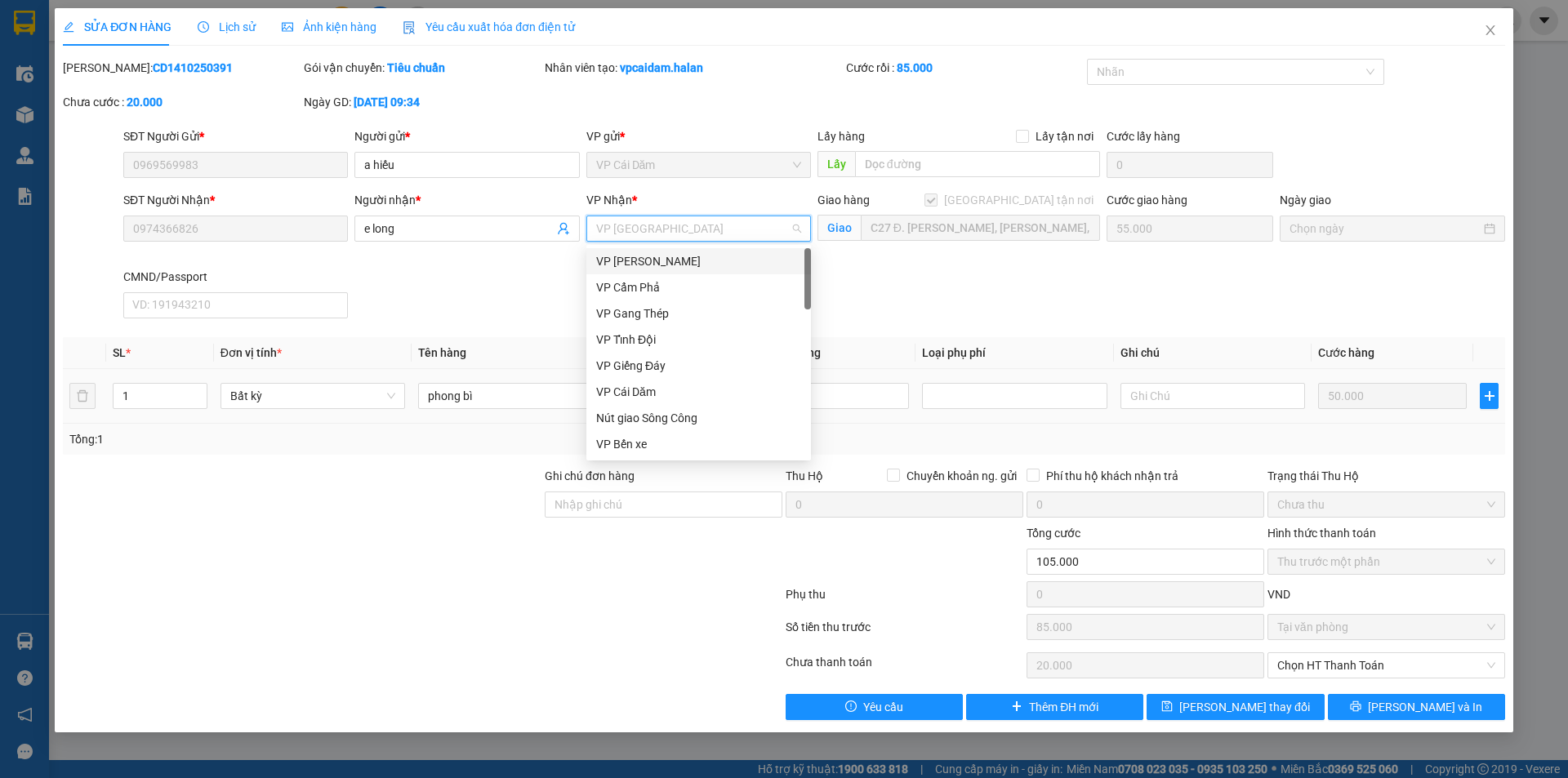
click at [684, 265] on div "VP [PERSON_NAME]" at bounding box center [698, 261] width 205 height 18
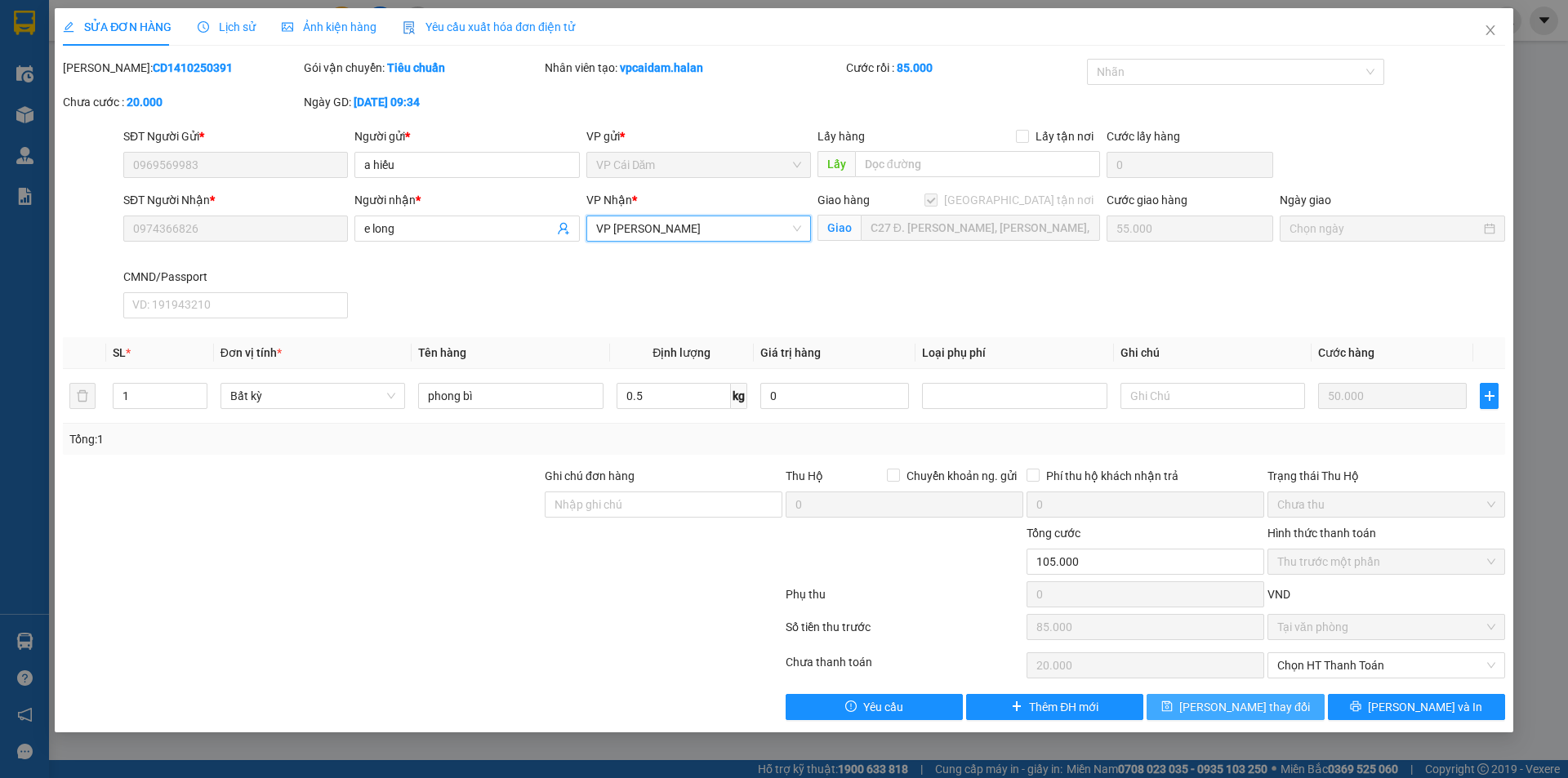
click at [1212, 702] on button "[PERSON_NAME] thay đổi" at bounding box center [1235, 707] width 177 height 26
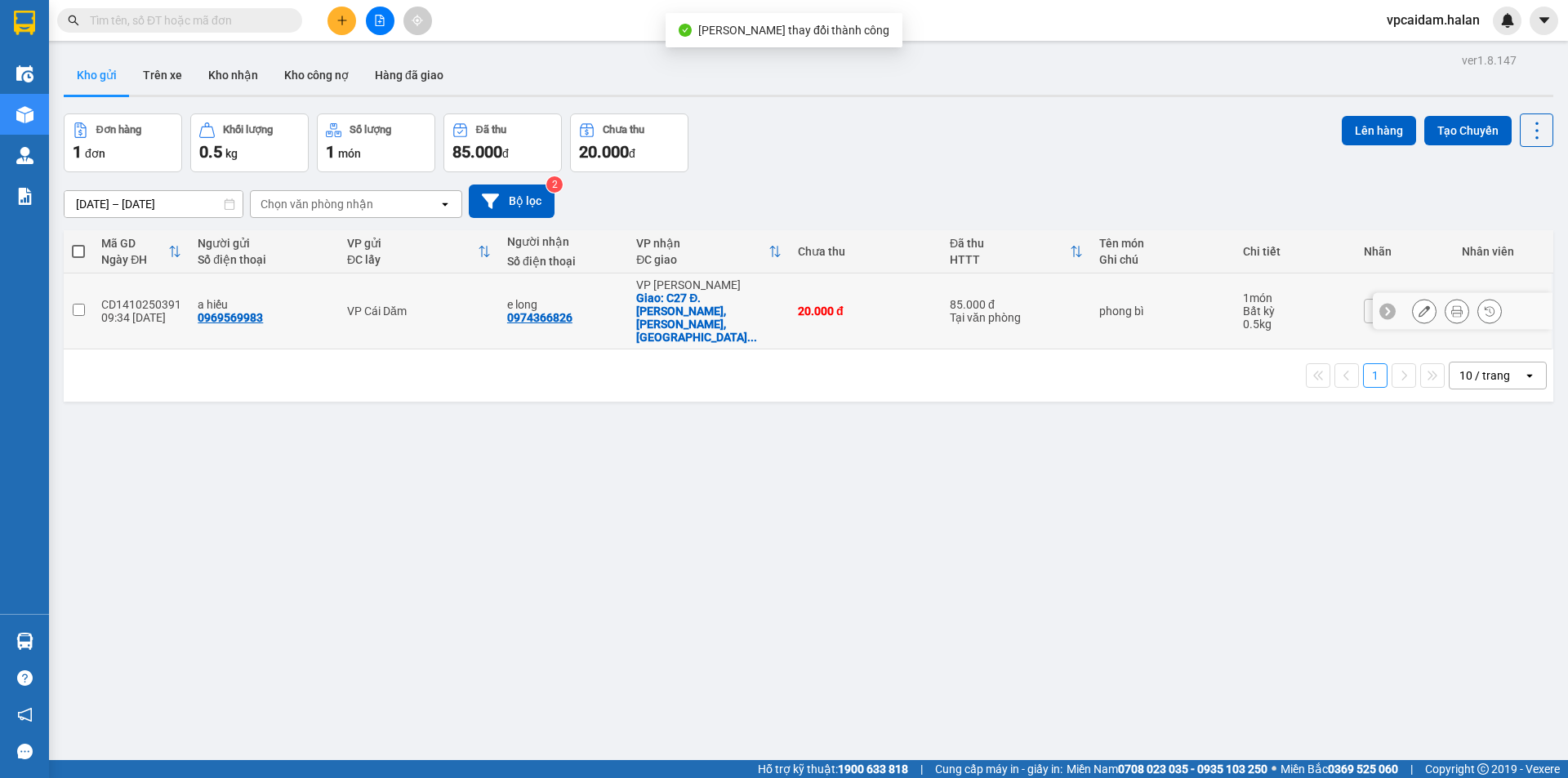
click at [85, 294] on td at bounding box center [78, 311] width 30 height 76
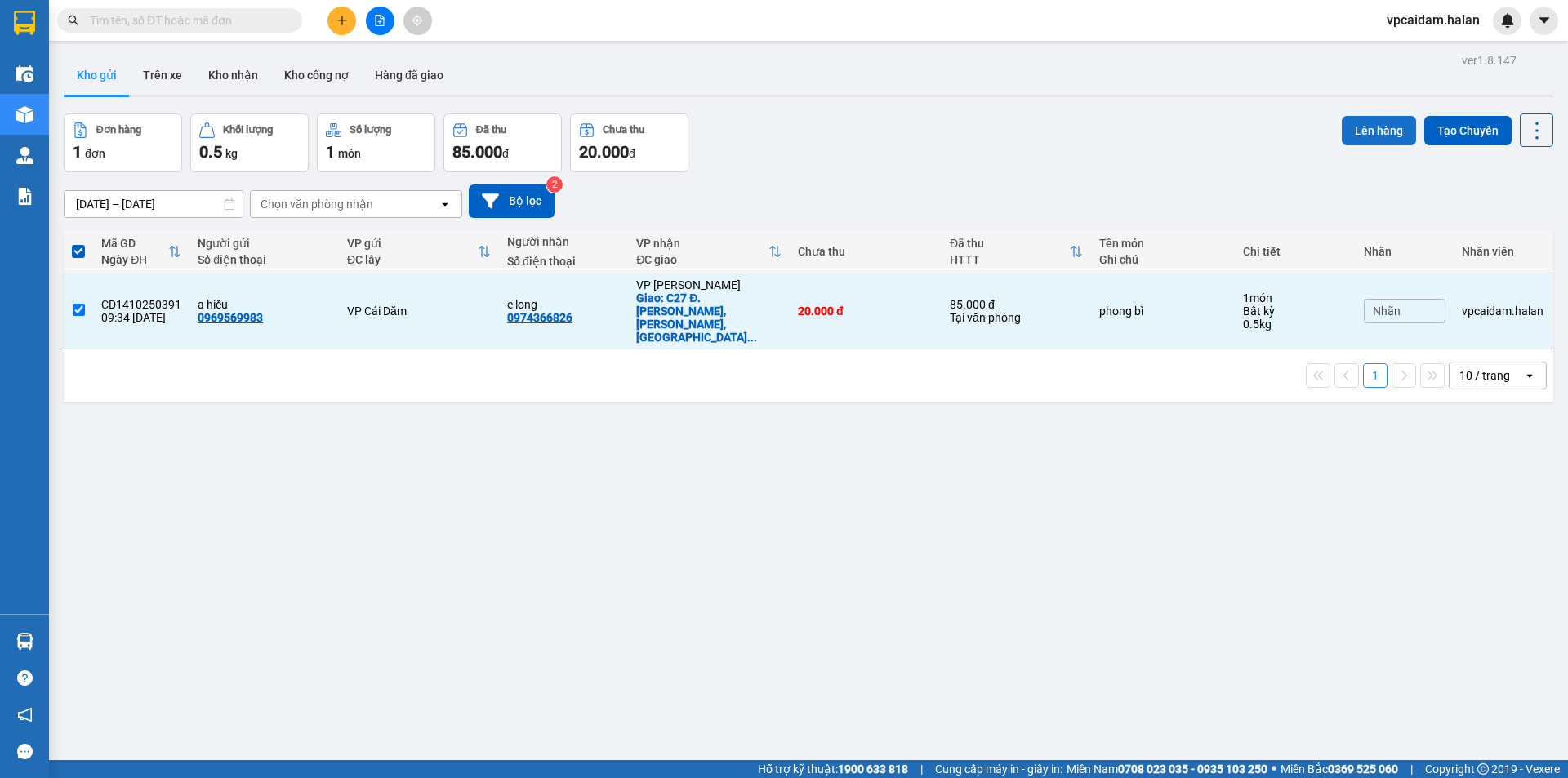
click at [1354, 130] on button "Lên hàng" at bounding box center [1378, 130] width 74 height 30
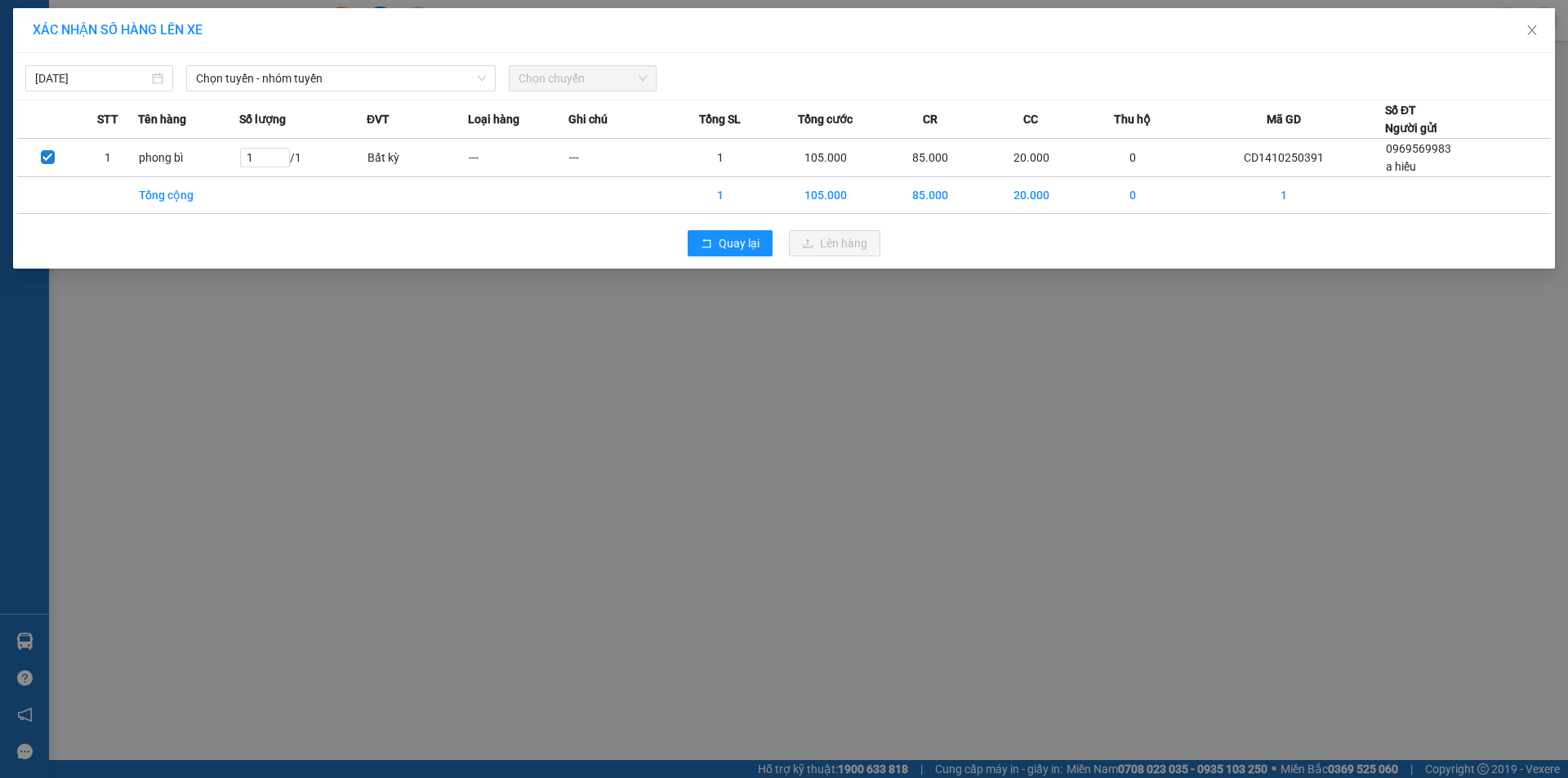
drag, startPoint x: 594, startPoint y: 89, endPoint x: 560, endPoint y: 87, distance: 34.1
click at [594, 88] on span "Chọn chuyến" at bounding box center [583, 78] width 129 height 25
click at [423, 83] on span "Chọn tuyến - nhóm tuyến" at bounding box center [340, 78] width 290 height 25
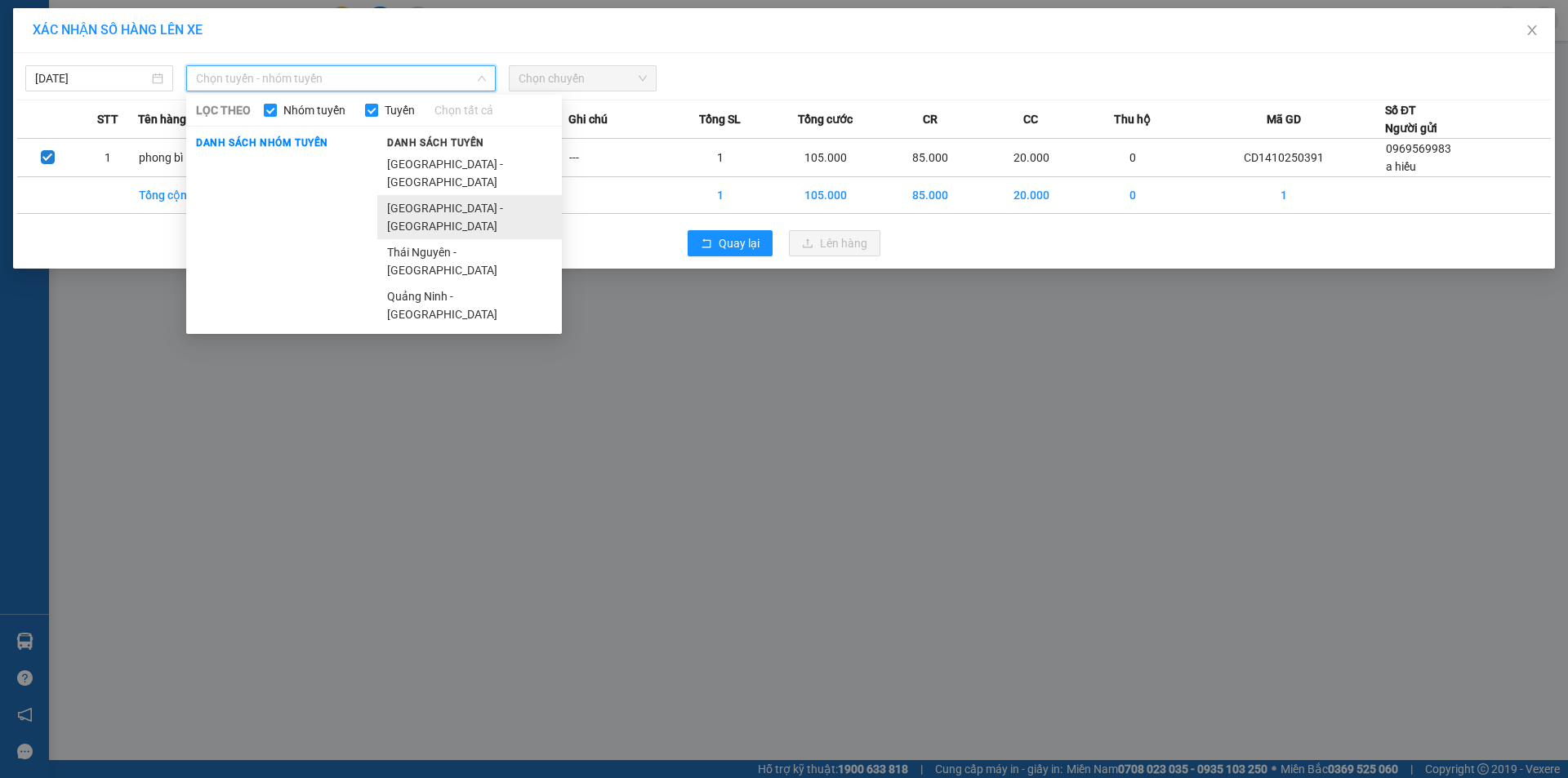
click at [466, 195] on li "[GEOGRAPHIC_DATA] - [GEOGRAPHIC_DATA]" at bounding box center [470, 216] width 185 height 44
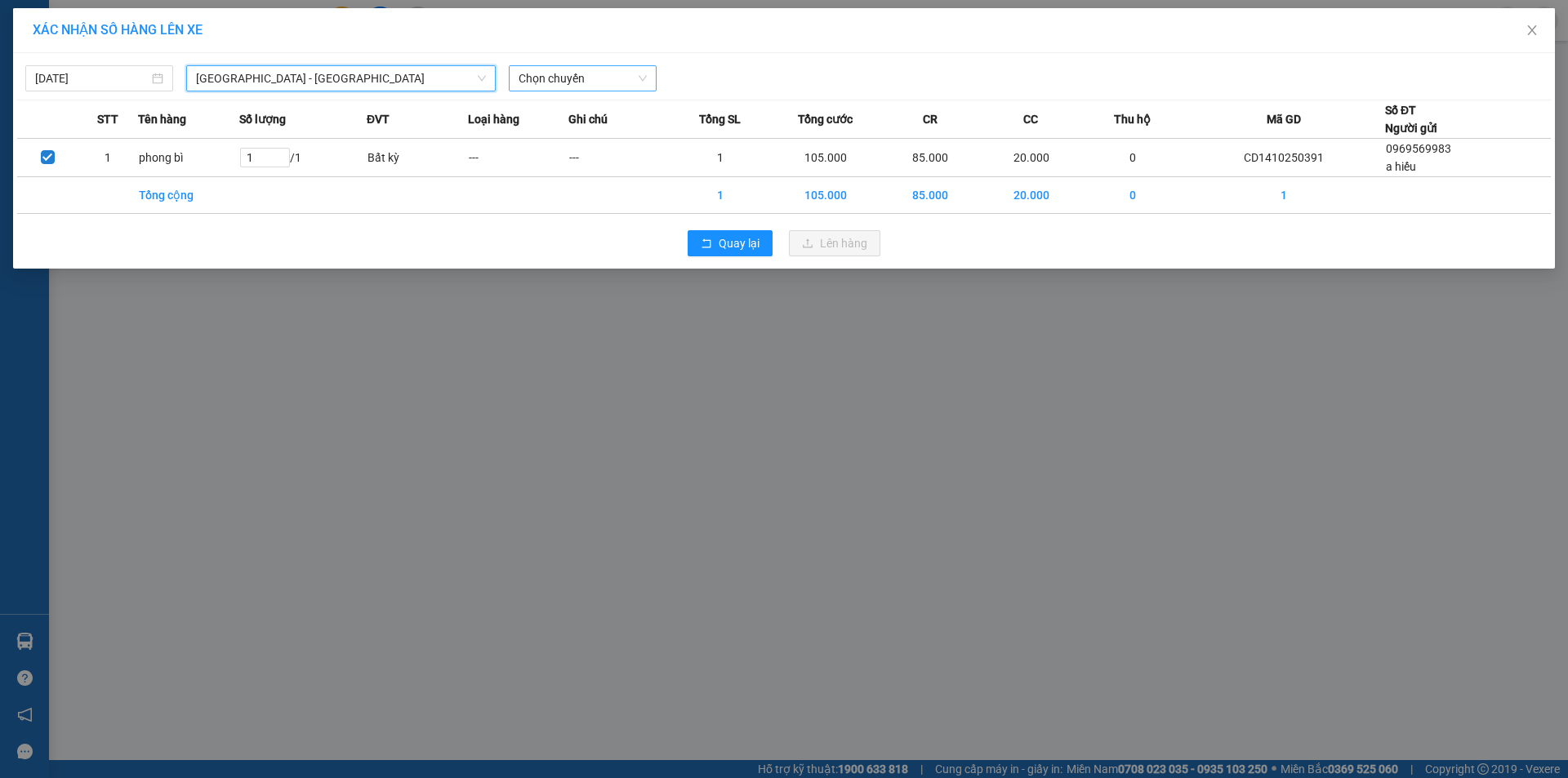
click at [577, 83] on span "Chọn chuyến" at bounding box center [583, 78] width 129 height 25
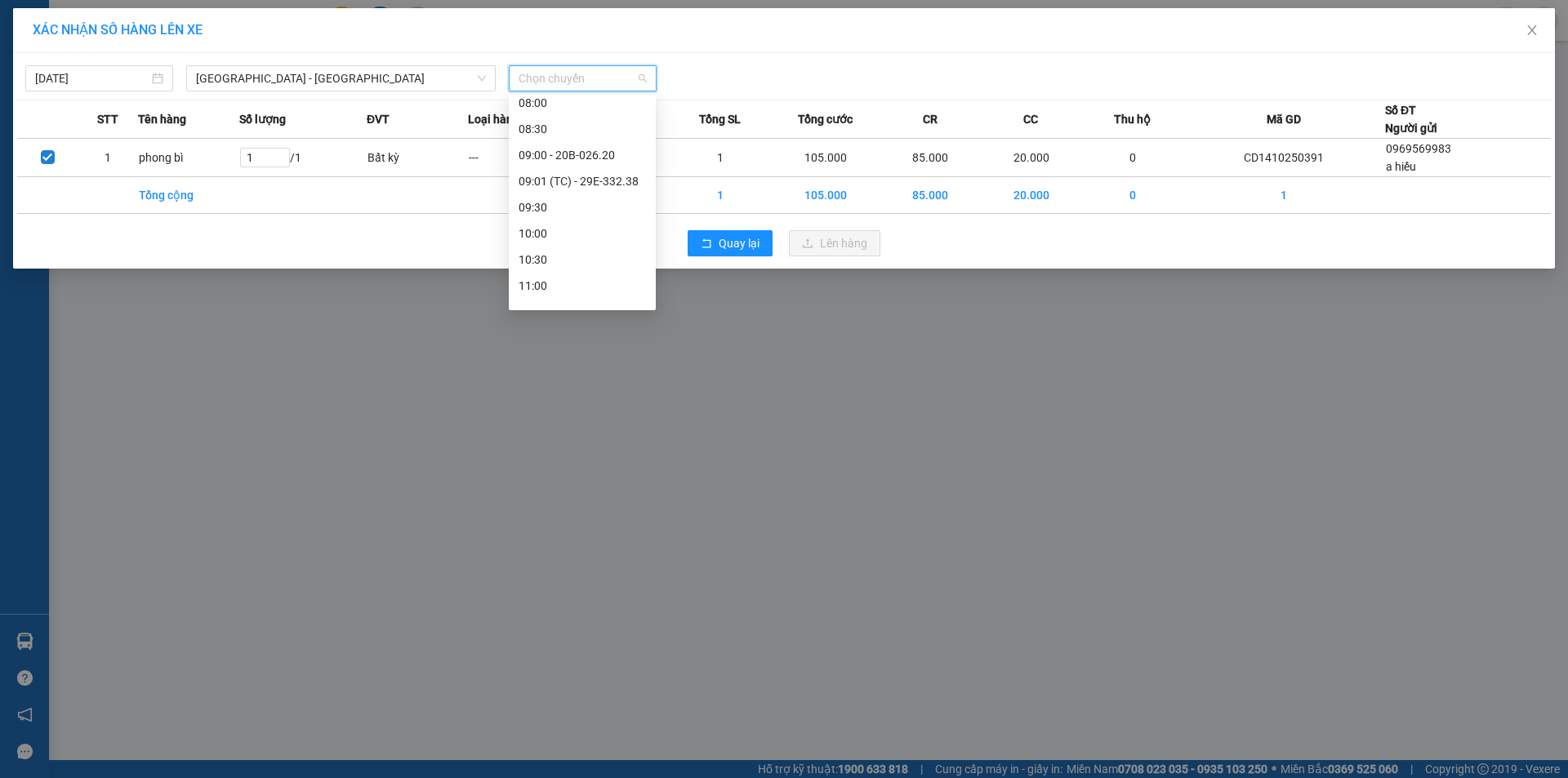
scroll to position [245, 0]
click at [596, 188] on div "09:01 (TC) - 29E-332.38" at bounding box center [582, 180] width 128 height 18
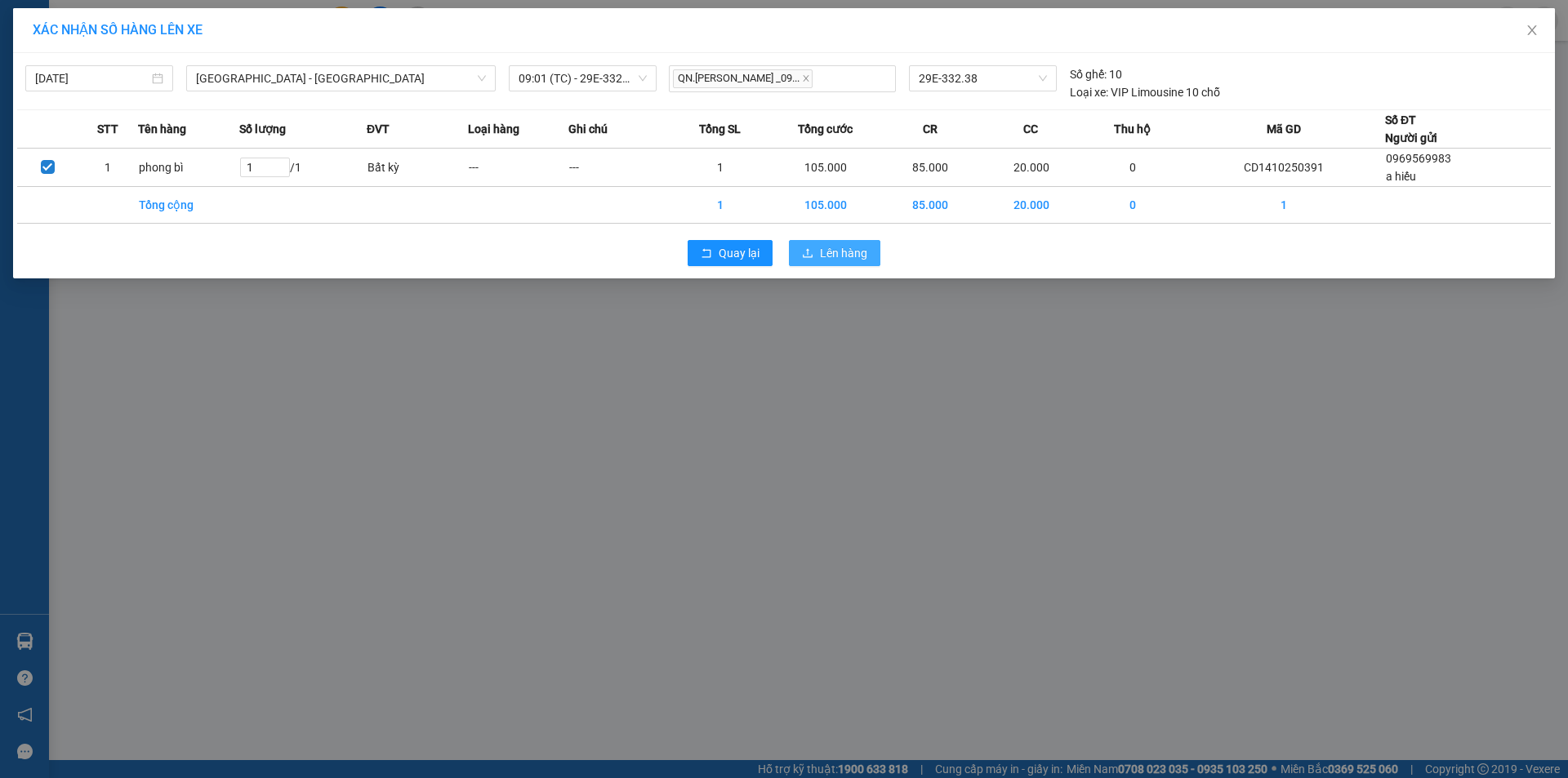
click at [843, 252] on span "Lên hàng" at bounding box center [843, 253] width 47 height 18
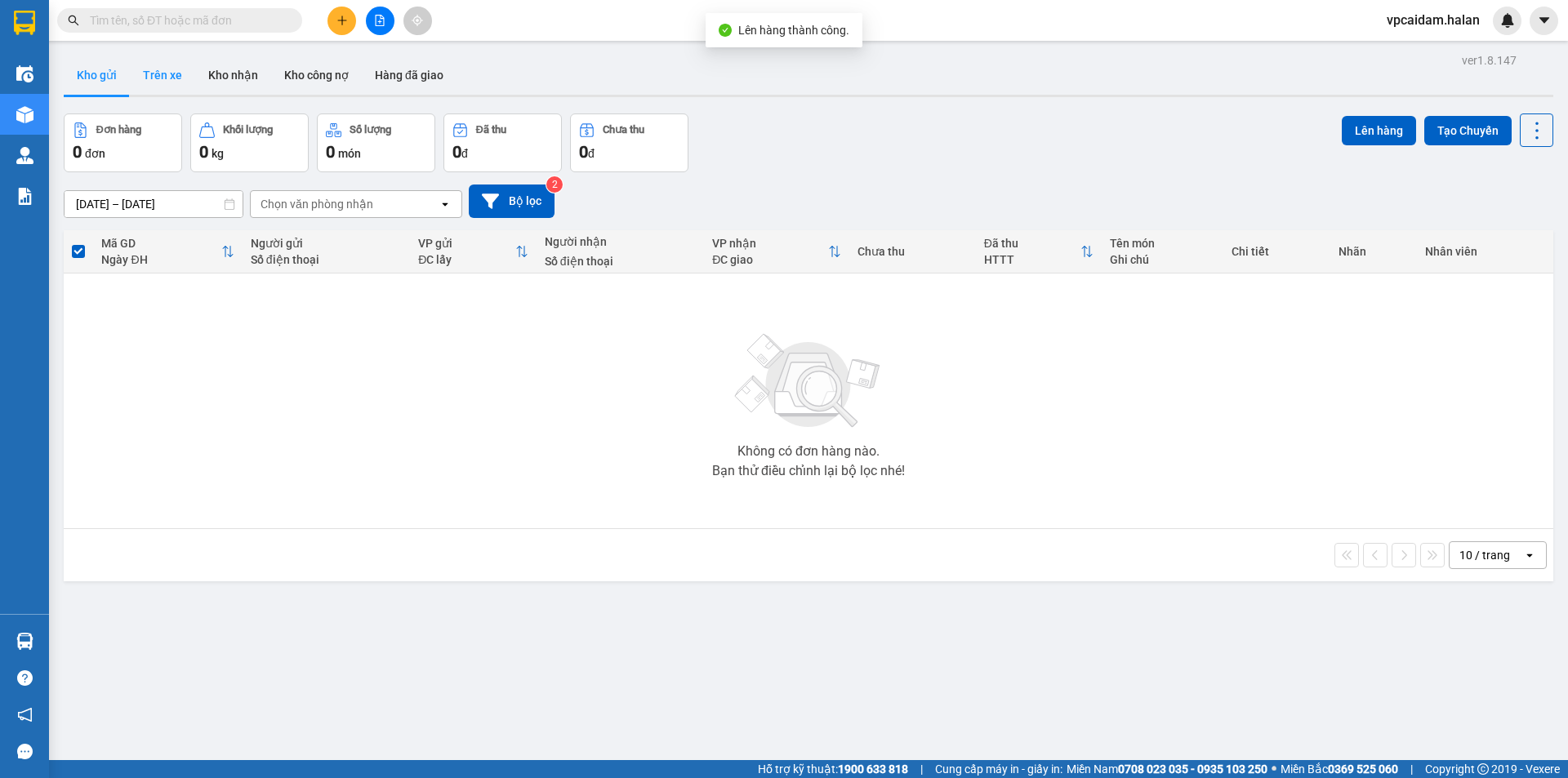
click at [158, 74] on button "Trên xe" at bounding box center [162, 75] width 65 height 40
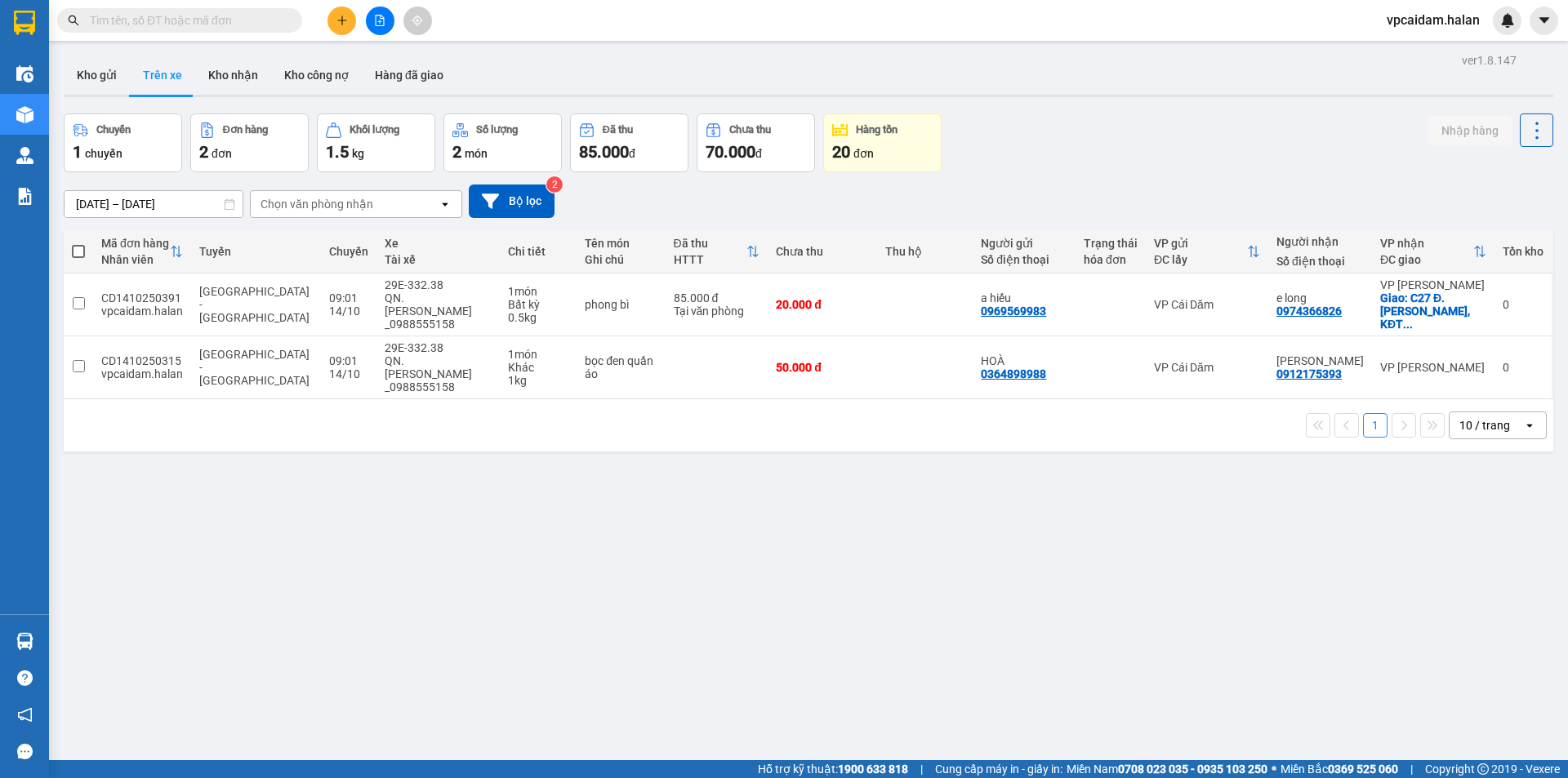
click at [403, 478] on div "ver 1.8.147 Kho gửi Trên xe Kho nhận Kho công nợ Hàng đã giao Chuyến 1 chuyến Đ…" at bounding box center [809, 438] width 1503 height 778
click at [337, 528] on div "ver 1.8.147 Kho gửi Trên xe Kho nhận Kho công nợ Hàng đã giao Chuyến 1 chuyến Đ…" at bounding box center [809, 438] width 1503 height 778
click at [1495, 302] on icon at bounding box center [1501, 304] width 12 height 12
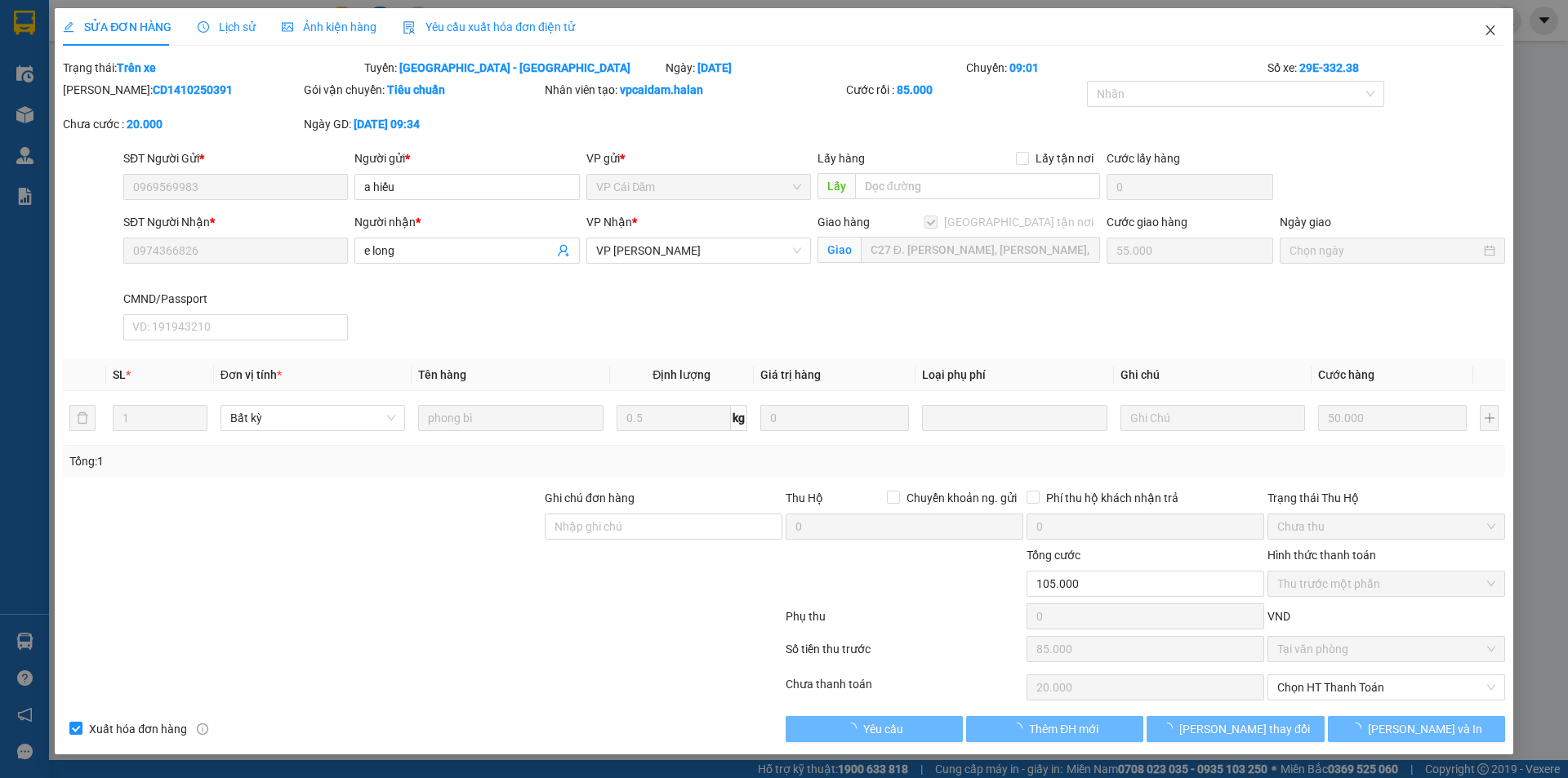
click at [1499, 30] on span "Close" at bounding box center [1490, 31] width 45 height 45
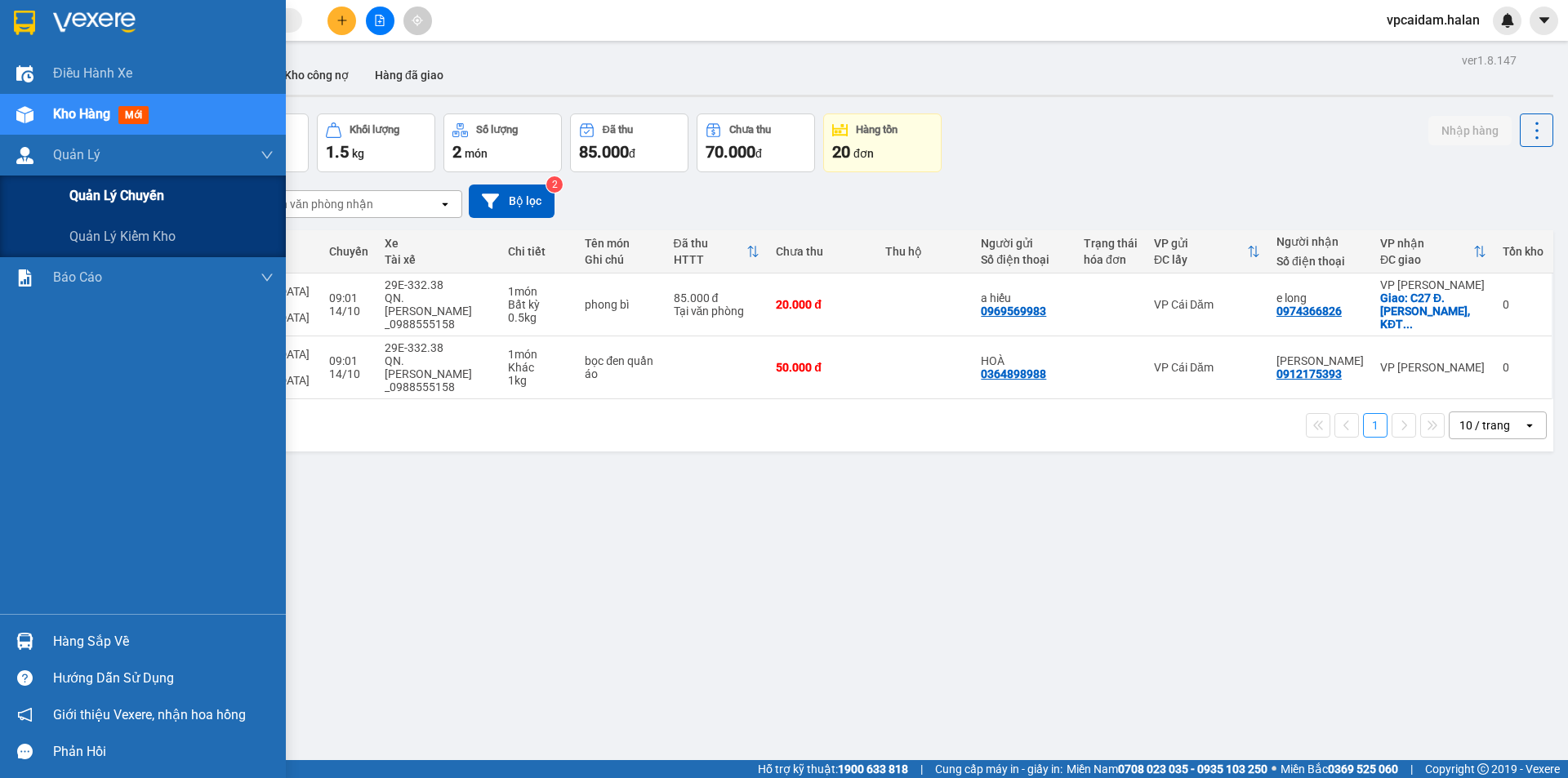
drag, startPoint x: 88, startPoint y: 158, endPoint x: 139, endPoint y: 198, distance: 64.8
click at [139, 198] on div "Quản [PERSON_NAME] lý chuyến Quản lý kiểm kho" at bounding box center [142, 196] width 286 height 123
click at [139, 198] on span "Quản lý chuyến" at bounding box center [117, 196] width 95 height 21
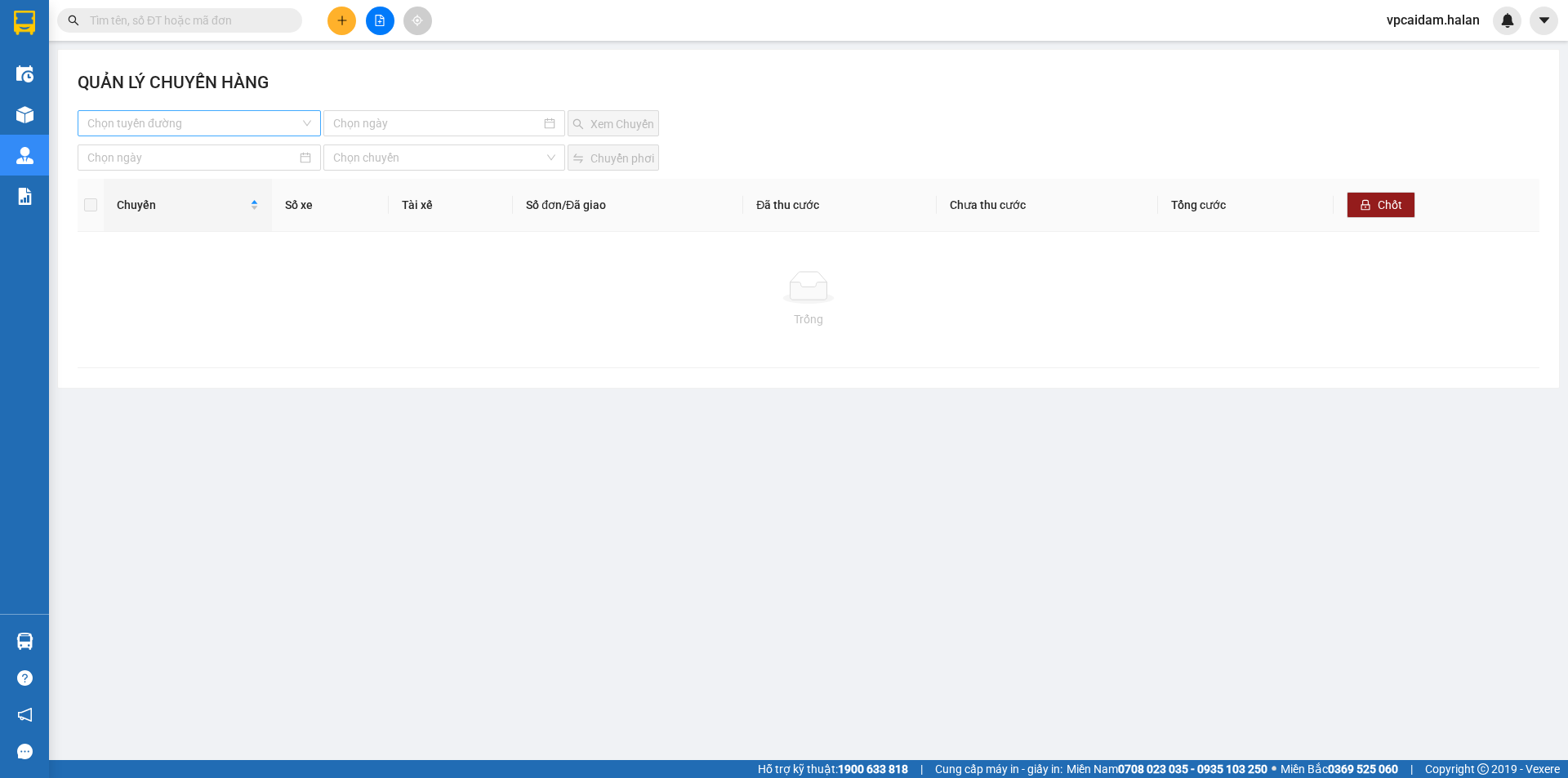
drag, startPoint x: 164, startPoint y: 121, endPoint x: 181, endPoint y: 130, distance: 19.2
click at [166, 121] on input "search" at bounding box center [193, 123] width 213 height 25
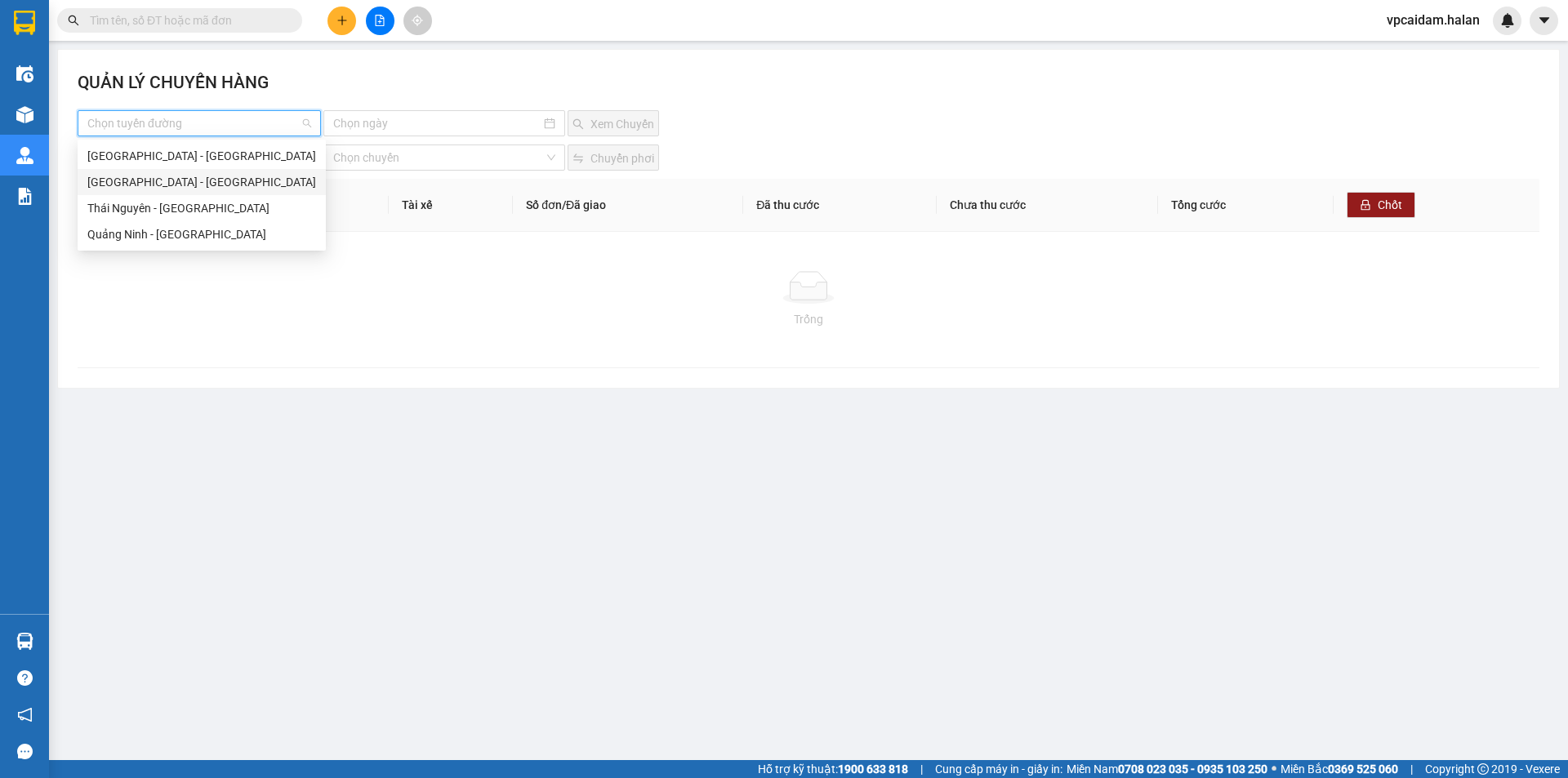
click at [189, 184] on div "[GEOGRAPHIC_DATA] - [GEOGRAPHIC_DATA]" at bounding box center [201, 182] width 228 height 18
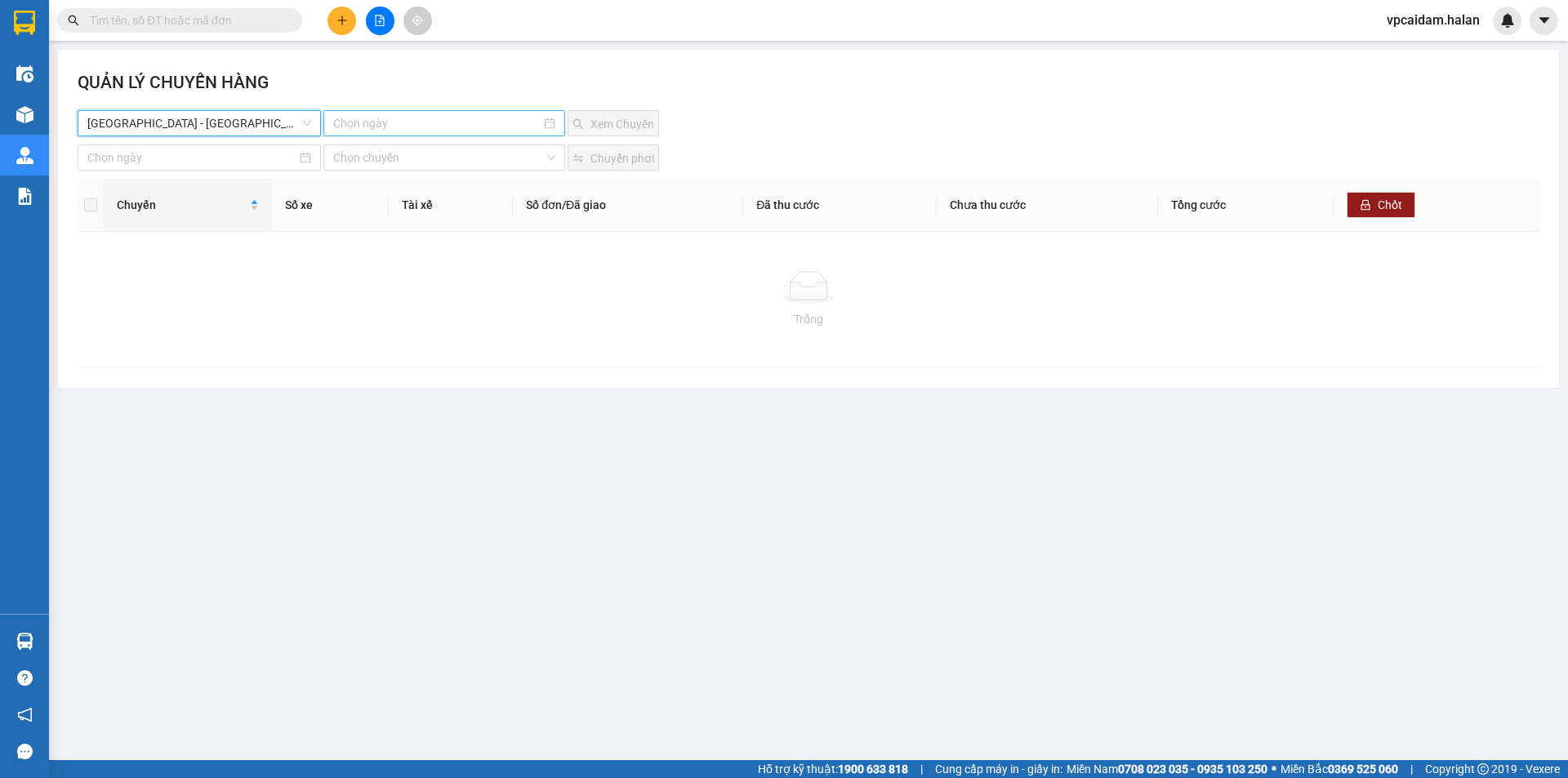
click at [435, 129] on input at bounding box center [436, 124] width 207 height 18
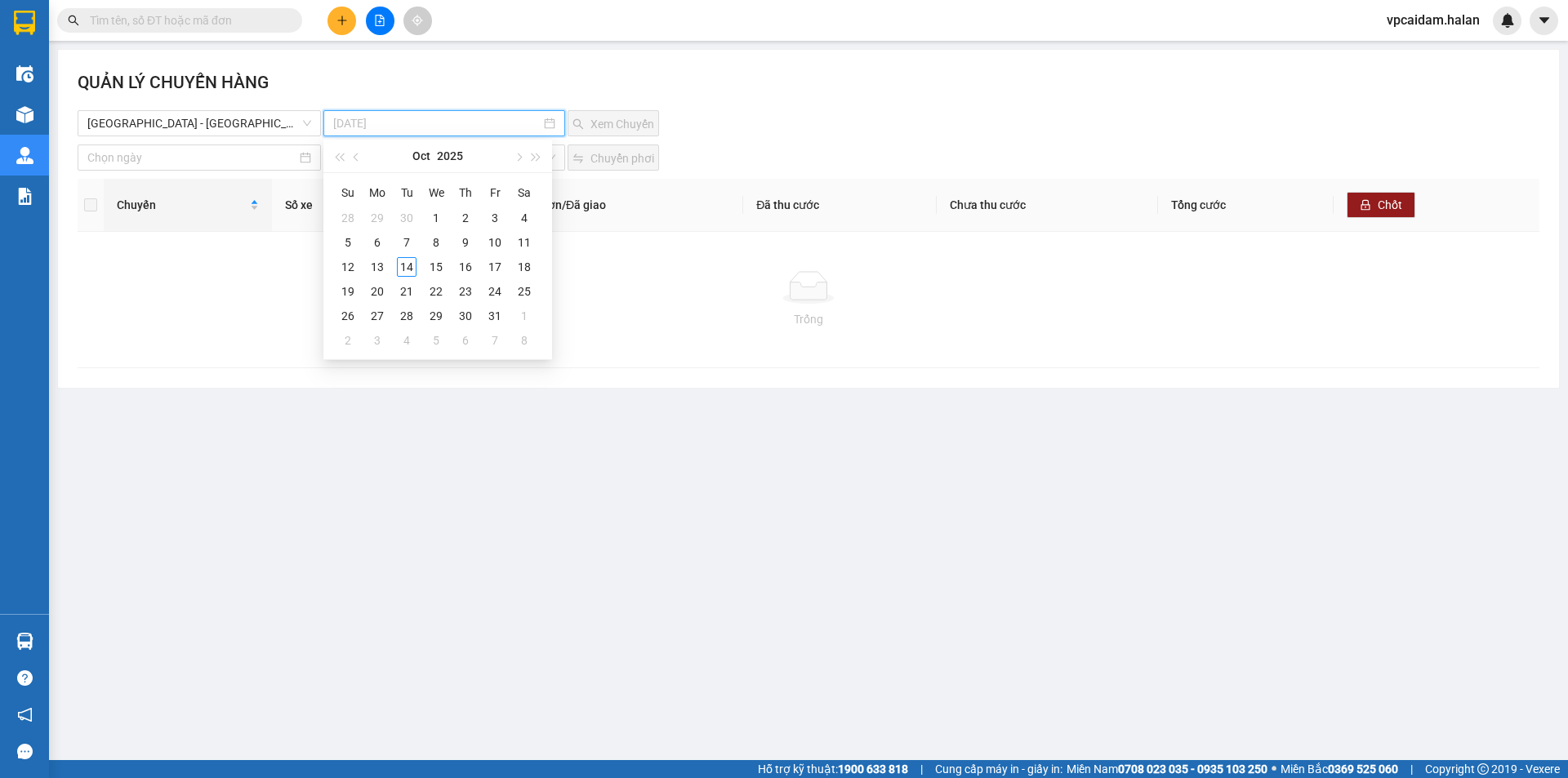
click at [408, 267] on div "14" at bounding box center [406, 267] width 20 height 20
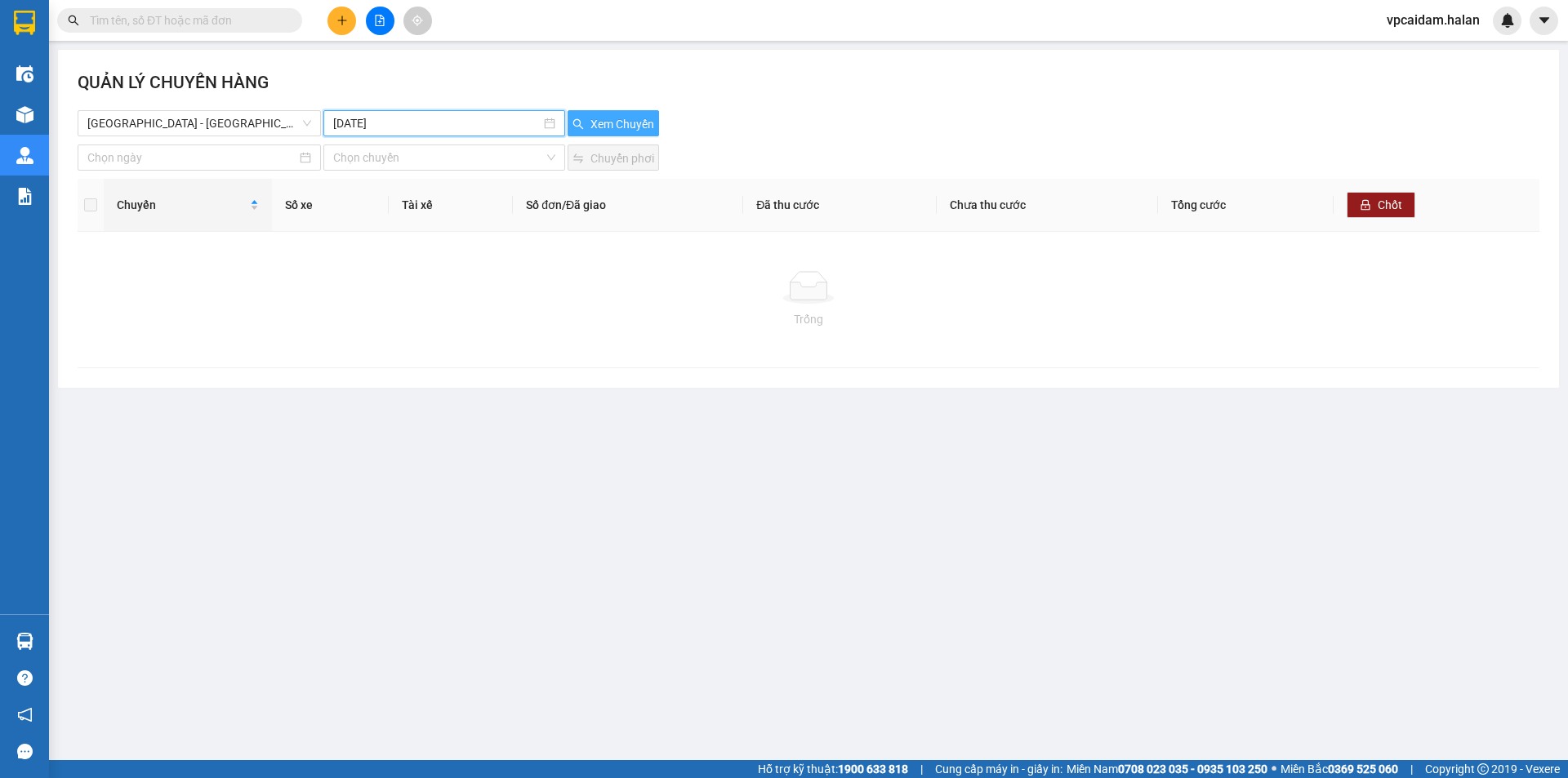
click at [624, 129] on span "Xem Chuyến" at bounding box center [622, 124] width 63 height 18
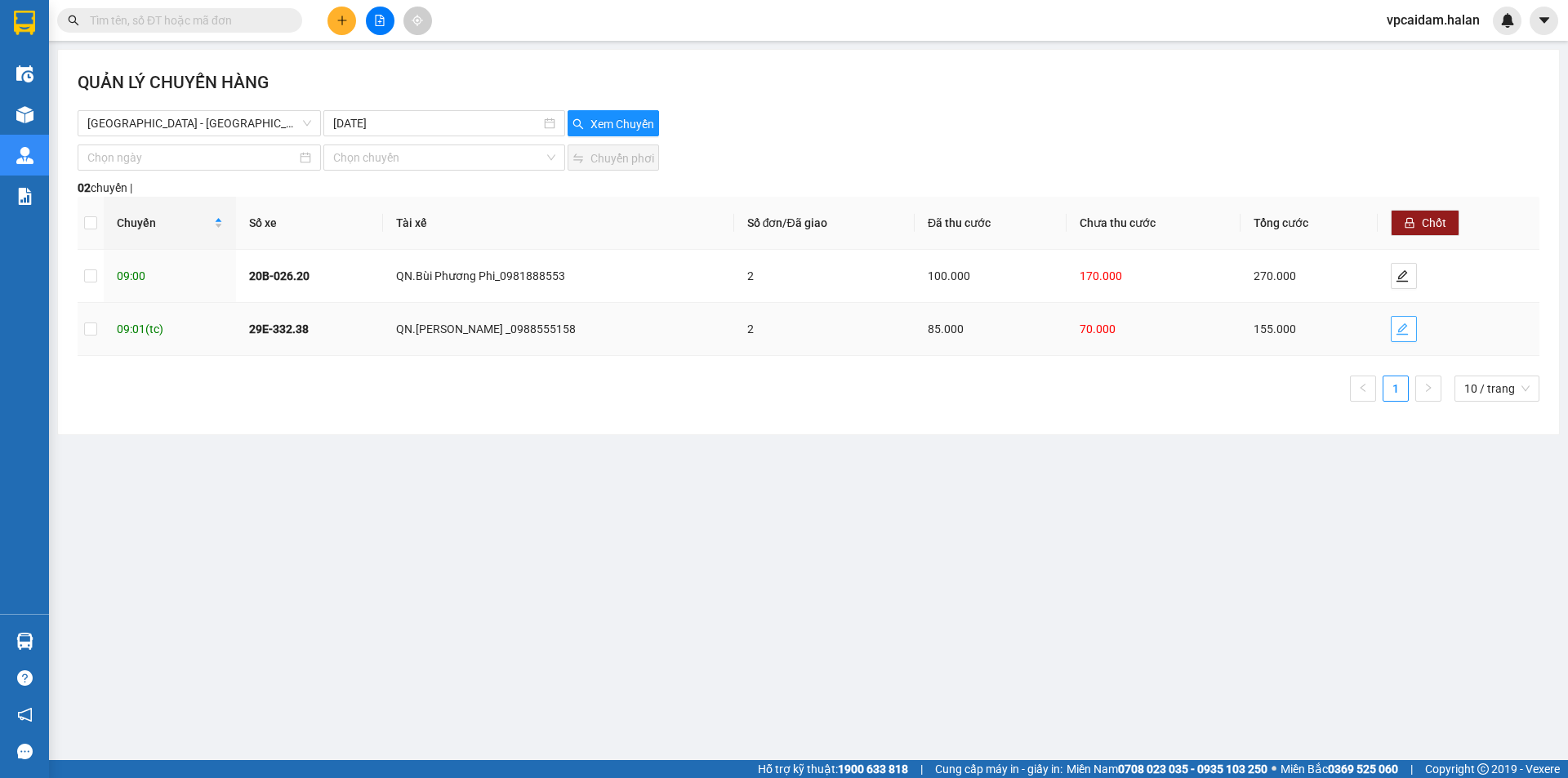
click at [1403, 325] on icon "edit" at bounding box center [1403, 329] width 12 height 12
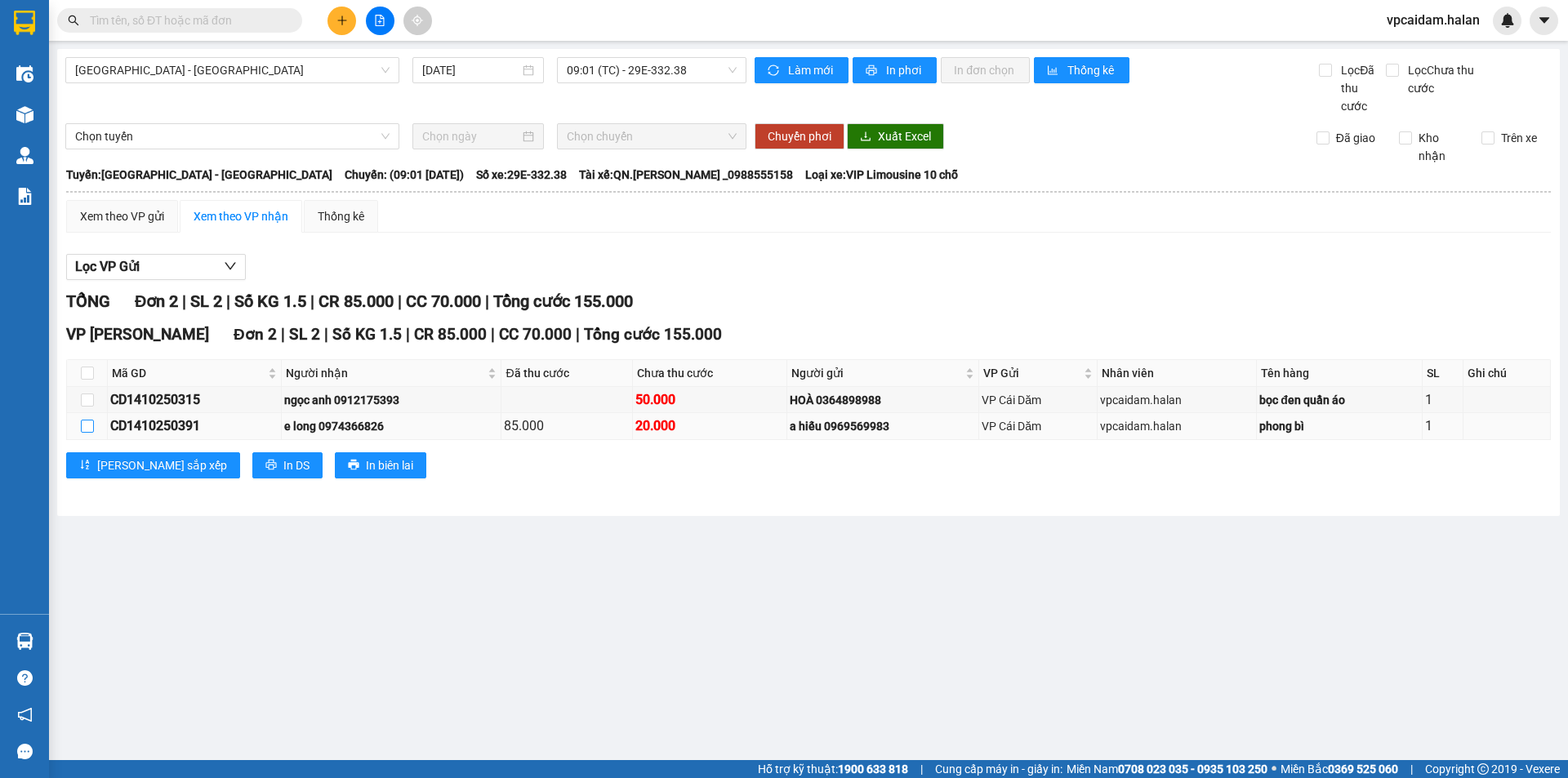
click at [87, 424] on input "checkbox" at bounding box center [87, 426] width 13 height 13
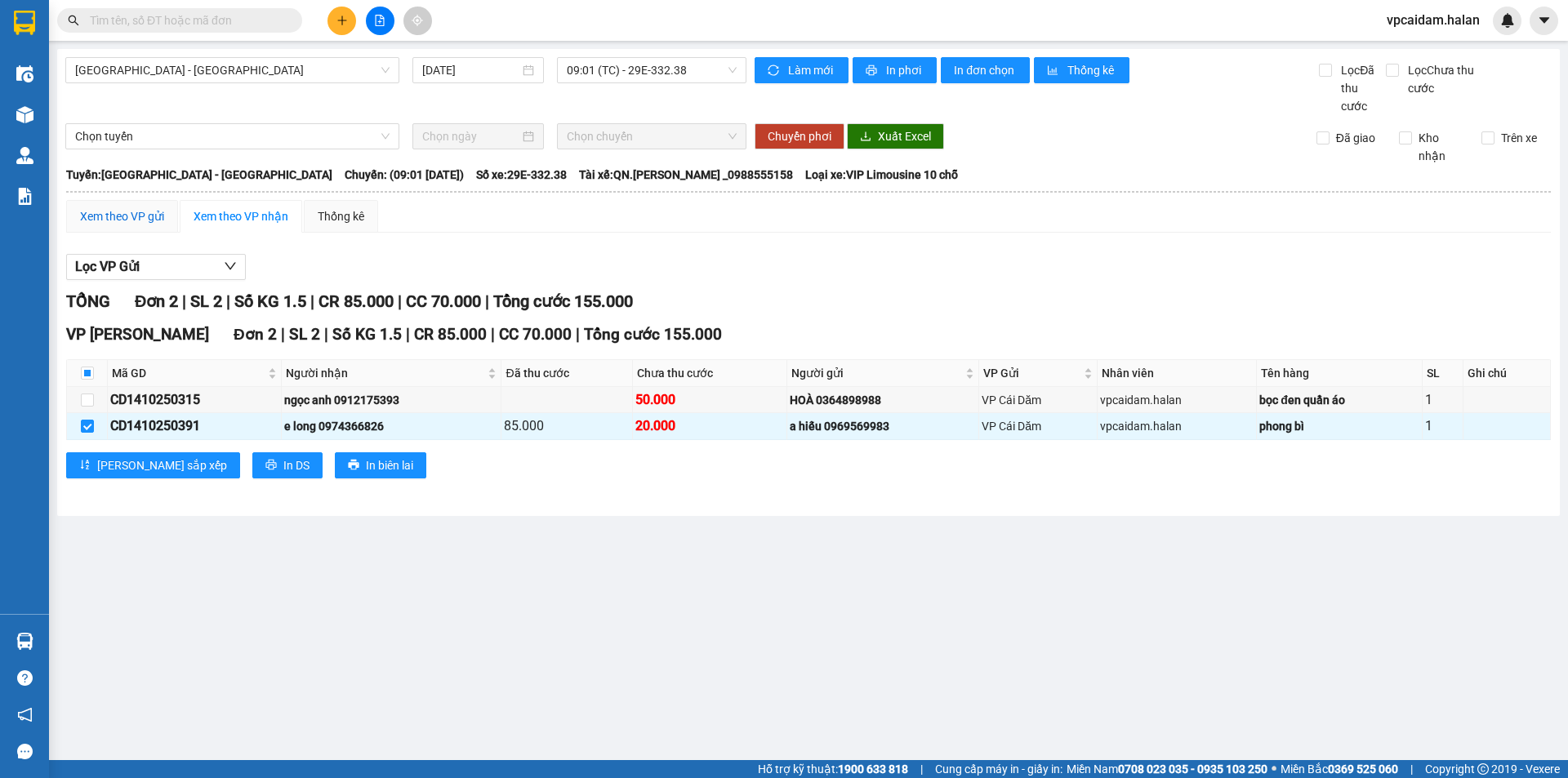
click at [143, 220] on div "Xem theo VP gửi" at bounding box center [122, 216] width 84 height 18
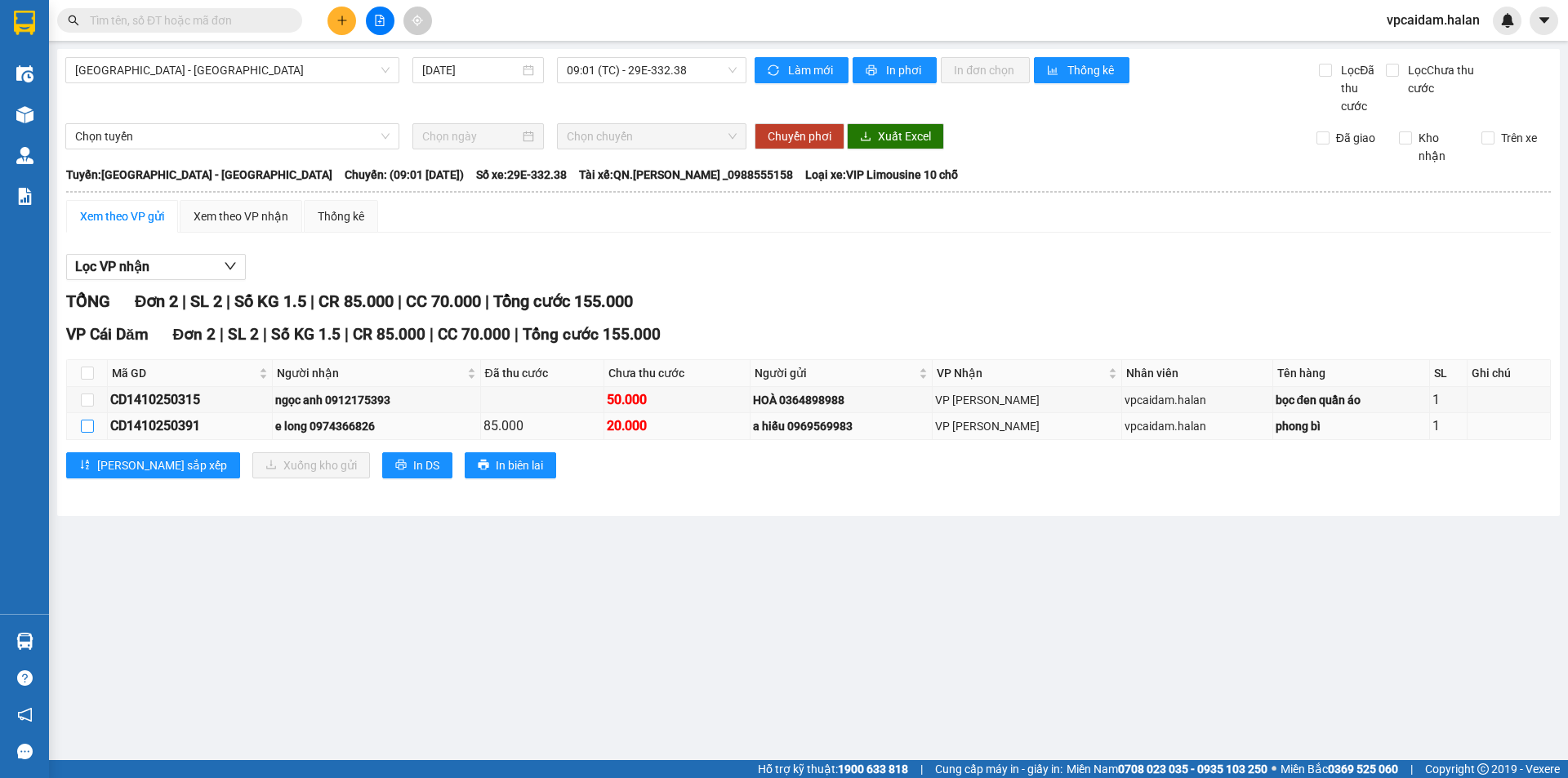
click at [87, 426] on input "checkbox" at bounding box center [87, 426] width 13 height 13
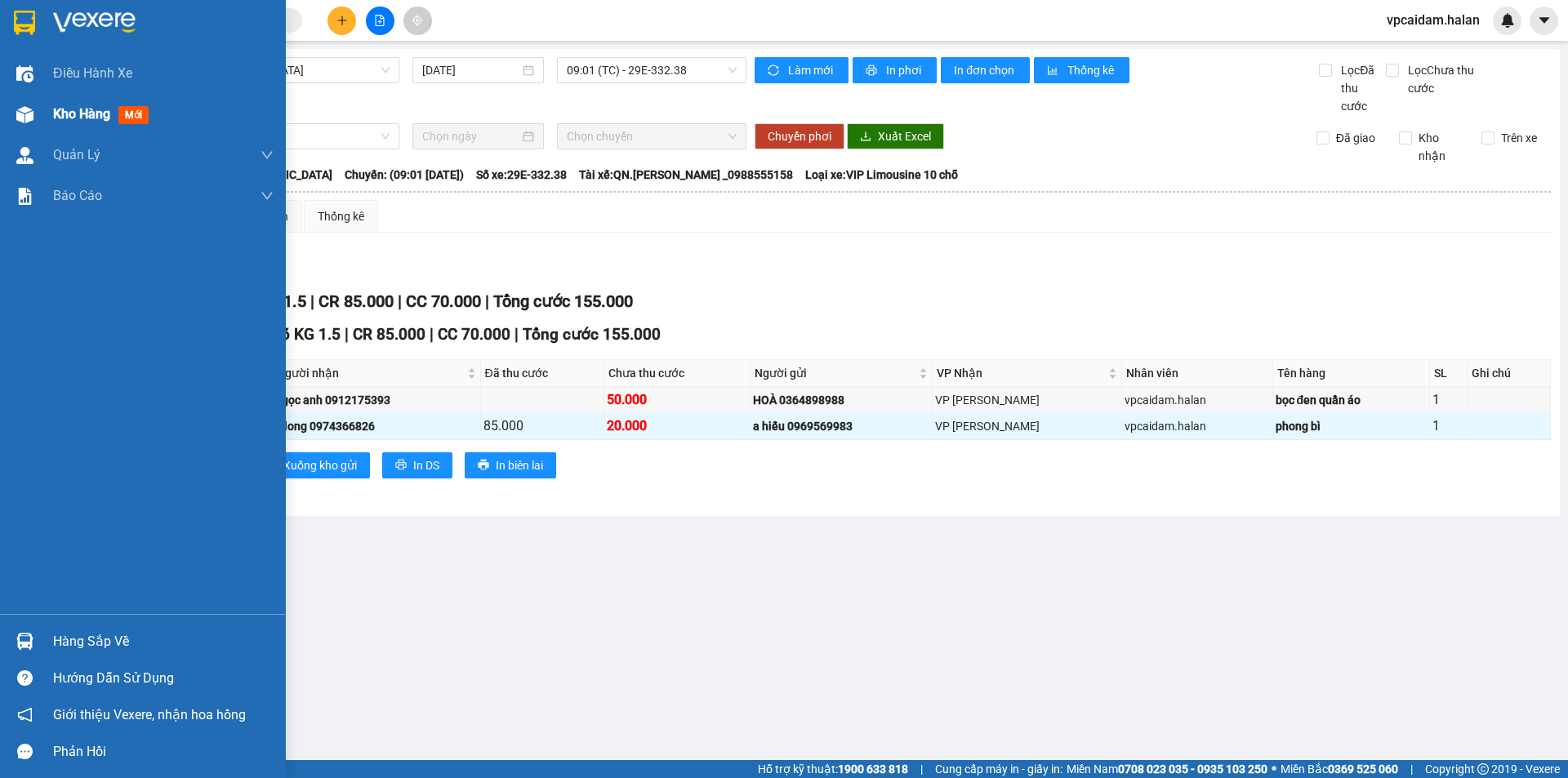
click at [81, 116] on span "Kho hàng" at bounding box center [82, 114] width 57 height 16
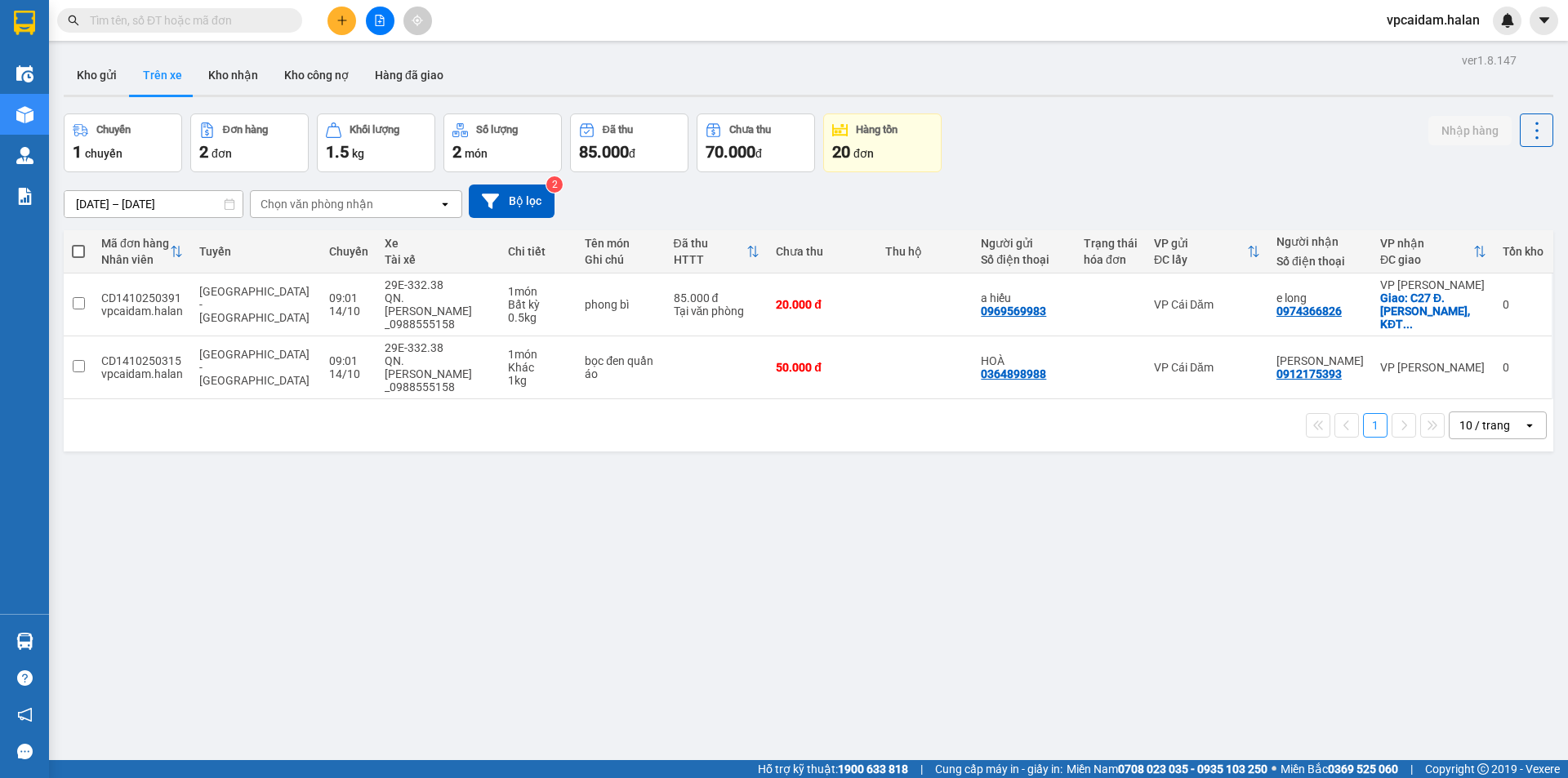
click at [448, 505] on div "ver 1.8.147 Kho gửi Trên xe Kho nhận Kho công nợ Hàng đã giao Chuyến 1 chuyến Đ…" at bounding box center [809, 438] width 1503 height 778
click at [120, 84] on button "Kho gửi" at bounding box center [96, 75] width 66 height 40
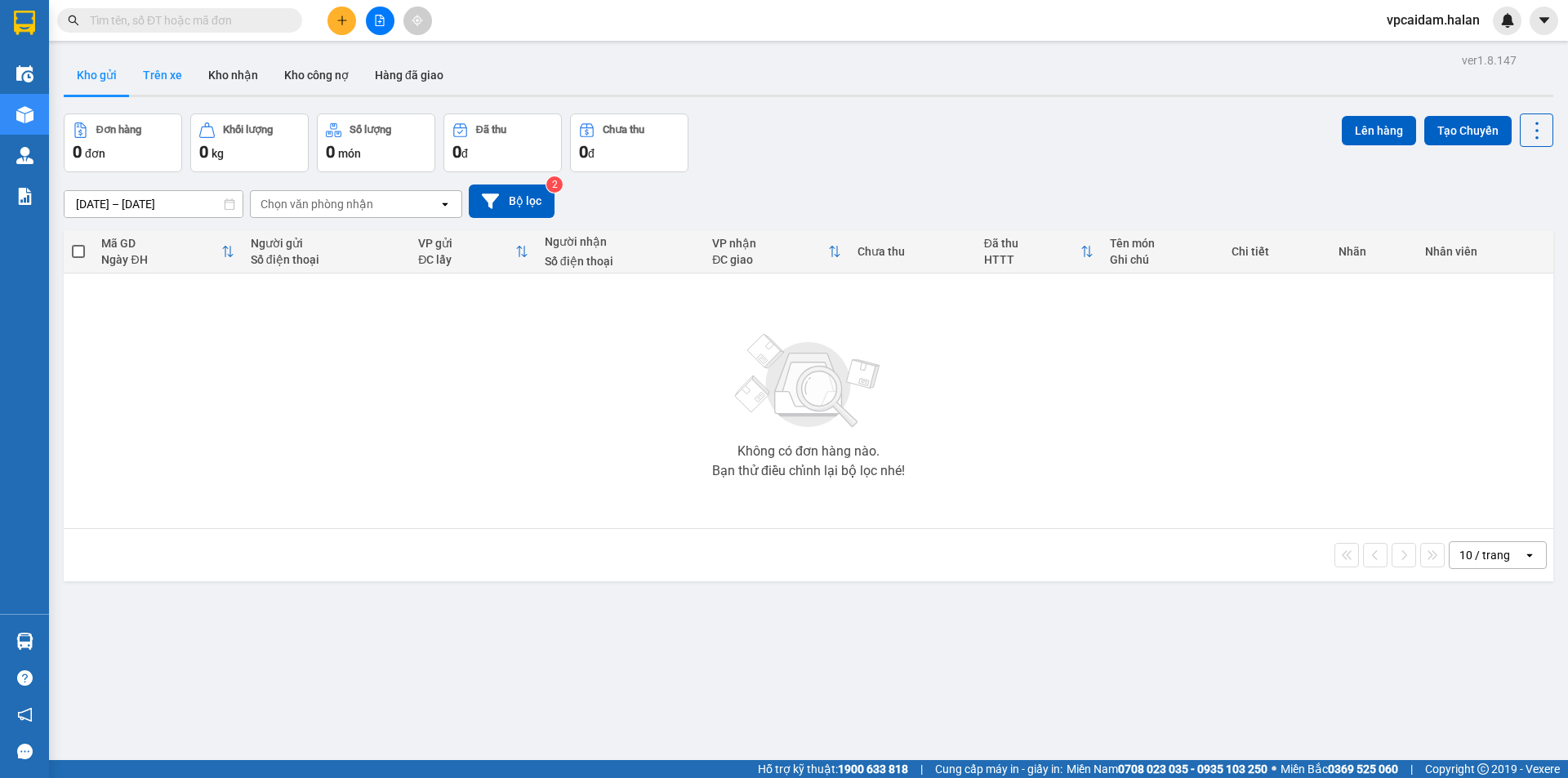
click at [179, 70] on button "Trên xe" at bounding box center [162, 75] width 65 height 40
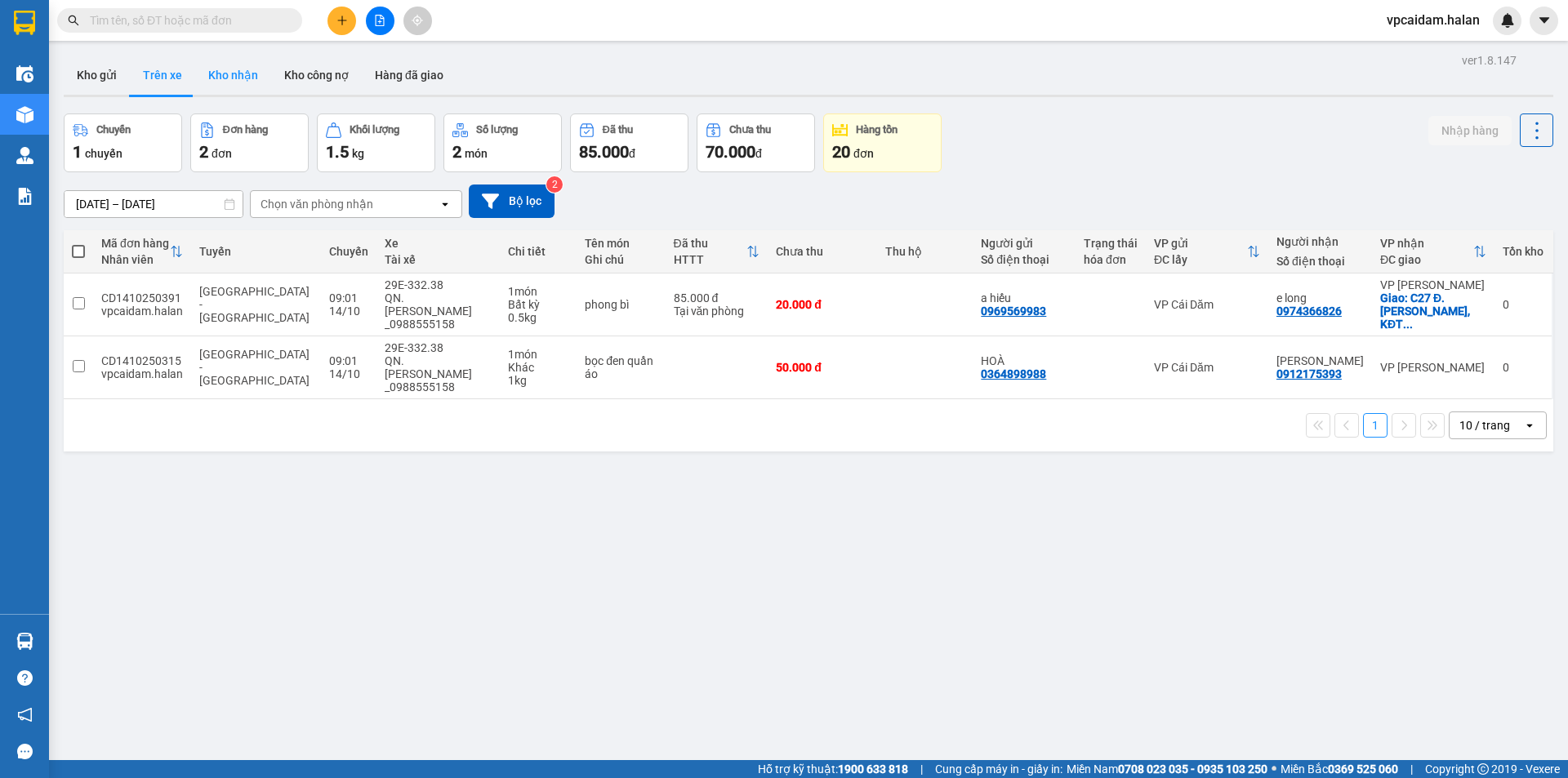
click at [232, 77] on button "Kho nhận" at bounding box center [232, 75] width 76 height 40
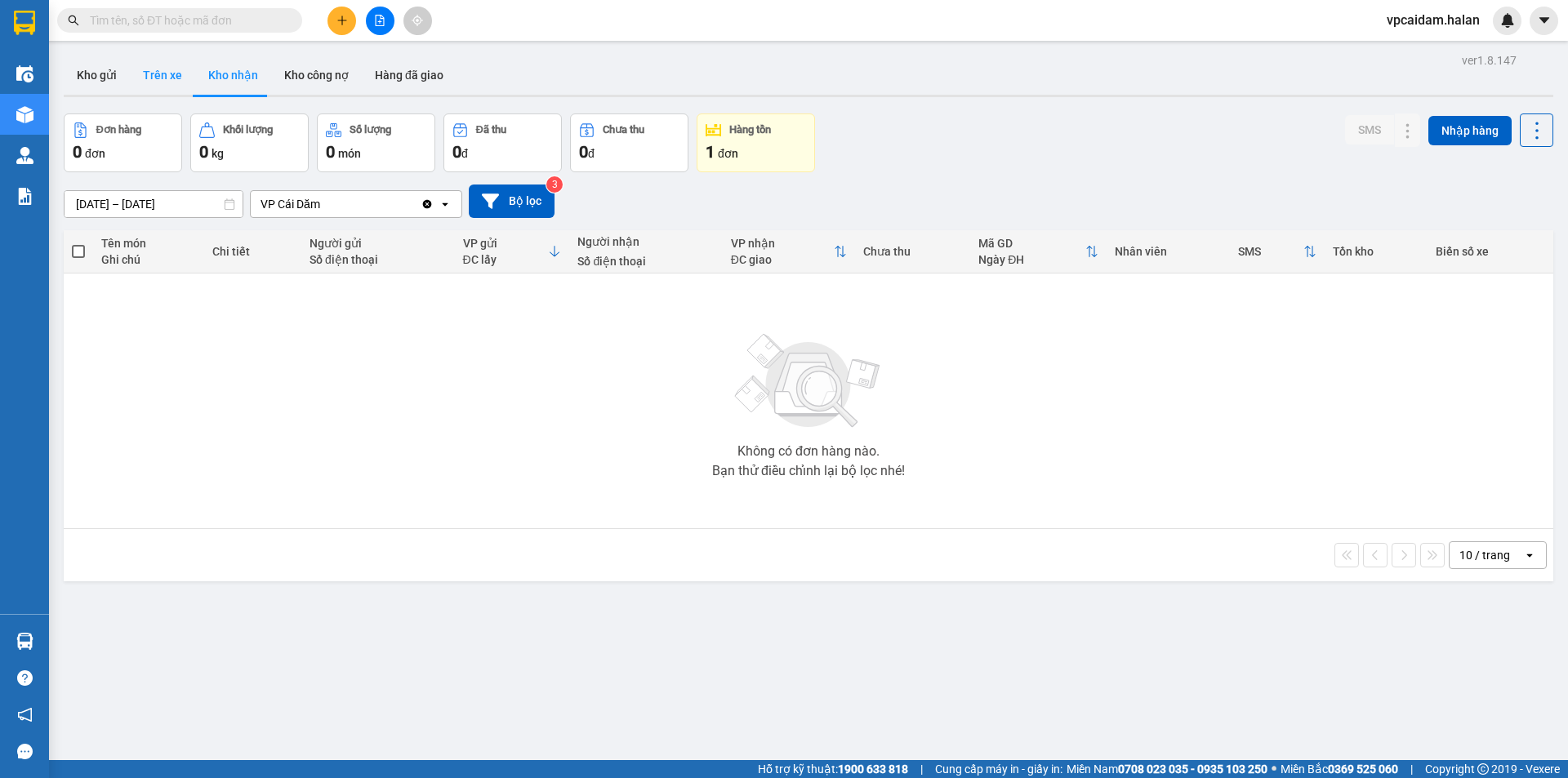
click at [162, 79] on button "Trên xe" at bounding box center [162, 75] width 65 height 40
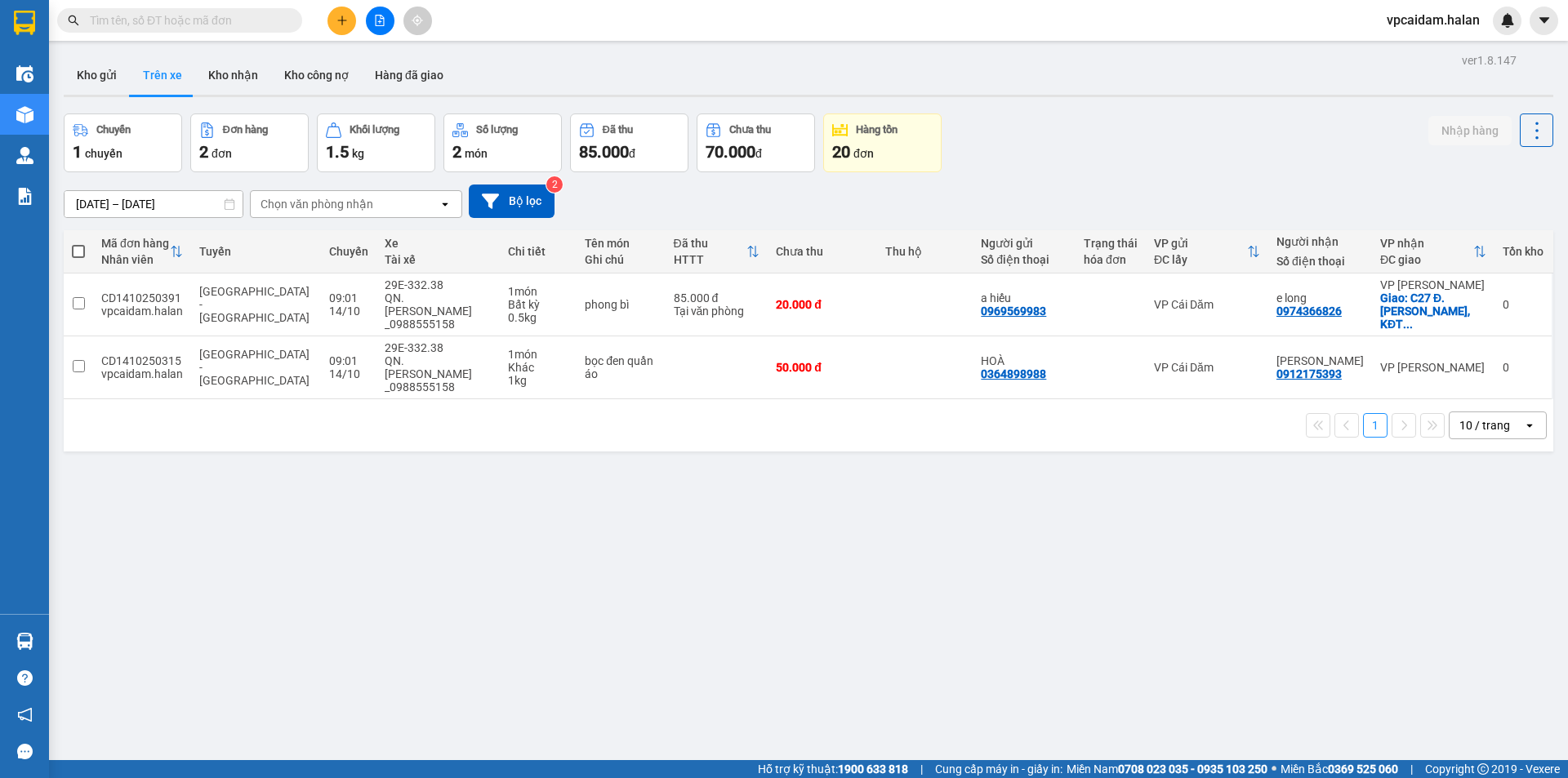
click at [395, 646] on div "ver 1.8.147 Kho gửi Trên xe Kho nhận Kho công nợ Hàng đã giao Chuyến 1 chuyến Đ…" at bounding box center [809, 438] width 1503 height 778
click at [92, 82] on button "Kho gửi" at bounding box center [96, 75] width 66 height 40
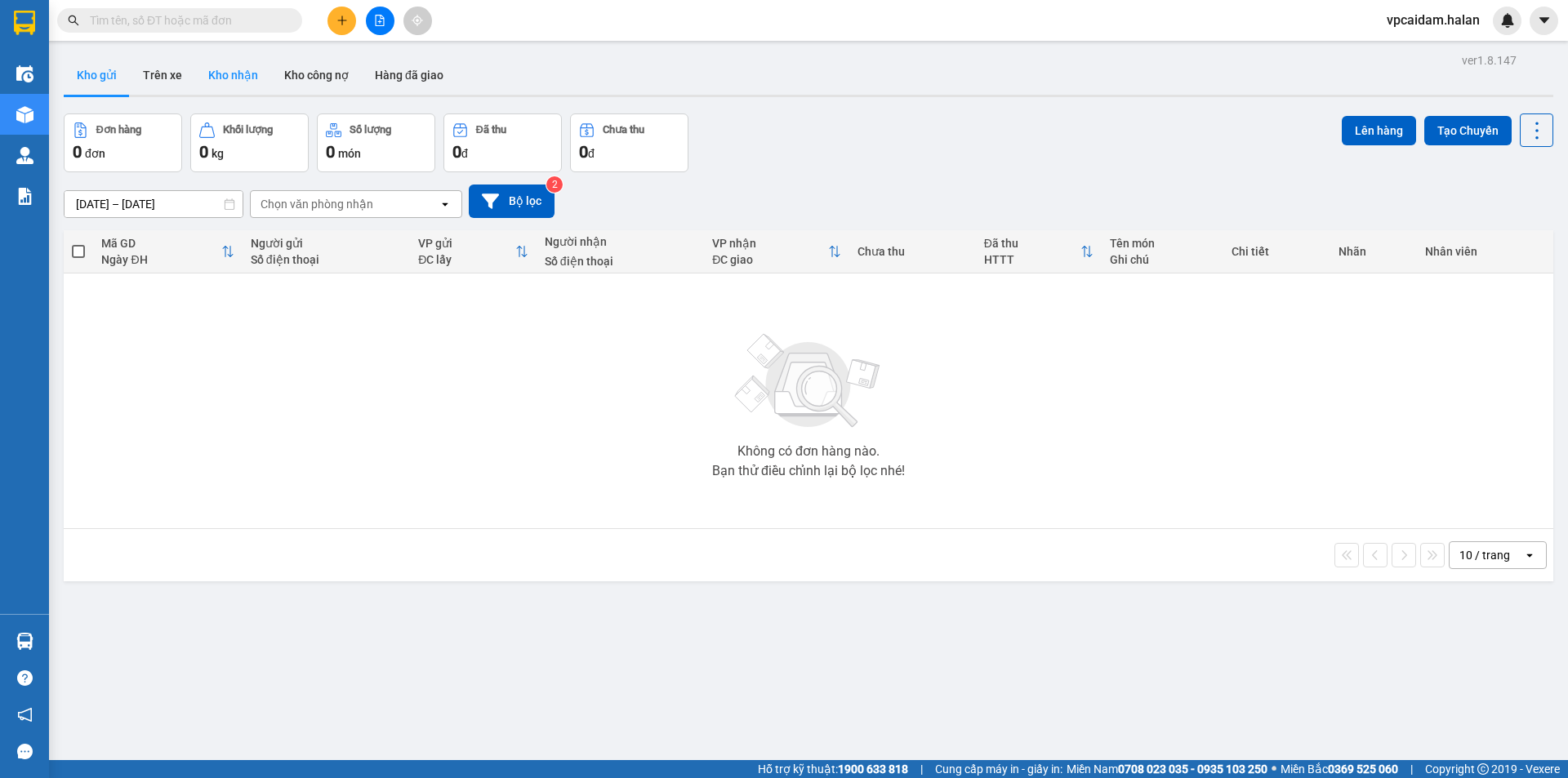
click at [232, 79] on button "Kho nhận" at bounding box center [232, 75] width 76 height 40
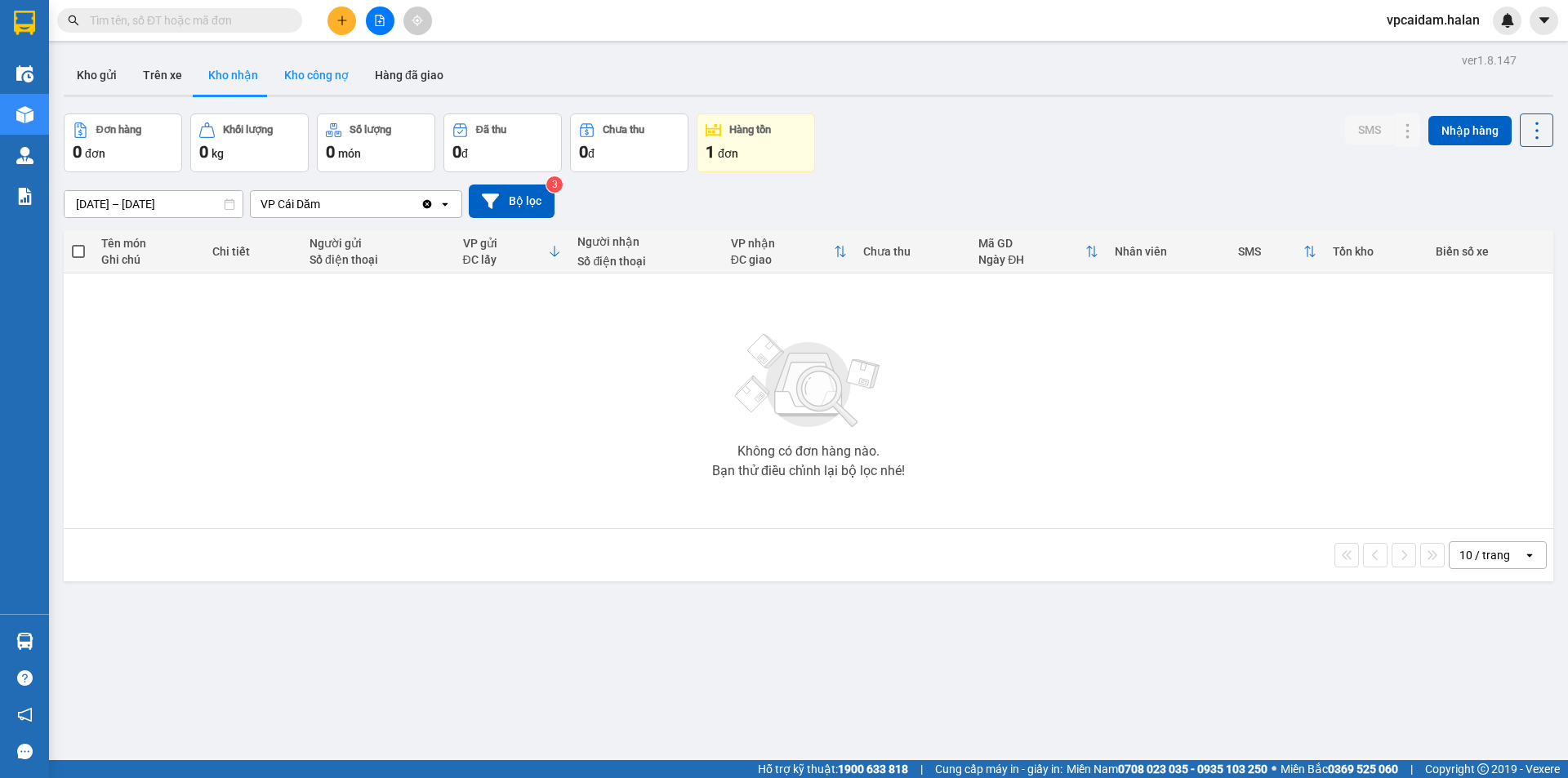
click at [317, 77] on button "Kho công nợ" at bounding box center [316, 75] width 91 height 40
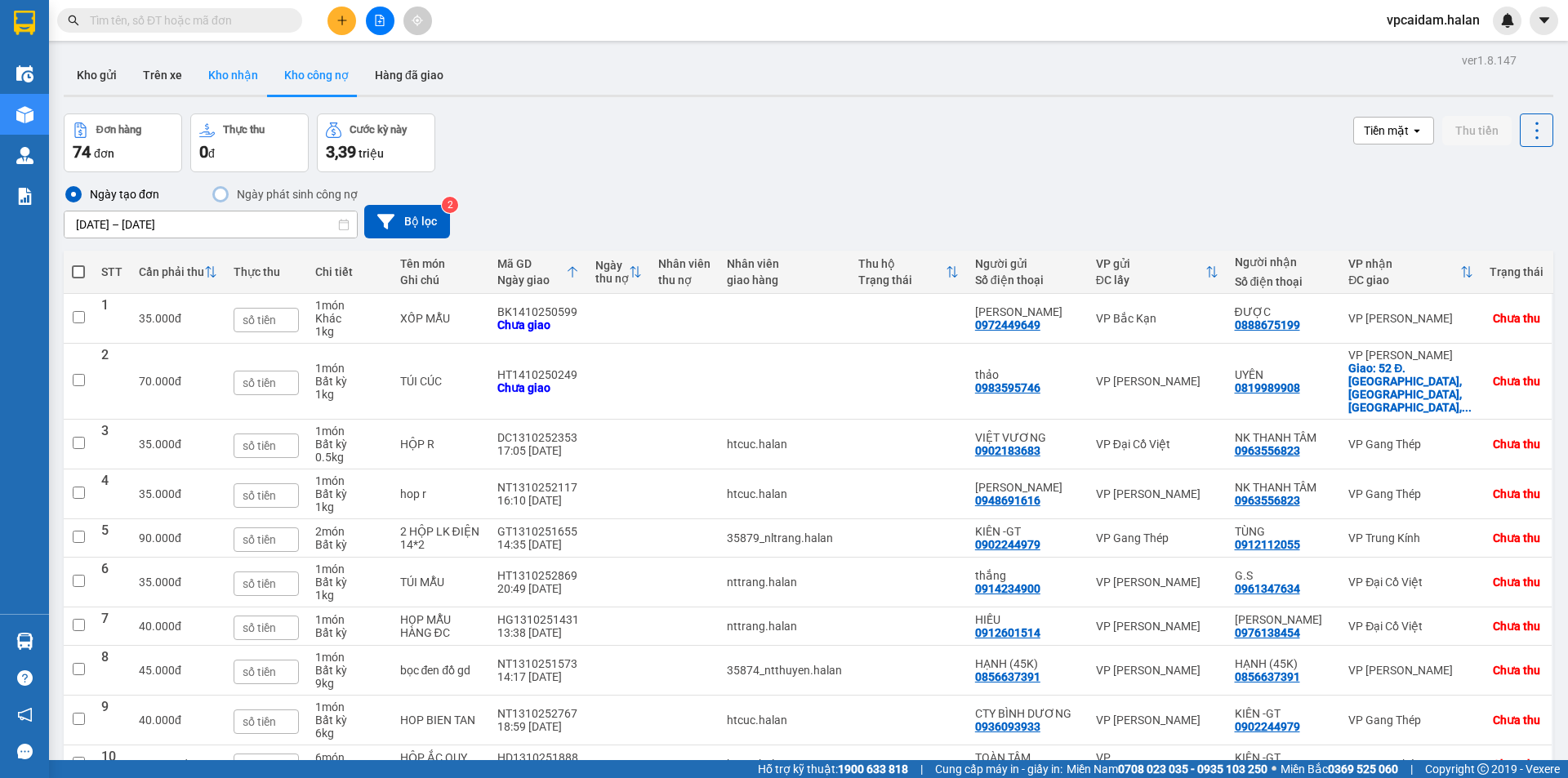
click at [231, 80] on button "Kho nhận" at bounding box center [232, 75] width 76 height 40
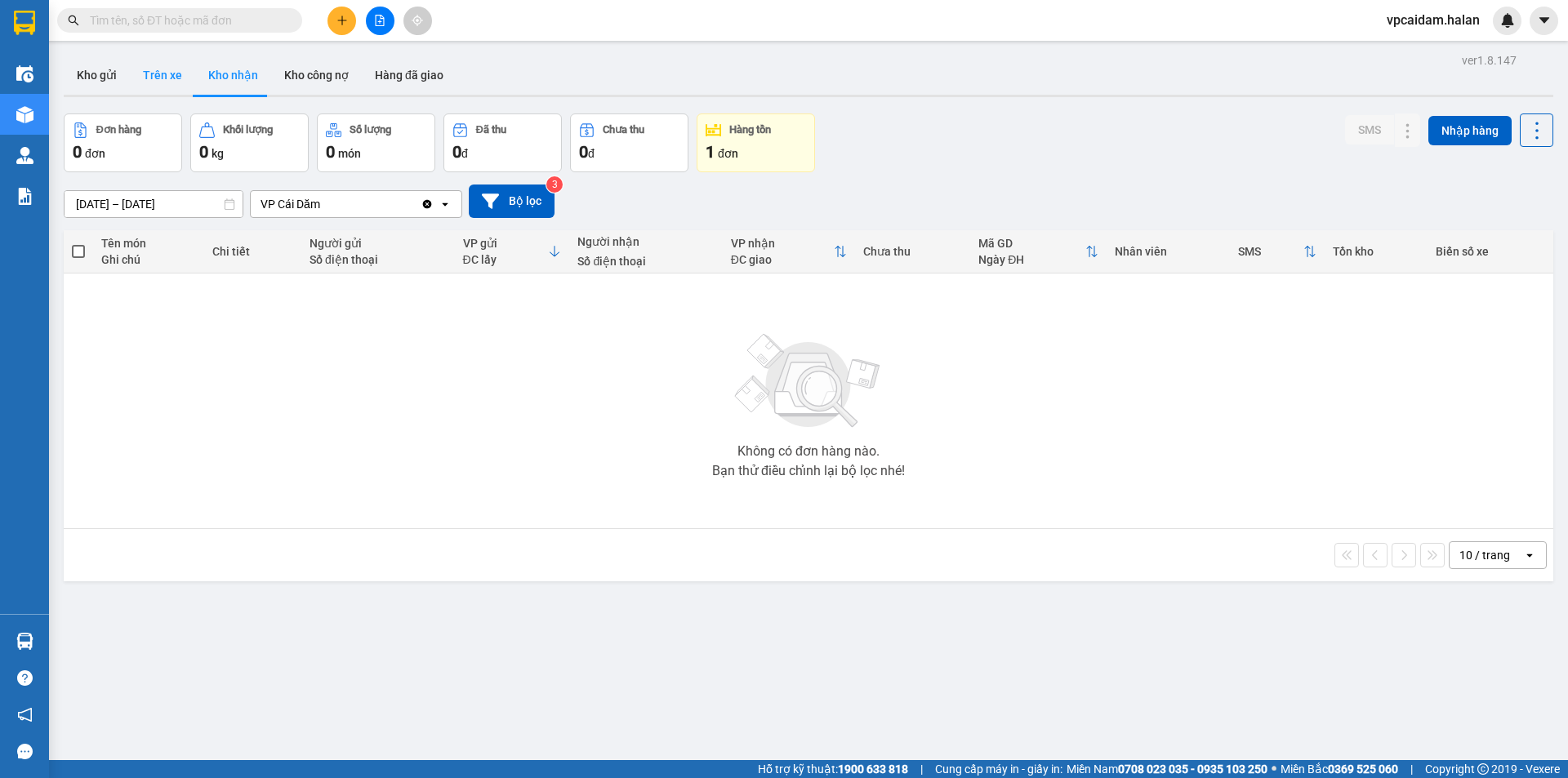
click at [167, 78] on button "Trên xe" at bounding box center [162, 75] width 65 height 40
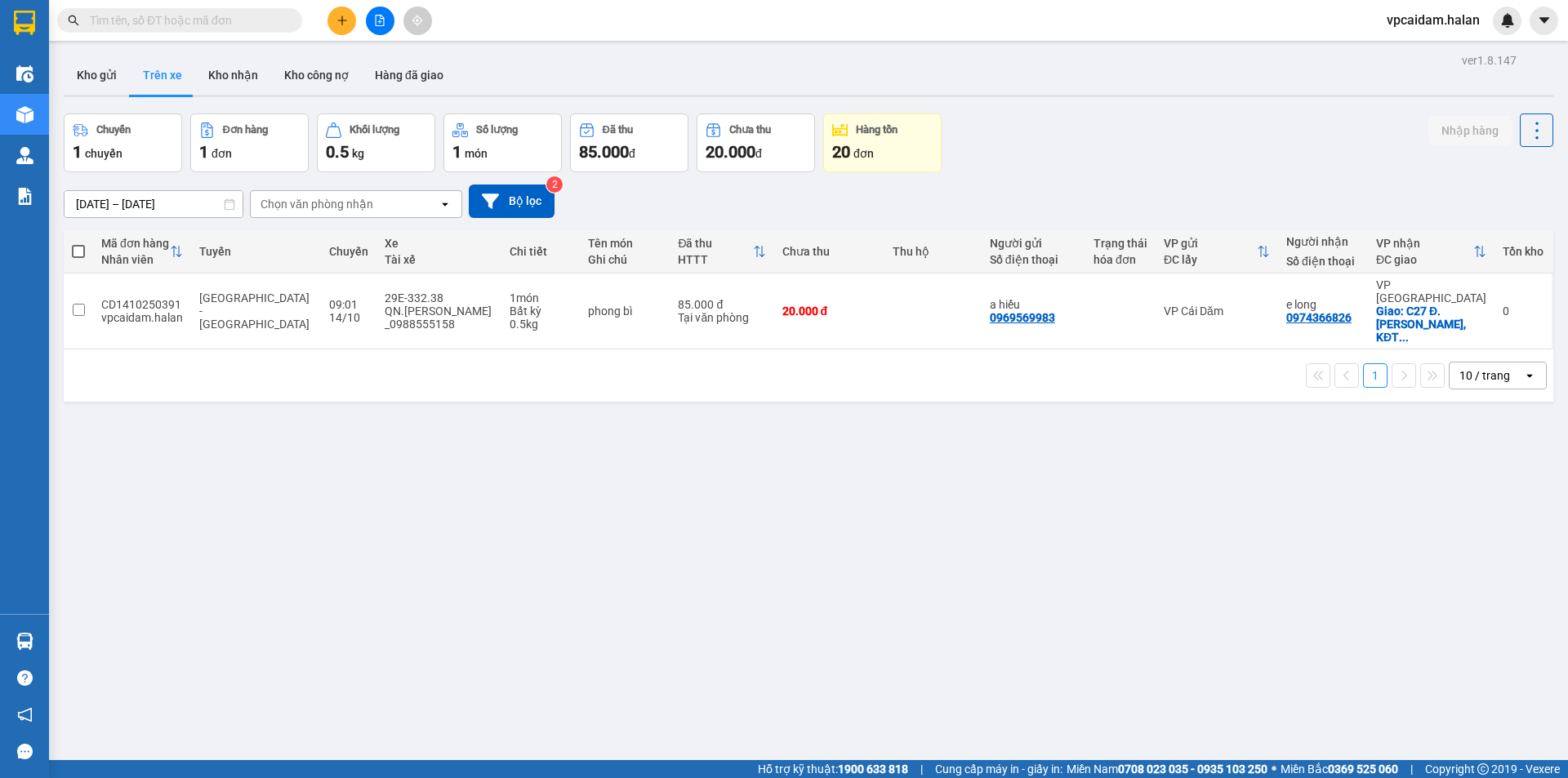
click at [326, 552] on div "ver 1.8.147 Kho gửi Trên xe Kho nhận Kho công nợ Hàng đã giao Chuyến 1 chuyến Đ…" at bounding box center [809, 438] width 1503 height 778
click at [462, 502] on div "ver 1.8.147 Kho gửi Trên xe Kho nhận Kho công nợ Hàng đã giao Chuyến 1 chuyến Đ…" at bounding box center [809, 438] width 1503 height 778
click at [410, 516] on div "ver 1.8.147 Kho gửi Trên xe Kho nhận Kho công nợ Hàng đã giao Chuyến 1 chuyến Đ…" at bounding box center [809, 438] width 1503 height 778
click at [407, 577] on div "ver 1.8.147 Kho gửi Trên xe Kho nhận Kho công nợ Hàng đã giao Chuyến 1 chuyến Đ…" at bounding box center [809, 438] width 1503 height 778
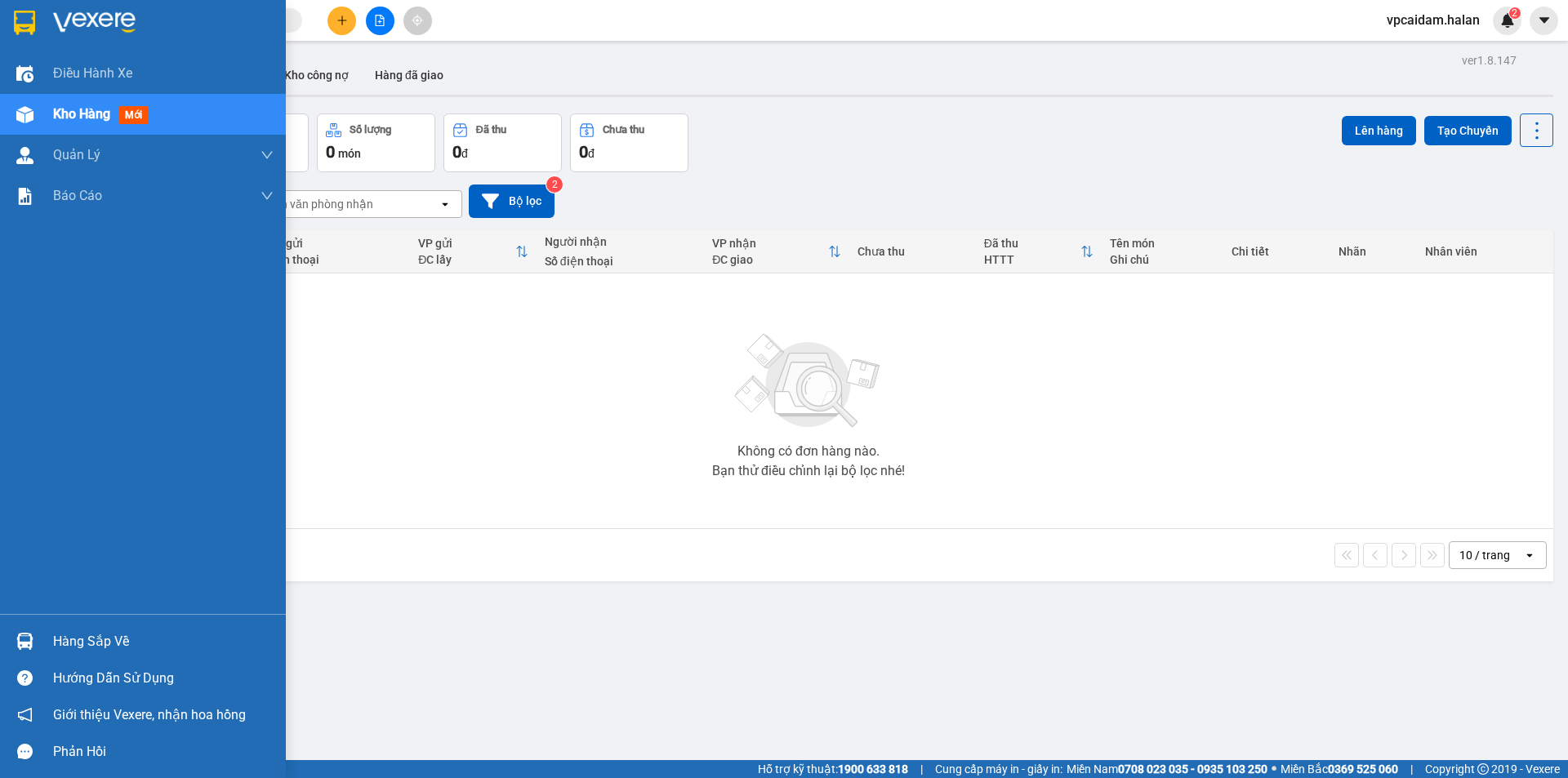
click at [40, 641] on div "Hàng sắp về" at bounding box center [142, 641] width 286 height 37
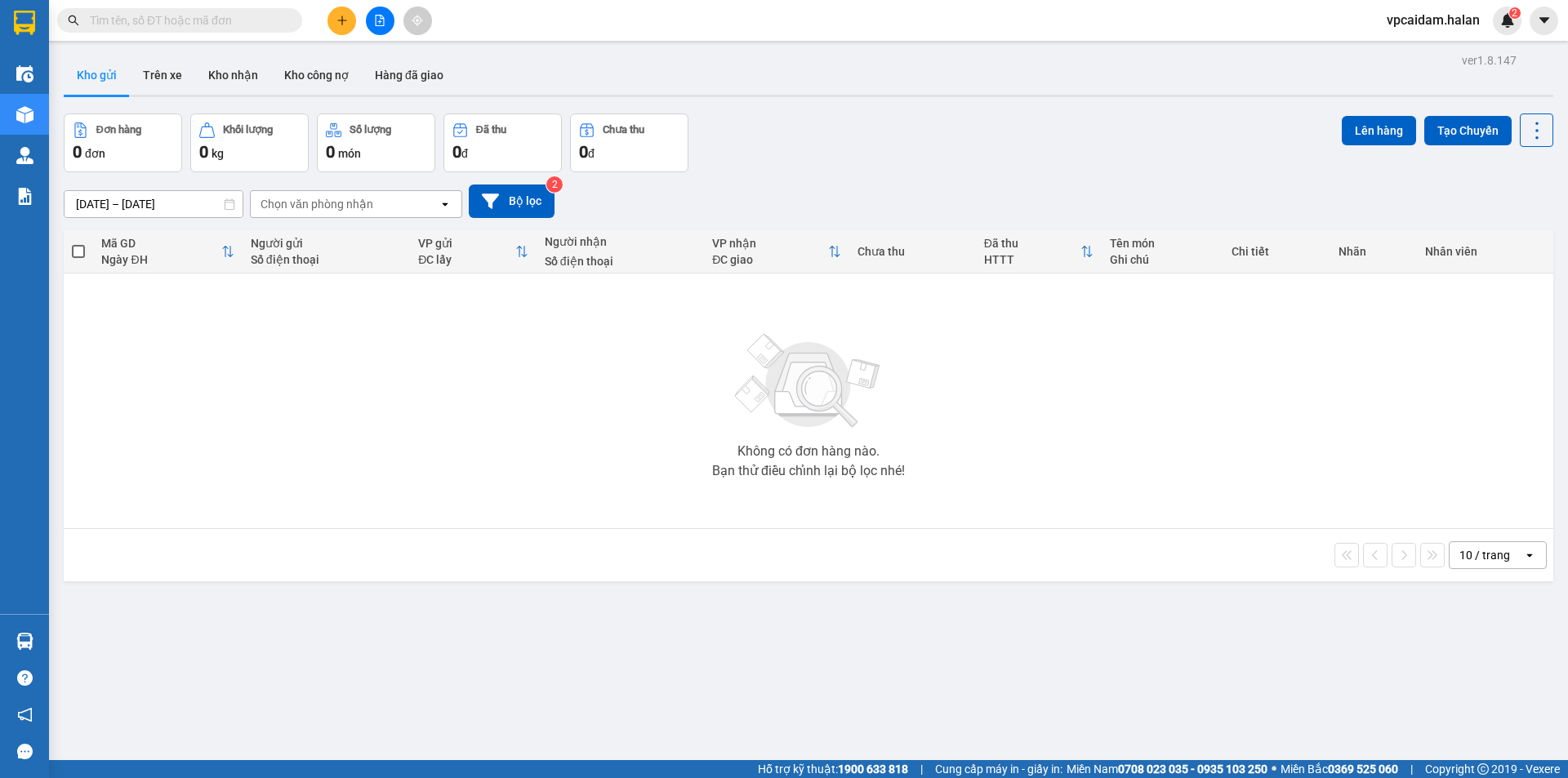
click at [398, 448] on section "Kết quả tìm kiếm ( 0 ) Bộ lọc No Data vpcaidam.halan 2 Điều hành xe Kho hàng mớ…" at bounding box center [784, 389] width 1568 height 778
click at [307, 385] on div "Không có đơn hàng nào. Bạn thử điều chỉnh lại bộ lọc nhé!" at bounding box center [809, 401] width 1473 height 245
click at [509, 482] on div "Không có đơn hàng nào. Bạn thử điều chỉnh lại bộ lọc nhé!" at bounding box center [809, 401] width 1473 height 245
click at [172, 96] on div at bounding box center [808, 96] width 1490 height 2
click at [165, 71] on button "Trên xe" at bounding box center [162, 75] width 65 height 40
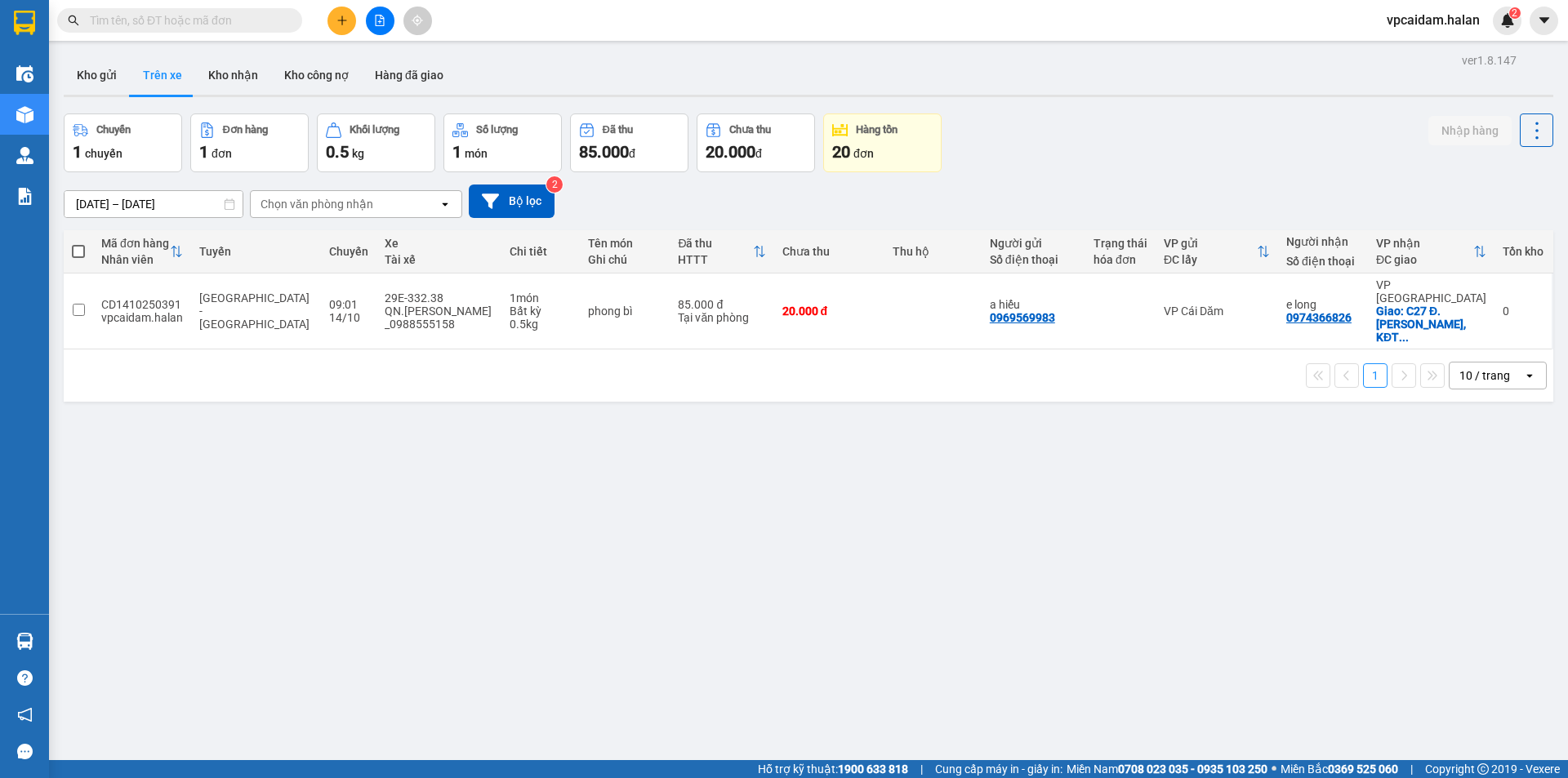
click at [369, 429] on div "ver 1.8.147 Kho gửi Trên xe Kho nhận Kho công nợ Hàng đã giao Chuyến 1 chuyến Đ…" at bounding box center [809, 438] width 1503 height 778
click at [508, 584] on div "ver 1.8.147 Kho gửi Trên xe Kho nhận Kho công nợ Hàng đã giao Chuyến 1 chuyến Đ…" at bounding box center [809, 438] width 1503 height 778
click at [659, 481] on div "ver 1.8.147 Kho gửi Trên xe Kho nhận Kho công nợ Hàng đã giao Chuyến 1 chuyến Đ…" at bounding box center [809, 438] width 1503 height 778
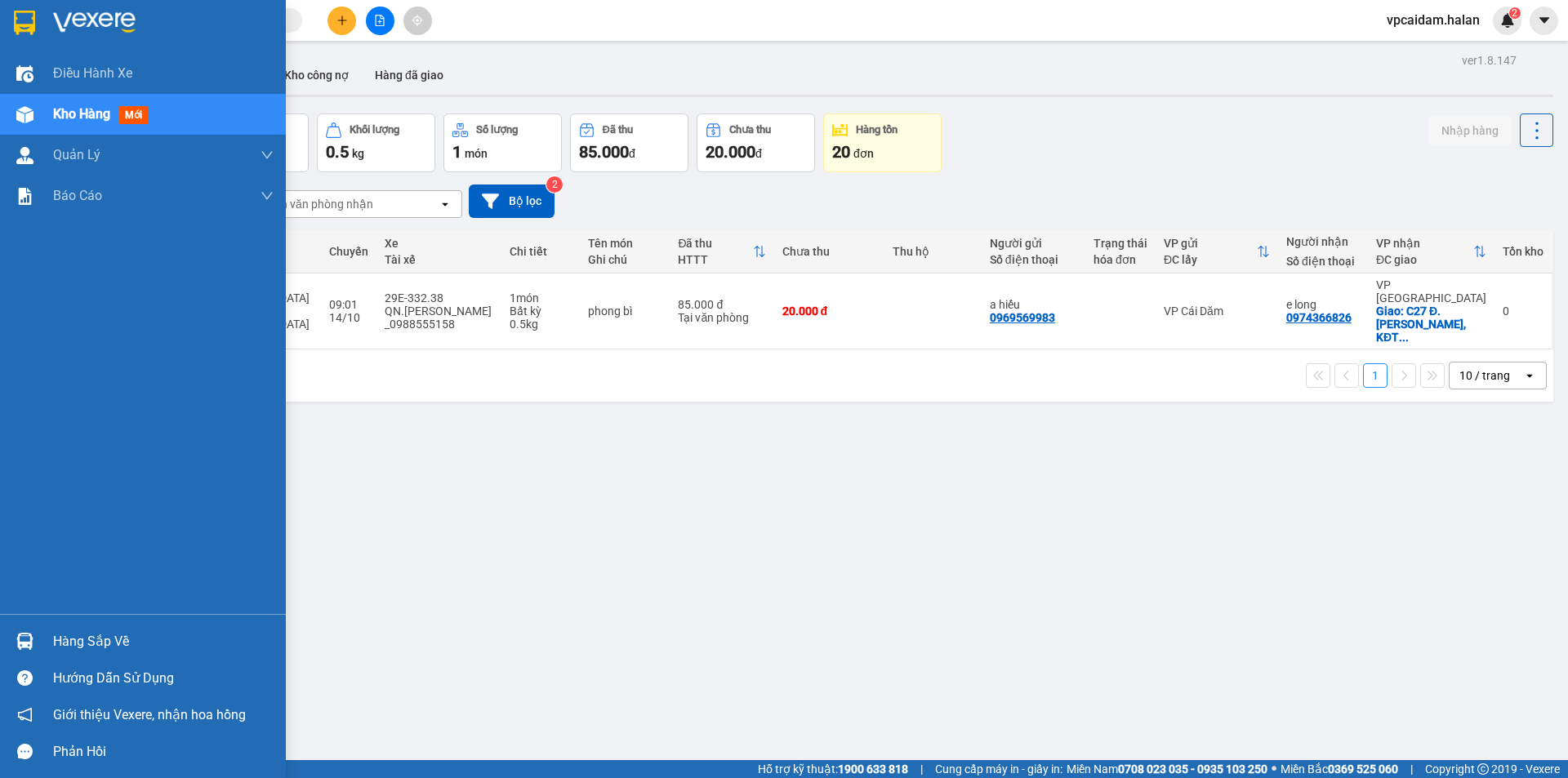
click at [32, 641] on img at bounding box center [25, 641] width 17 height 17
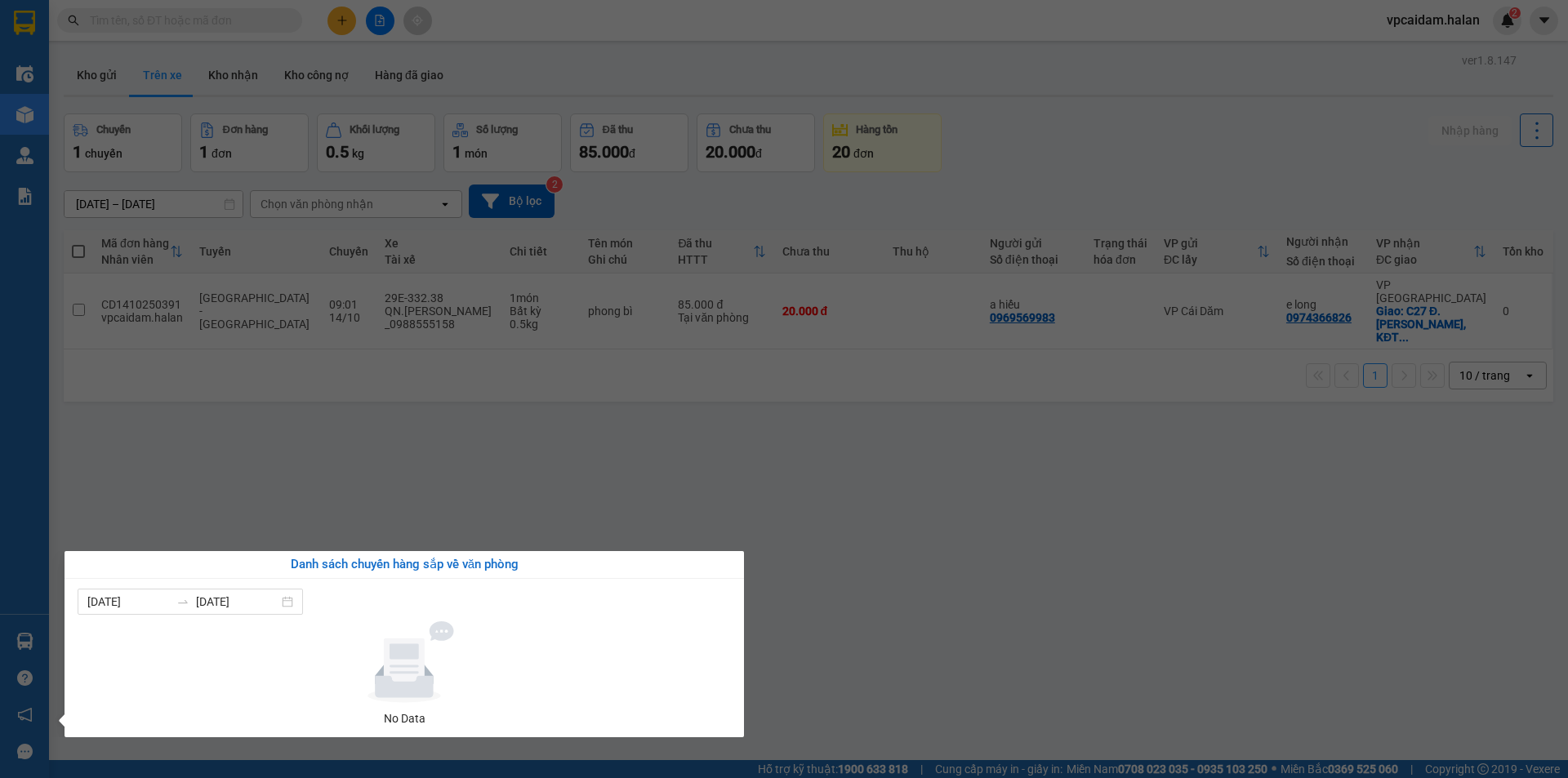
click at [504, 502] on section "Kết quả tìm kiếm ( 0 ) Bộ lọc No Data vpcaidam.halan 2 Điều hành xe Kho hàng mớ…" at bounding box center [784, 389] width 1568 height 778
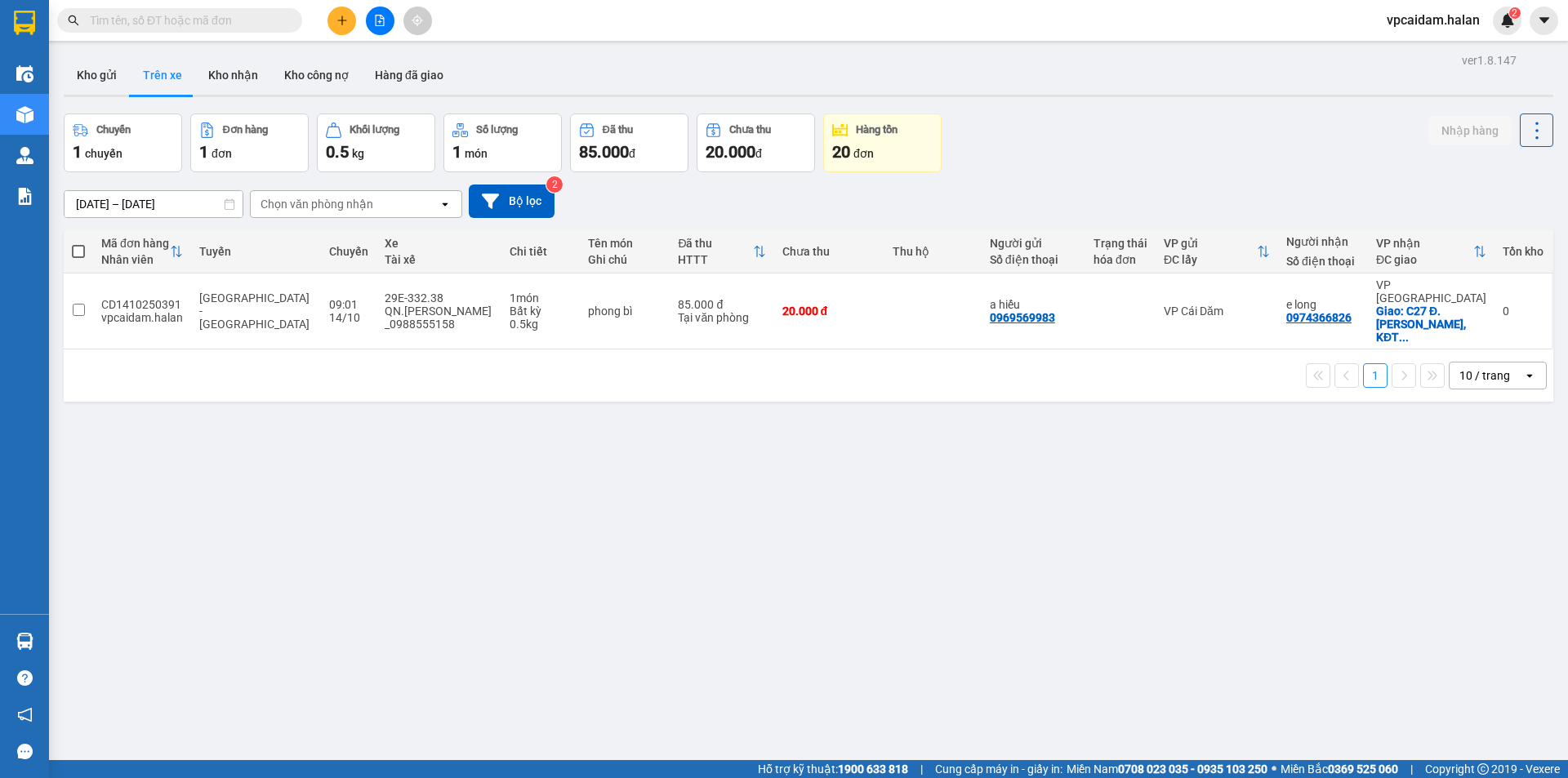
click at [826, 627] on div "ver 1.8.147 Kho gửi Trên xe Kho nhận Kho công nợ Hàng đã giao Chuyến 1 chuyến Đ…" at bounding box center [809, 438] width 1503 height 778
